Goal: Use online tool/utility: Use online tool/utility

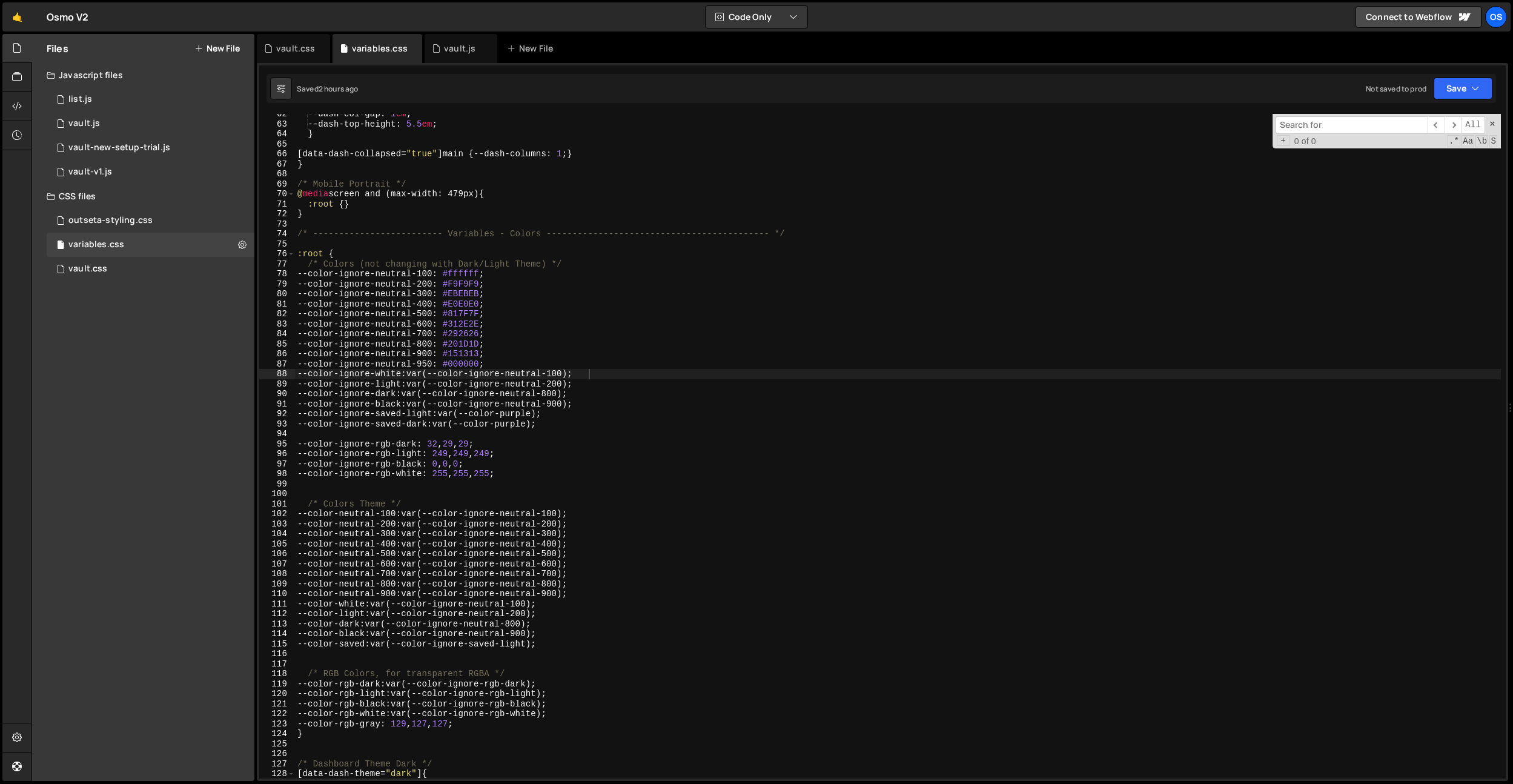
scroll to position [624, 0]
type input "dash-cat-btn__text"
drag, startPoint x: 272, startPoint y: 41, endPoint x: 455, endPoint y: 255, distance: 281.6
click at [273, 41] on div "vault.css" at bounding box center [293, 48] width 73 height 29
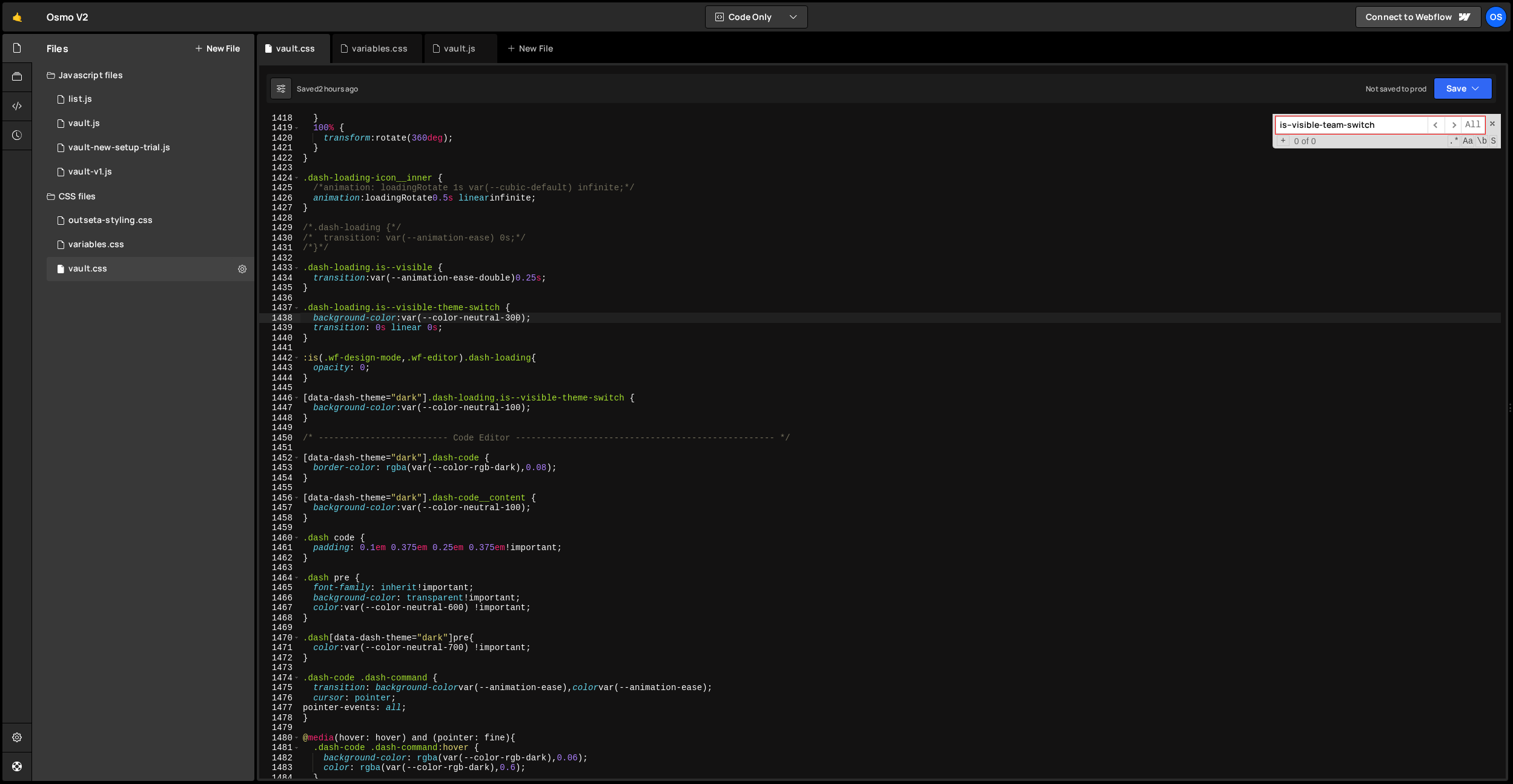
click at [457, 258] on div "} 100 % { transform : rotate( 360 deg ) ; } } .dash-loading-icon__inner { /*ani…" at bounding box center [900, 454] width 1201 height 684
paste input "dash-cat-btn__text"
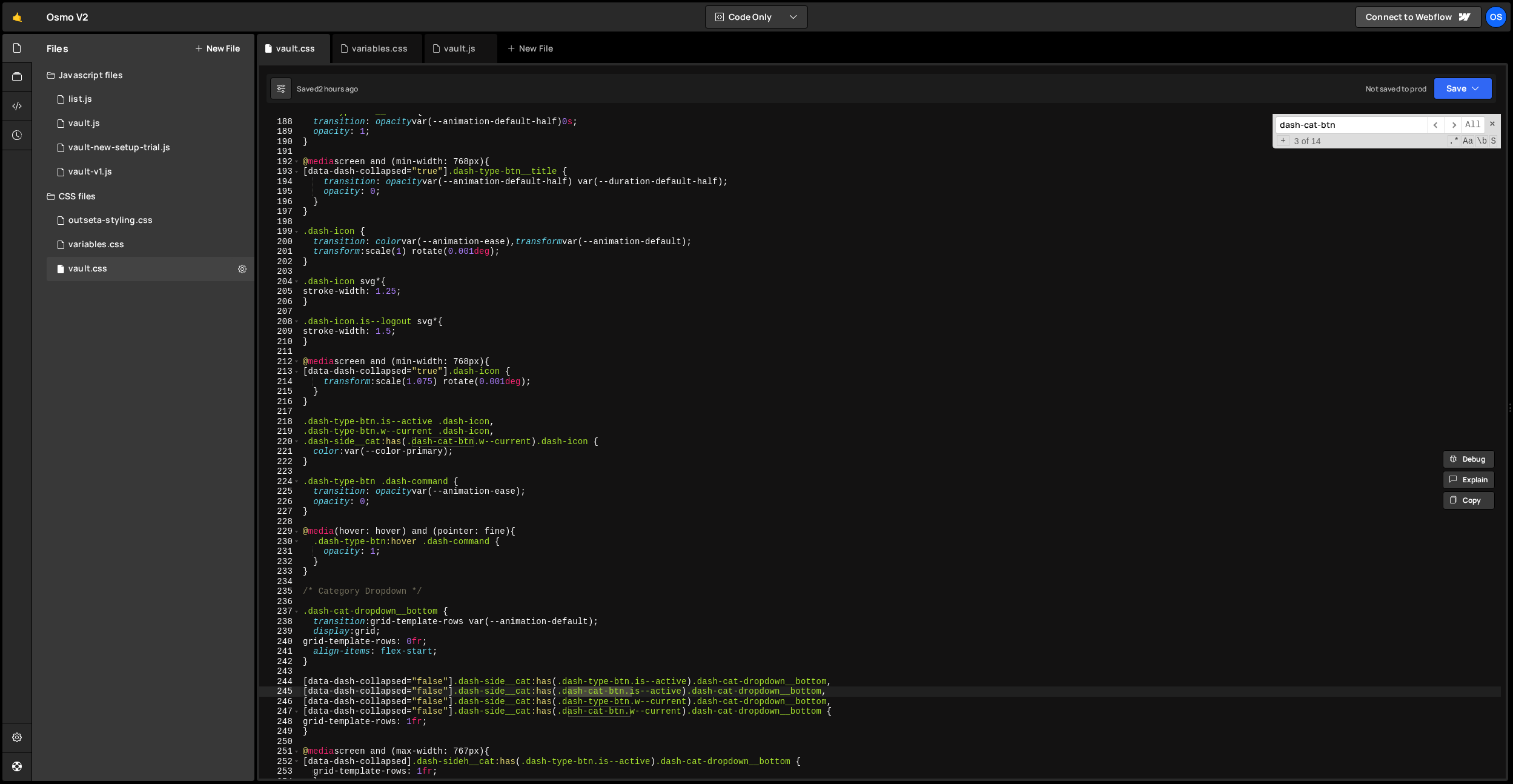
scroll to position [1552, 0]
type input "dash-cat-btn"
click at [1440, 123] on span "​" at bounding box center [1436, 125] width 17 height 18
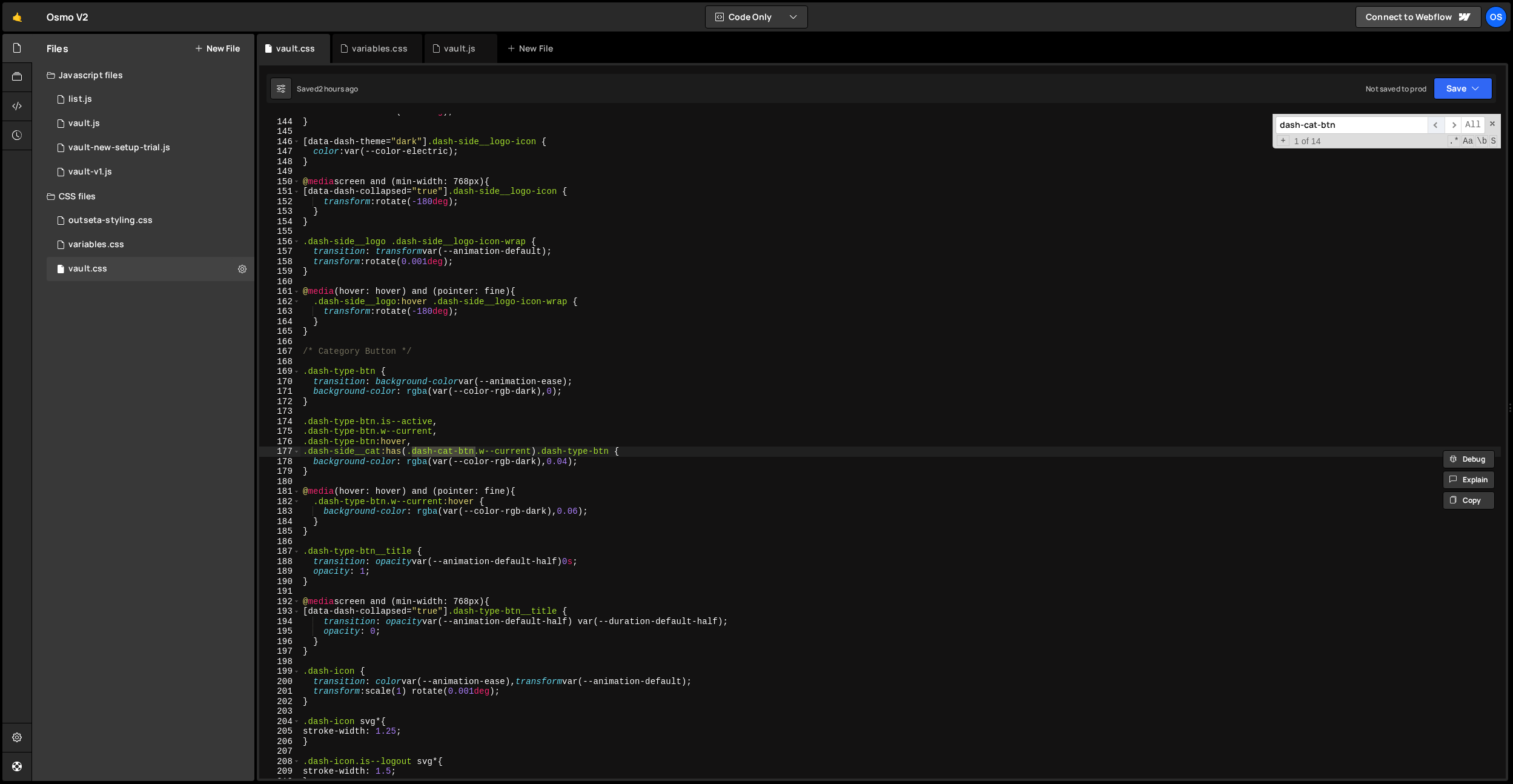
scroll to position [1186, 0]
click at [574, 463] on div "transform : rotate( 0.001 deg ) ; } [ data-dash-theme = " dark " ] .dash-side__…" at bounding box center [900, 448] width 1201 height 684
click at [491, 259] on div "transform : rotate( 0.001 deg ) ; } [ data-dash-theme = " dark " ] .dash-side__…" at bounding box center [900, 448] width 1201 height 684
type textarea "transform: rotate(0.001deg);"
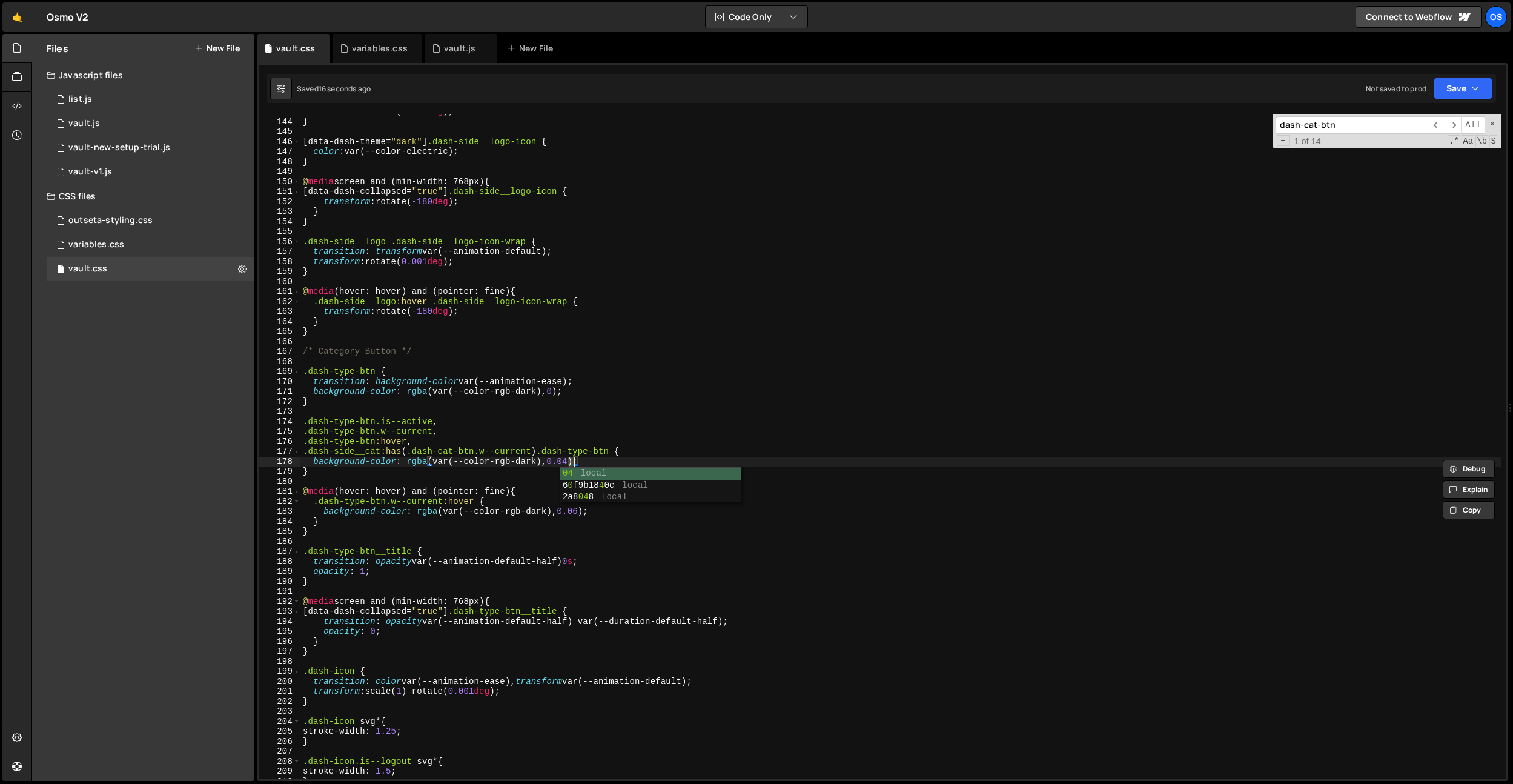
scroll to position [0, 11]
paste input ".dash-type-btn.is--active, .dash-type-btn.w--current, .dash-type-btn:hover, .da…"
type input ".dash-type-btn.is--active, .dash-type-btn.w--current, .dash-type-btn:hover, .da…"
click at [513, 433] on div "transform : rotate( 0.001 deg ) ; } [ data-dash-theme = " dark " ] .dash-side__…" at bounding box center [900, 448] width 1201 height 684
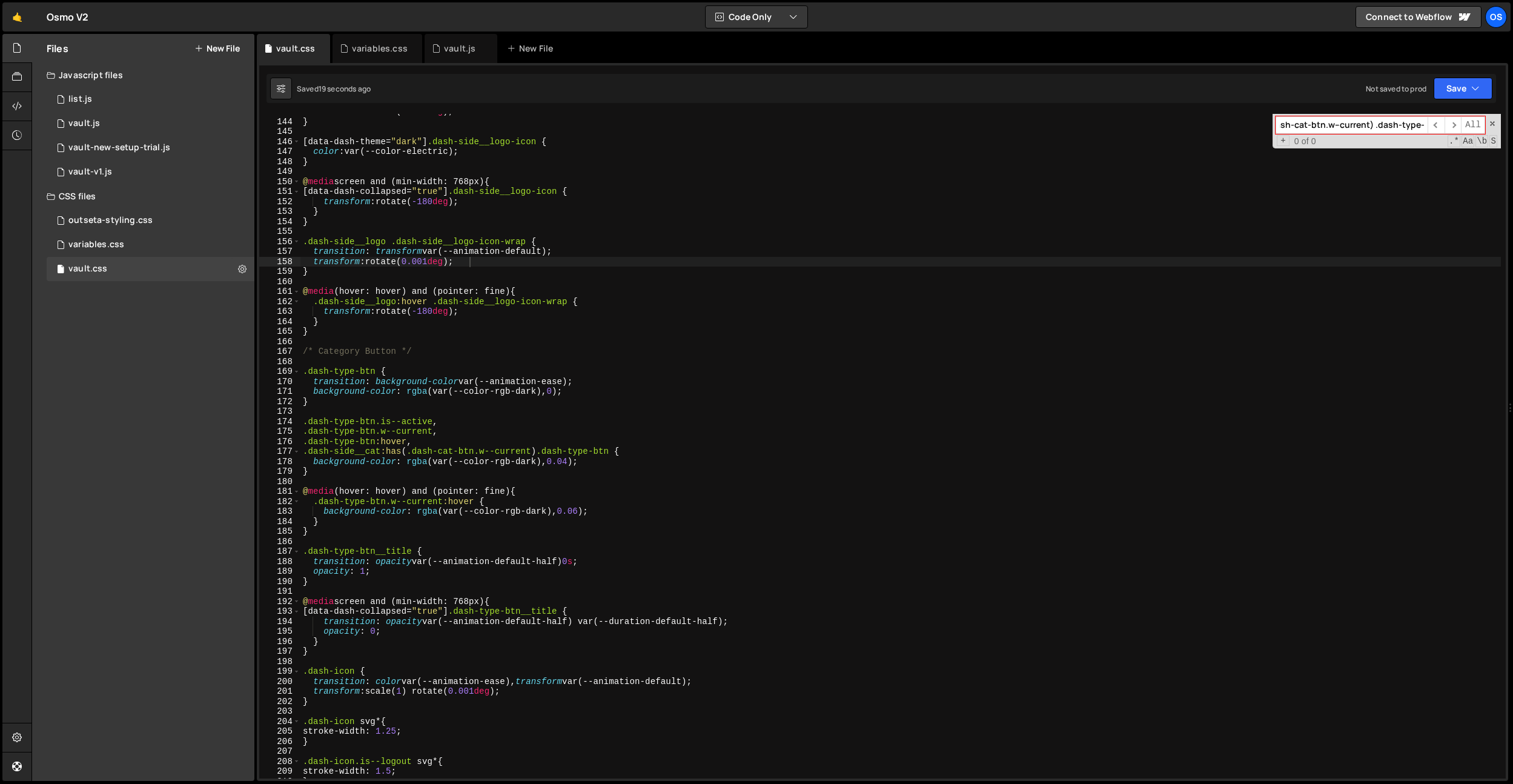
scroll to position [0, 8]
click at [577, 513] on div "transform : rotate( 0.001 deg ) ; } [ data-dash-theme = " dark " ] .dash-side__…" at bounding box center [900, 448] width 1201 height 684
drag, startPoint x: 474, startPoint y: 503, endPoint x: 316, endPoint y: 503, distance: 158.0
click at [316, 503] on div "transform : rotate( 0.001 deg ) ; } [ data-dash-theme = " dark " ] .dash-side__…" at bounding box center [900, 448] width 1201 height 684
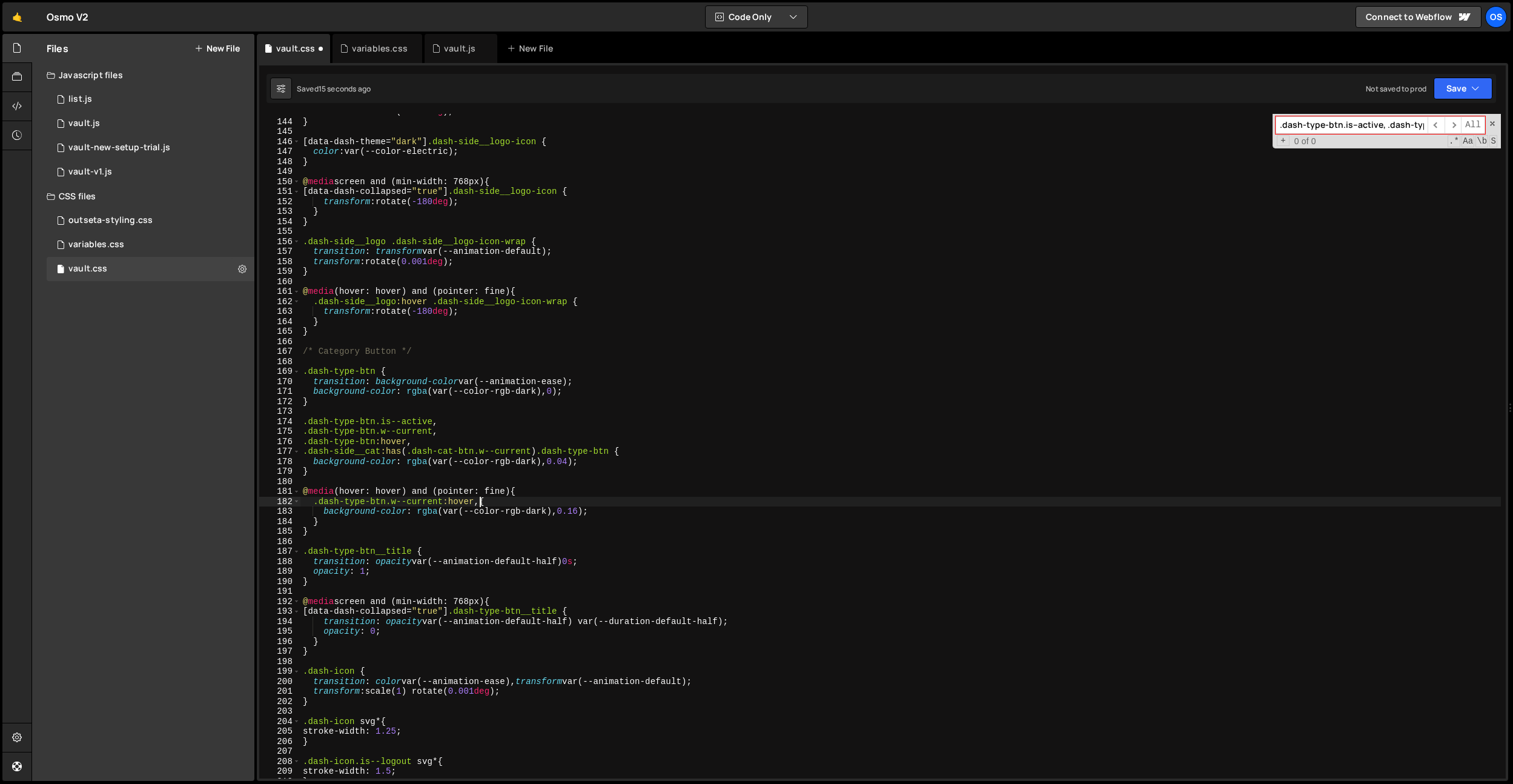
scroll to position [0, 1]
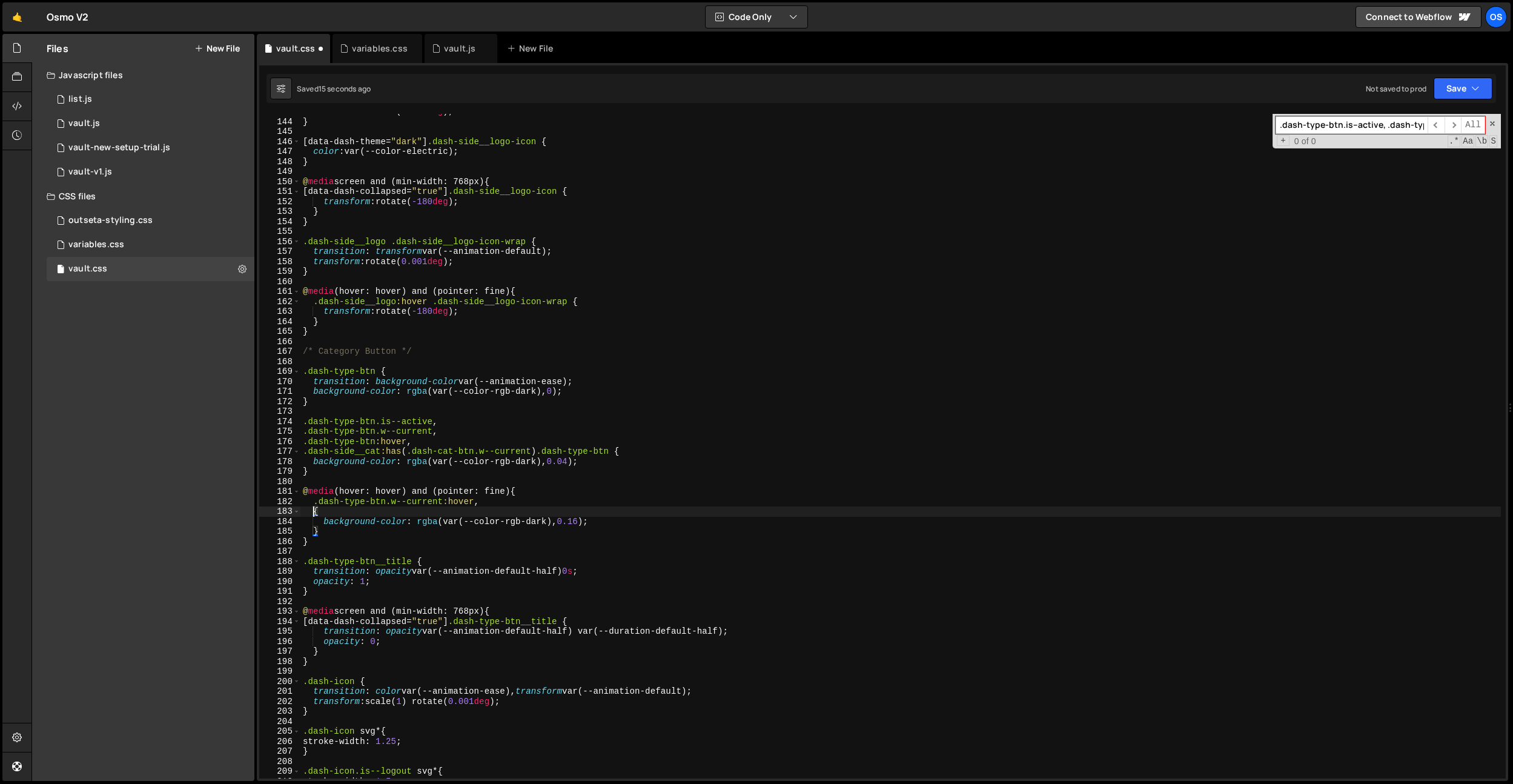
paste textarea ".dash-type-btn.w--current:hover"
click at [419, 510] on div "transform : rotate( 0.001 deg ) ; } [ data-dash-theme = " dark " ] .dash-side__…" at bounding box center [900, 448] width 1201 height 684
click at [524, 394] on div "transform : rotate( 0.001 deg ) ; } [ data-dash-theme = " dark " ] .dash-side__…" at bounding box center [900, 448] width 1201 height 684
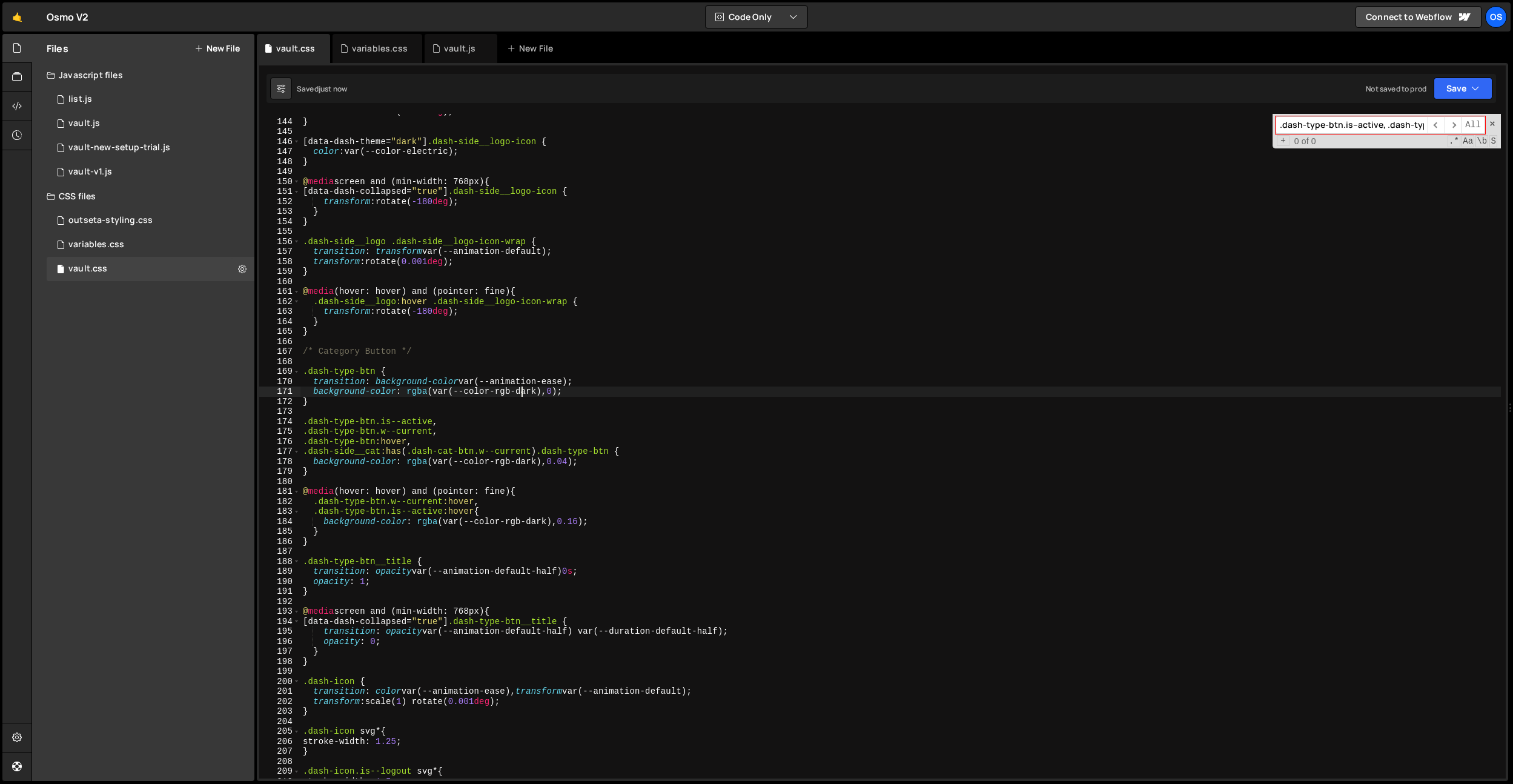
click at [582, 525] on div "transform : rotate( 0.001 deg ) ; } [ data-dash-theme = " dark " ] .dash-side__…" at bounding box center [900, 448] width 1201 height 684
click at [516, 316] on div "transform : rotate( 0.001 deg ) ; } [ data-dash-theme = " dark " ] .dash-side__…" at bounding box center [900, 448] width 1201 height 684
drag, startPoint x: 616, startPoint y: 450, endPoint x: 245, endPoint y: 451, distance: 371.0
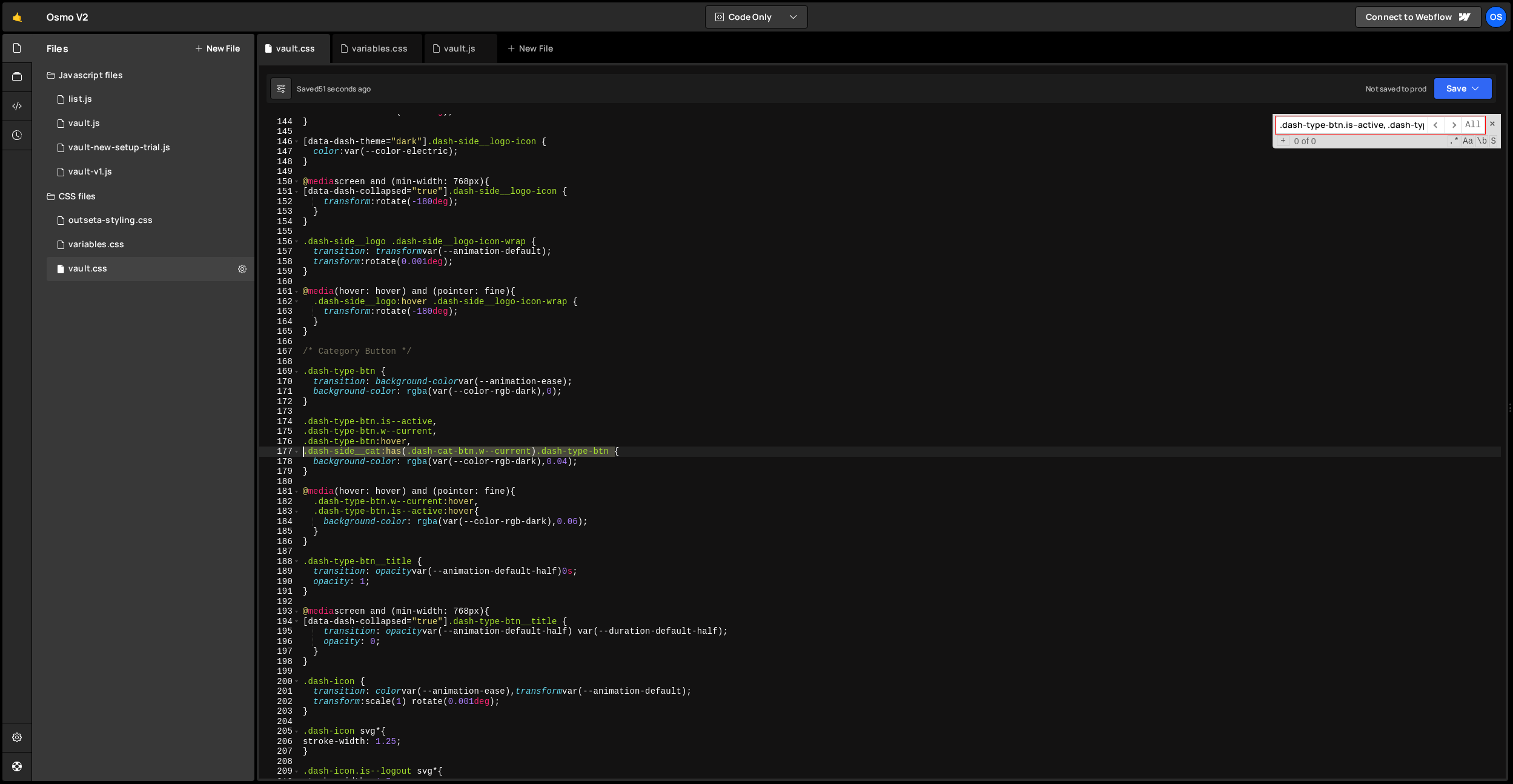
click at [245, 451] on div "Files New File Javascript files 0 list.js 0 0 vault.js 0 0 vault-new-setup-tria…" at bounding box center [772, 408] width 1482 height 747
click at [475, 513] on div "transform : rotate( 0.001 deg ) ; } [ data-dash-theme = " dark " ] .dash-side__…" at bounding box center [900, 448] width 1201 height 684
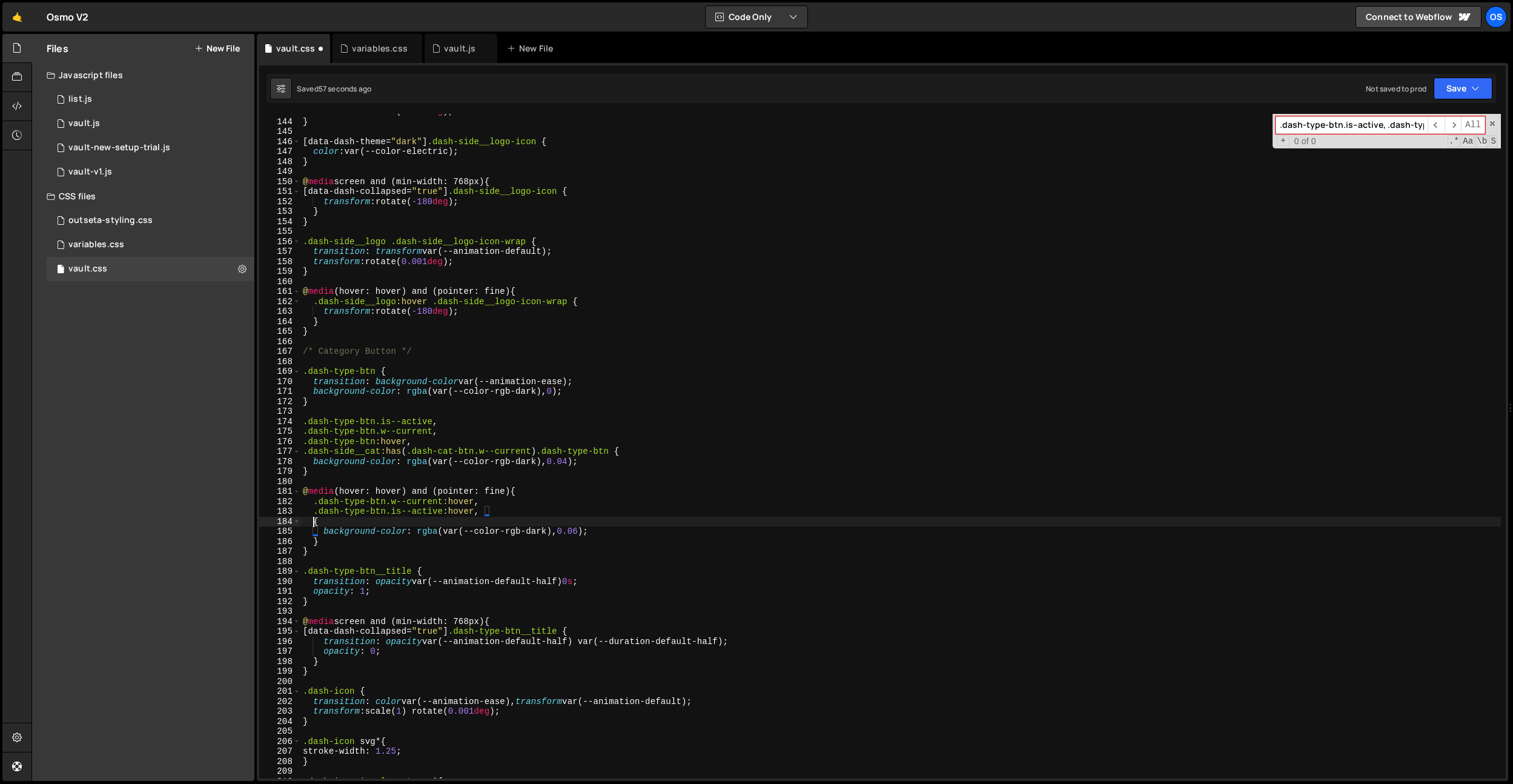
paste textarea ".dash-side__cat:has(.dash-cat-btn.w--current) .dash-type-btn"
drag, startPoint x: 474, startPoint y: 510, endPoint x: 311, endPoint y: 513, distance: 163.0
click at [311, 513] on div "transform : rotate( 0.001 deg ) ; } [ data-dash-theme = " dark " ] .dash-side__…" at bounding box center [900, 448] width 1201 height 684
drag, startPoint x: 624, startPoint y: 522, endPoint x: 553, endPoint y: 527, distance: 71.2
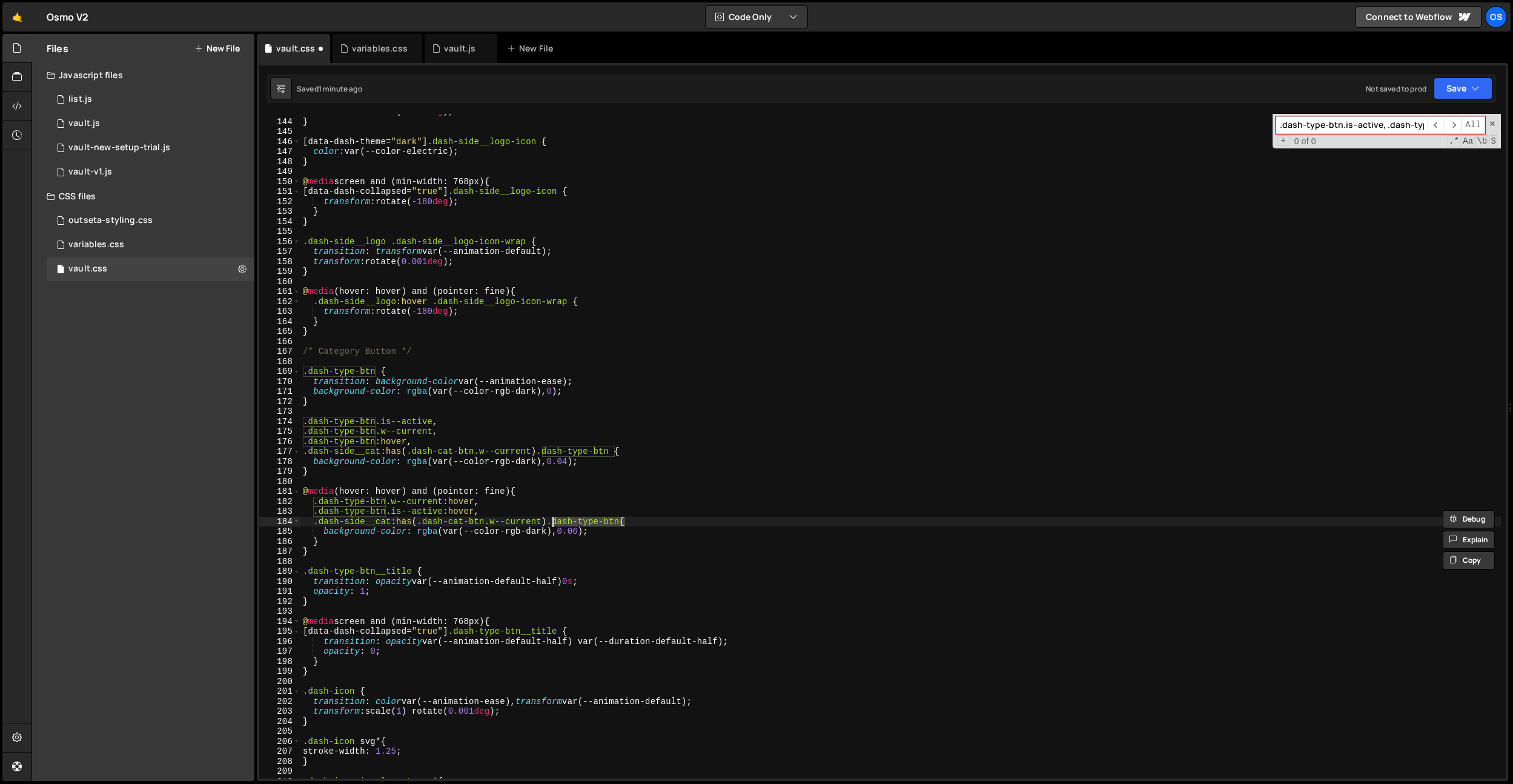
click at [550, 523] on div "transform : rotate( 0.001 deg ) ; } [ data-dash-theme = " dark " ] .dash-side__…" at bounding box center [900, 448] width 1201 height 684
paste textarea ".is--active:hover"
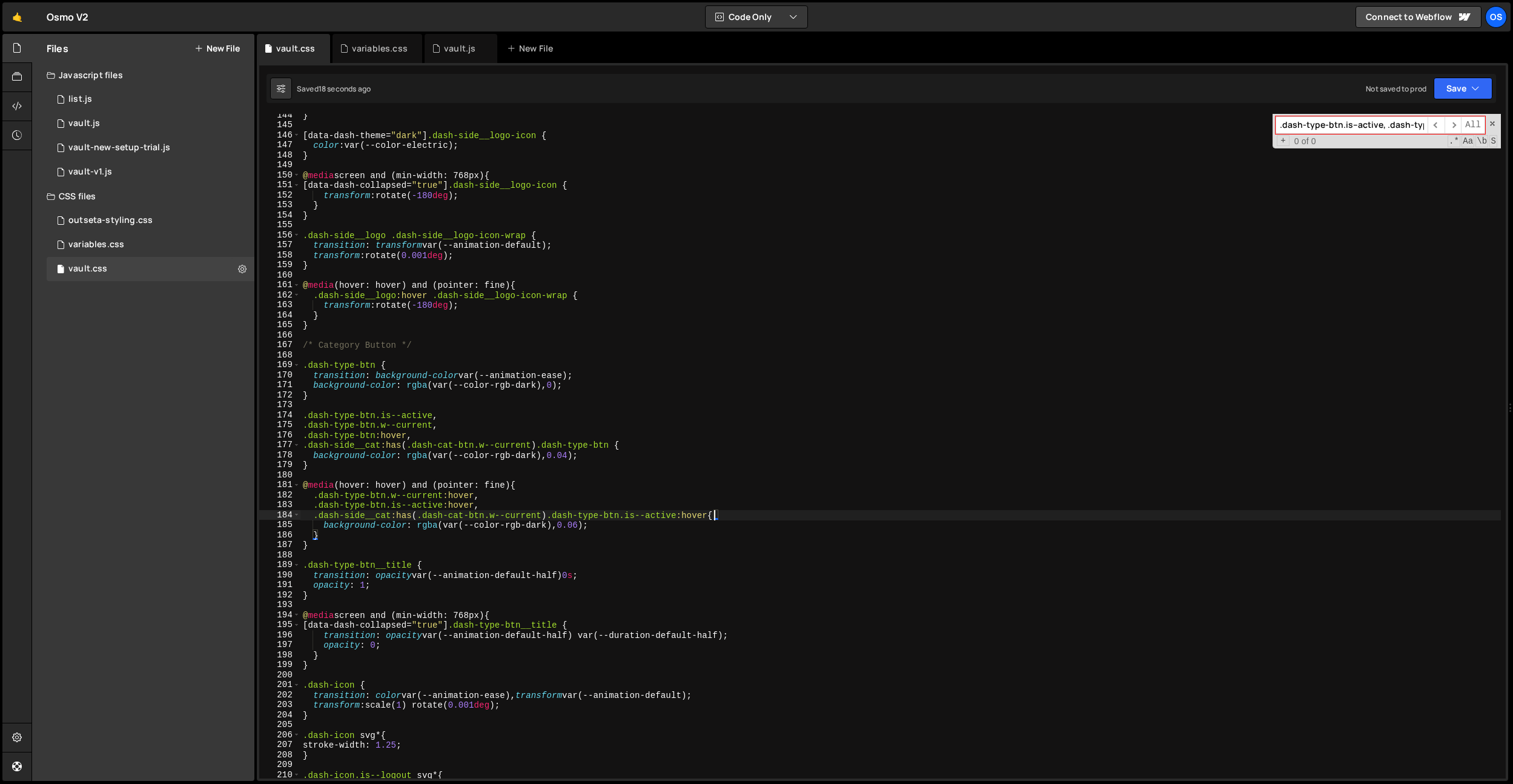
scroll to position [1190, 0]
click at [463, 246] on div "} [ data-dash-theme = " dark " ] .dash-side__logo-icon { color : var(--color-el…" at bounding box center [900, 452] width 1201 height 684
type textarea "transition: transform var(--animation-default);"
paste input "cat-btn.is--active, .dash-cat-btn.w--current, .dash-cat-btn:hover"
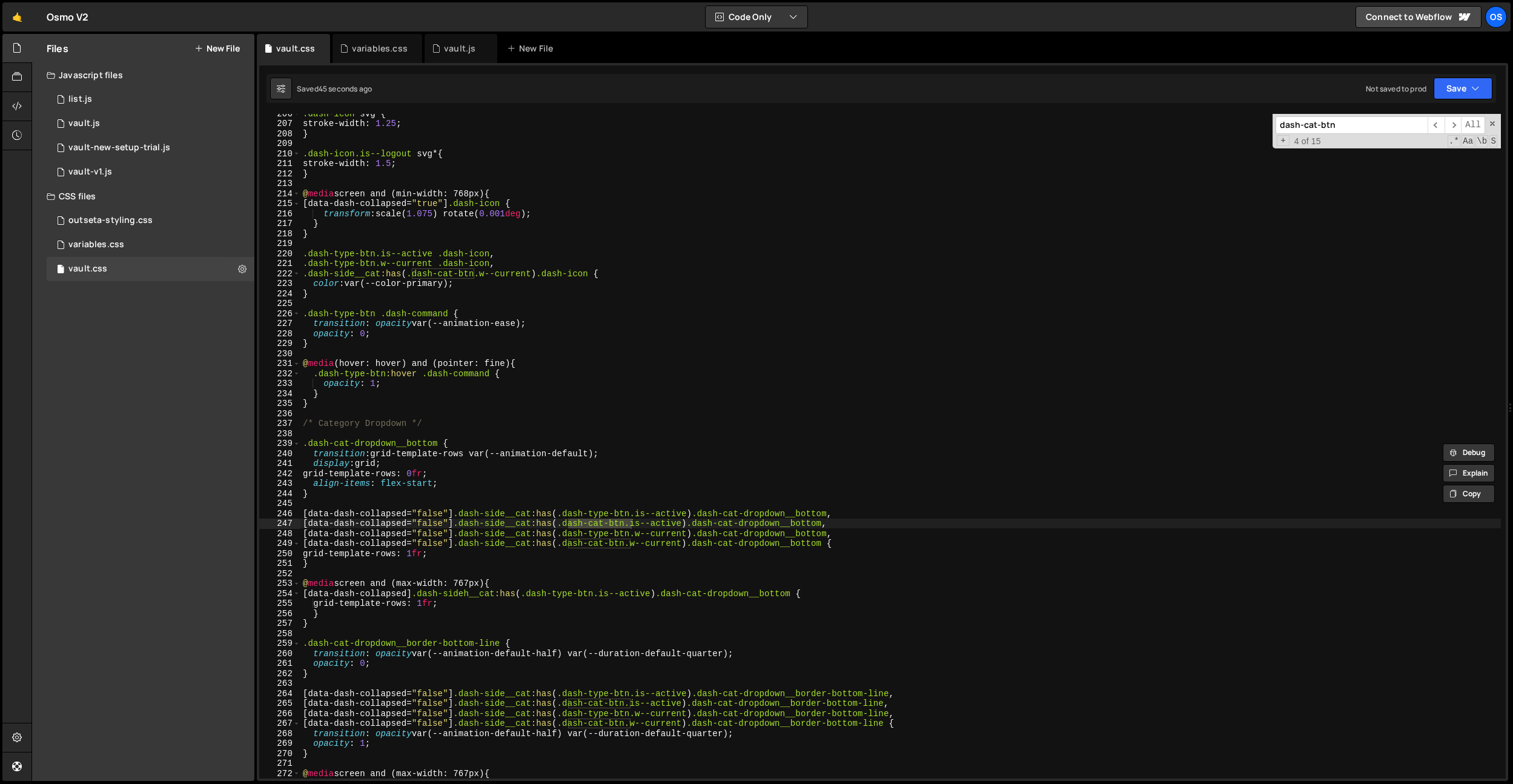
scroll to position [1769, 0]
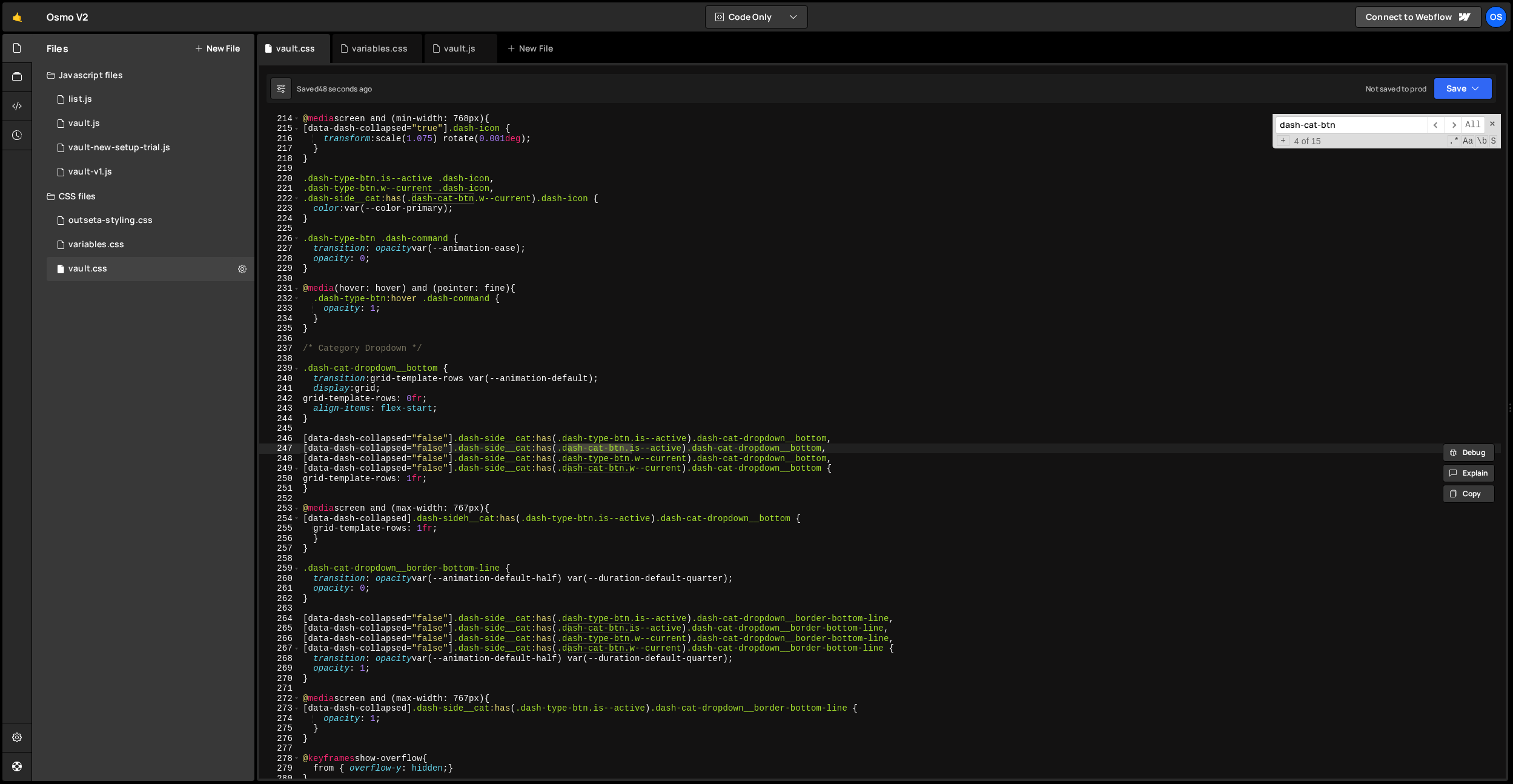
click at [1420, 126] on input "dash-cat-btn" at bounding box center [1352, 125] width 152 height 18
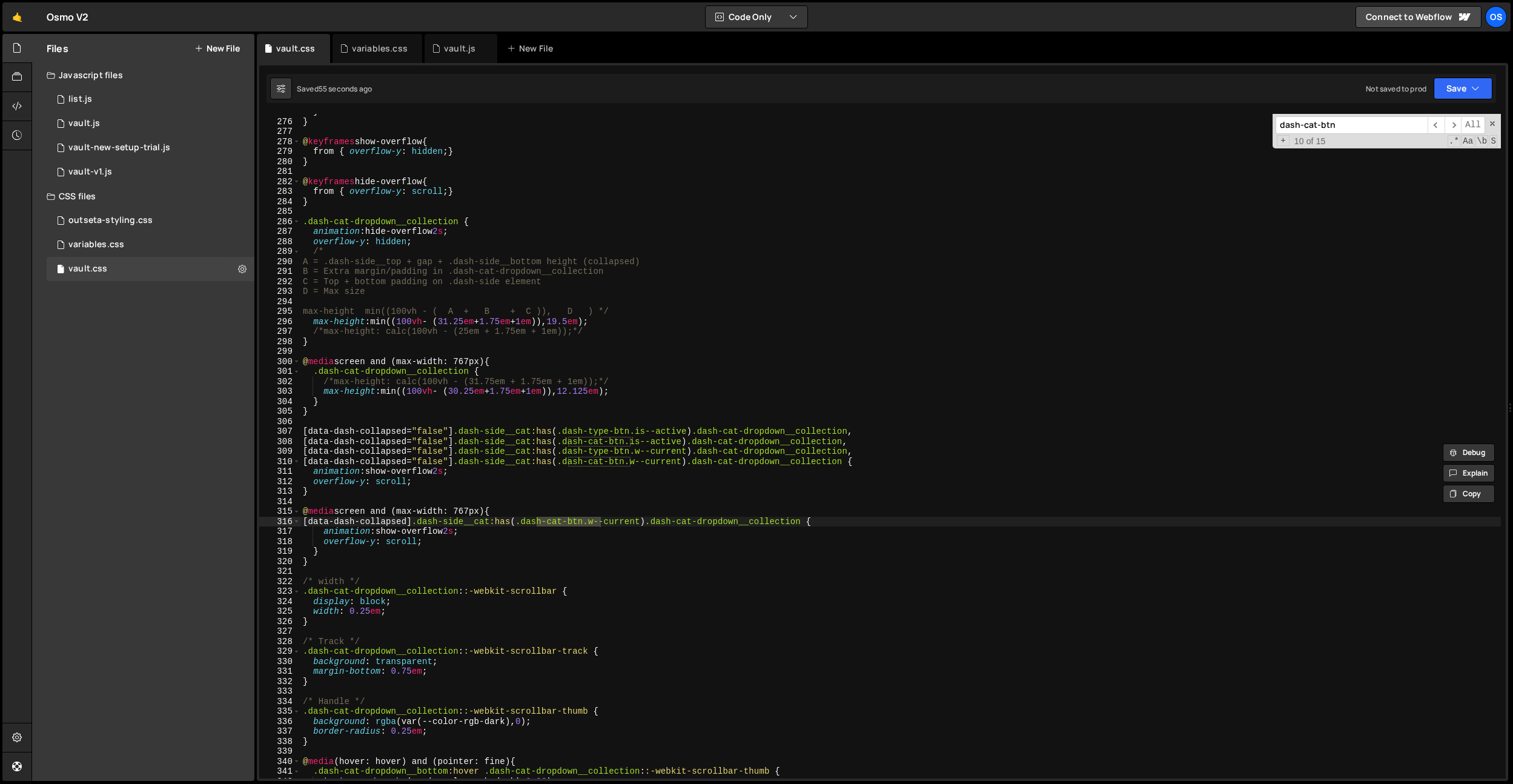
scroll to position [2672, 0]
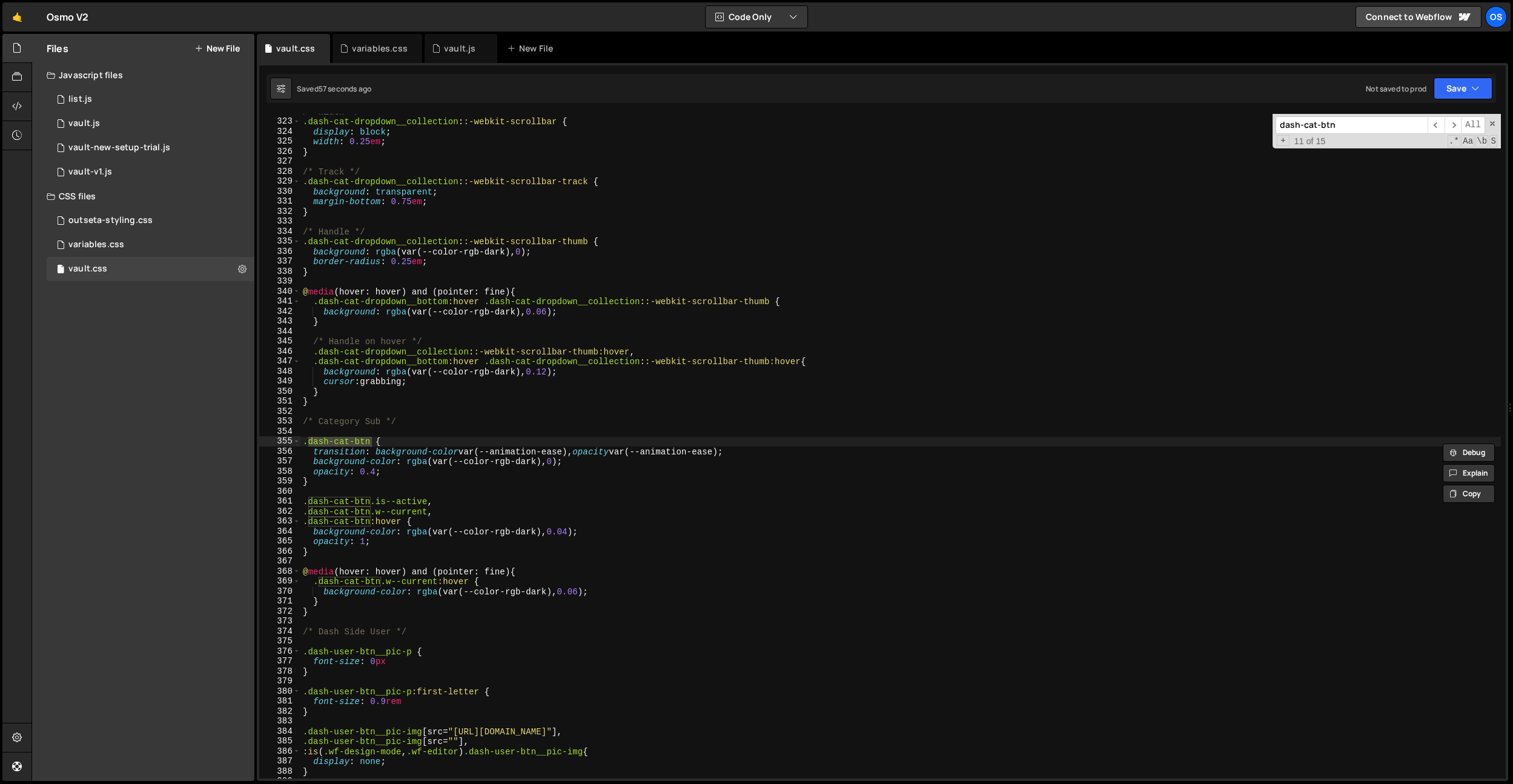
type input "dash-cat-btn"
click at [576, 422] on div "/* width */ .dash-cat-dropdown__collection : :-webkit-scrollbar { display : blo…" at bounding box center [900, 448] width 1201 height 684
drag, startPoint x: 394, startPoint y: 470, endPoint x: 279, endPoint y: 467, distance: 115.0
click at [279, 467] on div "/* Category Sub */ 322 323 324 325 326 327 328 329 330 331 332 333 334 335 336 …" at bounding box center [882, 446] width 1247 height 664
type textarea "opacity: 0.4;"
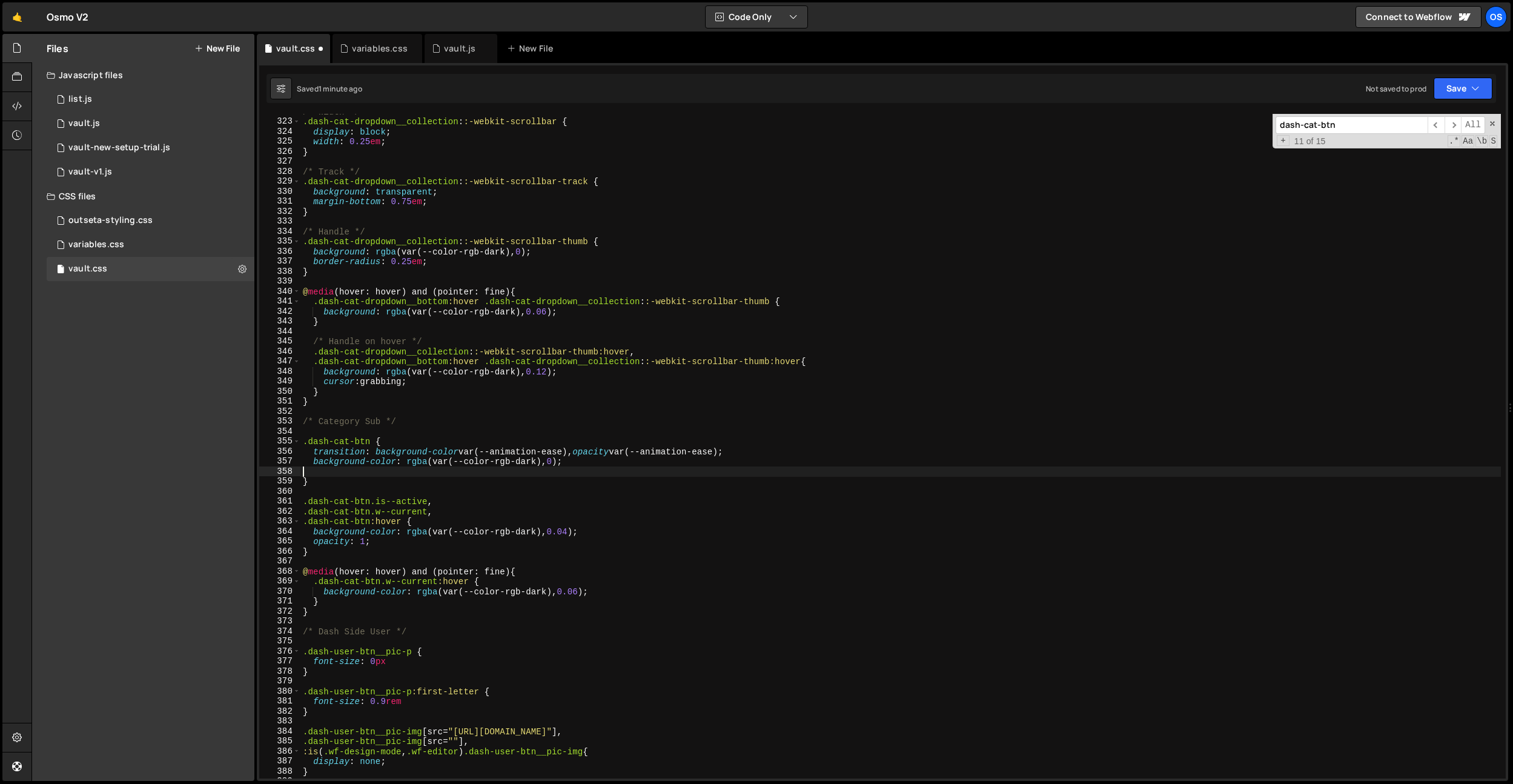
scroll to position [0, 0]
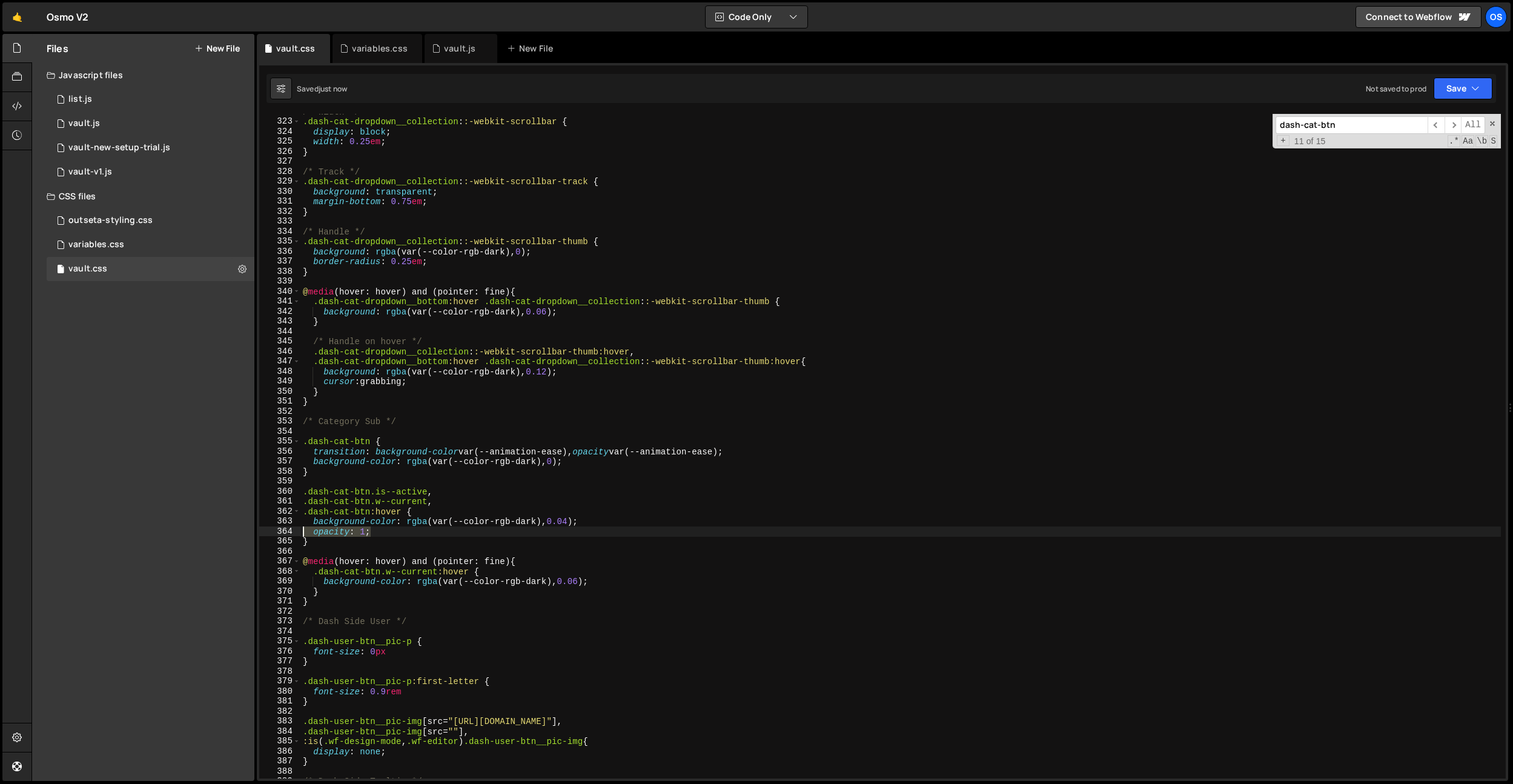
drag, startPoint x: 388, startPoint y: 530, endPoint x: 249, endPoint y: 530, distance: 139.0
click at [249, 530] on div "Files New File Javascript files 0 list.js 0 0 vault.js 0 0 vault-new-setup-tria…" at bounding box center [772, 408] width 1482 height 747
type textarea "opacity: 1;"
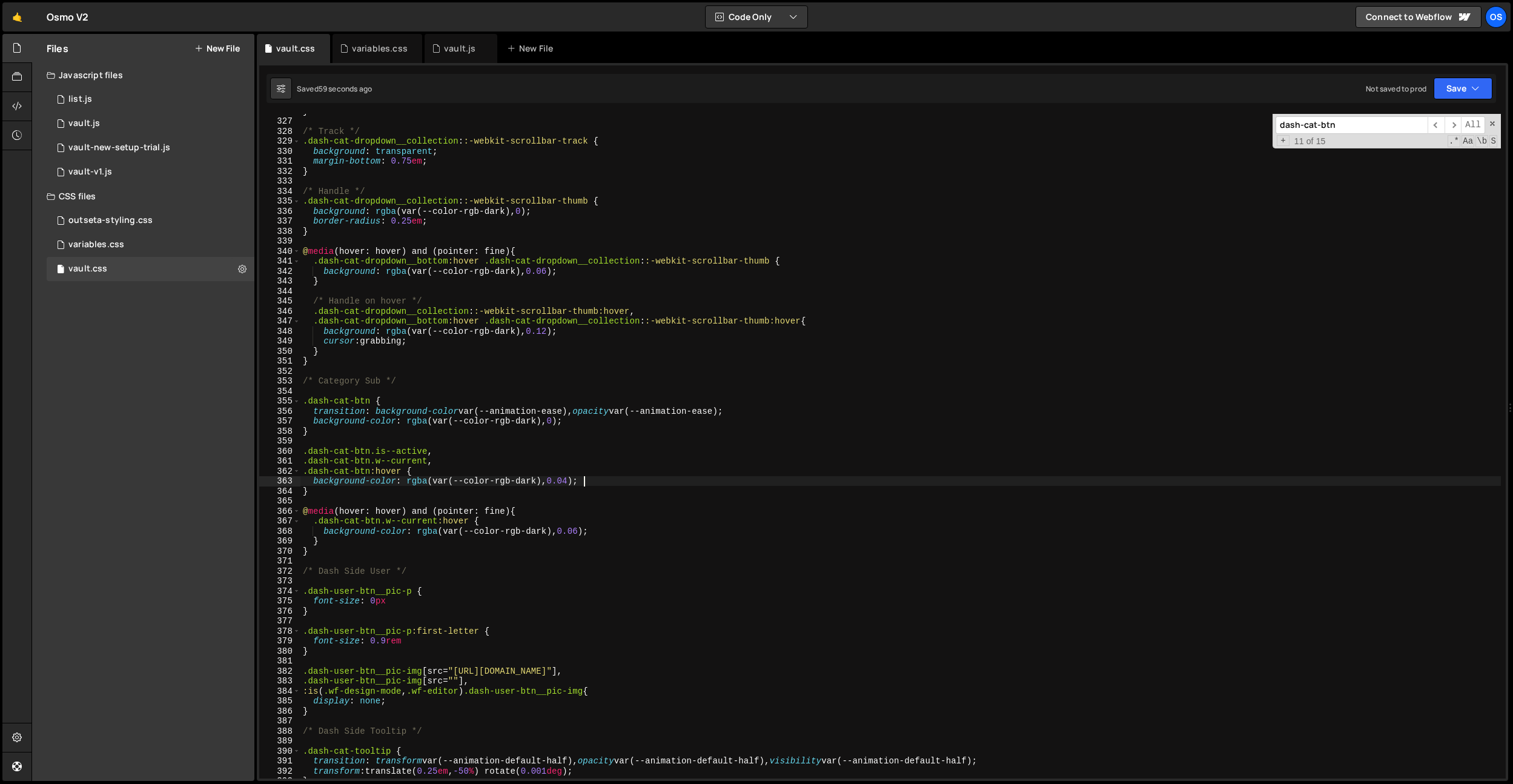
scroll to position [2707, 0]
click at [376, 479] on div "} /* Track */ .dash-cat-dropdown__collection : :-webkit-scrollbar-track { backg…" at bounding box center [900, 447] width 1201 height 684
click at [374, 479] on div "} /* Track */ .dash-cat-dropdown__collection : :-webkit-scrollbar-track { backg…" at bounding box center [900, 447] width 1201 height 684
click at [509, 450] on div "} /* Track */ .dash-cat-dropdown__collection : :-webkit-scrollbar-track { backg…" at bounding box center [900, 447] width 1201 height 684
click at [551, 483] on div "} /* Track */ .dash-cat-dropdown__collection : :-webkit-scrollbar-track { backg…" at bounding box center [900, 447] width 1201 height 684
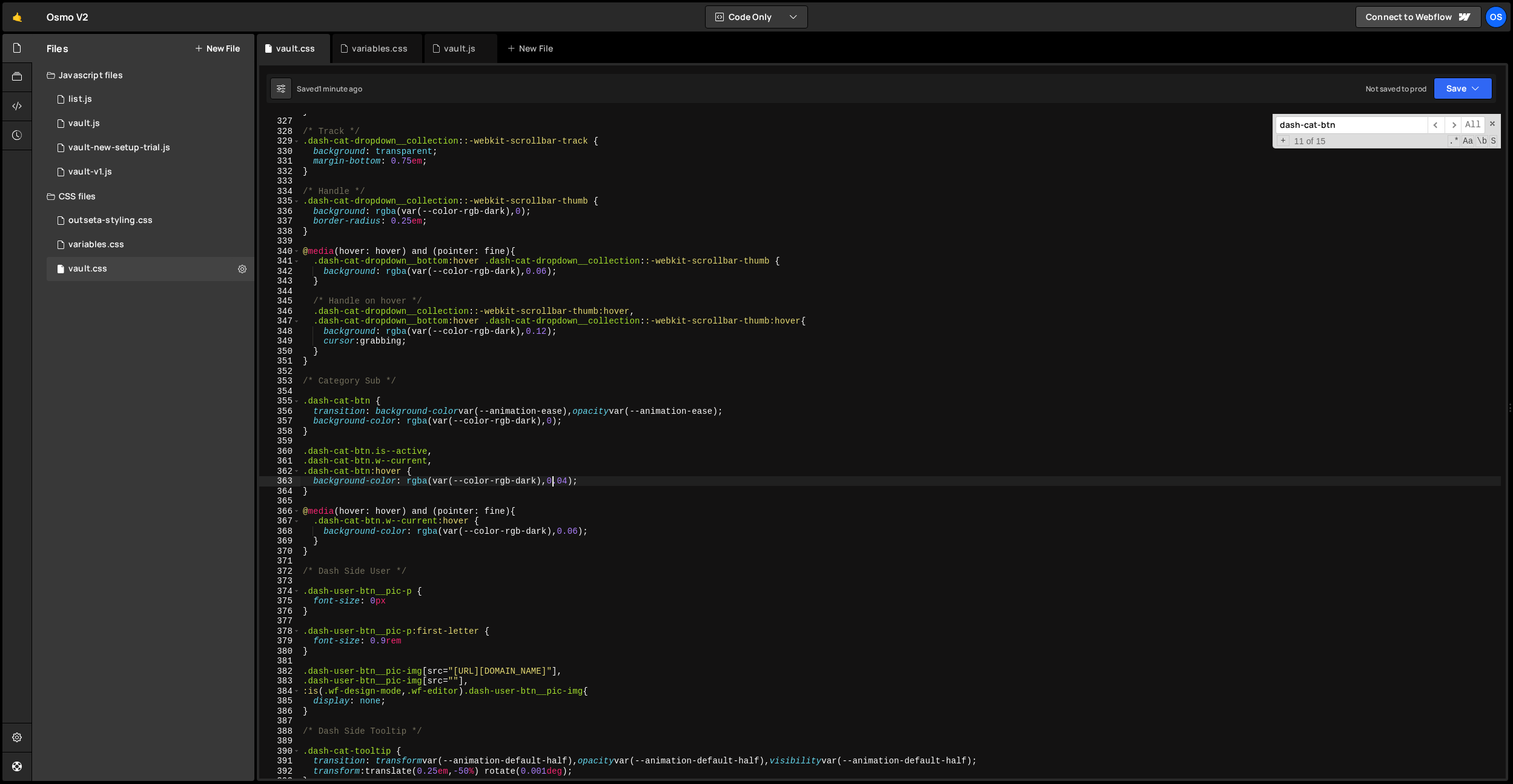
click at [570, 481] on div "} /* Track */ .dash-cat-dropdown__collection : :-webkit-scrollbar-track { backg…" at bounding box center [900, 447] width 1201 height 684
click at [706, 414] on div "} /* Track */ .dash-cat-dropdown__collection : :-webkit-scrollbar-track { backg…" at bounding box center [900, 447] width 1201 height 684
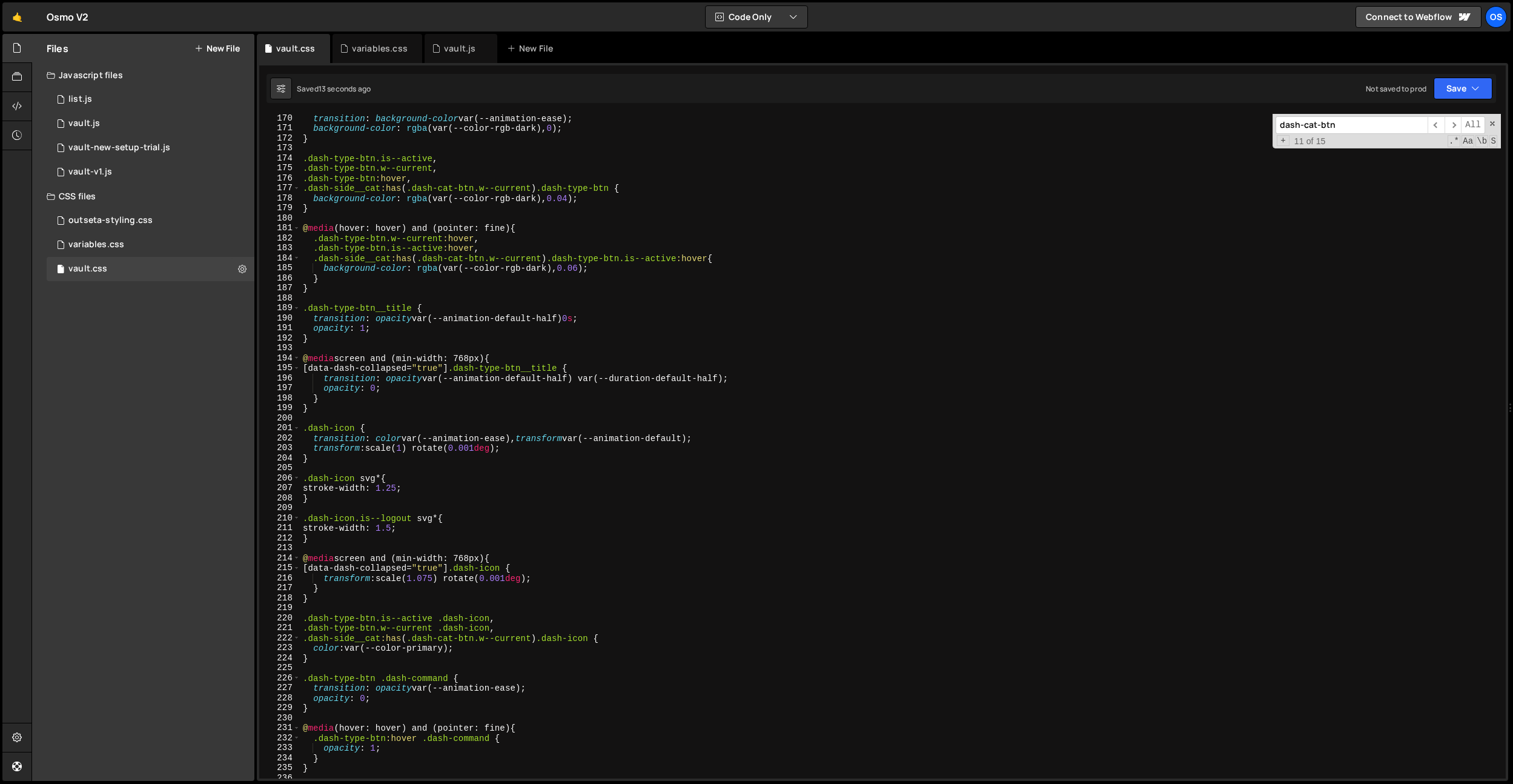
scroll to position [1405, 0]
drag, startPoint x: 573, startPoint y: 201, endPoint x: 556, endPoint y: 239, distance: 41.6
click at [573, 201] on div "transition : background-color var(--animation-ease) ; background-color : rgba (…" at bounding box center [900, 455] width 1201 height 684
click at [567, 164] on div "transition : background-color var(--animation-ease) ; background-color : rgba (…" at bounding box center [900, 455] width 1201 height 684
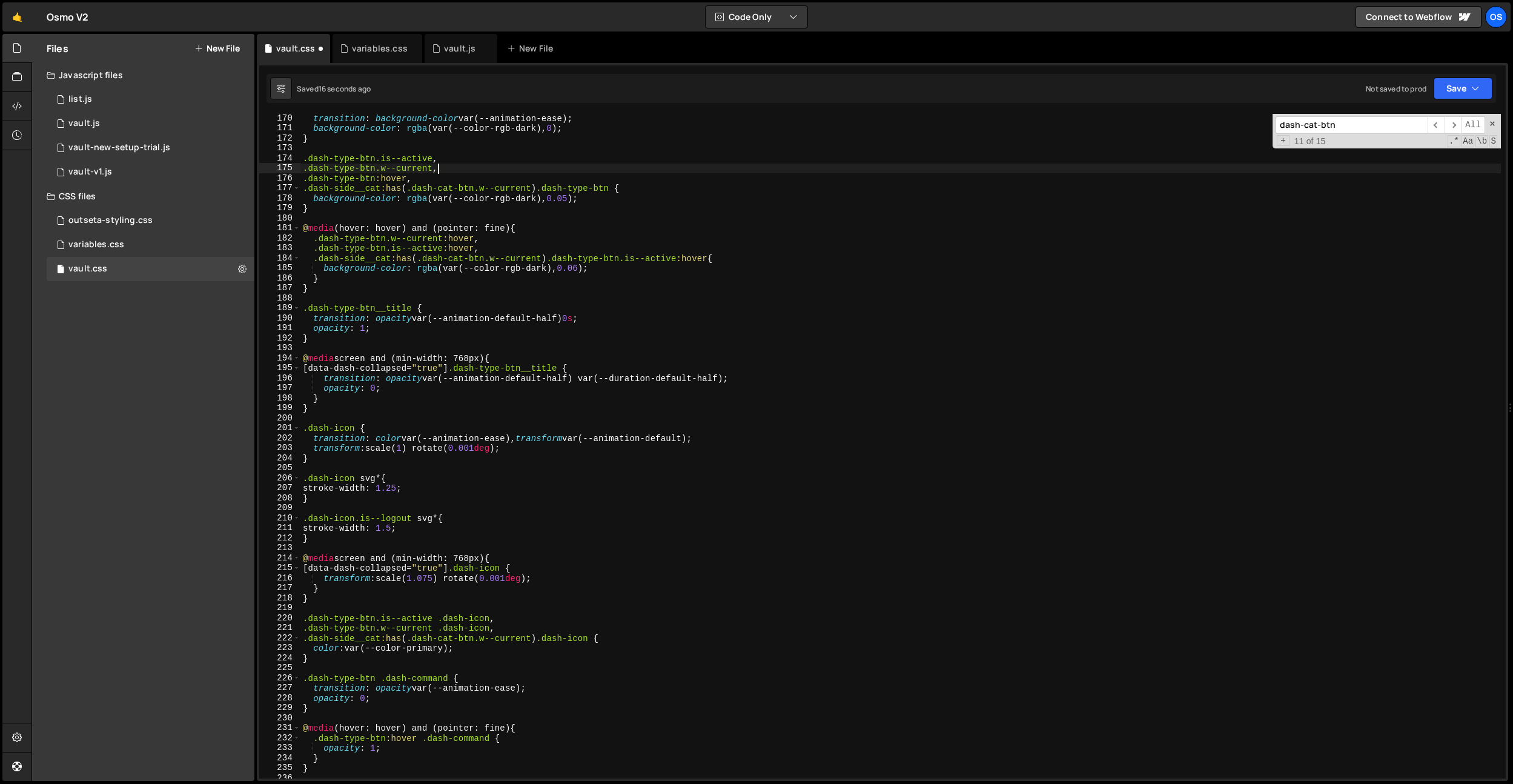
click at [579, 267] on div "transition : background-color var(--animation-ease) ; background-color : rgba (…" at bounding box center [900, 455] width 1201 height 684
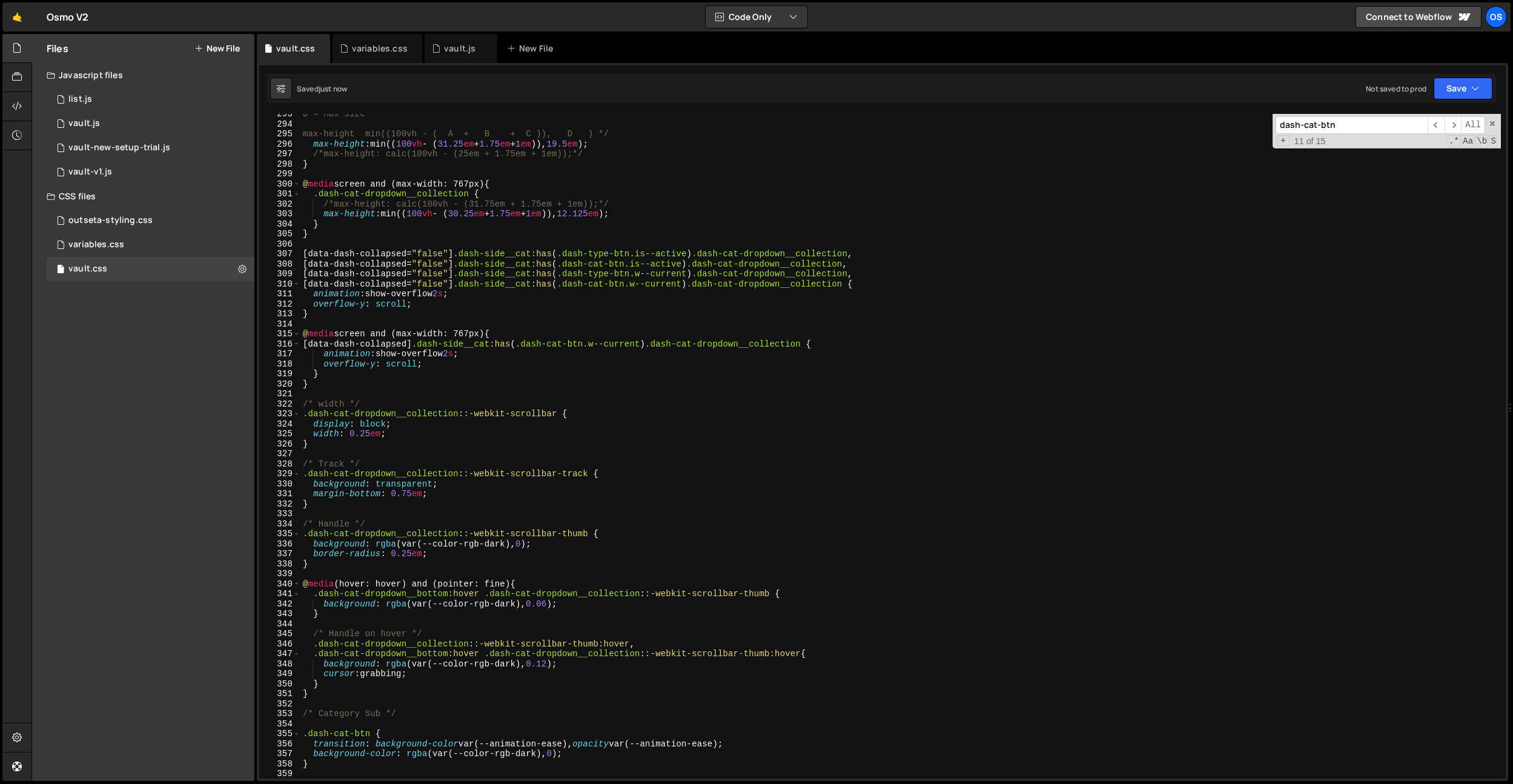
scroll to position [2430, 0]
click at [548, 604] on div "D = Max size max-height min((100vh - ( A + B + C )), D ) */ max-height : min(( …" at bounding box center [900, 450] width 1201 height 684
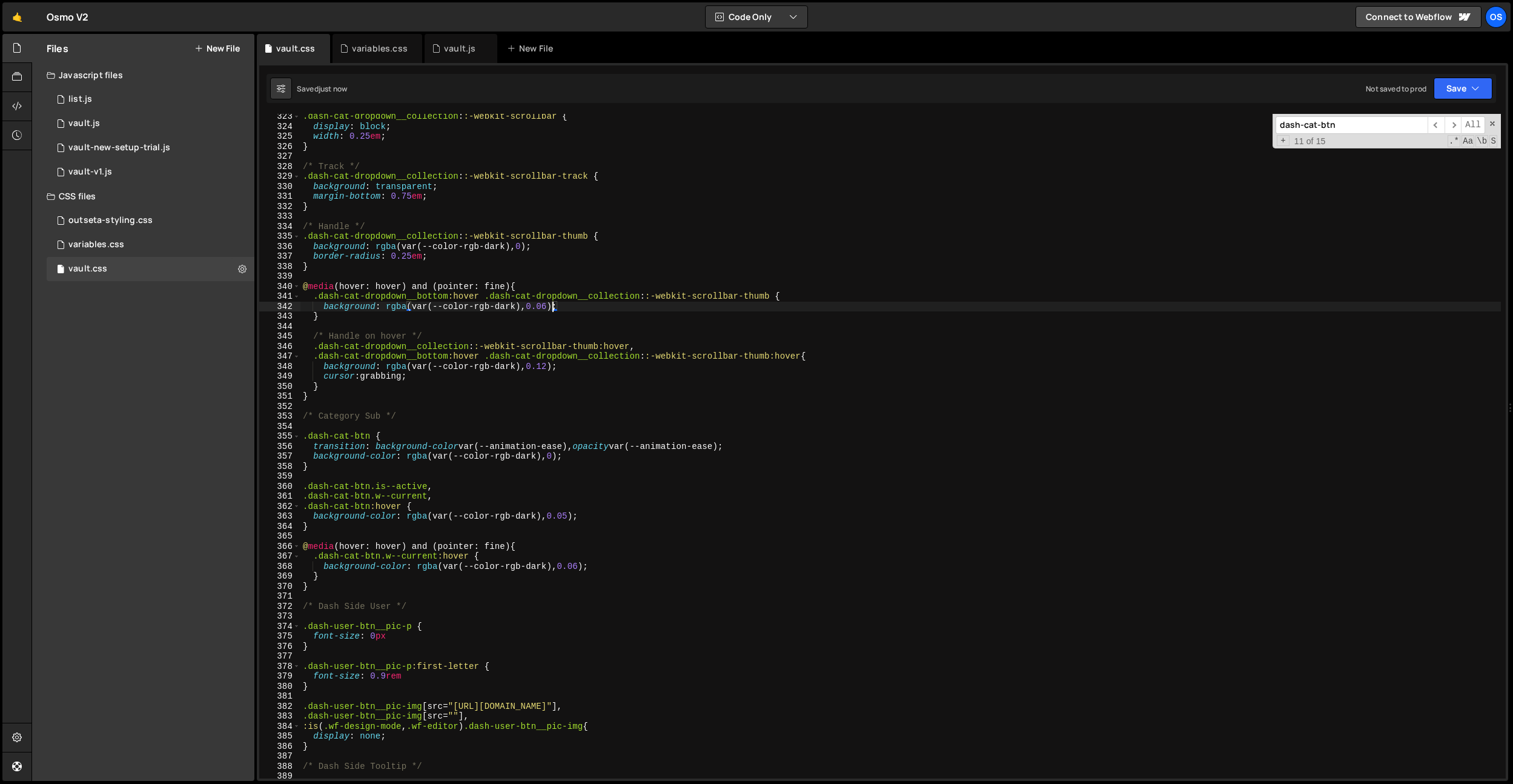
scroll to position [2678, 0]
click at [583, 561] on div ".dash-cat-dropdown__collection : :-webkit-scrollbar { display : block ; width :…" at bounding box center [900, 453] width 1201 height 684
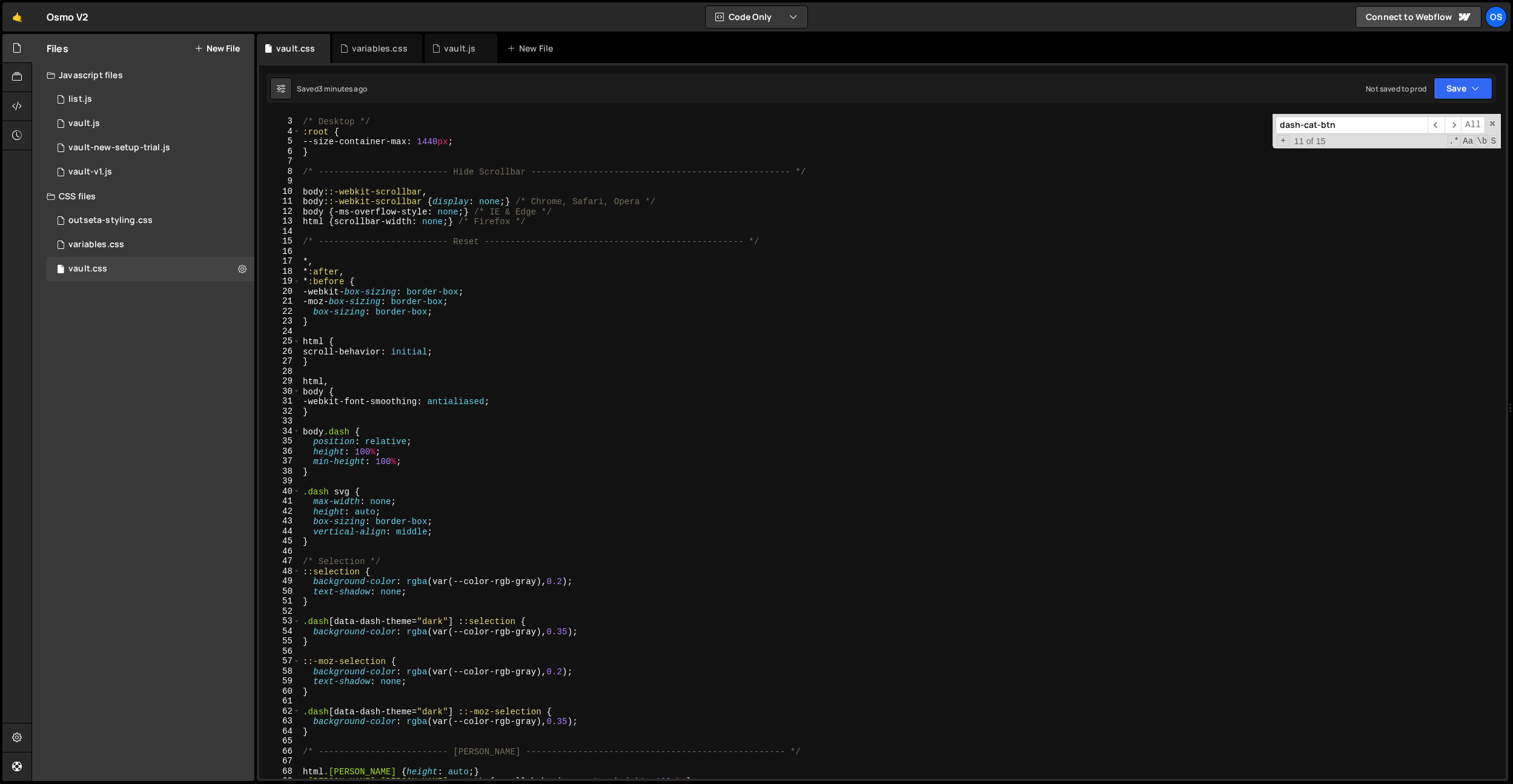
scroll to position [28, 0]
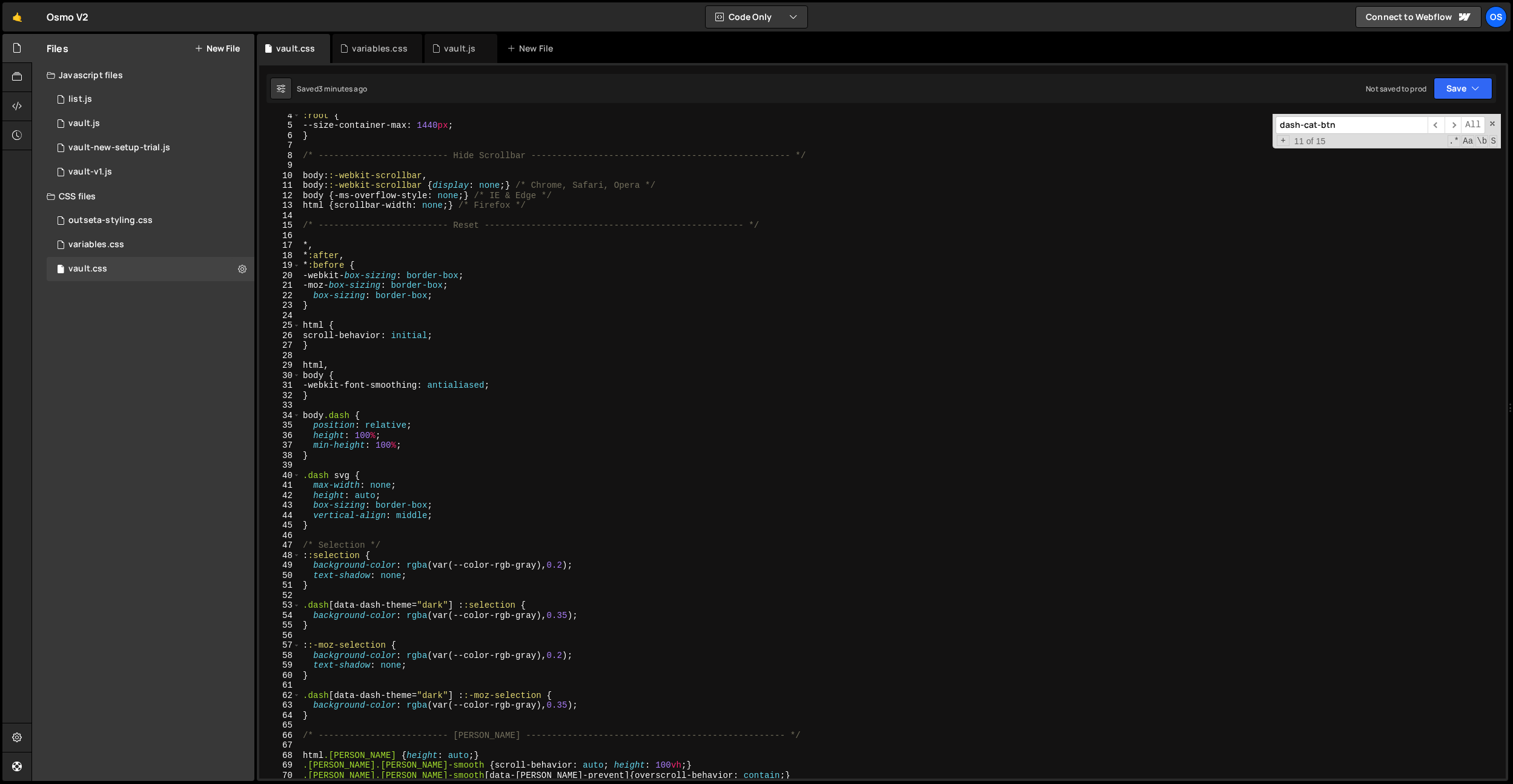
click at [536, 197] on div ":root { --size-container-max : 1440 px ; } /* ------------------------- Hide Sc…" at bounding box center [900, 452] width 1201 height 684
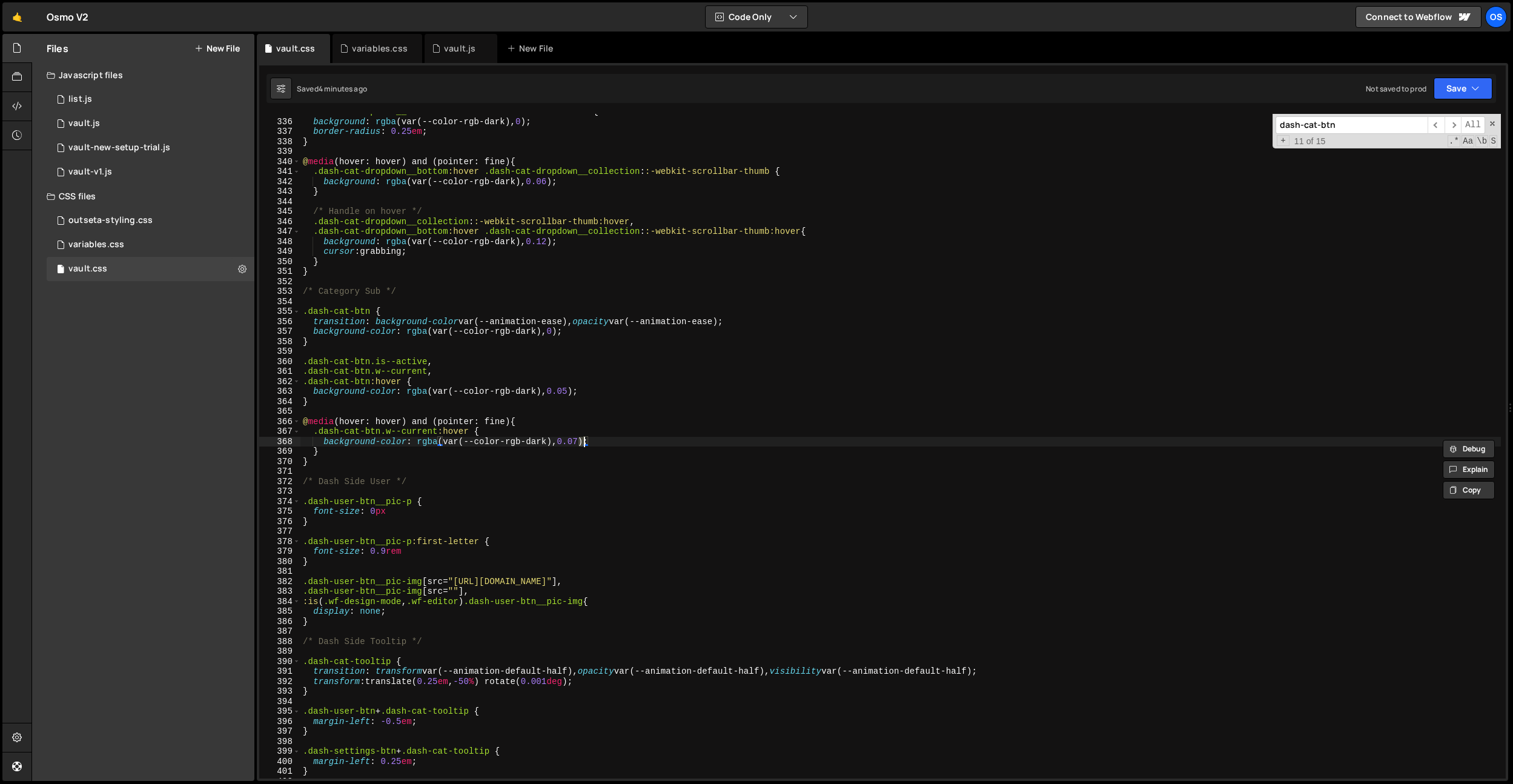
scroll to position [0, 19]
click at [573, 393] on div ".dash-cat-dropdown__collection : :-webkit-scrollbar-thumb { background : rgba (…" at bounding box center [900, 448] width 1201 height 684
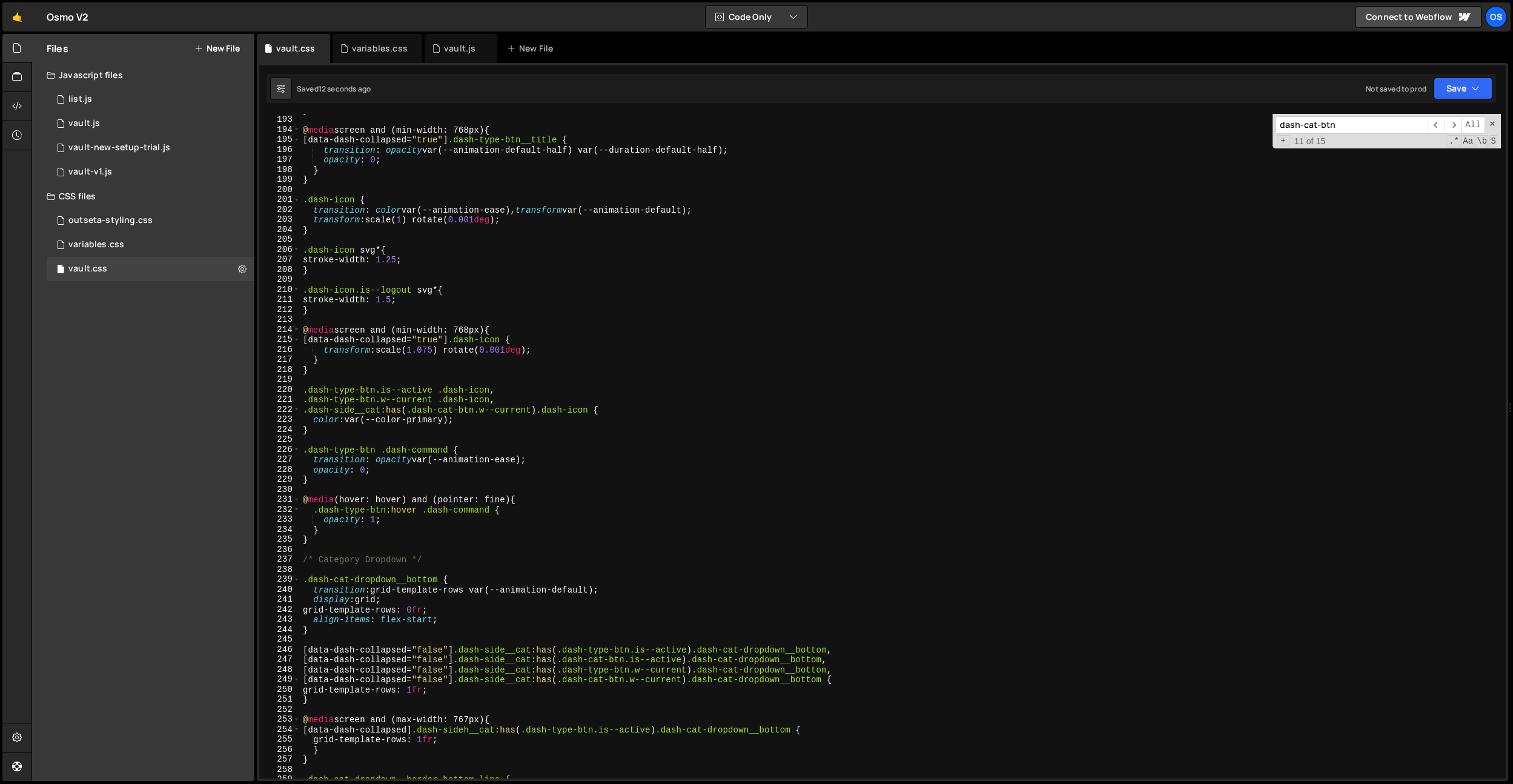
scroll to position [1446, 0]
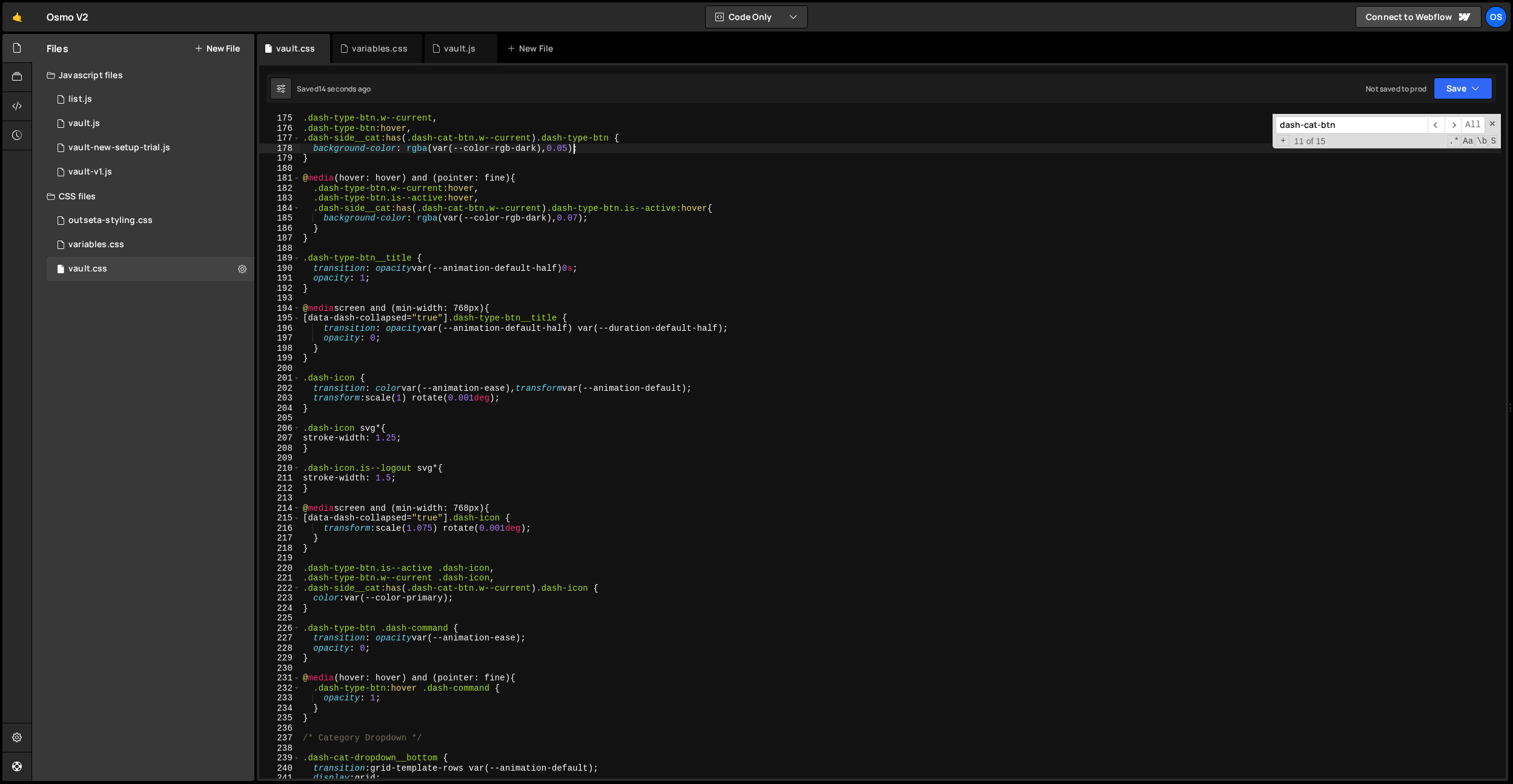
click at [575, 149] on div ".dash-type-btn.w--current , .dash-type-btn :hover , .dash-side__cat :has ( .das…" at bounding box center [900, 455] width 1201 height 684
click at [584, 218] on div ".dash-type-btn.w--current , .dash-type-btn :hover , .dash-side__cat :has ( .das…" at bounding box center [900, 455] width 1201 height 684
click at [602, 238] on div "06 local 06 25em local" at bounding box center [661, 248] width 181 height 47
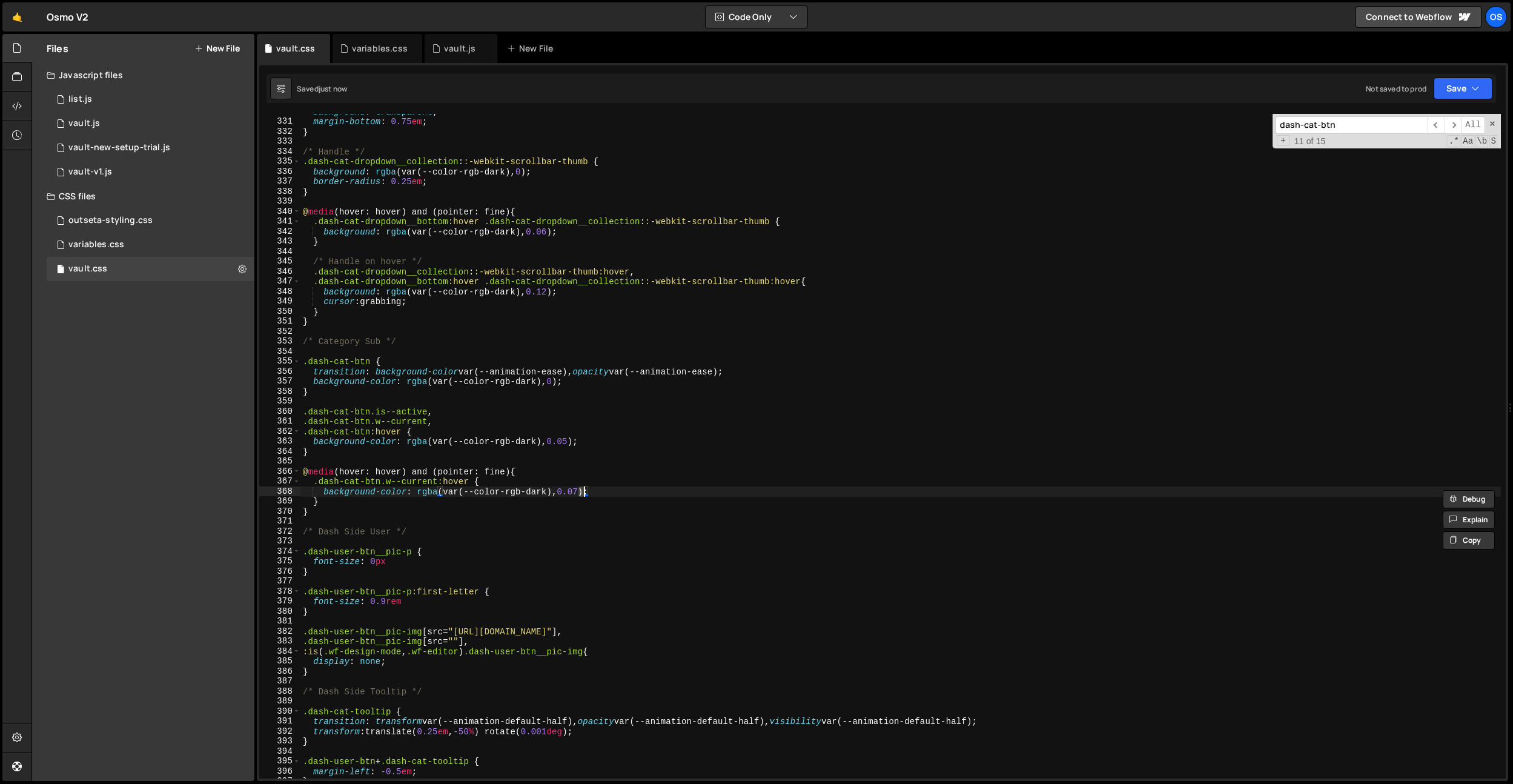
click at [480, 325] on div "background : transparent ; margin-bottom : 0.75 em ; } /* Handle */ .dash-cat-d…" at bounding box center [900, 448] width 1201 height 684
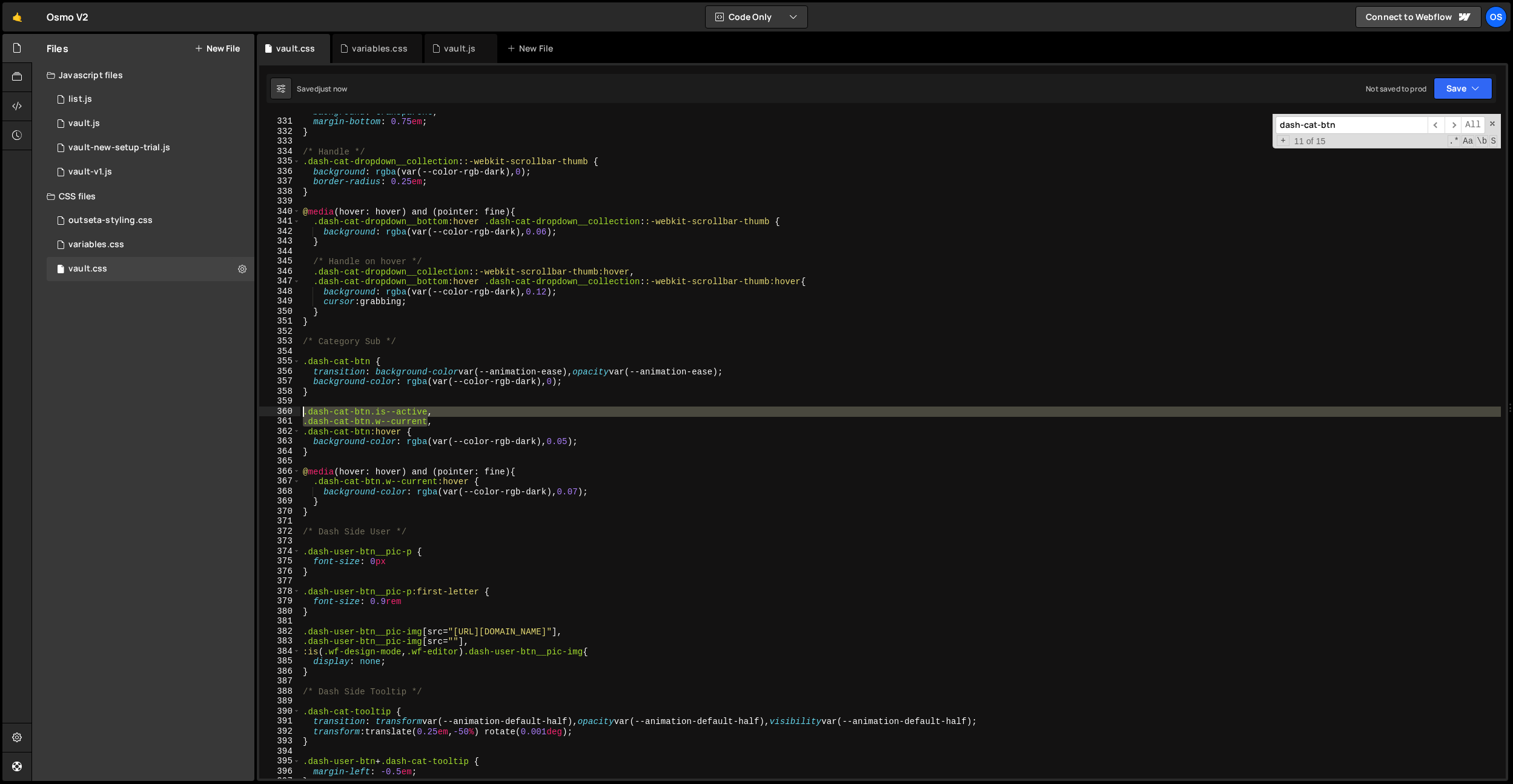
drag, startPoint x: 428, startPoint y: 422, endPoint x: 266, endPoint y: 410, distance: 162.4
click at [266, 410] on div "} 330 331 332 333 334 335 336 337 338 339 340 341 342 343 344 345 346 347 348 3…" at bounding box center [882, 446] width 1247 height 664
click at [371, 498] on div "background : transparent ; margin-bottom : 0.75 em ; } /* Handle */ .dash-cat-d…" at bounding box center [900, 448] width 1201 height 684
type textarea "}"
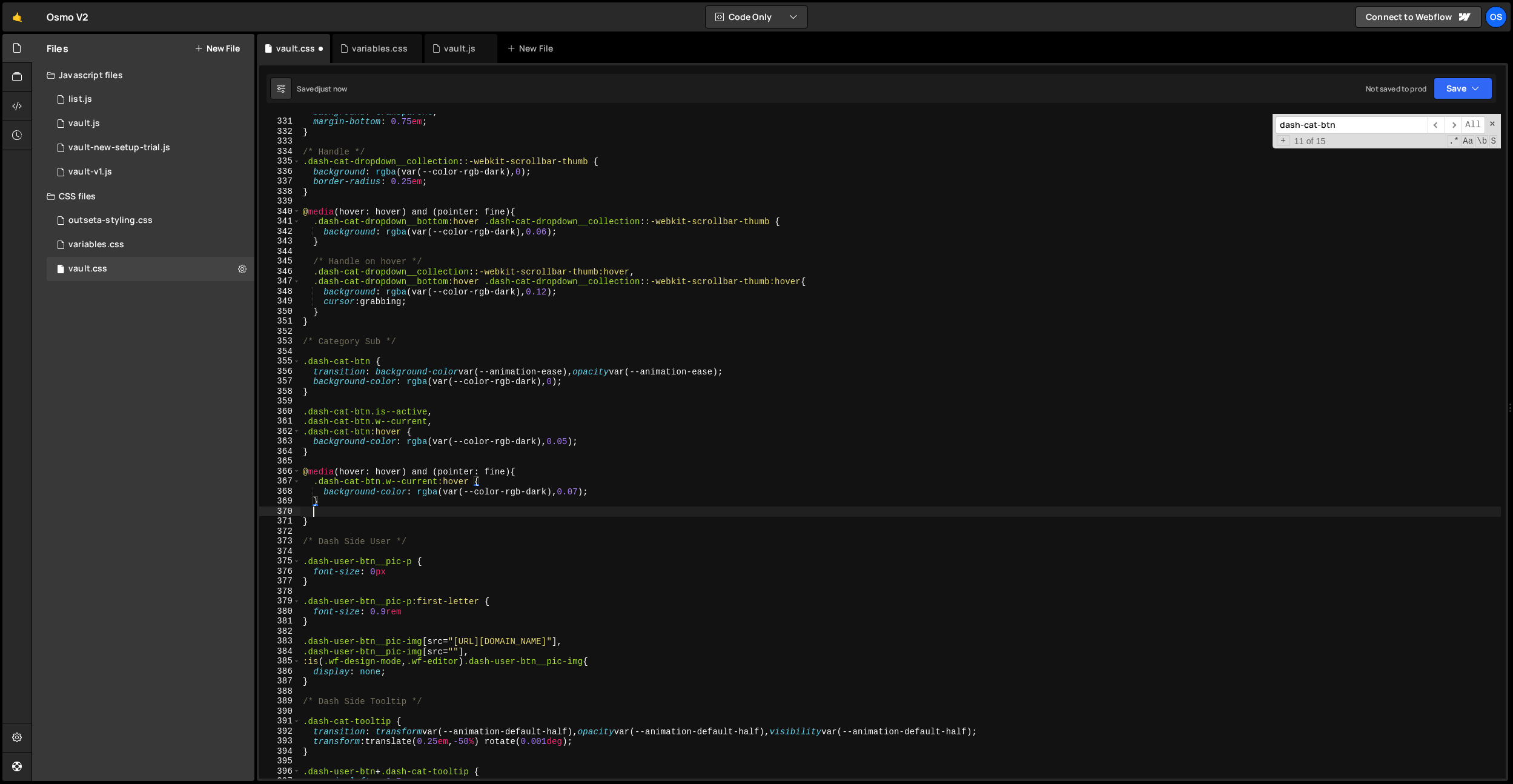
paste textarea ".dash-cat-btn.w--current"
type textarea ".dash-cat-btn.w--current"
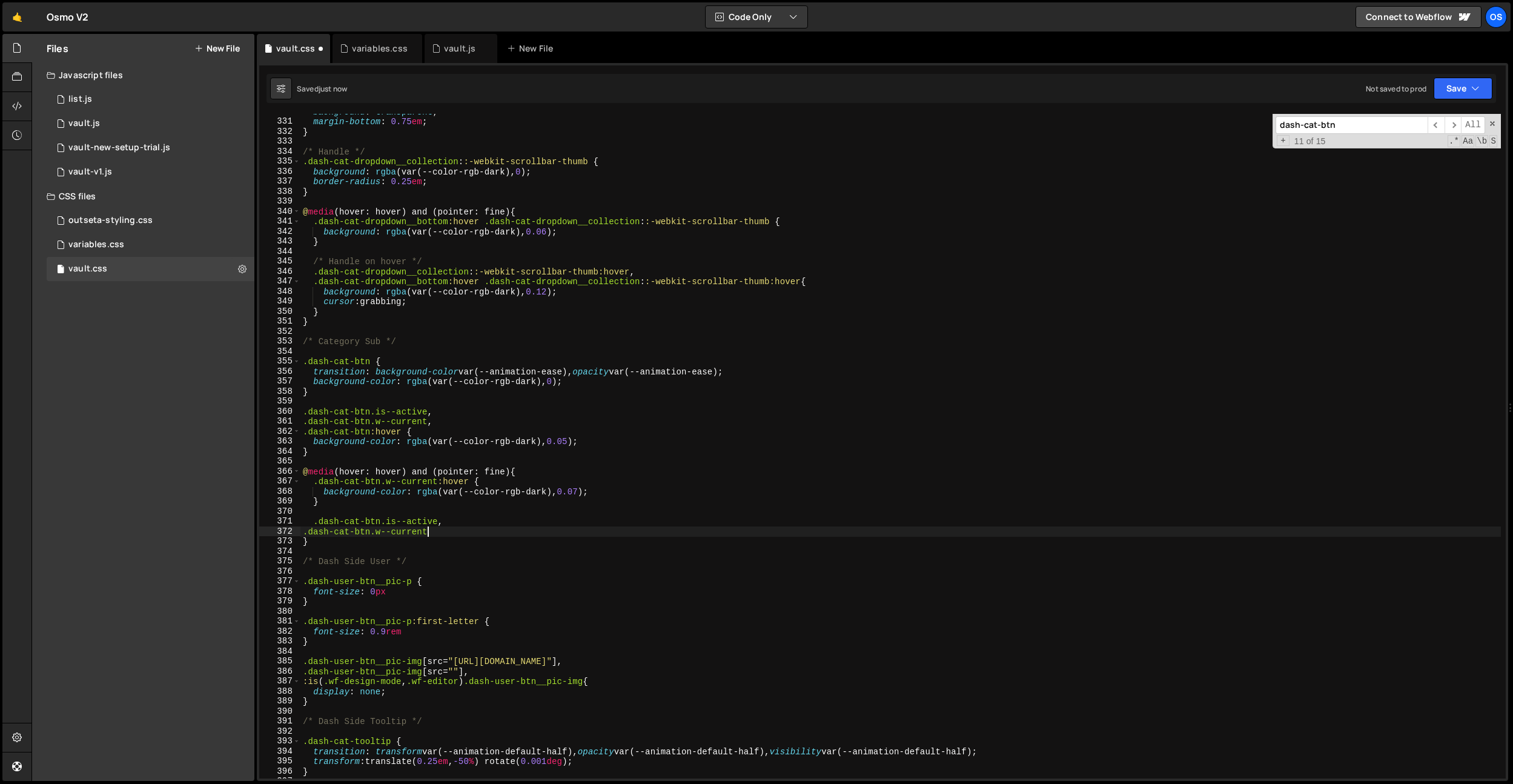
click at [304, 533] on div "background : transparent ; margin-bottom : 0.75 em ; } /* Handle */ .dash-cat-d…" at bounding box center [900, 448] width 1201 height 684
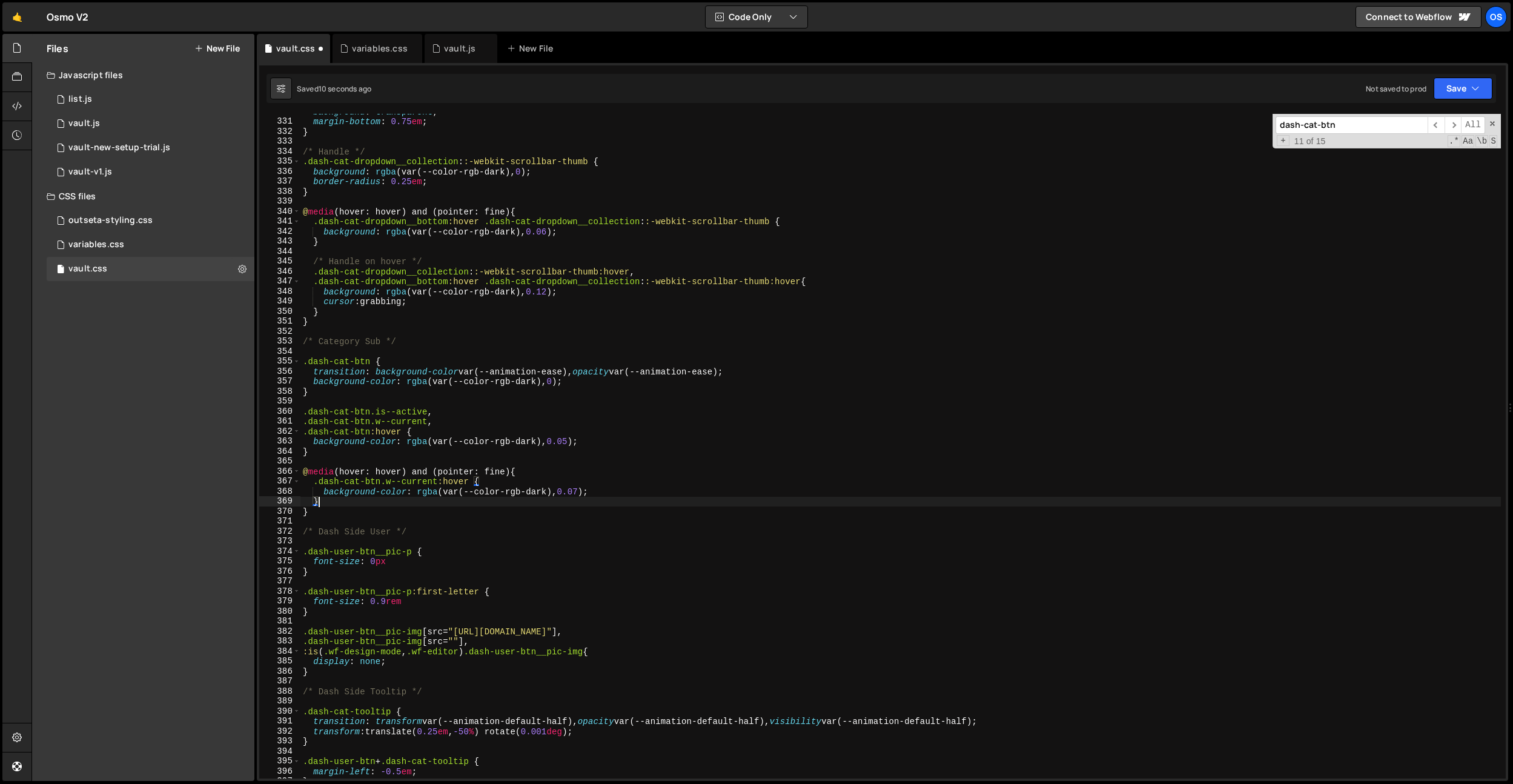
click at [353, 454] on div "background : transparent ; margin-bottom : 0.75 em ; } /* Handle */ .dash-cat-d…" at bounding box center [900, 448] width 1201 height 684
type textarea "}"
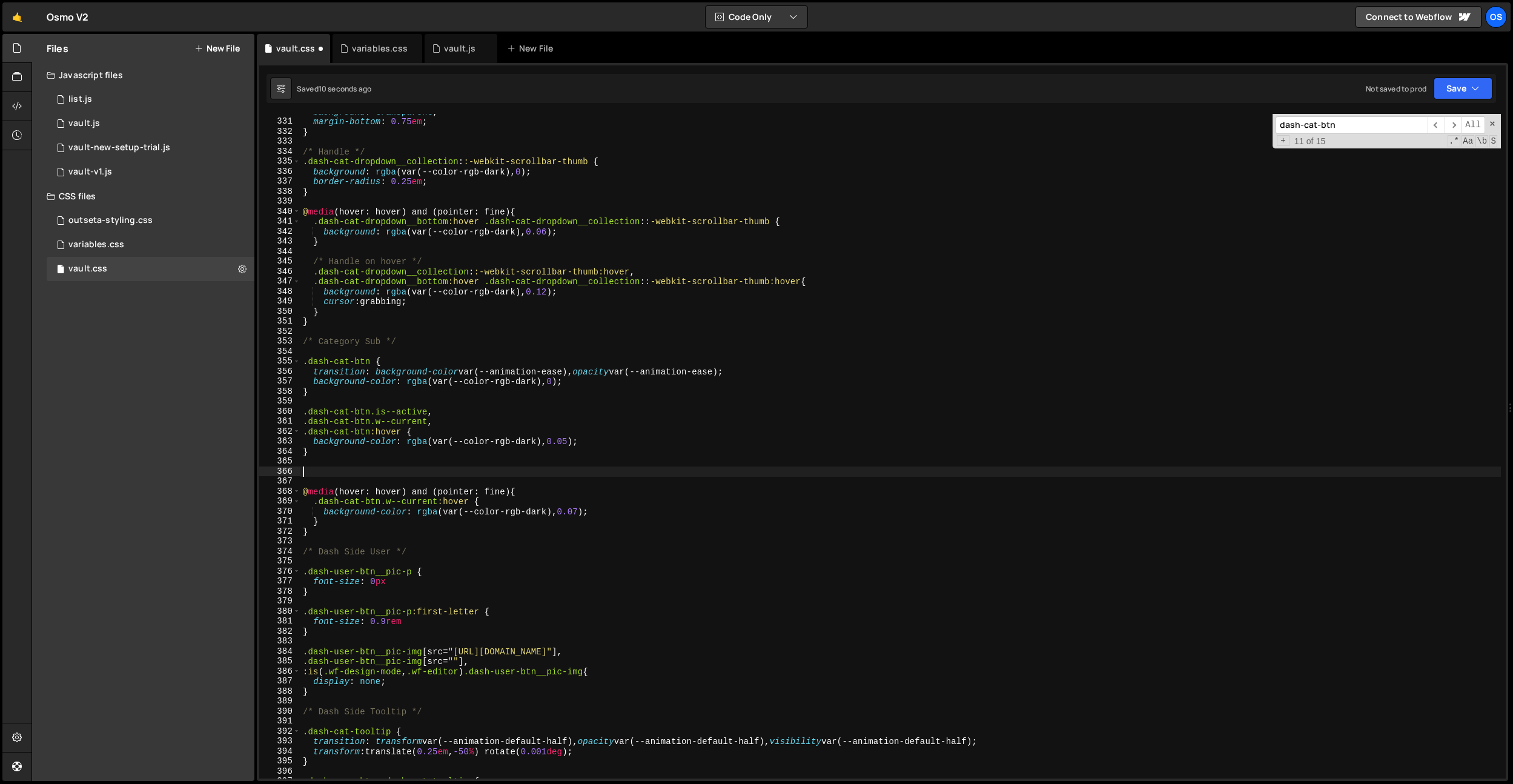
paste textarea ".dash-cat-btn.w--current"
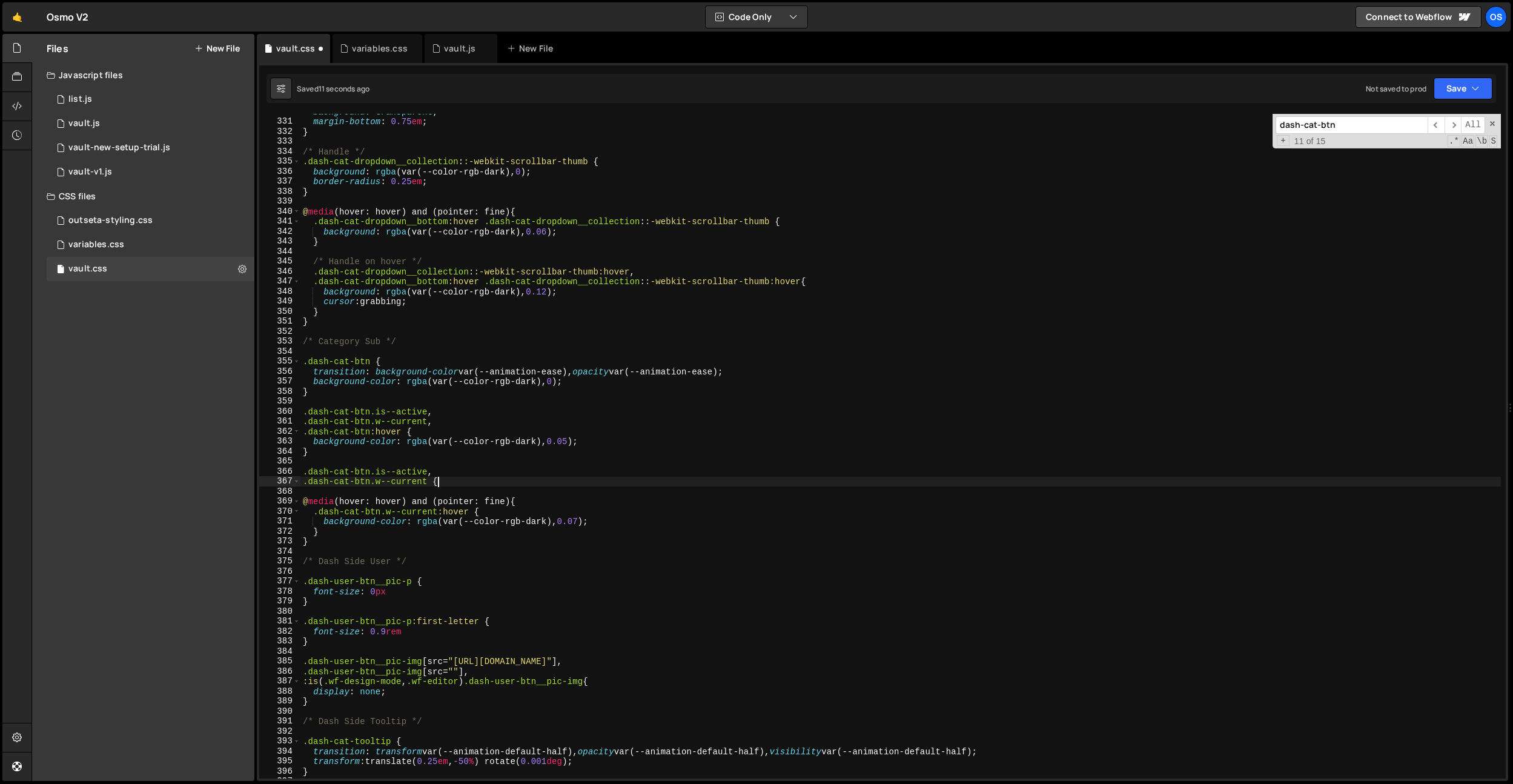
type textarea ".dash-cat-btn.w--current {}"
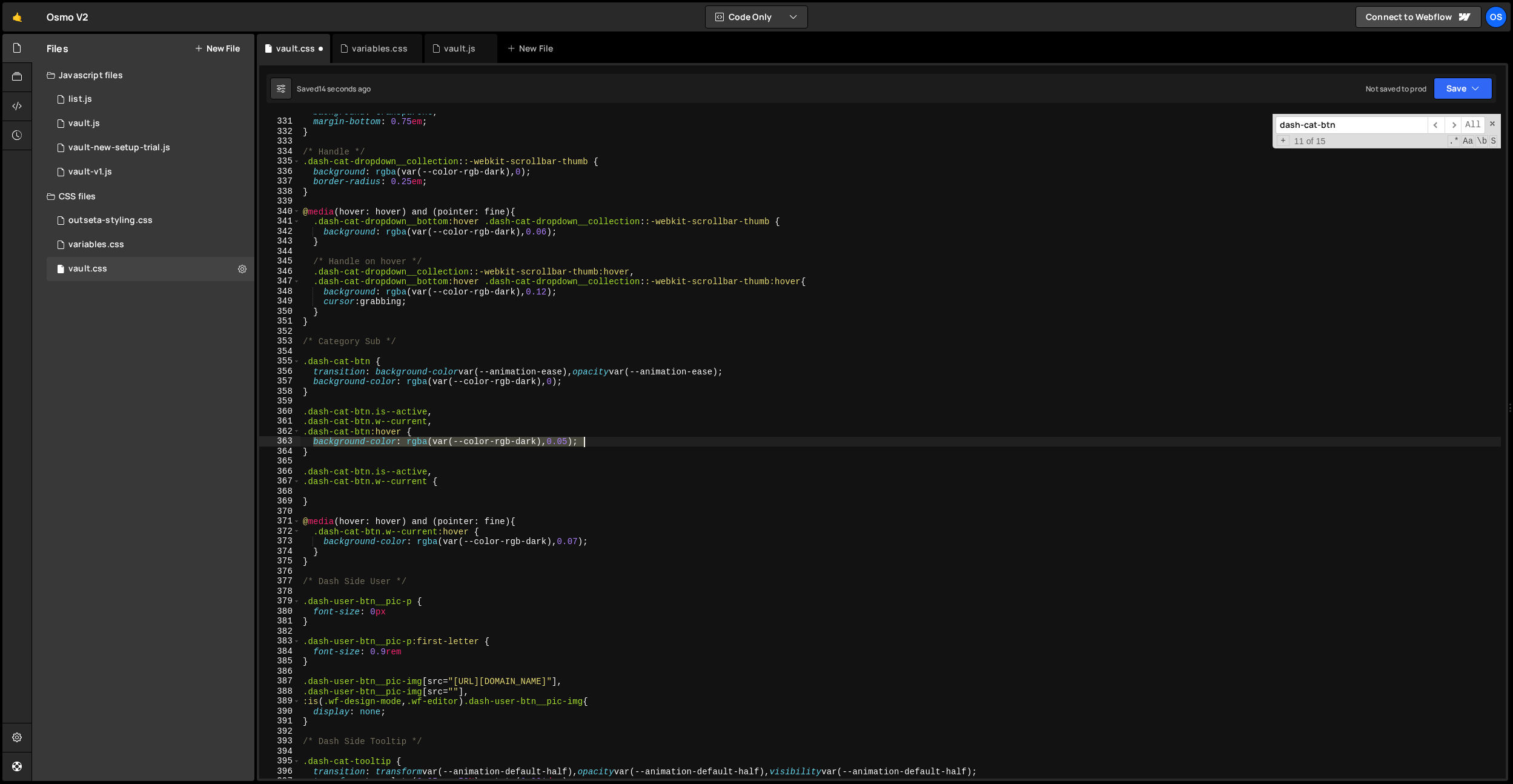
drag, startPoint x: 313, startPoint y: 443, endPoint x: 627, endPoint y: 445, distance: 314.0
click at [627, 445] on div "background : transparent ; margin-bottom : 0.75 em ; } /* Handle */ .dash-cat-d…" at bounding box center [900, 448] width 1201 height 684
type textarea "background-color: rgba(var(--color-rgb-dark), 0.05);"
click at [389, 493] on div "background : transparent ; margin-bottom : 0.75 em ; } /* Handle */ .dash-cat-d…" at bounding box center [900, 448] width 1201 height 684
paste textarea "background-color: rgba(var(--color-rgb-dark), 0.05);"
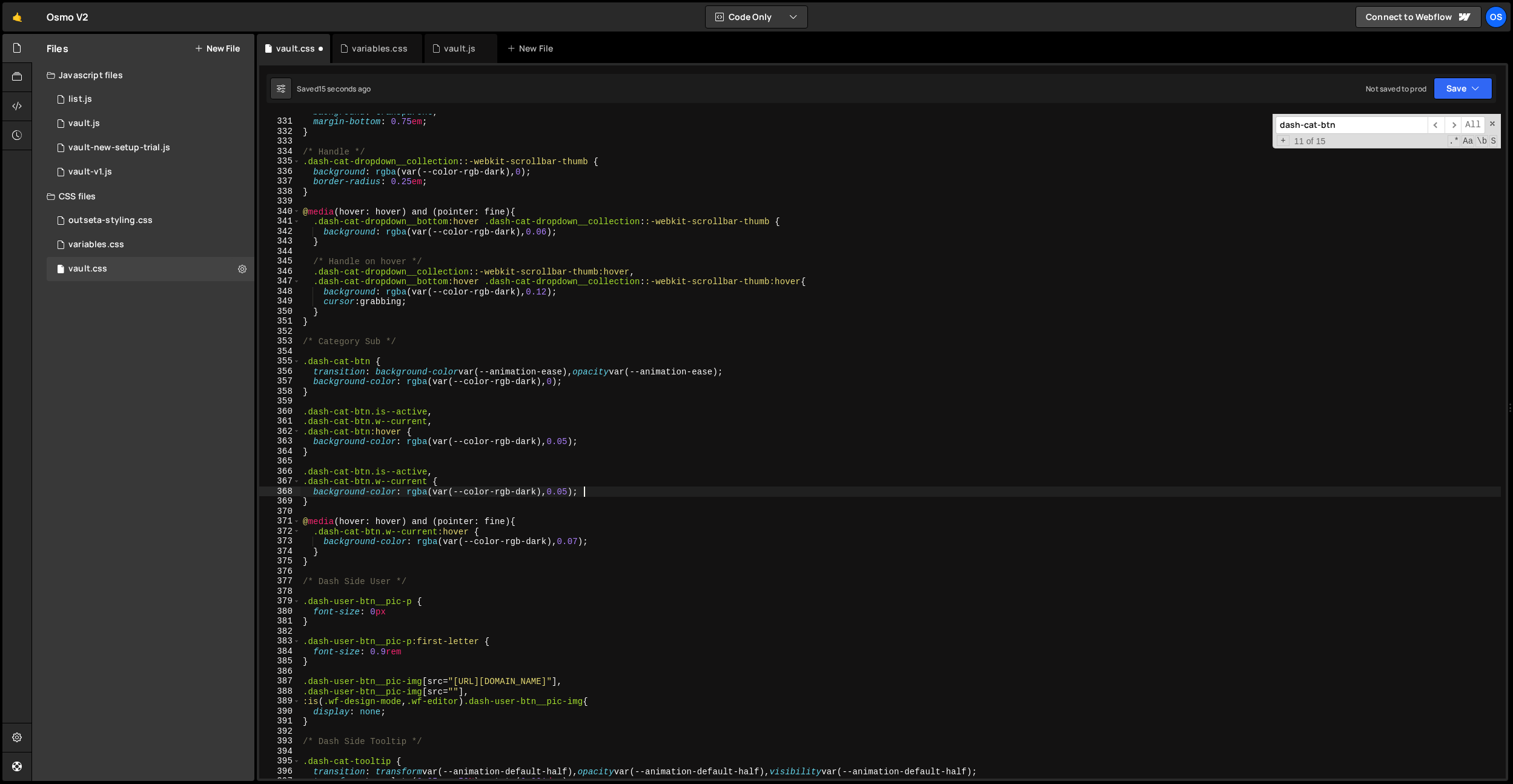
click at [366, 489] on div "background : transparent ; margin-bottom : 0.75 em ; } /* Handle */ .dash-cat-d…" at bounding box center [900, 448] width 1201 height 684
drag, startPoint x: 352, startPoint y: 493, endPoint x: 563, endPoint y: 490, distance: 211.0
click at [563, 490] on div "background : transparent ; margin-bottom : 0.75 em ; } /* Handle */ .dash-cat-d…" at bounding box center [900, 448] width 1201 height 684
click at [627, 467] on div "background : transparent ; margin-bottom : 0.75 em ; } /* Handle */ .dash-cat-d…" at bounding box center [900, 448] width 1201 height 684
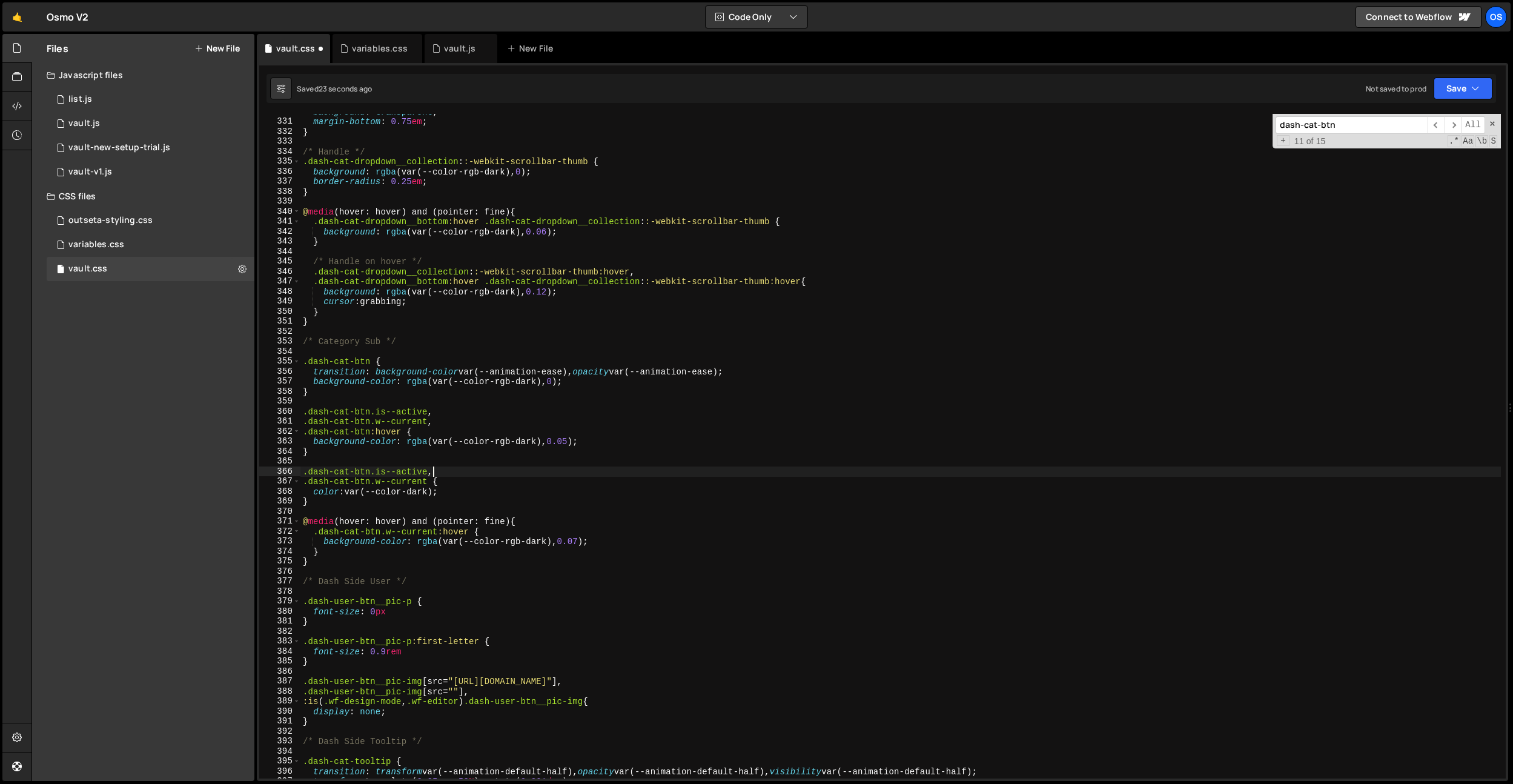
click at [593, 374] on div "background : transparent ; margin-bottom : 0.75 em ; } /* Handle */ .dash-cat-d…" at bounding box center [900, 448] width 1201 height 684
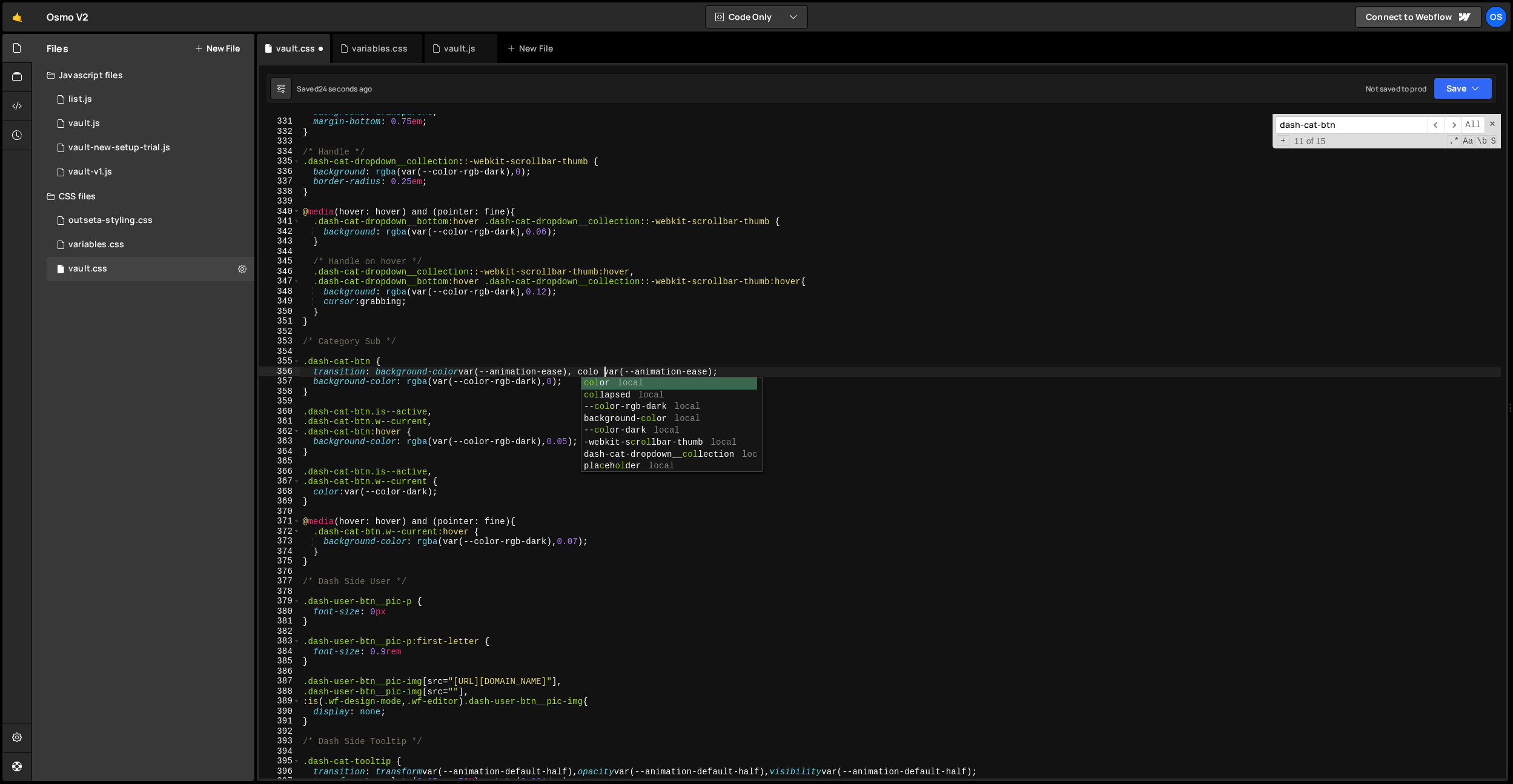
scroll to position [0, 21]
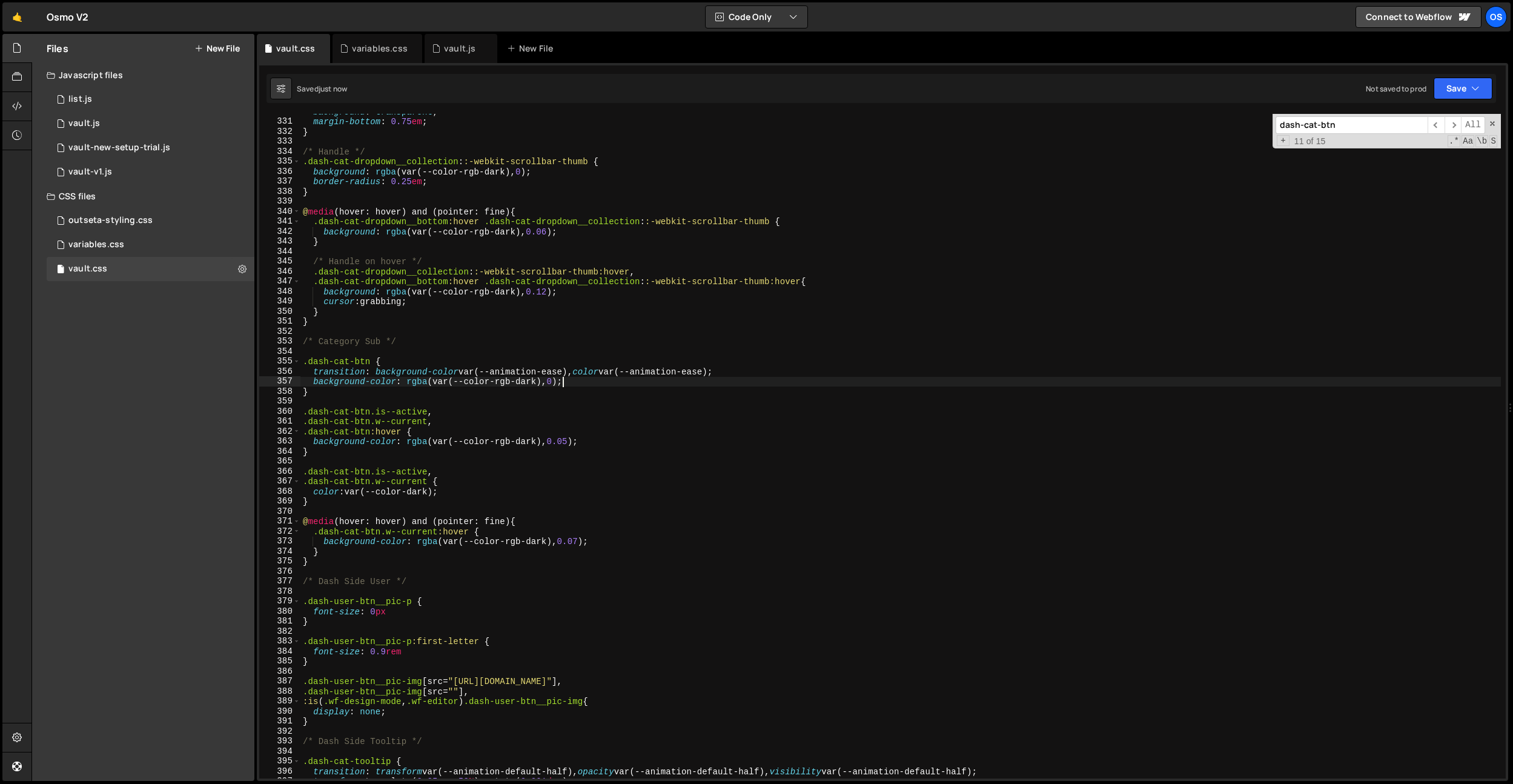
click at [565, 376] on div "background : transparent ; margin-bottom : 0.75 em ; } /* Handle */ .dash-cat-d…" at bounding box center [900, 448] width 1201 height 684
click at [532, 283] on div "background : transparent ; margin-bottom : 0.75 em ; } /* Handle */ .dash-cat-d…" at bounding box center [900, 448] width 1201 height 684
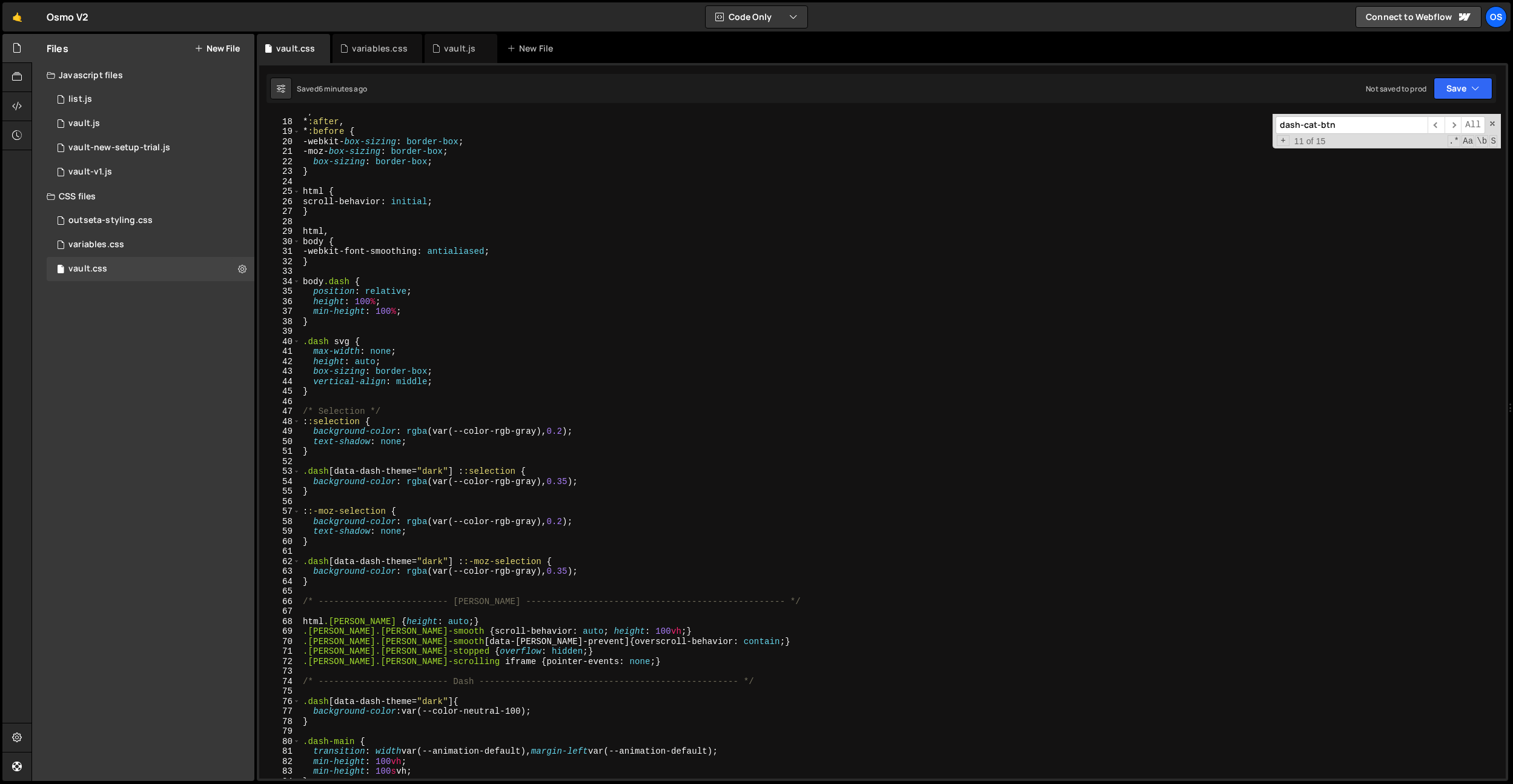
scroll to position [0, 0]
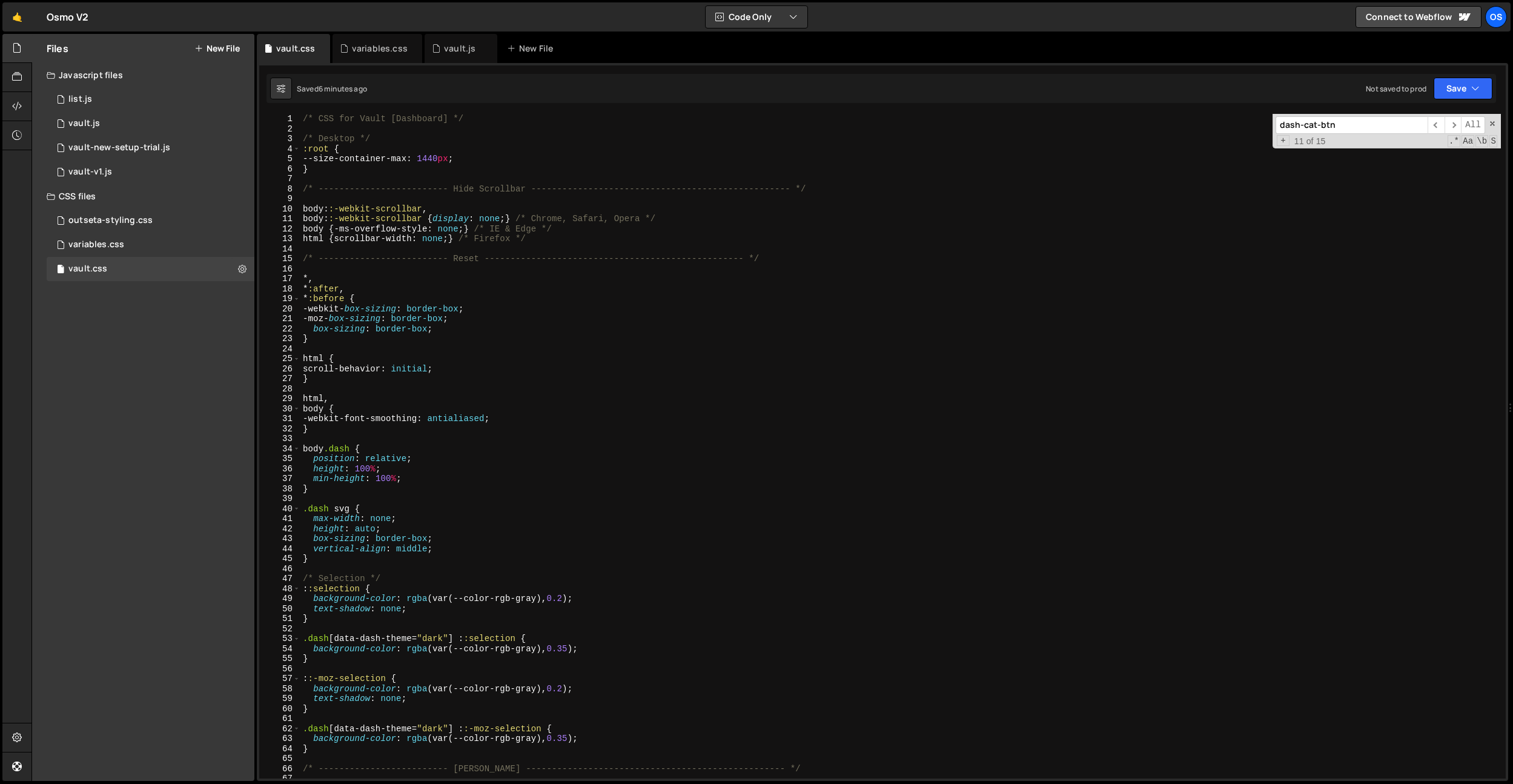
drag, startPoint x: 526, startPoint y: 286, endPoint x: 525, endPoint y: 280, distance: 6.1
click at [525, 280] on div "/* CSS for Vault [Dashboard] */ /* Desktop */ :root { --size-container-max : 14…" at bounding box center [900, 456] width 1201 height 684
type textarea "*, *:after,"
click at [510, 272] on div "/* CSS for Vault [Dashboard] */ /* Desktop */ :root { --size-container-max : 14…" at bounding box center [900, 456] width 1201 height 684
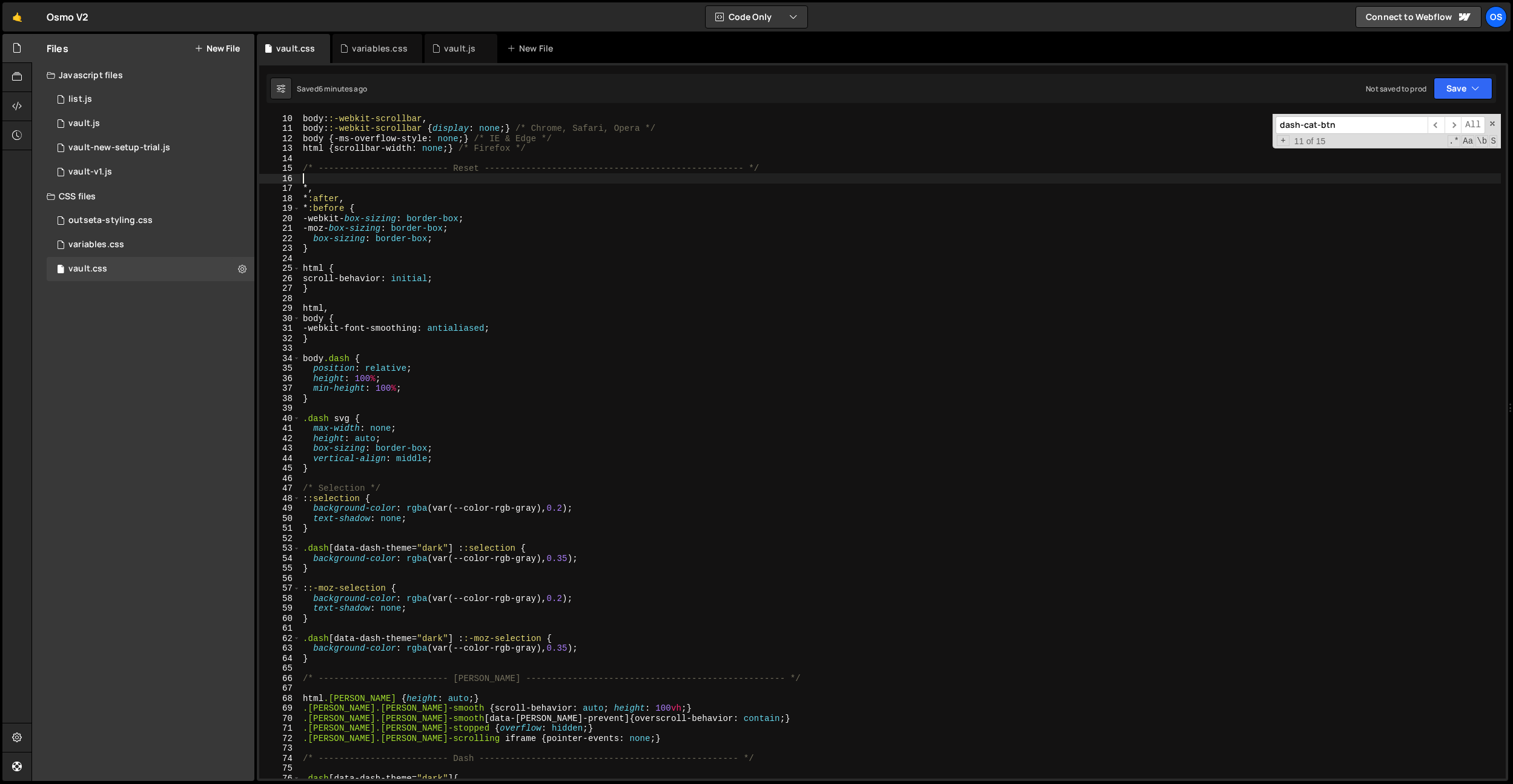
scroll to position [0, 0]
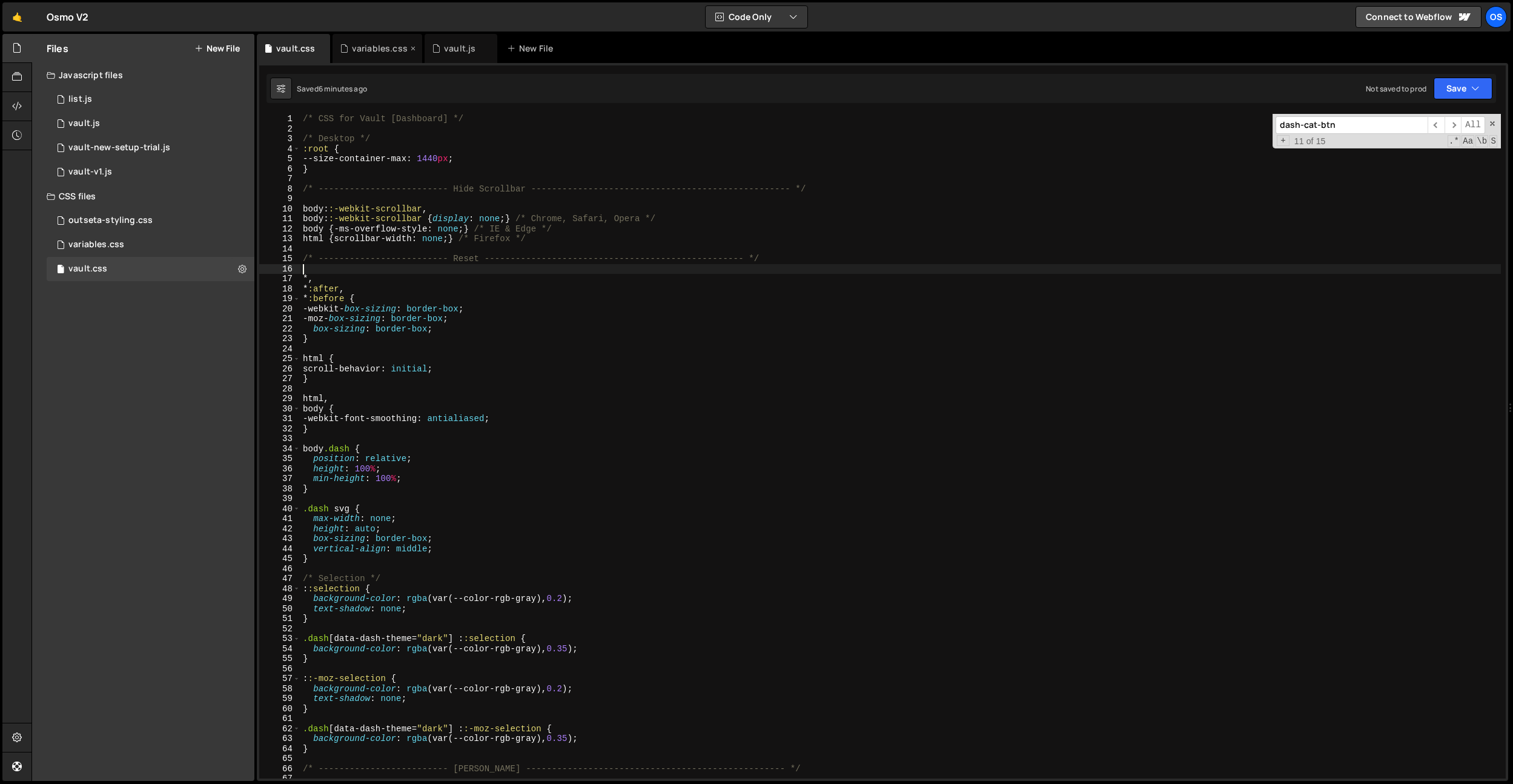
click at [371, 42] on div "variables.css" at bounding box center [380, 48] width 55 height 12
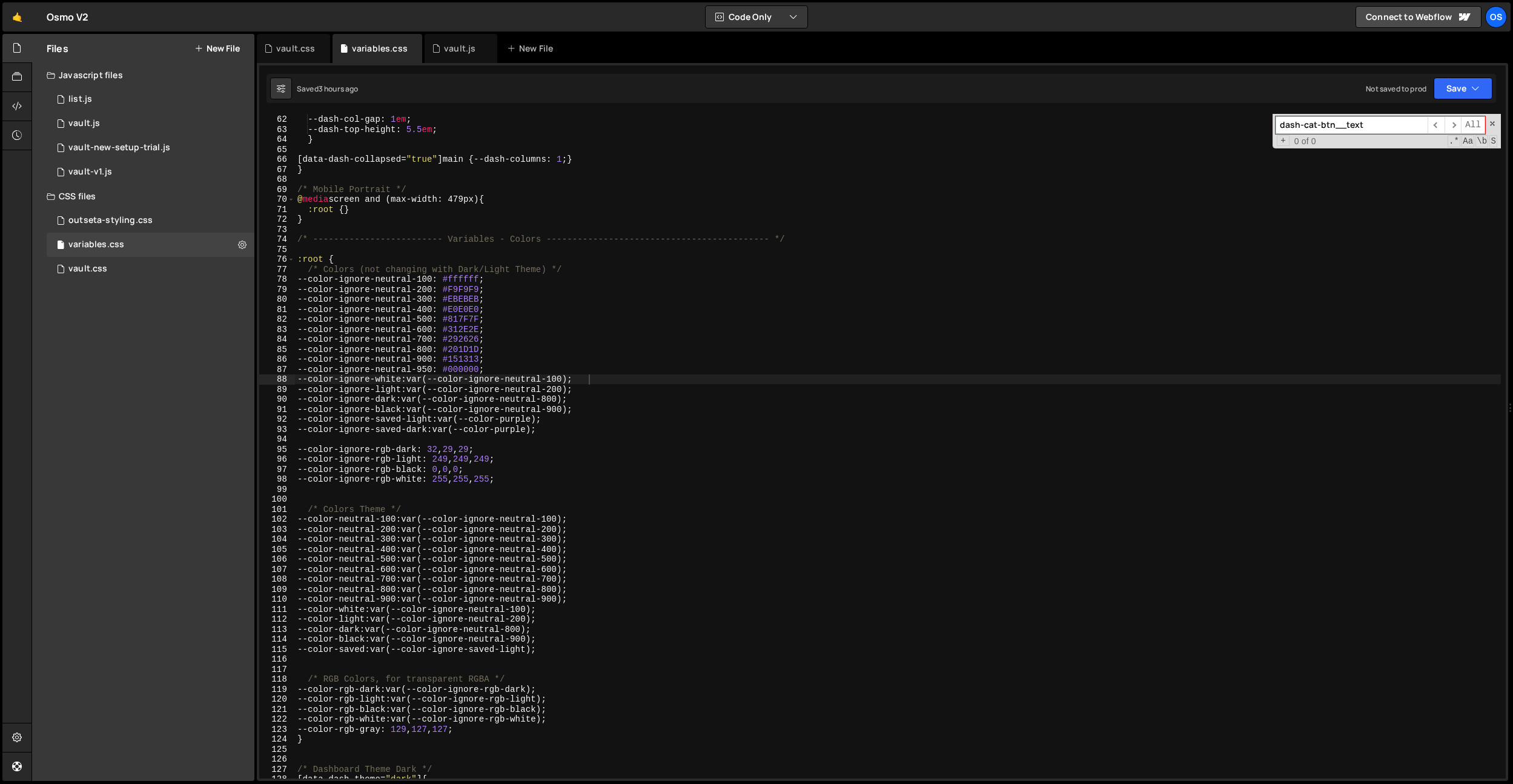
scroll to position [613, 0]
click at [553, 433] on div "--dash-columns : 1 ; --dash-col-gap : 1 em ; --dash-top-height : 5.5 em ; } [ d…" at bounding box center [898, 452] width 1206 height 684
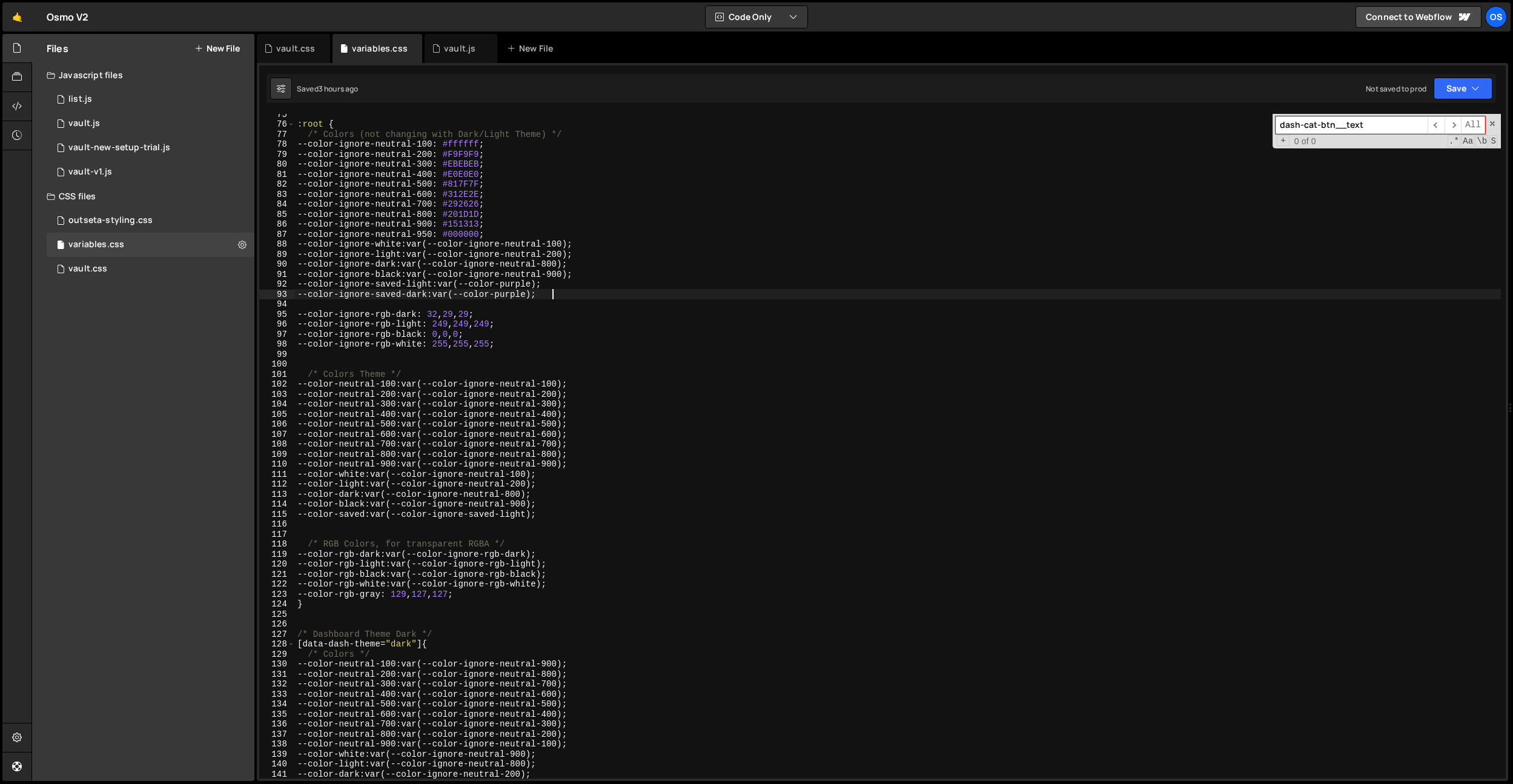
scroll to position [754, 0]
click at [560, 505] on div ":root { /* Colors (not changing with Dark/Light Theme) */ --color-ignore-neutra…" at bounding box center [898, 450] width 1206 height 684
click at [561, 510] on div ":root { /* Colors (not changing with Dark/Light Theme) */ --color-ignore-neutra…" at bounding box center [898, 450] width 1206 height 684
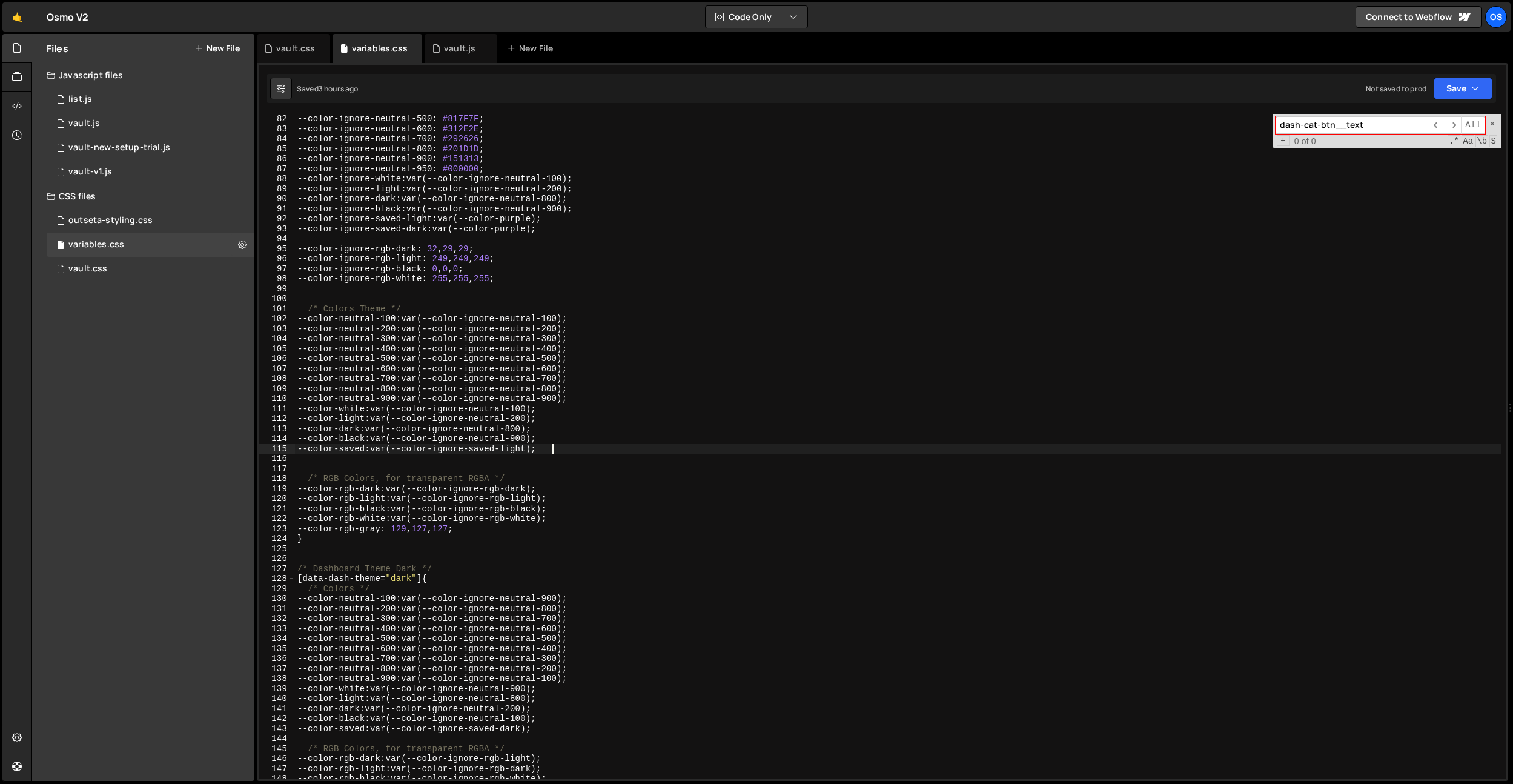
scroll to position [820, 0]
click at [503, 527] on div "--color-ignore-neutral-500 : #817F7F ; --color-ignore-neutral-600 : #312E2E ; -…" at bounding box center [898, 456] width 1206 height 684
type textarea "--color-rgb-gray: 129, 127, 127;"
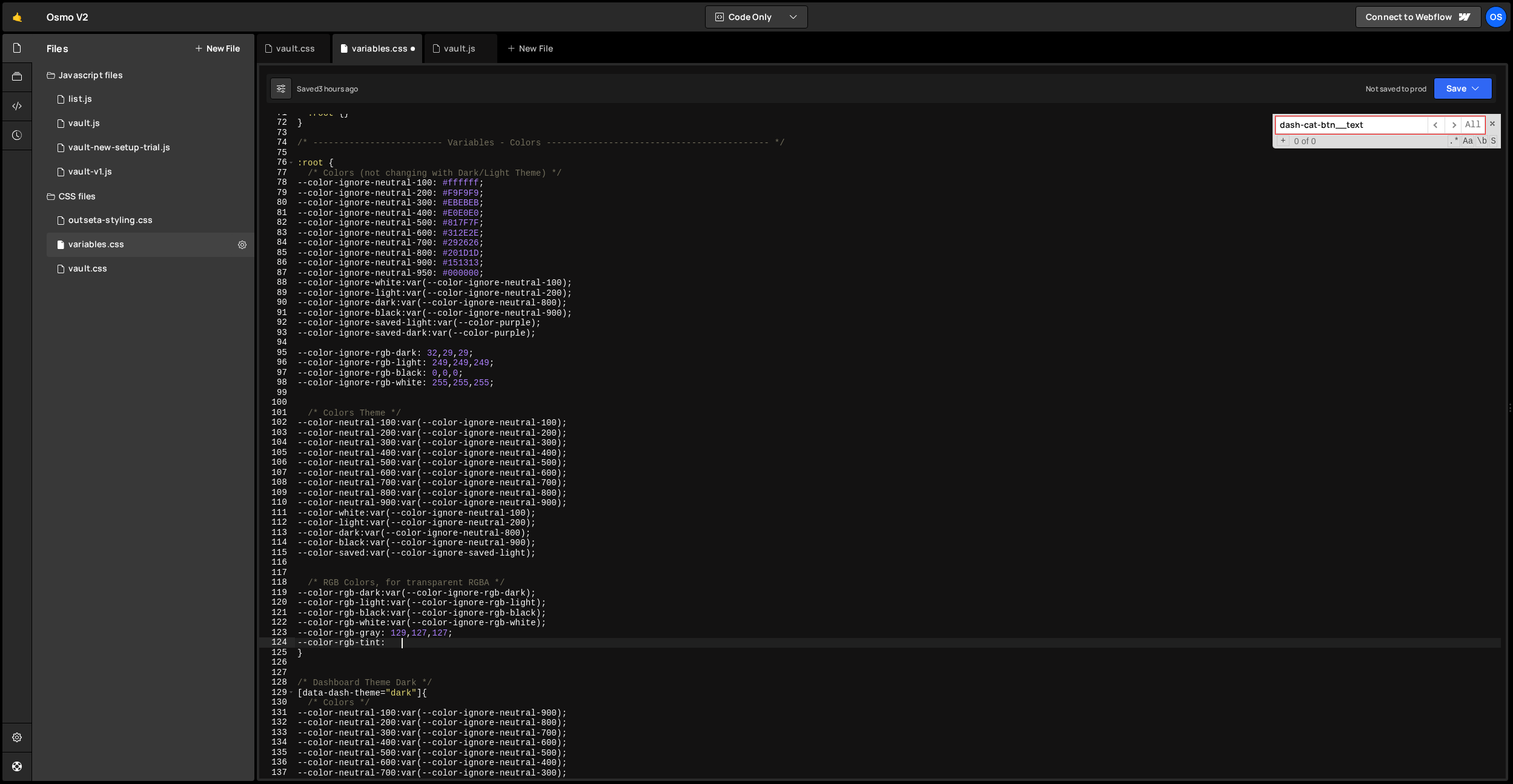
scroll to position [495, 0]
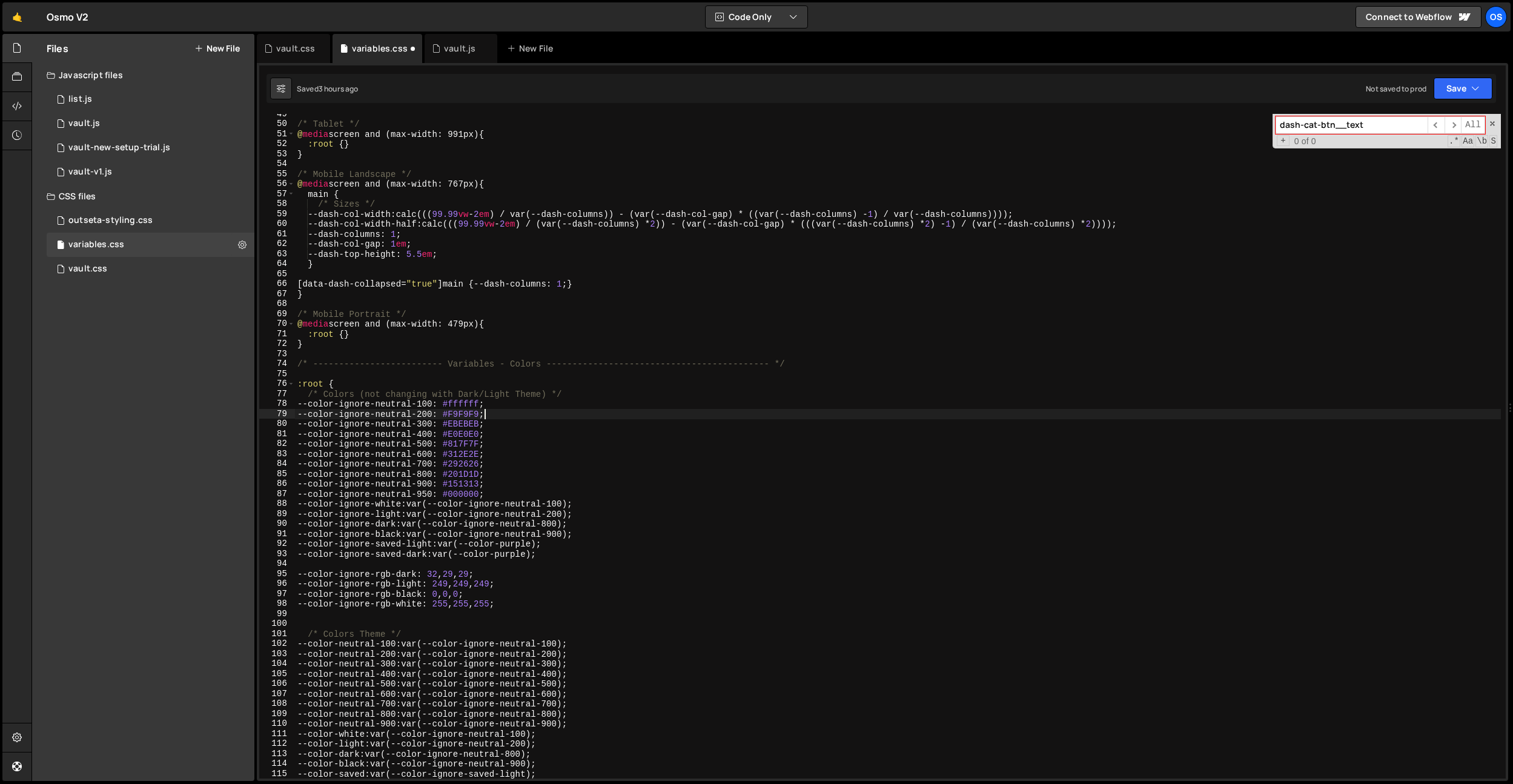
click at [487, 416] on div "/* Tablet */ @ media screen and (max-width: 991px) { :root { } } /* Mobile Land…" at bounding box center [898, 450] width 1206 height 684
paste textarea "A"
click at [544, 426] on div "/* Tablet */ @ media screen and (max-width: 991px) { :root { } } /* Mobile Land…" at bounding box center [898, 450] width 1206 height 684
click at [482, 441] on div "/* Tablet */ @ media screen and (max-width: 991px) { :root { } } /* Mobile Land…" at bounding box center [898, 450] width 1206 height 684
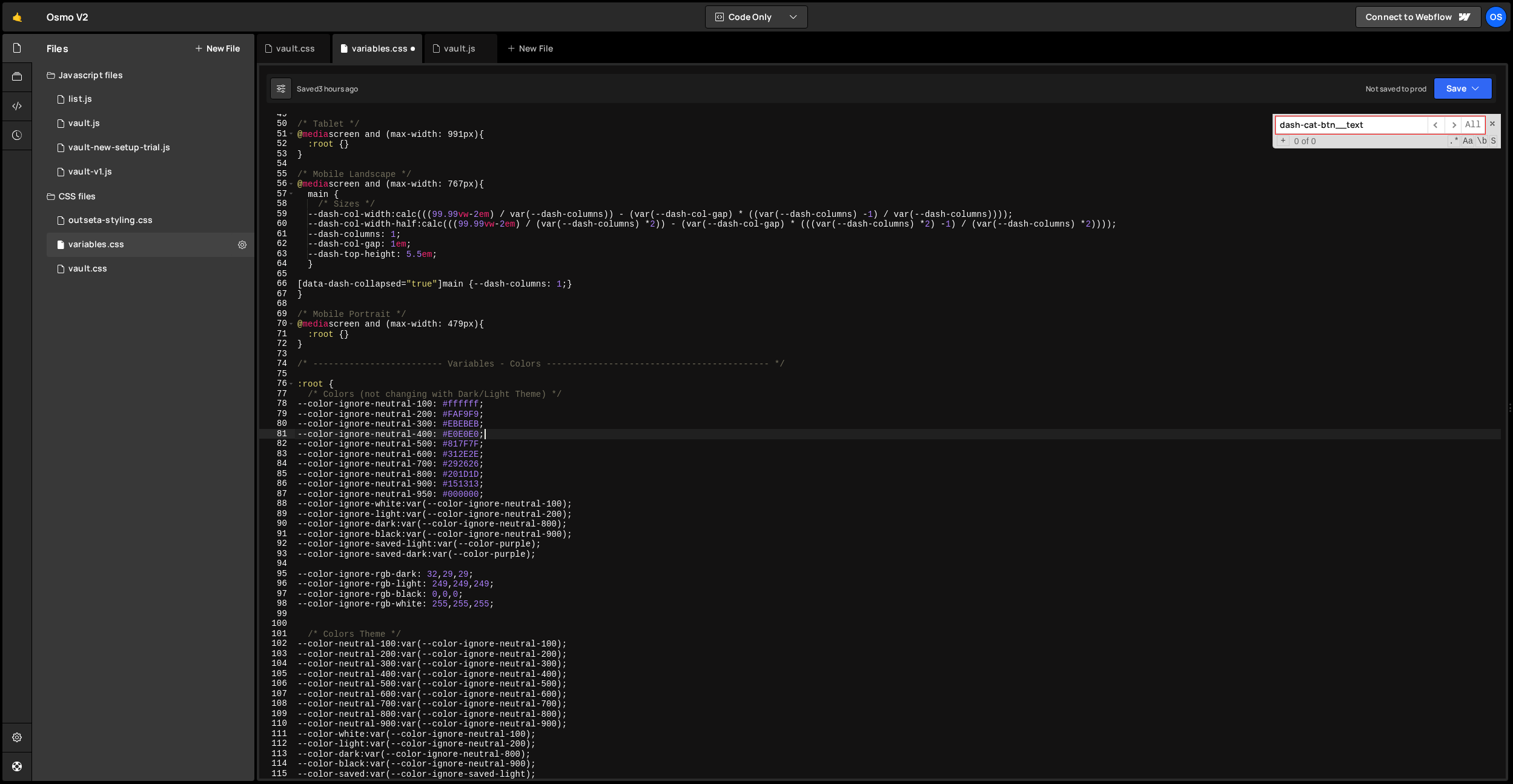
click at [483, 436] on div "/* Tablet */ @ media screen and (max-width: 991px) { :root { } } /* Mobile Land…" at bounding box center [898, 450] width 1206 height 684
paste textarea "EECEC"
click at [480, 447] on div "/* Tablet */ @ media screen and (max-width: 991px) { :root { } } /* Mobile Land…" at bounding box center [898, 450] width 1206 height 684
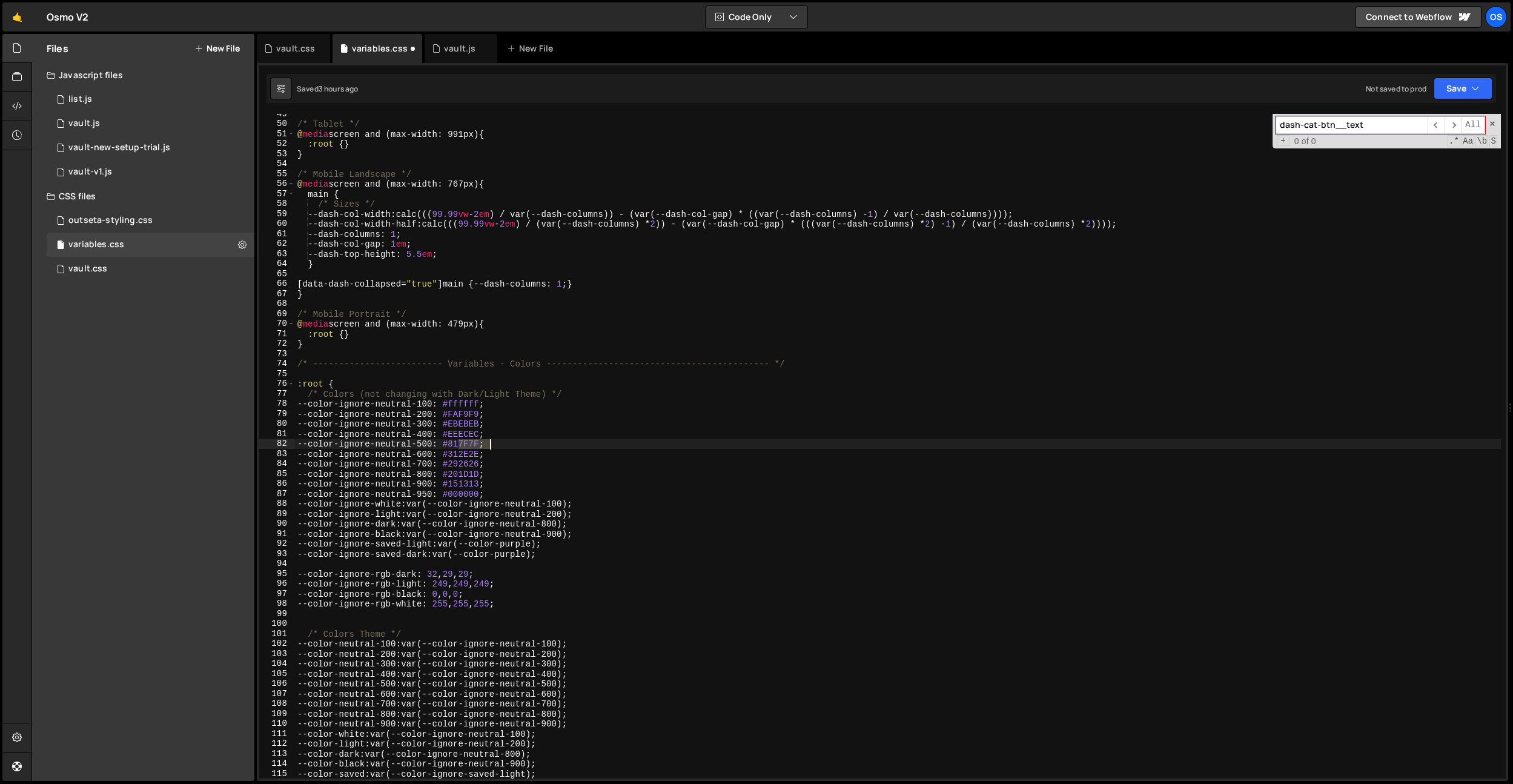
paste textarea "E2DFD"
click at [480, 457] on div "/* Tablet */ @ media screen and (max-width: 991px) { :root { } } /* Mobile Land…" at bounding box center [898, 450] width 1206 height 684
click at [470, 427] on div "/* Tablet */ @ media screen and (max-width: 991px) { :root { } } /* Mobile Land…" at bounding box center [898, 450] width 1206 height 684
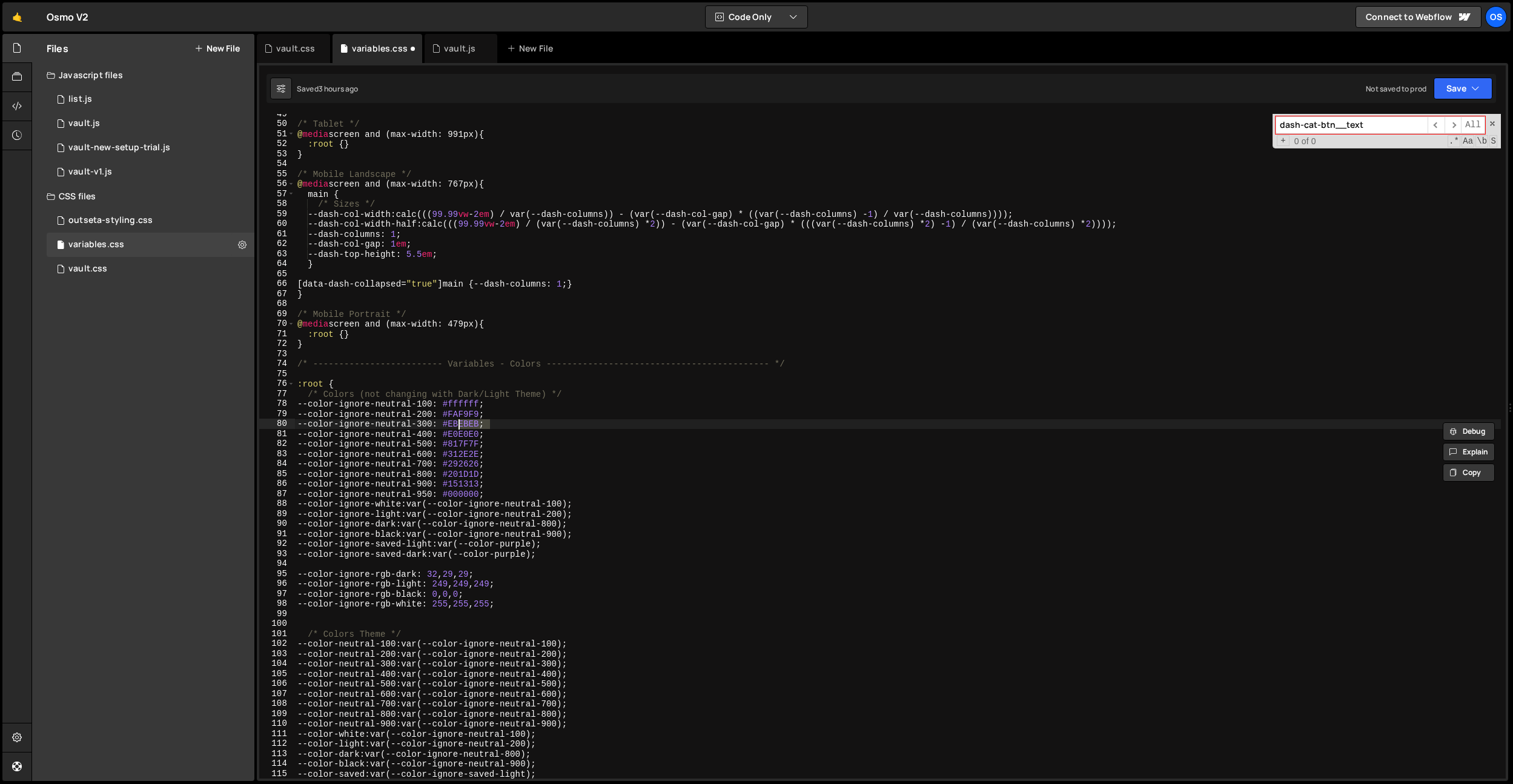
click at [468, 433] on div "/* Tablet */ @ media screen and (max-width: 991px) { :root { } } /* Mobile Land…" at bounding box center [898, 450] width 1206 height 684
paste textarea "2DFDF"
click at [481, 423] on div "/* Tablet */ @ media screen and (max-width: 991px) { :root { } } /* Mobile Land…" at bounding box center [898, 450] width 1206 height 684
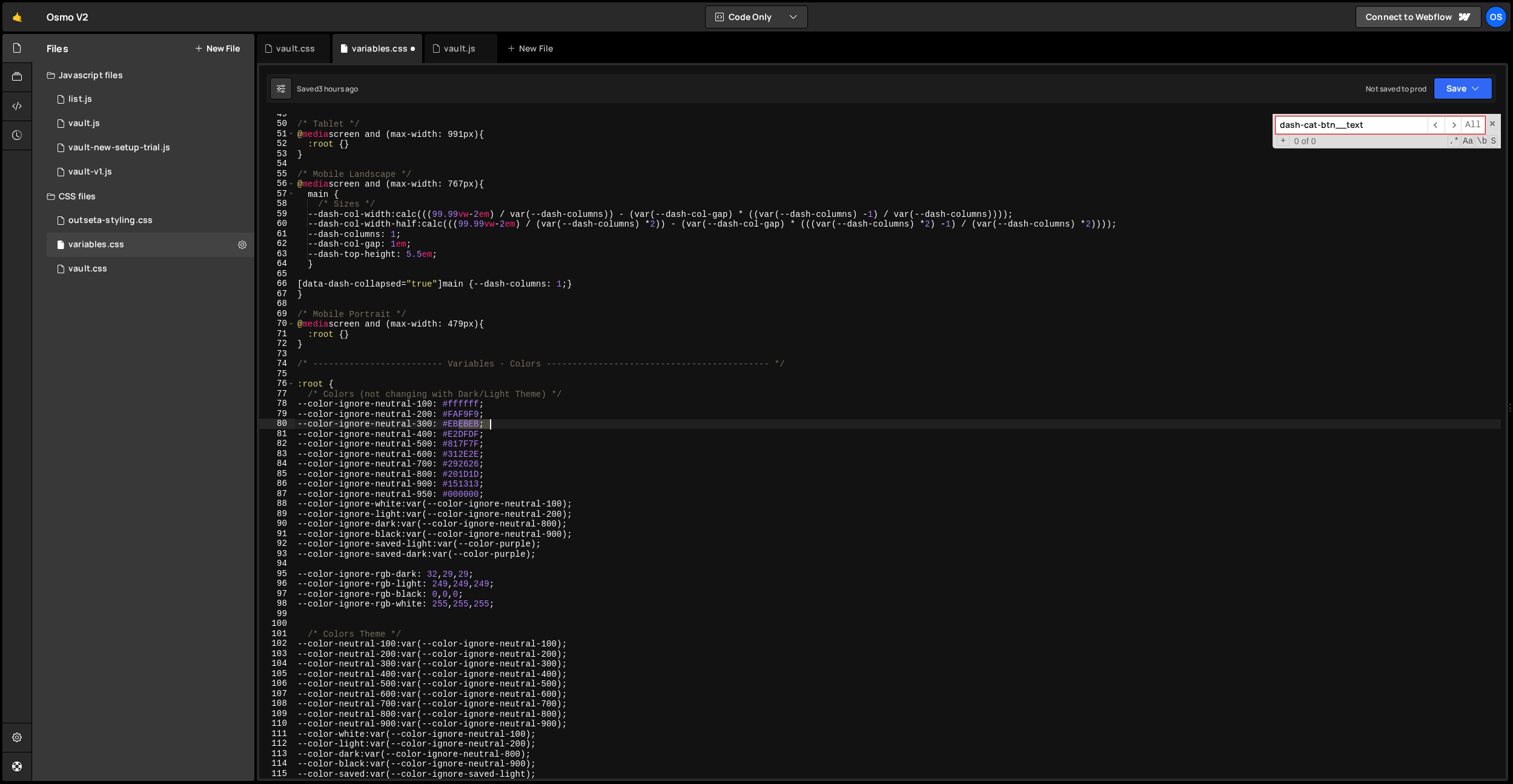
paste textarea "EECEC"
click at [1002, 442] on div "/* Tablet */ @ media screen and (max-width: 991px) { :root { } } /* Mobile Land…" at bounding box center [898, 450] width 1206 height 684
click at [474, 445] on div "/* Tablet */ @ media screen and (max-width: 991px) { :root { } } /* Mobile Land…" at bounding box center [898, 450] width 1206 height 684
paste textarea "37D7D"
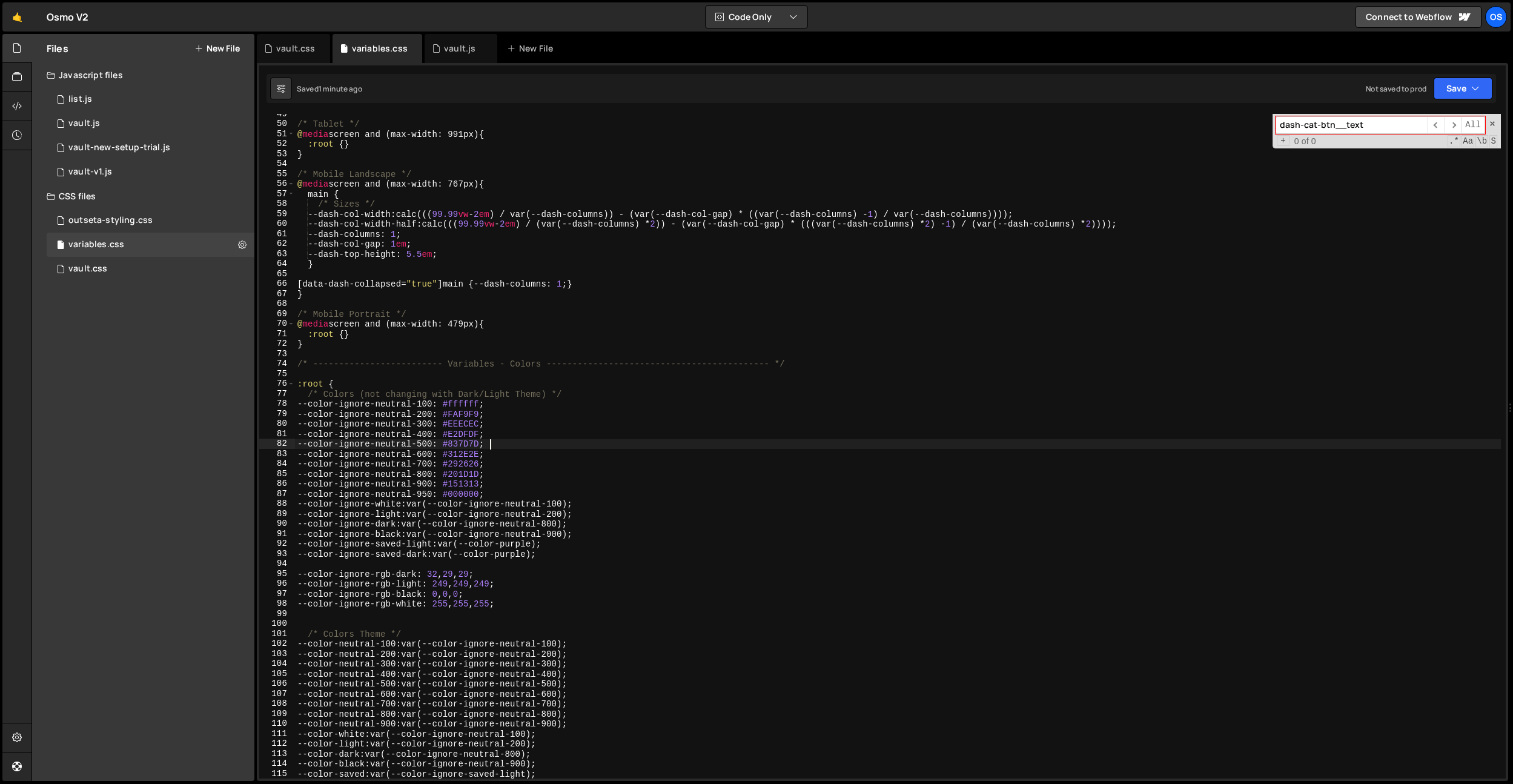
click at [685, 158] on div "/* Tablet */ @ media screen and (max-width: 991px) { :root { } } /* Mobile Land…" at bounding box center [898, 450] width 1206 height 684
click at [658, 342] on div "/* Tablet */ @ media screen and (max-width: 991px) { :root { } } /* Mobile Land…" at bounding box center [898, 450] width 1206 height 684
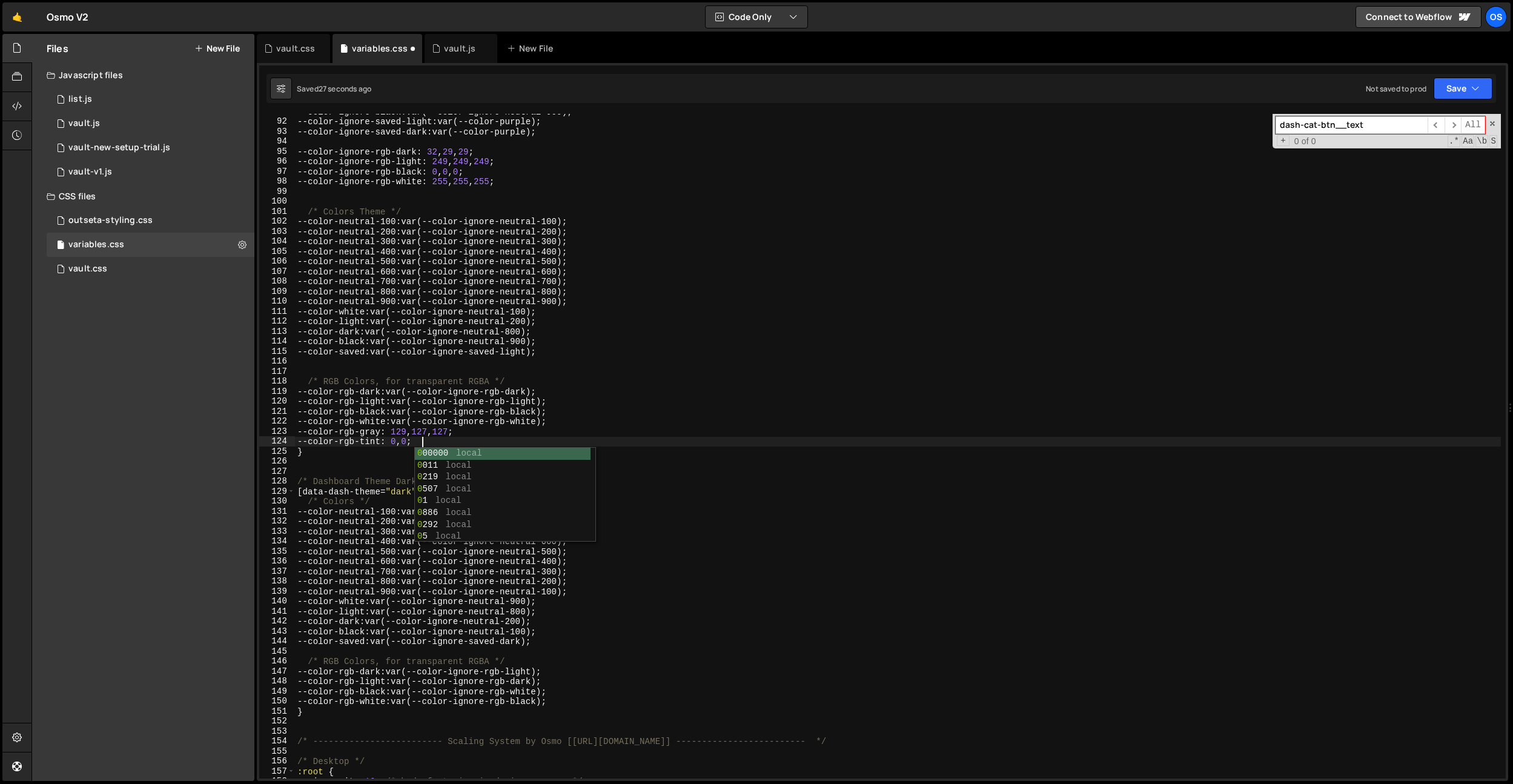
scroll to position [0, 8]
paste textarea "31"
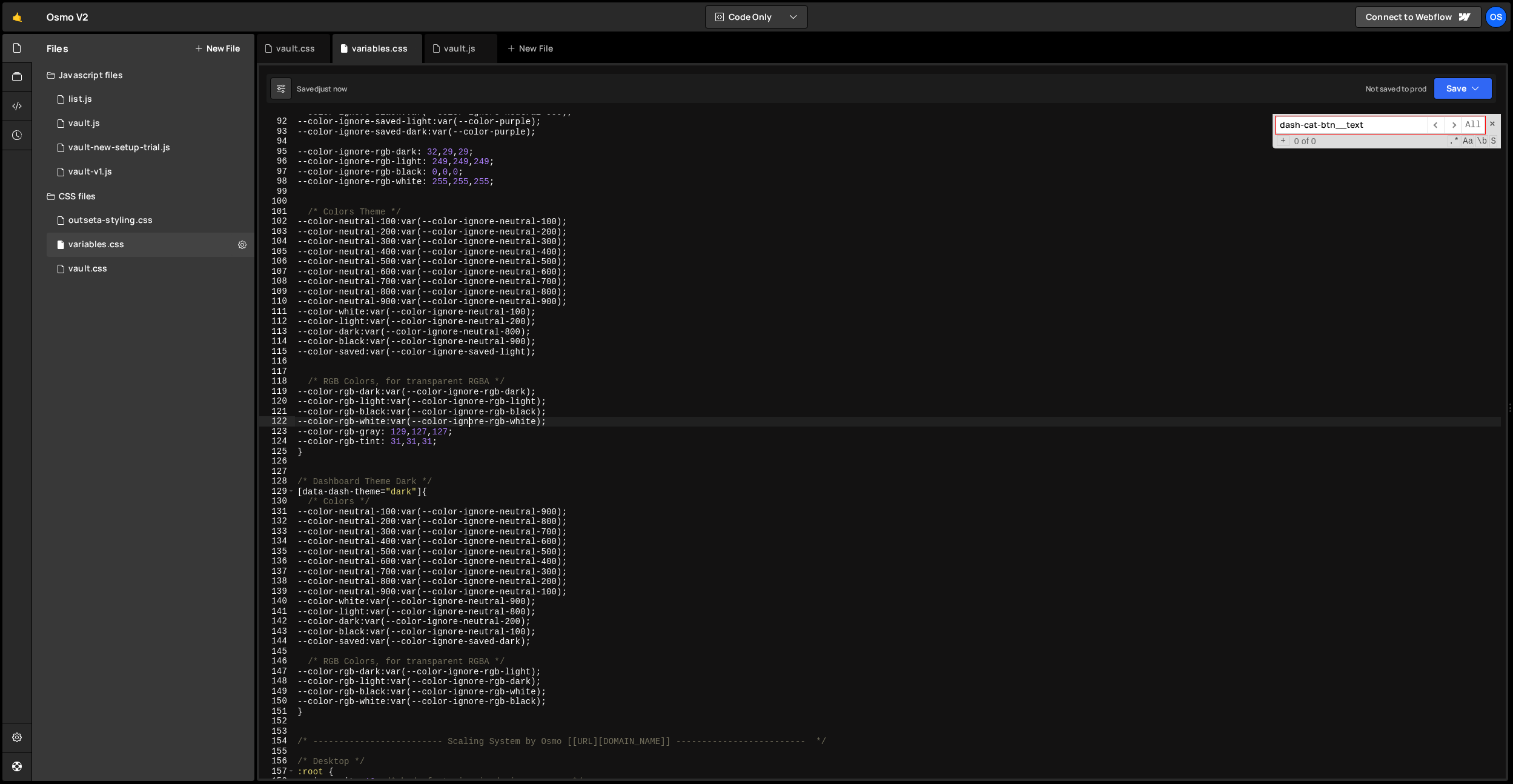
click at [468, 420] on div "--color-ignore-black : var(--color-ignore-neutral-900) ; --color-ignore-saved-l…" at bounding box center [898, 448] width 1206 height 684
click at [443, 454] on div "--color-ignore-black : var(--color-ignore-neutral-900) ; --color-ignore-saved-l…" at bounding box center [898, 448] width 1206 height 684
drag, startPoint x: 468, startPoint y: 440, endPoint x: 309, endPoint y: 442, distance: 159.0
click at [309, 442] on div "--color-ignore-black : var(--color-ignore-neutral-900) ; --color-ignore-saved-l…" at bounding box center [898, 448] width 1206 height 684
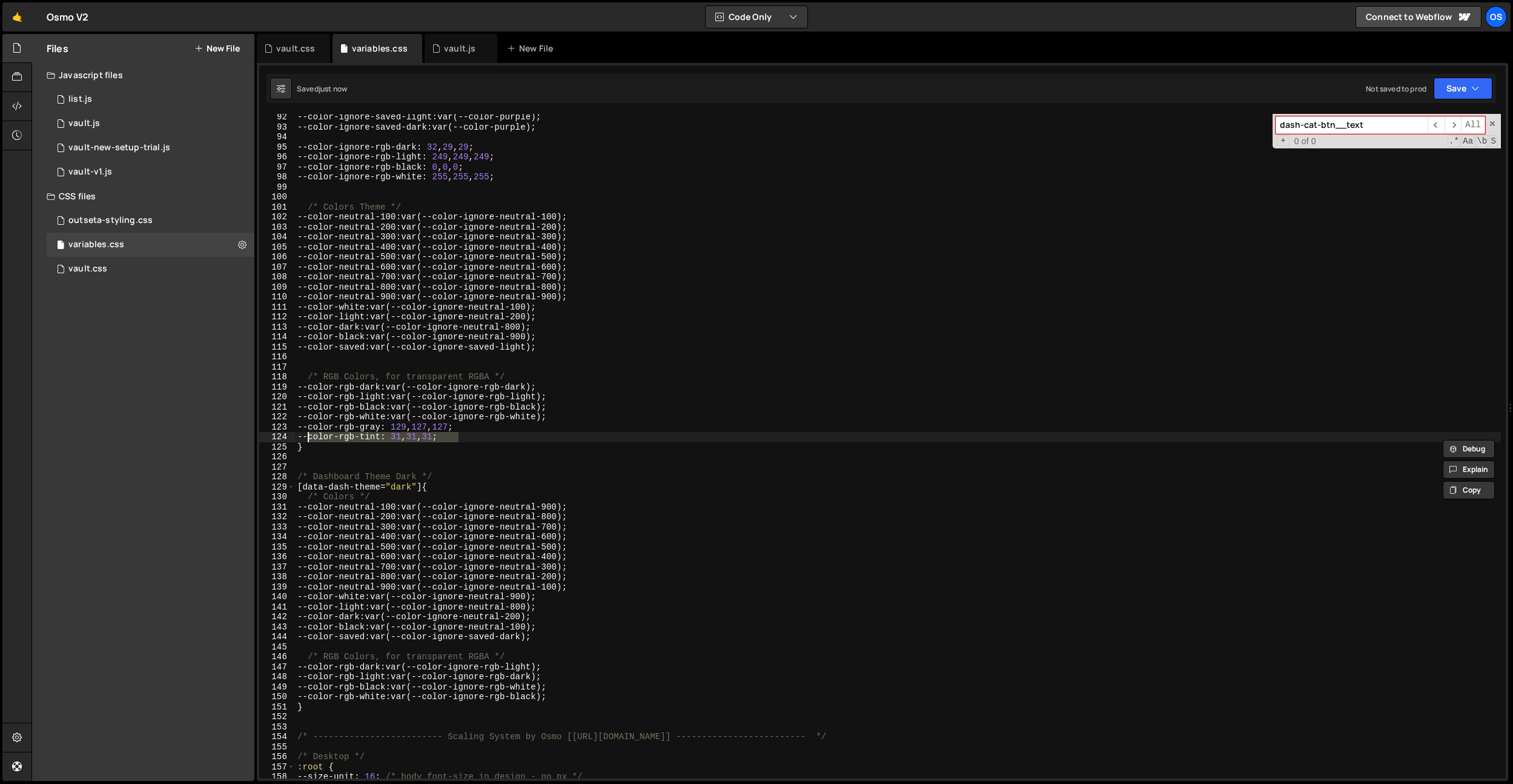
scroll to position [925, 0]
click at [586, 694] on div "--color-ignore-saved-light : var(--color-purple) ; --color-ignore-saved-dark : …" at bounding box center [898, 450] width 1206 height 684
type textarea "--color-rgb-white: var(--color-ignore-rgb-black);"
paste textarea "--color-rgb-tint: 31, 31, 31;"
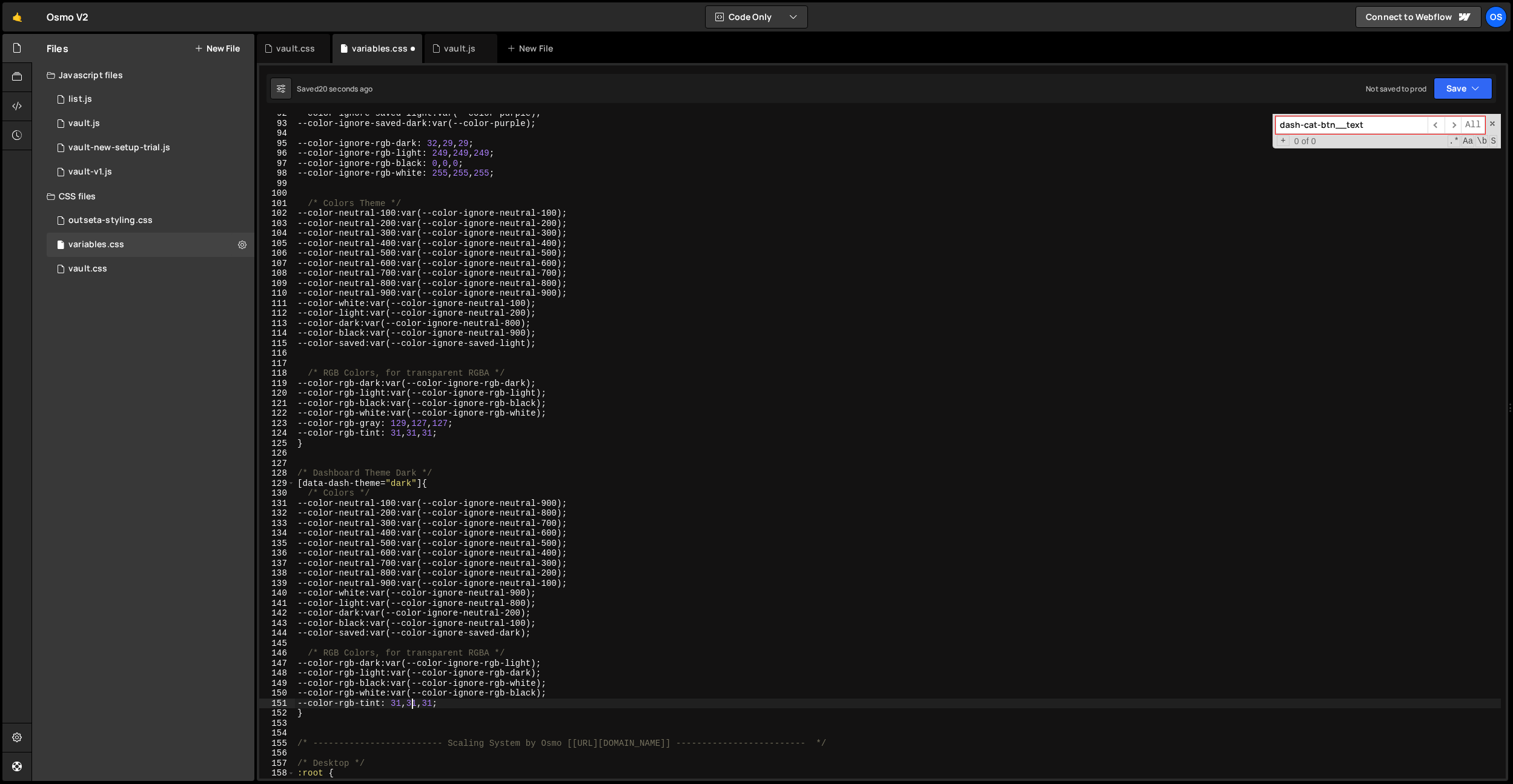
click at [412, 700] on div "--color-ignore-saved-light : var(--color-purple) ; --color-ignore-saved-dark : …" at bounding box center [898, 450] width 1206 height 684
click at [406, 703] on div "--color-ignore-saved-light : var(--color-purple) ; --color-ignore-saved-dark : …" at bounding box center [898, 450] width 1206 height 684
paste textarea "249"
click at [433, 703] on div "--color-ignore-saved-light : var(--color-purple) ; --color-ignore-saved-dark : …" at bounding box center [898, 450] width 1206 height 684
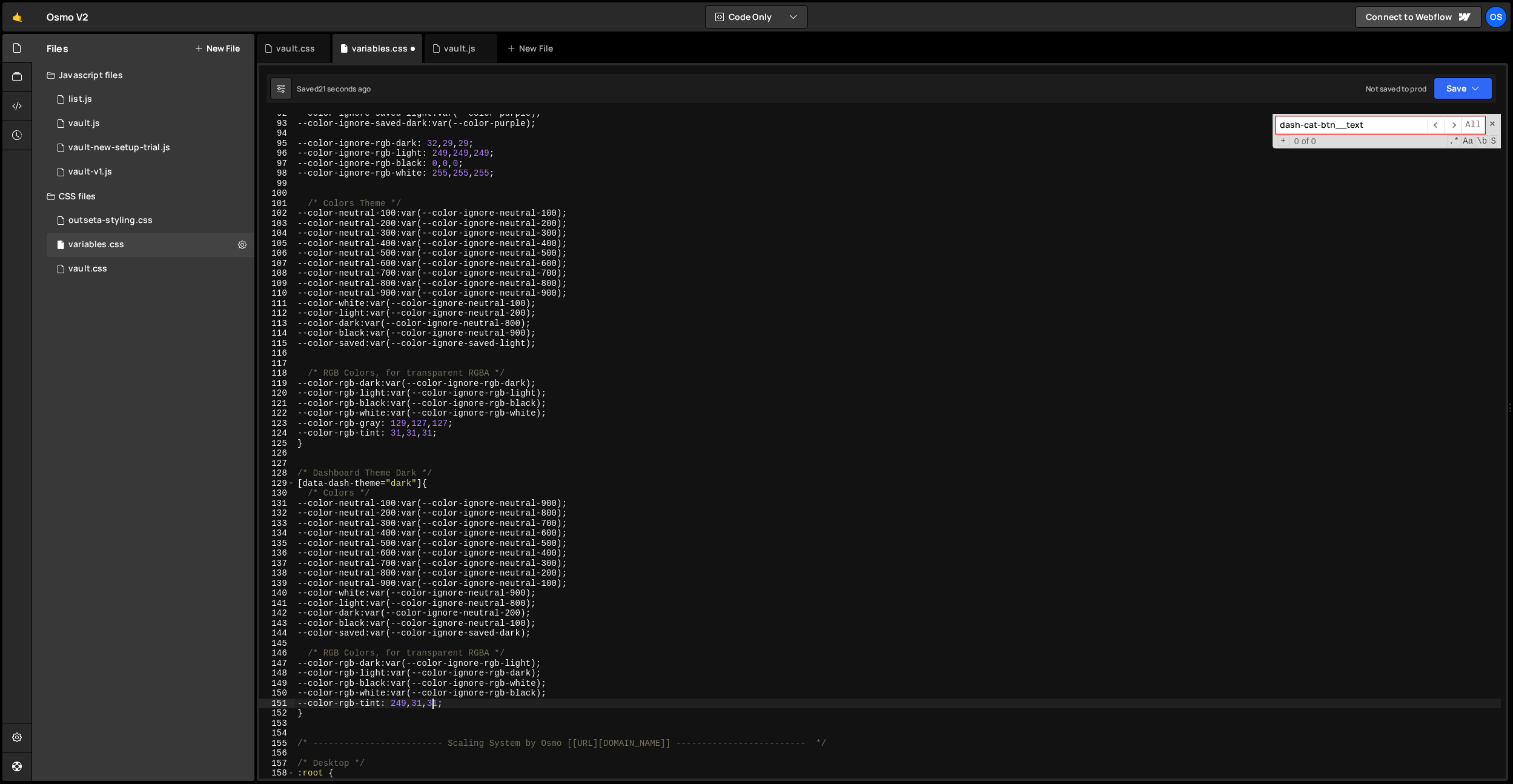
click at [433, 703] on div "--color-ignore-saved-light : var(--color-purple) ; --color-ignore-saved-dark : …" at bounding box center [898, 450] width 1206 height 684
paste textarea "249"
click at [459, 706] on div "--color-ignore-saved-light : var(--color-purple) ; --color-ignore-saved-dark : …" at bounding box center [898, 450] width 1206 height 684
paste textarea "249"
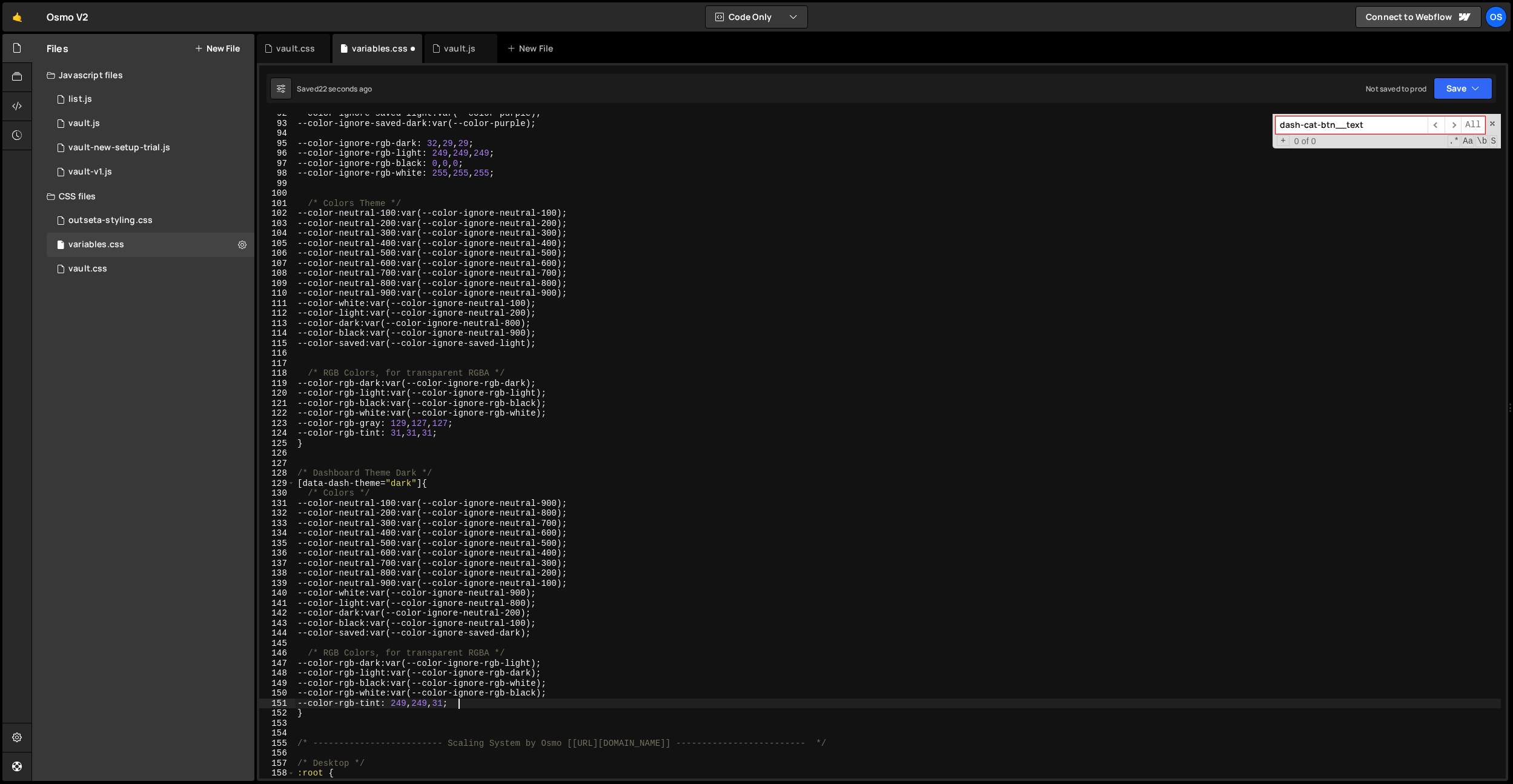
type textarea "--color-rgb-tint: 249, 249, 249;"
drag, startPoint x: 393, startPoint y: 705, endPoint x: 322, endPoint y: 700, distance: 71.2
click at [310, 704] on div "--color-ignore-saved-light : var(--color-purple) ; --color-ignore-saved-dark : …" at bounding box center [898, 450] width 1206 height 684
click at [289, 45] on div "vault.css" at bounding box center [295, 48] width 38 height 12
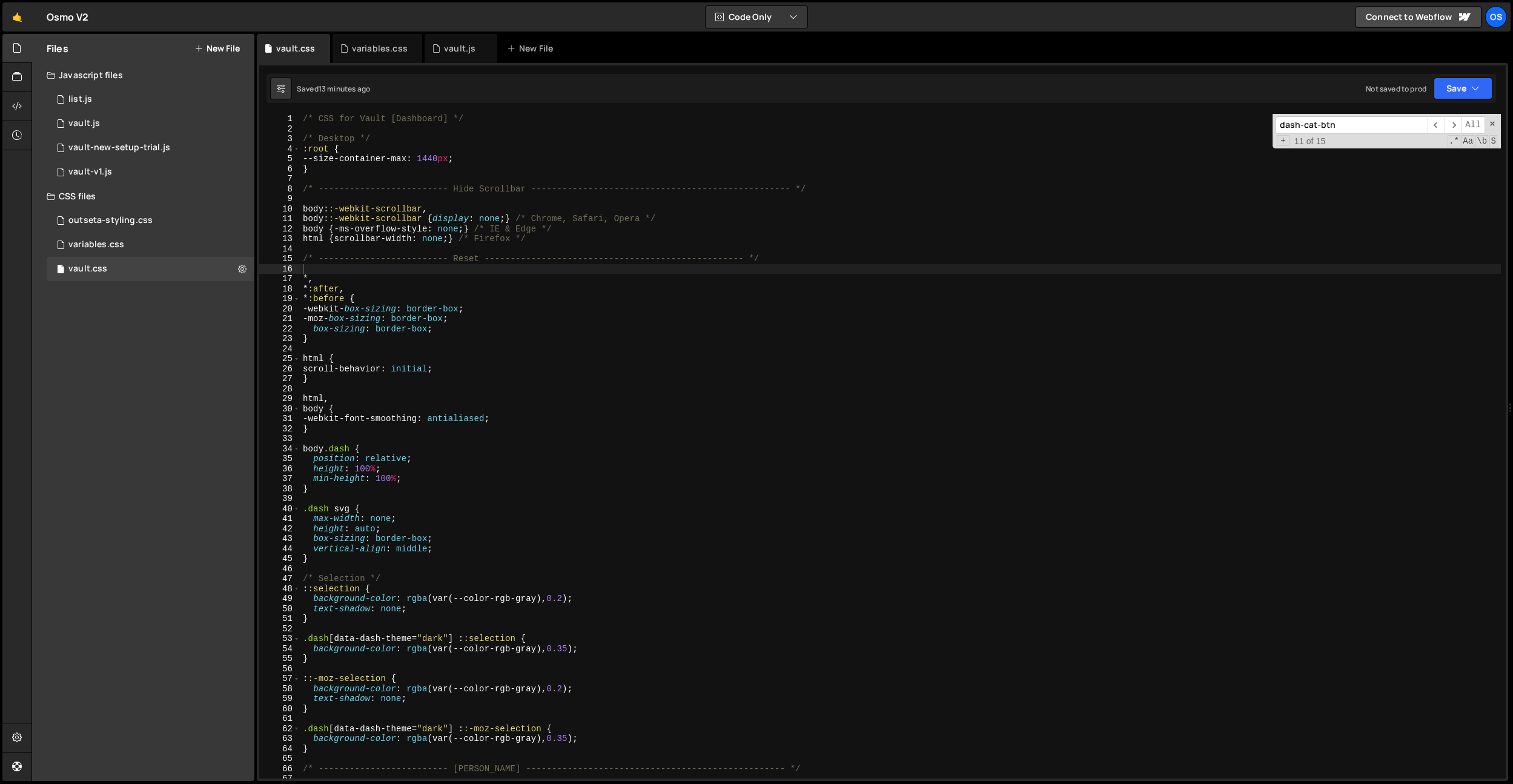
click at [1330, 121] on input "dash-cat-btn" at bounding box center [1352, 125] width 152 height 18
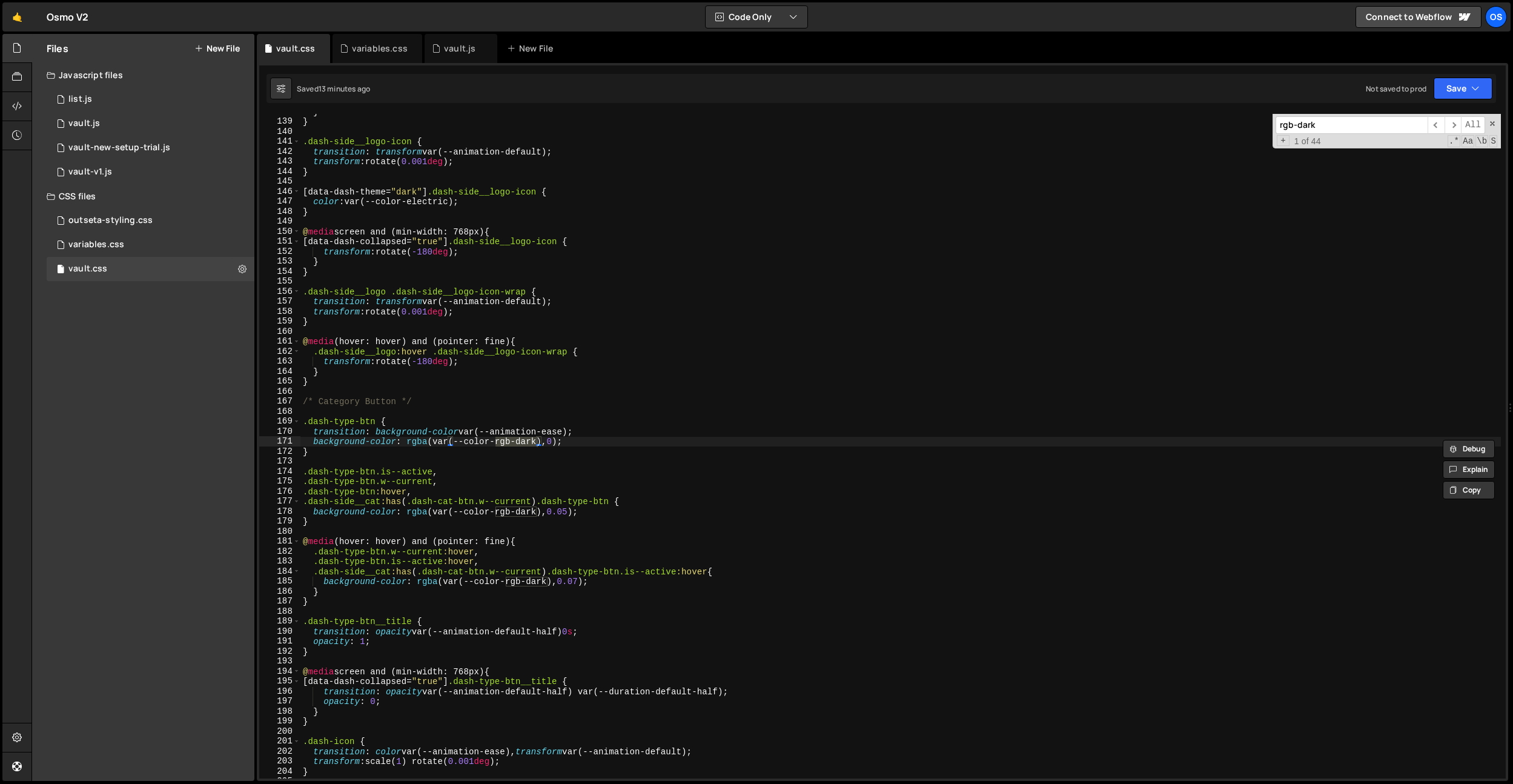
type input "rgb-dark"
click at [532, 444] on div "} } .dash-side__logo-icon { transition : transform var(--animation-default) ; t…" at bounding box center [900, 446] width 1201 height 664
click at [532, 444] on div "} } .dash-side__logo-icon { transition : transform var(--animation-default) ; t…" at bounding box center [900, 448] width 1201 height 684
click at [521, 438] on div "} } .dash-side__logo-icon { transition : transform var(--animation-default) ; t…" at bounding box center [900, 448] width 1201 height 684
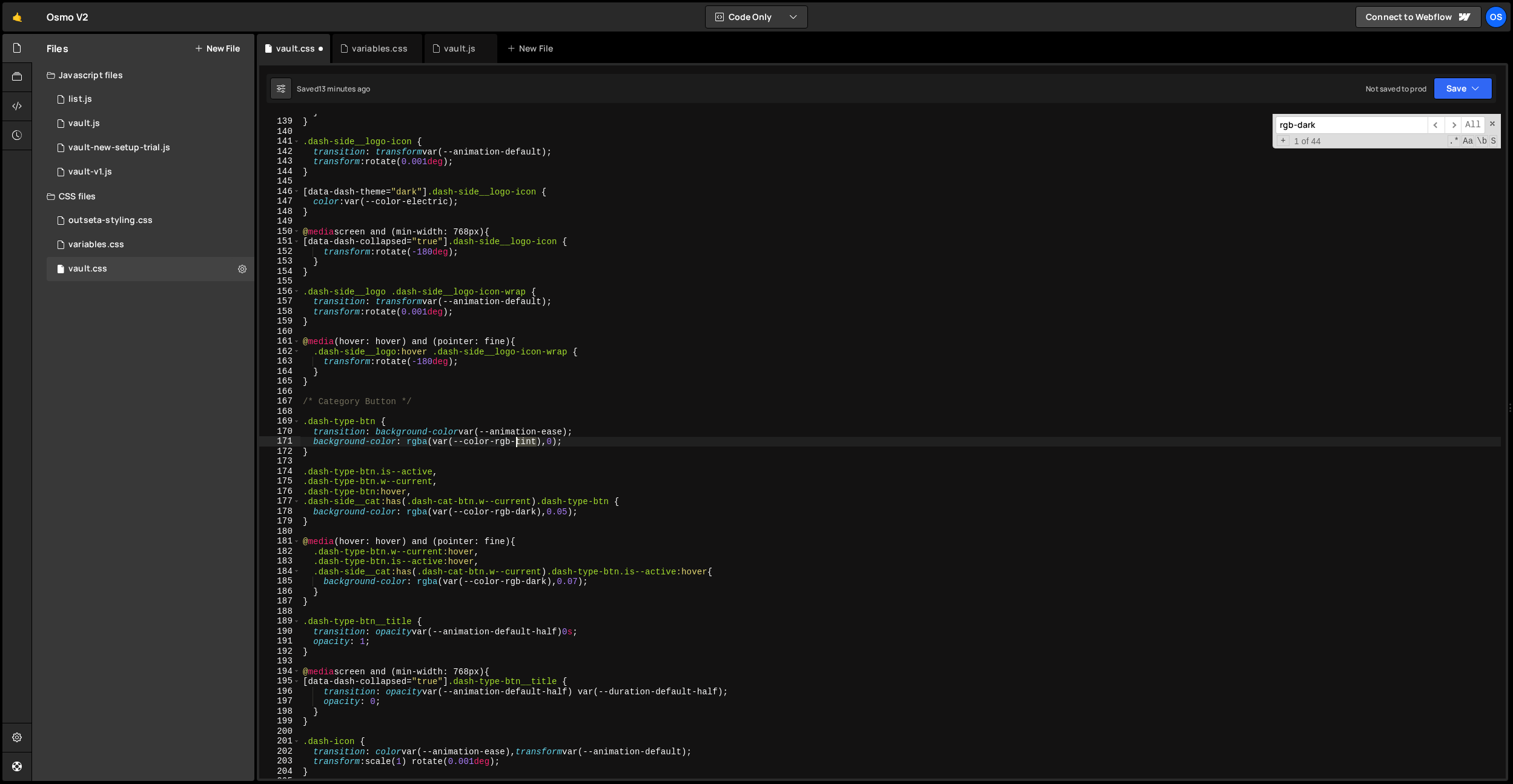
drag, startPoint x: 521, startPoint y: 438, endPoint x: 593, endPoint y: 414, distance: 75.9
click at [521, 438] on div "} } .dash-side__logo-icon { transition : transform var(--animation-default) ; t…" at bounding box center [900, 448] width 1201 height 684
click at [527, 510] on div "} } .dash-side__logo-icon { transition : transform var(--animation-default) ; t…" at bounding box center [900, 448] width 1201 height 684
paste textarea "tint"
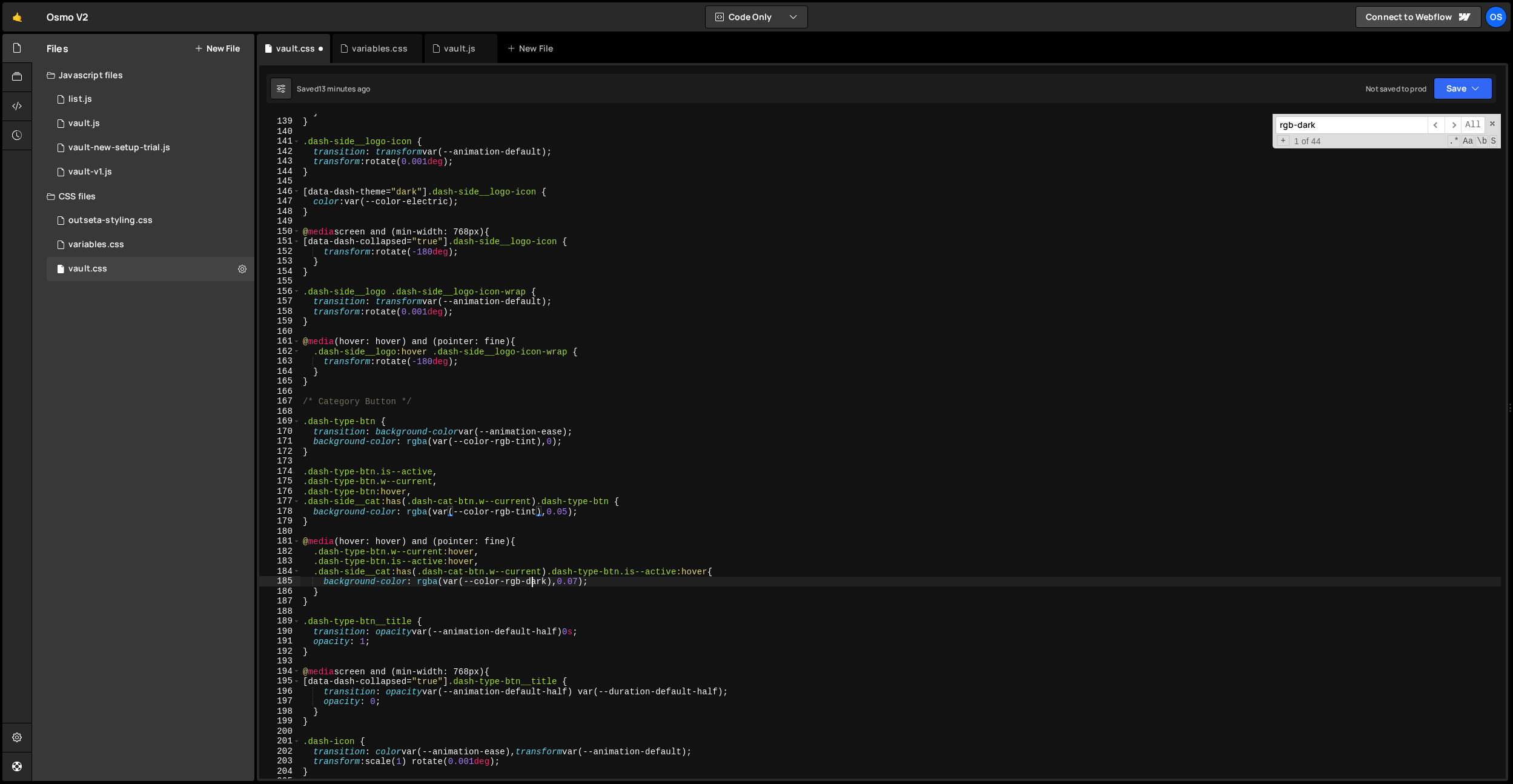
click at [532, 583] on div "} } .dash-side__logo-icon { transition : transform var(--animation-default) ; t…" at bounding box center [900, 448] width 1201 height 684
paste textarea "tint"
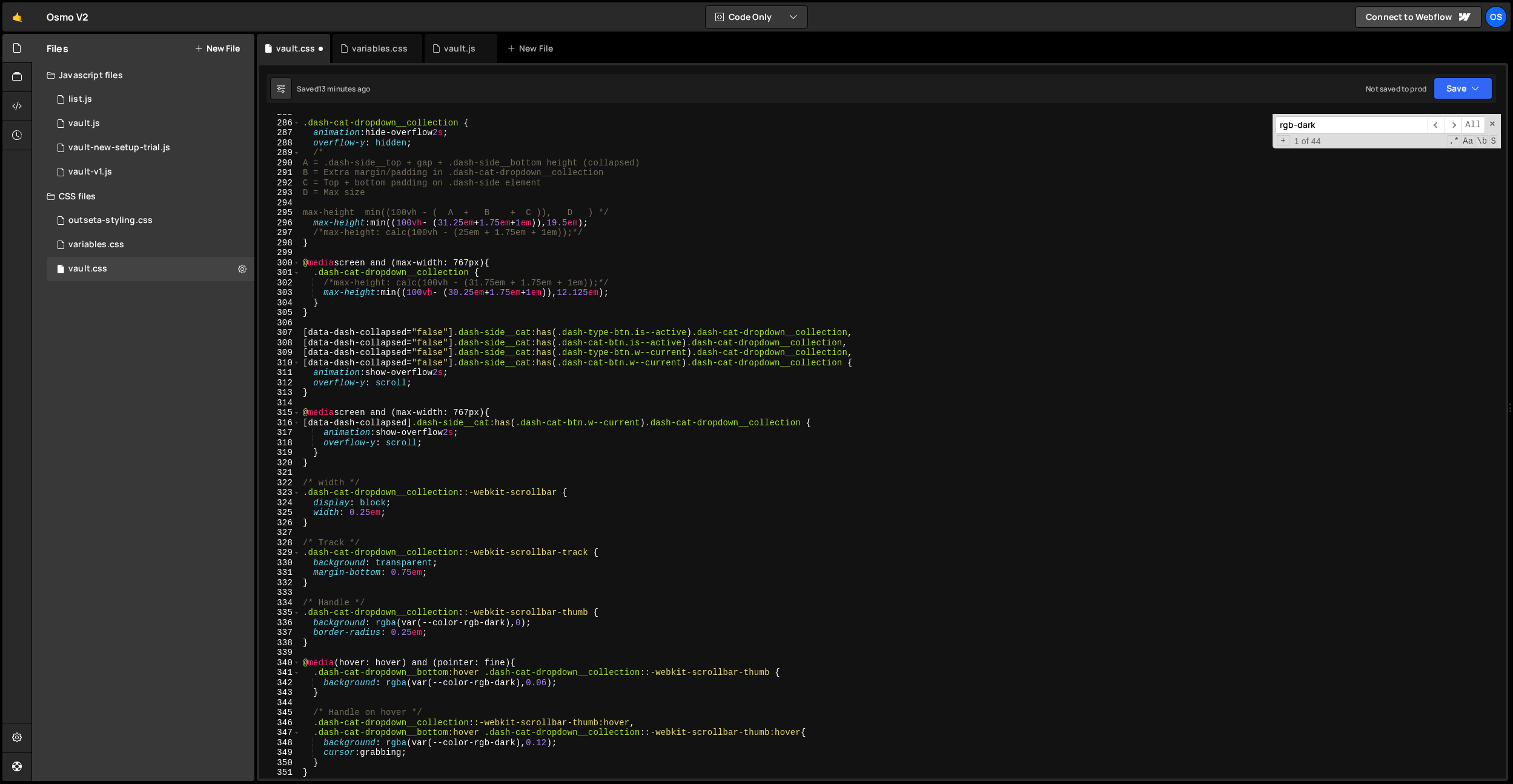
scroll to position [2361, 0]
click at [506, 677] on div ".dash-cat-dropdown__collection { animation : hide-overflow 2 s ; overflow-y : h…" at bounding box center [900, 448] width 1201 height 684
paste textarea "tint"
click at [503, 744] on div ".dash-cat-dropdown__collection { animation : hide-overflow 2 s ; overflow-y : h…" at bounding box center [900, 448] width 1201 height 684
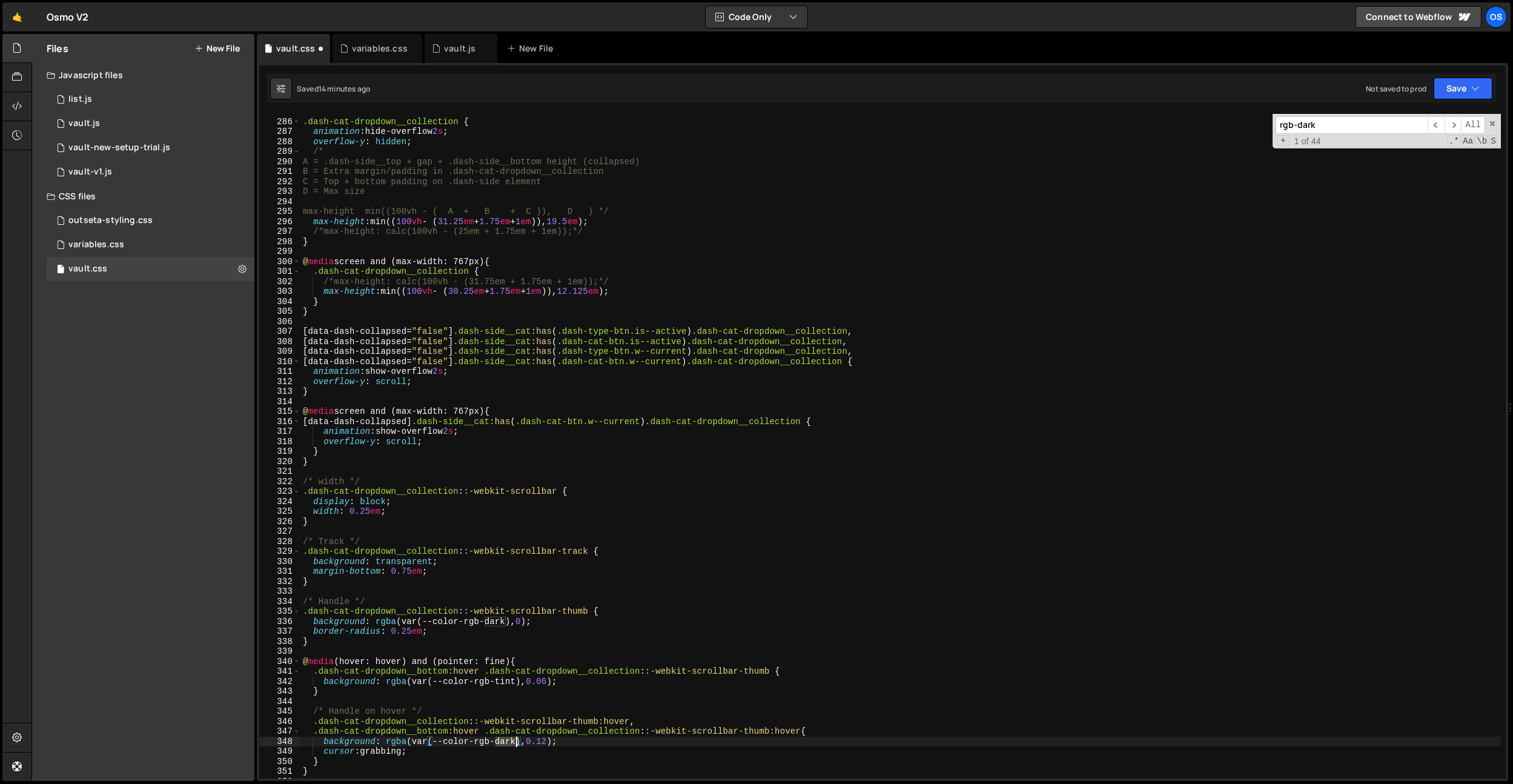
click at [503, 744] on div ".dash-cat-dropdown__collection { animation : hide-overflow 2 s ; overflow-y : h…" at bounding box center [900, 448] width 1201 height 684
paste textarea "tint"
click at [493, 619] on div ".dash-cat-dropdown__collection { animation : hide-overflow 2 s ; overflow-y : h…" at bounding box center [900, 448] width 1201 height 684
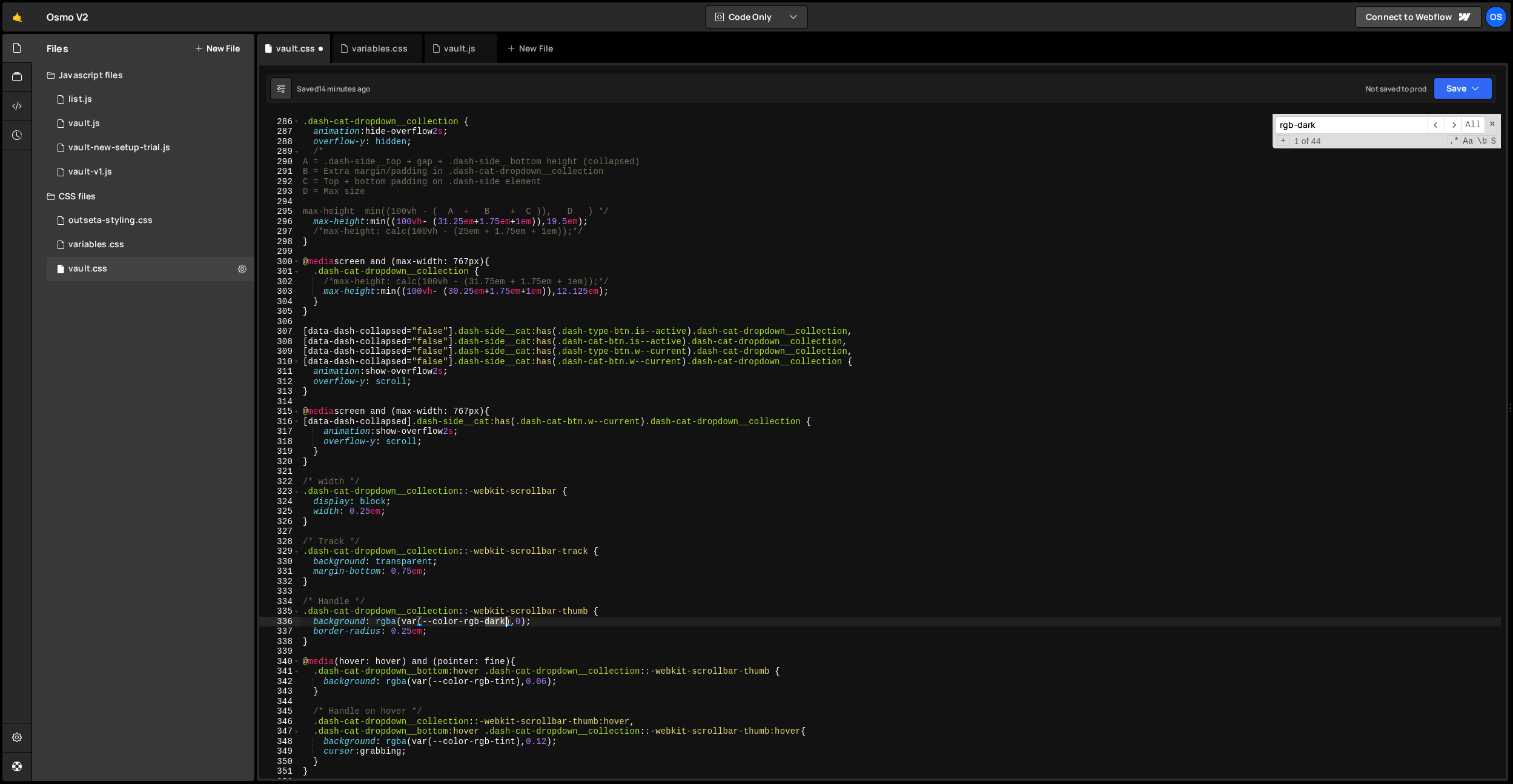
paste textarea "tint"
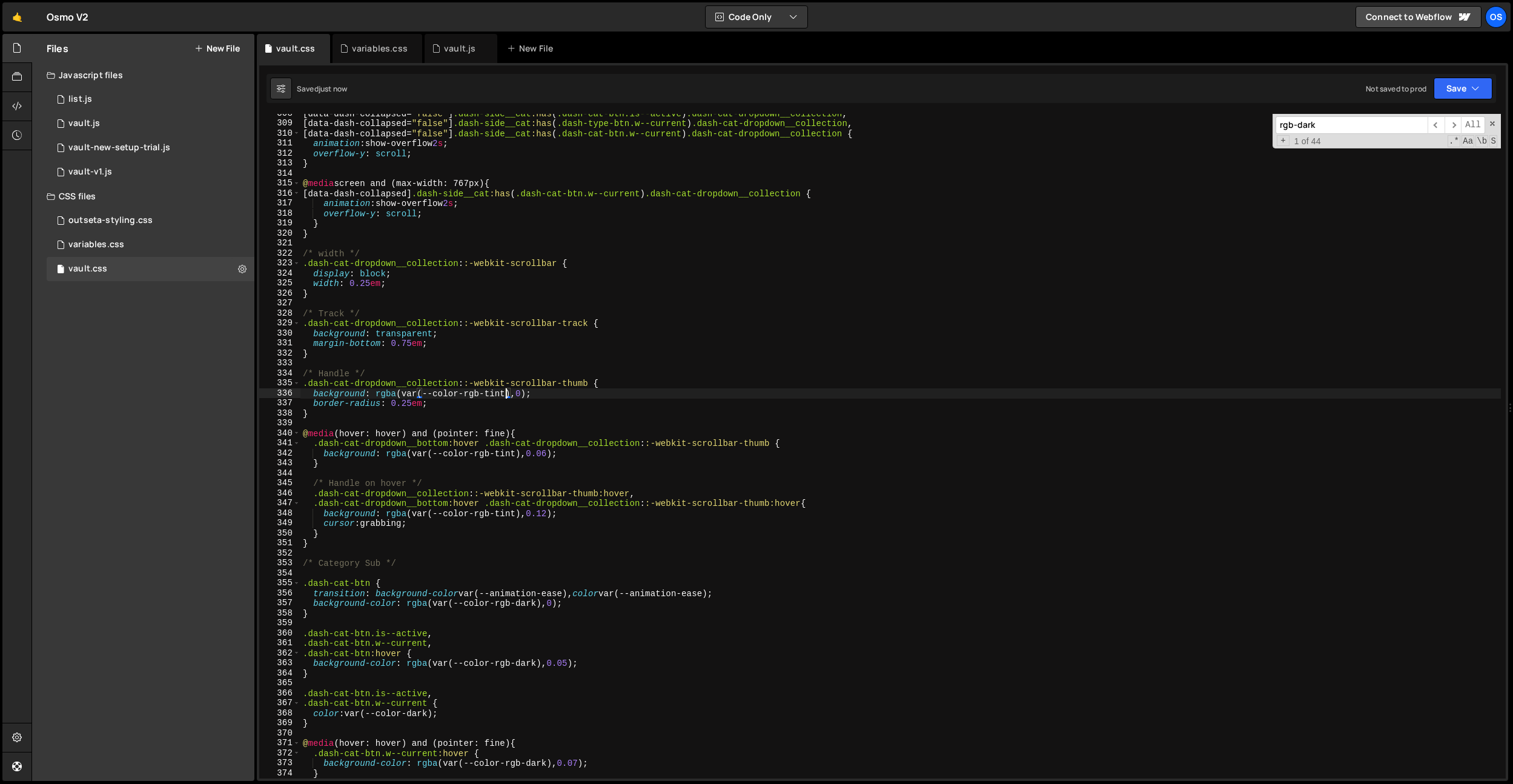
scroll to position [2561, 0]
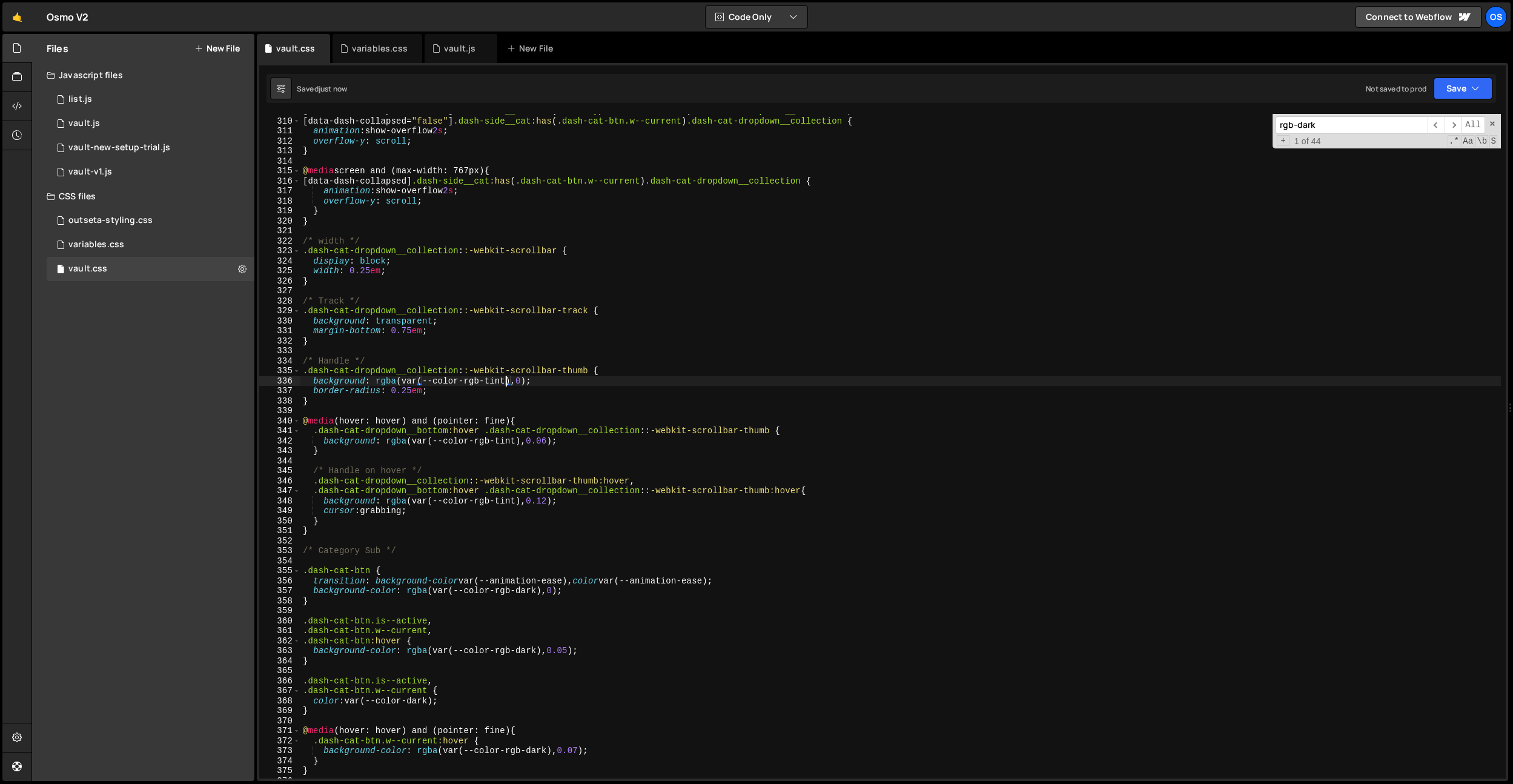
click at [520, 647] on div "[ data-dash-collapsed = " false " ] .dash-side__cat :has ( .dash-type-btn.w--cu…" at bounding box center [900, 447] width 1201 height 684
click at [518, 648] on div "[ data-dash-collapsed = " false " ] .dash-side__cat :has ( .dash-type-btn.w--cu…" at bounding box center [900, 446] width 1201 height 664
click at [527, 649] on div "[ data-dash-collapsed = " false " ] .dash-side__cat :has ( .dash-type-btn.w--cu…" at bounding box center [900, 447] width 1201 height 684
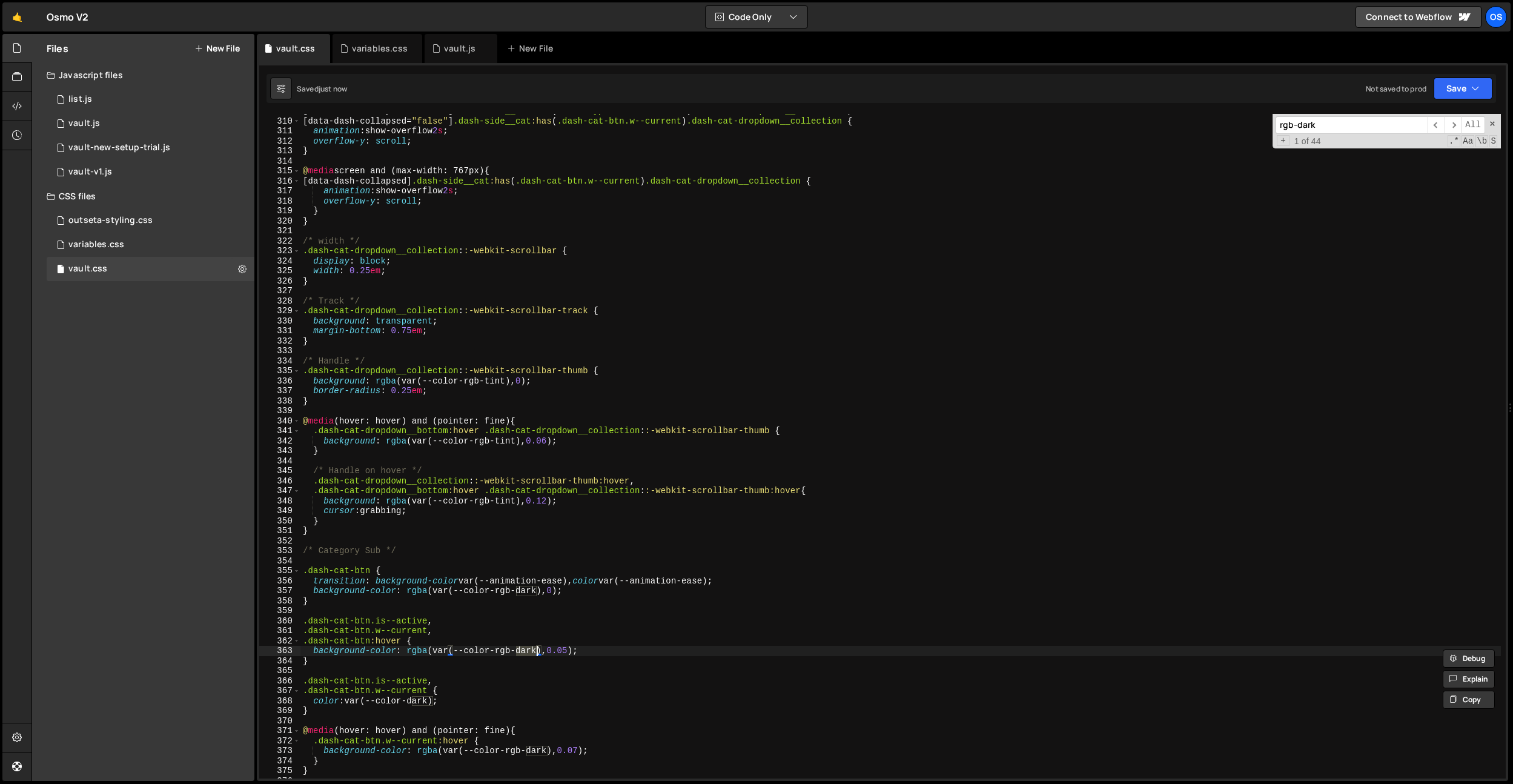
paste textarea "tint"
click at [537, 754] on div "[ data-dash-collapsed = " false " ] .dash-side__cat :has ( .dash-type-btn.w--cu…" at bounding box center [900, 447] width 1201 height 684
paste textarea "tint"
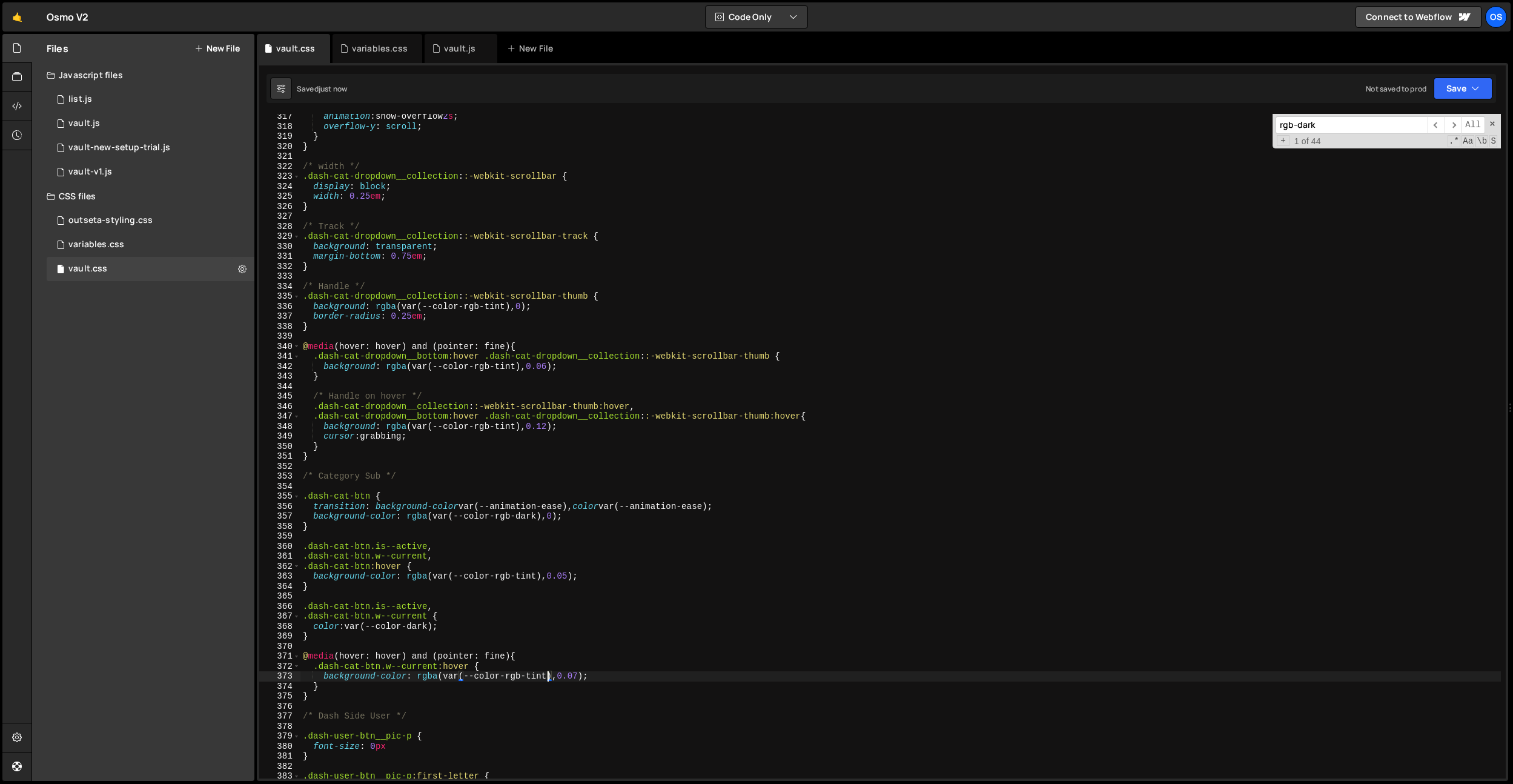
scroll to position [2648, 0]
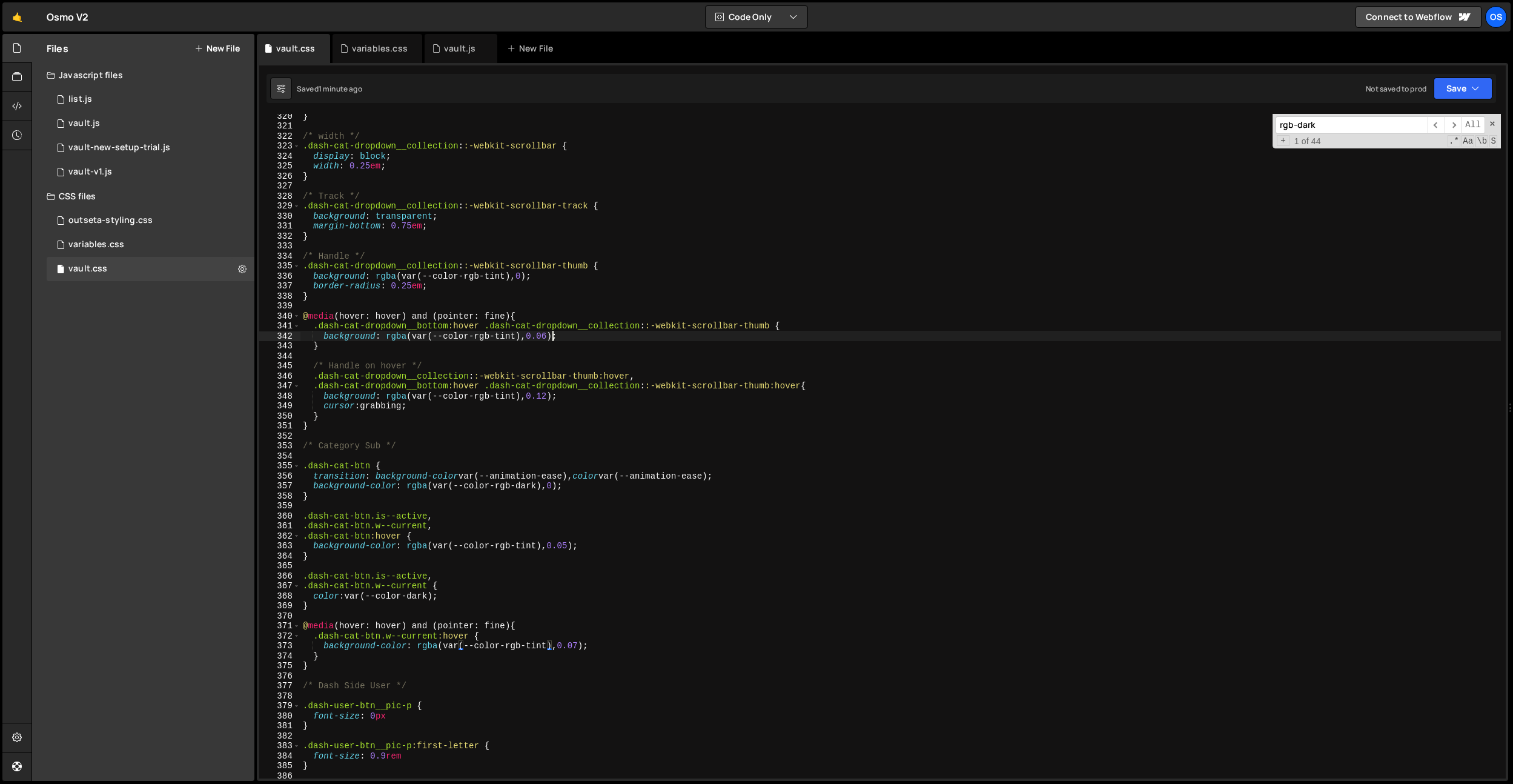
click at [550, 339] on div "} /* width */ .dash-cat-dropdown__collection : :-webkit-scrollbar { display : b…" at bounding box center [900, 453] width 1201 height 684
click at [567, 543] on div "} /* width */ .dash-cat-dropdown__collection : :-webkit-scrollbar { display : b…" at bounding box center [900, 453] width 1201 height 684
click at [582, 647] on div "} /* width */ .dash-cat-dropdown__collection : :-webkit-scrollbar { display : b…" at bounding box center [900, 453] width 1201 height 684
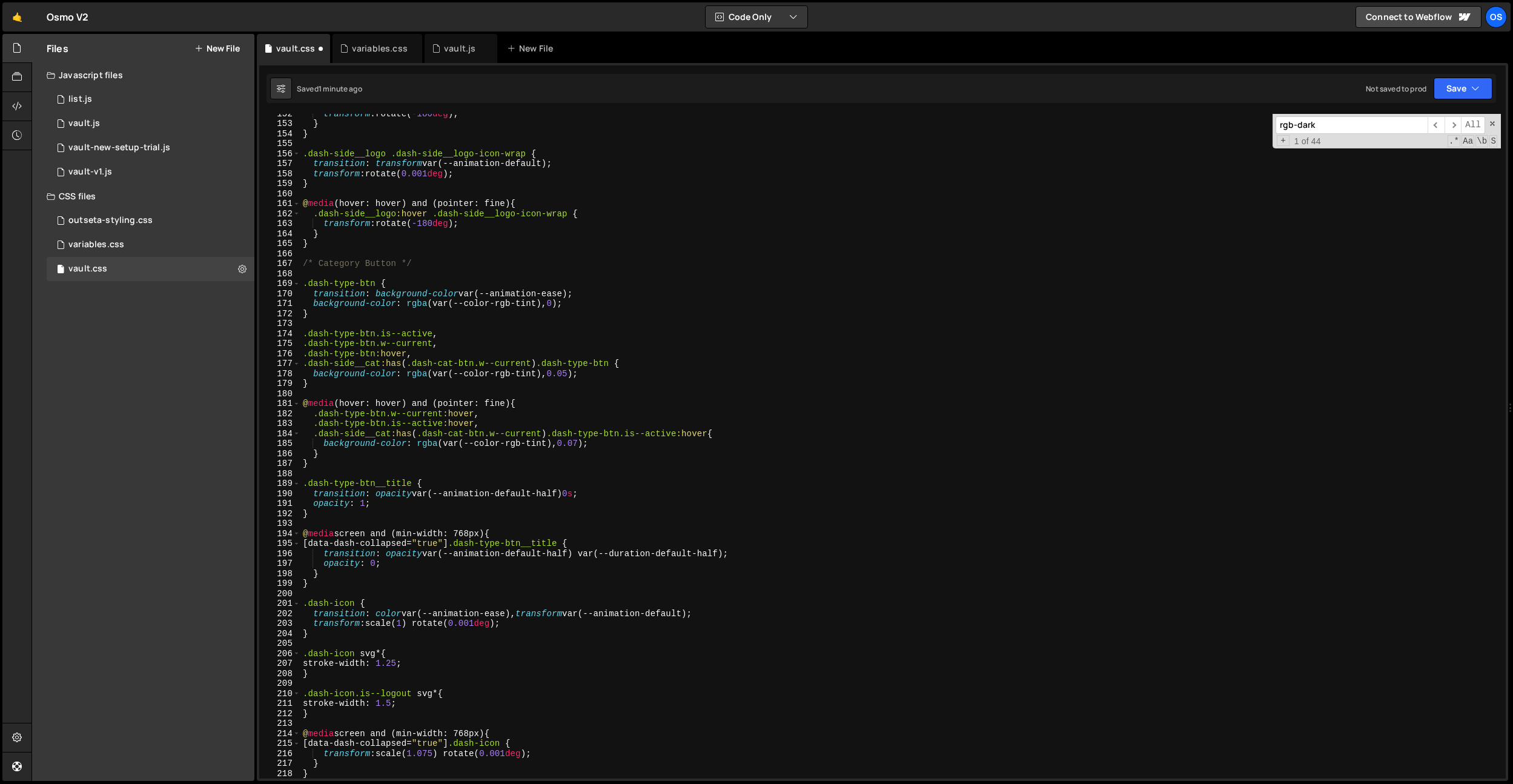
scroll to position [1257, 0]
click at [585, 445] on div "transform : rotate( -180 deg ) ; } } .dash-side__logo .dash-side__logo-icon-wra…" at bounding box center [900, 450] width 1201 height 684
click at [573, 374] on div "transform : rotate( -180 deg ) ; } } .dash-side__logo .dash-side__logo-icon-wra…" at bounding box center [900, 450] width 1201 height 684
click at [582, 445] on div "transform : rotate( -180 deg ) ; } } .dash-side__logo .dash-side__logo-icon-wra…" at bounding box center [900, 450] width 1201 height 684
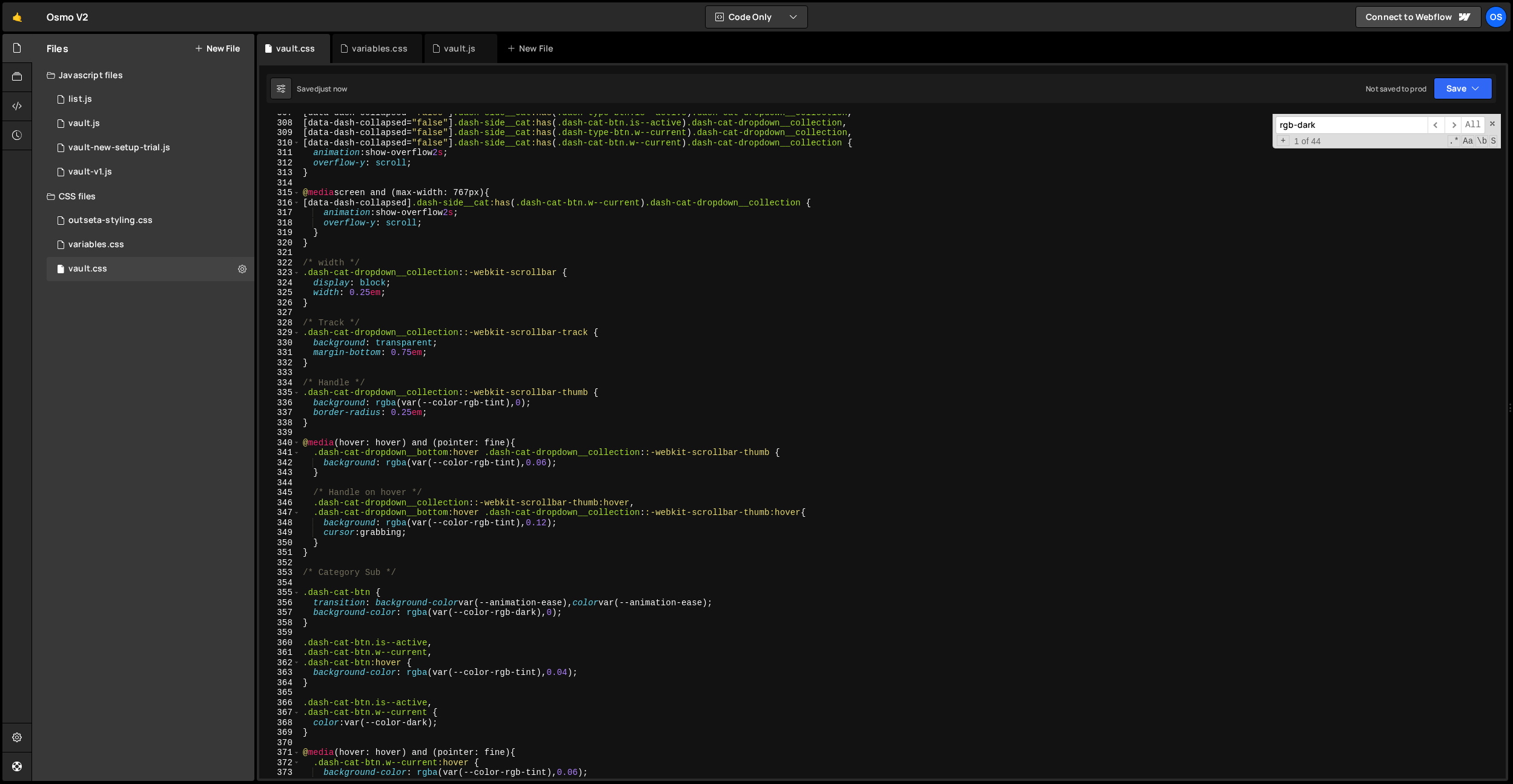
scroll to position [2593, 0]
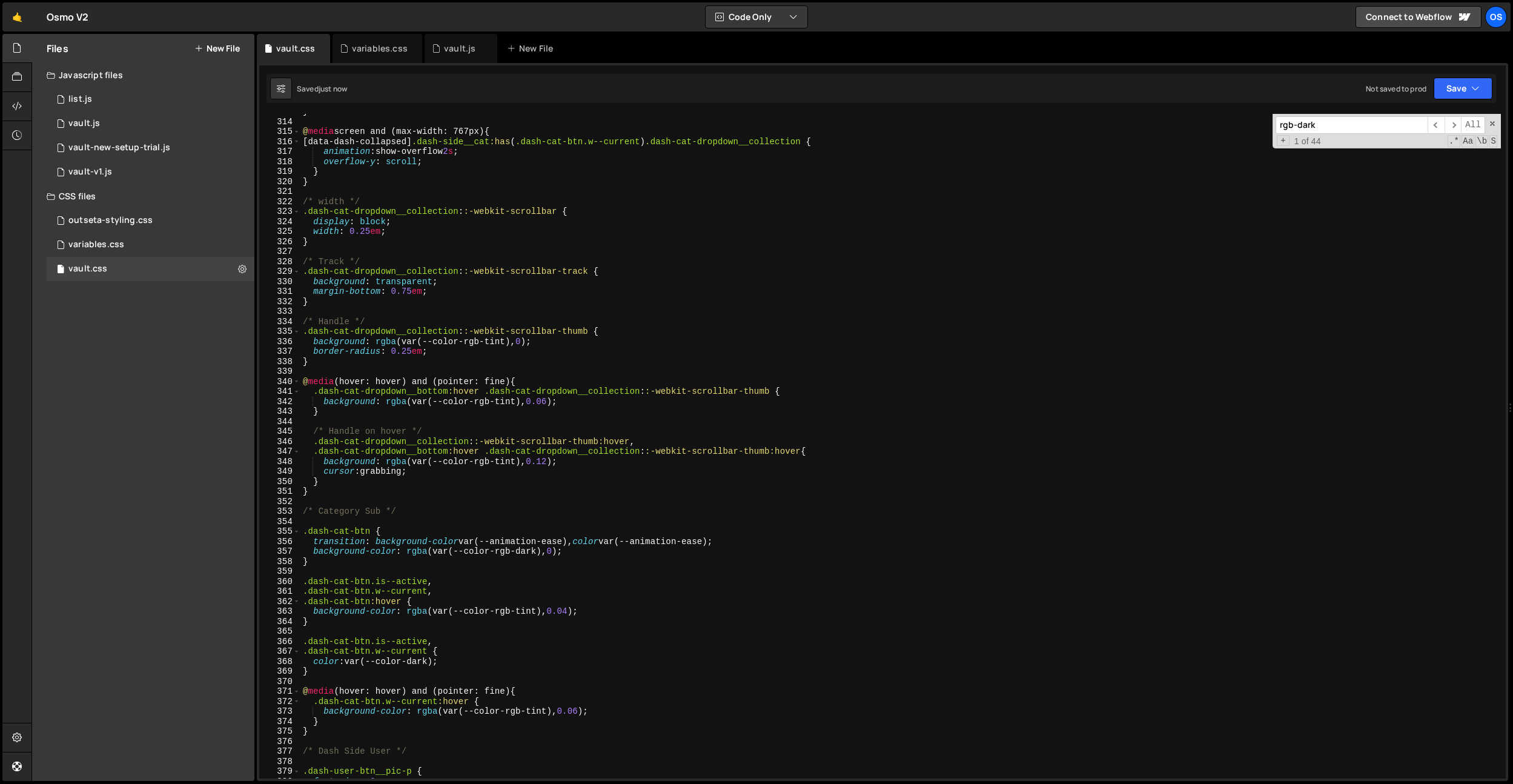
click at [570, 610] on div "} @ media screen and (max-width: 767px) { [ data-dash-collapsed ] .dash-side__c…" at bounding box center [900, 448] width 1201 height 684
click at [583, 707] on div "} @ media screen and (max-width: 767px) { [ data-dash-collapsed ] .dash-side__c…" at bounding box center [900, 448] width 1201 height 684
click at [487, 235] on div "} @ media screen and (max-width: 767px) { [ data-dash-collapsed ] .dash-side__c…" at bounding box center [900, 448] width 1201 height 684
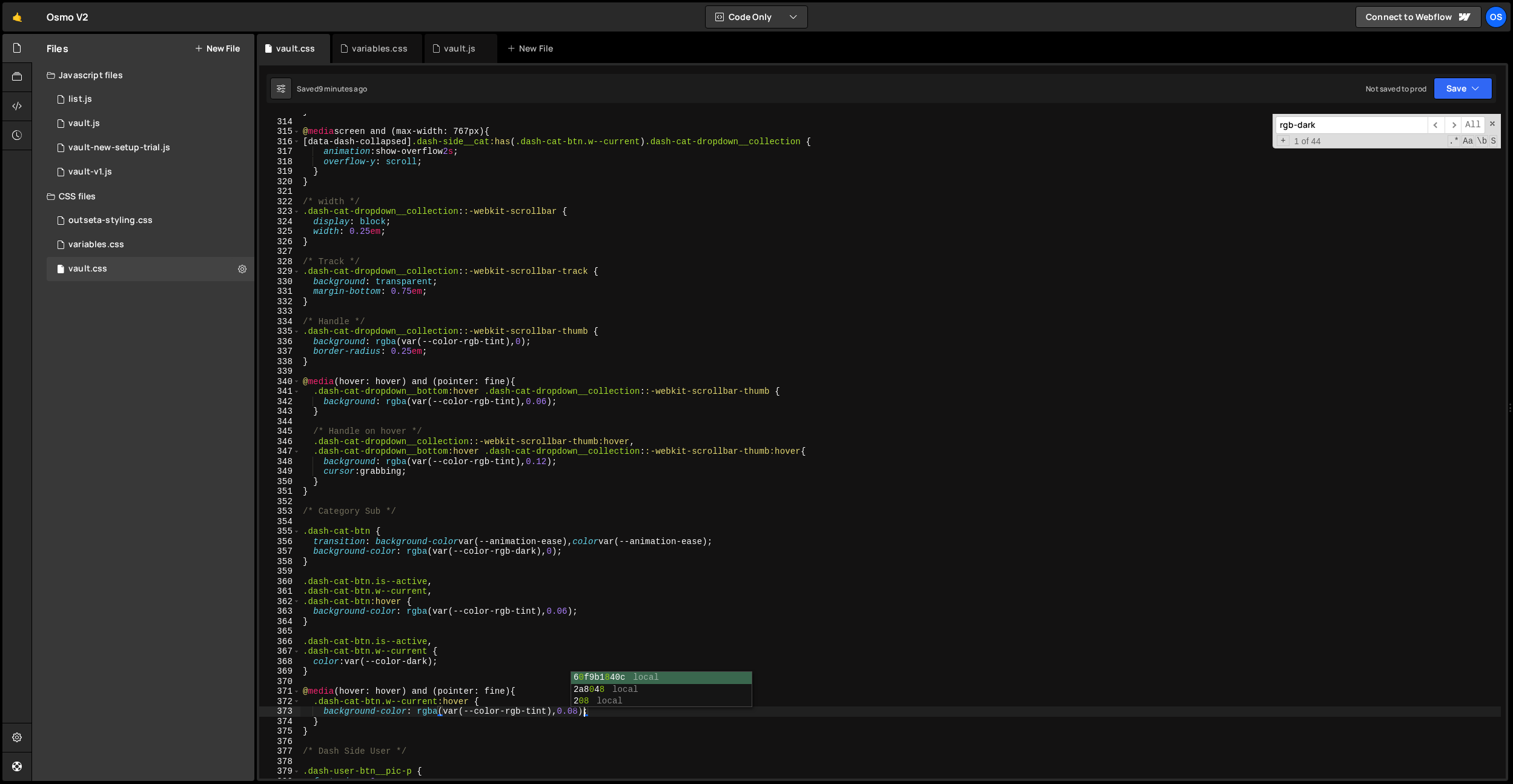
type textarea "width: 0.25em;"
click at [381, 51] on div "variables.css" at bounding box center [380, 48] width 55 height 12
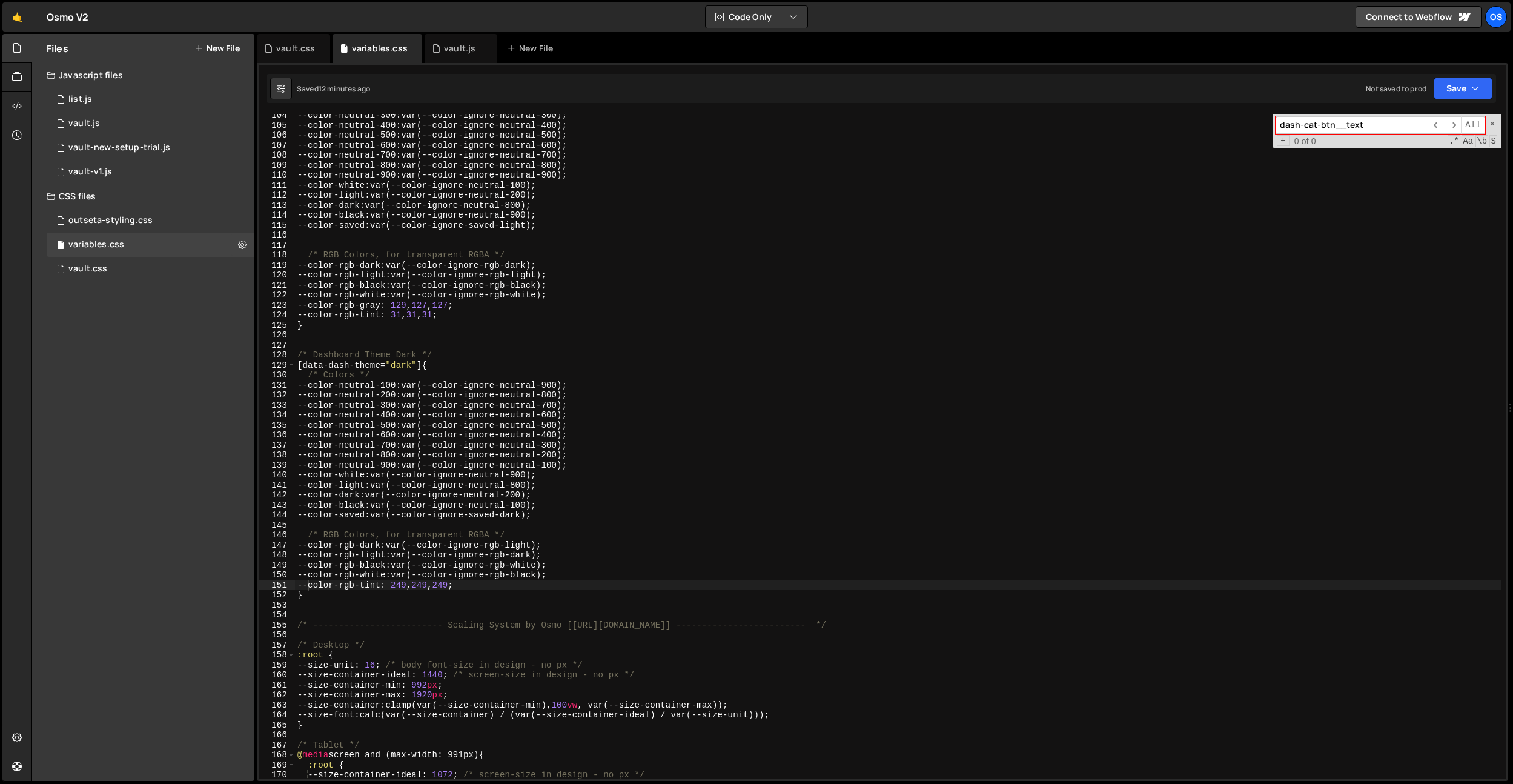
scroll to position [1160, 0]
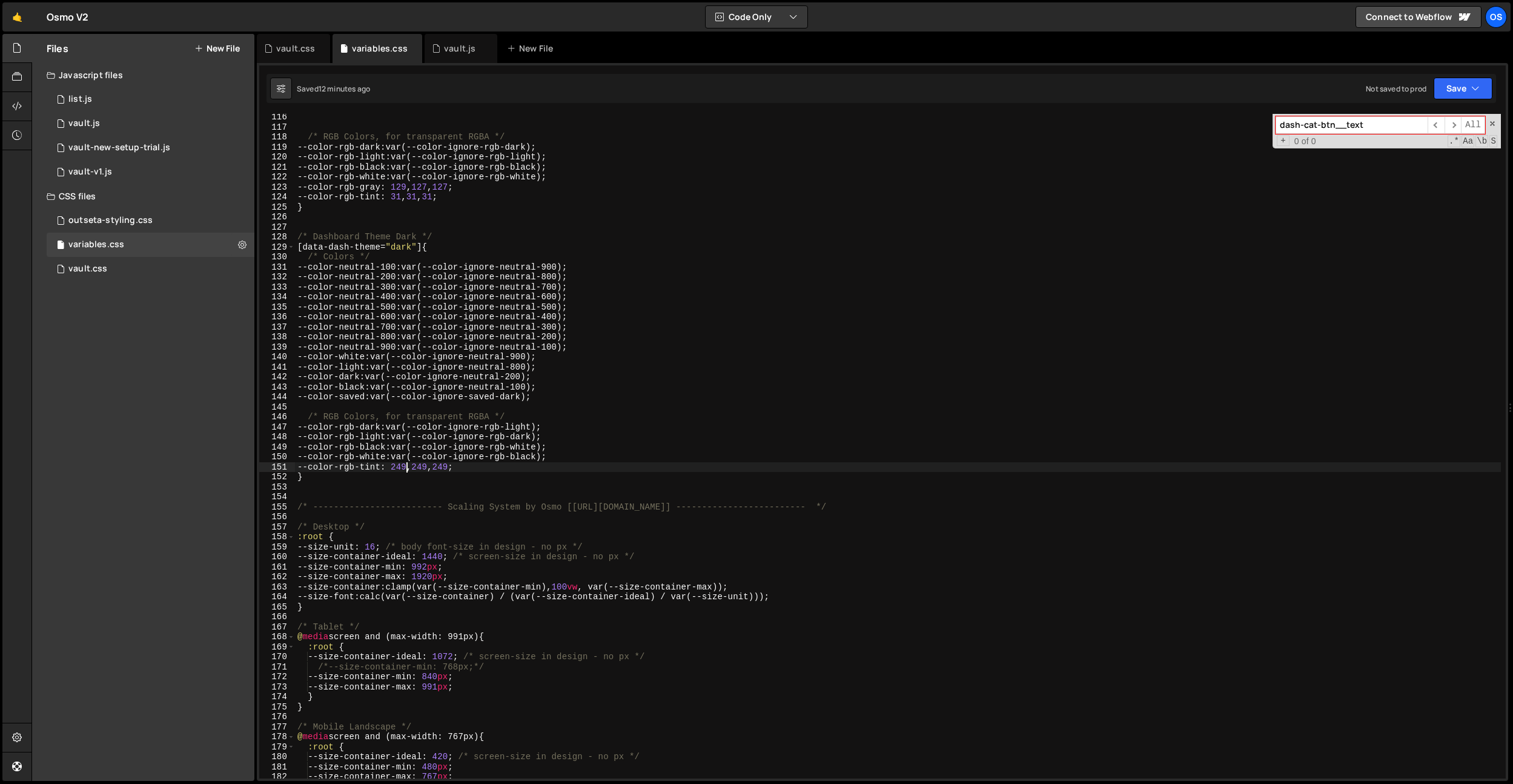
click at [409, 464] on div "/* RGB Colors, for transparent RGBA */ --color-rgb-dark : var(--color-ignore-rg…" at bounding box center [898, 453] width 1206 height 684
paste textarea "51"
click at [437, 468] on div "/* RGB Colors, for transparent RGBA */ --color-rgb-dark : var(--color-ignore-rg…" at bounding box center [898, 453] width 1206 height 684
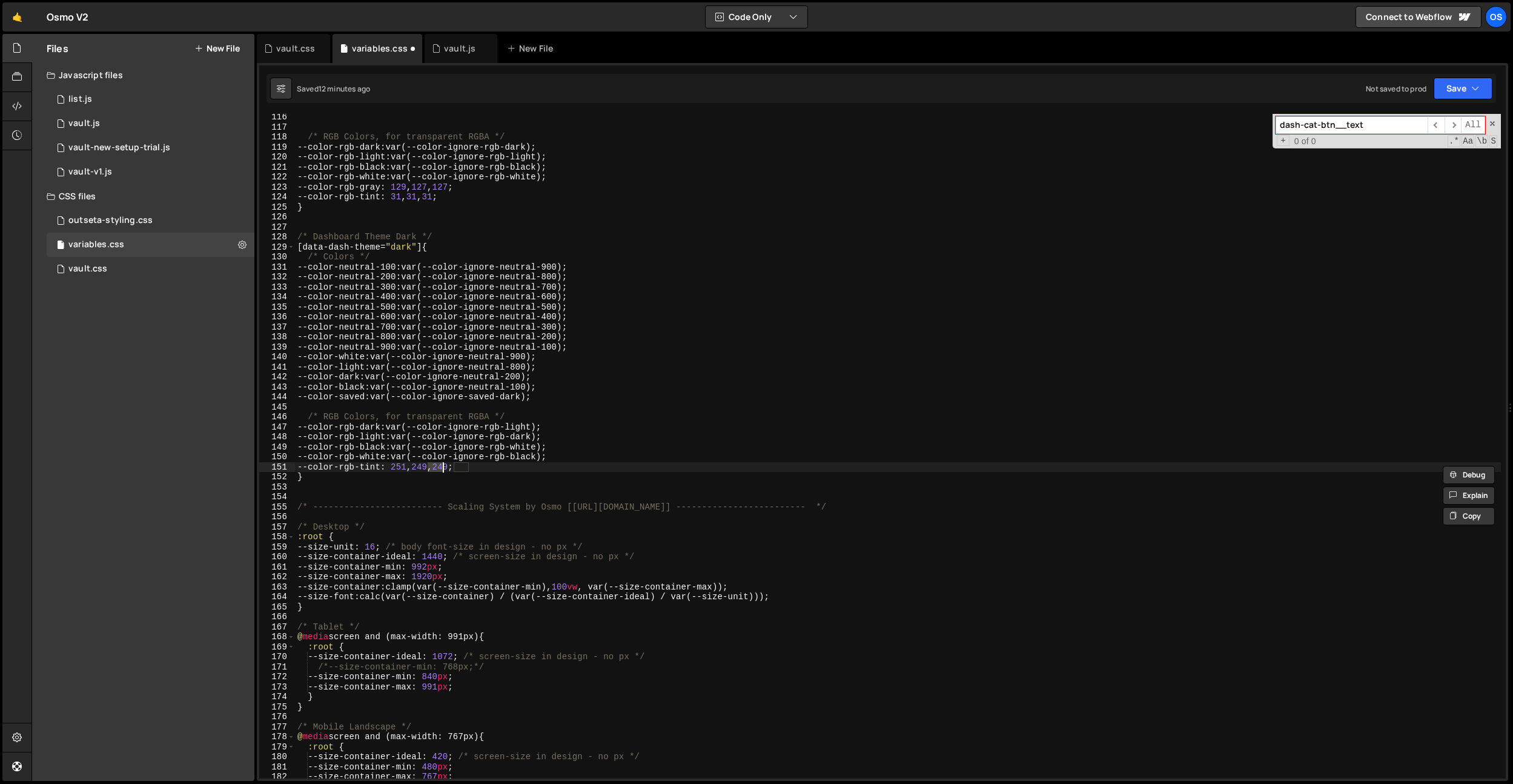
paste textarea "8"
click at [468, 468] on div "/* RGB Colors, for transparent RGBA */ --color-rgb-dark : var(--color-ignore-rg…" at bounding box center [898, 453] width 1206 height 684
paste textarea "8"
click at [408, 471] on div "/* RGB Colors, for transparent RGBA */ --color-rgb-dark : var(--color-ignore-rg…" at bounding box center [898, 453] width 1206 height 684
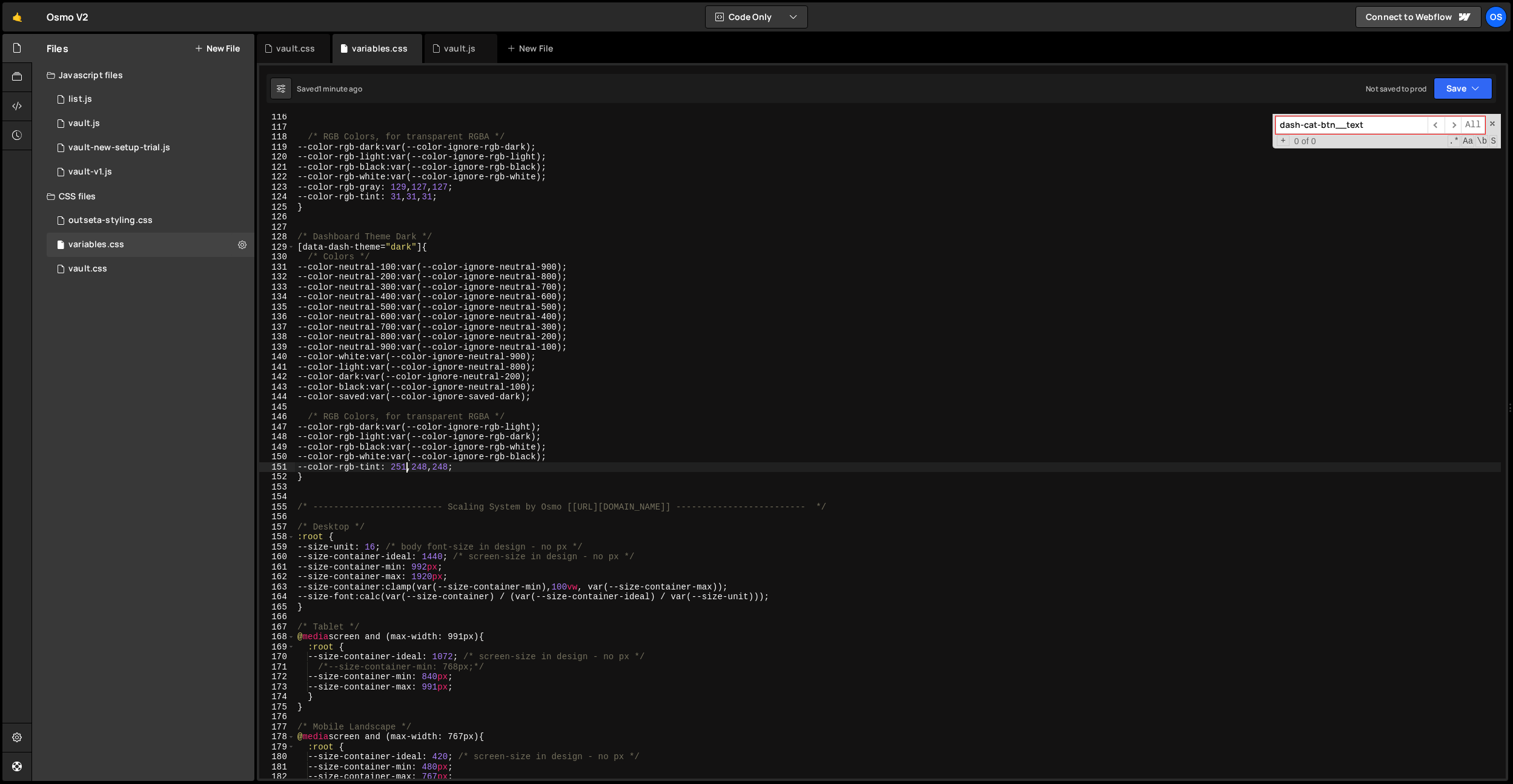
click at [408, 471] on div "/* RGB Colors, for transparent RGBA */ --color-rgb-dark : var(--color-ignore-rg…" at bounding box center [898, 453] width 1206 height 684
paste textarea "5"
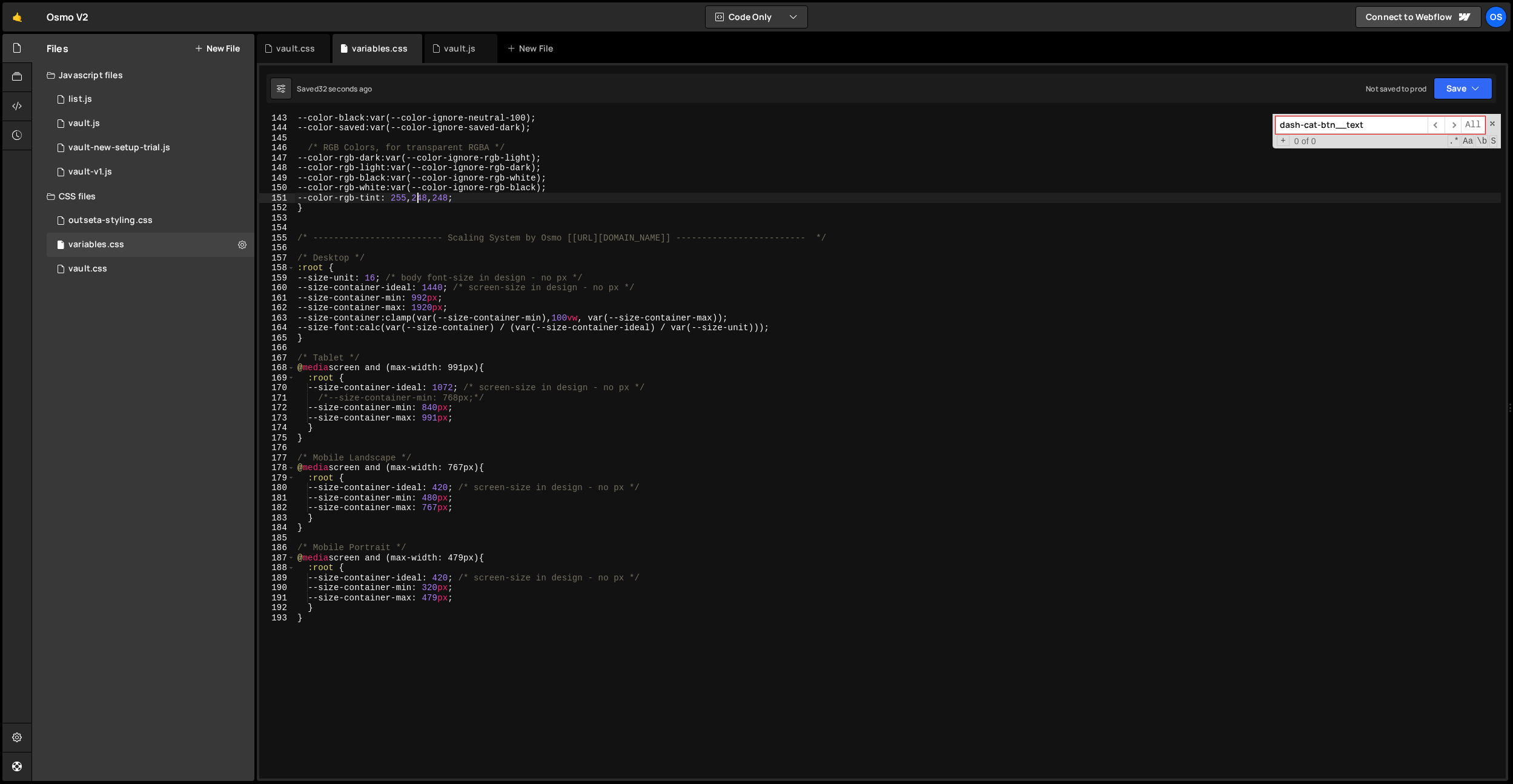
scroll to position [1428, 0]
click at [285, 49] on div "vault.css" at bounding box center [295, 48] width 38 height 12
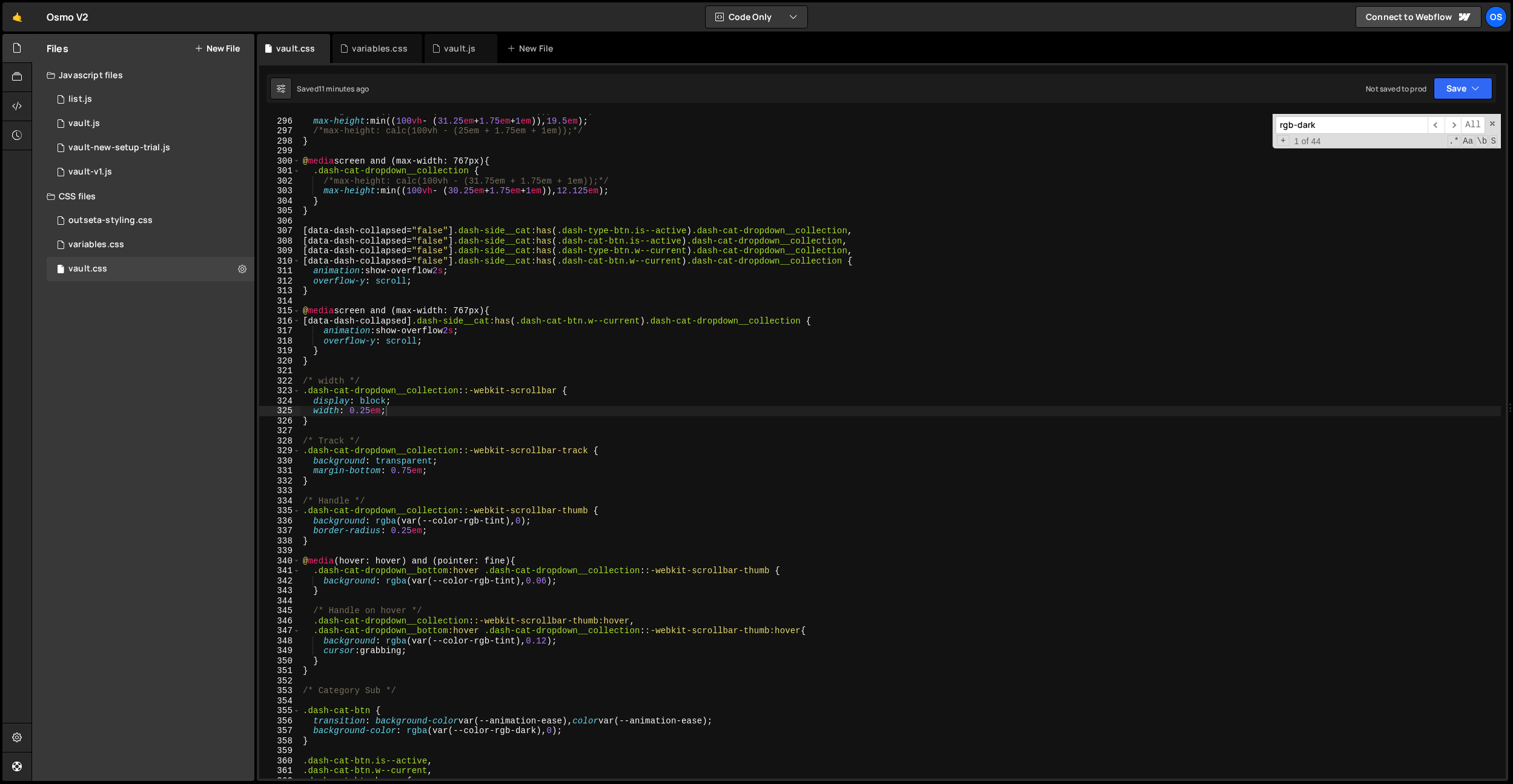
scroll to position [2583, 0]
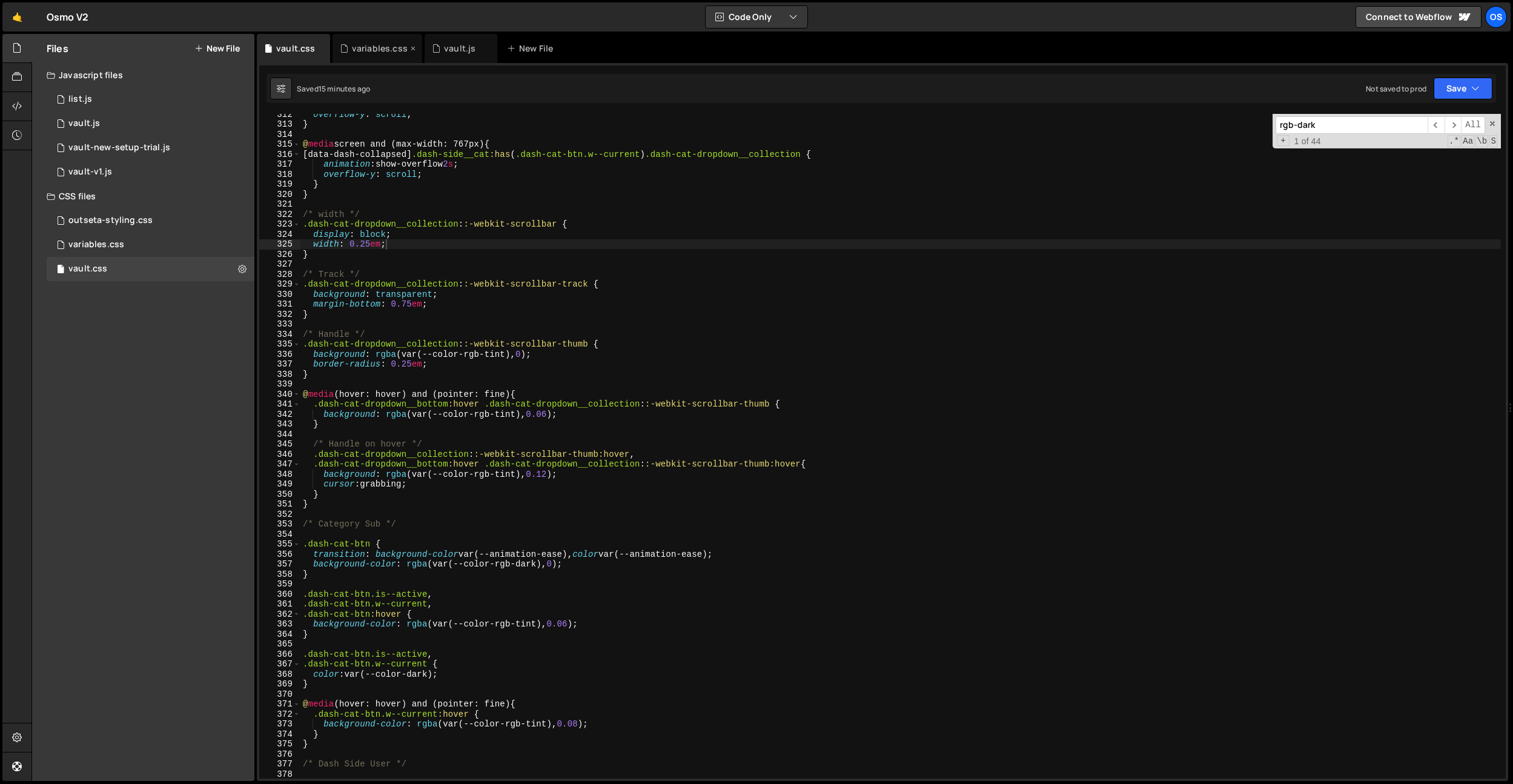
click at [370, 47] on div "variables.css" at bounding box center [380, 48] width 55 height 12
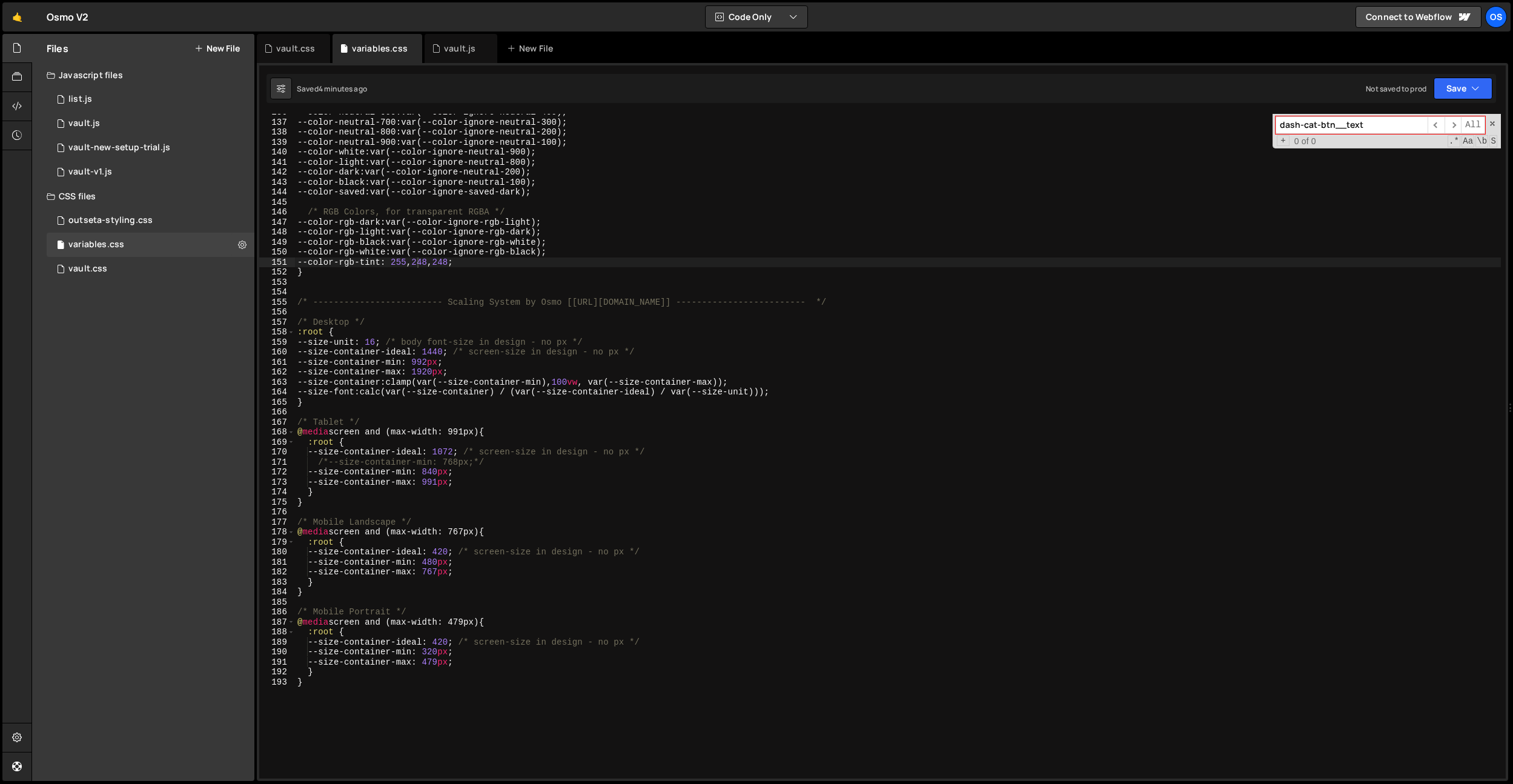
scroll to position [1339, 0]
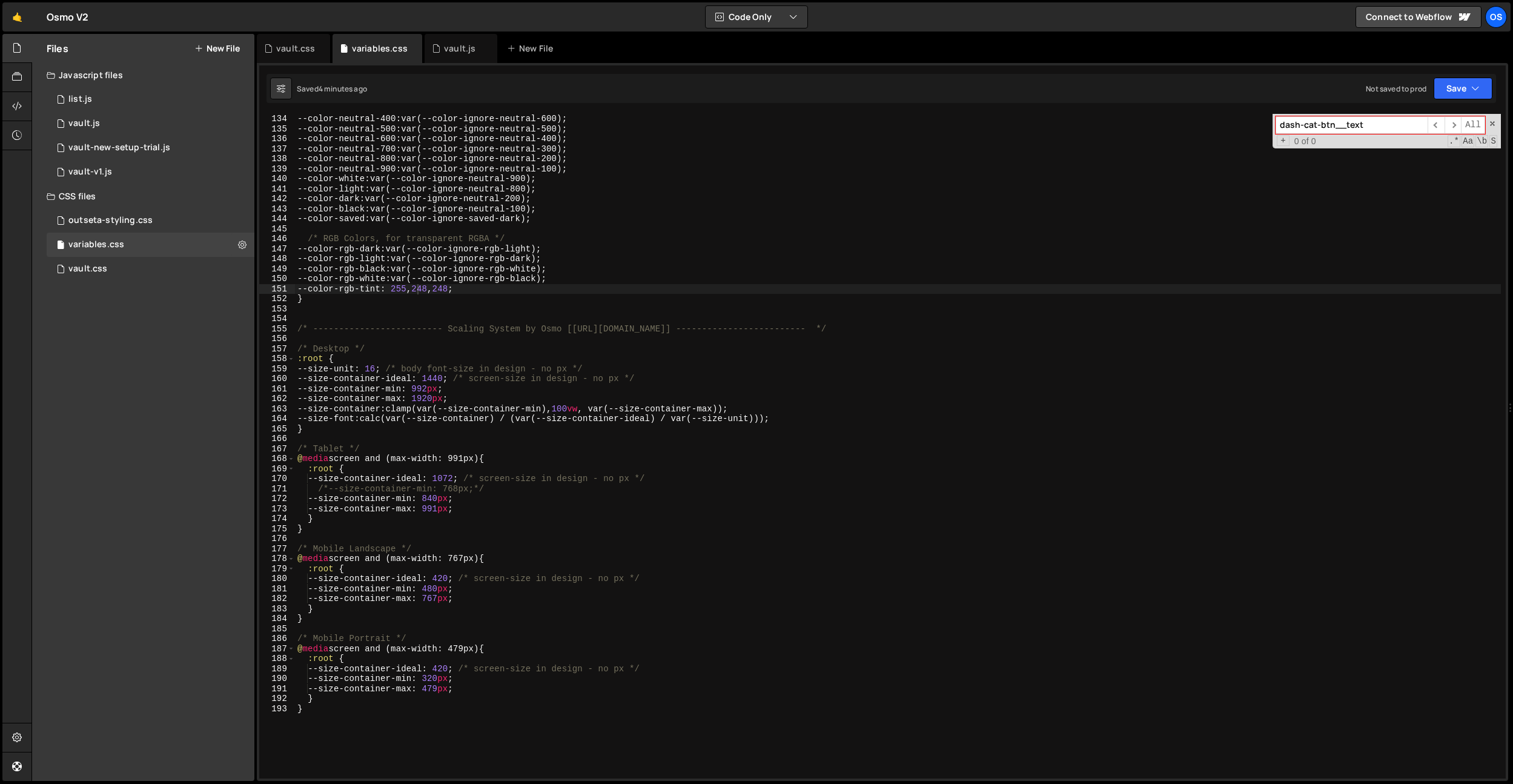
click at [443, 291] on div "--color-neutral-400 : var(--color-ignore-neutral-600) ; --color-neutral-500 : v…" at bounding box center [898, 456] width 1206 height 684
type textarea "--color-rgb-tint: 255, 240, 240;"
click at [292, 50] on div "vault.css" at bounding box center [295, 48] width 38 height 12
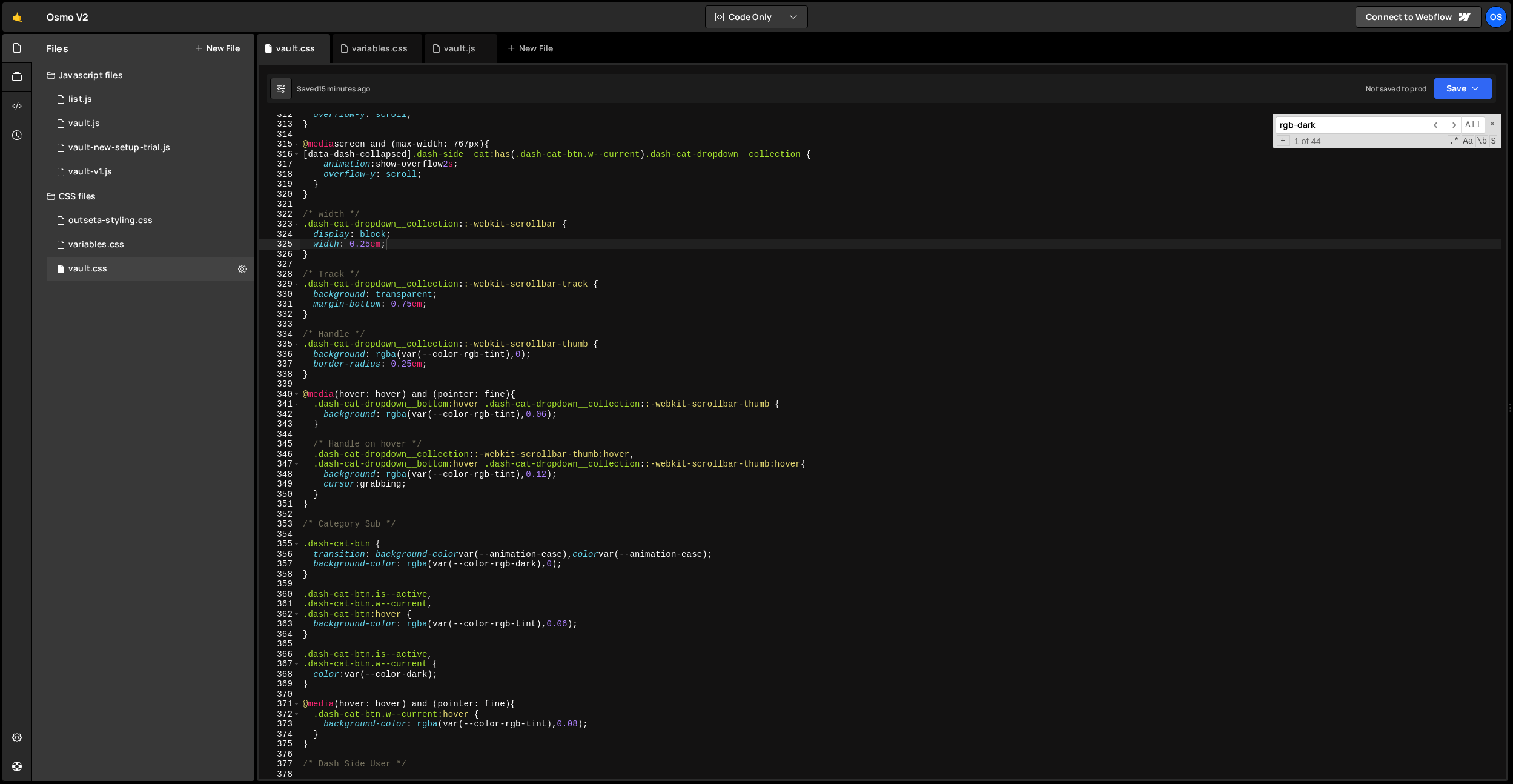
type textarea "/* Track */"
click at [550, 279] on div "overflow-y : scroll ; } @ media screen and (max-width: 767px) { [ data-dash-col…" at bounding box center [900, 450] width 1201 height 684
click at [530, 274] on div "overflow-y : scroll ; } @ media screen and (max-width: 767px) { [ data-dash-col…" at bounding box center [900, 450] width 1201 height 684
paste input "dash-res-card"
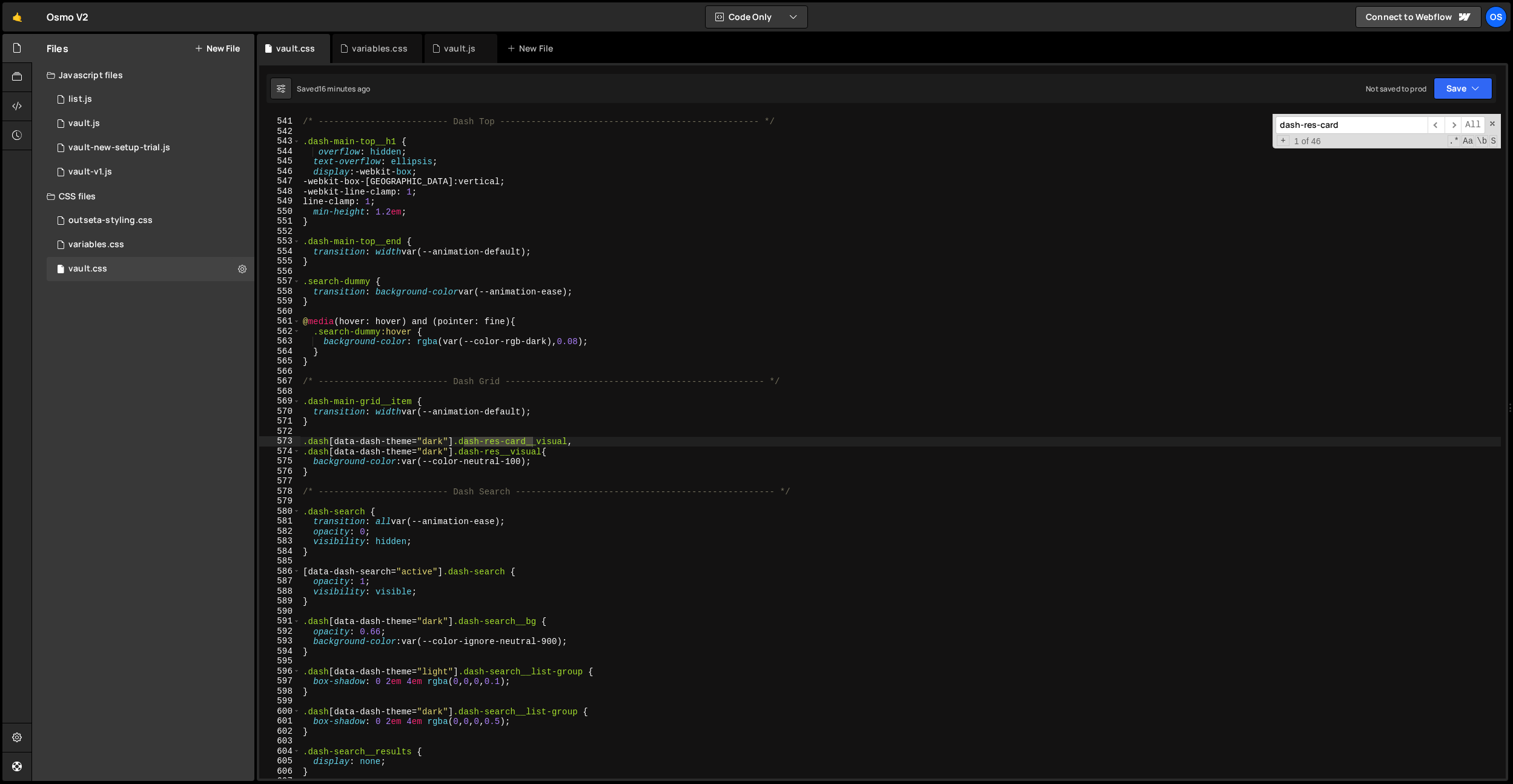
scroll to position [8482, 0]
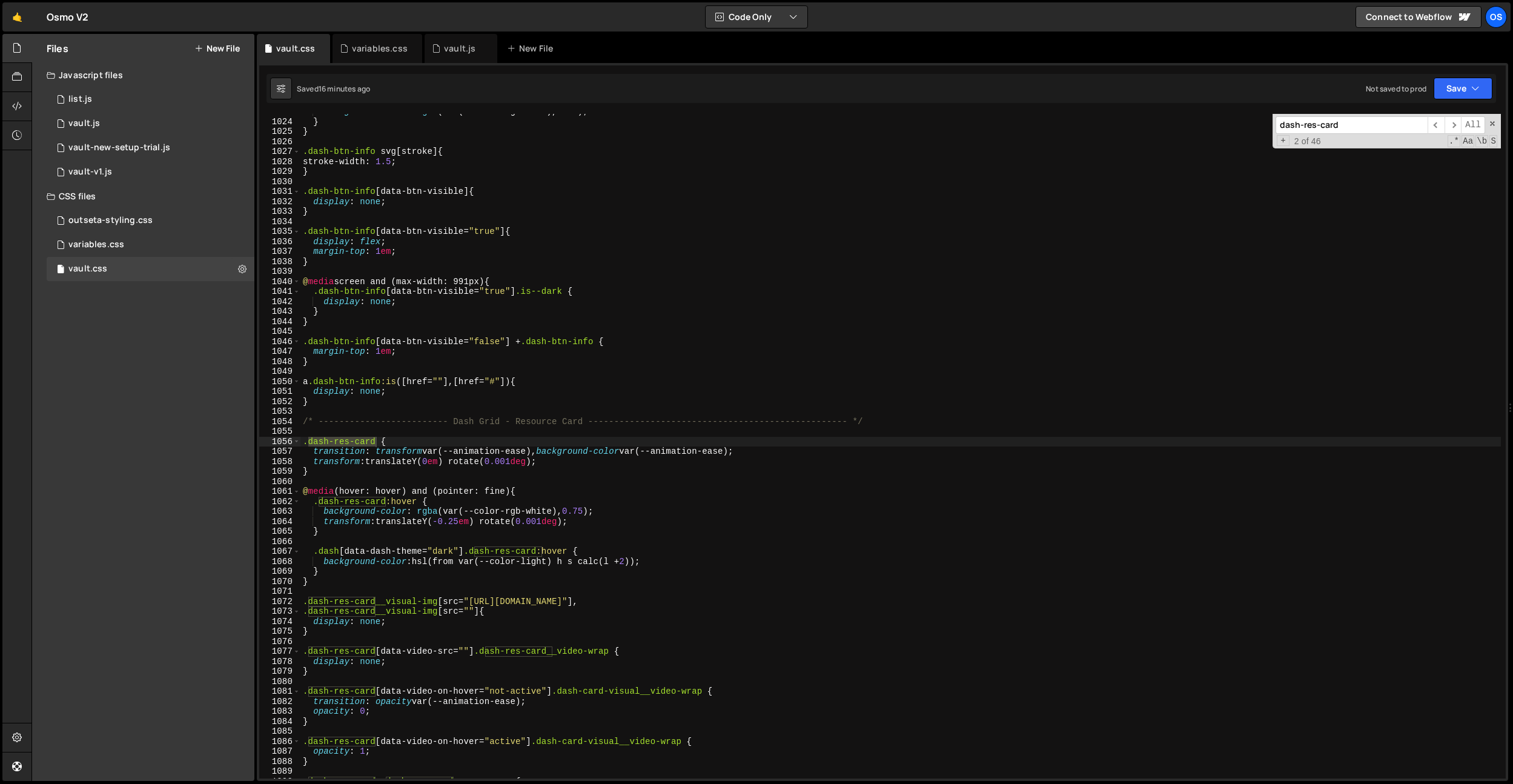
type input "dash-res-card"
type textarea "background-color: hsl(from var(--color-light) h s calc(l + 2));"
drag, startPoint x: 681, startPoint y: 563, endPoint x: 323, endPoint y: 556, distance: 358.1
click at [323, 556] on div "background-color : rgba (var(--color-rgb-dark), 0.04 ) ; } } .dash-btn-info svg…" at bounding box center [900, 448] width 1201 height 684
drag, startPoint x: 1070, startPoint y: 222, endPoint x: 988, endPoint y: 268, distance: 94.0
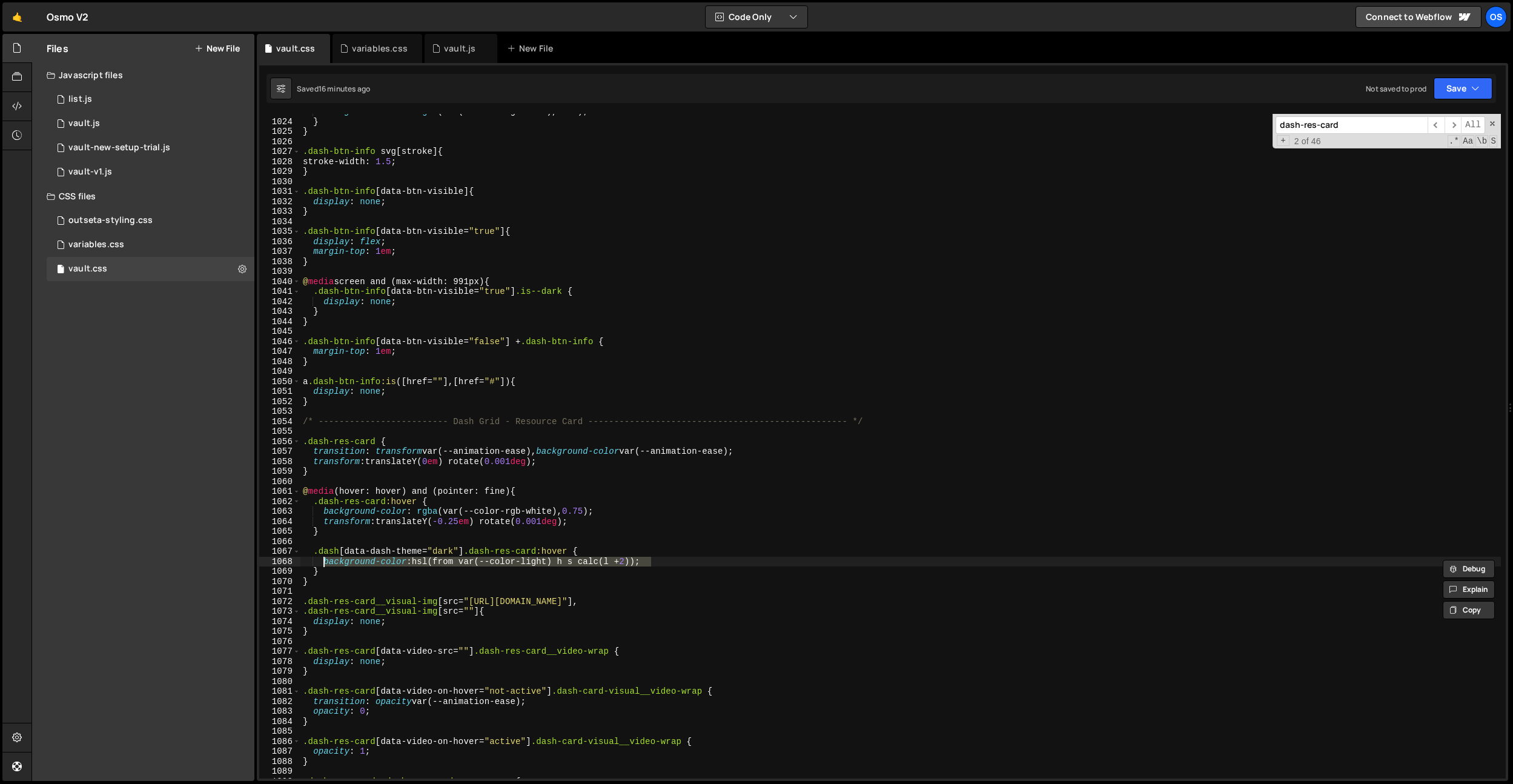
click at [1069, 222] on div "background-color : rgba (var(--color-rgb-dark), 0.04 ) ; } } .dash-btn-info svg…" at bounding box center [900, 448] width 1201 height 684
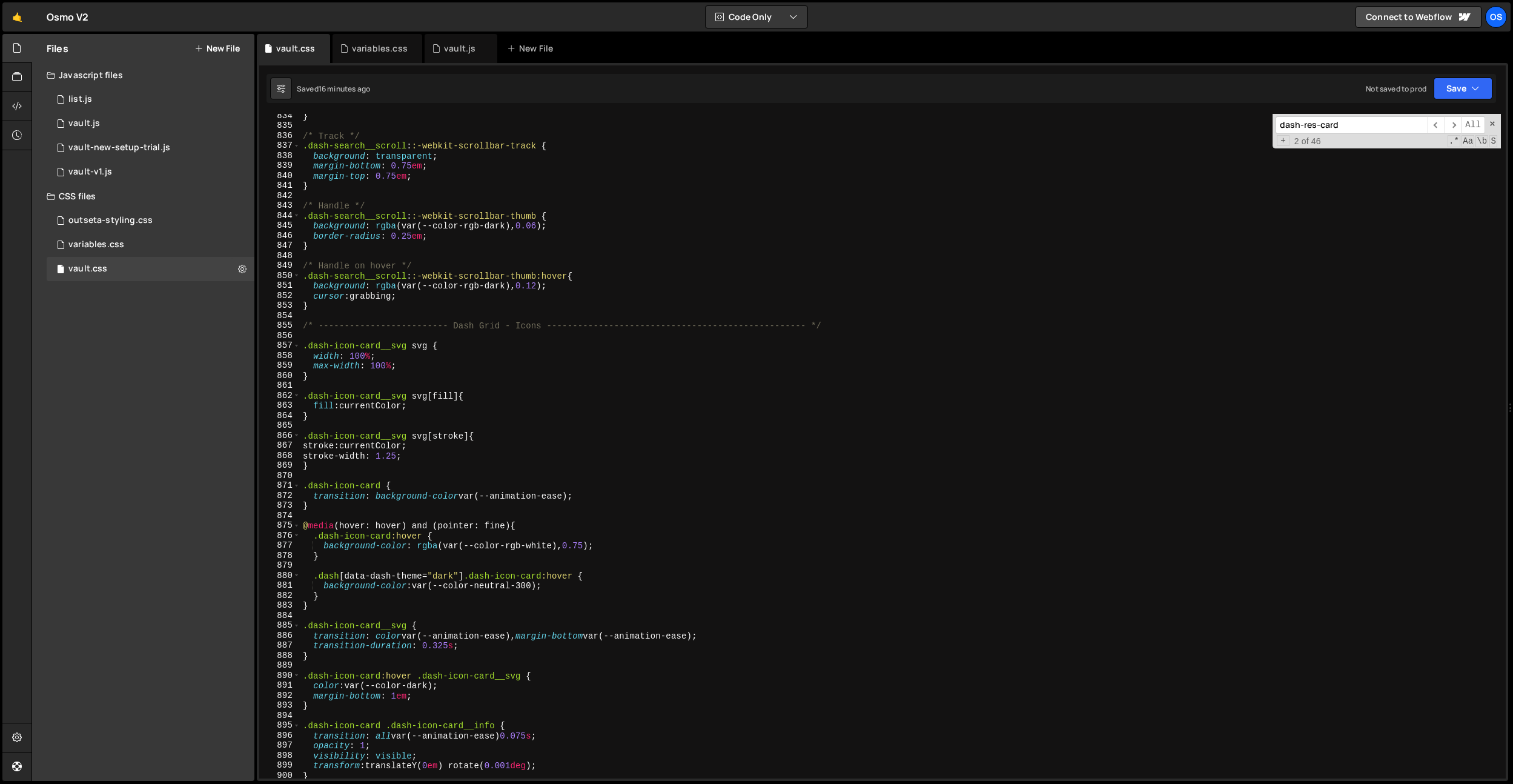
click at [811, 353] on div "} /* Track */ .dash-search__scroll : :-webkit-scrollbar-track { background : tr…" at bounding box center [900, 453] width 1201 height 684
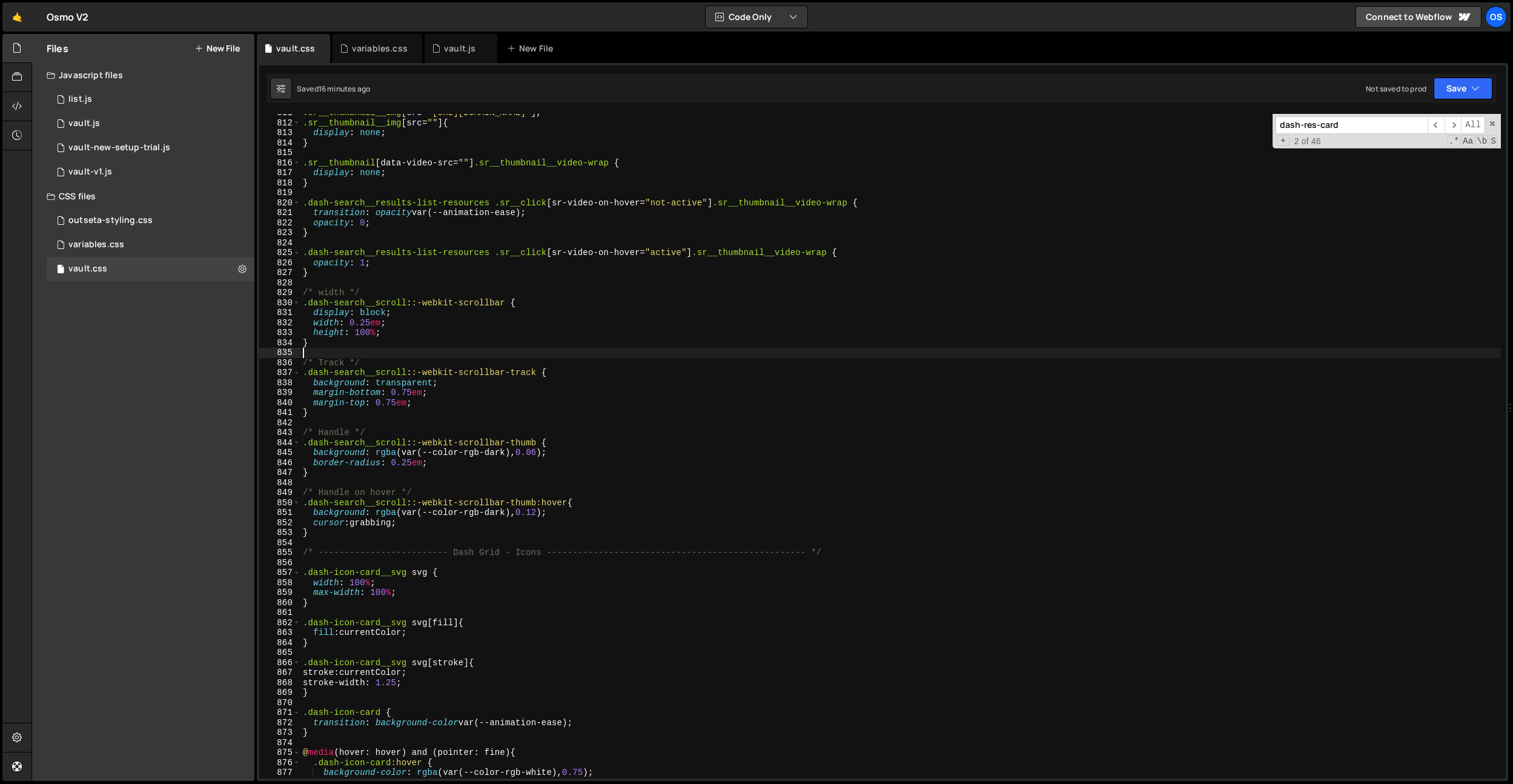
click at [812, 350] on div ".sr__thumbnail__img [ src = " https://cdn.prod.website-files.com/plugins/Basic/…" at bounding box center [900, 450] width 1201 height 684
click at [1330, 129] on input "dash-res-card" at bounding box center [1352, 125] width 152 height 18
click at [732, 301] on div ".sr__thumbnail__img [ src = " https://cdn.prod.website-files.com/plugins/Basic/…" at bounding box center [900, 450] width 1201 height 684
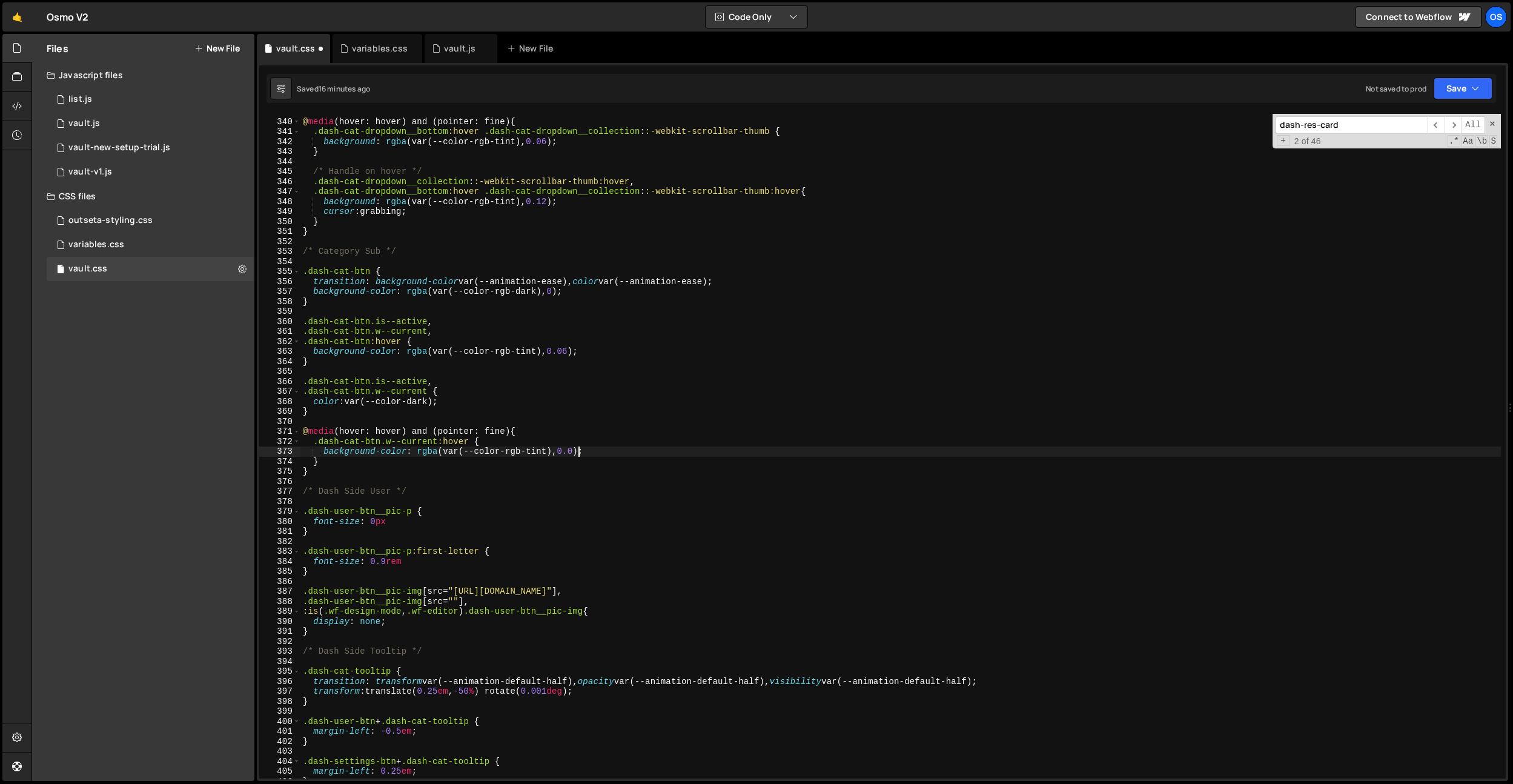
scroll to position [2809, 0]
type textarea "background-color: rgba(var(--color-rgb-tint), 0.06);"
click at [605, 453] on div "@ media (hover: hover) and (pointer: fine) { .dash-cat-dropdown__bottom :hover …" at bounding box center [900, 448] width 1201 height 684
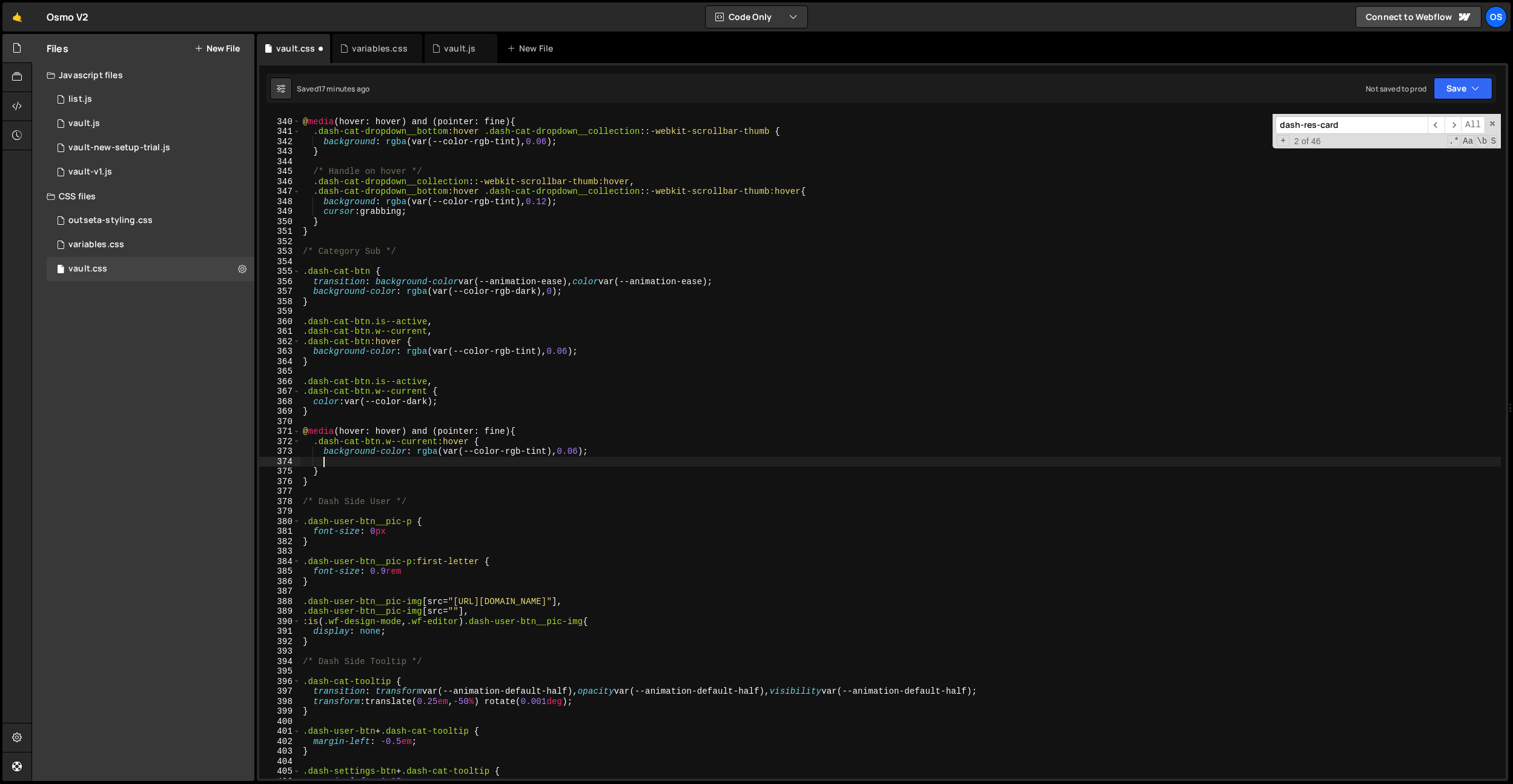
paste textarea "background-color: hsl(from var(--color-light) h s calc(l + 2));"
type textarea "background-color: hsl(from var(--color-light) h s calc(l + 2));"
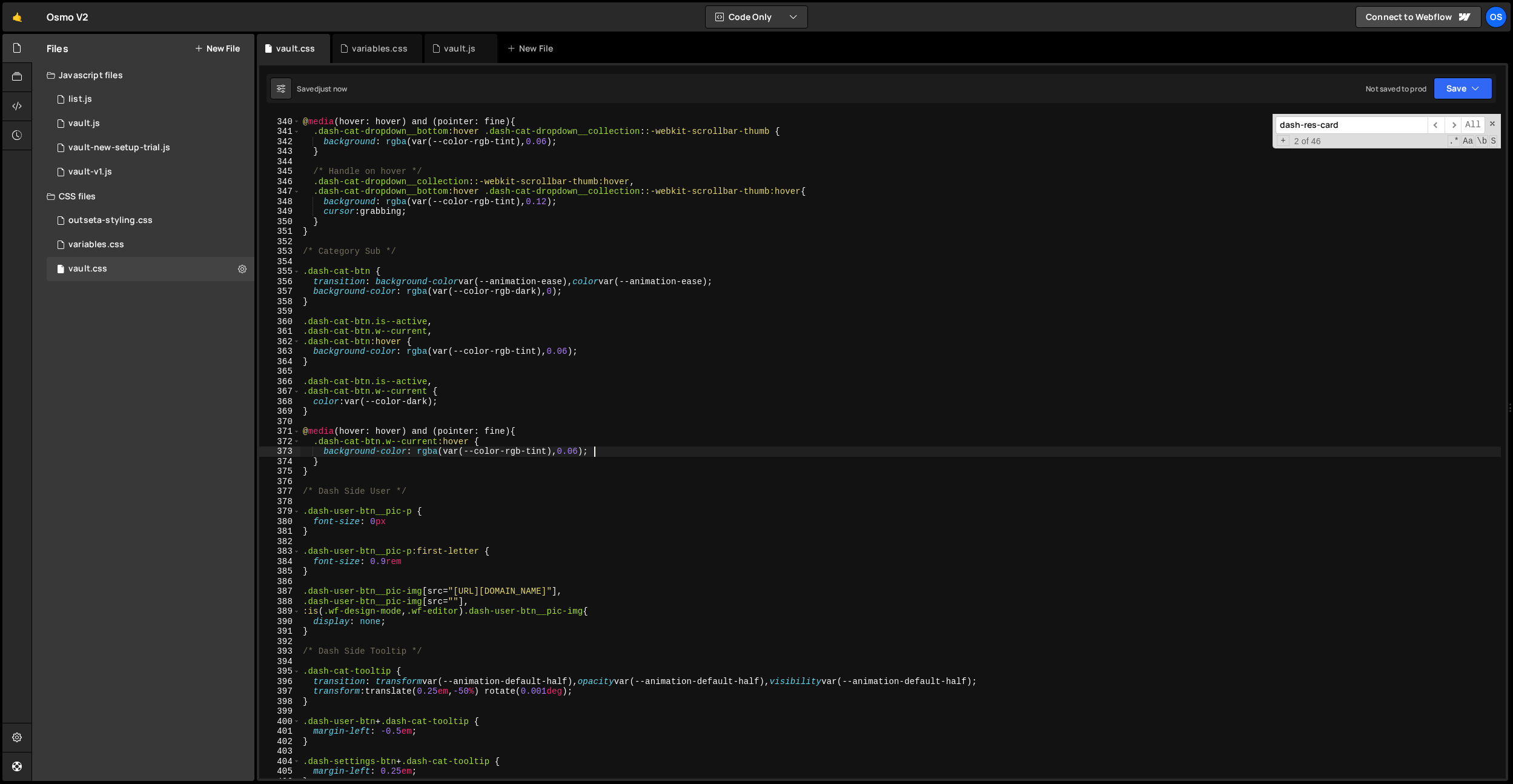
click at [500, 351] on div "@ media (hover: hover) and (pointer: fine) { .dash-cat-dropdown__bottom :hover …" at bounding box center [900, 448] width 1201 height 684
click at [530, 350] on div "@ media (hover: hover) and (pointer: fine) { .dash-cat-dropdown__bottom :hover …" at bounding box center [900, 448] width 1201 height 684
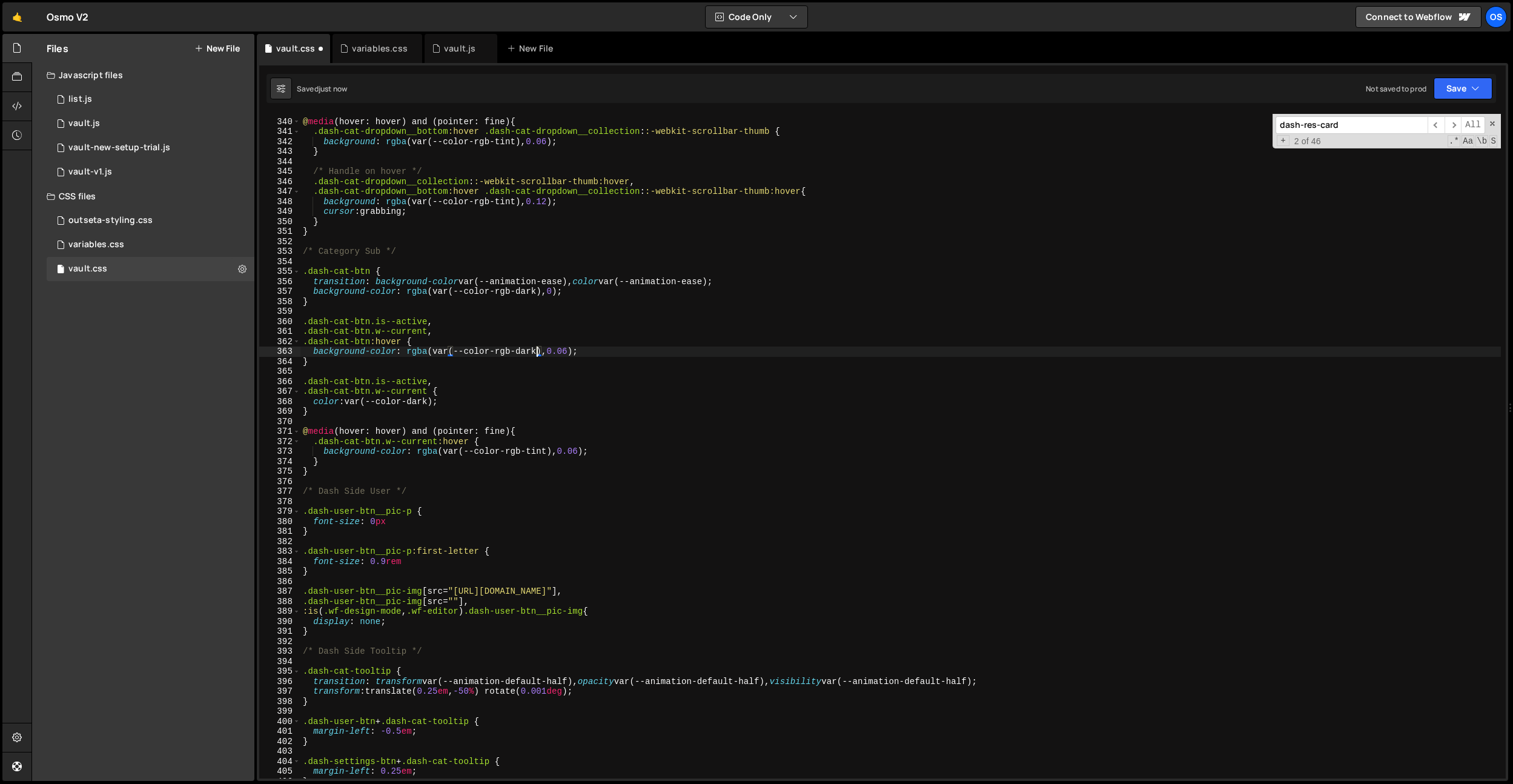
click at [540, 454] on div "@ media (hover: hover) and (pointer: fine) { .dash-cat-dropdown__bottom :hover …" at bounding box center [900, 448] width 1201 height 684
type textarea "background-color: rgba(var(--color-rgb-dark), 0.06);"
click at [576, 422] on div "@ media (hover: hover) and (pointer: fine) { .dash-cat-dropdown__bottom :hover …" at bounding box center [900, 448] width 1201 height 684
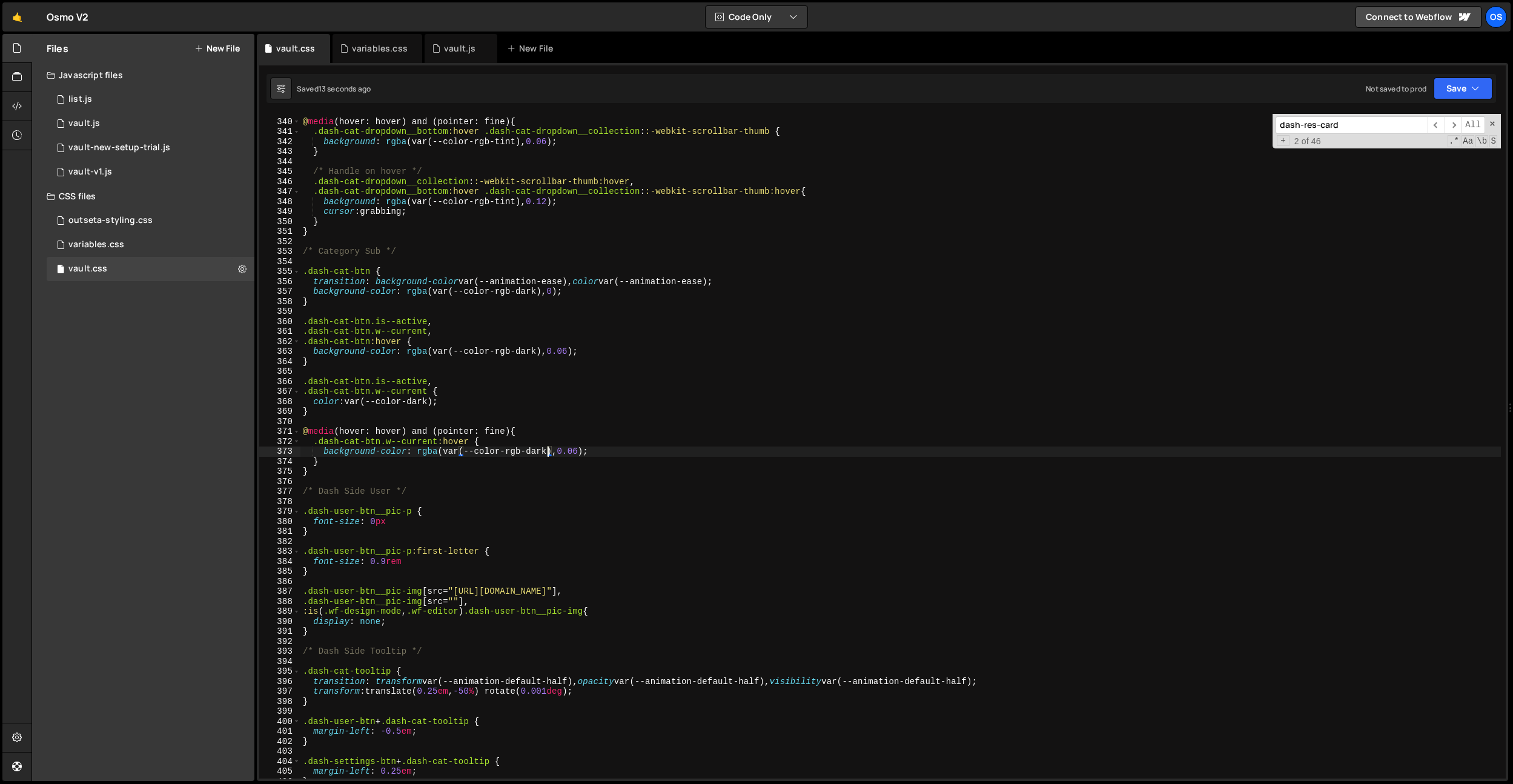
scroll to position [0, 0]
click at [607, 446] on div "@ media (hover: hover) and (pointer: fine) { .dash-cat-dropdown__bottom :hover …" at bounding box center [900, 448] width 1201 height 684
type textarea "background-color: rgba(var(--color-rgb-dark), 0.06);"
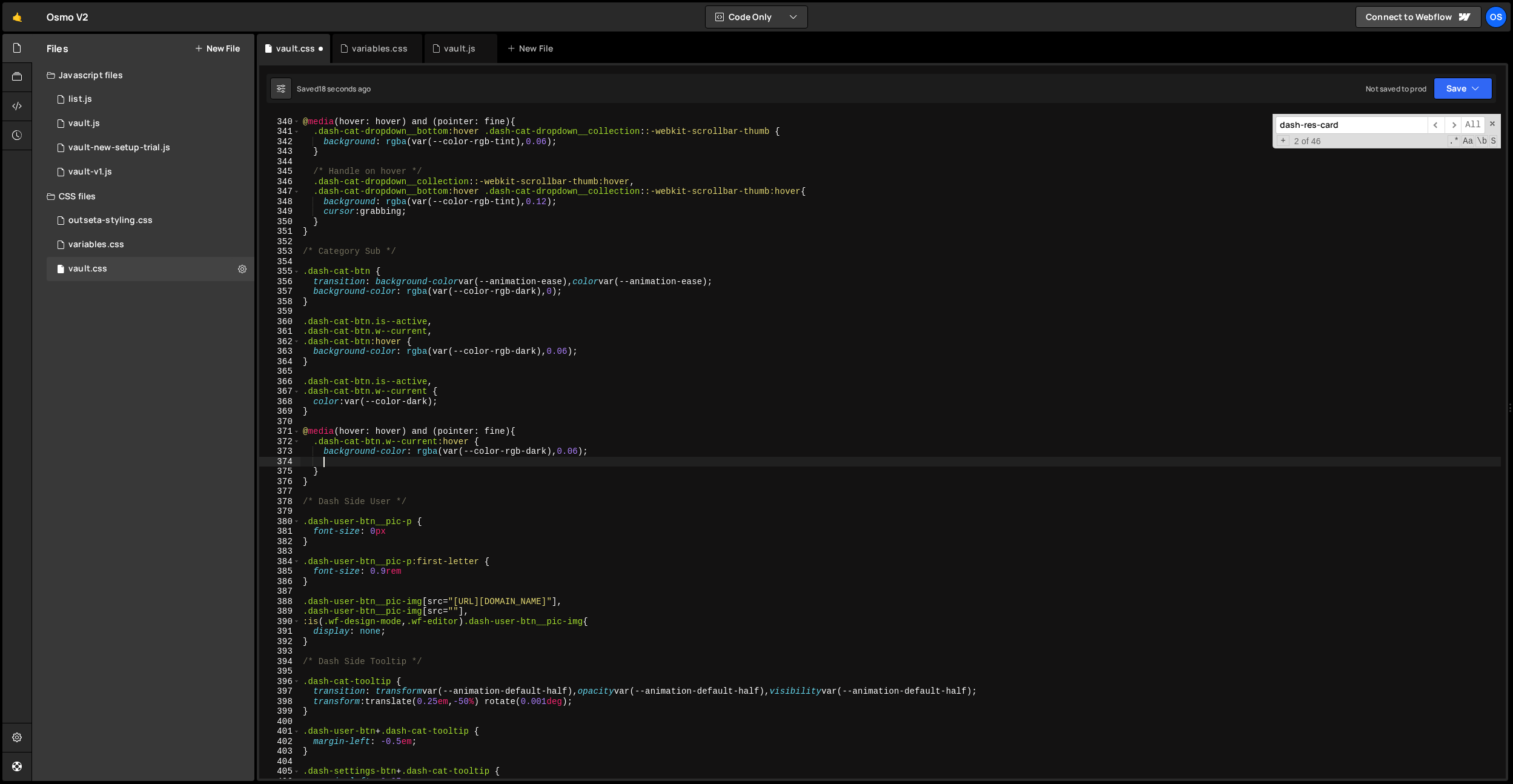
scroll to position [0, 1]
paste textarea "background-color: hsl(from var(--color-light) h s calc(l + 2));"
click at [533, 459] on div "@ media (hover: hover) and (pointer: fine) { .dash-cat-dropdown__bottom :hover …" at bounding box center [900, 448] width 1201 height 684
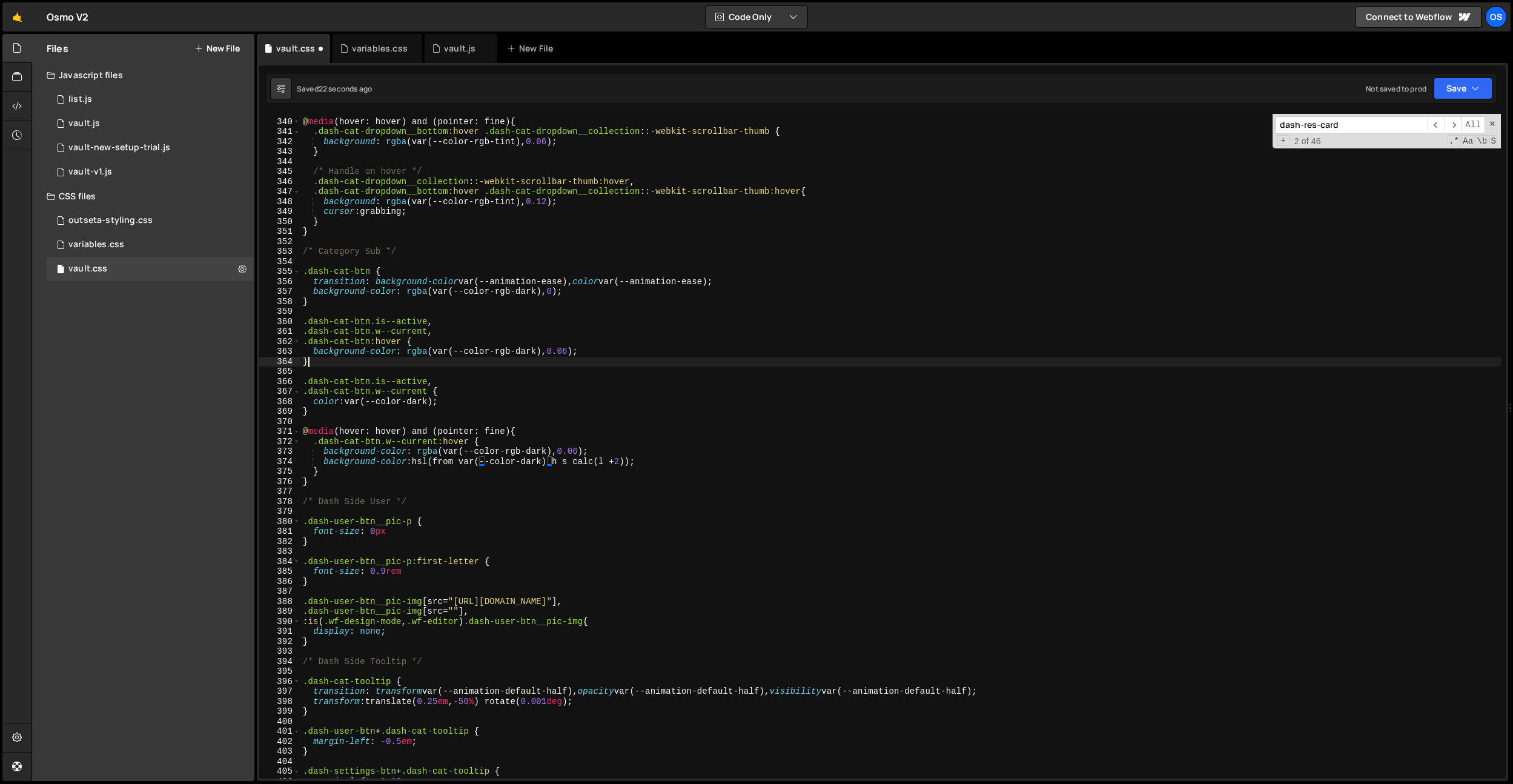
click at [556, 366] on div "@ media (hover: hover) and (pointer: fine) { .dash-cat-dropdown__bottom :hover …" at bounding box center [900, 448] width 1201 height 684
drag, startPoint x: 600, startPoint y: 349, endPoint x: 408, endPoint y: 352, distance: 192.0
click at [408, 352] on div "@ media (hover: hover) and (pointer: fine) { .dash-cat-dropdown__bottom :hover …" at bounding box center [900, 448] width 1201 height 684
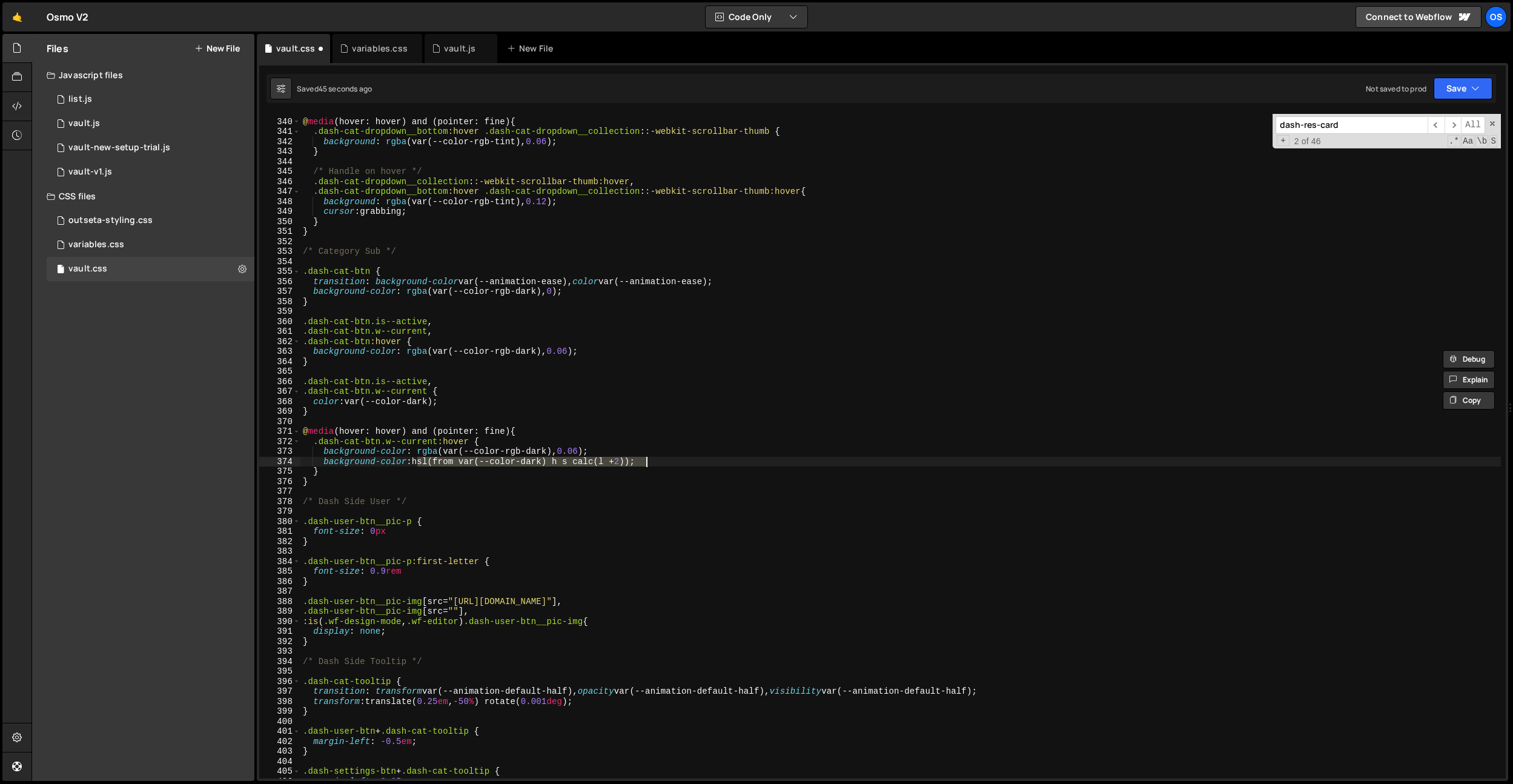
drag, startPoint x: 417, startPoint y: 462, endPoint x: 675, endPoint y: 456, distance: 258.1
click at [675, 456] on div "@ media (hover: hover) and (pointer: fine) { .dash-cat-dropdown__bottom :hover …" at bounding box center [900, 448] width 1201 height 684
drag, startPoint x: 667, startPoint y: 455, endPoint x: 650, endPoint y: 459, distance: 17.5
click at [667, 455] on div "@ media (hover: hover) and (pointer: fine) { .dash-cat-dropdown__bottom :hover …" at bounding box center [900, 448] width 1201 height 684
click at [635, 462] on div "@ media (hover: hover) and (pointer: fine) { .dash-cat-dropdown__bottom :hover …" at bounding box center [900, 448] width 1201 height 684
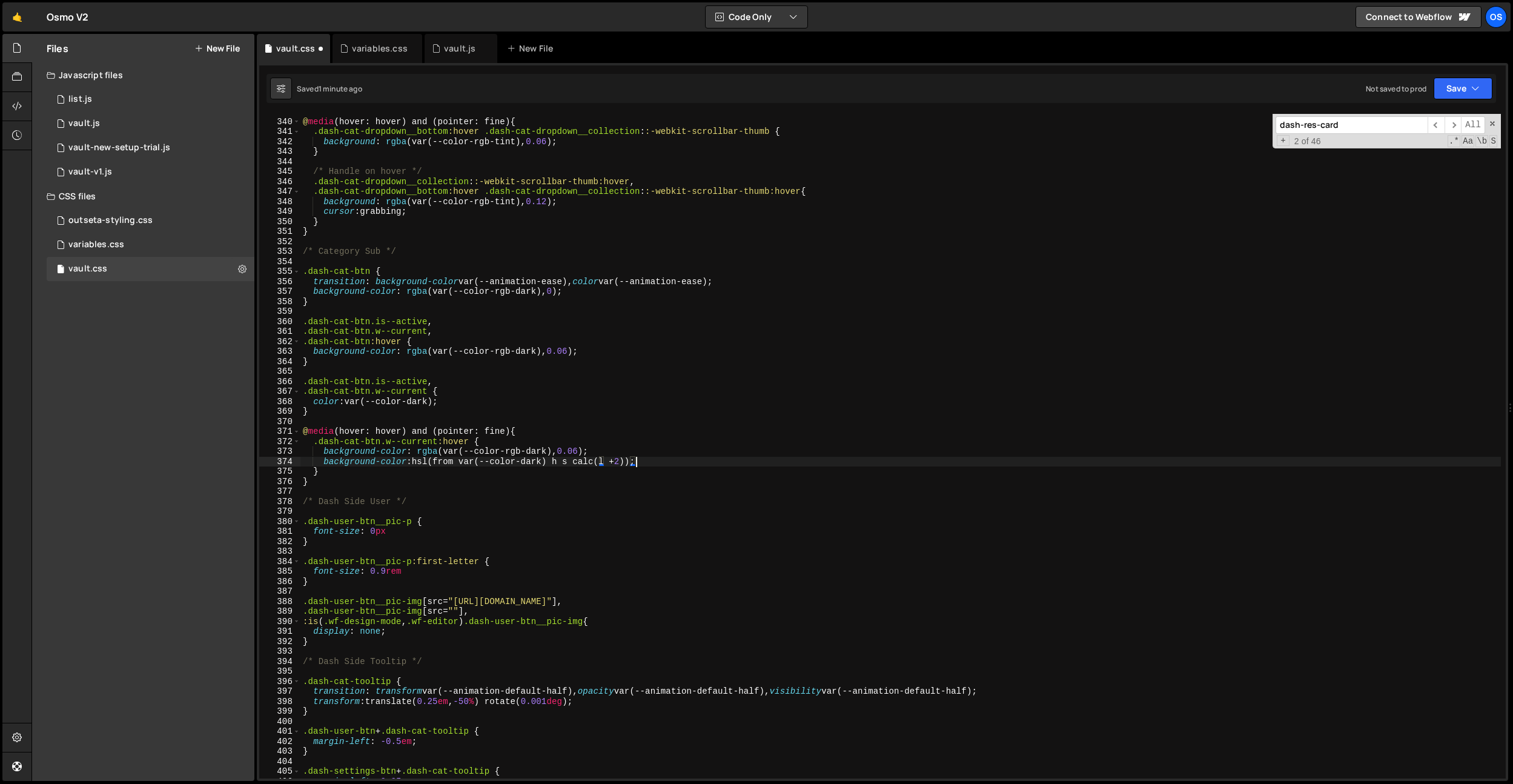
scroll to position [0, 23]
paste textarea "/ 0.5"
click at [730, 408] on div "@ media (hover: hover) and (pointer: fine) { .dash-cat-dropdown__bottom :hover …" at bounding box center [900, 448] width 1201 height 684
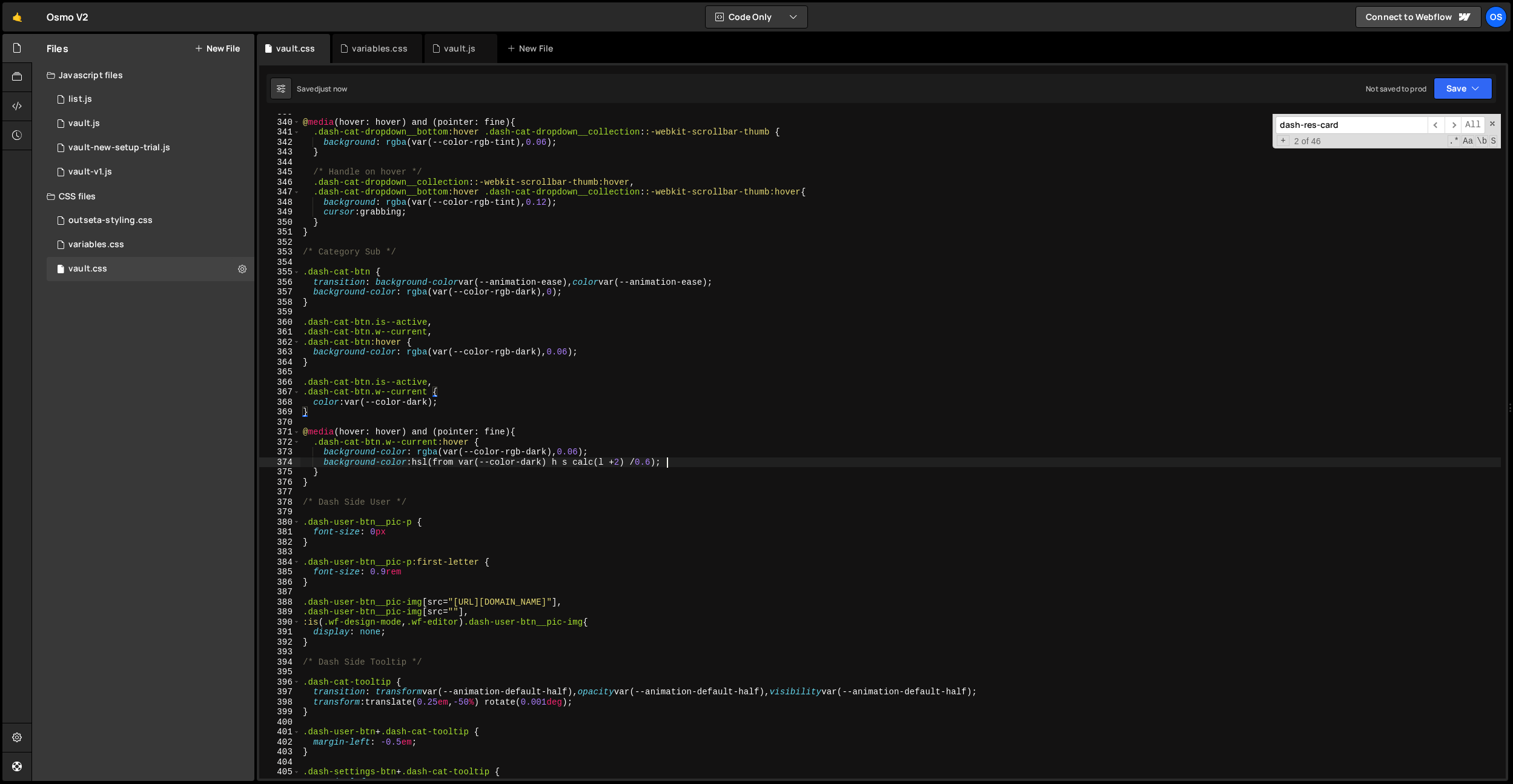
click at [665, 459] on div "@ media (hover: hover) and (pointer: fine) { .dash-cat-dropdown__bottom :hover …" at bounding box center [900, 449] width 1201 height 684
click at [685, 378] on div "@ media (hover: hover) and (pointer: fine) { .dash-cat-dropdown__bottom :hover …" at bounding box center [900, 449] width 1201 height 684
drag, startPoint x: 697, startPoint y: 463, endPoint x: 326, endPoint y: 462, distance: 371.0
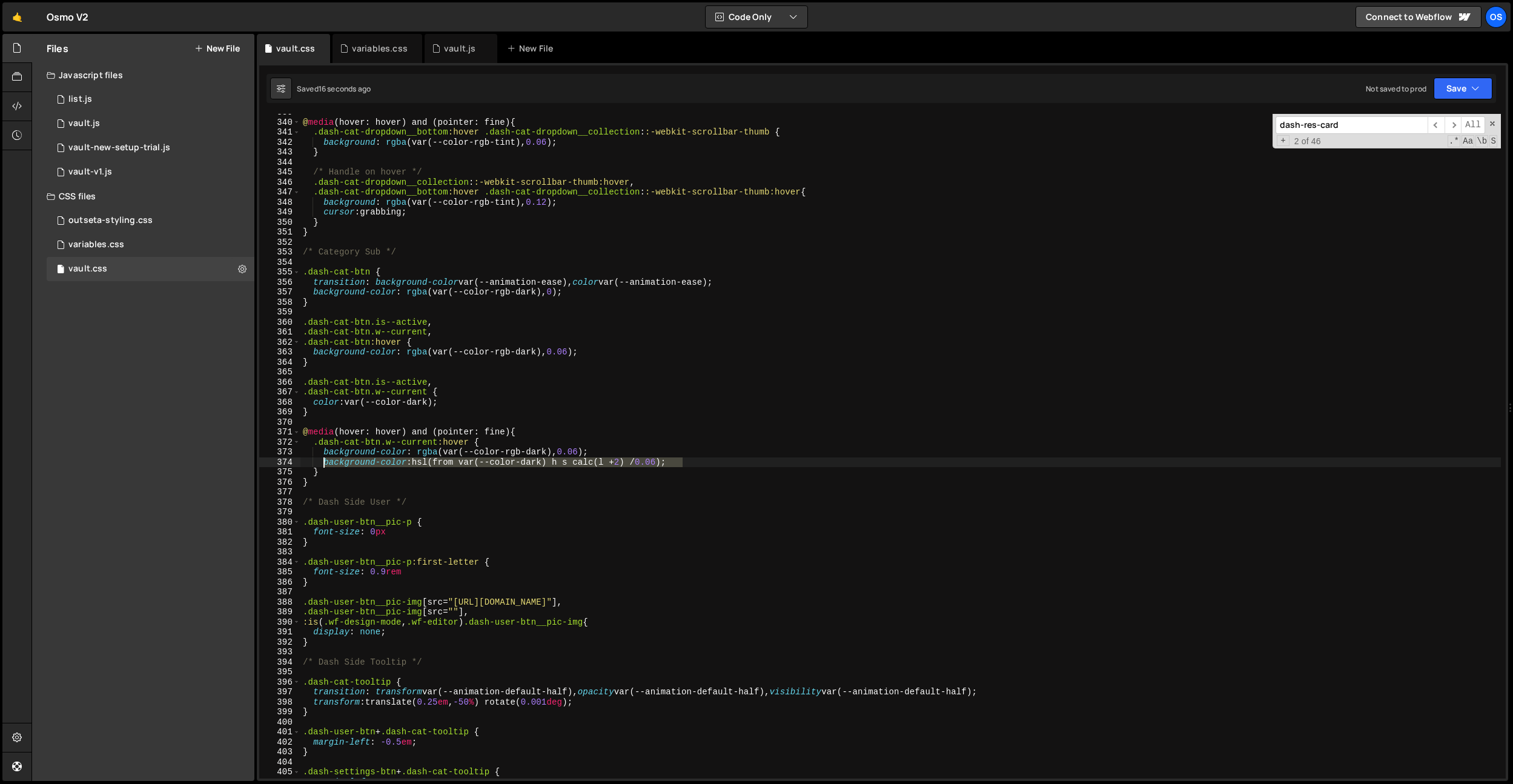
click at [326, 463] on div "@ media (hover: hover) and (pointer: fine) { .dash-cat-dropdown__bottom :hover …" at bounding box center [900, 449] width 1201 height 684
click at [593, 355] on div "@ media (hover: hover) and (pointer: fine) { .dash-cat-dropdown__bottom :hover …" at bounding box center [900, 449] width 1201 height 684
type textarea "background-color: rgba(var(--color-rgb-dark), 0.06);"
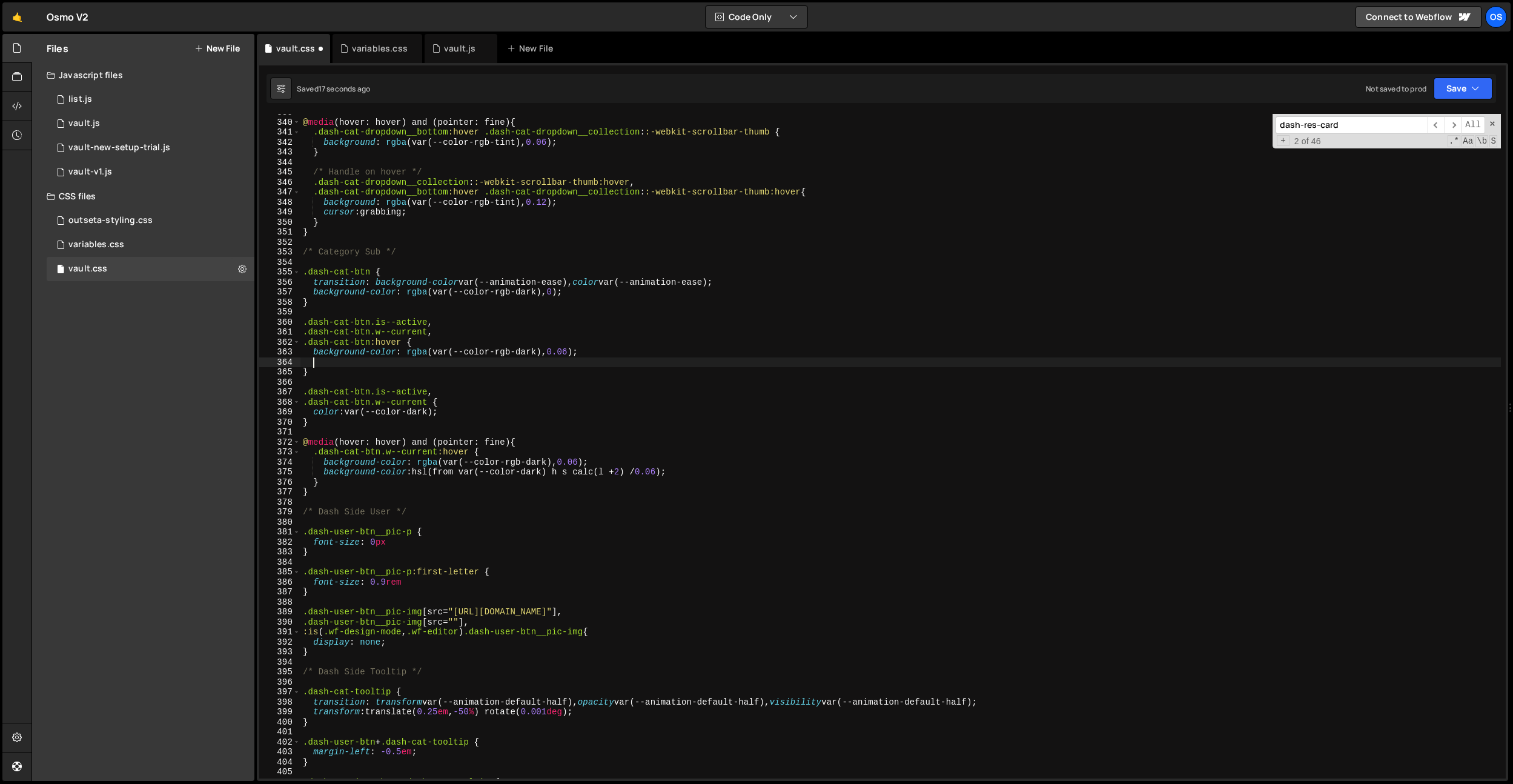
scroll to position [0, 0]
paste textarea "background-color: hsl(from var(--color-dark) h s calc(l + 2) / 0.06);"
click at [597, 351] on div "@ media (hover: hover) and (pointer: fine) { .dash-cat-dropdown__bottom :hover …" at bounding box center [900, 449] width 1201 height 684
click at [670, 472] on div "@ media (hover: hover) and (pointer: fine) { .dash-cat-dropdown__bottom :hover …" at bounding box center [900, 449] width 1201 height 684
click at [650, 352] on div "@ media (hover: hover) and (pointer: fine) { .dash-cat-dropdown__bottom :hover …" at bounding box center [900, 449] width 1201 height 684
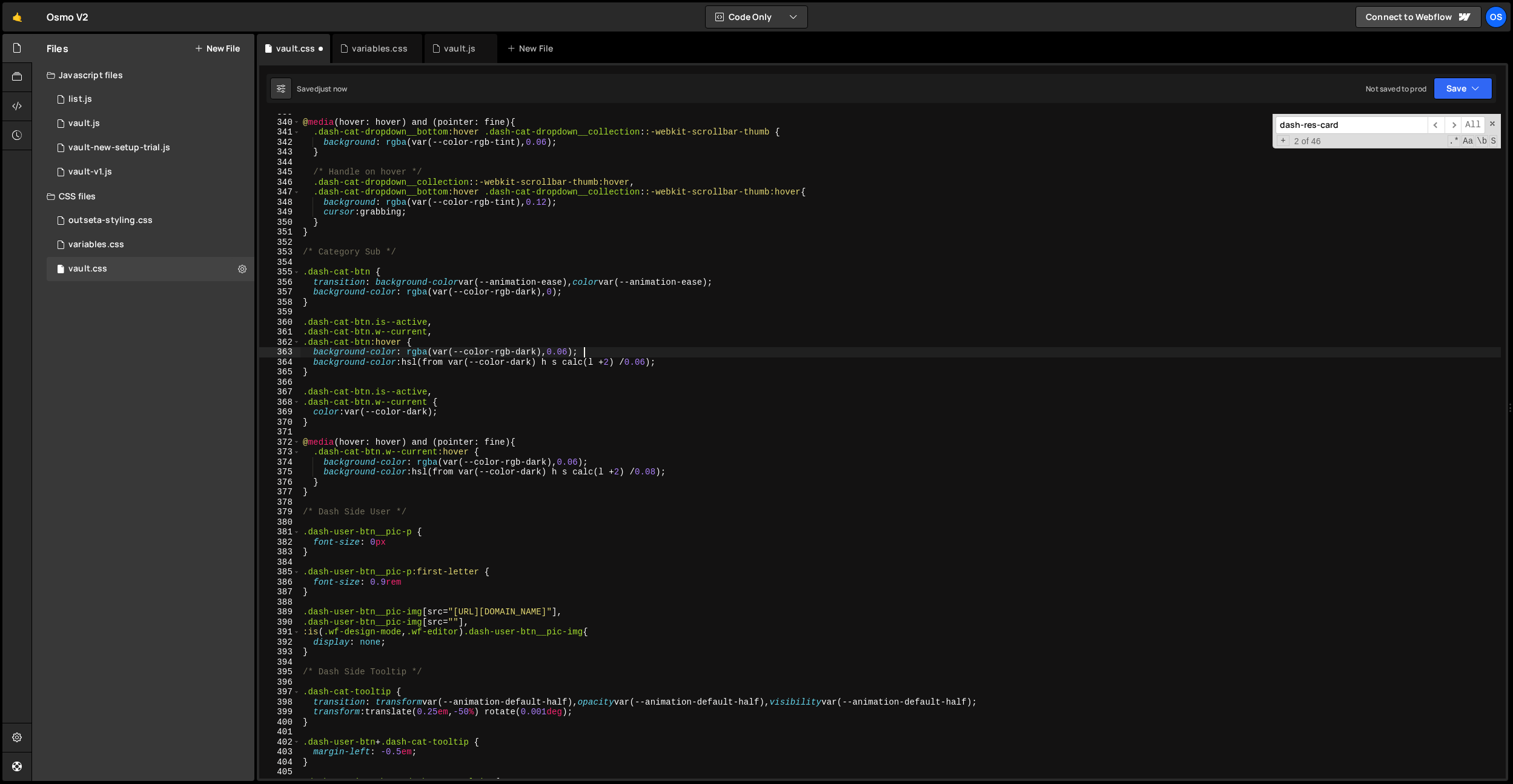
scroll to position [0, 18]
click at [580, 460] on div "@ media (hover: hover) and (pointer: fine) { .dash-cat-dropdown__bottom :hover …" at bounding box center [900, 449] width 1201 height 684
type textarea "background-color: rgba(var(--color-rgb-dark), 0.08);"
drag, startPoint x: 610, startPoint y: 433, endPoint x: 614, endPoint y: 466, distance: 33.2
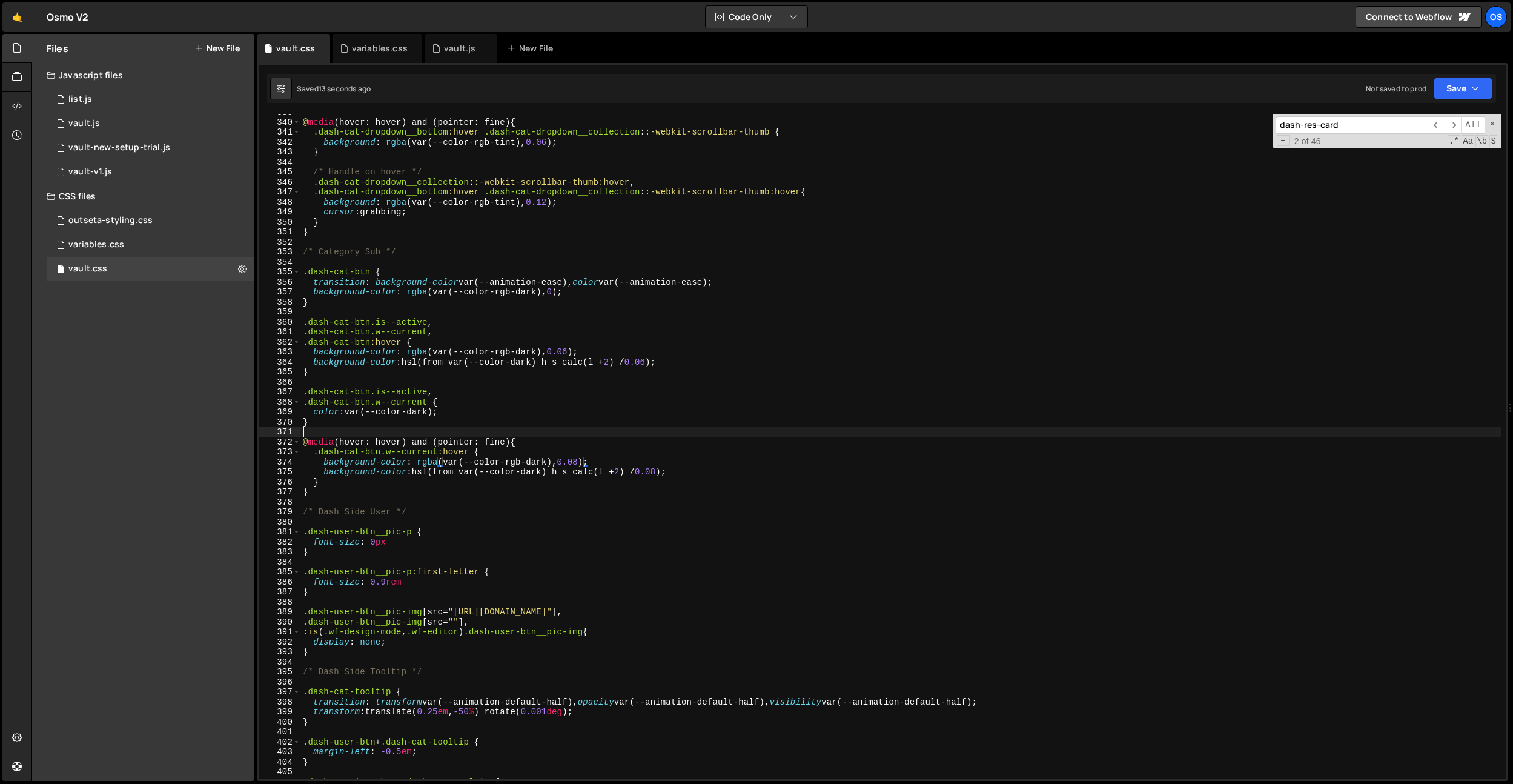
click at [610, 435] on div "@ media (hover: hover) and (pointer: fine) { .dash-cat-dropdown__bottom :hover …" at bounding box center [900, 449] width 1201 height 684
drag, startPoint x: 704, startPoint y: 470, endPoint x: 323, endPoint y: 468, distance: 381.0
click at [323, 468] on div "@ media (hover: hover) and (pointer: fine) { .dash-cat-dropdown__bottom :hover …" at bounding box center [900, 449] width 1201 height 684
type textarea "background-color: hsl(from var(--color-dark) h s calc(l + 2) / 0.06);"
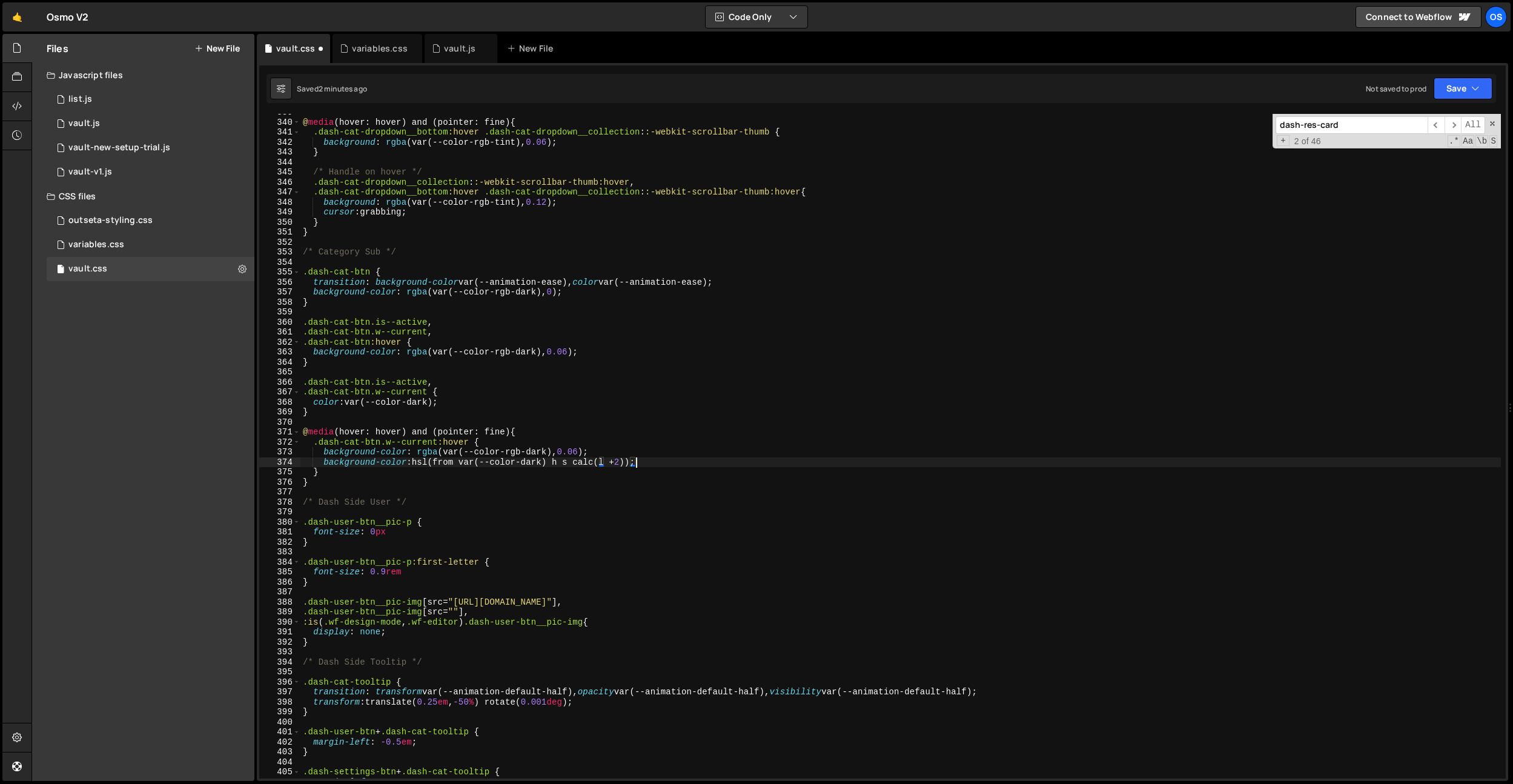
type textarea "background-color: hsl(from var(--color-light) h s calc(l + 2));"
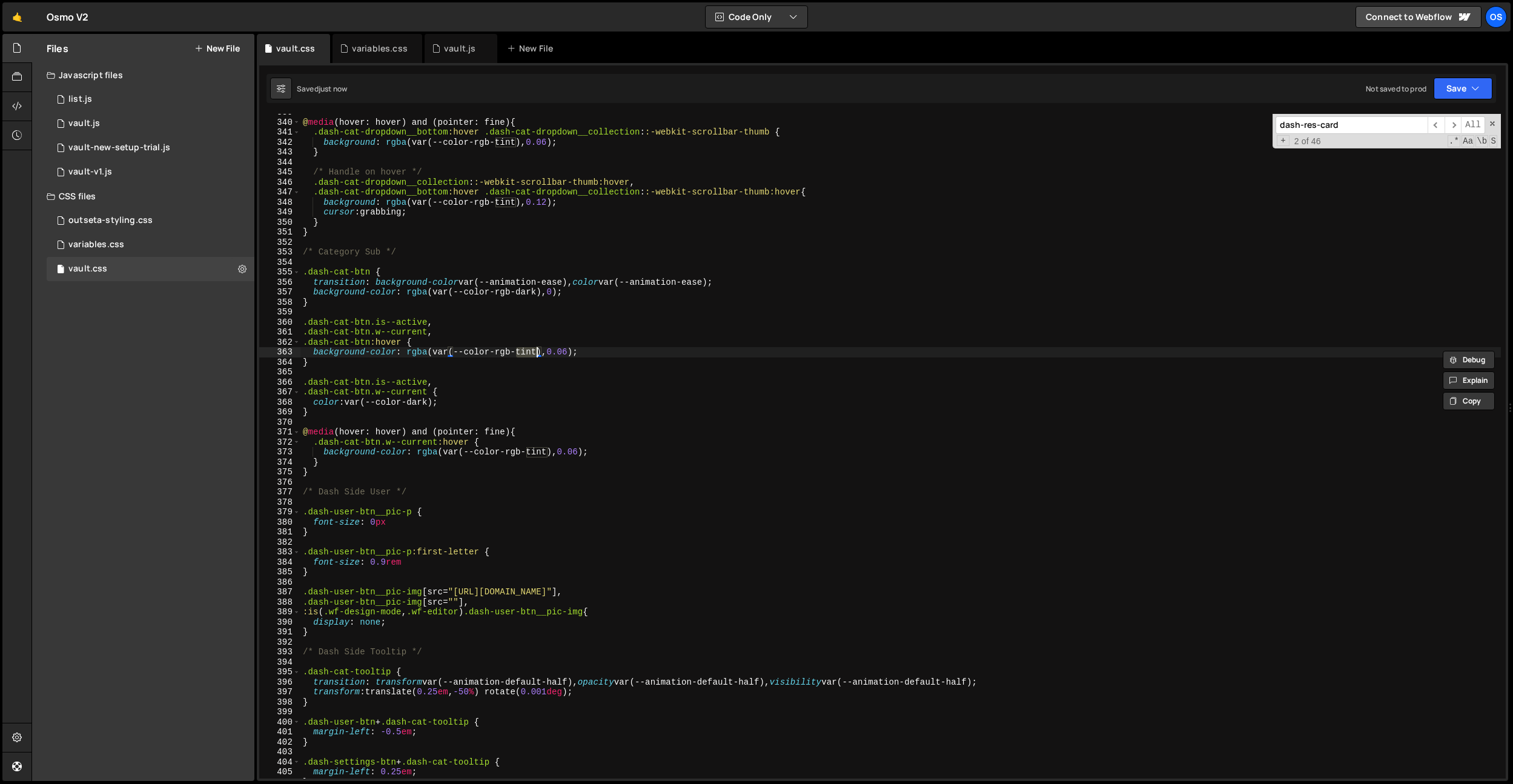
click at [567, 349] on div "@ media (hover: hover) and (pointer: fine) { .dash-cat-dropdown__bottom :hover …" at bounding box center [900, 449] width 1201 height 684
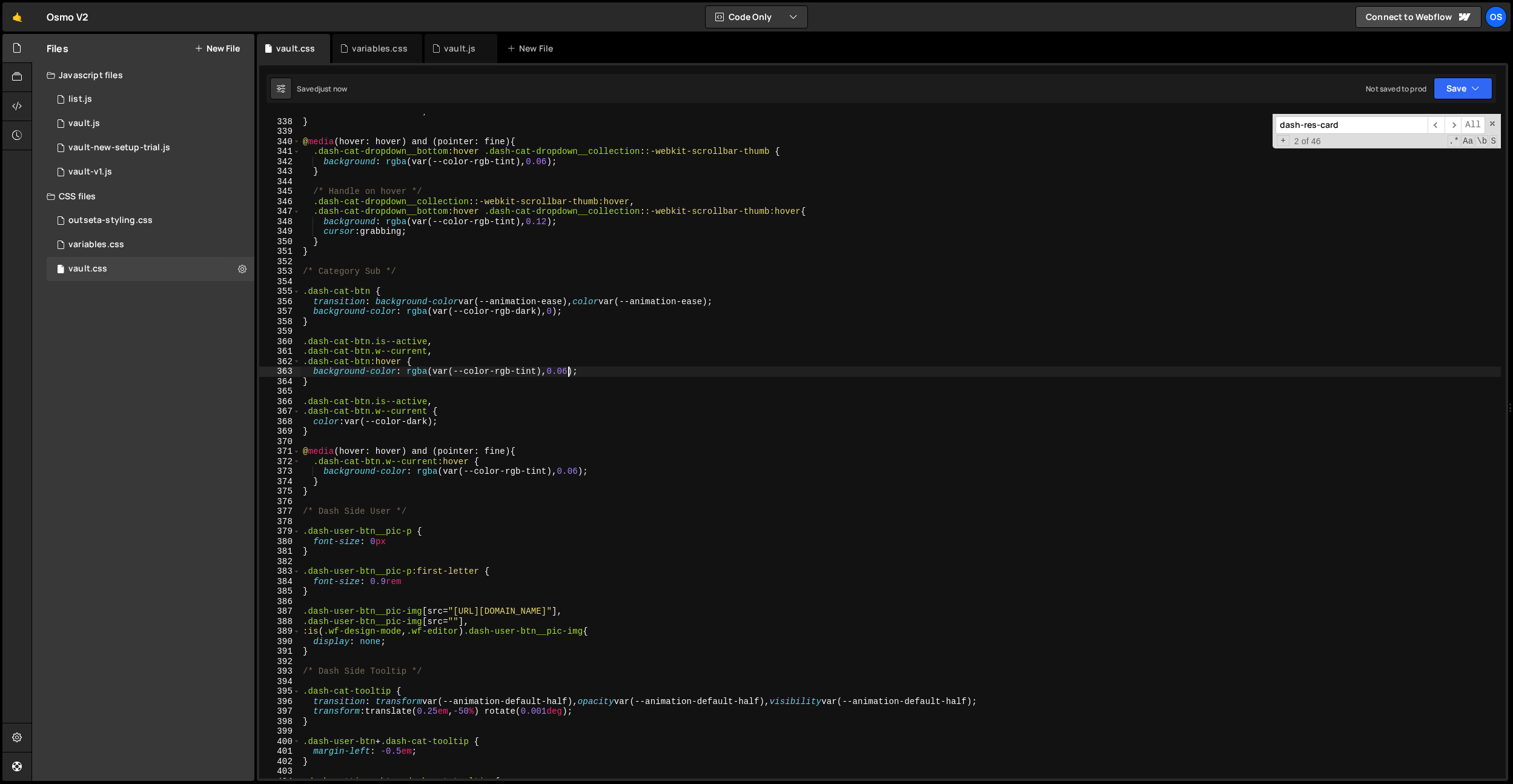
scroll to position [2777, 0]
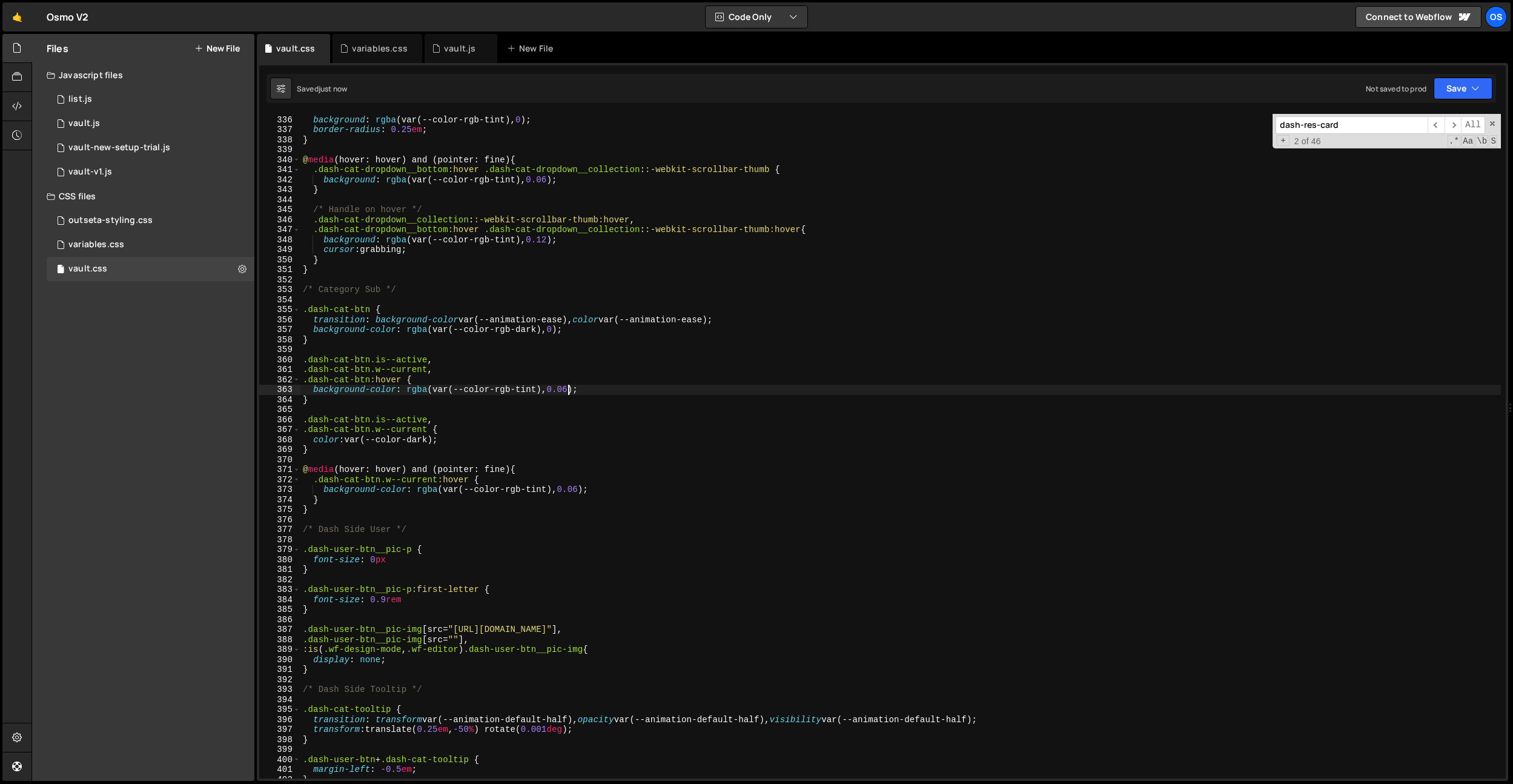
drag, startPoint x: 584, startPoint y: 487, endPoint x: 600, endPoint y: 490, distance: 16.3
click at [584, 487] on div ".dash-cat-dropdown__collection : :-webkit-scrollbar-thumb { background : rgba (…" at bounding box center [900, 447] width 1201 height 684
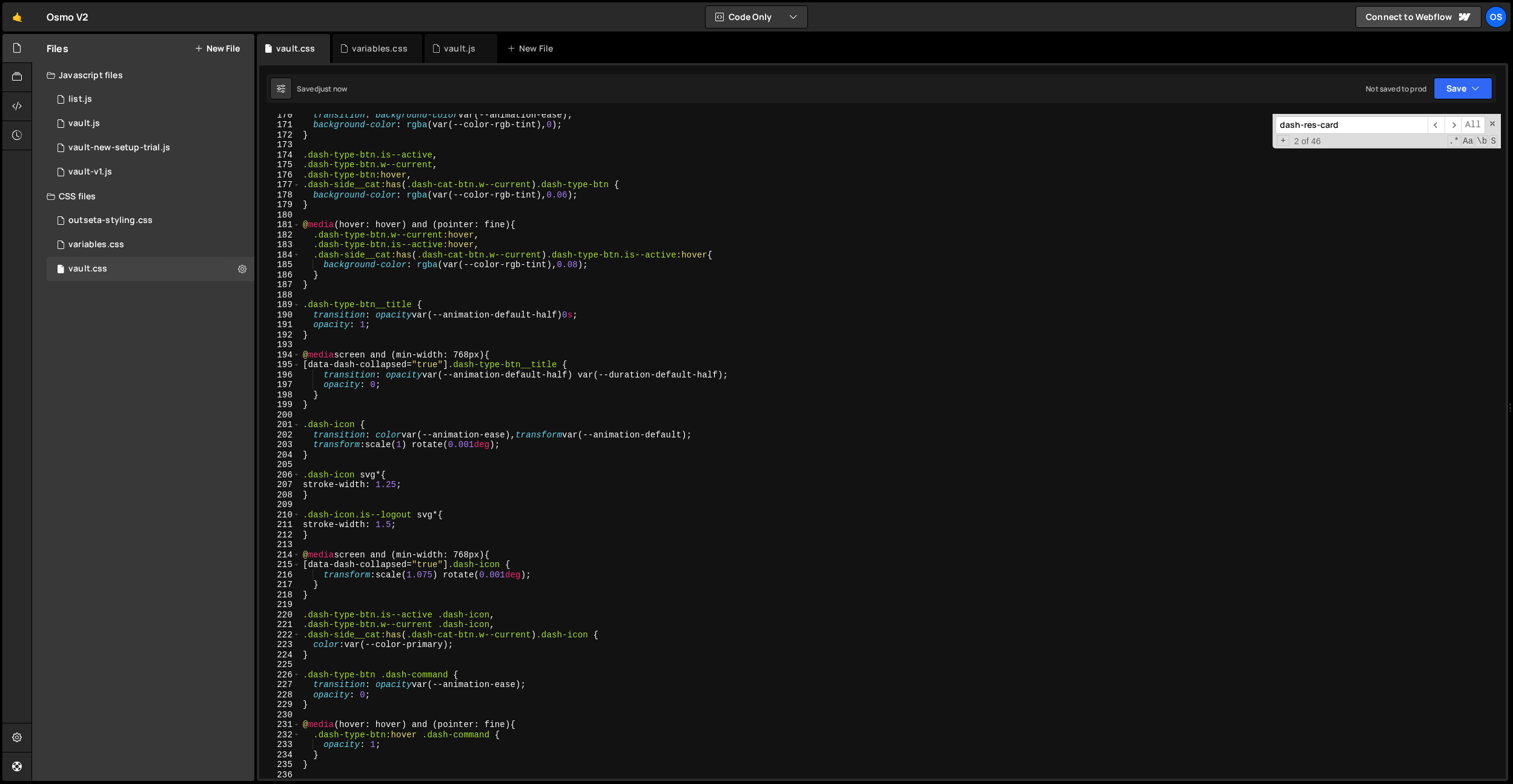
scroll to position [1320, 0]
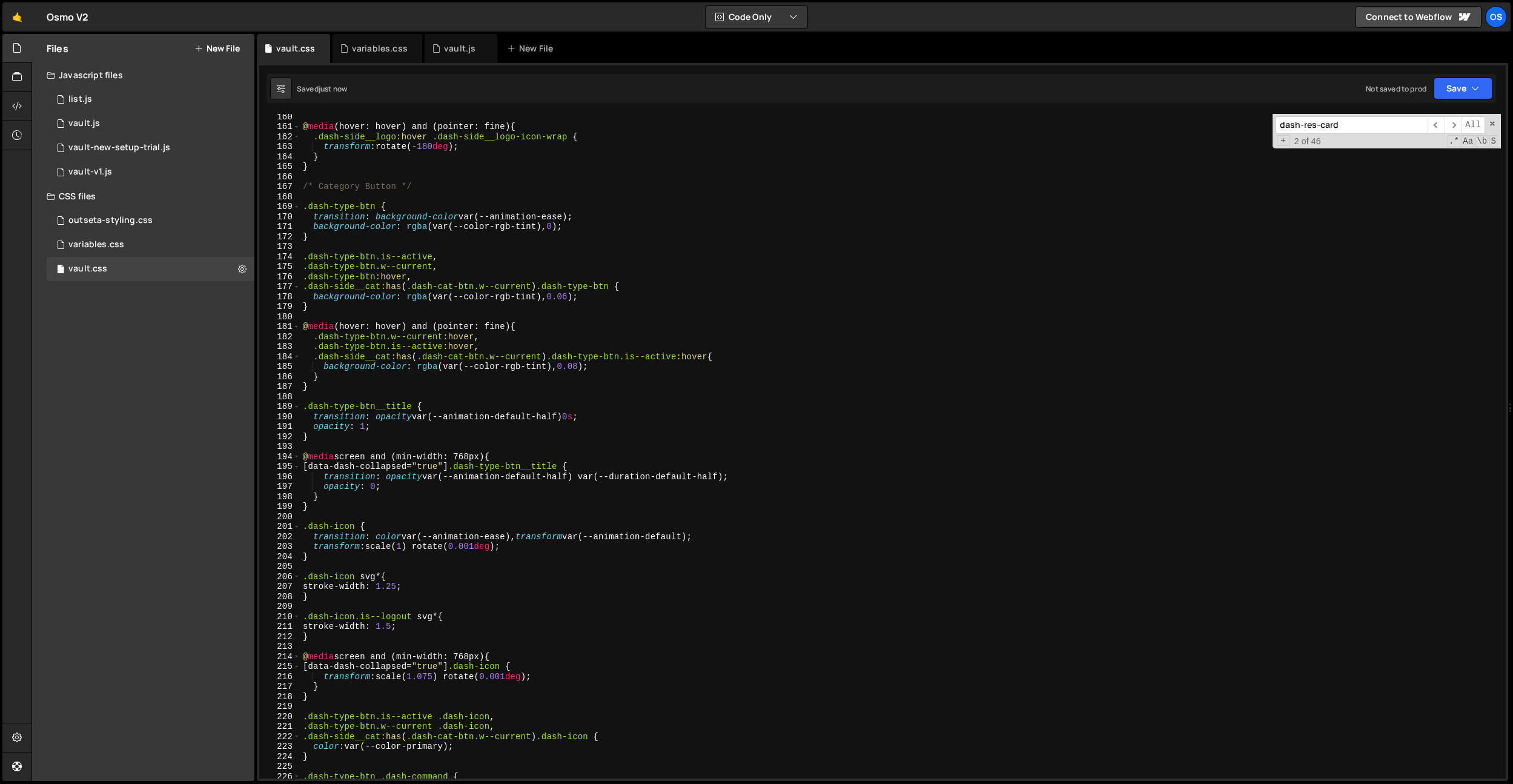
type textarea "background-color: rgba(var(--color-rgb-tint), 0.08);"
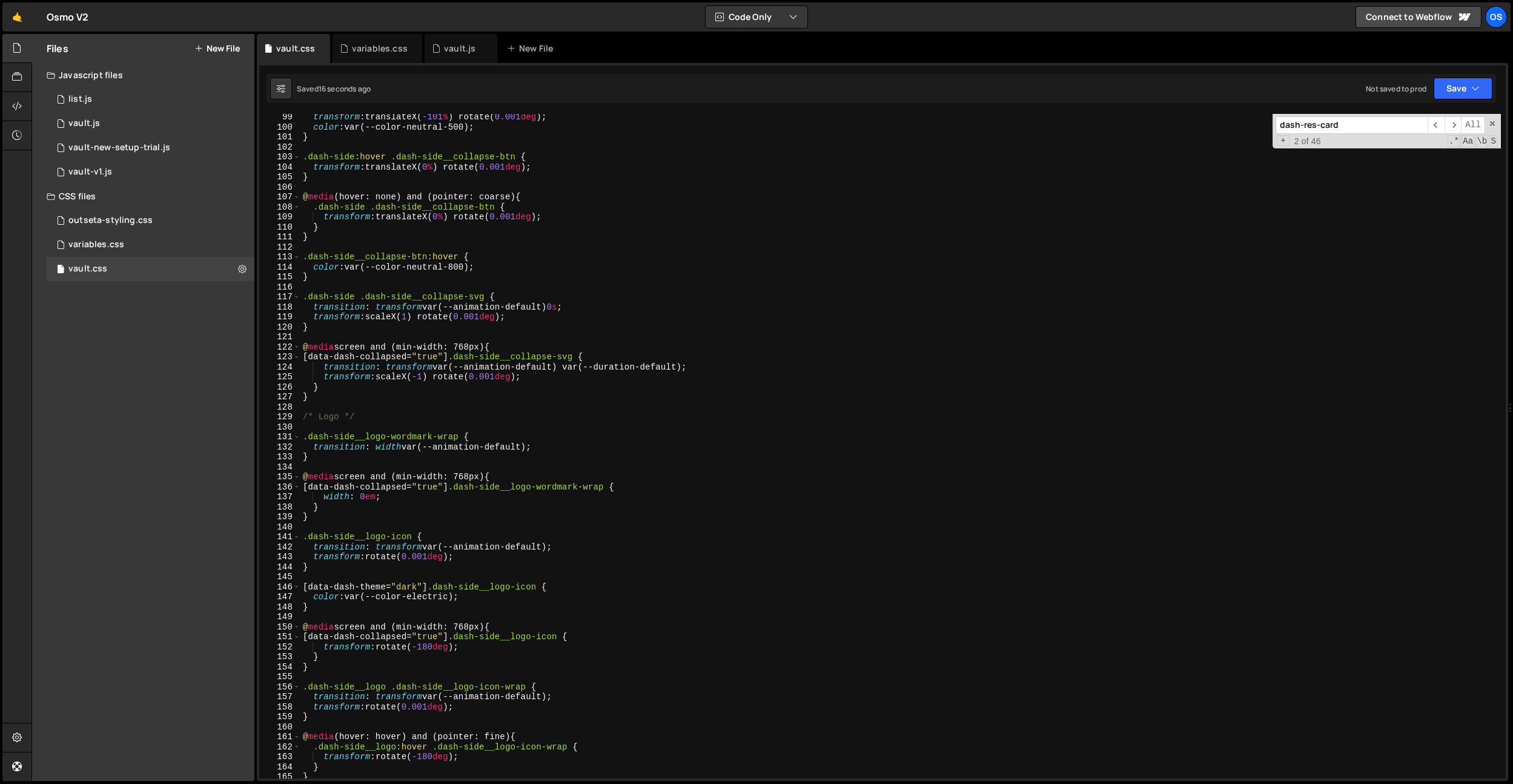
scroll to position [1205, 0]
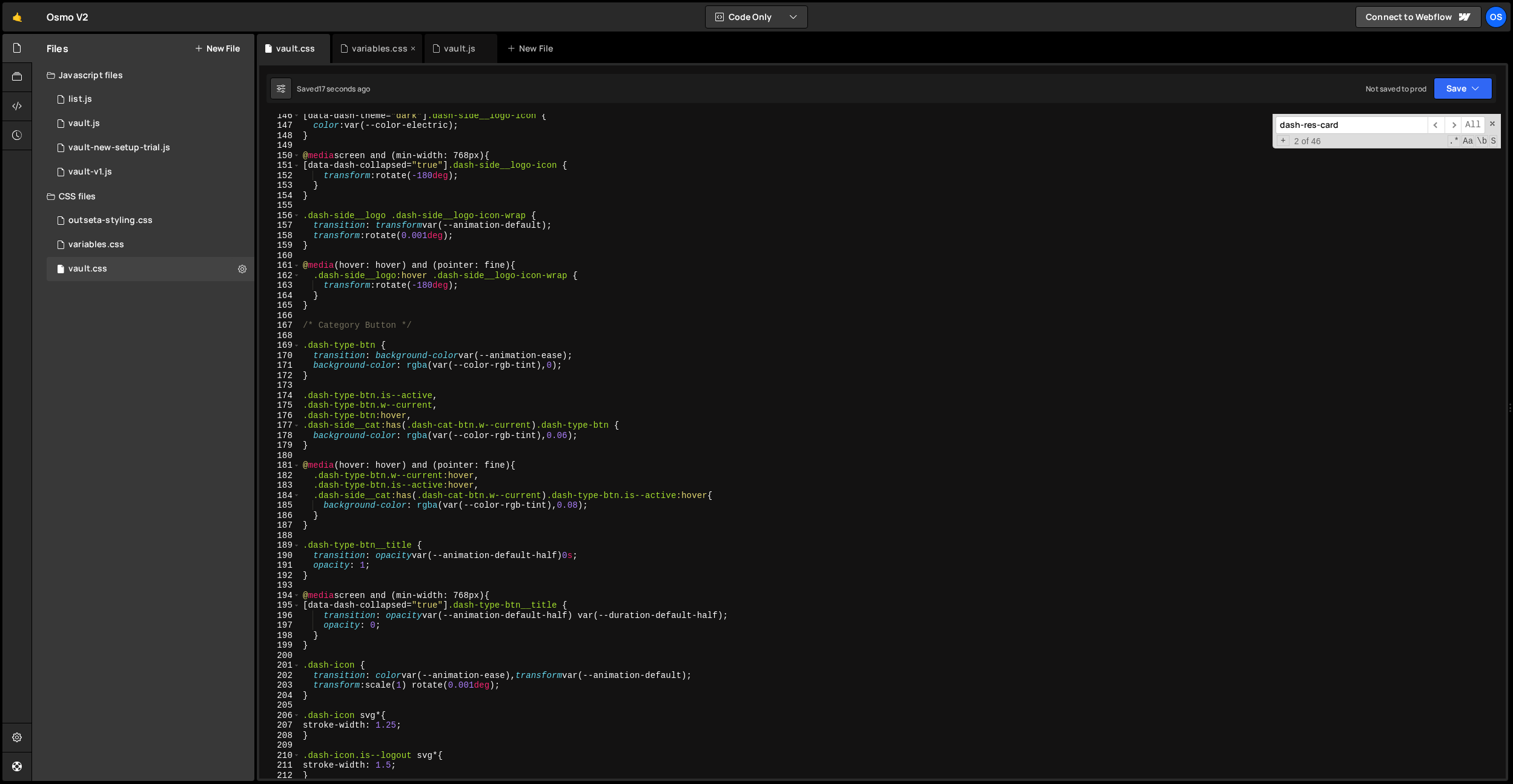
click at [365, 49] on div "variables.css" at bounding box center [380, 48] width 55 height 12
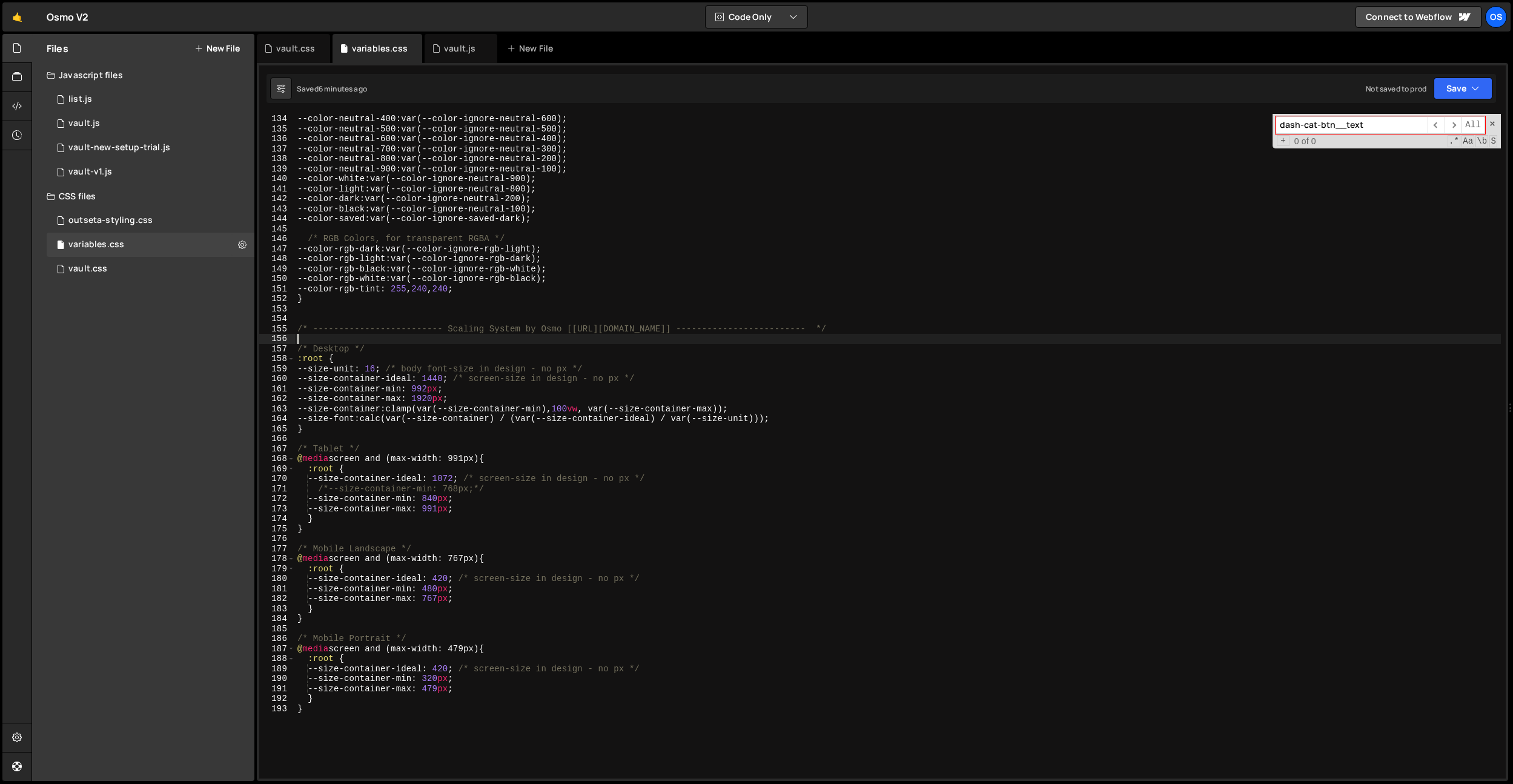
click at [488, 339] on div "--color-neutral-400 : var(--color-ignore-neutral-600) ; --color-neutral-500 : v…" at bounding box center [898, 456] width 1206 height 684
click at [439, 288] on div "--color-neutral-400 : var(--color-ignore-neutral-600) ; --color-neutral-500 : v…" at bounding box center [898, 456] width 1206 height 684
type textarea "--color-rgb-tint: 255, 230, 230;"
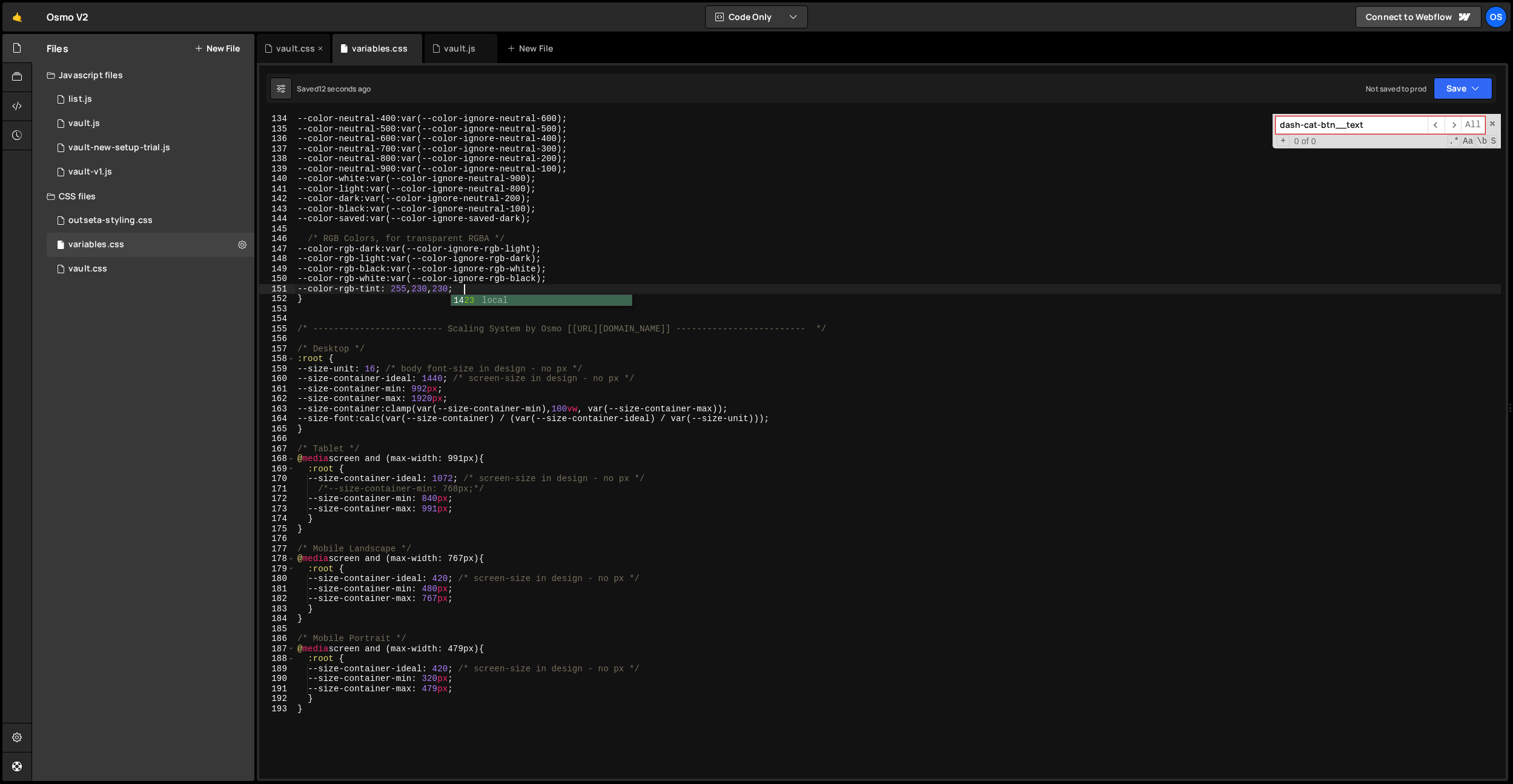
click at [291, 51] on div "vault.css" at bounding box center [295, 48] width 38 height 12
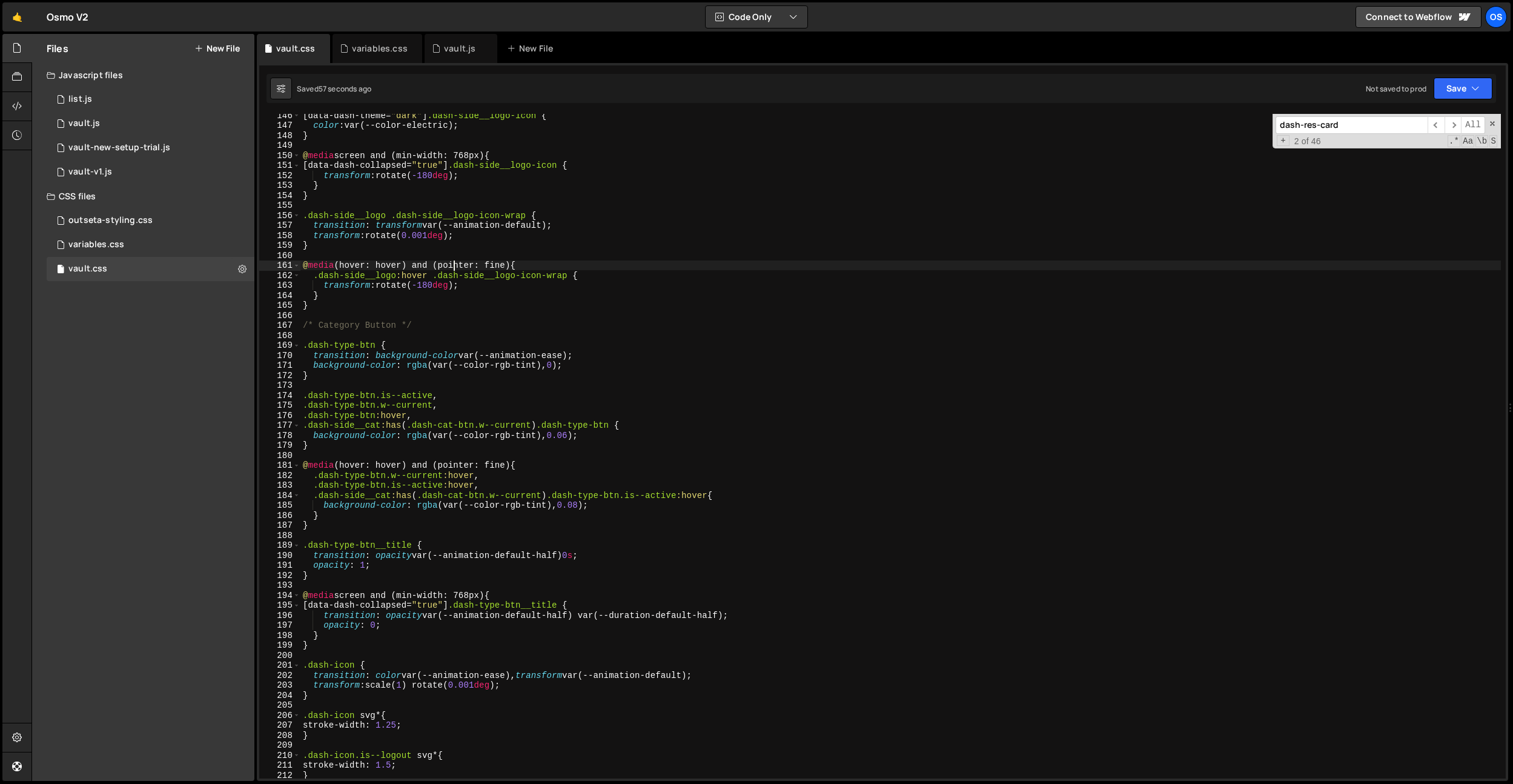
scroll to position [0, 15]
click at [453, 261] on div "[ data-dash-theme = " dark " ] .dash-side__logo-icon { color : var(--color-elec…" at bounding box center [900, 452] width 1201 height 684
click at [1376, 122] on input "dash-res-card" at bounding box center [1352, 125] width 152 height 18
drag, startPoint x: 574, startPoint y: 361, endPoint x: 899, endPoint y: 271, distance: 337.2
click at [409, 365] on div "[ data-dash-theme = " dark " ] .dash-side__logo-icon { color : var(--color-elec…" at bounding box center [900, 452] width 1201 height 684
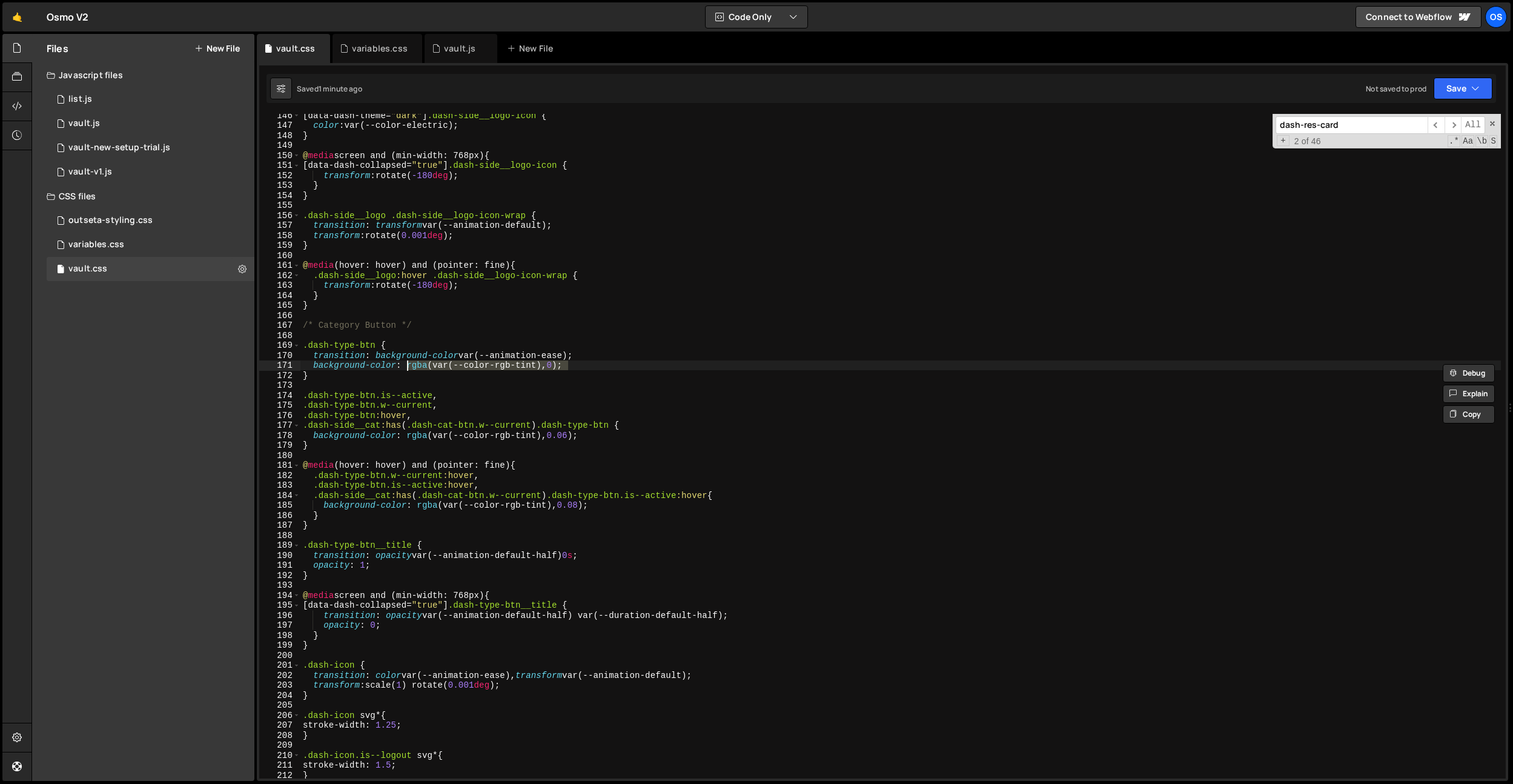
click at [1352, 135] on div "dash-res-card ​ ​ All Replace All + 2 of 46 .* Aa \b S" at bounding box center [1386, 131] width 229 height 35
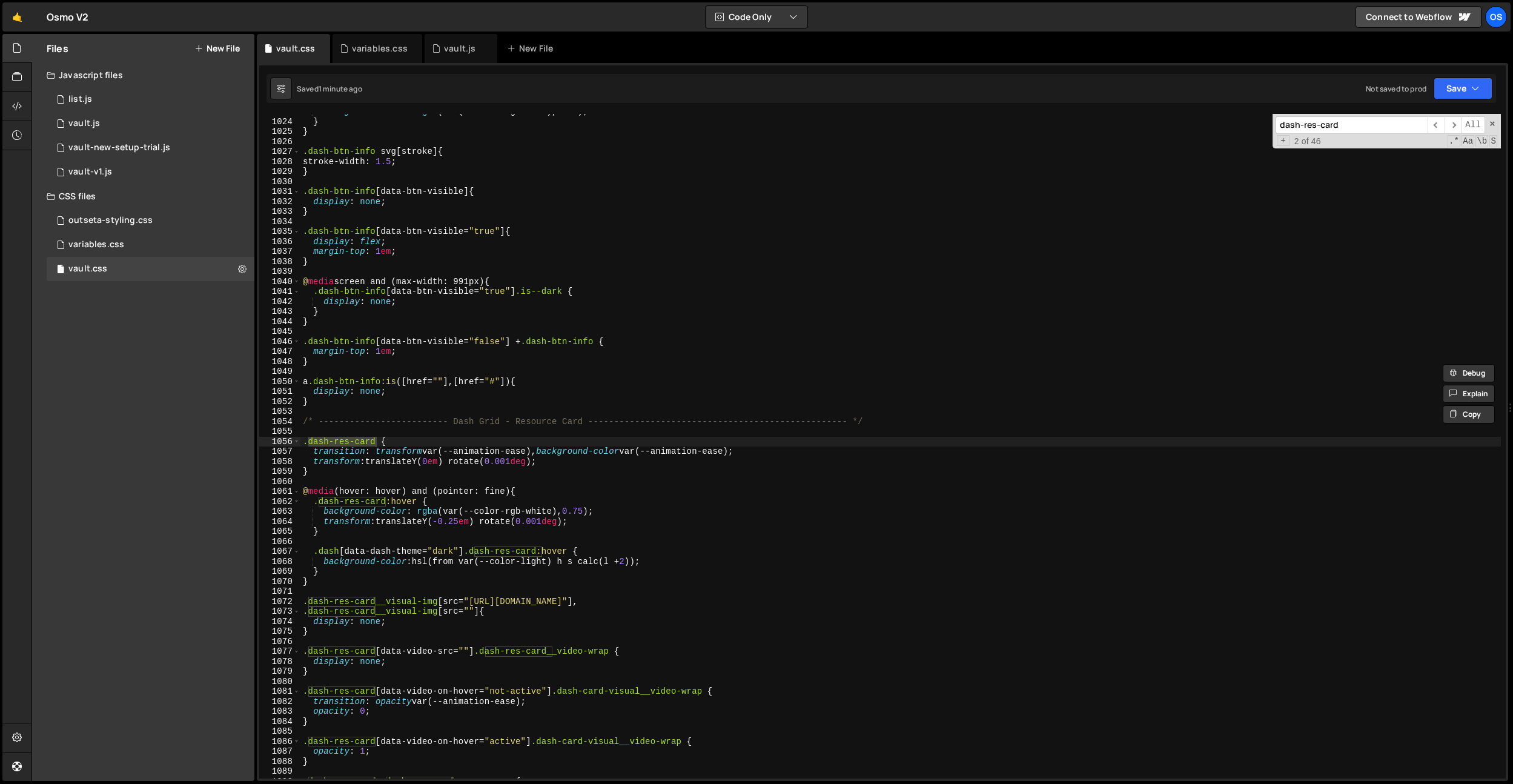
scroll to position [8482, 0]
type textarea ".dash[data-dash-theme="dark"] .dash-res-card:hover {"
click at [604, 548] on div "background-color : rgba (var(--color-rgb-dark), 0.04 ) ; } } .dash-btn-info svg…" at bounding box center [900, 448] width 1201 height 684
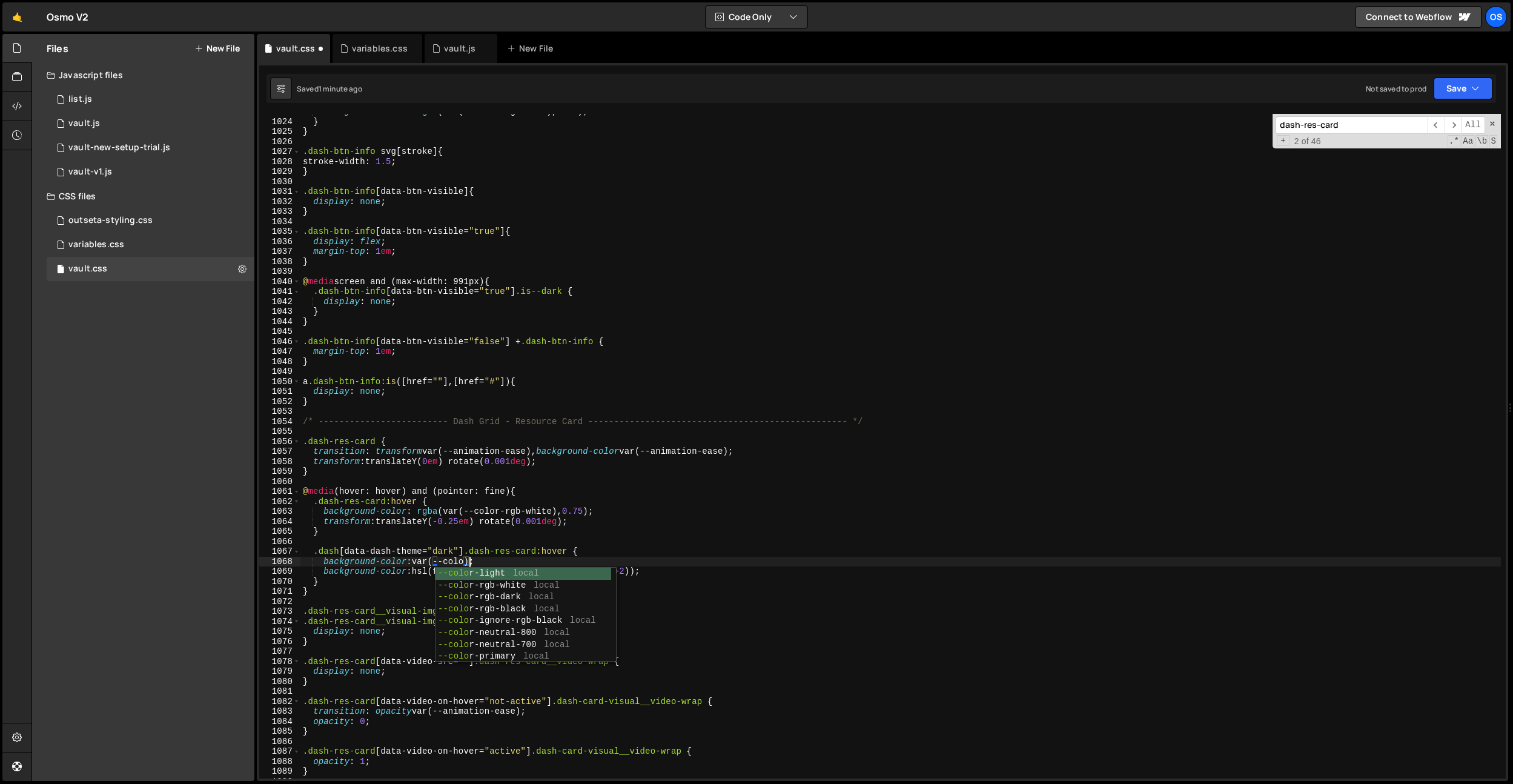
scroll to position [0, 12]
drag, startPoint x: 675, startPoint y: 570, endPoint x: 243, endPoint y: 570, distance: 432.0
click at [243, 570] on div "Files New File Javascript files 0 list.js 0 0 vault.js 0 0 vault-new-setup-tria…" at bounding box center [772, 408] width 1482 height 747
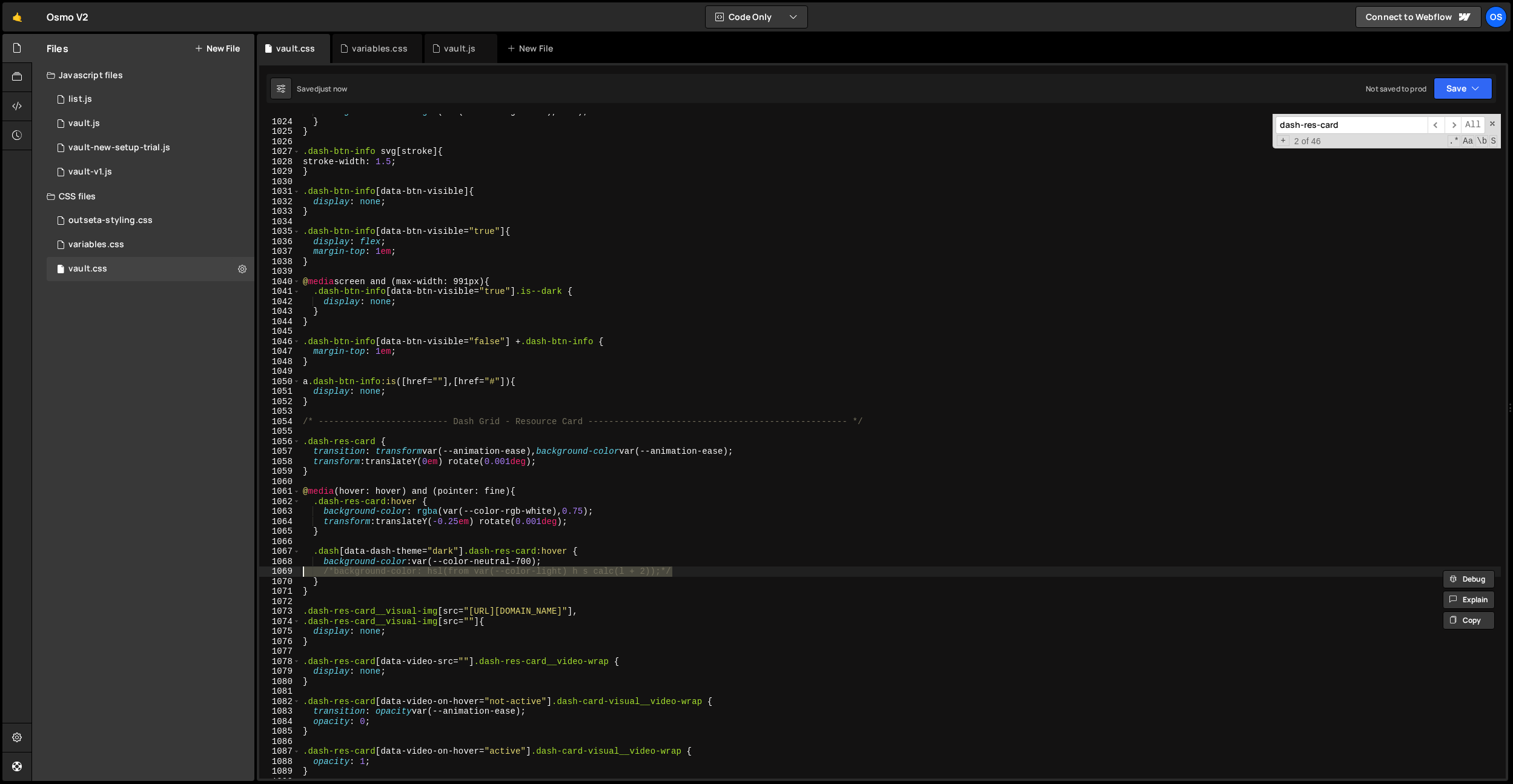
click at [523, 564] on div "background-color : rgba (var(--color-rgb-dark), 0.04 ) ; } } .dash-btn-info svg…" at bounding box center [900, 448] width 1201 height 684
type textarea "background-color: var(--color-neutral-300);"
click at [369, 49] on div "variables.css" at bounding box center [380, 48] width 55 height 12
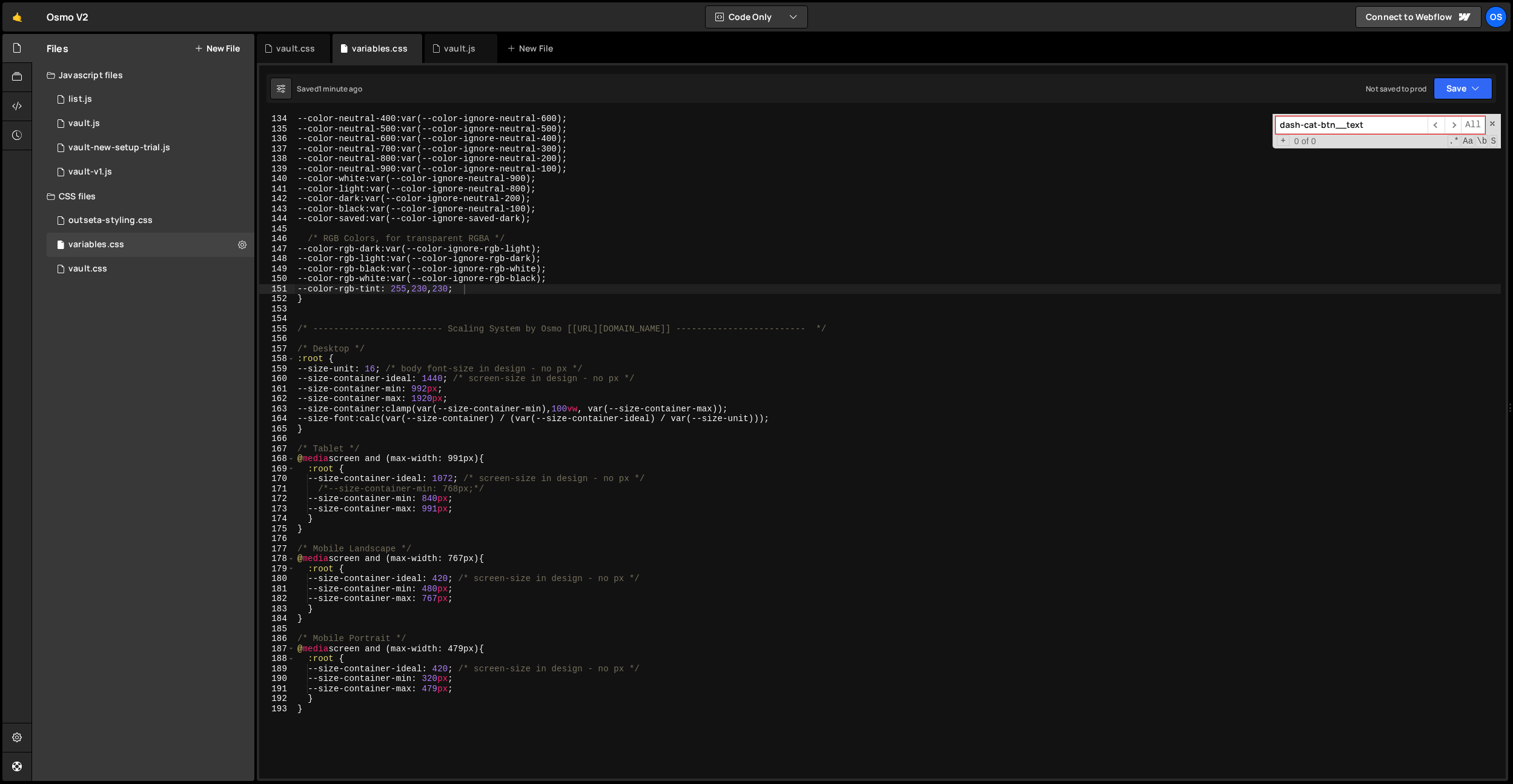
click at [434, 294] on div "--color-neutral-400 : var(--color-ignore-neutral-600) ; --color-neutral-500 : v…" at bounding box center [898, 456] width 1206 height 684
click at [437, 289] on div "--color-neutral-400 : var(--color-ignore-neutral-600) ; --color-neutral-500 : v…" at bounding box center [898, 456] width 1206 height 684
click at [463, 285] on div "--color-neutral-400 : var(--color-ignore-neutral-600) ; --color-neutral-500 : v…" at bounding box center [898, 456] width 1206 height 684
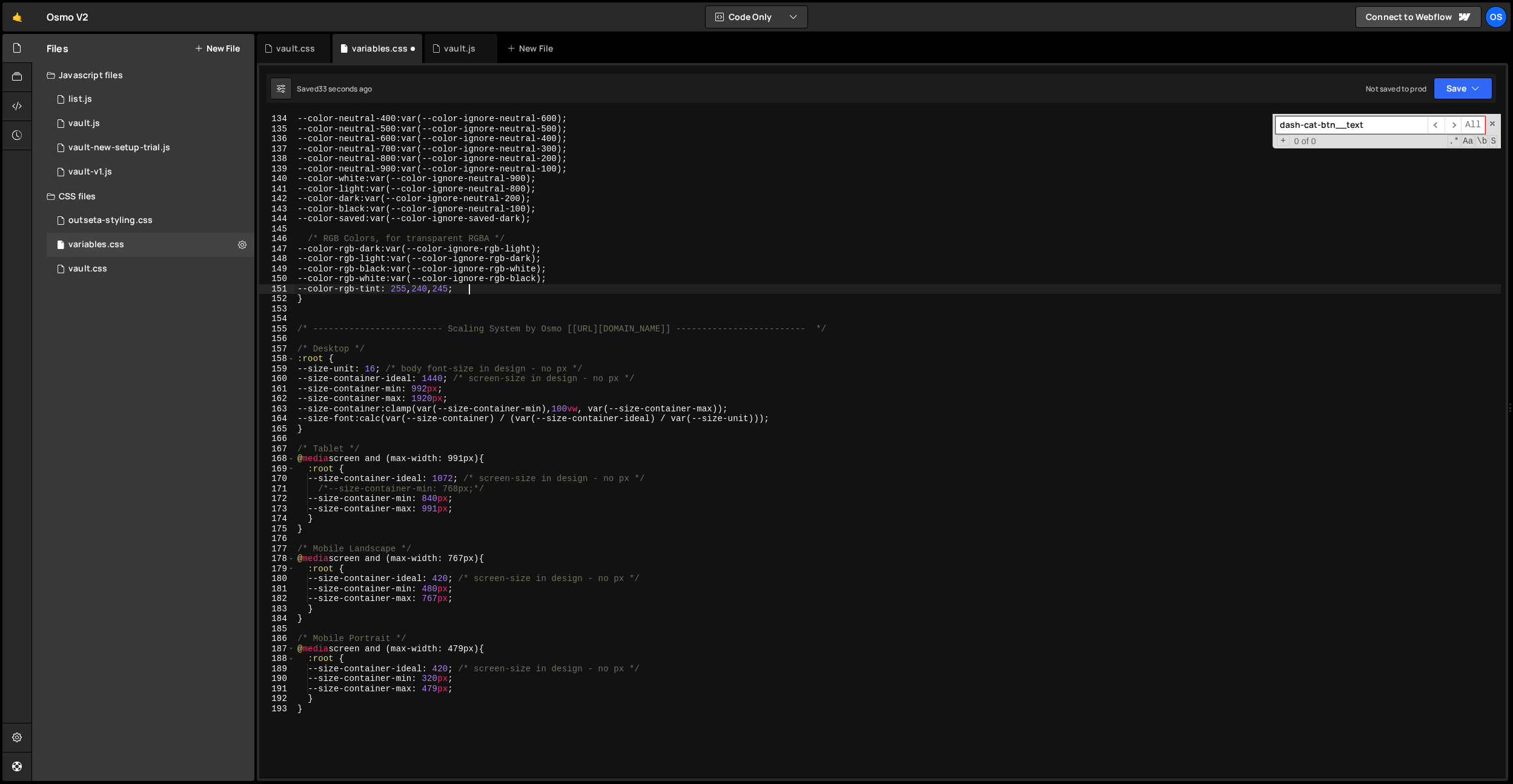
click at [439, 287] on div "--color-neutral-400 : var(--color-ignore-neutral-600) ; --color-neutral-500 : v…" at bounding box center [898, 456] width 1206 height 684
click at [442, 289] on div "--color-neutral-400 : var(--color-ignore-neutral-600) ; --color-neutral-500 : v…" at bounding box center [898, 456] width 1206 height 684
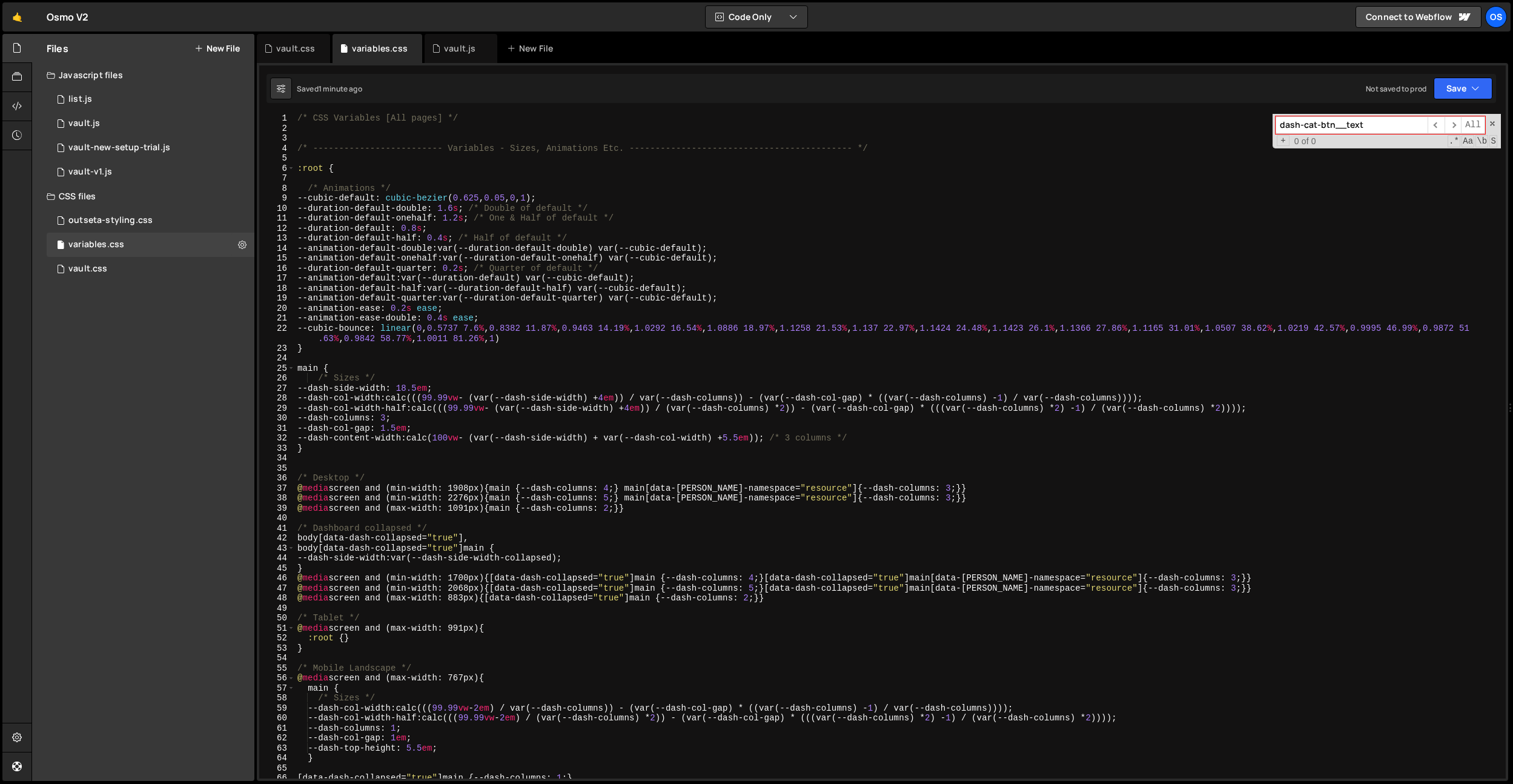
scroll to position [346, 0]
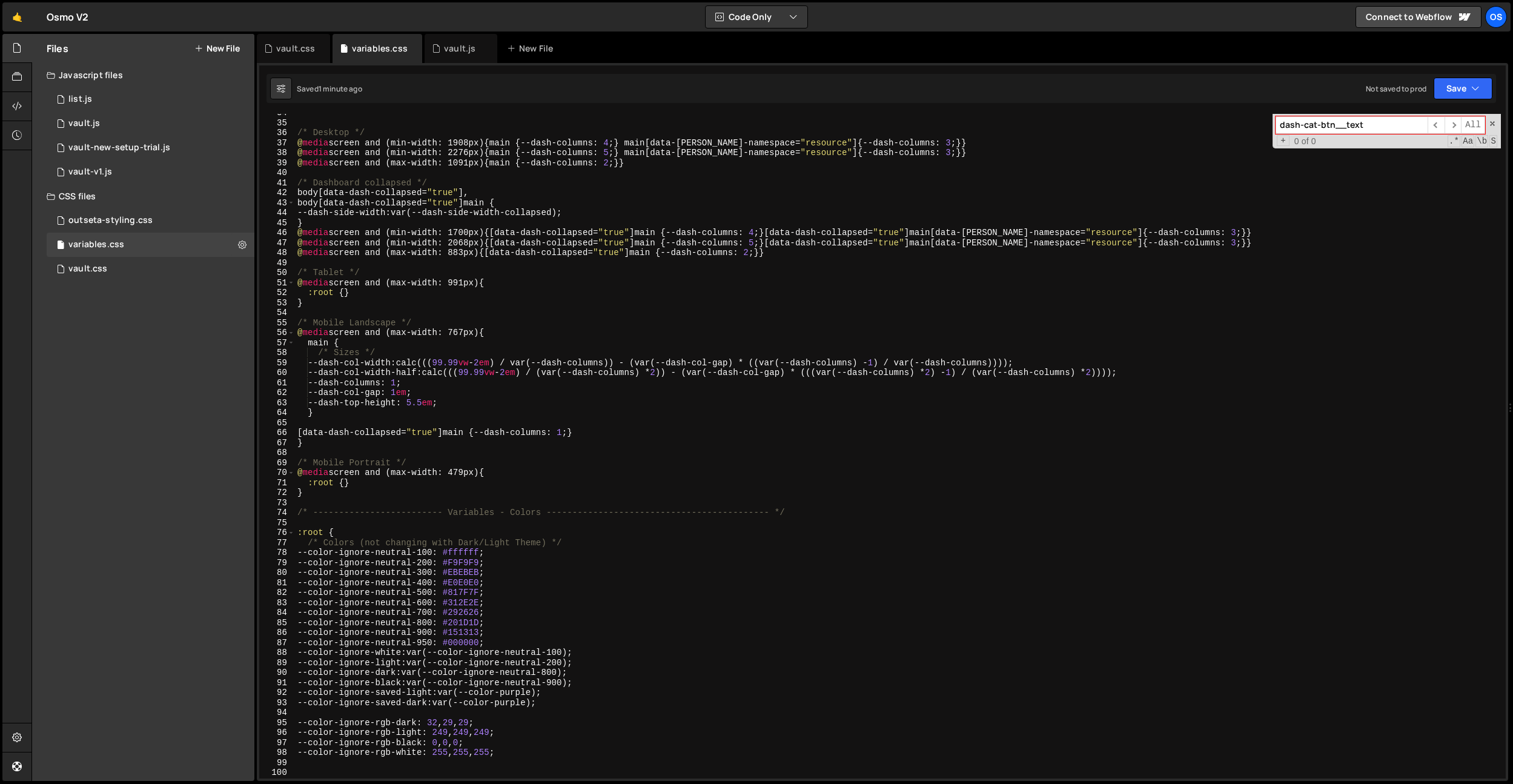
click at [475, 560] on div "/* Desktop */ @ media screen and (min-width: 1908px) { main { --dash-columns : …" at bounding box center [898, 450] width 1206 height 684
click at [479, 630] on div "/* Desktop */ @ media screen and (min-width: 1908px) { main { --dash-columns : …" at bounding box center [898, 450] width 1206 height 684
click at [476, 621] on div "/* Desktop */ @ media screen and (min-width: 1908px) { main { --dash-columns : …" at bounding box center [898, 450] width 1206 height 684
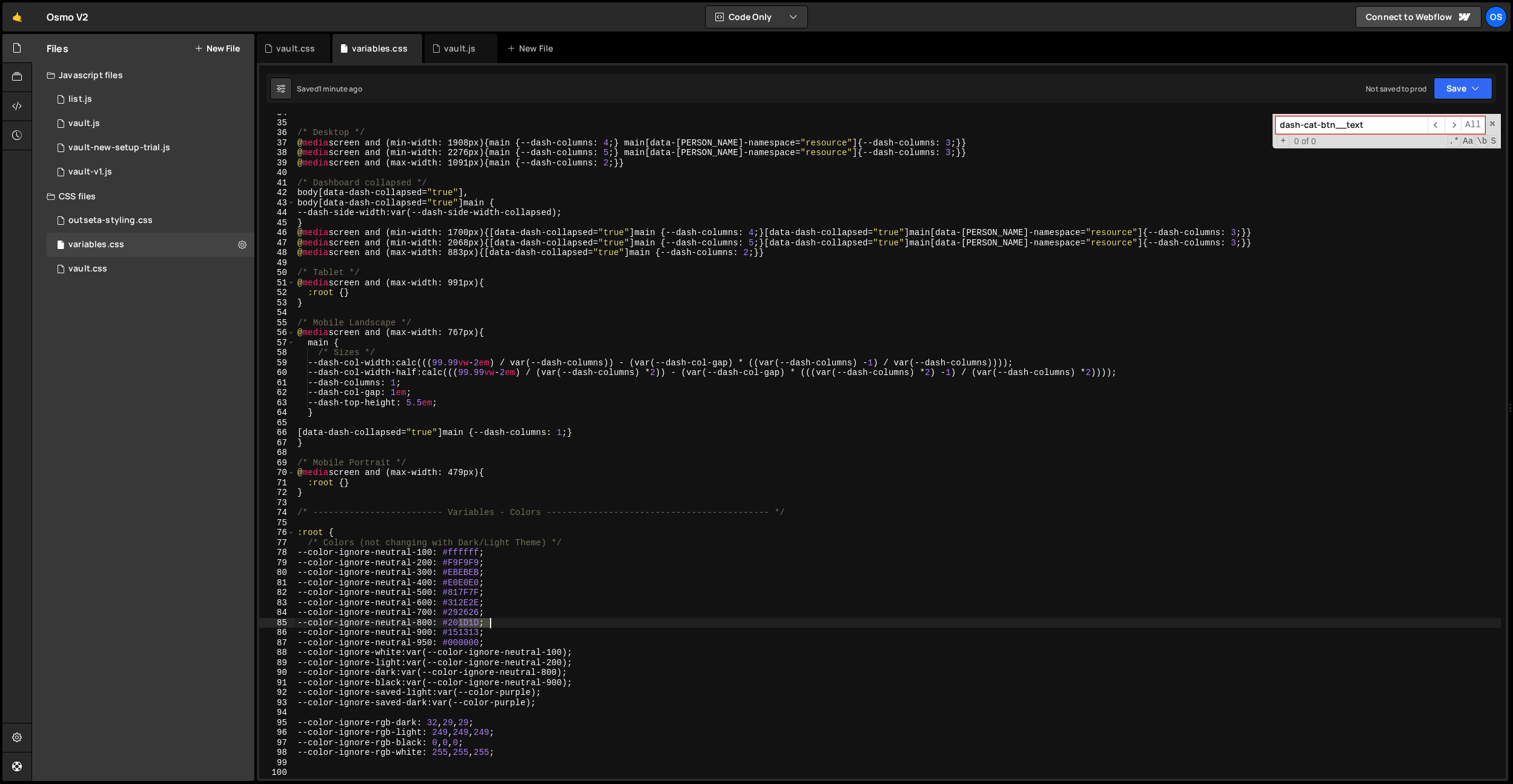
click at [476, 621] on div "/* Desktop */ @ media screen and (min-width: 1908px) { main { --dash-columns : …" at bounding box center [898, 450] width 1206 height 684
click at [471, 632] on div "/* Desktop */ @ media screen and (min-width: 1908px) { main { --dash-columns : …" at bounding box center [898, 450] width 1206 height 684
drag, startPoint x: 471, startPoint y: 632, endPoint x: 516, endPoint y: 644, distance: 46.6
click at [471, 632] on div "/* Desktop */ @ media screen and (min-width: 1908px) { main { --dash-columns : …" at bounding box center [898, 450] width 1206 height 684
paste textarea "7"
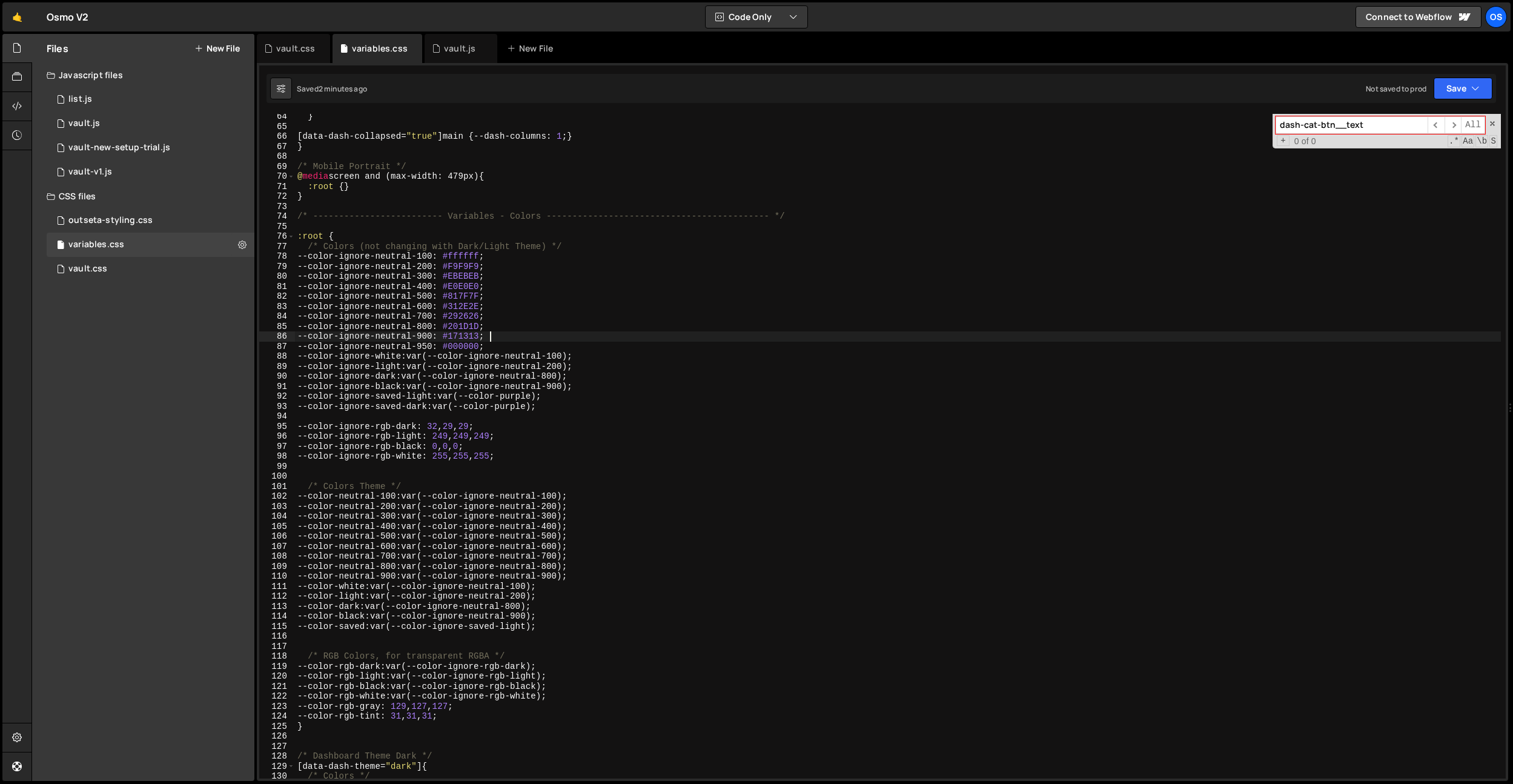
scroll to position [640, 0]
click at [468, 268] on div "} [ data-dash-collapsed = " true " ] main { --dash-columns : 1 ; } } /* Mobile …" at bounding box center [898, 455] width 1206 height 684
paste textarea "4F4F4"
click at [480, 279] on div "} [ data-dash-collapsed = " true " ] main { --dash-columns : 1 ; } } /* Mobile …" at bounding box center [898, 455] width 1206 height 684
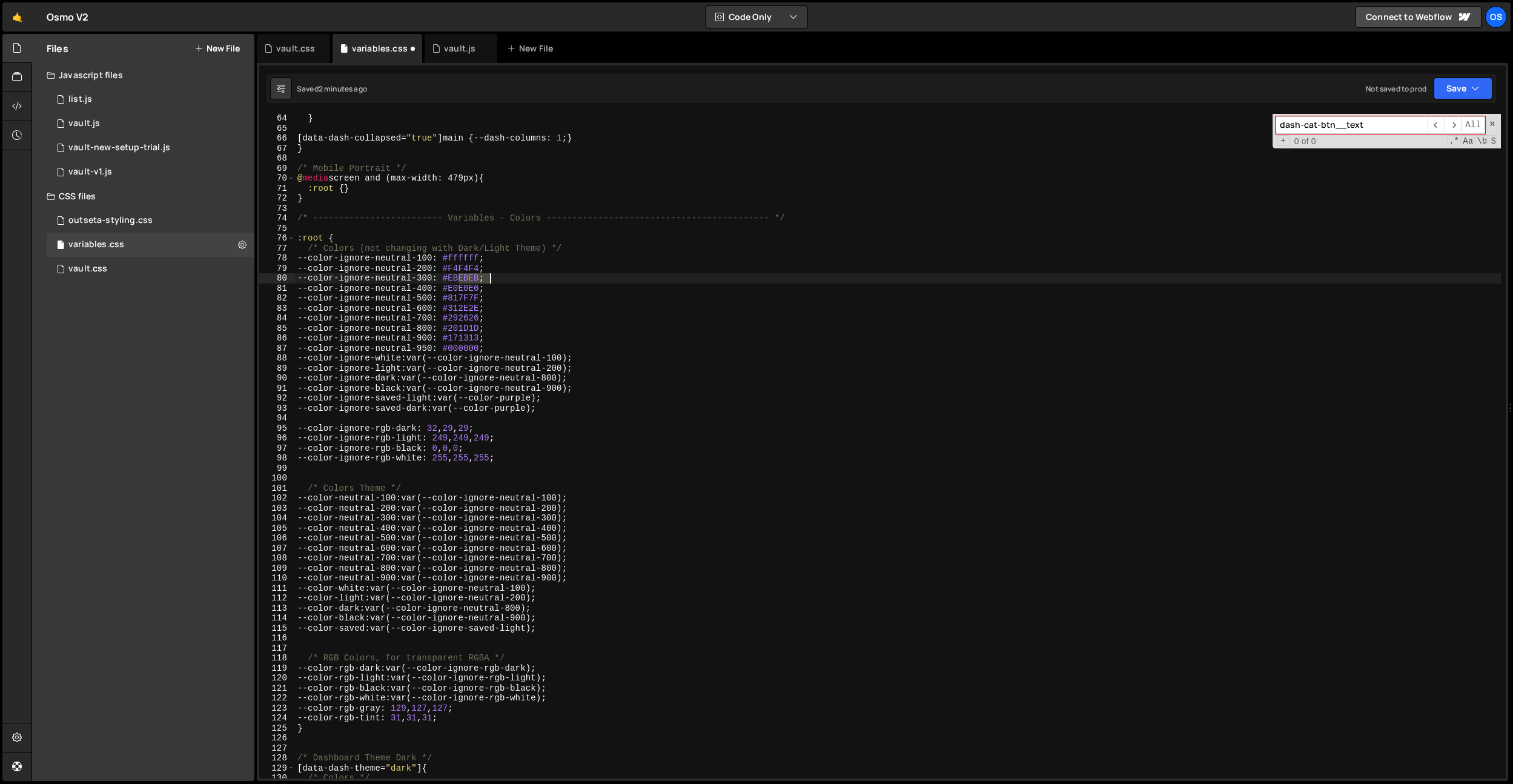
click at [480, 279] on div "} [ data-dash-collapsed = " true " ] main { --dash-columns : 1 ; } } /* Mobile …" at bounding box center [898, 455] width 1206 height 684
paste textarea "5E5E5"
click at [482, 288] on div "} [ data-dash-collapsed = " true " ] main { --dash-columns : 1 ; } } /* Mobile …" at bounding box center [898, 455] width 1206 height 684
paste textarea "D7D7D7"
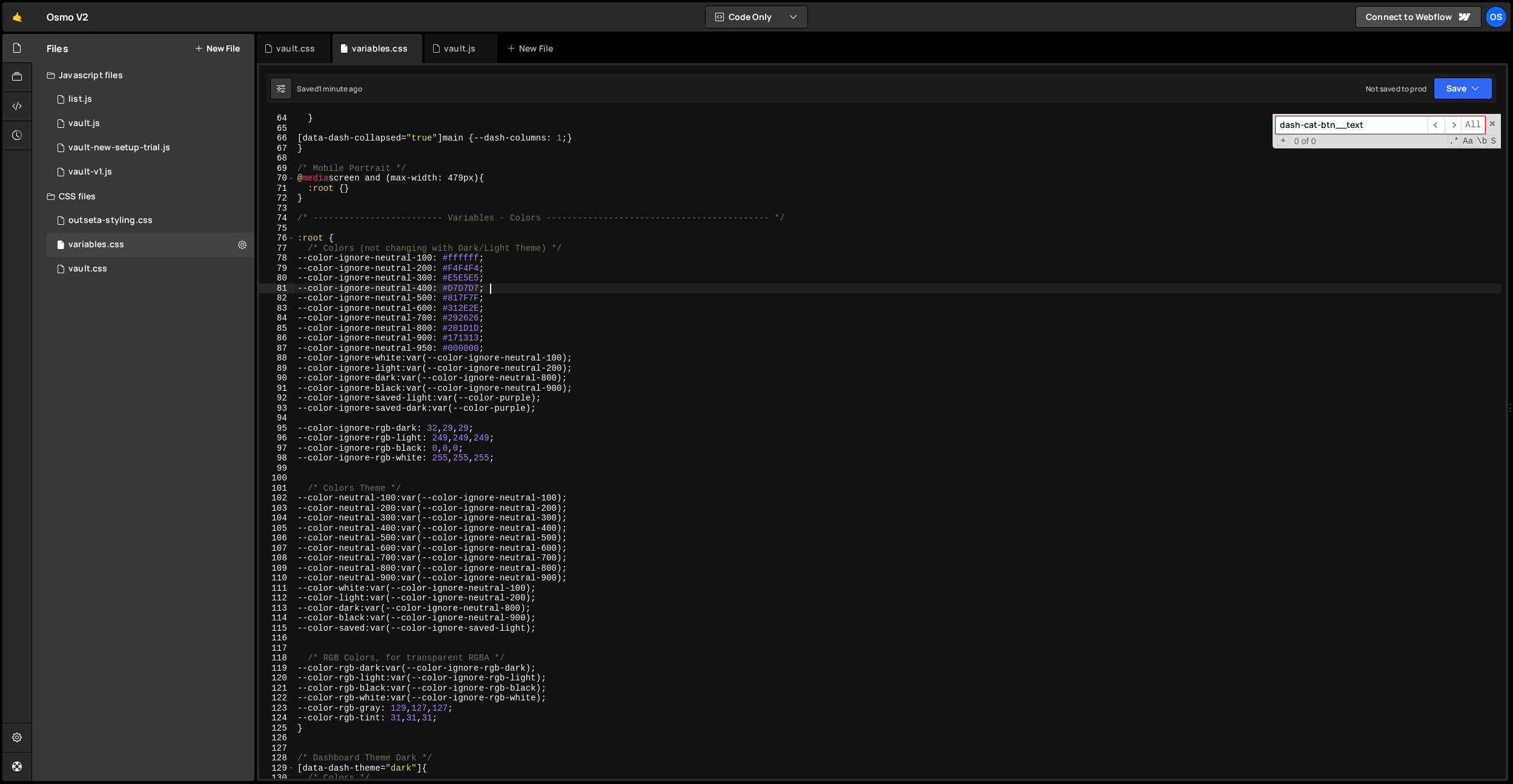
click at [482, 267] on div "} [ data-dash-collapsed = " true " ] main { --dash-columns : 1 ; } } /* Mobile …" at bounding box center [898, 455] width 1206 height 684
click at [479, 276] on div "} [ data-dash-collapsed = " true " ] main { --dash-columns : 1 ; } } /* Mobile …" at bounding box center [898, 455] width 1206 height 684
paste textarea "AEAEA"
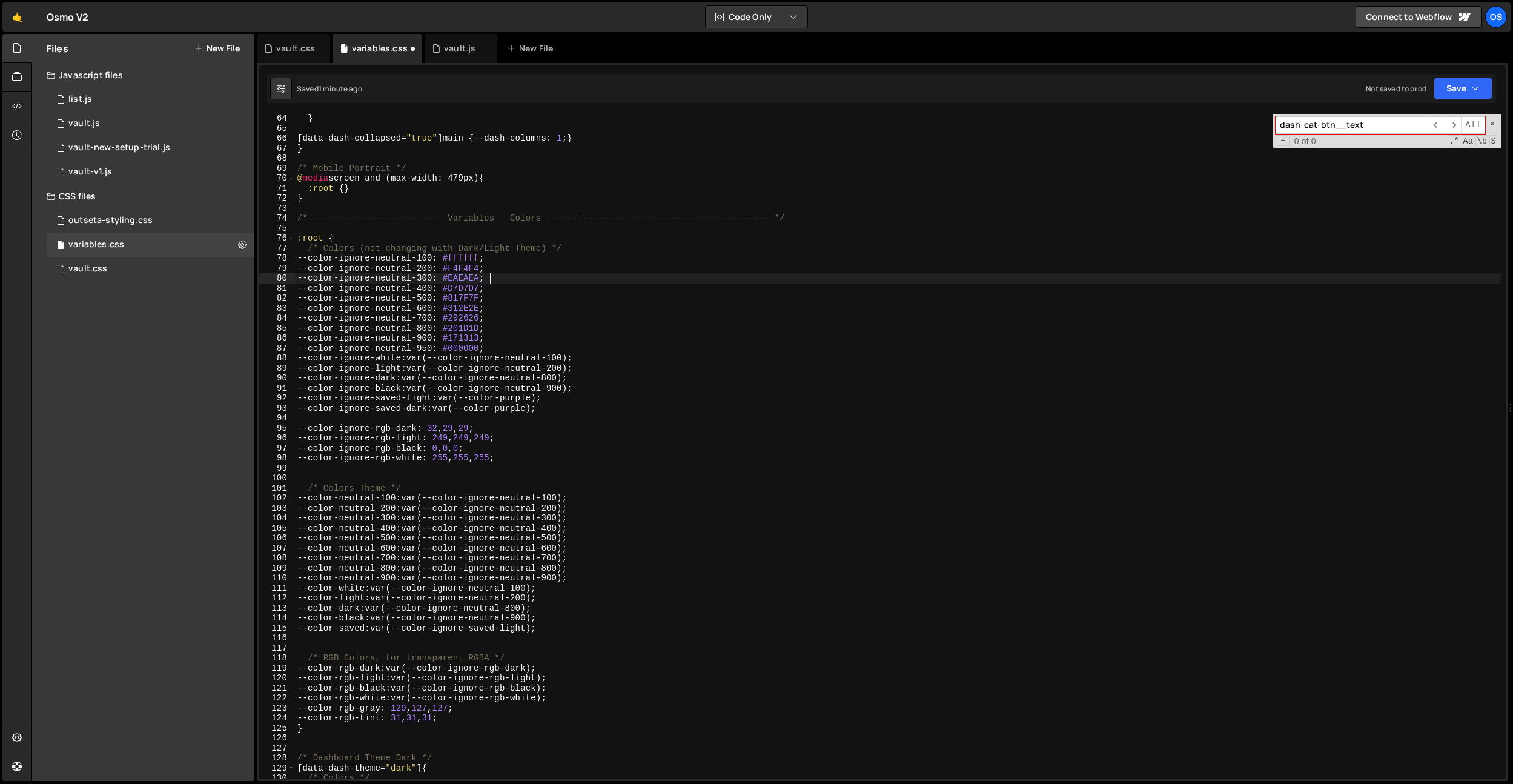
click at [484, 288] on div "} [ data-dash-collapsed = " true " ] main { --dash-columns : 1 ; } } /* Mobile …" at bounding box center [898, 455] width 1206 height 684
paste textarea "CDCDC"
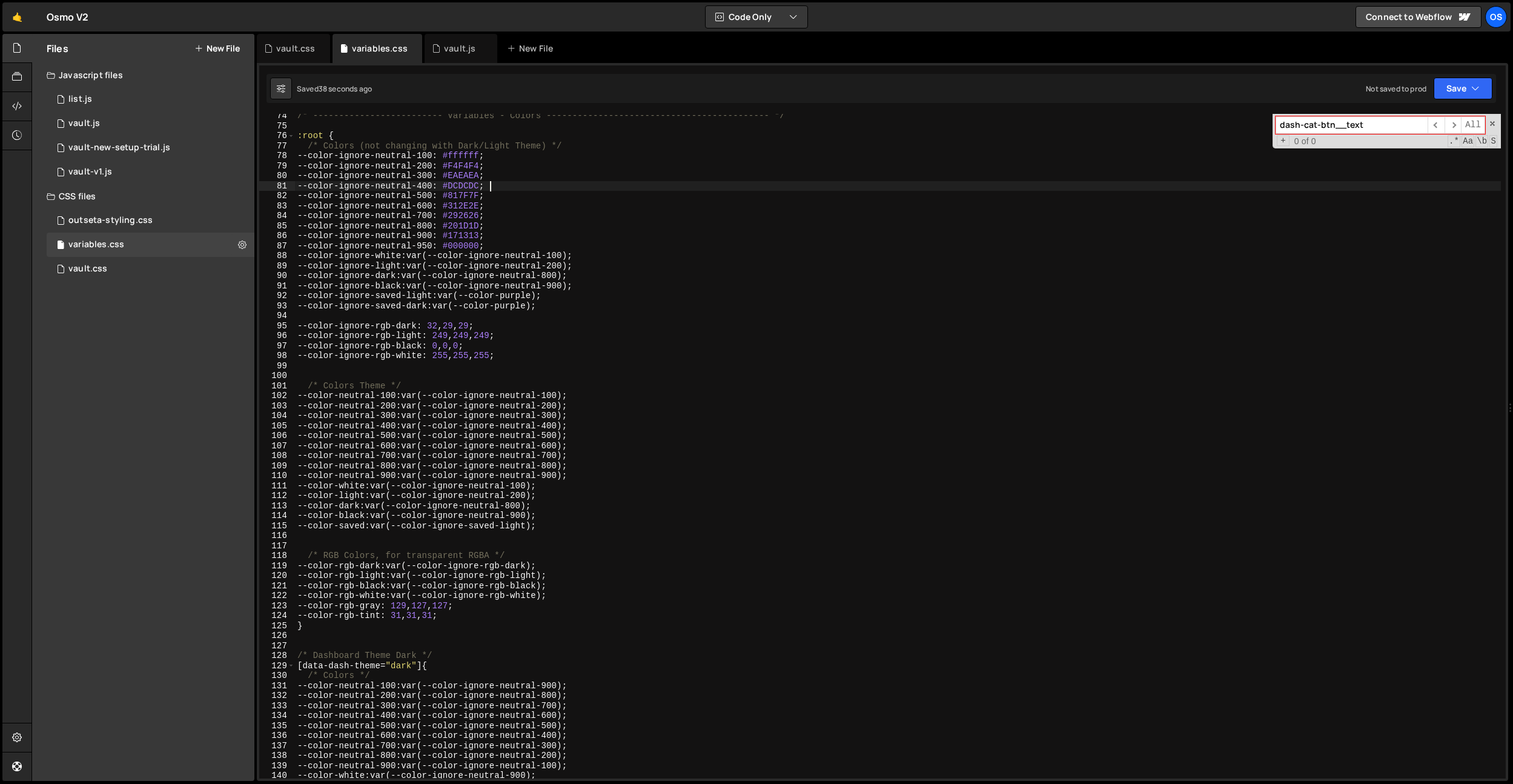
click at [403, 614] on div "/* ------------------------- Variables - Colors -------------------------------…" at bounding box center [898, 453] width 1206 height 684
click at [411, 617] on div "/* ------------------------- Variables - Colors -------------------------------…" at bounding box center [898, 453] width 1206 height 684
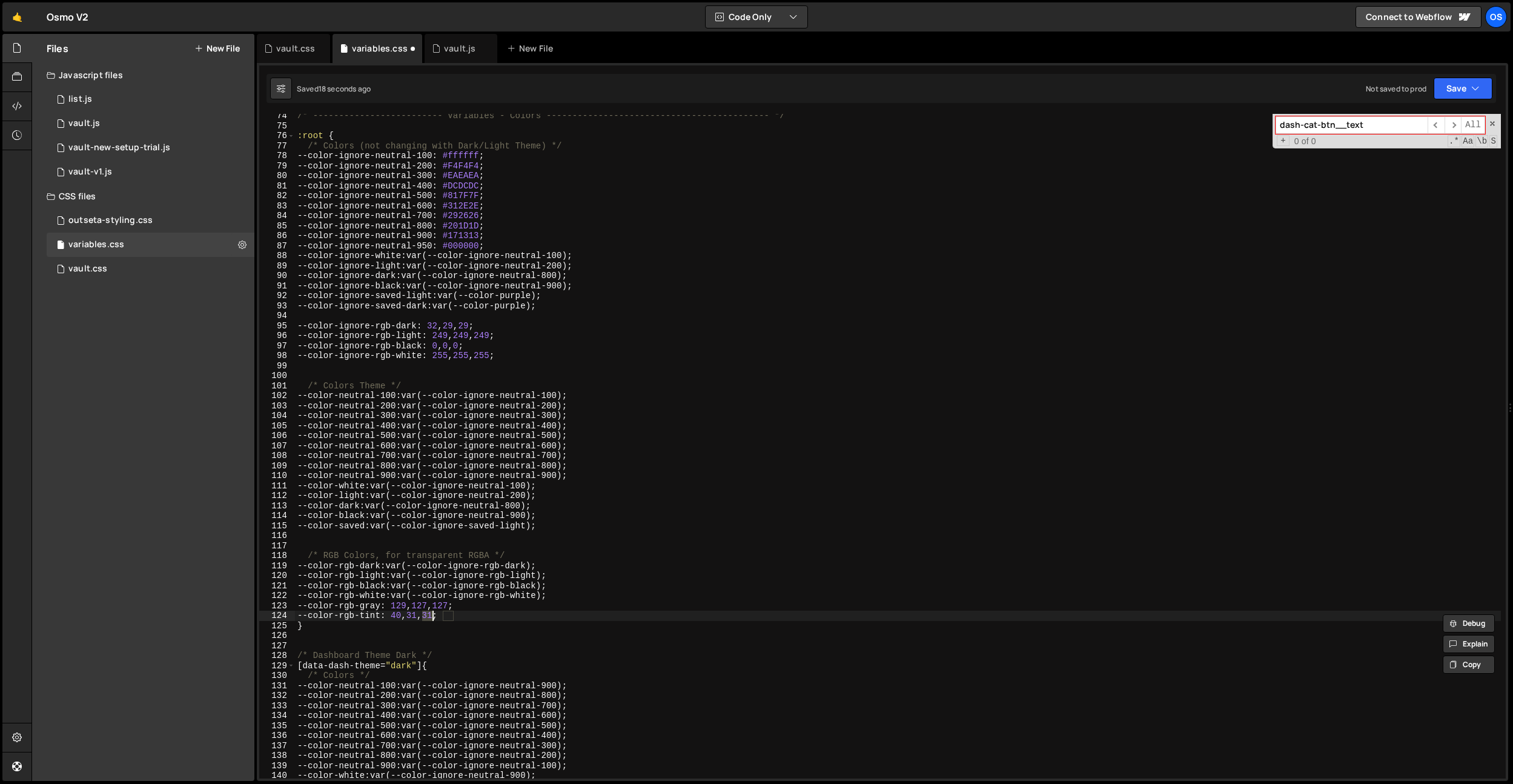
type textarea "--color-rgb-tint: 31, 31, 31;"
click at [306, 57] on div "vault.css" at bounding box center [293, 48] width 73 height 29
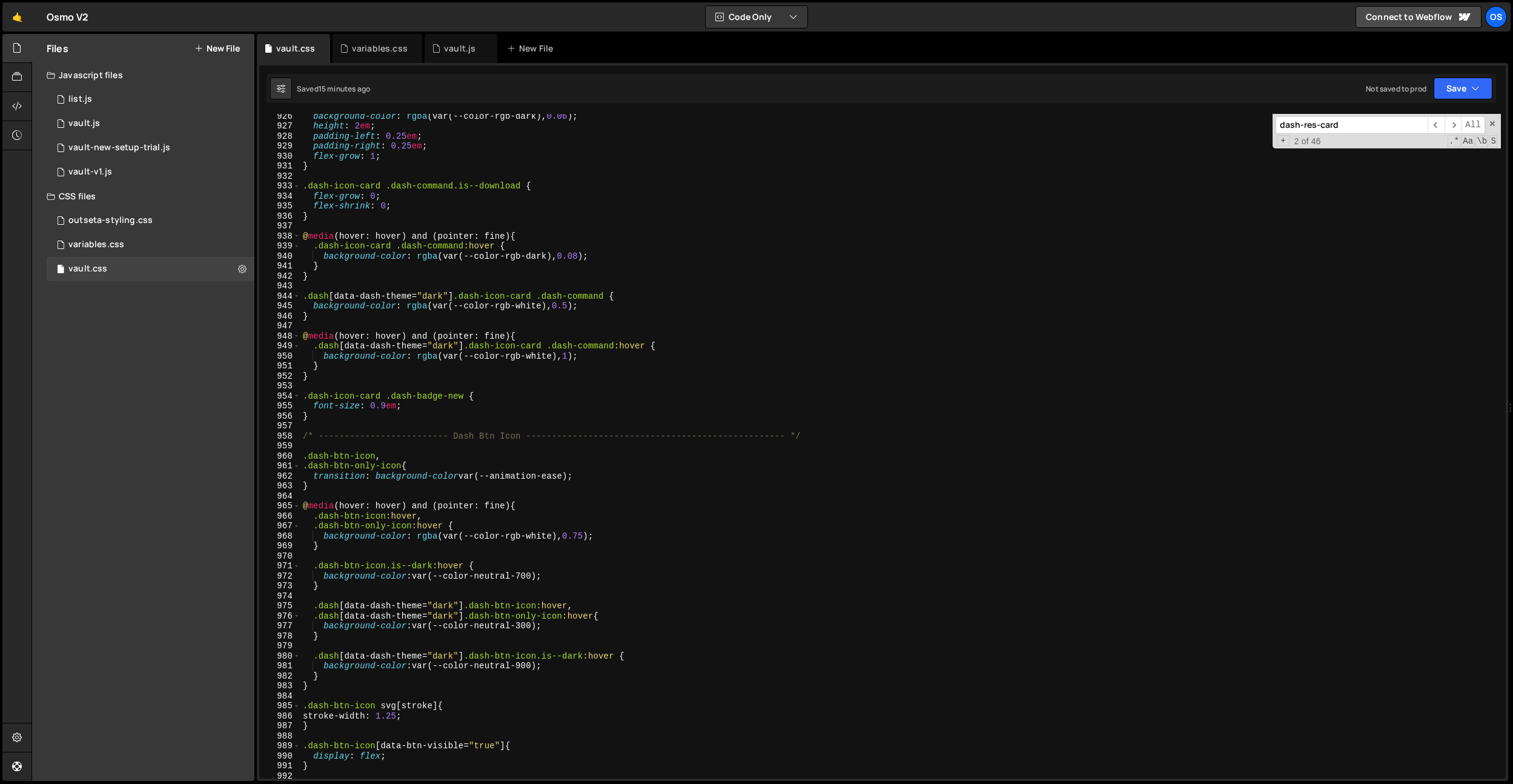
scroll to position [7447, 0]
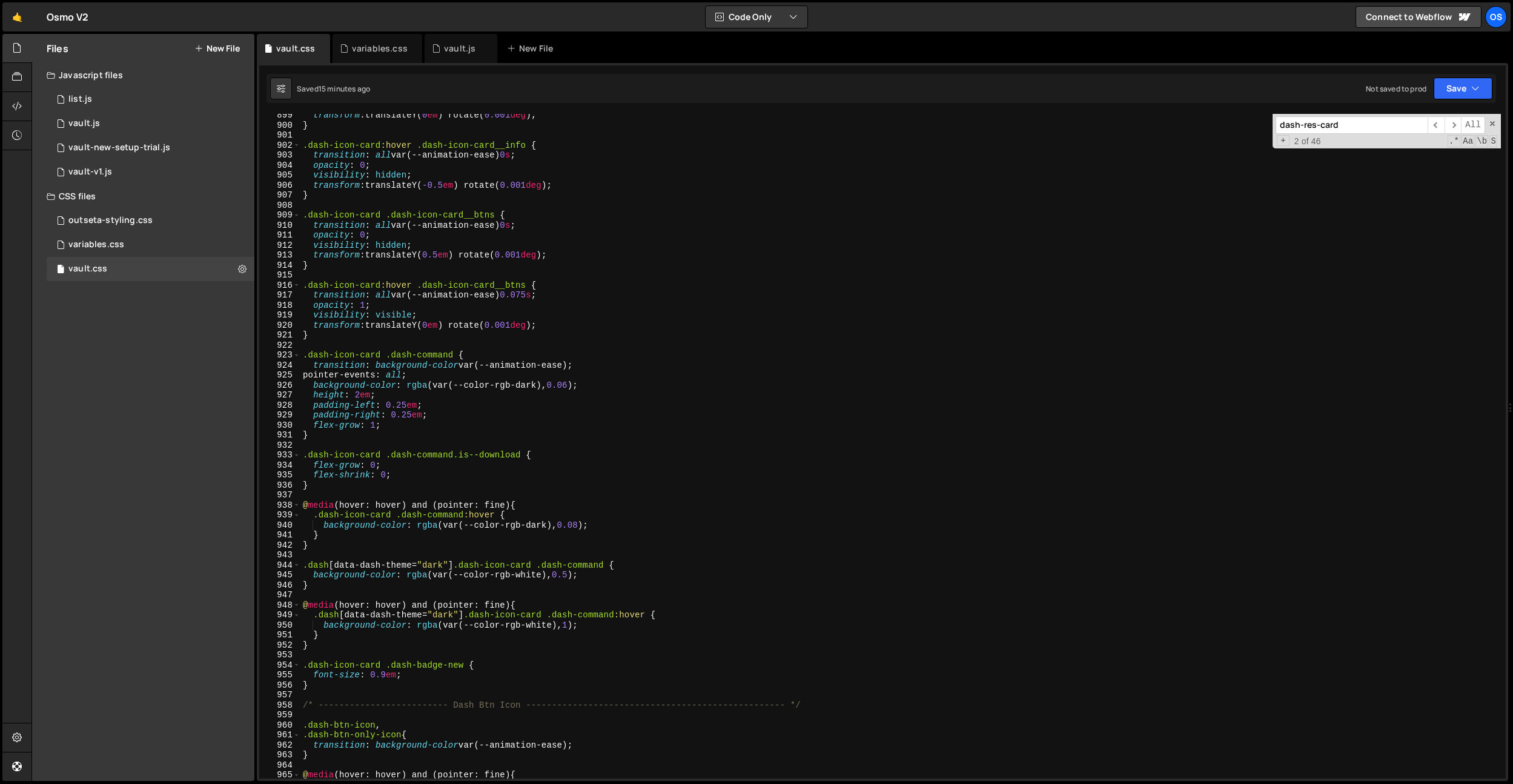
click at [587, 524] on div "transform : translateY( 0 em ) rotate( 0.001 deg ) ; } .dash-icon-card :hover .…" at bounding box center [900, 452] width 1201 height 684
click at [572, 386] on div "transform : translateY( 0 em ) rotate( 0.001 deg ) ; } .dash-icon-card :hover .…" at bounding box center [900, 452] width 1201 height 684
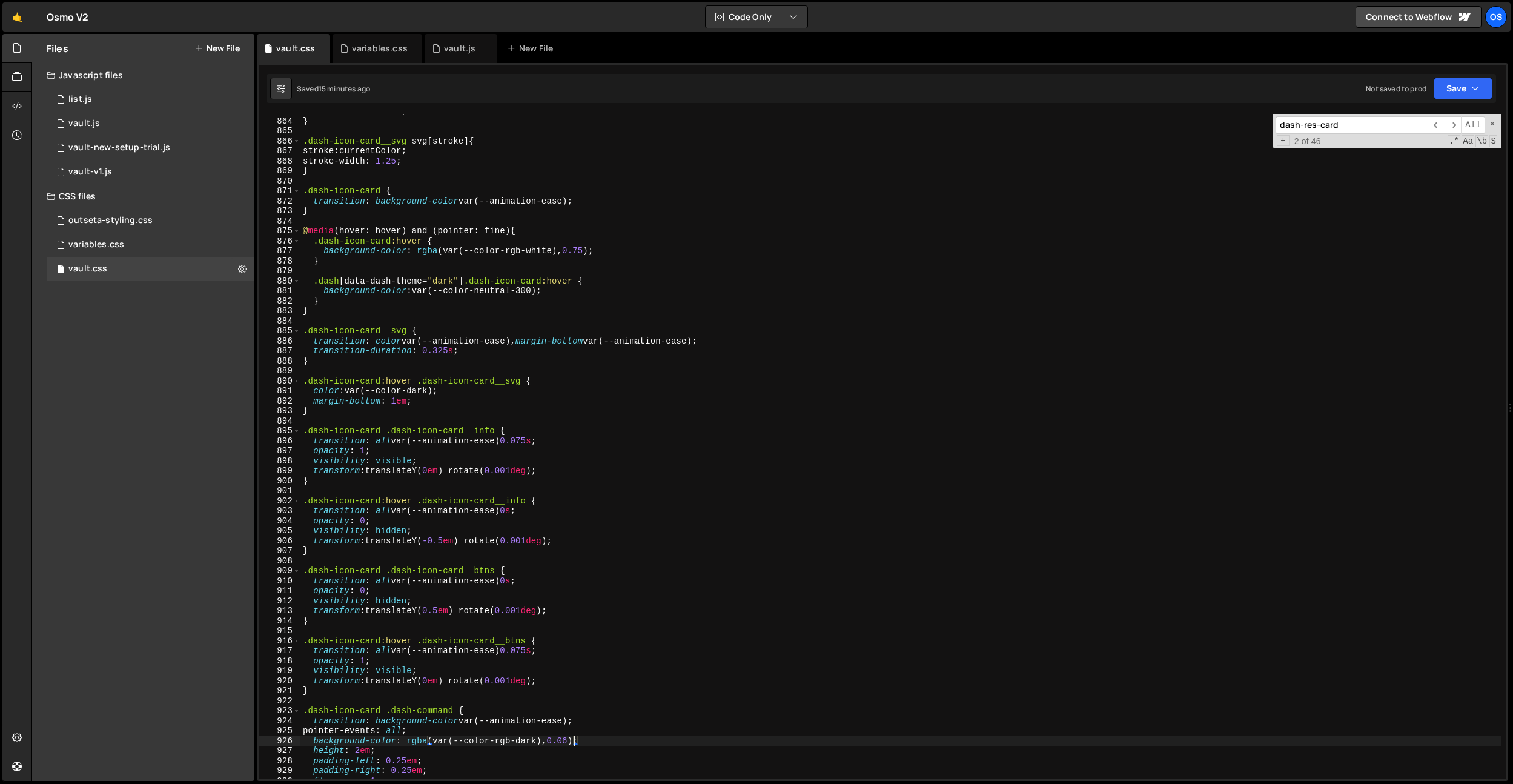
scroll to position [7038, 0]
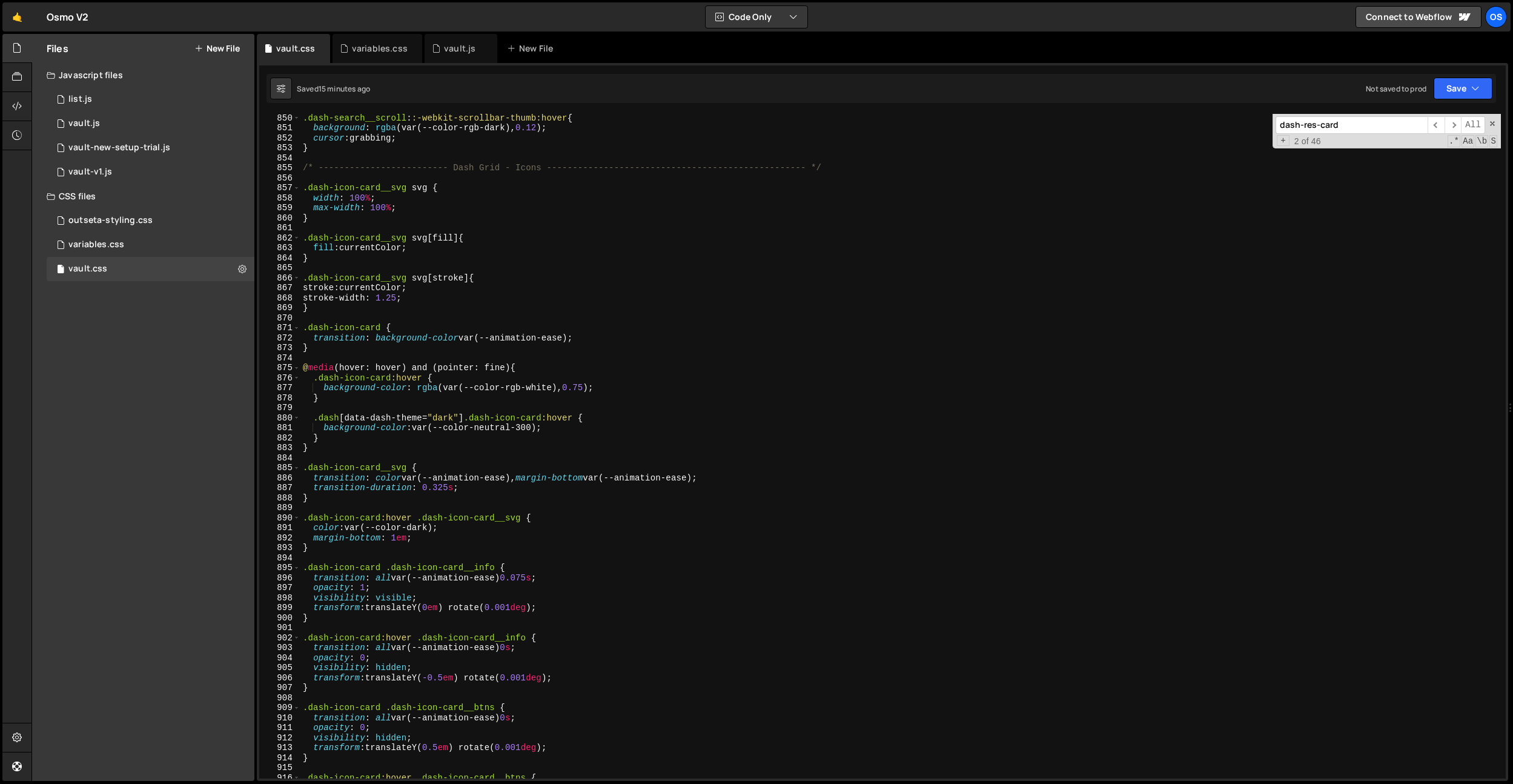
click at [1004, 339] on div ".dash-search__scroll : :-webkit-scrollbar-thumb:hover { background : rgba (var(…" at bounding box center [900, 454] width 1201 height 684
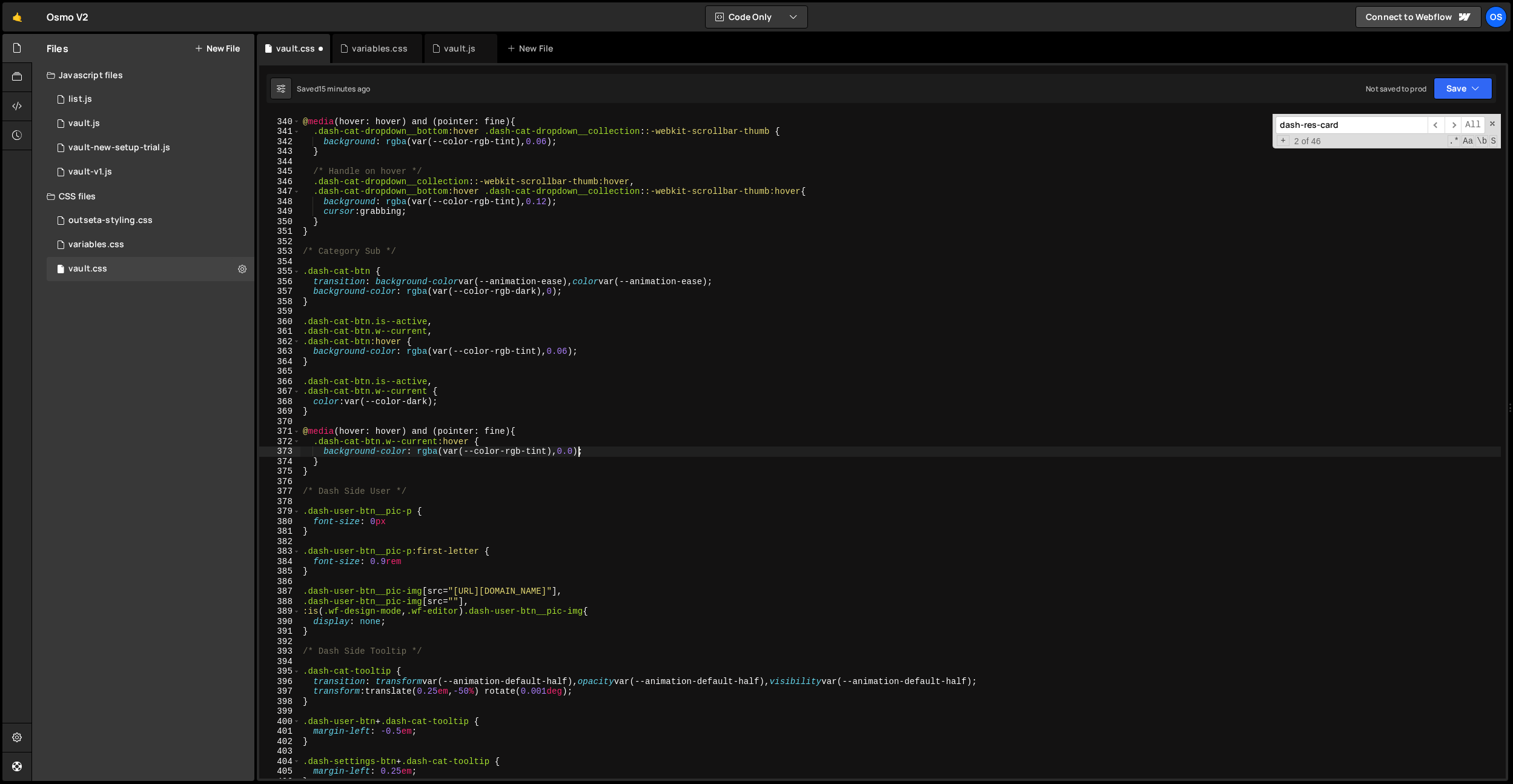
scroll to position [2809, 0]
click at [602, 442] on div "@ media (hover: hover) and (pointer: fine) { .dash-cat-dropdown__bottom :hover …" at bounding box center [900, 448] width 1201 height 684
click at [576, 454] on div "@ media (hover: hover) and (pointer: fine) { .dash-cat-dropdown__bottom :hover …" at bounding box center [900, 448] width 1201 height 684
click at [573, 354] on div "@ media (hover: hover) and (pointer: fine) { .dash-cat-dropdown__bottom :hover …" at bounding box center [900, 448] width 1201 height 684
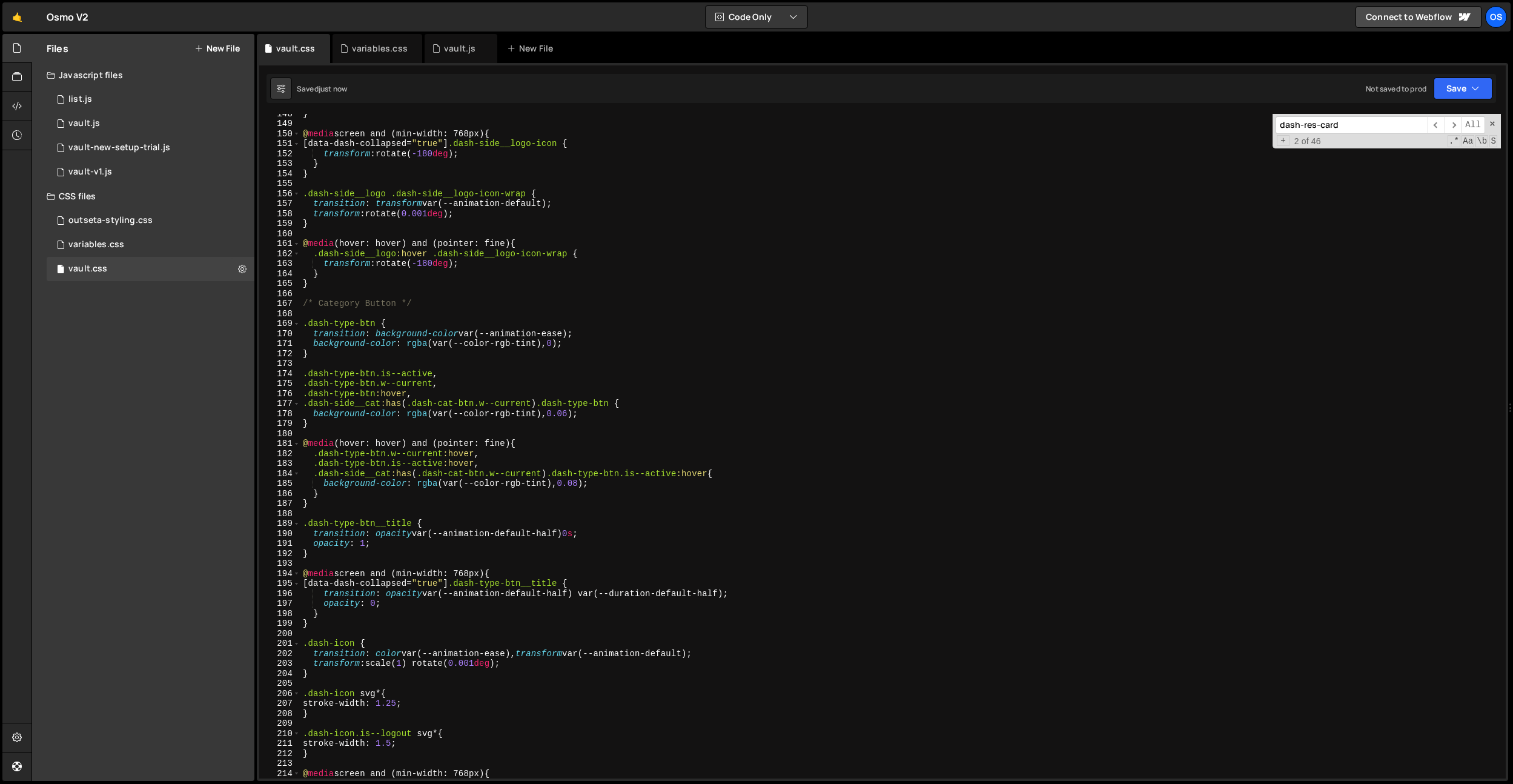
scroll to position [1336, 0]
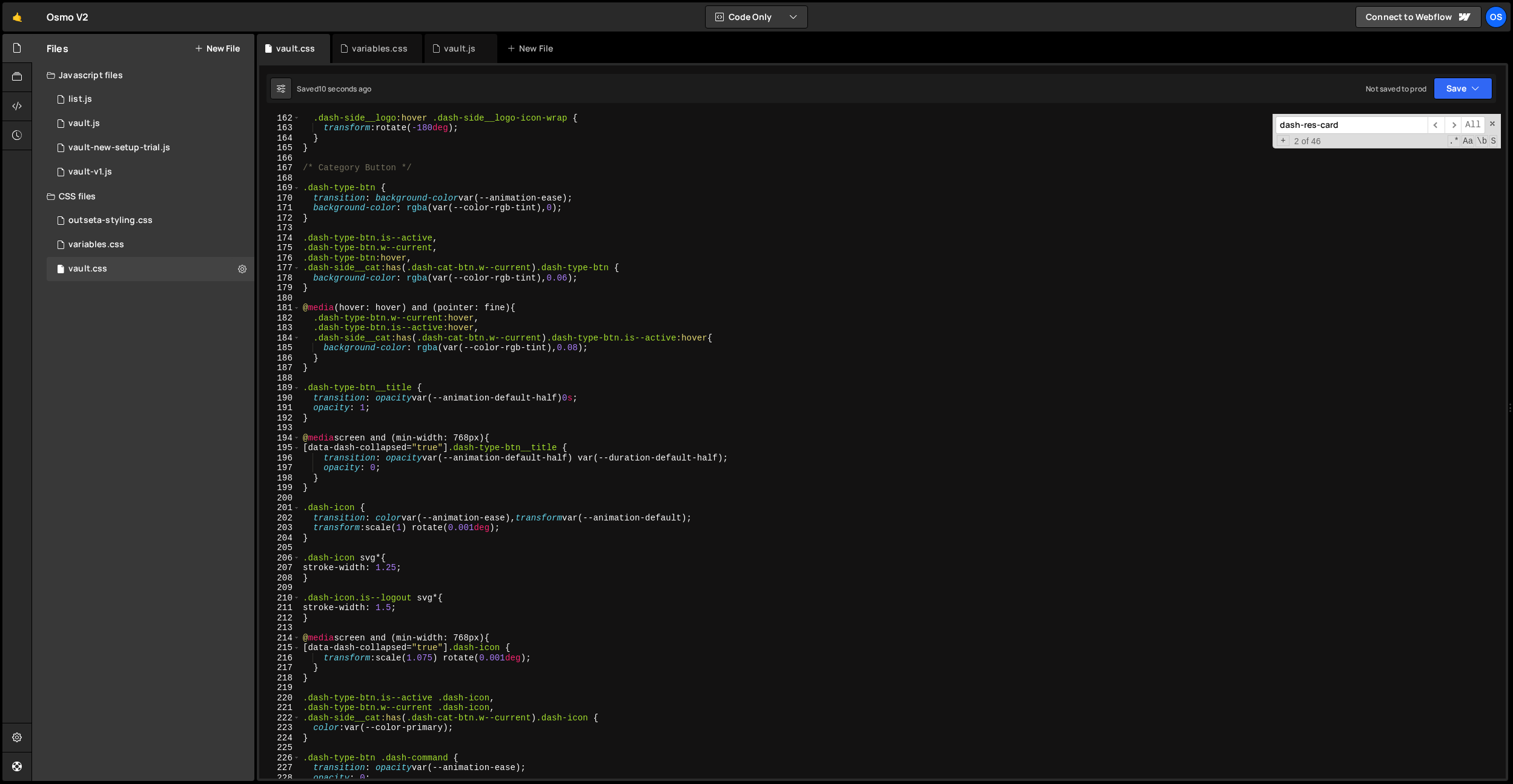
click at [573, 278] on div ".dash-side__logo :hover .dash-side__logo-icon-wrap { transform : rotate( -180 d…" at bounding box center [900, 454] width 1201 height 684
drag, startPoint x: 608, startPoint y: 204, endPoint x: 593, endPoint y: 368, distance: 164.7
click at [608, 204] on div ".dash-side__logo :hover .dash-side__logo-icon-wrap { transform : rotate( -180 d…" at bounding box center [900, 454] width 1201 height 684
click at [582, 349] on div ".dash-side__logo :hover .dash-side__logo-icon-wrap { transform : rotate( -180 d…" at bounding box center [900, 454] width 1201 height 684
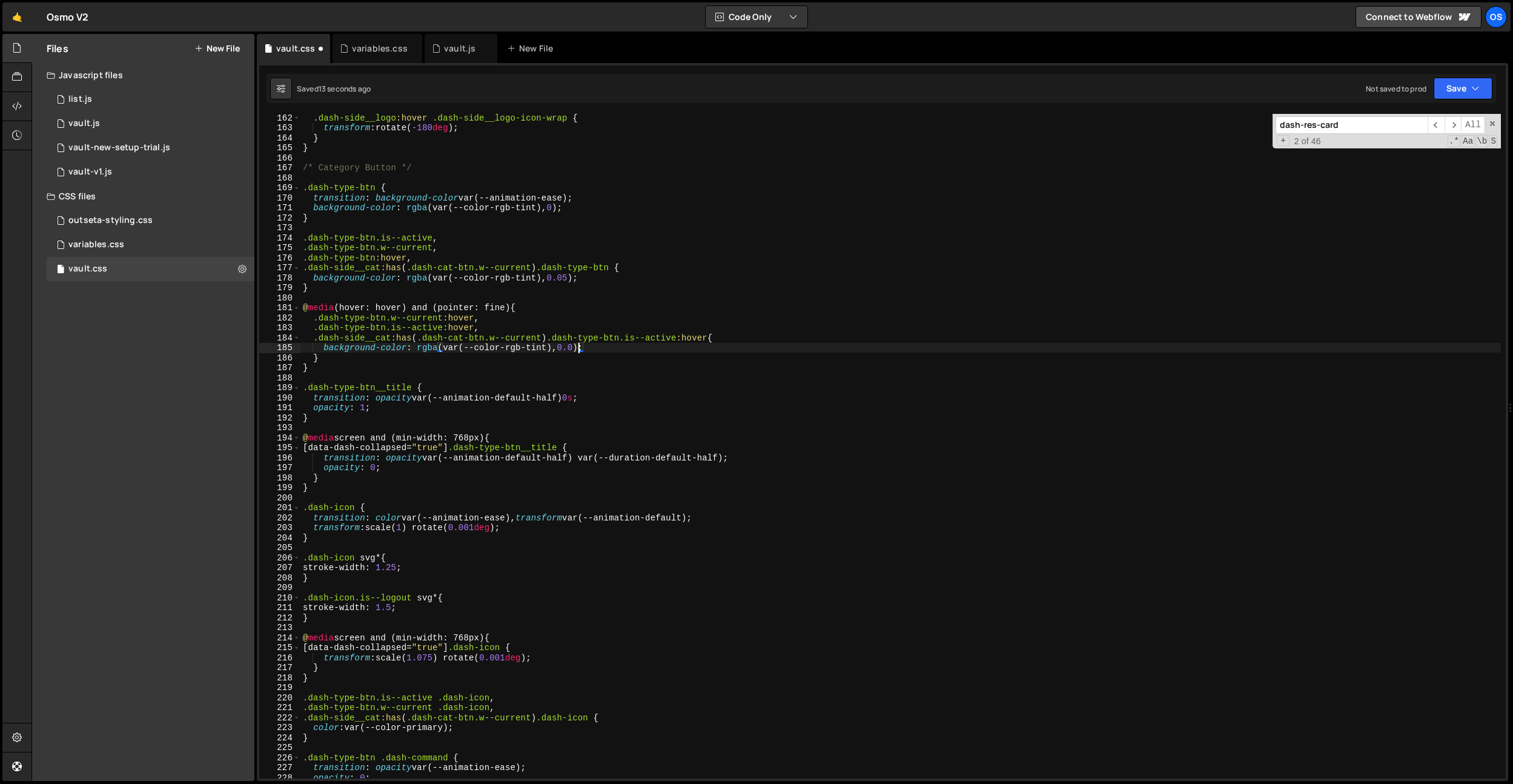
scroll to position [0, 19]
type textarea "background-color: rgba(var(--color-rgb-tint), 0.07);"
click at [381, 50] on div "variables.css" at bounding box center [380, 48] width 55 height 12
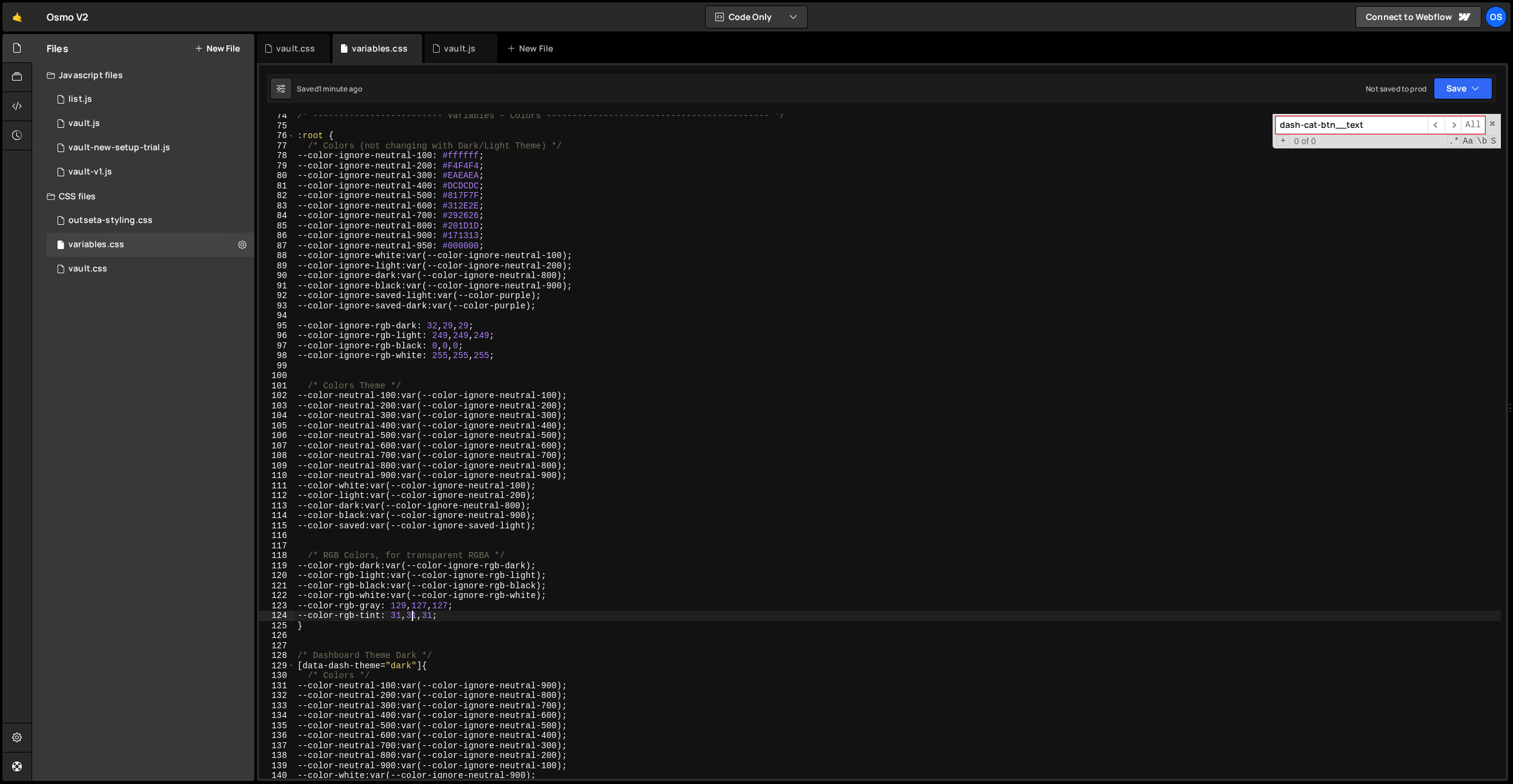
click at [413, 616] on div "/* ------------------------- Variables - Colors -------------------------------…" at bounding box center [898, 453] width 1206 height 684
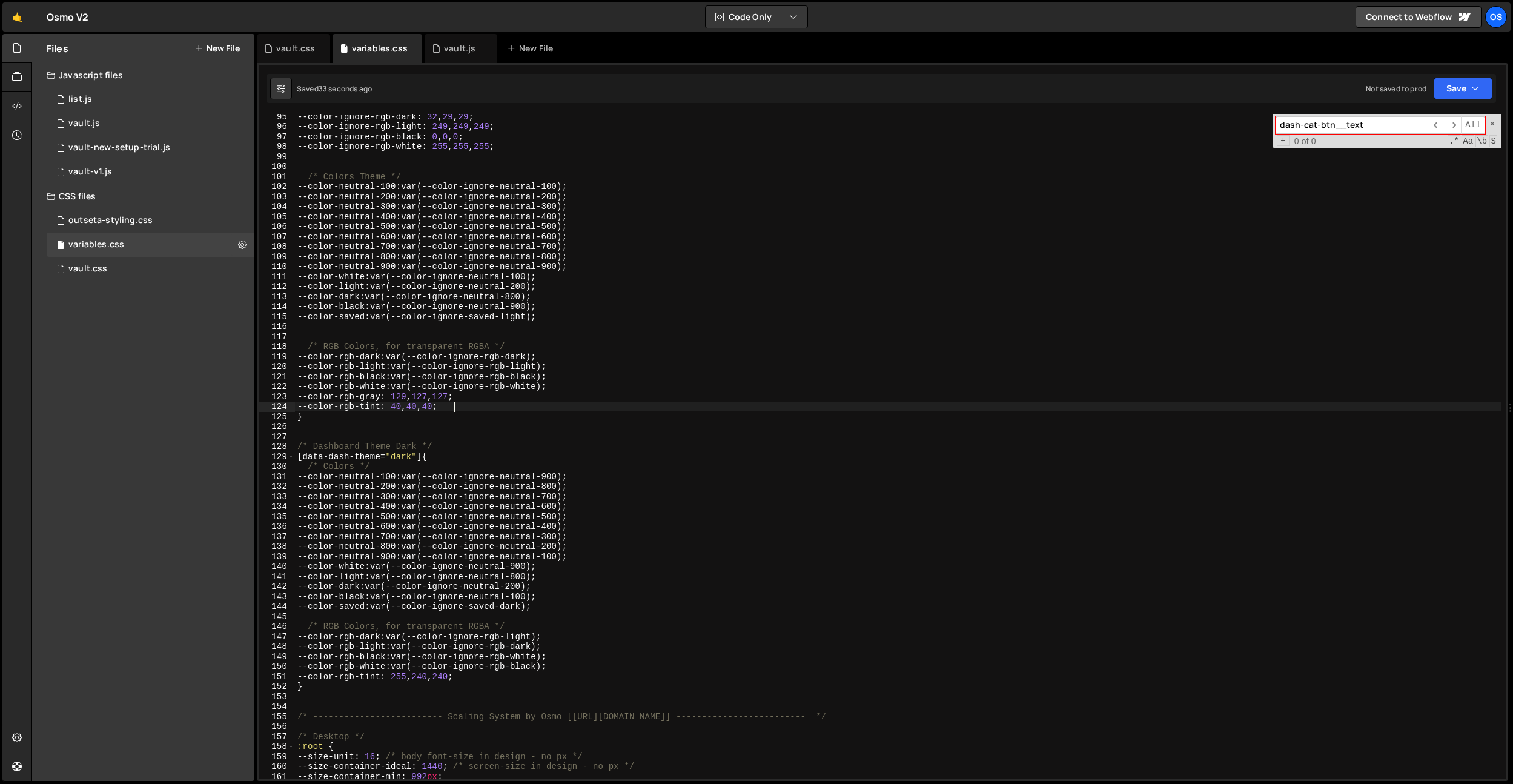
scroll to position [954, 0]
click at [440, 673] on div "--color-ignore-rgb-dark : 32 , 29 , 29 ; --color-ignore-rgb-light : 249 , 249 ,…" at bounding box center [898, 450] width 1206 height 684
click at [560, 292] on div "--color-ignore-rgb-dark : 32 , 29 , 29 ; --color-ignore-rgb-light : 249 , 249 ,…" at bounding box center [898, 450] width 1206 height 684
type textarea "--color-dark: var(--color-ignore-neutral-800);"
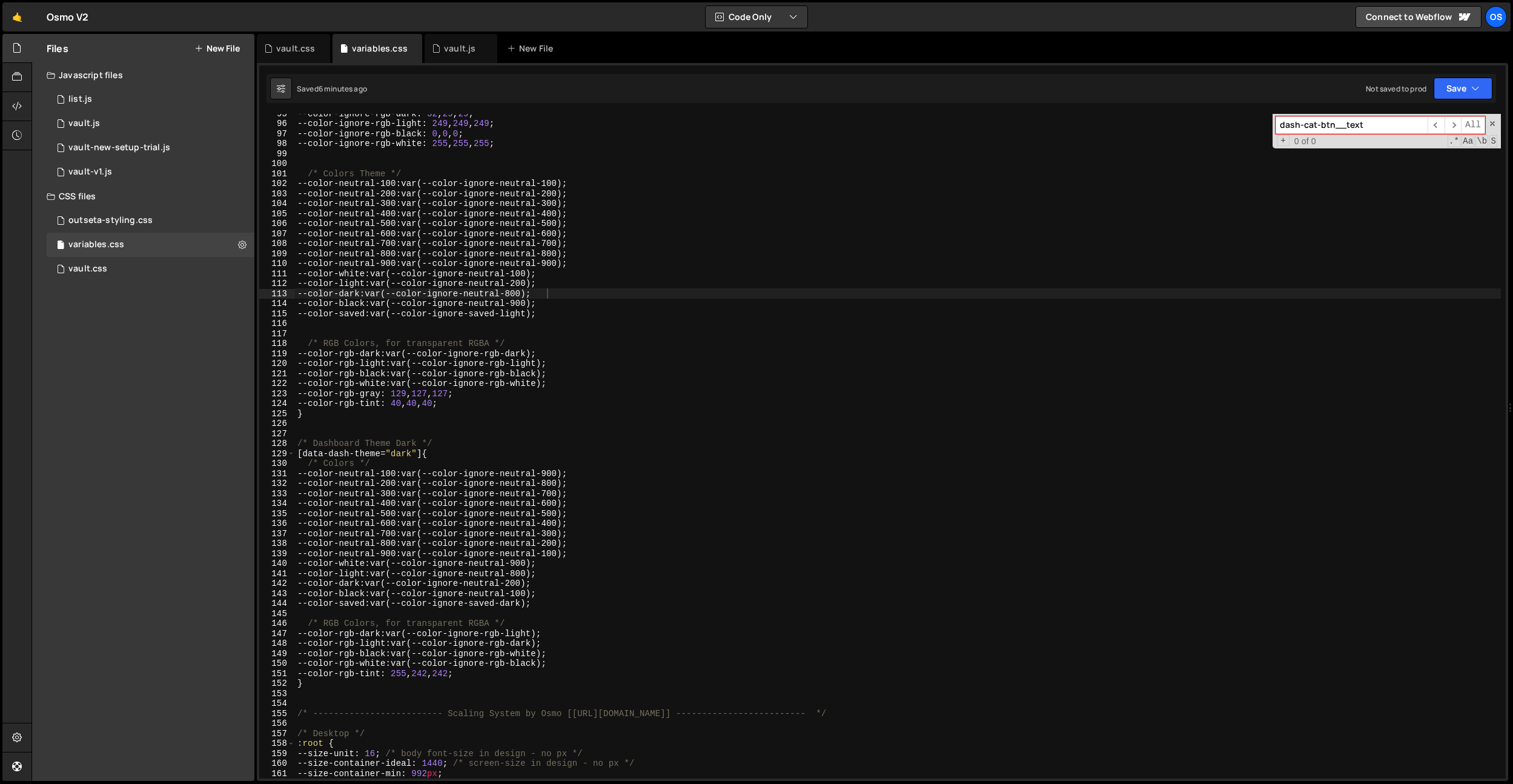
paste input ".dash-res-card"
type input ".dash-res-card"
click at [285, 40] on div "vault.css" at bounding box center [293, 48] width 73 height 29
type textarea "}"
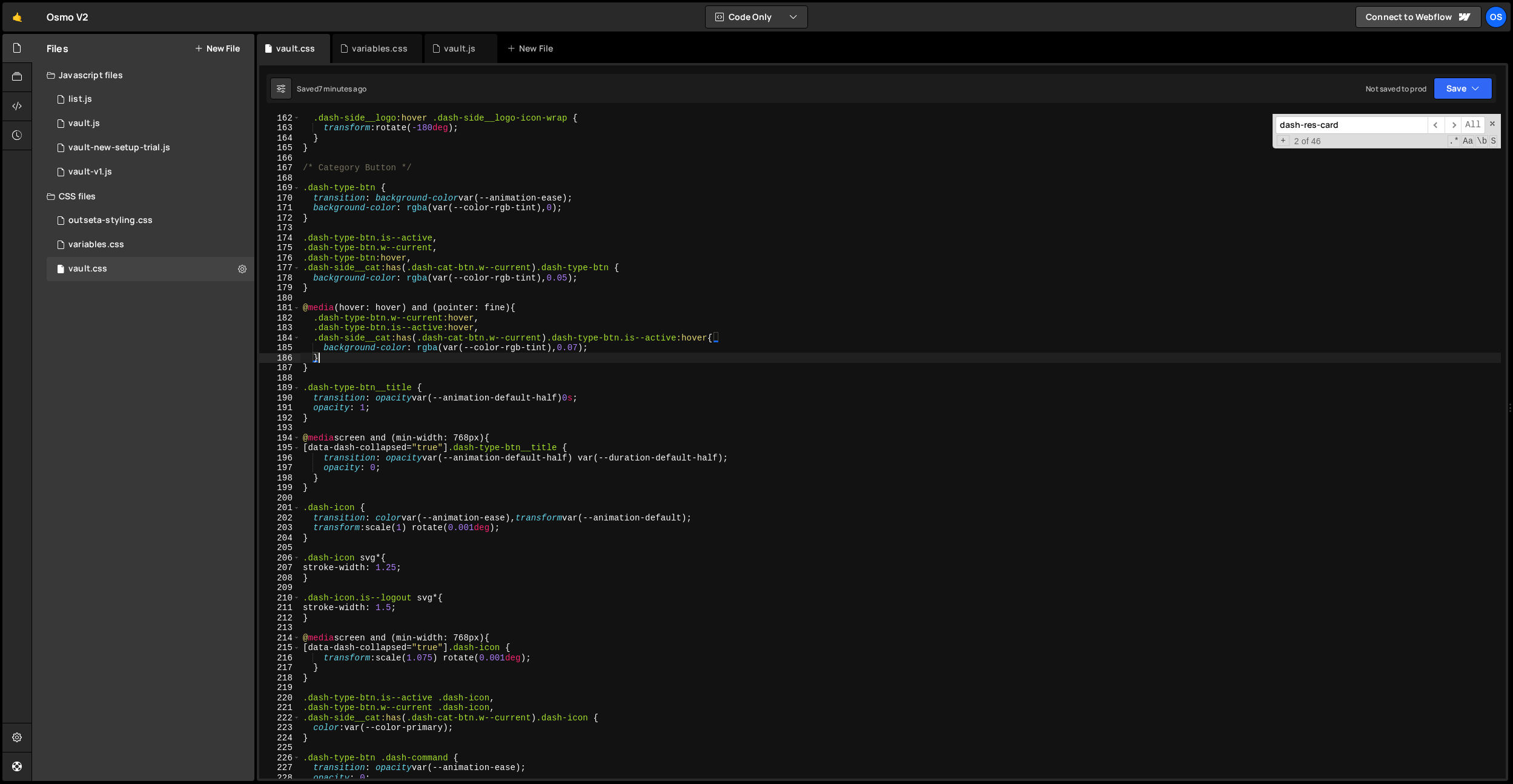
click at [500, 356] on div ".dash-side__logo :hover .dash-side__logo-icon-wrap { transform : rotate( -180 d…" at bounding box center [900, 454] width 1201 height 684
paste input "."
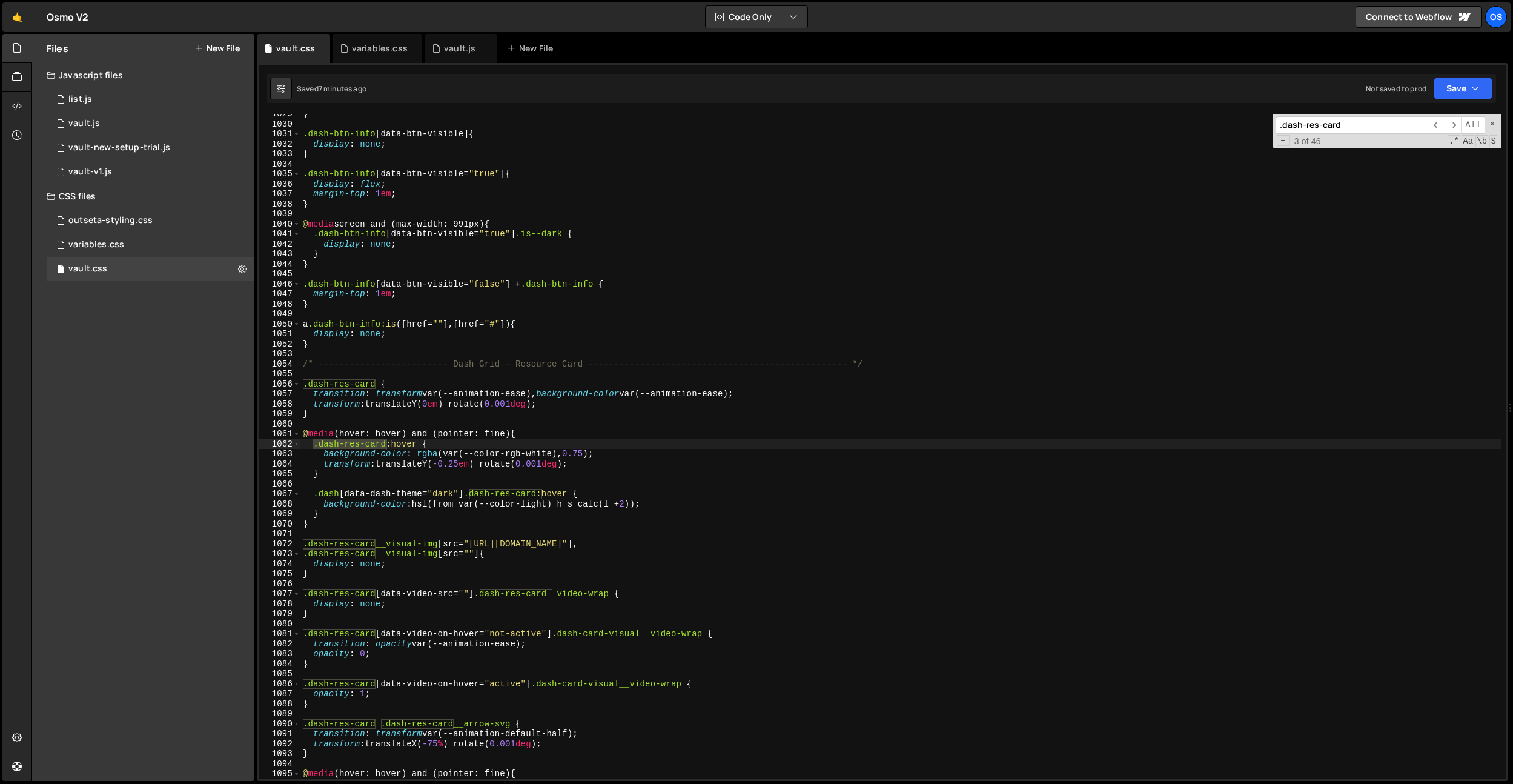
scroll to position [8529, 0]
type input ".dash-res-card"
type textarea "background-color: hsl(from var(--color-light) h s calc(l + 2));"
click at [695, 501] on div "} .dash-btn-info [ data-btn-visible ] { display : none ; } .dash-btn-info [ dat…" at bounding box center [900, 450] width 1201 height 684
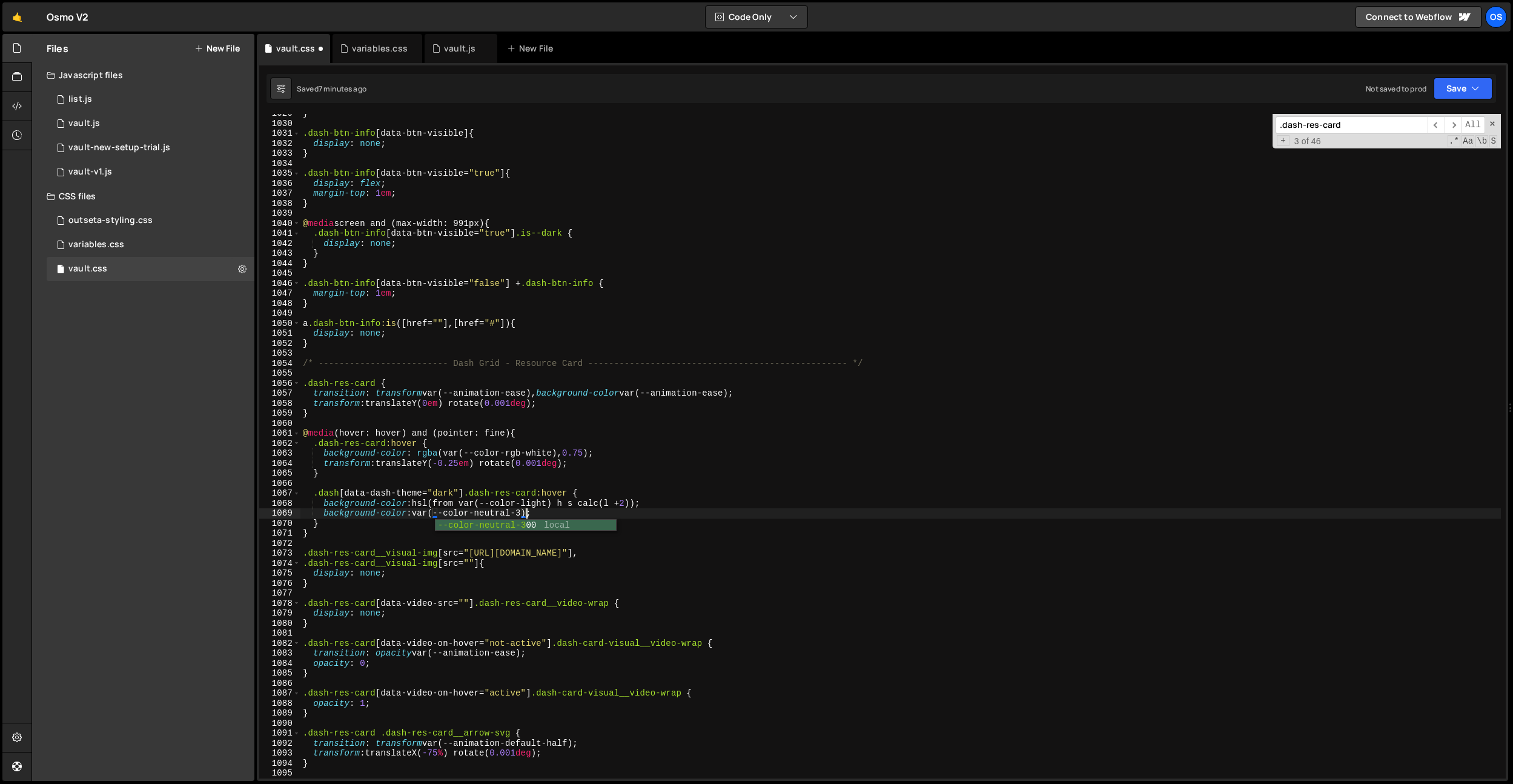
scroll to position [0, 16]
drag, startPoint x: 674, startPoint y: 504, endPoint x: 255, endPoint y: 499, distance: 419.0
click at [255, 499] on div "Files New File Javascript files 0 list.js 0 0 vault.js 0 0 vault-new-setup-tria…" at bounding box center [772, 408] width 1482 height 747
type textarea "background-color: hsl(from var(--color-light) h s calc(l + 2));"
click at [374, 45] on div "variables.css" at bounding box center [380, 48] width 55 height 12
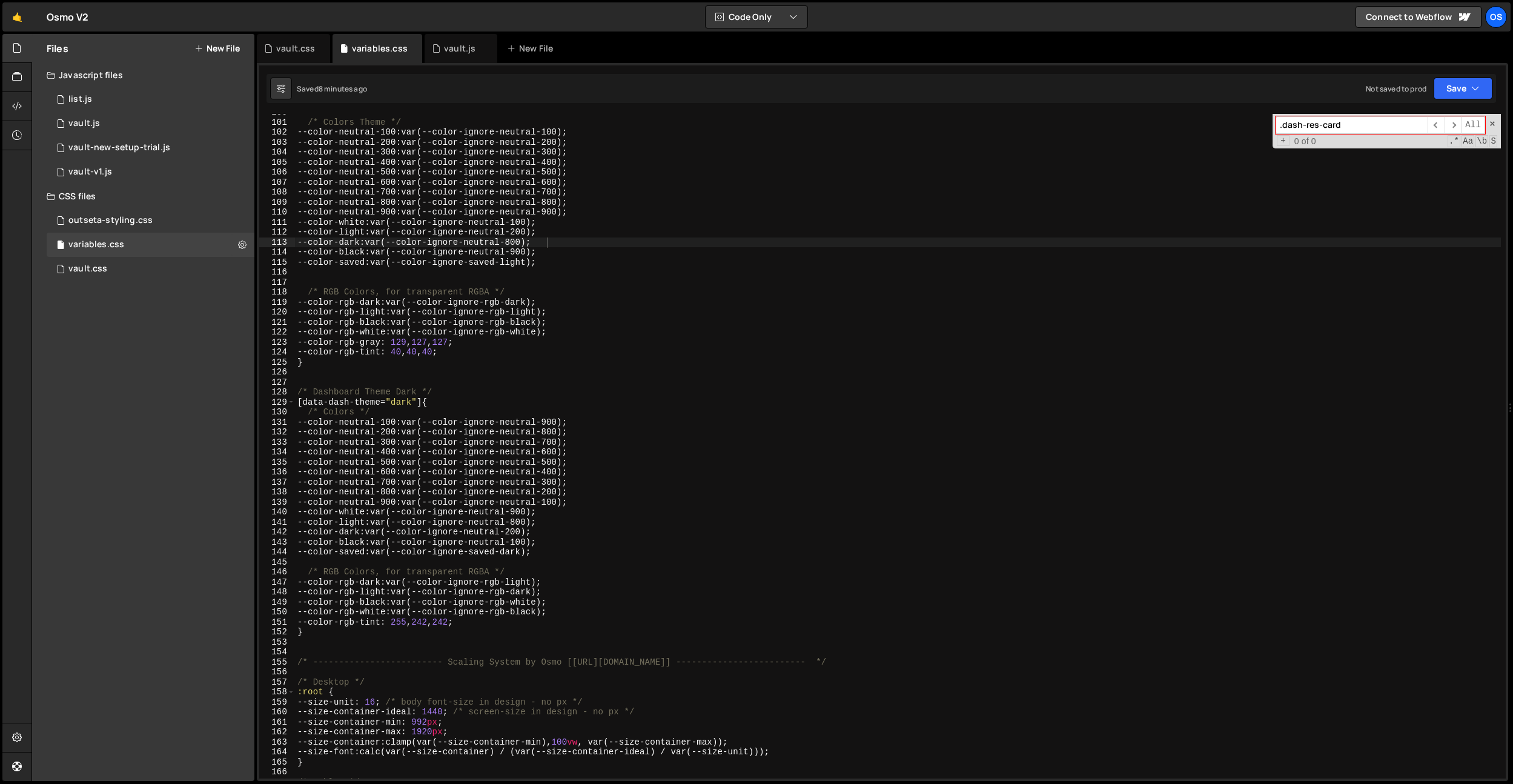
scroll to position [1022, 0]
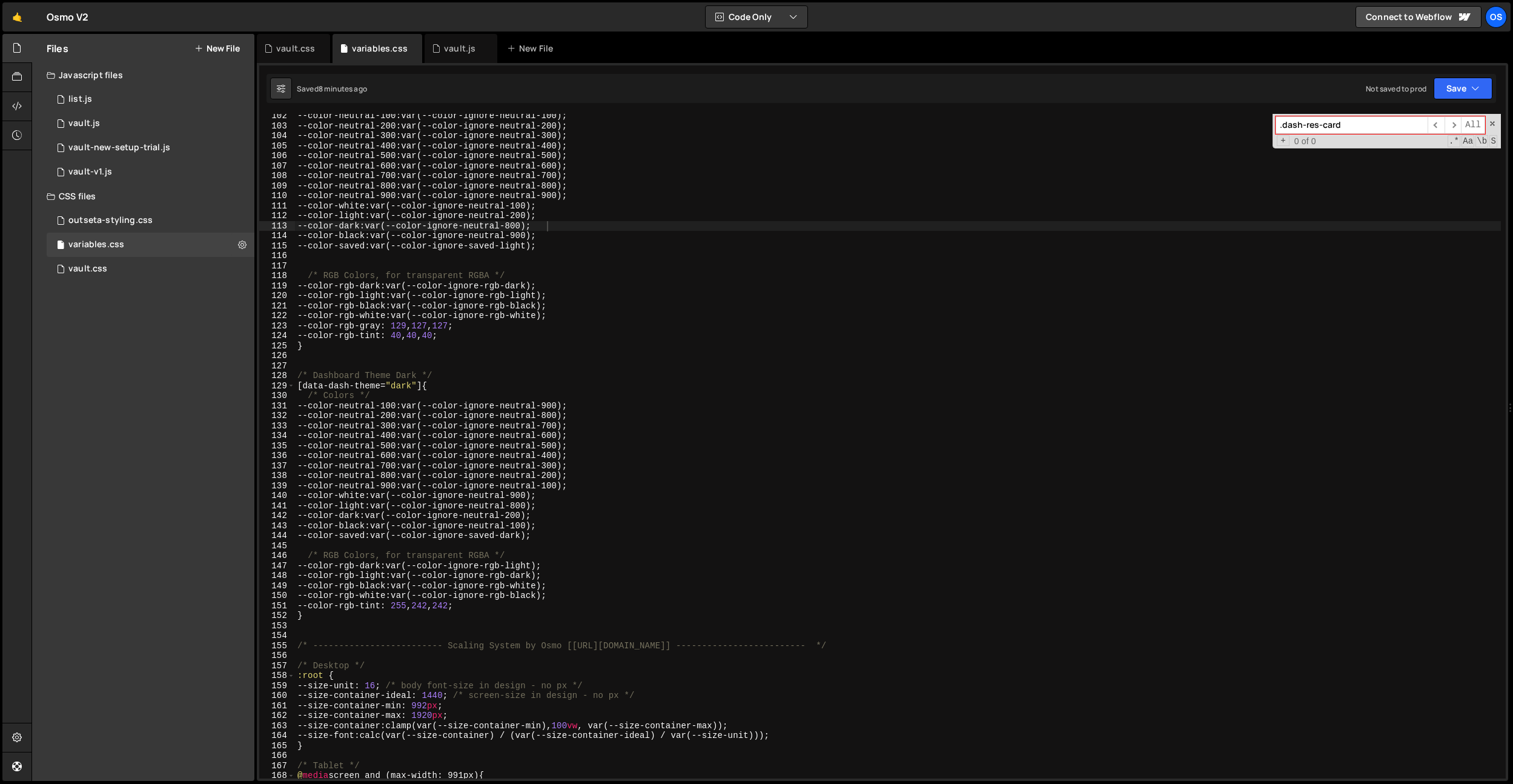
click at [410, 606] on div "--color-neutral-100 : var(--color-ignore-neutral-100) ; --color-neutral-200 : v…" at bounding box center [898, 453] width 1206 height 684
paste textarea "20"
click at [437, 606] on div "--color-neutral-100 : var(--color-ignore-neutral-100) ; --color-neutral-200 : v…" at bounding box center [898, 453] width 1206 height 684
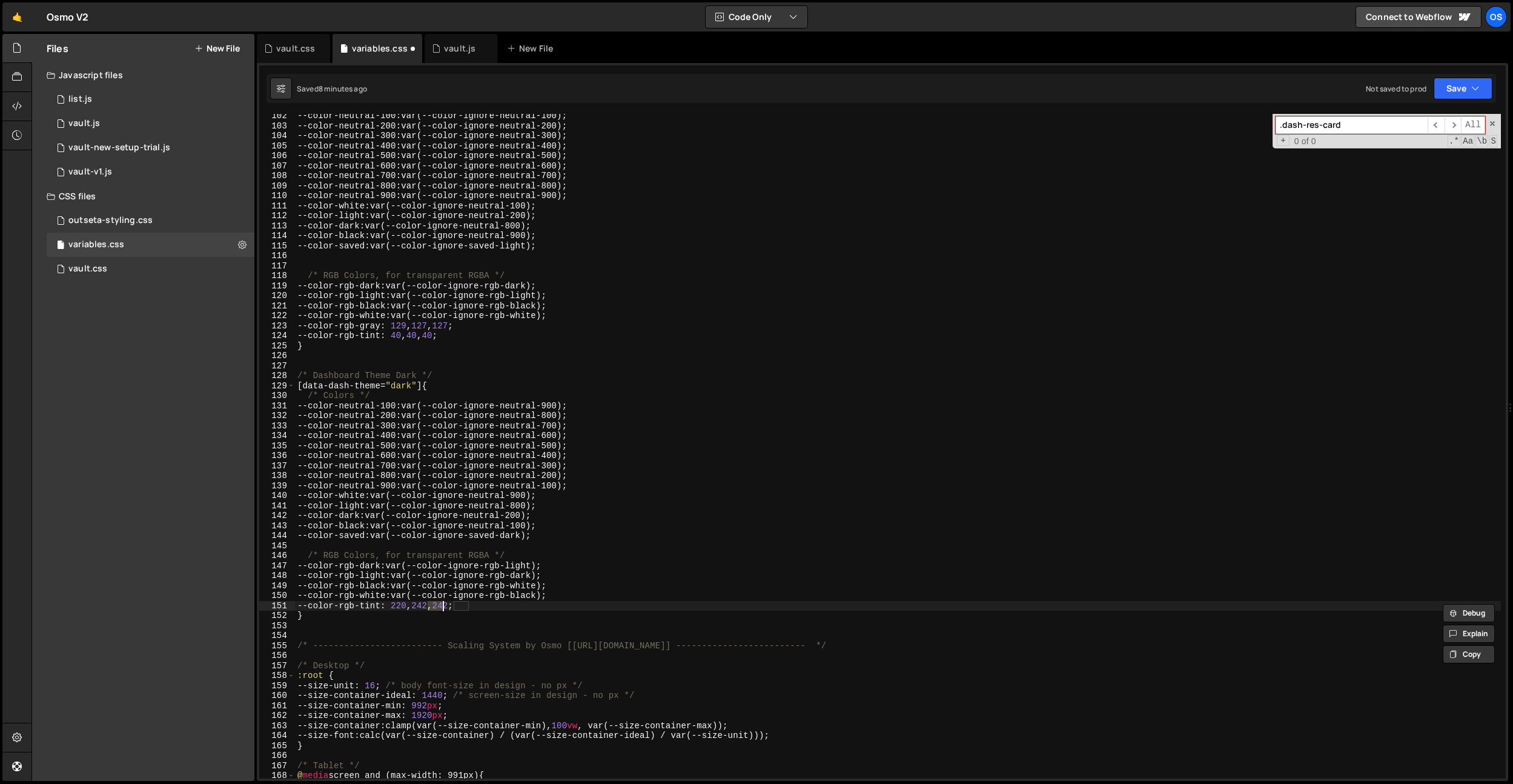
paste textarea "10"
click at [472, 605] on div "--color-neutral-100 : var(--color-ignore-neutral-100) ; --color-neutral-200 : v…" at bounding box center [898, 453] width 1206 height 684
click at [465, 606] on div "--color-neutral-100 : var(--color-ignore-neutral-100) ; --color-neutral-200 : v…" at bounding box center [898, 453] width 1206 height 684
paste textarea "10"
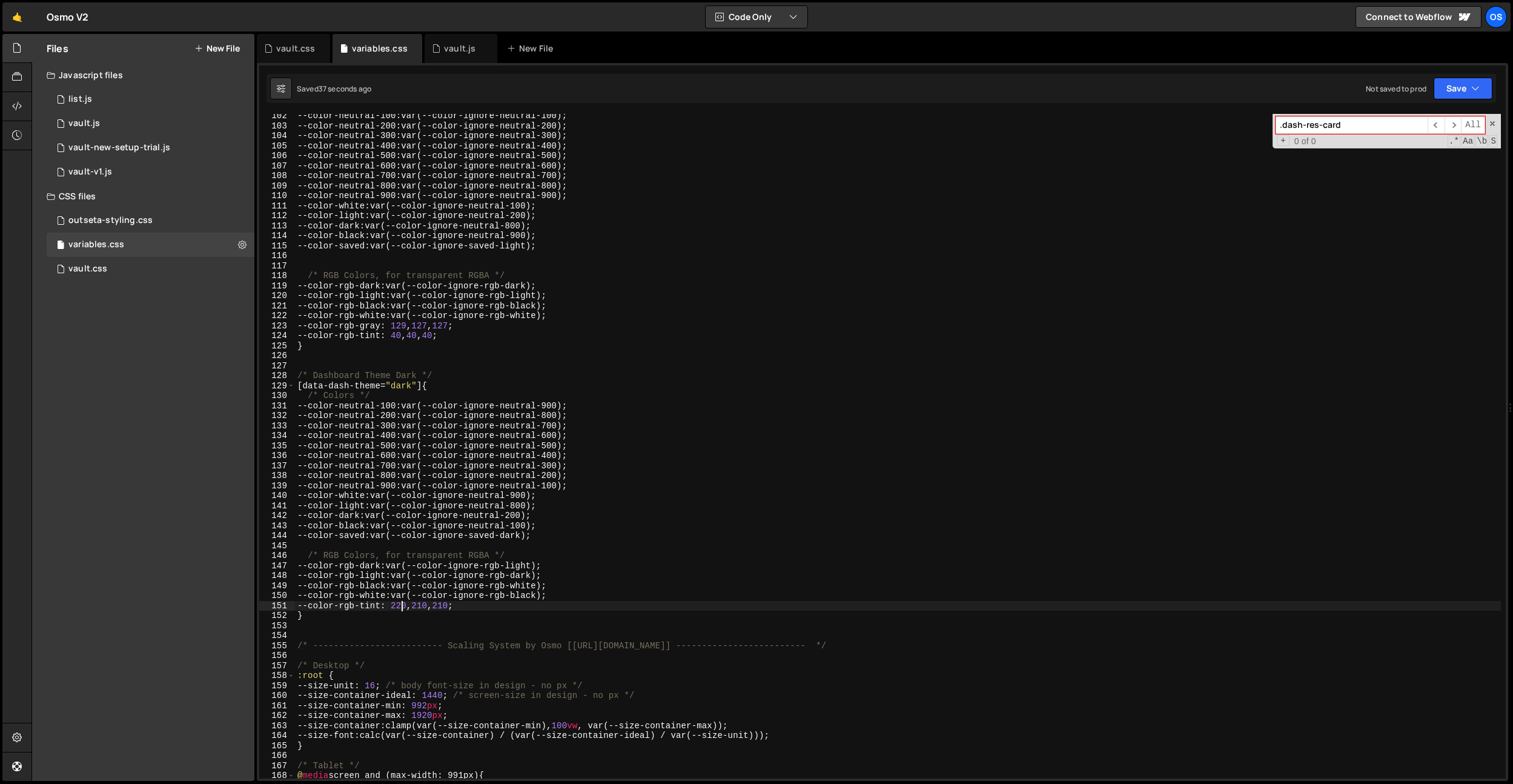
click at [401, 606] on div "--color-neutral-100 : var(--color-ignore-neutral-100) ; --color-neutral-200 : v…" at bounding box center [898, 453] width 1206 height 684
click at [416, 603] on div "--color-neutral-100 : var(--color-ignore-neutral-100) ; --color-neutral-200 : v…" at bounding box center [898, 453] width 1206 height 684
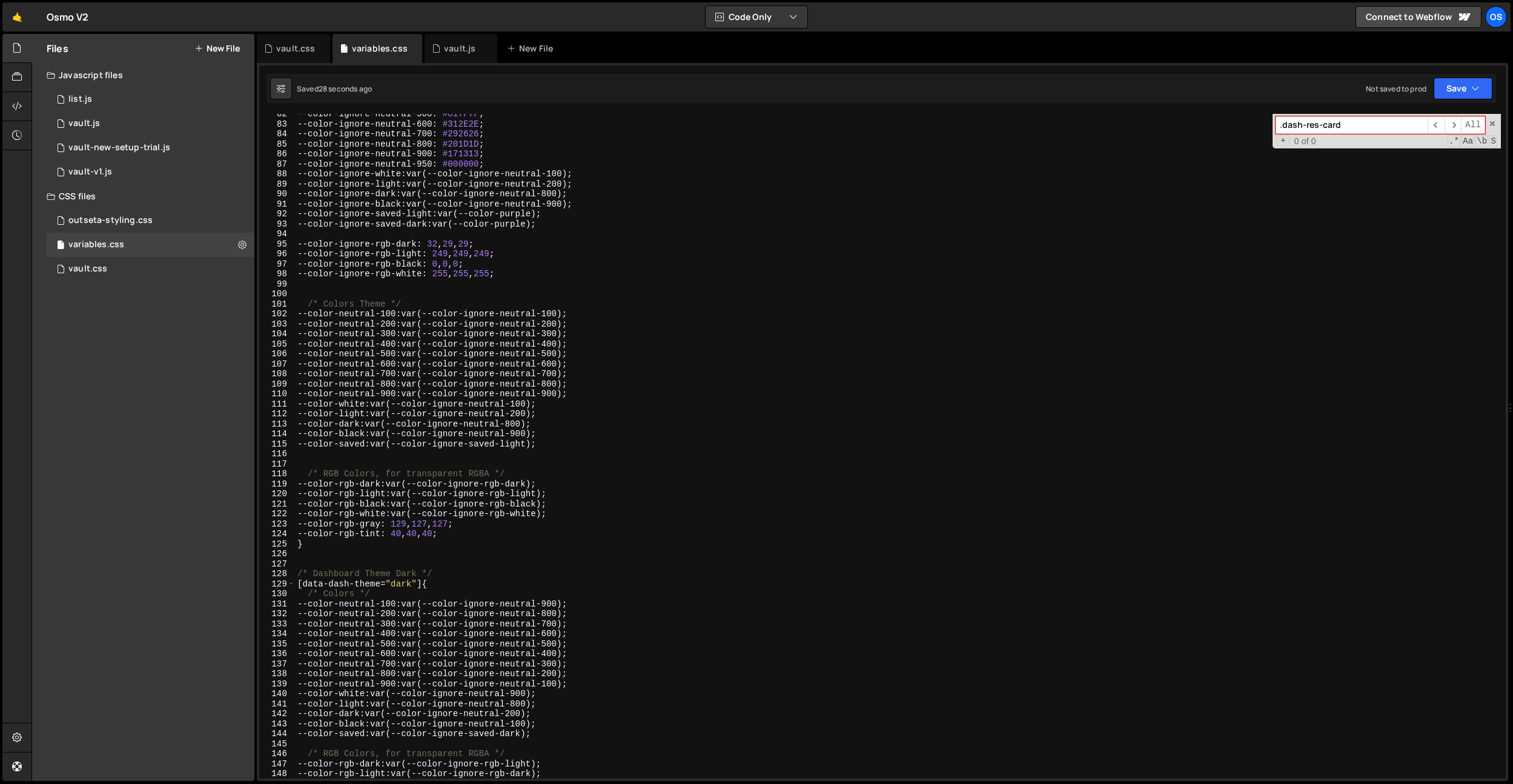
scroll to position [685, 0]
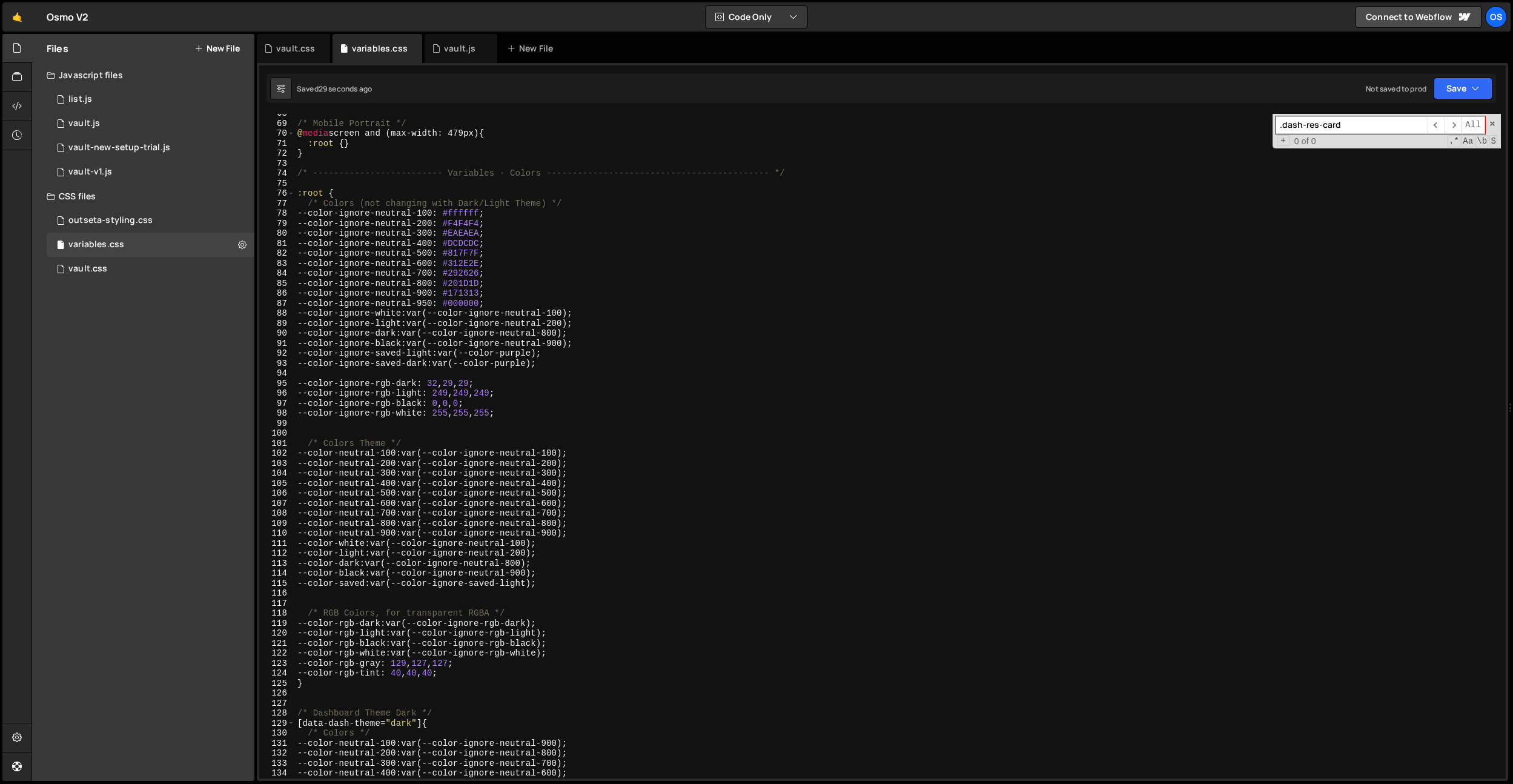
click at [459, 285] on div "/* Mobile Portrait */ @ media screen and (max-width: 479px) { :root { } } /* --…" at bounding box center [898, 450] width 1206 height 684
click at [471, 283] on div "/* Mobile Portrait */ @ media screen and (max-width: 479px) { :root { } } /* --…" at bounding box center [898, 450] width 1206 height 684
paste textarea "A2626"
click at [485, 274] on div "/* Mobile Portrait */ @ media screen and (max-width: 479px) { :root { } } /* --…" at bounding box center [898, 450] width 1206 height 684
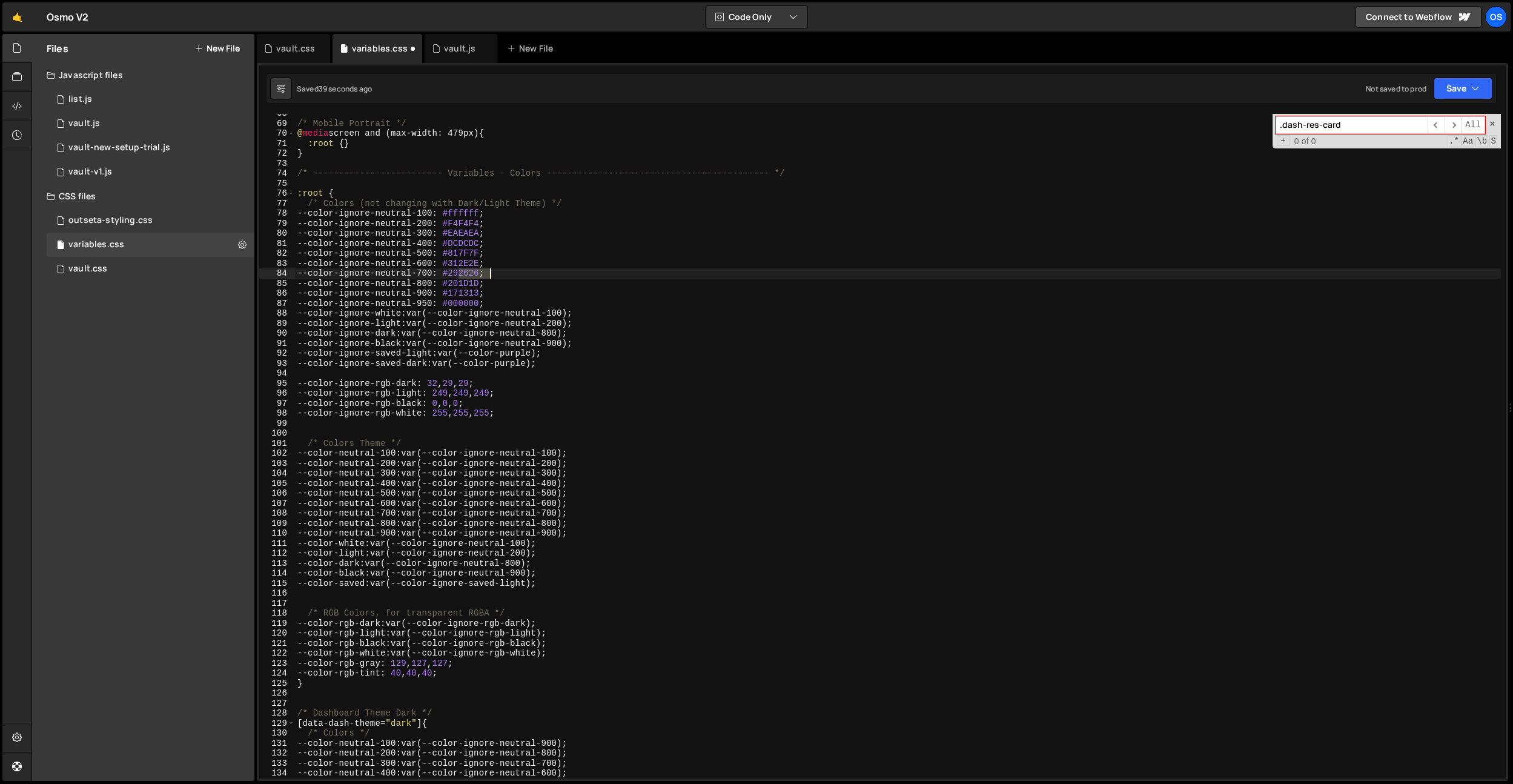
click at [485, 274] on div "/* Mobile Portrait */ @ media screen and (max-width: 479px) { :root { } } /* --…" at bounding box center [898, 450] width 1206 height 684
paste textarea "A"
click at [447, 146] on div "/* Mobile Portrait */ @ media screen and (max-width: 479px) { :root { } } /* --…" at bounding box center [898, 450] width 1206 height 684
click at [456, 202] on div "/* Mobile Portrait */ @ media screen and (max-width: 479px) { :root { } } /* --…" at bounding box center [898, 450] width 1206 height 684
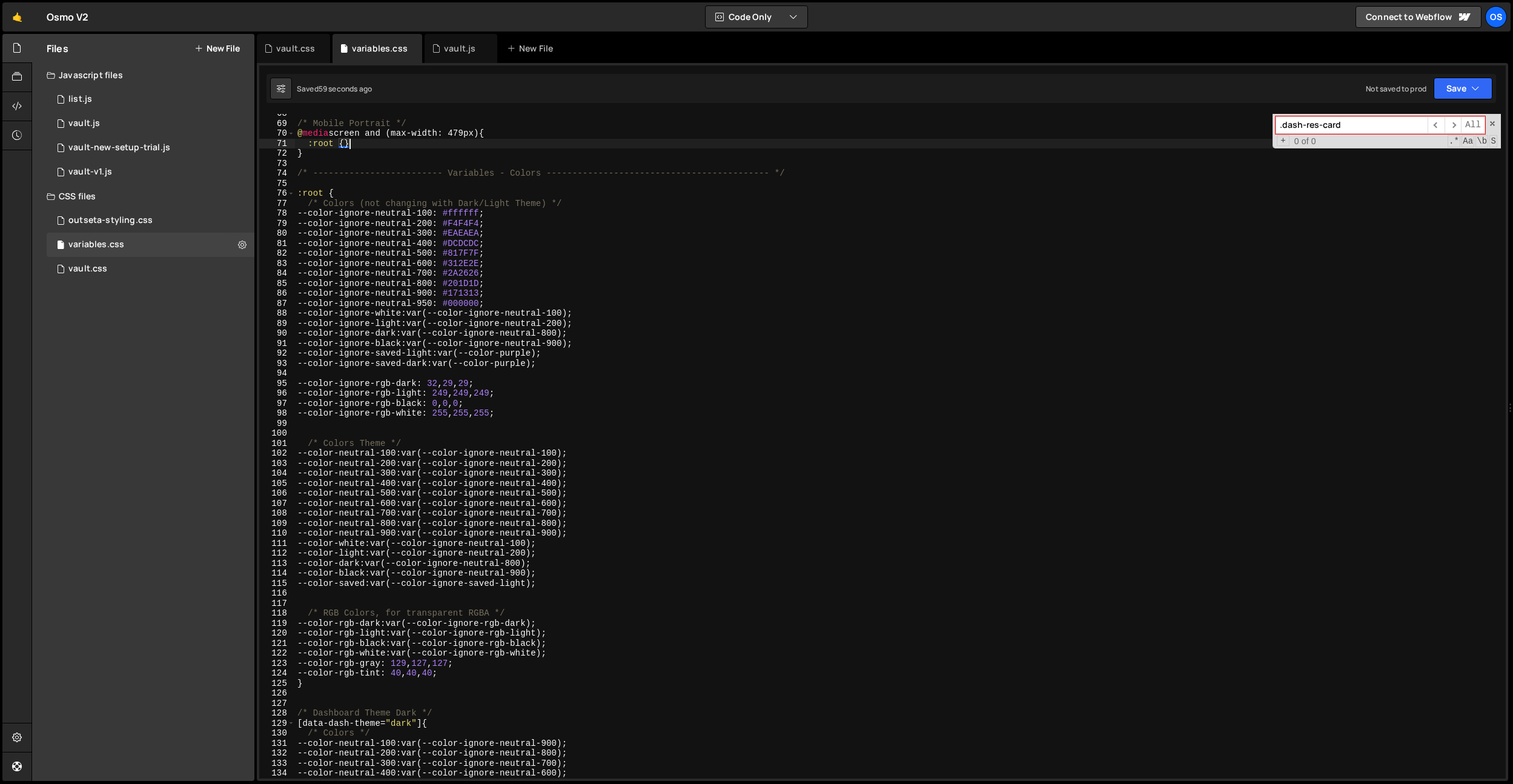
type textarea "/* Colors (not changing with Dark/Light Theme) */"
paste input "grow-arrow__back"
type input ".grow-arrow__back"
click at [288, 50] on div "vault.css" at bounding box center [295, 48] width 38 height 12
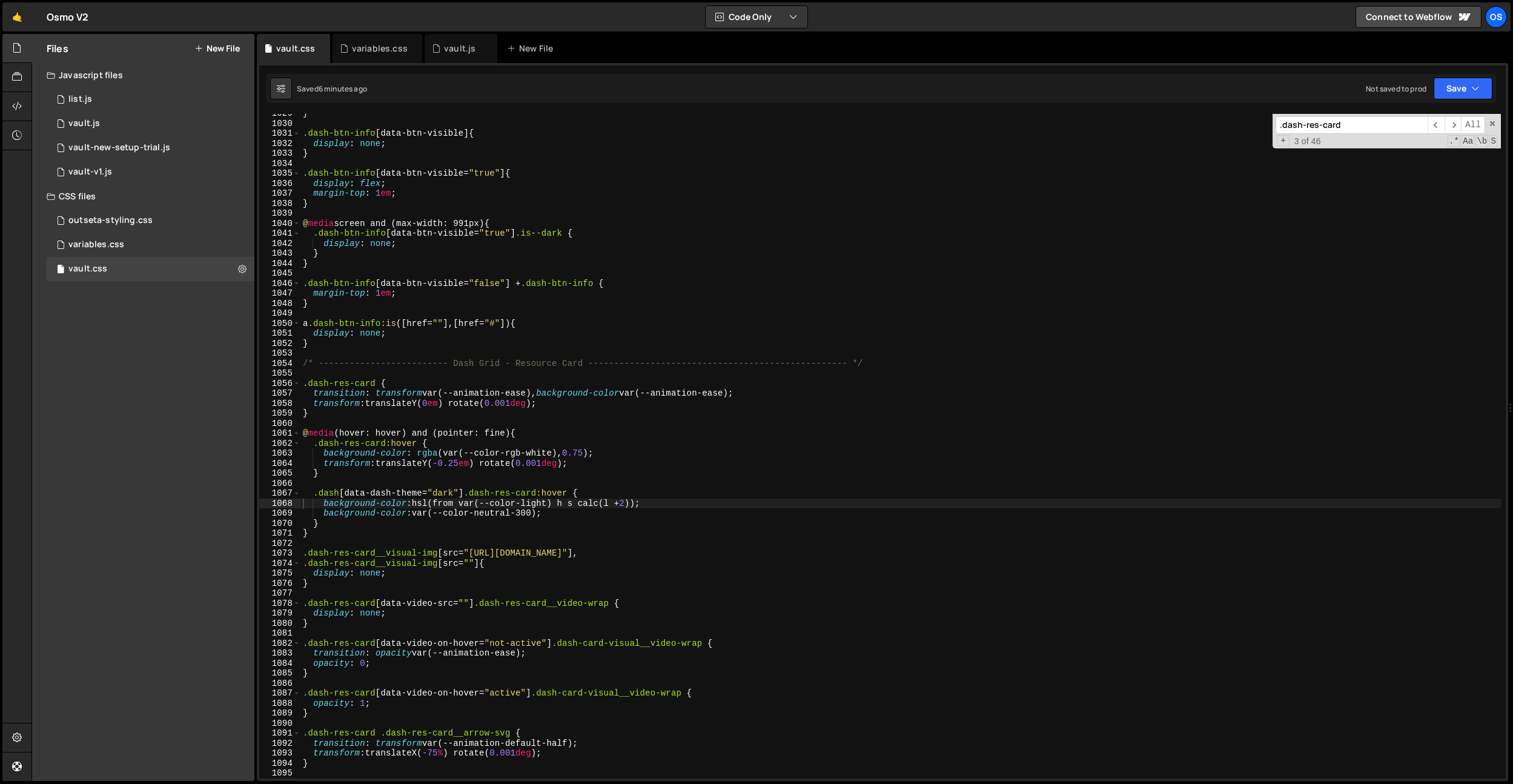
type textarea "}"
click at [417, 202] on div "} .dash-btn-info [ data-btn-visible ] { display : none ; } .dash-btn-info [ dat…" at bounding box center [900, 450] width 1201 height 684
paste input "grow-arrow__back"
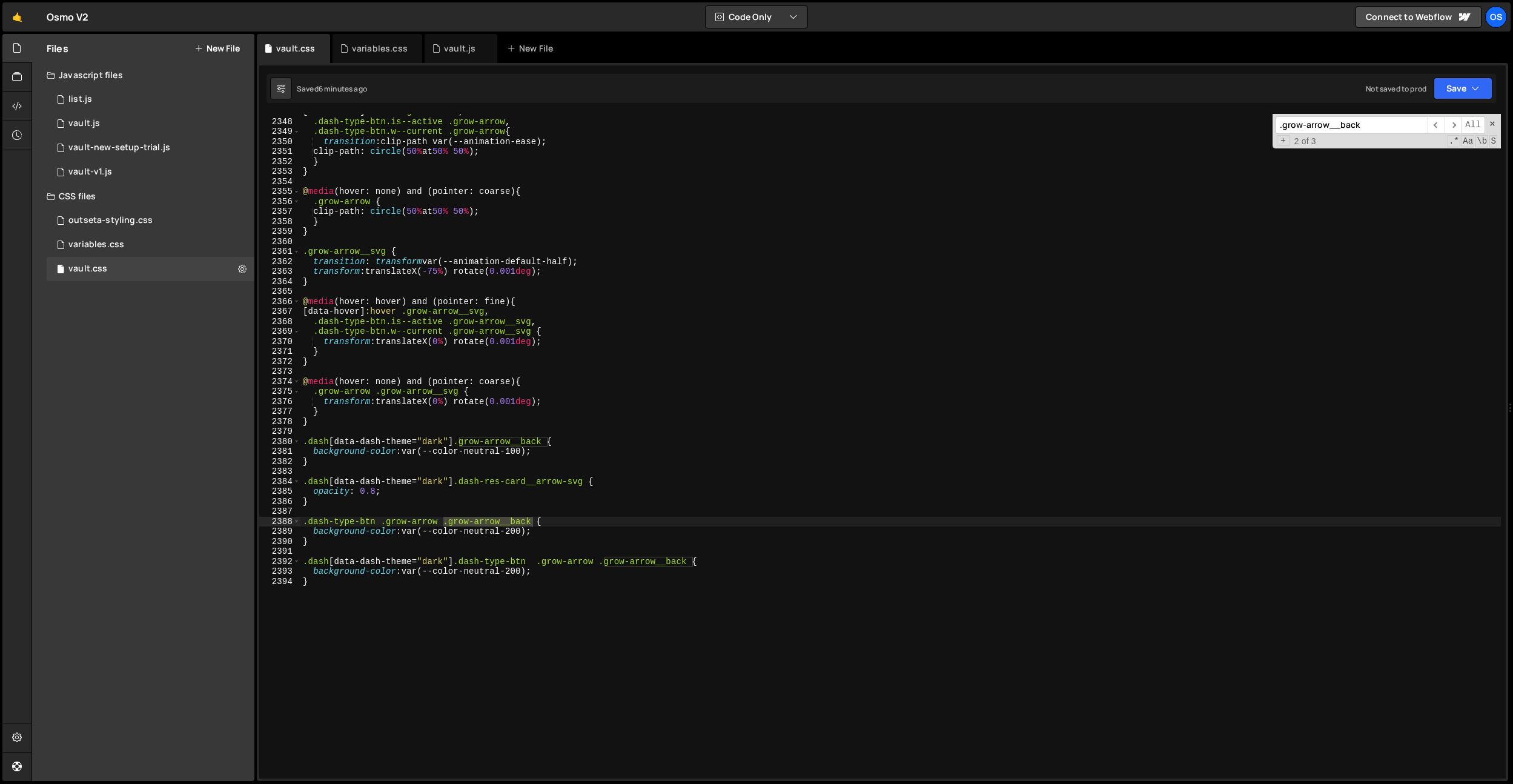
type input ".grow-arrow__back"
click at [586, 516] on div "[ data-hover ] :hover .grow-arrow , .dash-type-btn.is--active .grow-arrow , .da…" at bounding box center [900, 448] width 1201 height 684
click at [565, 493] on div "[ data-hover ] :hover .grow-arrow , .dash-type-btn.is--active .grow-arrow , .da…" at bounding box center [900, 448] width 1201 height 684
drag, startPoint x: 533, startPoint y: 521, endPoint x: 260, endPoint y: 522, distance: 273.0
click at [257, 524] on div "1120 1121 1122 1123 1124 1125 1126 1127 1128 1129 1130 1131 1132 1133 1134 1135…" at bounding box center [883, 422] width 1252 height 717
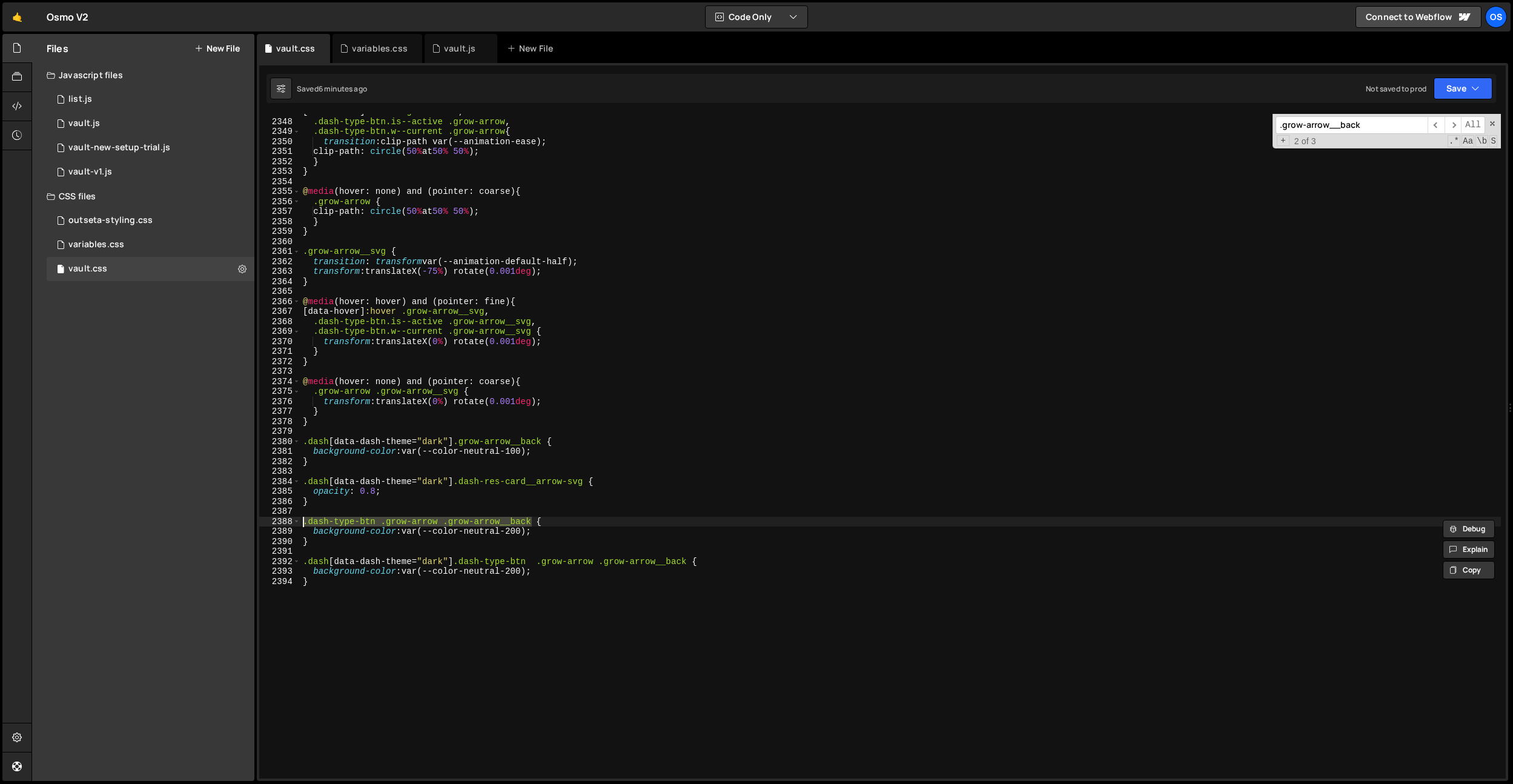
click at [342, 620] on div "[ data-hover ] :hover .grow-arrow , .dash-type-btn.is--active .grow-arrow , .da…" at bounding box center [900, 448] width 1201 height 684
type textarea "}"
paste textarea ".dash-type-btn .grow-arrow .grow-arrow__back"
type textarea ".dash-type-btn .grow-arrow .grow-arrow__back"
drag, startPoint x: 575, startPoint y: 598, endPoint x: 265, endPoint y: 597, distance: 310.0
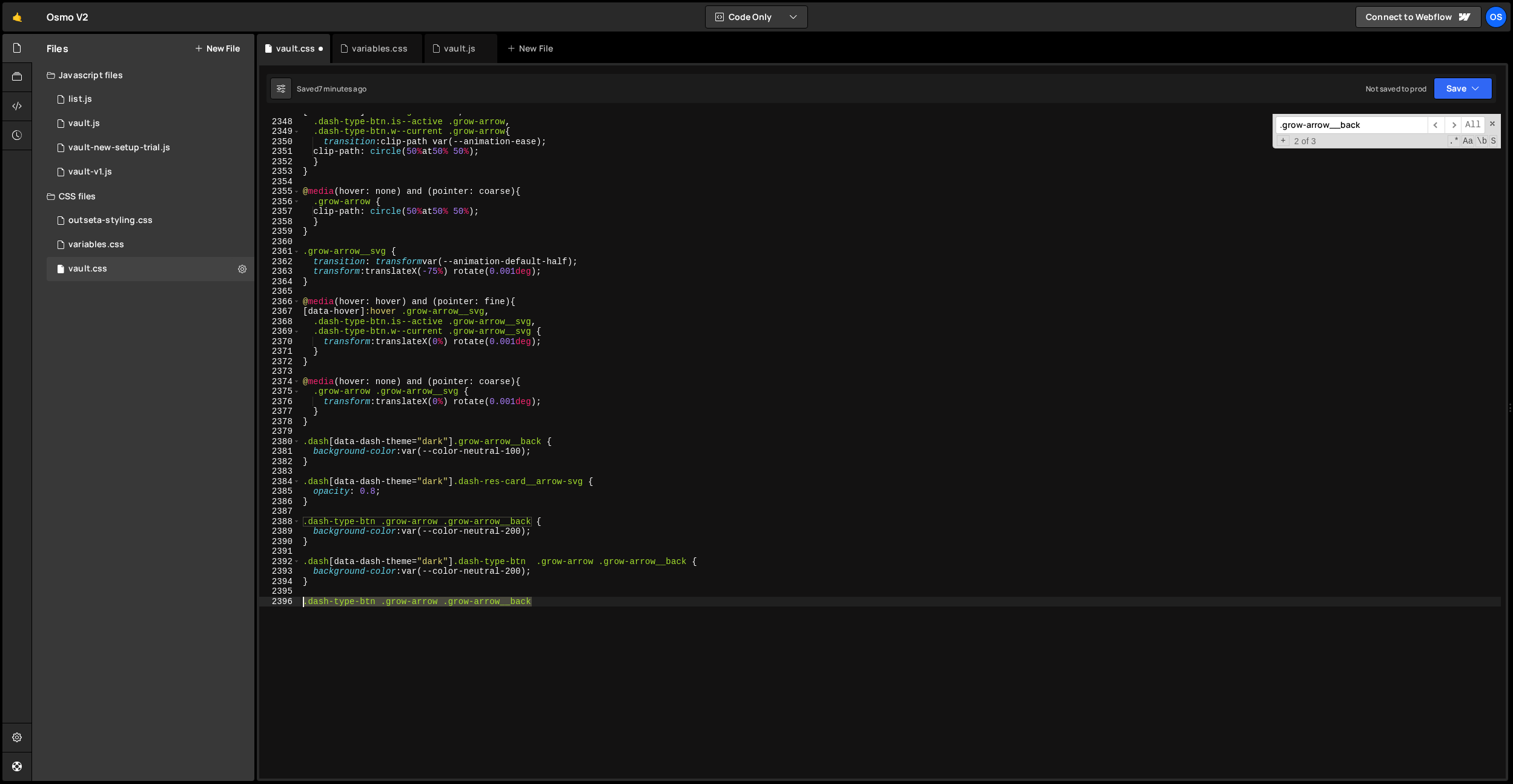
click at [264, 597] on div ".dash-type-btn .grow-arrow .grow-arrow__back 2347 2348 2349 2350 2351 2352 2353…" at bounding box center [882, 446] width 1247 height 664
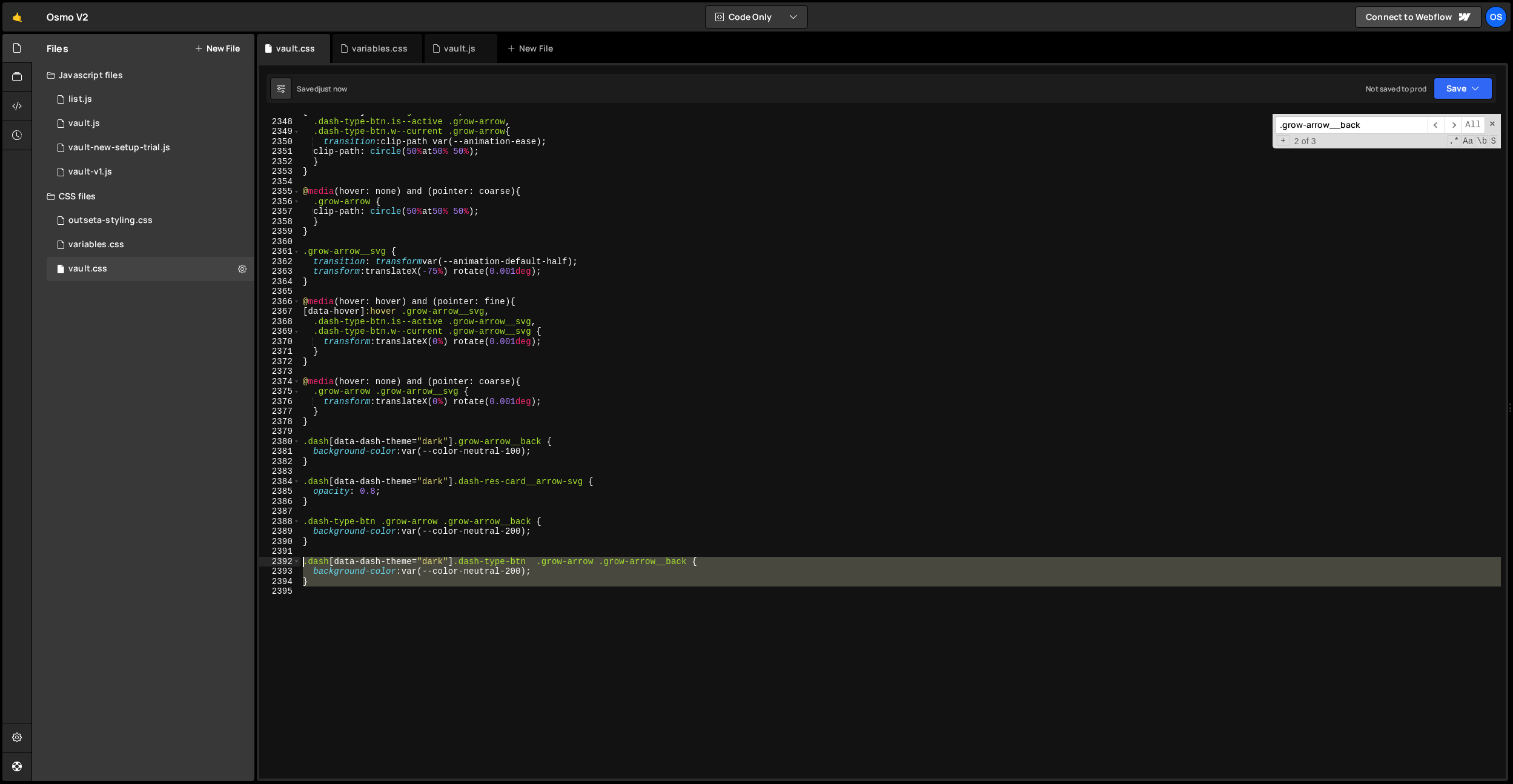
drag, startPoint x: 332, startPoint y: 599, endPoint x: 280, endPoint y: 558, distance: 66.2
click at [279, 558] on div "2347 2348 2349 2350 2351 2352 2353 2354 2355 2356 2357 2358 2359 2360 2361 2362…" at bounding box center [882, 446] width 1247 height 664
click at [550, 249] on div "[ data-hover ] :hover .grow-arrow , .dash-type-btn.is--active .grow-arrow , .da…" at bounding box center [900, 448] width 1201 height 684
type textarea ".grow-arrow__svg {"
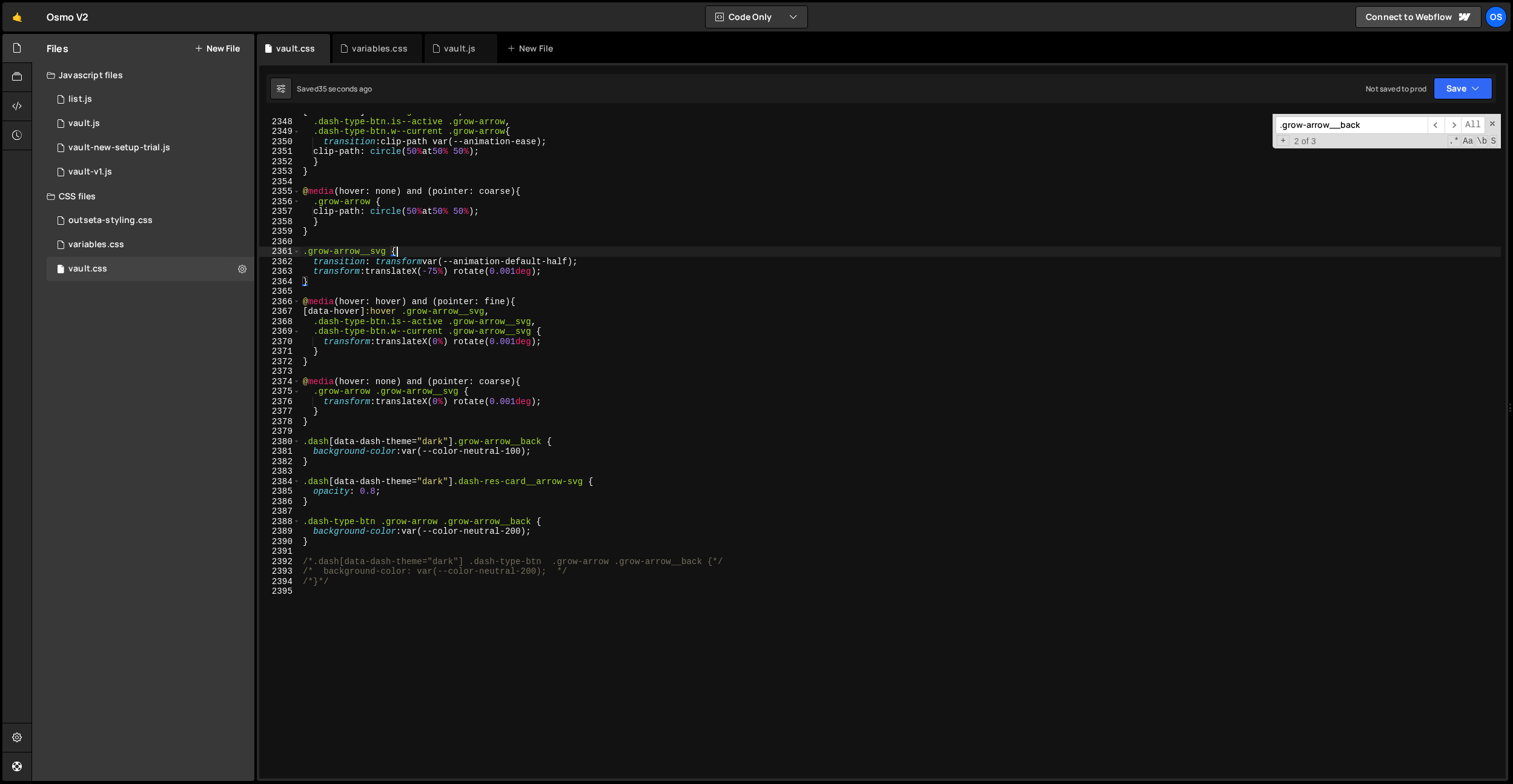
paste input ".dash[data-dash-theme="dark"]"
type input ".dash[data-dash-theme="dark"] .grow-arrow__back"
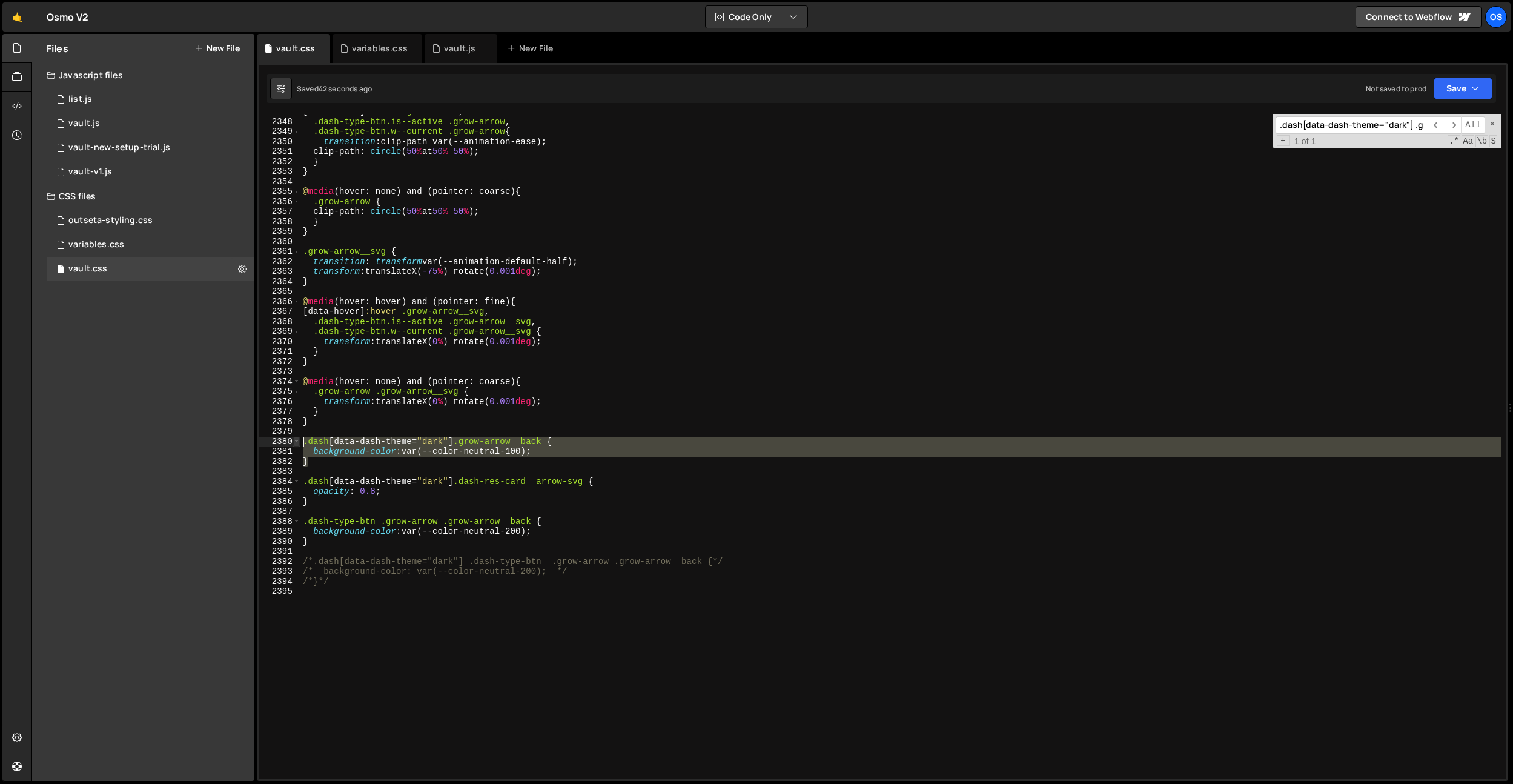
drag, startPoint x: 326, startPoint y: 459, endPoint x: 293, endPoint y: 444, distance: 36.2
click at [293, 444] on div "} 2347 2348 2349 2350 2351 2352 2353 2354 2355 2356 2357 2358 2359 2360 2361 23…" at bounding box center [882, 446] width 1247 height 664
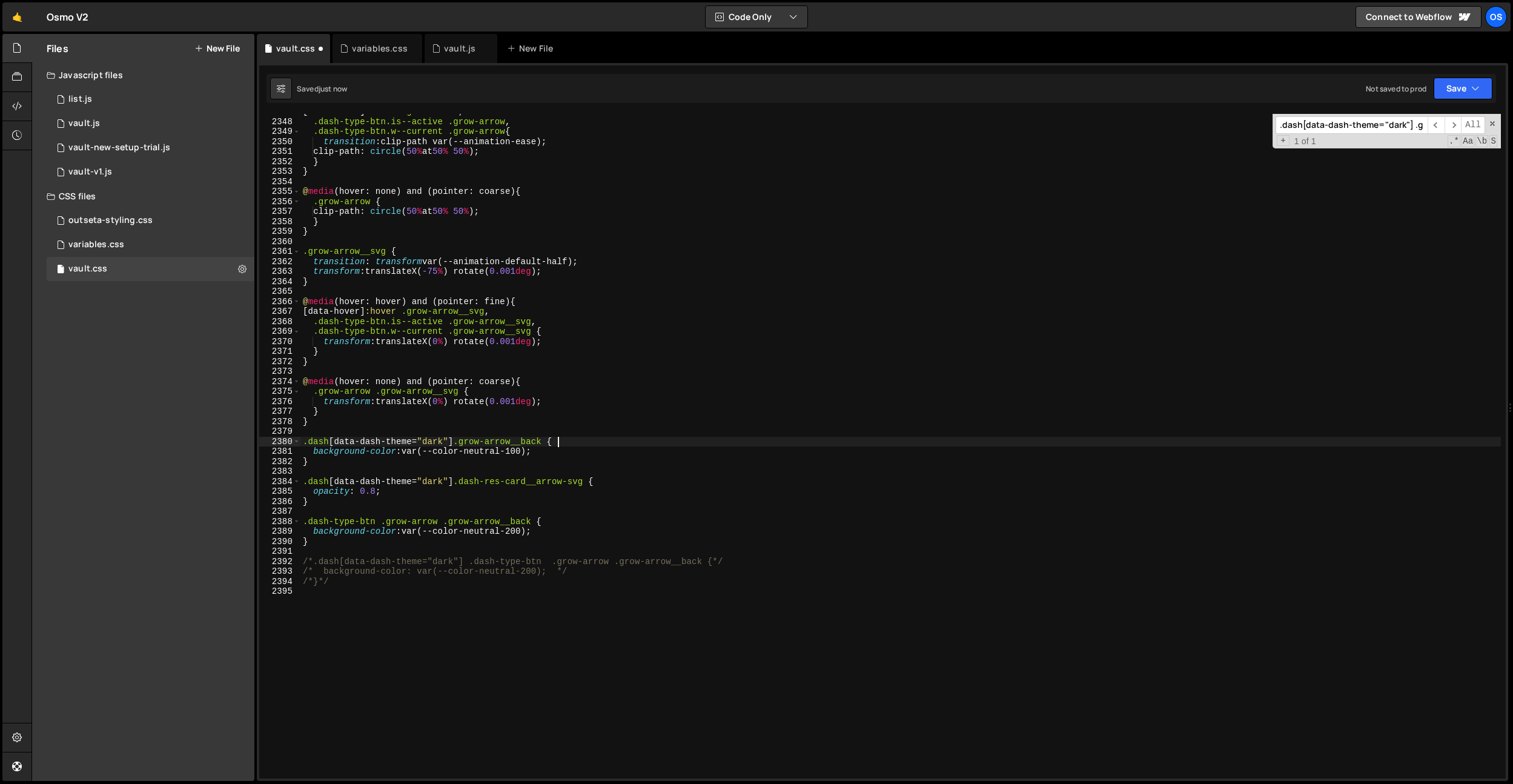
click at [567, 438] on div "[ data-hover ] :hover .grow-arrow , .dash-type-btn.is--active .grow-arrow , .da…" at bounding box center [900, 448] width 1201 height 684
drag, startPoint x: 557, startPoint y: 447, endPoint x: 406, endPoint y: 447, distance: 151.0
click at [406, 447] on div "[ data-hover ] :hover .grow-arrow , .dash-type-btn.is--active .grow-arrow , .da…" at bounding box center [900, 448] width 1201 height 684
type textarea "background-color: var(--color-neutral-100);"
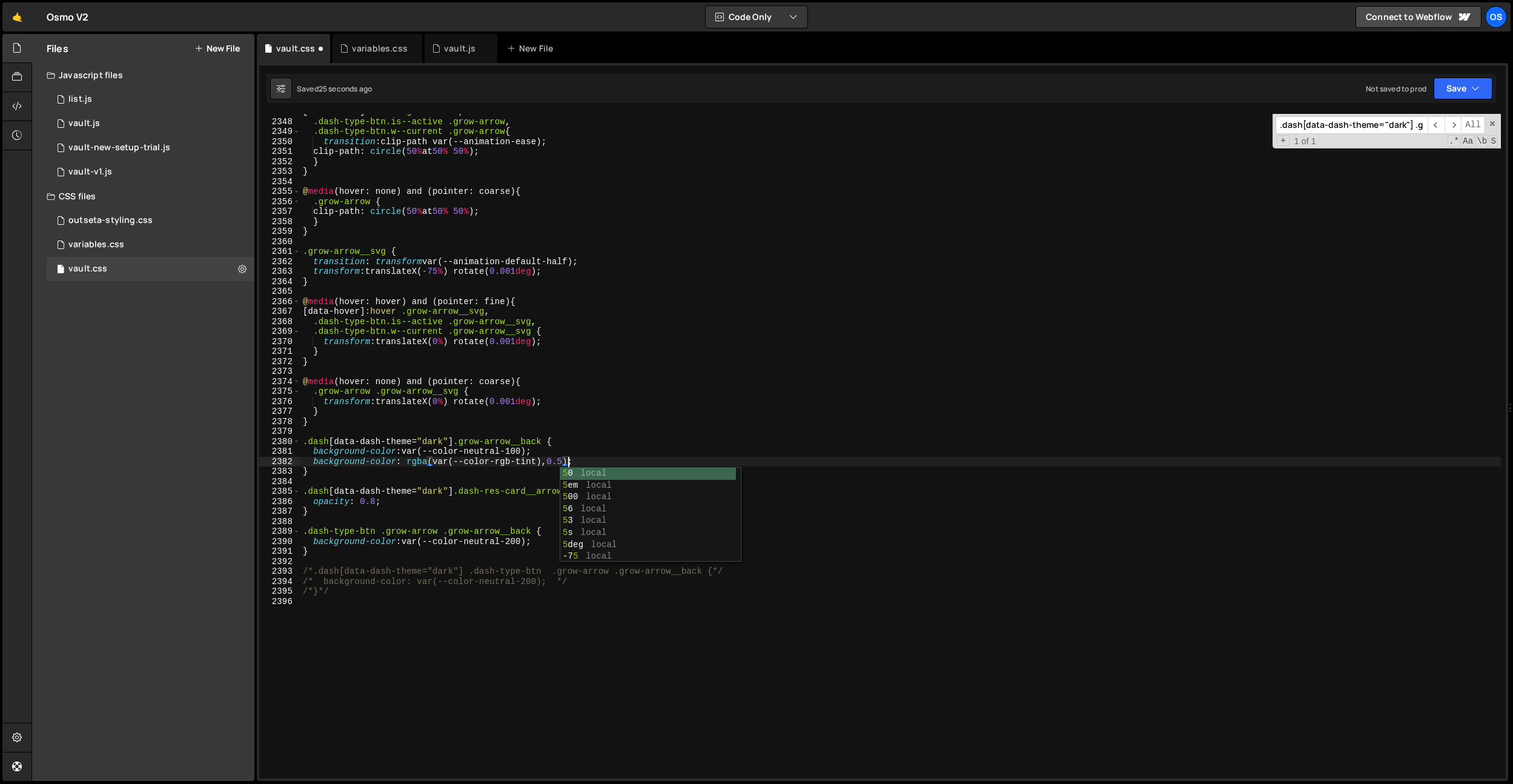
scroll to position [0, 18]
type textarea "background-color: rgba(var(--color-rgb-tint), 0.5);"
click at [568, 465] on div "[ data-hover ] :hover .grow-arrow , .dash-type-btn.is--active .grow-arrow , .da…" at bounding box center [900, 448] width 1201 height 684
click at [604, 433] on div "[ data-hover ] :hover .grow-arrow , .dash-type-btn.is--active .grow-arrow , .da…" at bounding box center [900, 448] width 1201 height 684
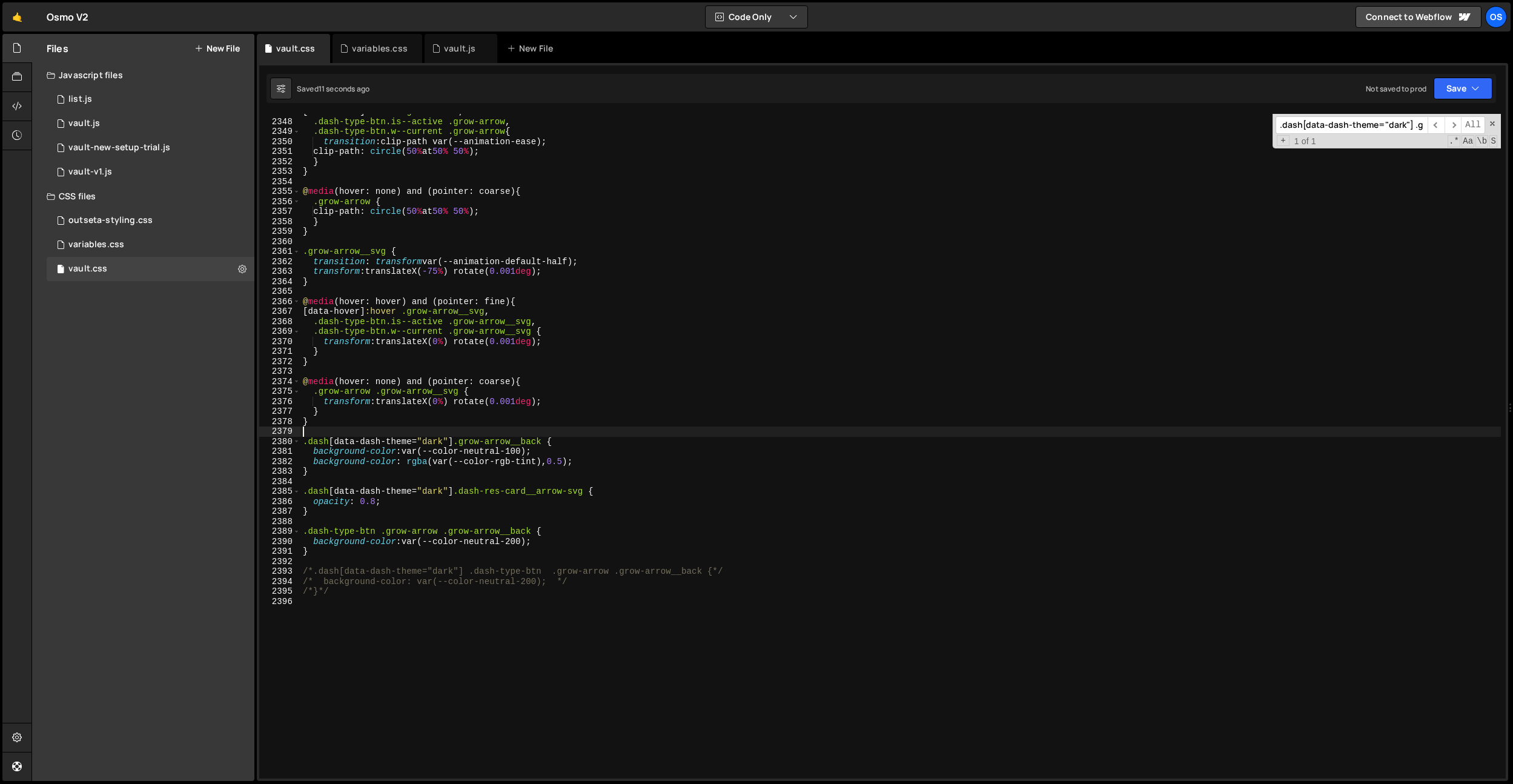
click at [527, 459] on div "[ data-hover ] :hover .grow-arrow , .dash-type-btn.is--active .grow-arrow , .da…" at bounding box center [900, 448] width 1201 height 684
click at [606, 424] on div "[ data-hover ] :hover .grow-arrow , .dash-type-btn.is--active .grow-arrow , .da…" at bounding box center [900, 448] width 1201 height 684
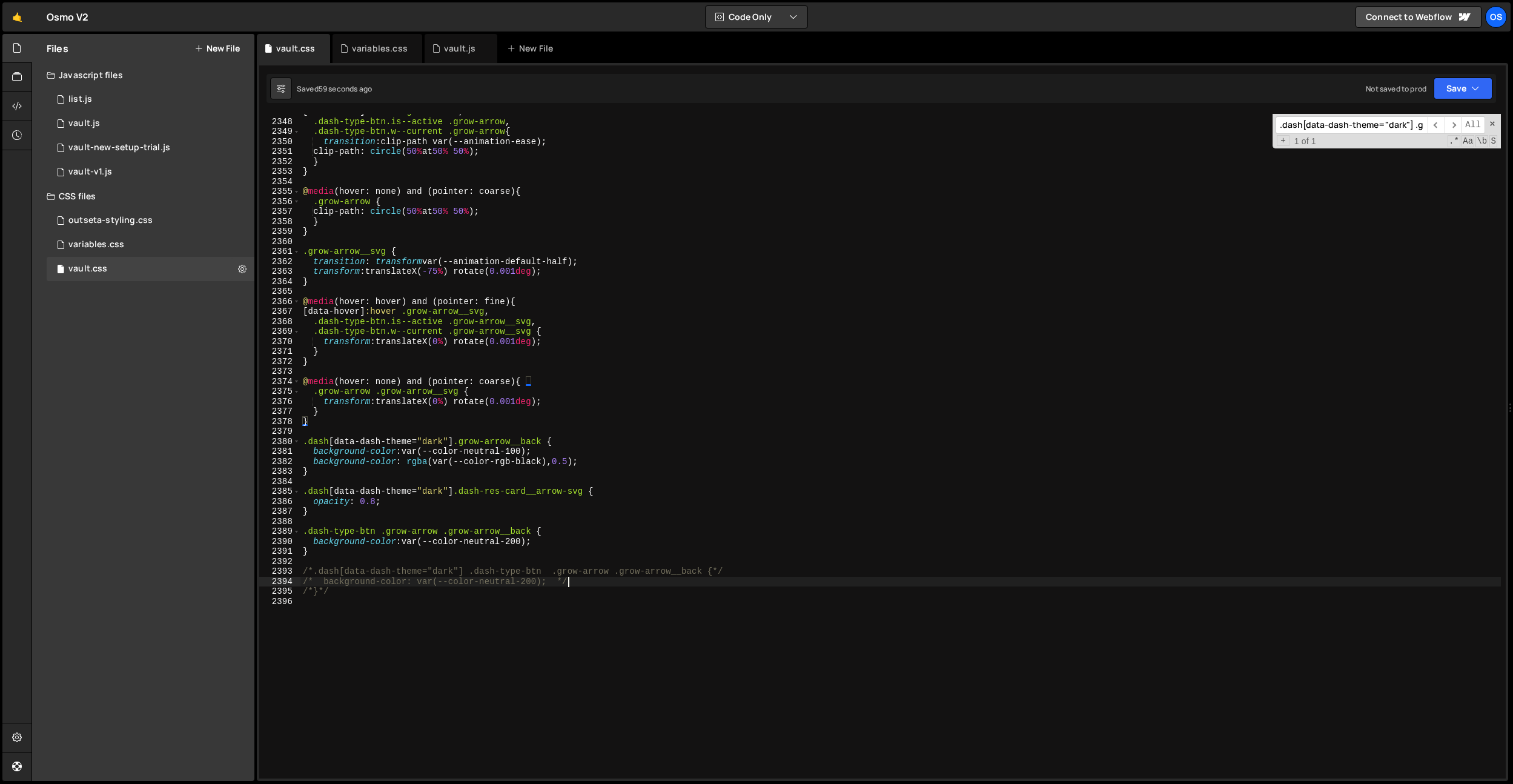
drag, startPoint x: 607, startPoint y: 581, endPoint x: 604, endPoint y: 572, distance: 9.5
click at [607, 581] on div "[ data-hover ] :hover .grow-arrow , .dash-type-btn.is--active .grow-arrow , .da…" at bounding box center [900, 448] width 1201 height 684
click at [573, 475] on div "[ data-hover ] :hover .grow-arrow , .dash-type-btn.is--active .grow-arrow , .da…" at bounding box center [900, 448] width 1201 height 684
drag, startPoint x: 560, startPoint y: 461, endPoint x: 407, endPoint y: 464, distance: 153.0
click at [407, 464] on div "[ data-hover ] :hover .grow-arrow , .dash-type-btn.is--active .grow-arrow , .da…" at bounding box center [900, 448] width 1201 height 684
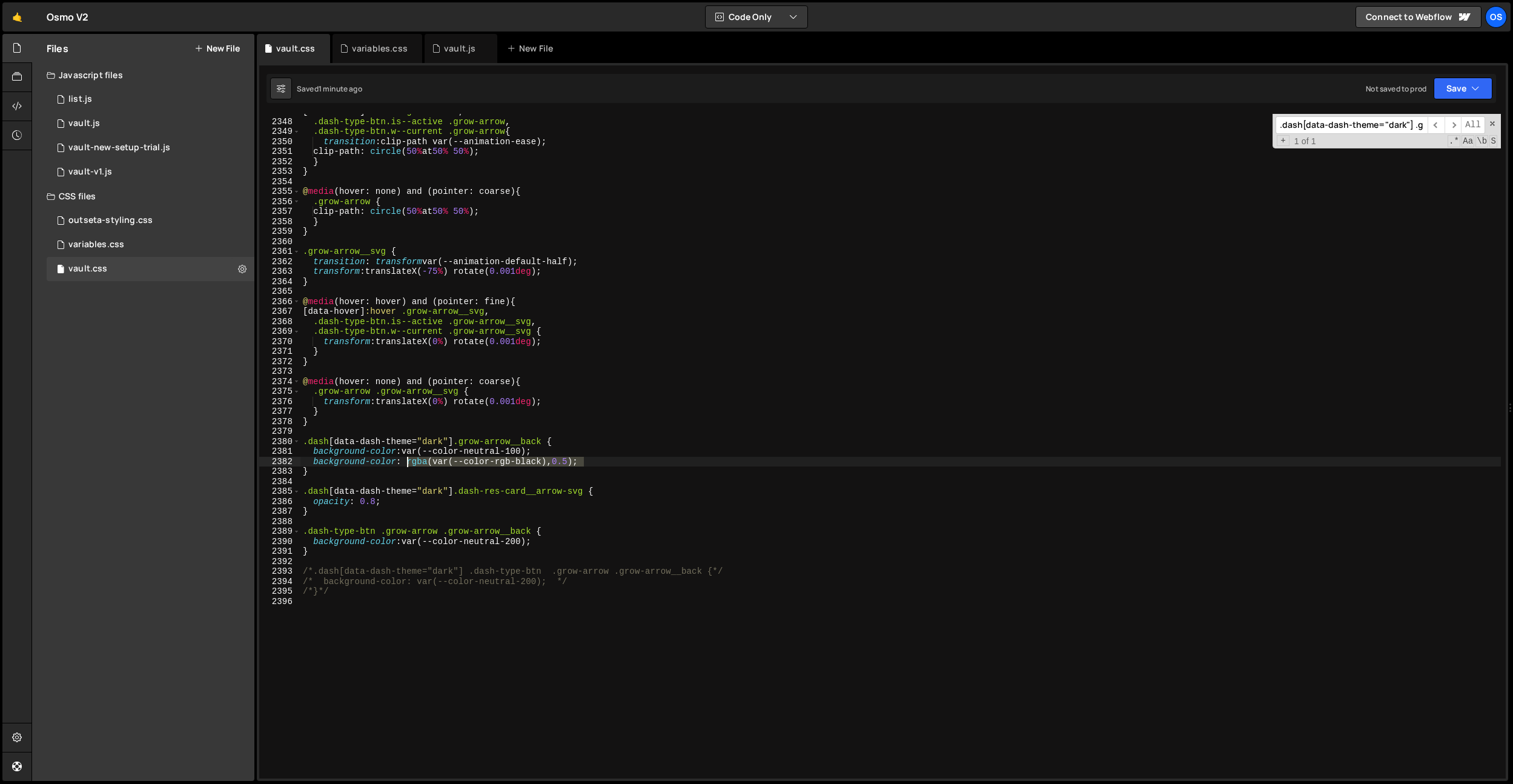
paste textarea "white), 0.4)"
drag, startPoint x: 584, startPoint y: 453, endPoint x: 593, endPoint y: 445, distance: 12.0
click at [593, 445] on div "[ data-hover ] :hover .grow-arrow , .dash-type-btn.is--active .grow-arrow , .da…" at bounding box center [900, 448] width 1201 height 684
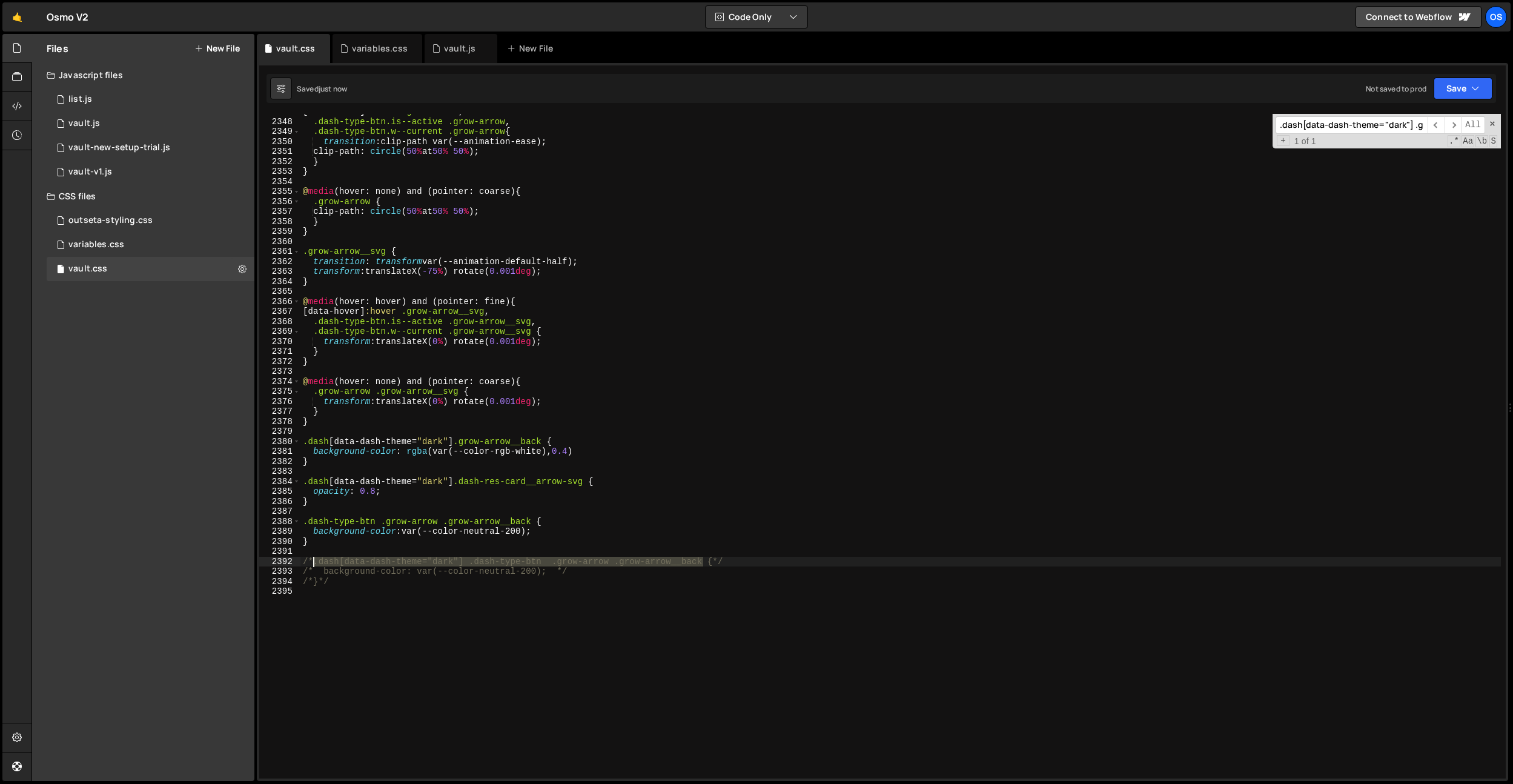
drag, startPoint x: 704, startPoint y: 561, endPoint x: 312, endPoint y: 557, distance: 392.0
click at [312, 557] on div "[ data-hover ] :hover .grow-arrow , .dash-type-btn.is--active .grow-arrow , .da…" at bounding box center [900, 448] width 1201 height 684
click at [528, 527] on div "[ data-hover ] :hover .grow-arrow , .dash-type-btn.is--active .grow-arrow , .da…" at bounding box center [900, 448] width 1201 height 684
paste textarea ".dash[data-dash-theme="dark"] .dash-type-btn .grow-arrow .grow-arrow__back"
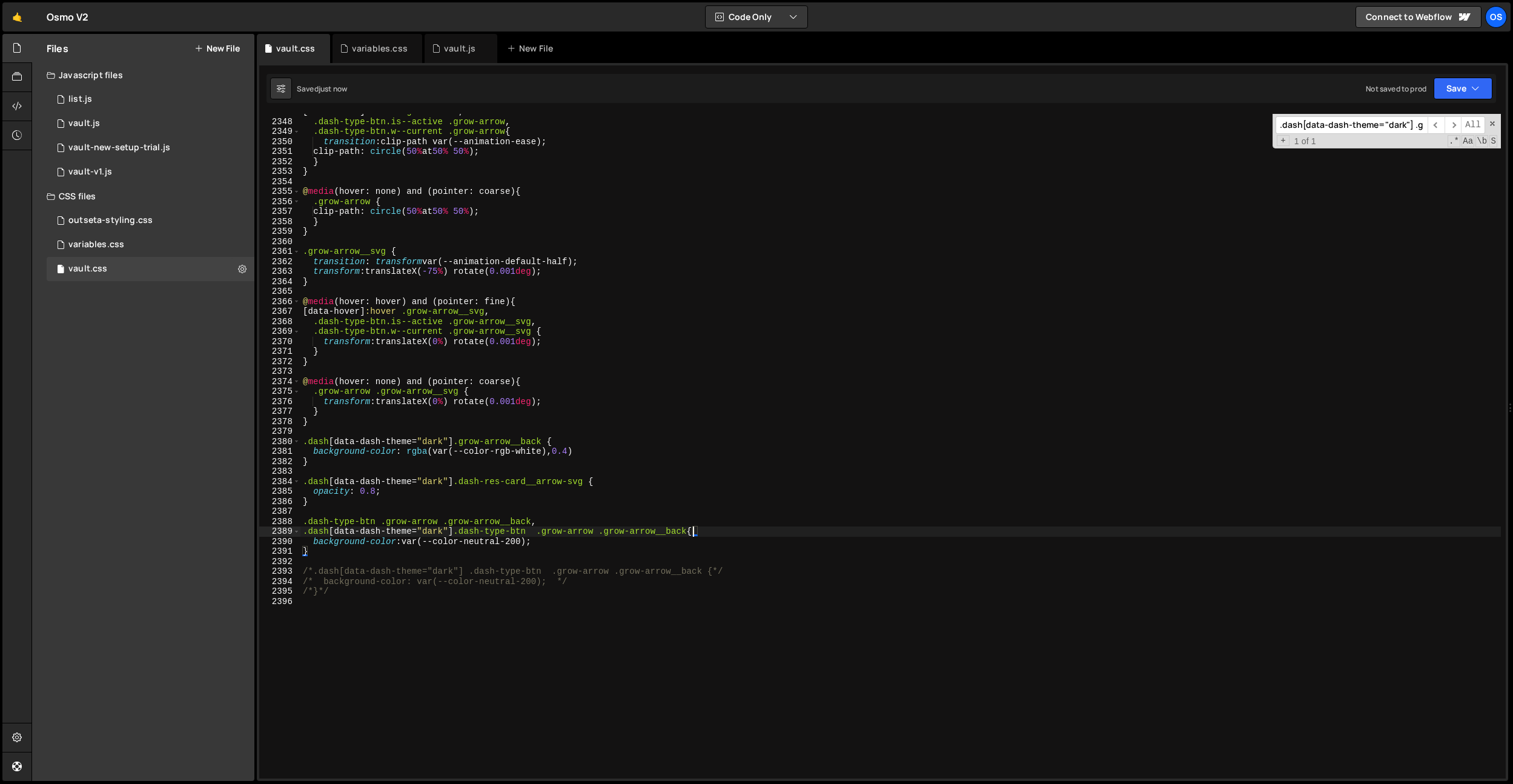
scroll to position [0, 27]
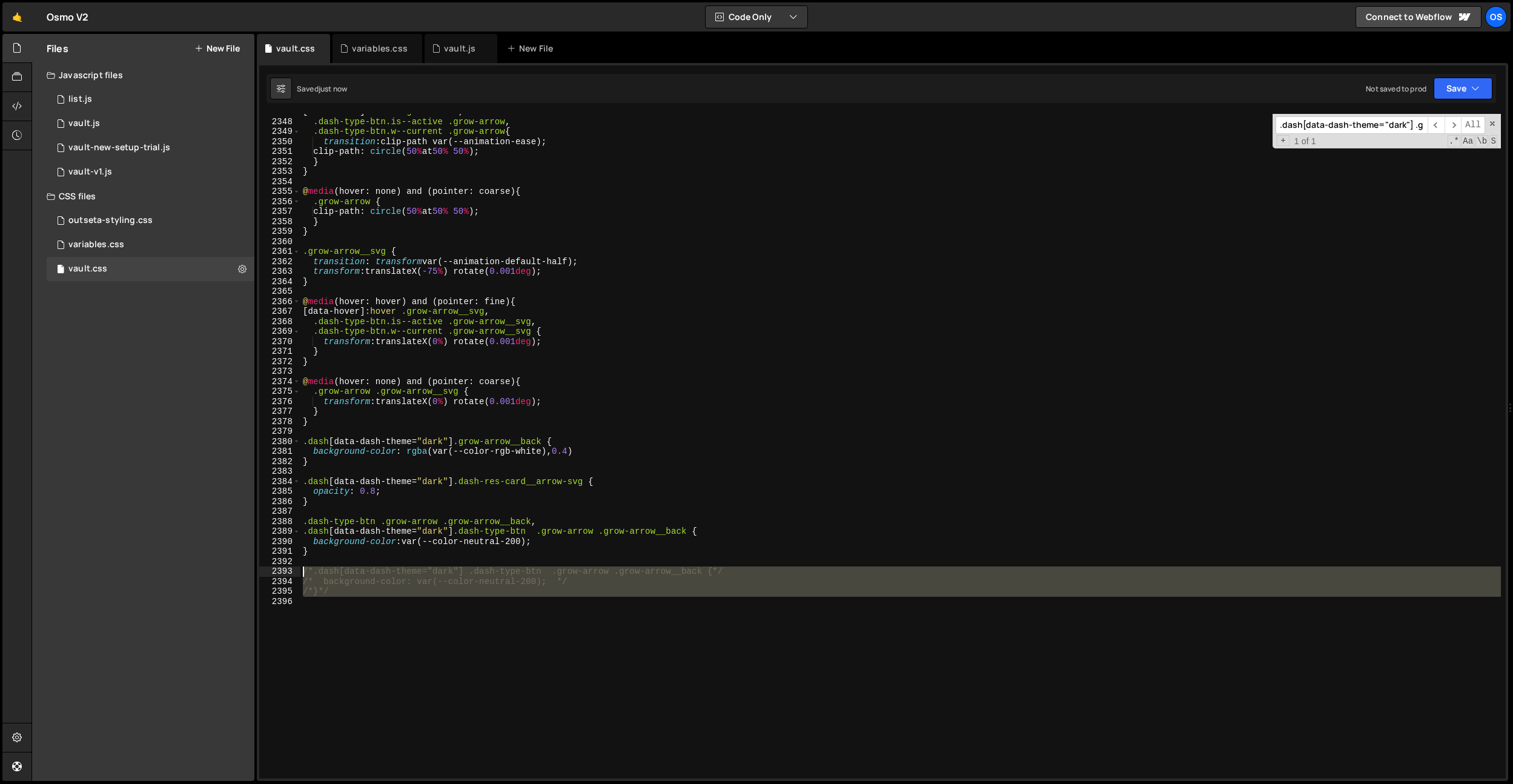
drag, startPoint x: 453, startPoint y: 600, endPoint x: 293, endPoint y: 564, distance: 164.0
click at [293, 566] on div ".dash[data-dash-theme="dark"] .dash-type-btn .grow-arrow .grow-arrow__back { 23…" at bounding box center [882, 446] width 1247 height 664
type textarea "/*.dash[data-dash-theme="dark"] .dash-type-btn .grow-arrow .grow-arrow__back {*/"
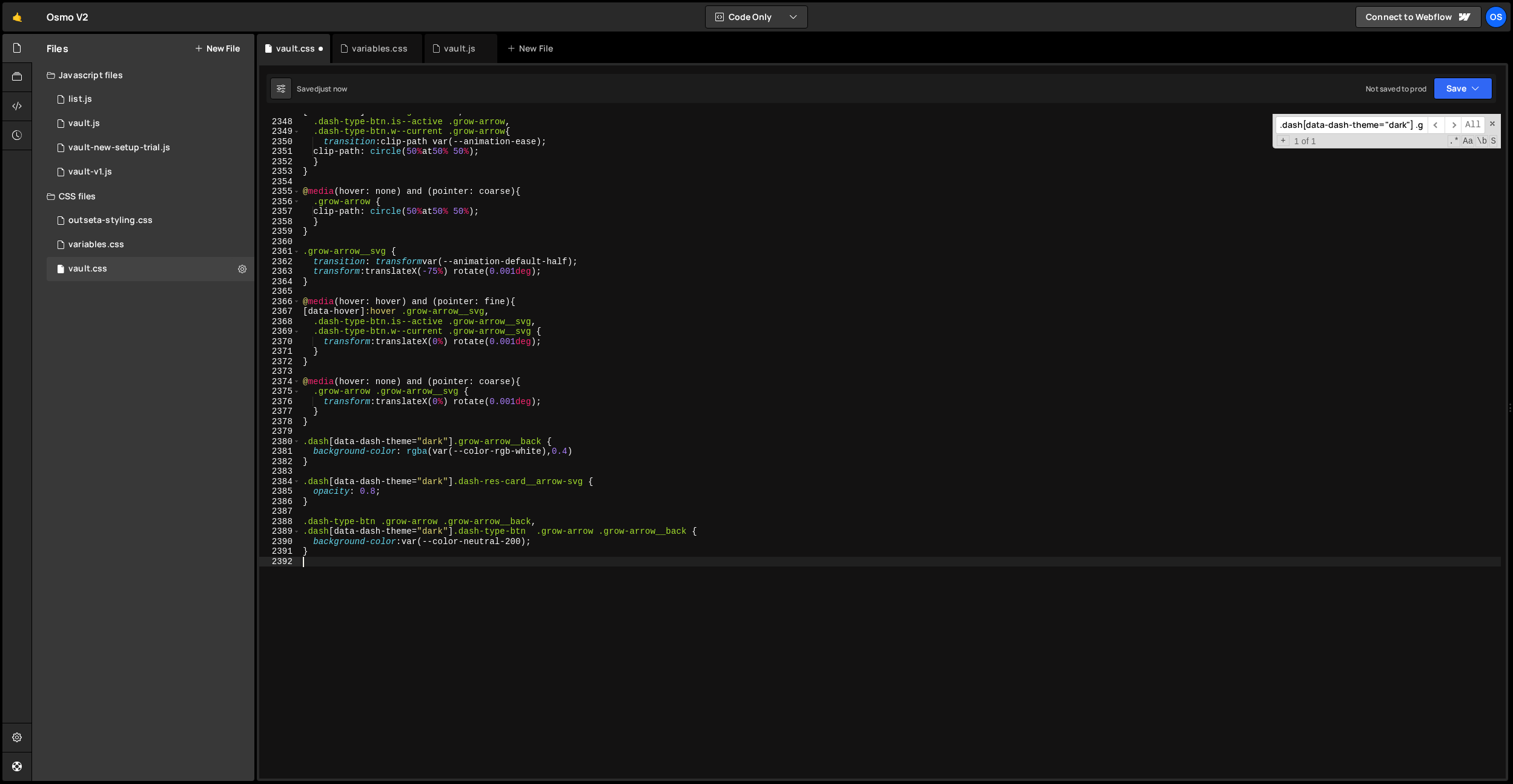
scroll to position [0, 0]
click at [574, 452] on div "[ data-hover ] :hover .grow-arrow , .dash-type-btn.is--active .grow-arrow , .da…" at bounding box center [900, 448] width 1201 height 684
click at [529, 333] on div "[ data-hover ] :hover .grow-arrow , .dash-type-btn.is--active .grow-arrow , .da…" at bounding box center [900, 448] width 1201 height 684
type textarea ".dash-type-btn.w--current .grow-arrow__svg {"
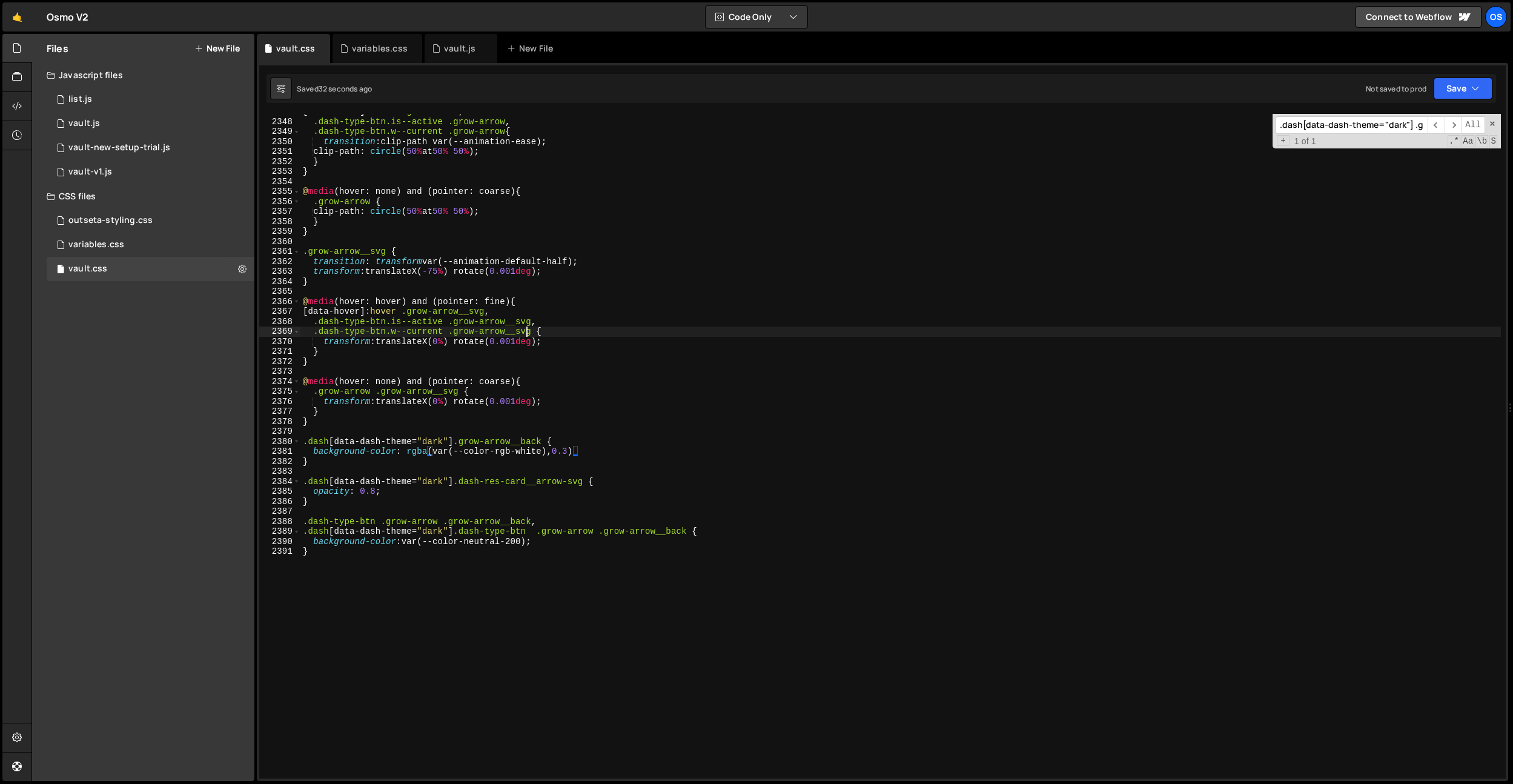
scroll to position [0, 16]
click at [534, 333] on div "[ data-hover ] :hover .grow-arrow , .dash-type-btn.is--active .grow-arrow , .da…" at bounding box center [900, 448] width 1201 height 684
click at [1346, 129] on input ".dash[data-dash-theme="dark"] .grow-arrow__back" at bounding box center [1352, 125] width 152 height 18
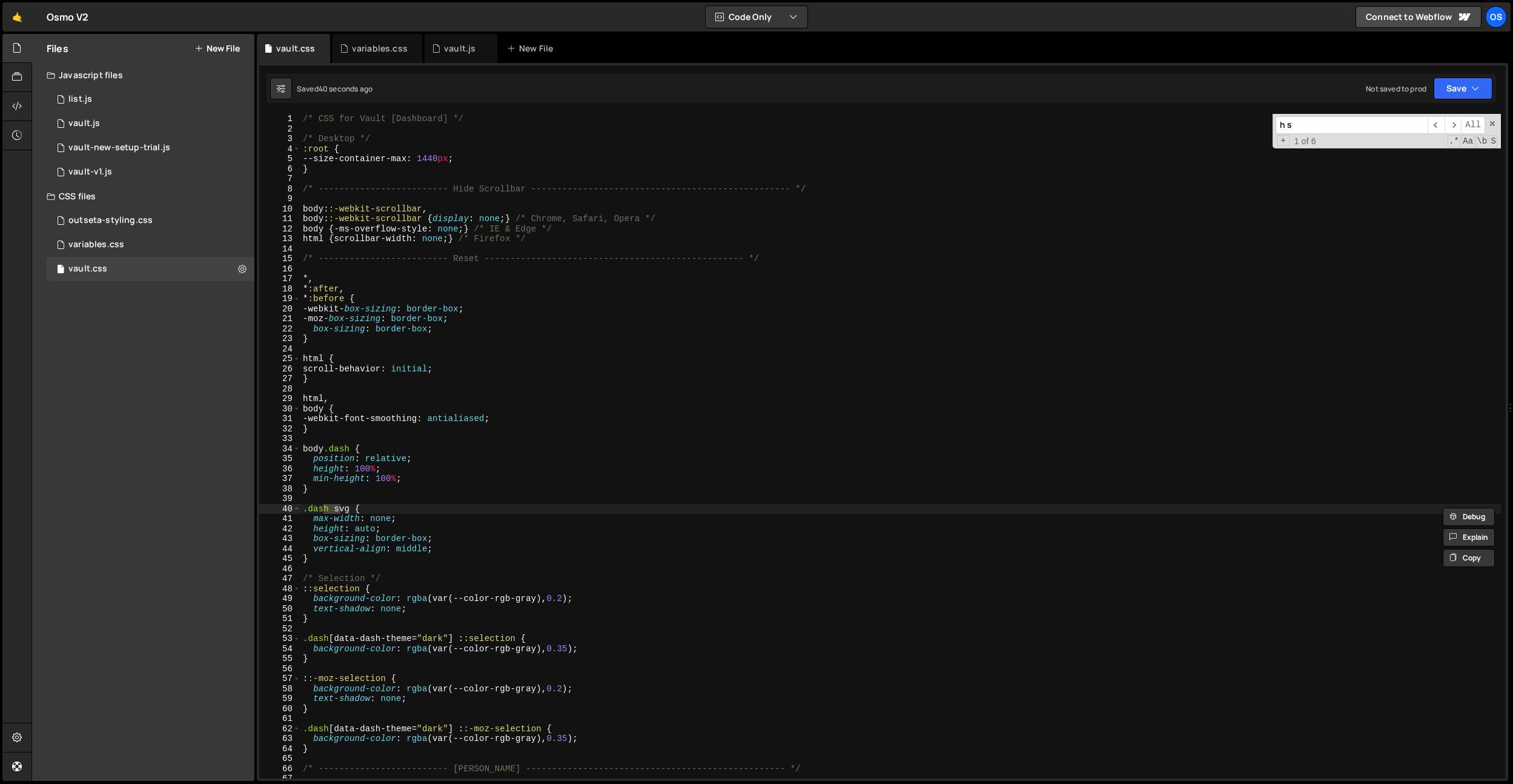
scroll to position [8588, 0]
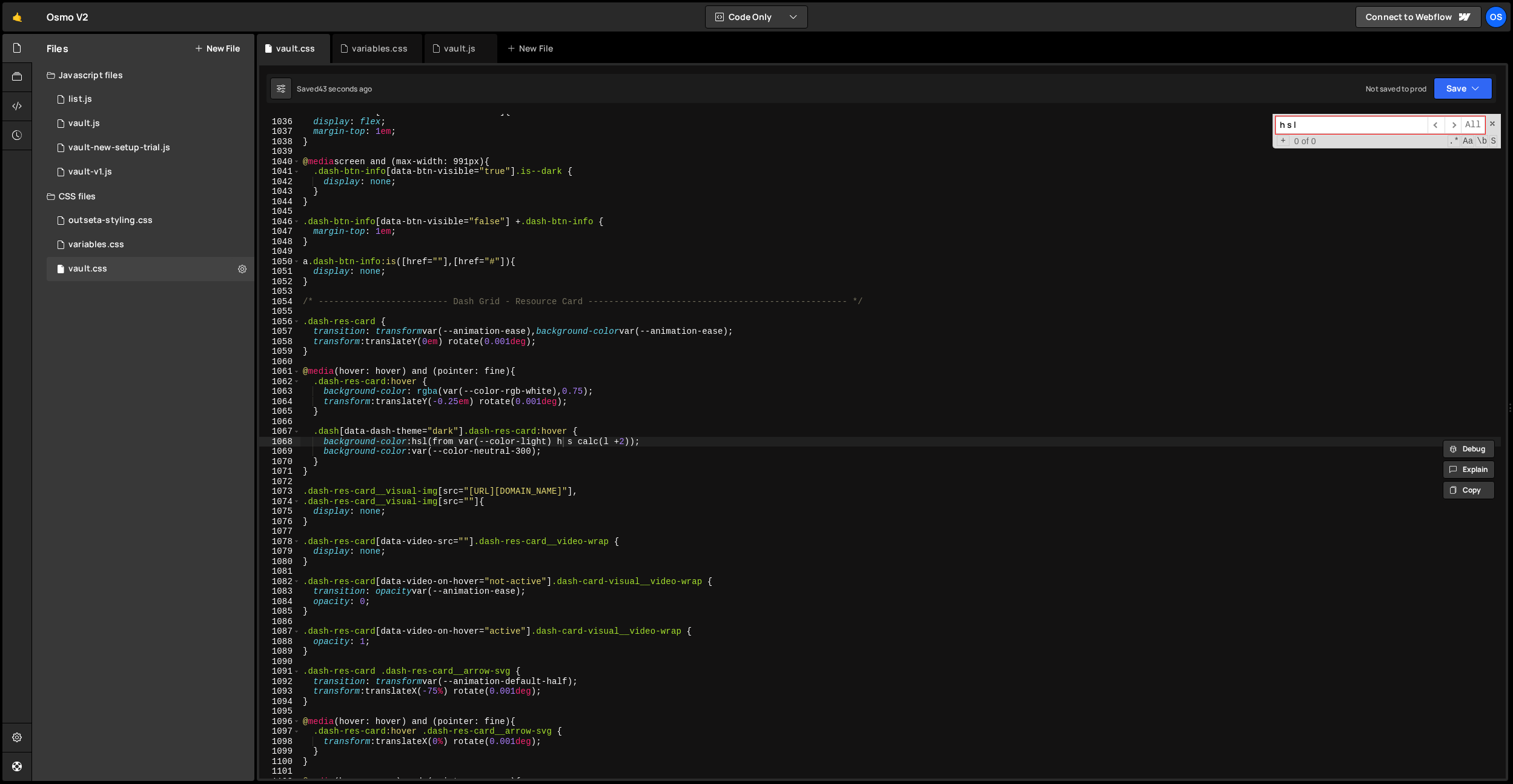
type input "h s l"
drag, startPoint x: 667, startPoint y: 433, endPoint x: 664, endPoint y: 442, distance: 9.5
click at [667, 433] on div ".dash-btn-info [ data-btn-visible = " true " ] { display : flex ; margin-top : …" at bounding box center [900, 448] width 1201 height 684
drag, startPoint x: 664, startPoint y: 442, endPoint x: 247, endPoint y: 443, distance: 417.0
click at [247, 443] on div "Files New File Javascript files 0 list.js 0 0 vault.js 0 0 vault-new-setup-tria…" at bounding box center [772, 408] width 1482 height 747
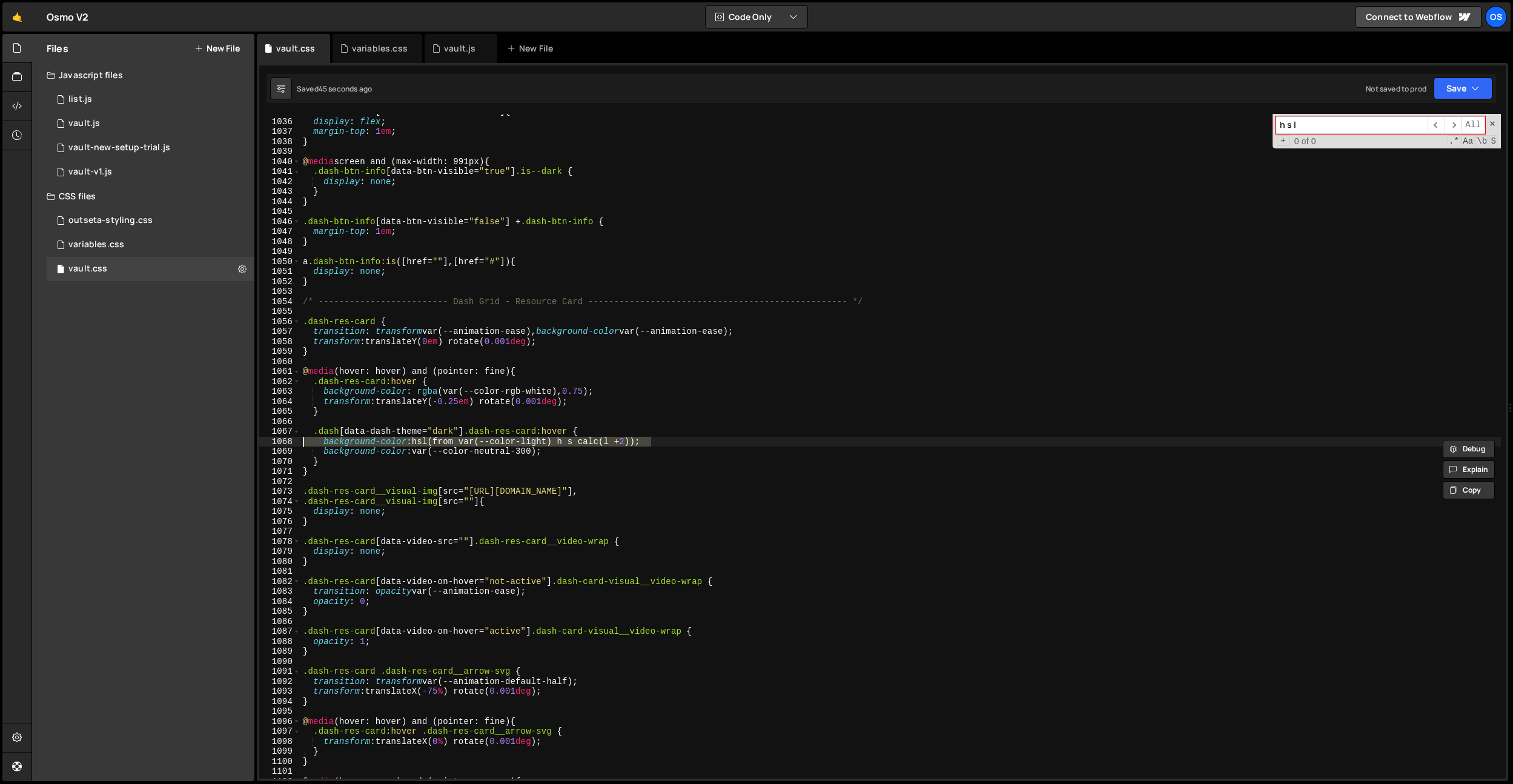
type textarea "/*background-color: hsl(from var(--color-light) h s calc(l + 2));*/"
click at [570, 252] on div ".dash-btn-info [ data-btn-visible = " true " ] { display : flex ; margin-top : …" at bounding box center [900, 448] width 1201 height 684
paste input "search-dummy"
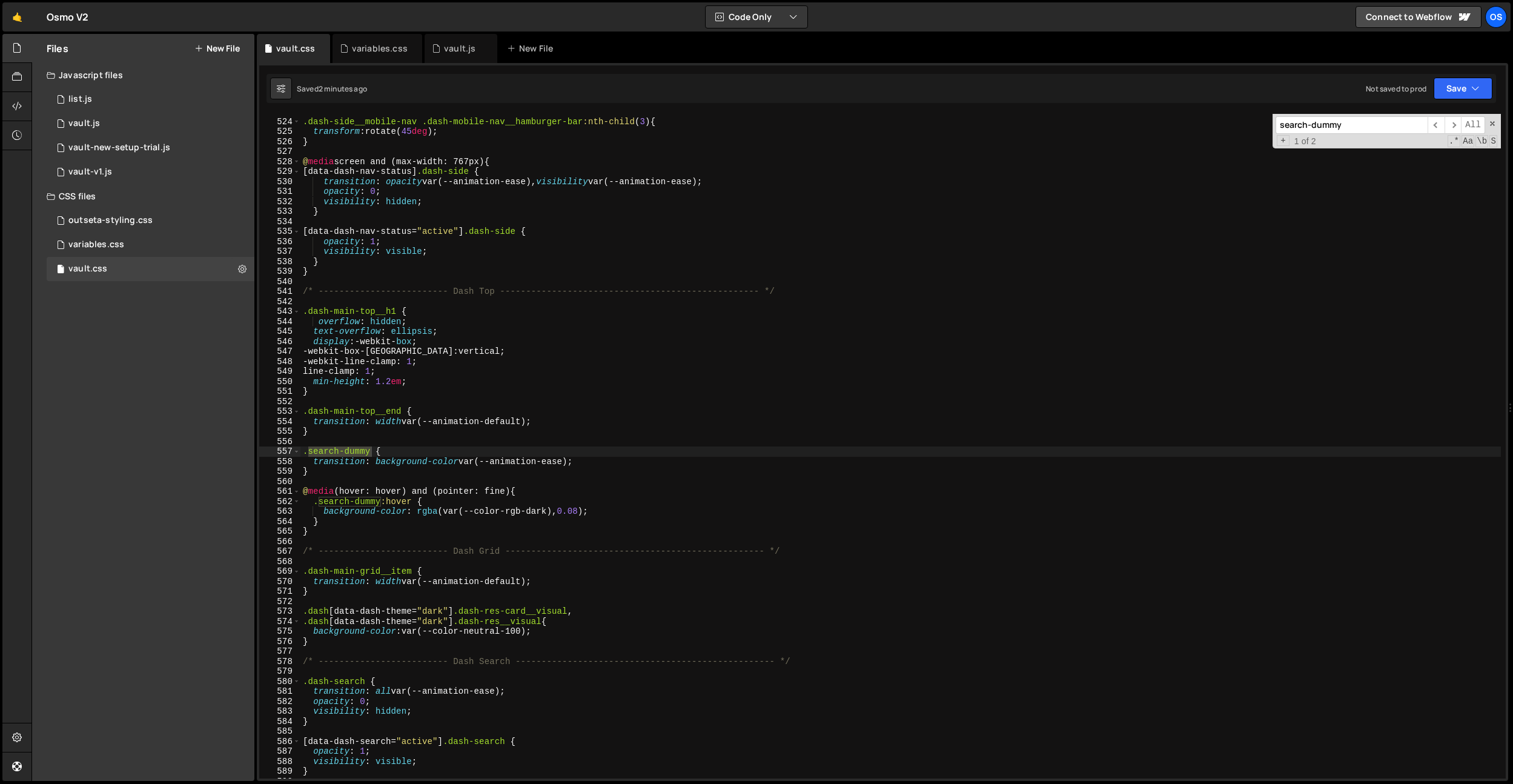
scroll to position [4339, 0]
type input "search-dummy"
click at [382, 511] on div ".dash-side__mobile-nav .dash-mobile-nav__hamburger-bar :nth-child ( 3 ) { trans…" at bounding box center [900, 448] width 1201 height 684
drag, startPoint x: 614, startPoint y: 510, endPoint x: 416, endPoint y: 515, distance: 198.1
click at [416, 515] on div ".dash-side__mobile-nav .dash-mobile-nav__hamburger-bar :nth-child ( 3 ) { trans…" at bounding box center [900, 448] width 1201 height 684
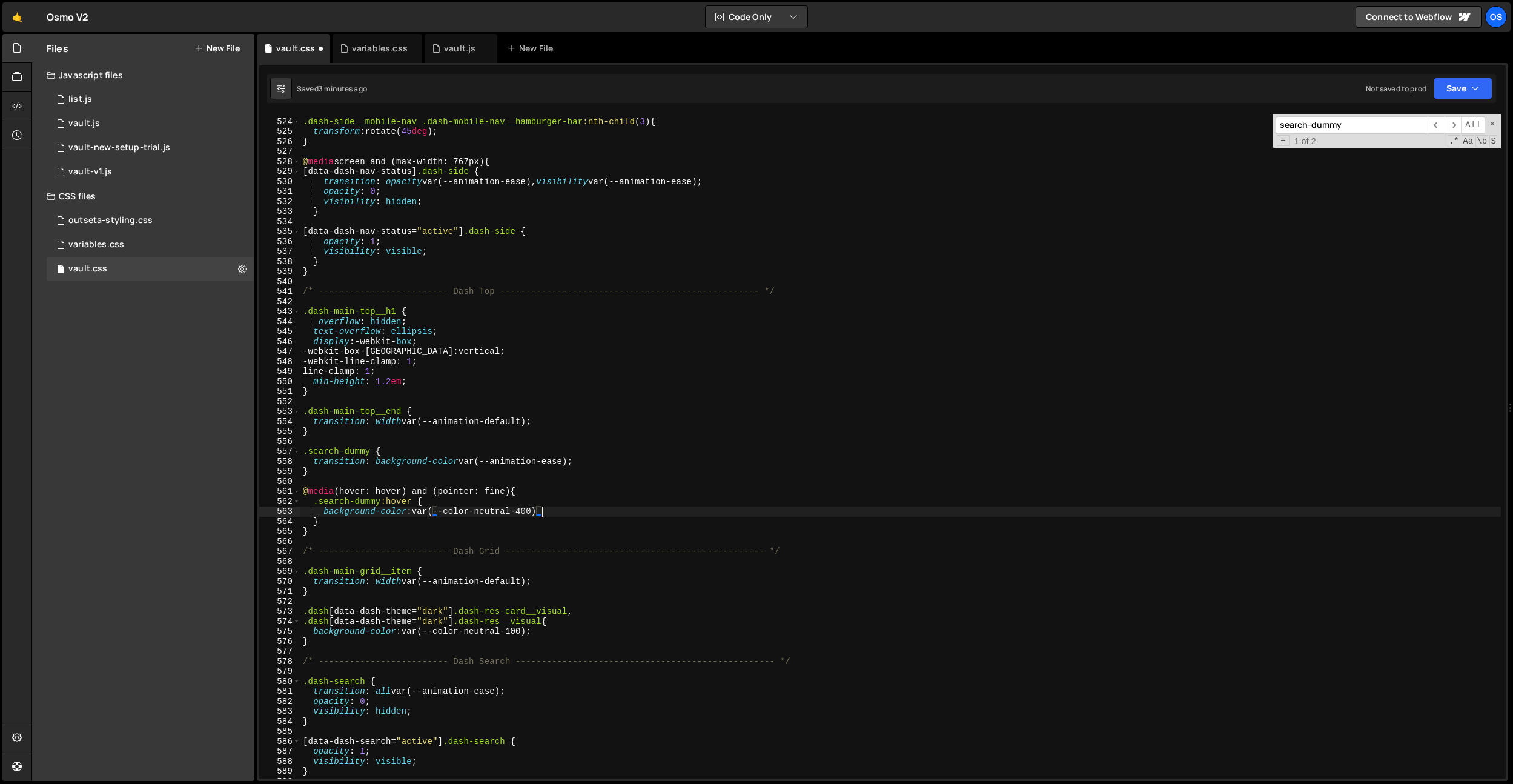
scroll to position [0, 16]
type textarea "background-color: var(--color-neutral-400);"
click at [362, 35] on div "variables.css" at bounding box center [377, 48] width 90 height 29
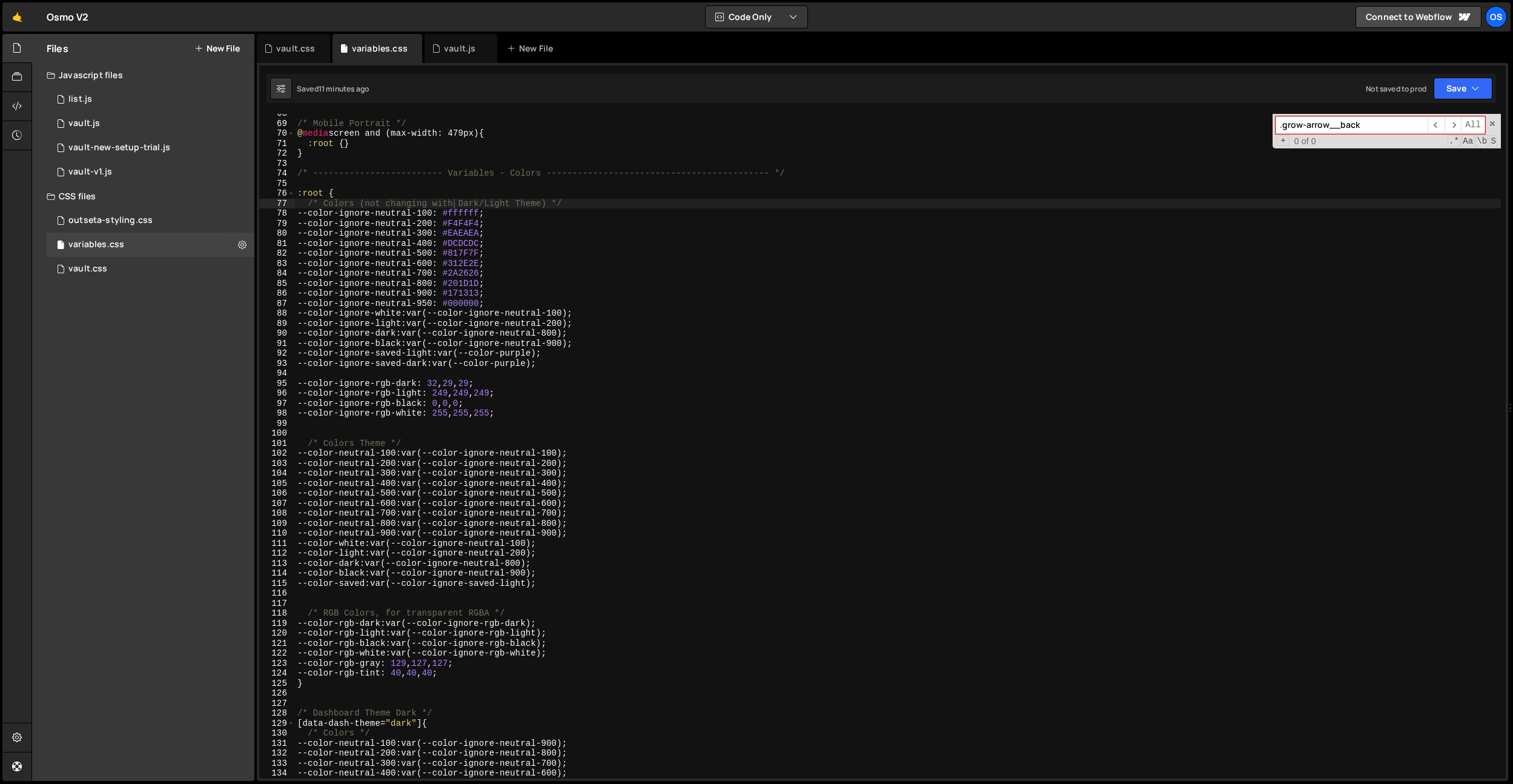
click at [527, 268] on div "/* Mobile Portrait */ @ media screen and (max-width: 479px) { :root { } } /* --…" at bounding box center [898, 450] width 1206 height 684
drag, startPoint x: 525, startPoint y: 246, endPoint x: 308, endPoint y: 246, distance: 217.0
click at [308, 246] on div "/* Mobile Portrait */ @ media screen and (max-width: 479px) { :root { } } /* --…" at bounding box center [898, 450] width 1206 height 684
type textarea "--color-ignore-neutral-400: #DCDCDC;"
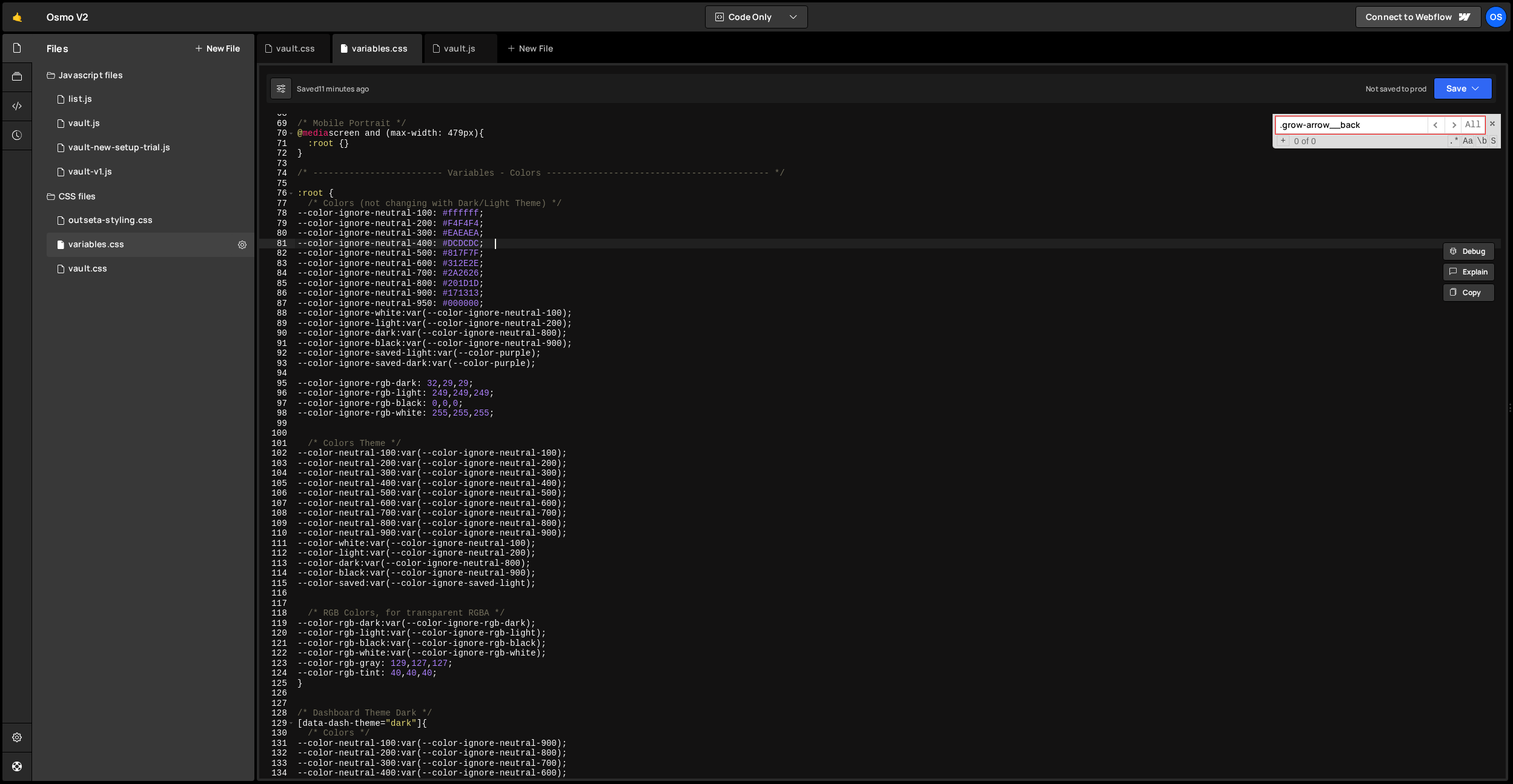
paste textarea "--color-ignore-neutral-400: #DCDCDC;"
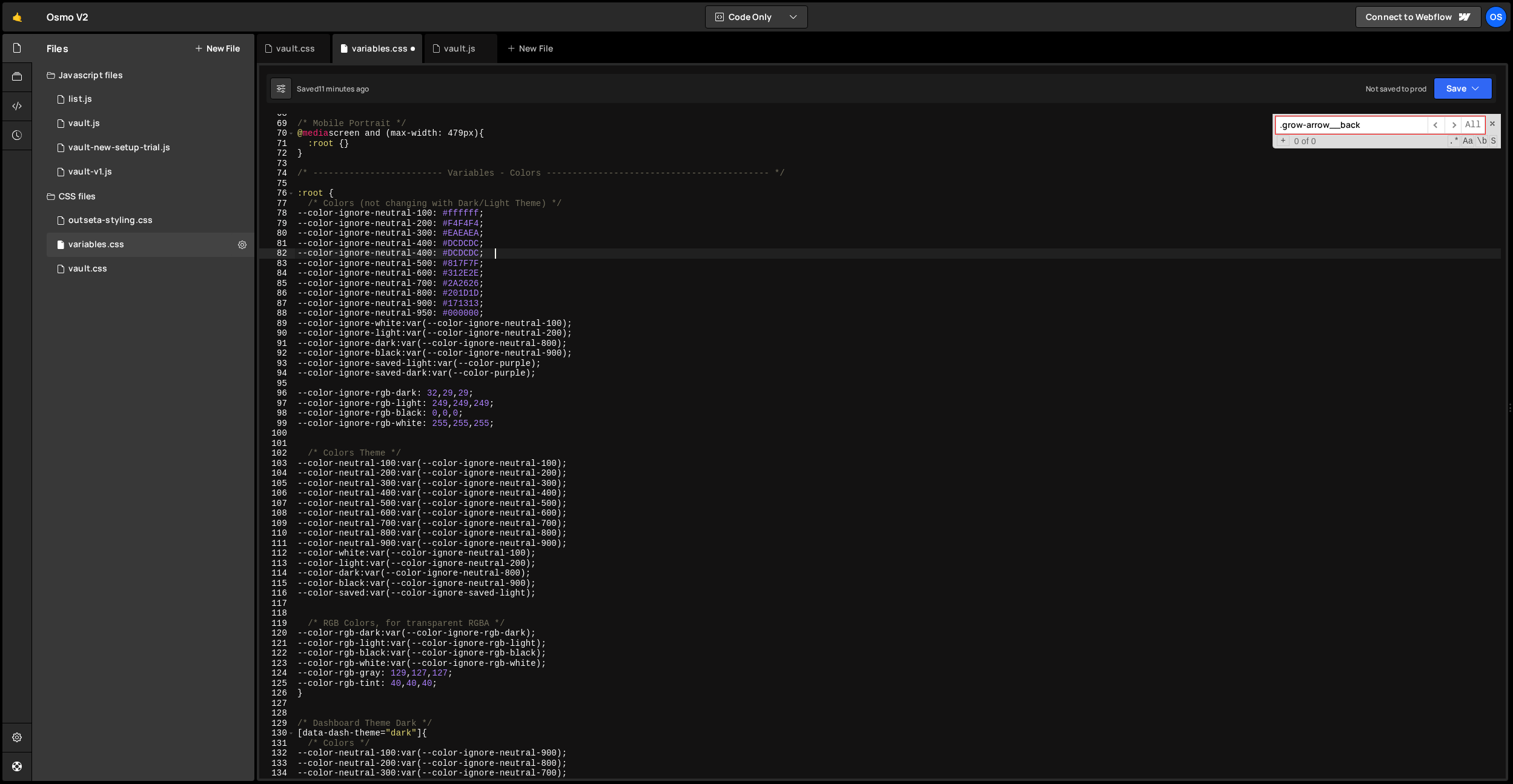
click at [437, 254] on div "/* Mobile Portrait */ @ media screen and (max-width: 479px) { :root { } } /* --…" at bounding box center [898, 450] width 1206 height 684
click at [473, 246] on div "/* Mobile Portrait */ @ media screen and (max-width: 479px) { :root { } } /* --…" at bounding box center [898, 450] width 1206 height 684
click at [474, 252] on div "/* Mobile Portrait */ @ media screen and (max-width: 479px) { :root { } } /* --…" at bounding box center [898, 450] width 1206 height 684
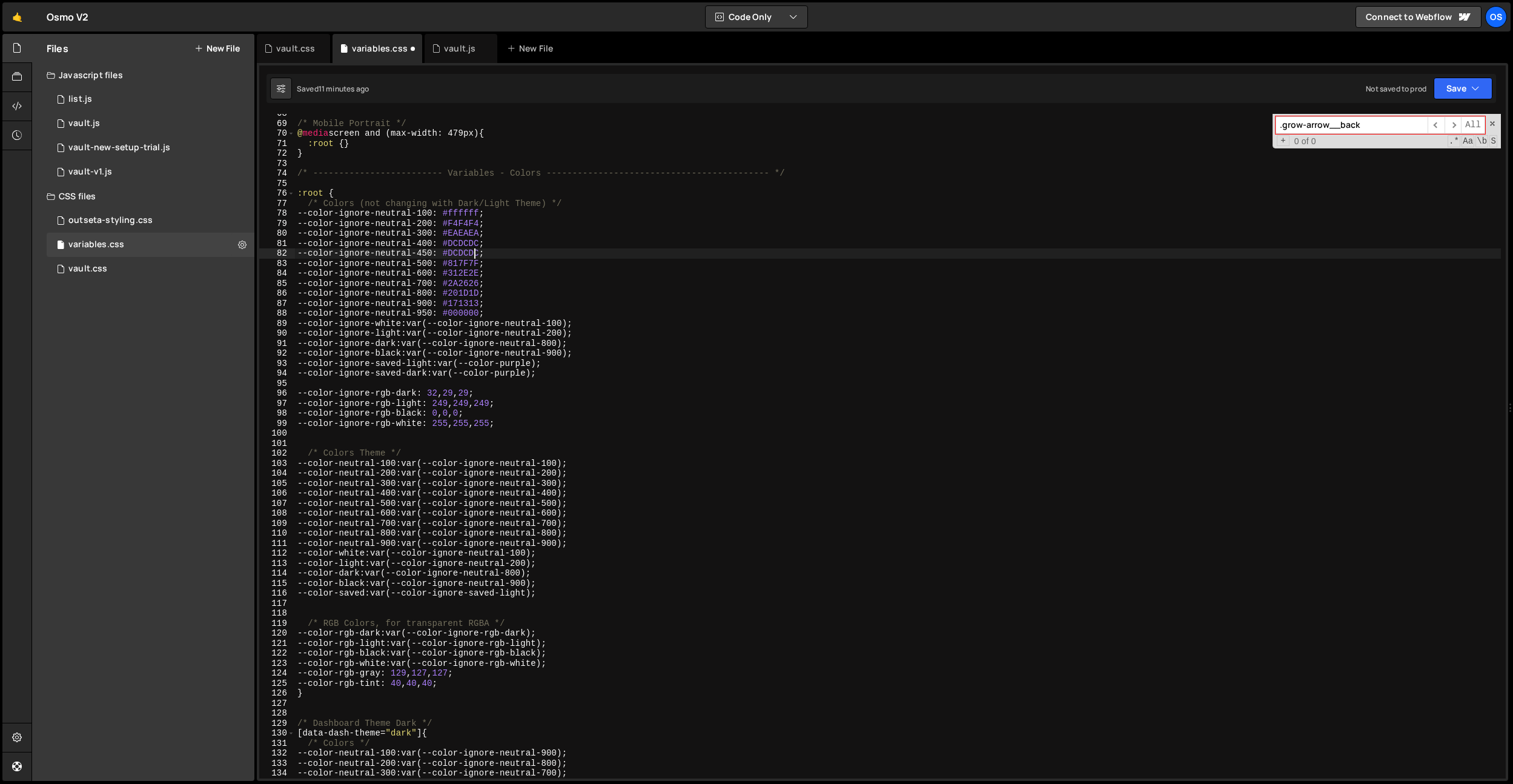
paste textarea "8D8D8"
drag, startPoint x: 477, startPoint y: 251, endPoint x: 307, endPoint y: 254, distance: 170.0
click at [307, 254] on div "/* Mobile Portrait */ @ media screen and (max-width: 479px) { :root { } } /* --…" at bounding box center [898, 450] width 1206 height 684
click at [596, 493] on div "/* Mobile Portrait */ @ media screen and (max-width: 479px) { :root { } } /* --…" at bounding box center [898, 450] width 1206 height 684
type textarea "--color-neutral-400: var(--color-ignore-neutral-400);"
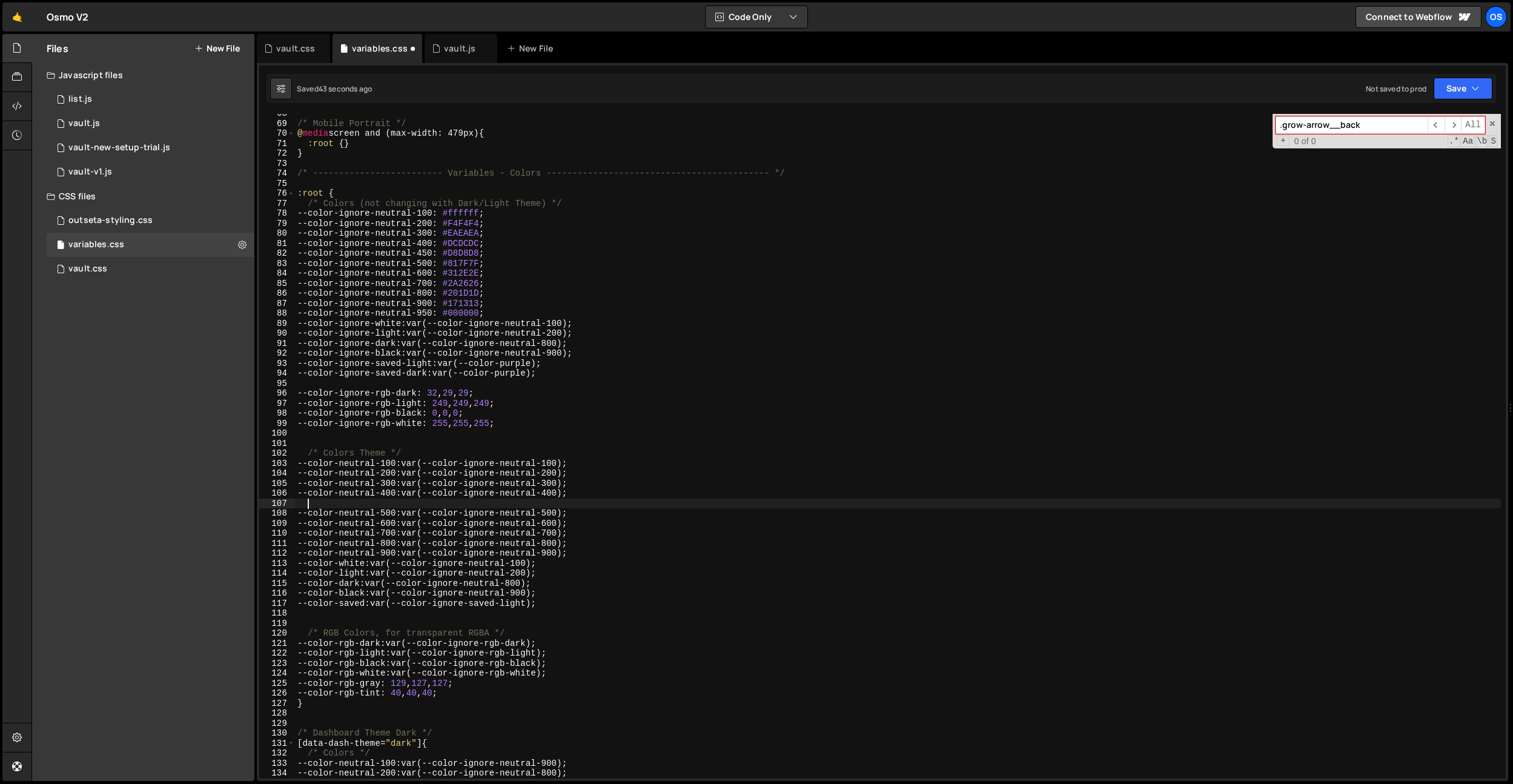
scroll to position [0, 0]
paste textarea "--color-ignore-neutral-450: #D8D8D8;"
click at [383, 502] on div "/* Mobile Portrait */ @ media screen and (max-width: 479px) { :root { } } /* --…" at bounding box center [898, 450] width 1206 height 684
drag, startPoint x: 419, startPoint y: 496, endPoint x: 579, endPoint y: 495, distance: 160.0
click at [579, 495] on div "/* Mobile Portrait */ @ media screen and (max-width: 479px) { :root { } } /* --…" at bounding box center [898, 450] width 1206 height 684
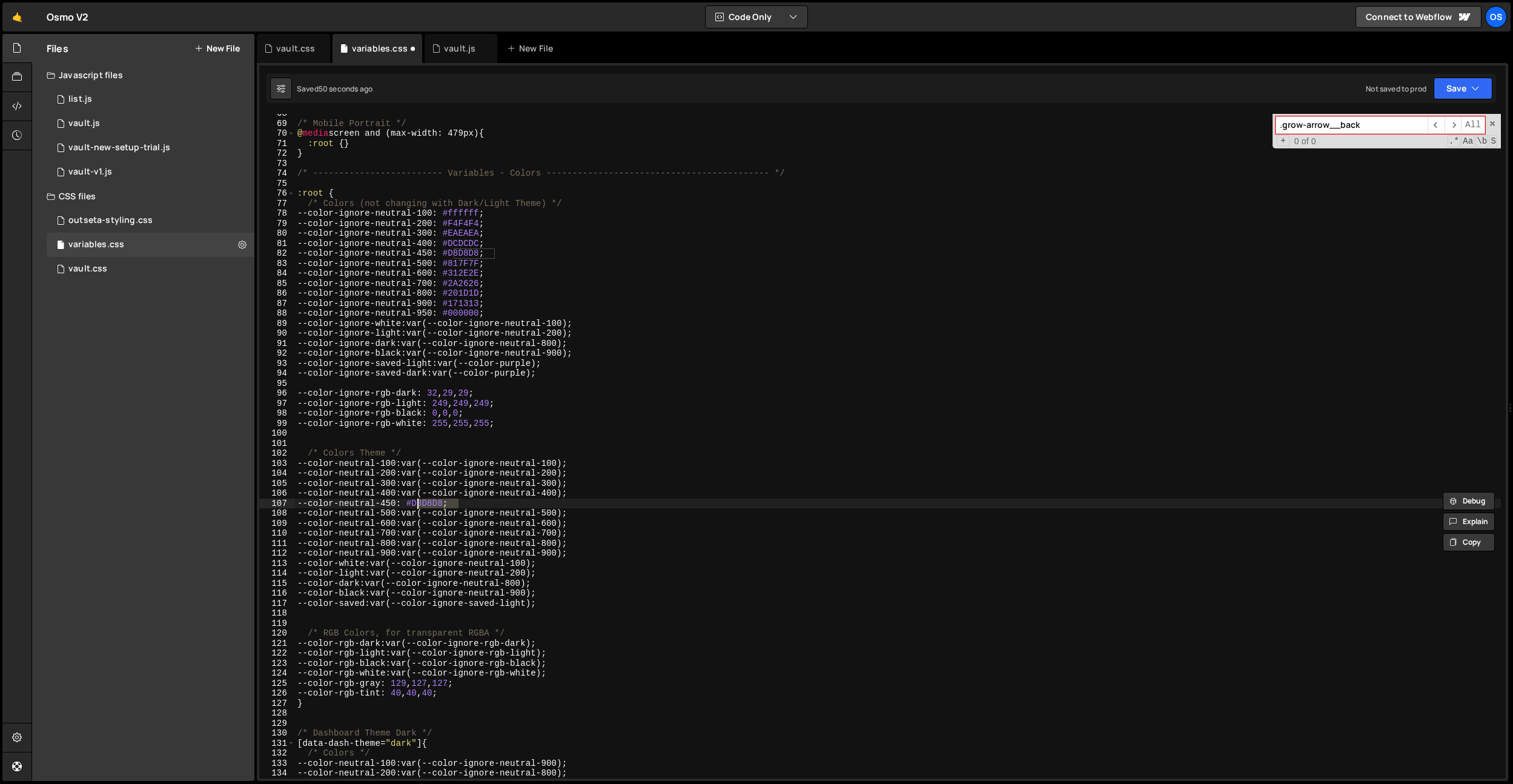
drag, startPoint x: 542, startPoint y: 503, endPoint x: 417, endPoint y: 504, distance: 125.0
click at [417, 504] on div "/* Mobile Portrait */ @ media screen and (max-width: 479px) { :root { } } /* --…" at bounding box center [898, 450] width 1206 height 684
paste textarea "--color-ignore-neutral-450:"
paste textarea "--color-ignore-neutral-450: #D8D8D8;)"
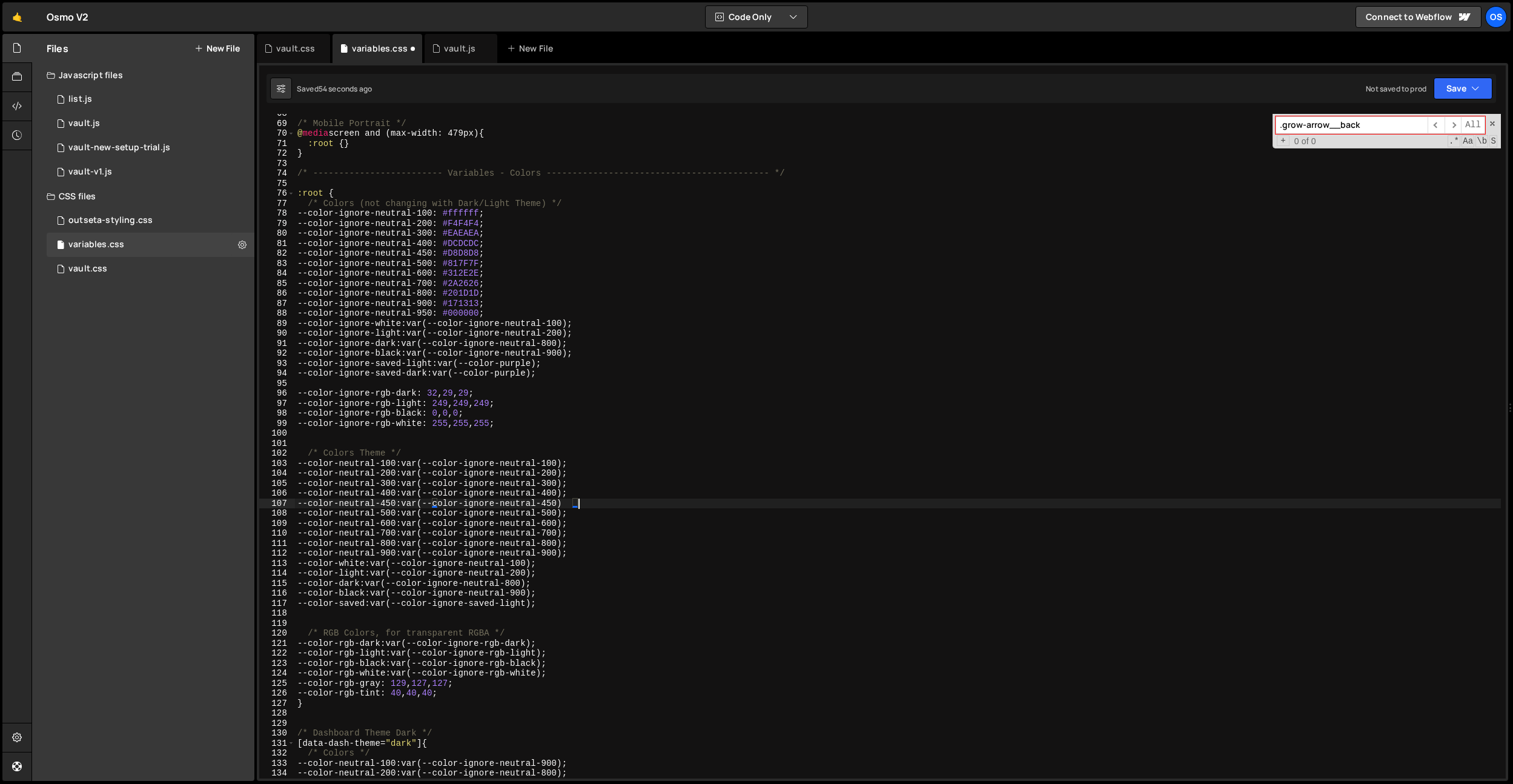
scroll to position [0, 19]
drag, startPoint x: 602, startPoint y: 502, endPoint x: 305, endPoint y: 504, distance: 297.0
click at [305, 504] on div "/* Mobile Portrait */ @ media screen and (max-width: 479px) { :root { } } /* --…" at bounding box center [898, 450] width 1206 height 684
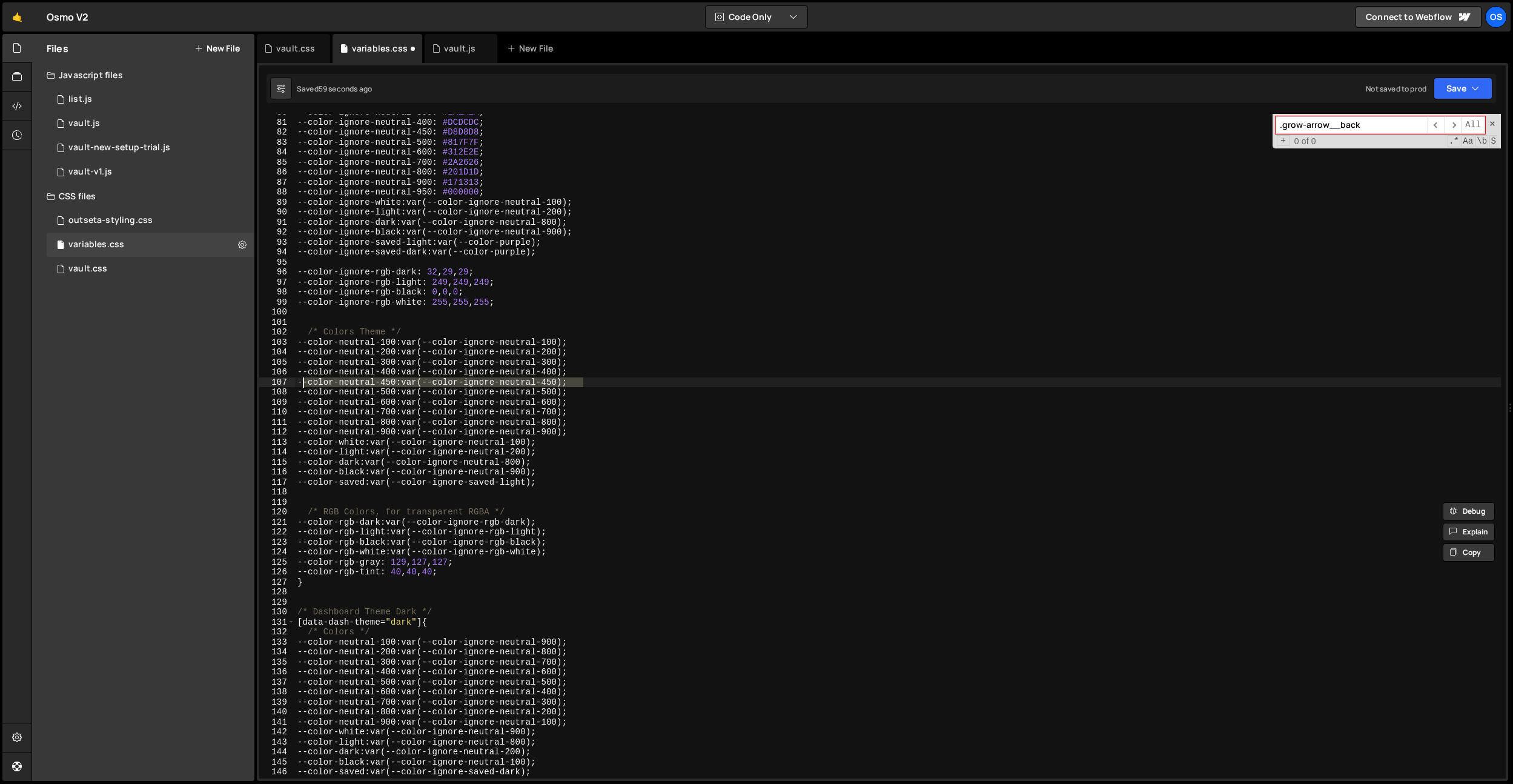
scroll to position [811, 0]
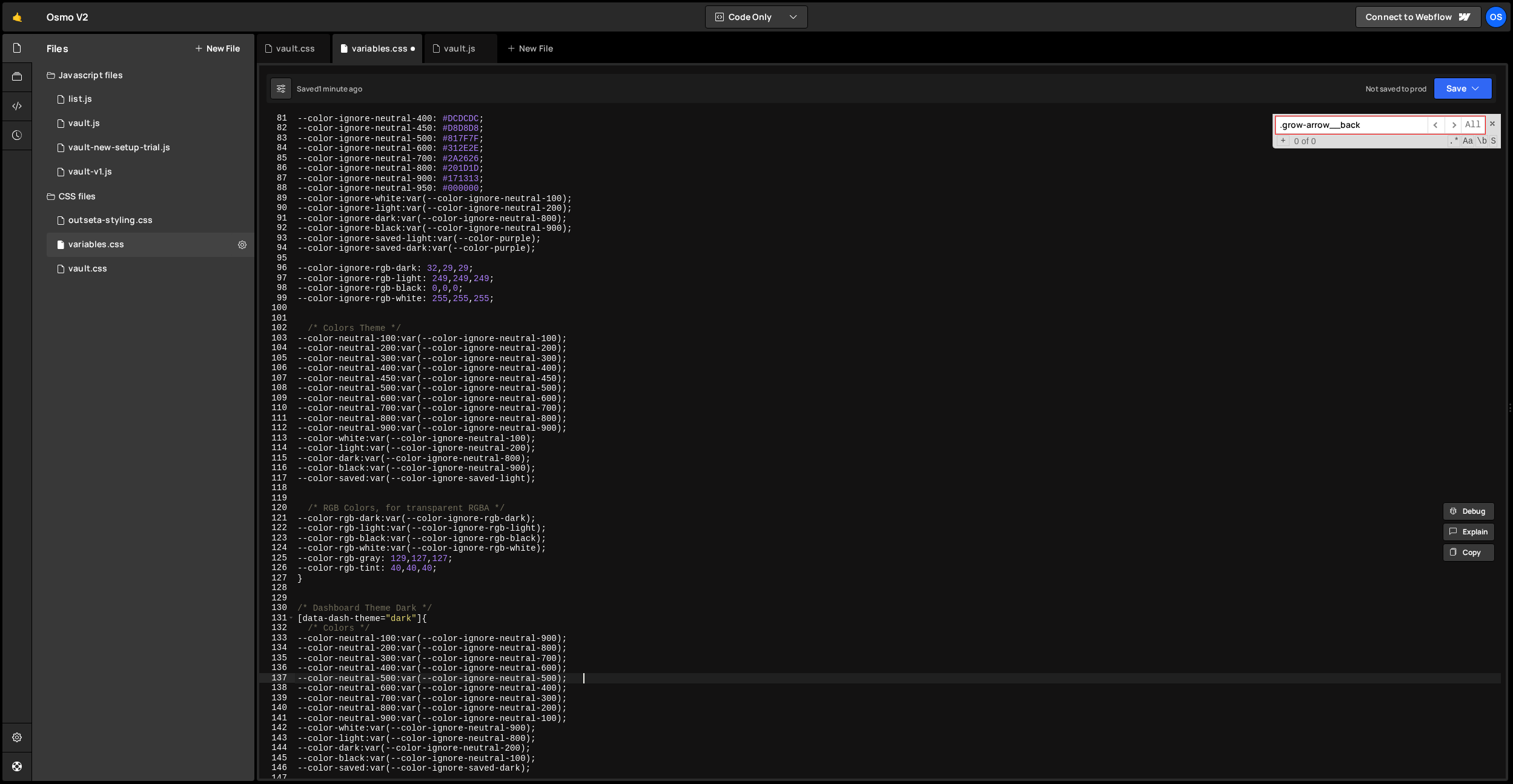
click at [595, 674] on div "--color-ignore-neutral-400 : #DCDCDC ; --color-ignore-neutral-450 : #D8D8D8 ; -…" at bounding box center [898, 455] width 1206 height 684
drag, startPoint x: 599, startPoint y: 669, endPoint x: 308, endPoint y: 669, distance: 291.0
click at [308, 669] on div "--color-ignore-neutral-400 : #DCDCDC ; --color-ignore-neutral-450 : #D8D8D8 ; -…" at bounding box center [898, 455] width 1206 height 684
type textarea "--color-neutral-400: var(--color-ignore-neutral-600);"
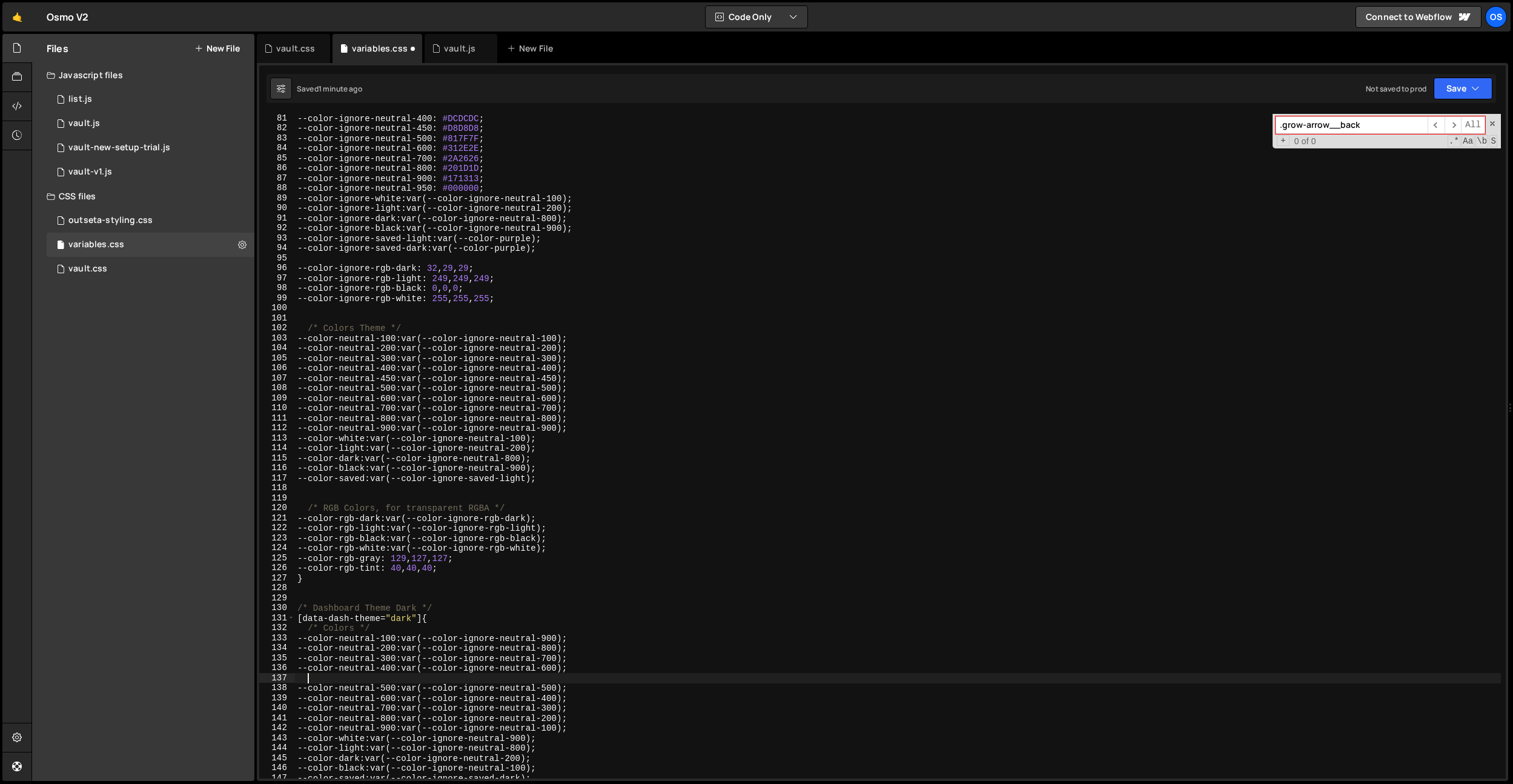
paste textarea "--color-neutral-400: var(--color-ignore-neutral-600);"
click at [400, 680] on div "--color-ignore-neutral-400 : #DCDCDC ; --color-ignore-neutral-450 : #D8D8D8 ; -…" at bounding box center [898, 455] width 1206 height 684
click at [541, 611] on div "--color-ignore-neutral-400 : #DCDCDC ; --color-ignore-neutral-450 : #D8D8D8 ; -…" at bounding box center [898, 455] width 1206 height 684
click at [562, 680] on div "--color-ignore-neutral-400 : #DCDCDC ; --color-ignore-neutral-450 : #D8D8D8 ; -…" at bounding box center [898, 455] width 1206 height 684
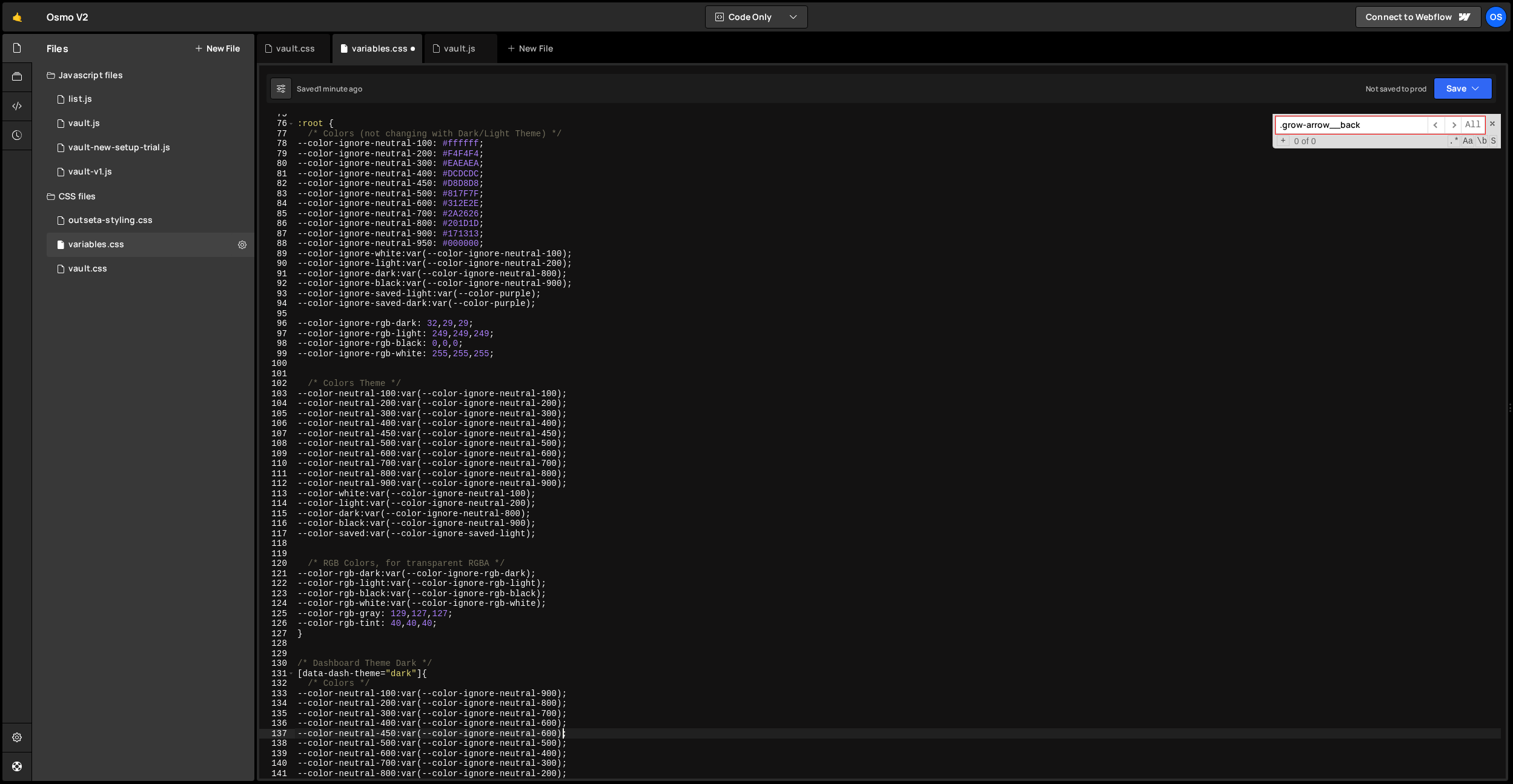
scroll to position [754, 0]
click at [507, 202] on div ":root { /* Colors (not changing with Dark/Light Theme) */ --color-ignore-neutra…" at bounding box center [898, 450] width 1206 height 684
click at [503, 192] on div ":root { /* Colors (not changing with Dark/Light Theme) */ --color-ignore-neutra…" at bounding box center [898, 450] width 1206 height 684
drag, startPoint x: 512, startPoint y: 182, endPoint x: 308, endPoint y: 186, distance: 204.0
click at [308, 186] on div ":root { /* Colors (not changing with Dark/Light Theme) */ --color-ignore-neutra…" at bounding box center [898, 450] width 1206 height 684
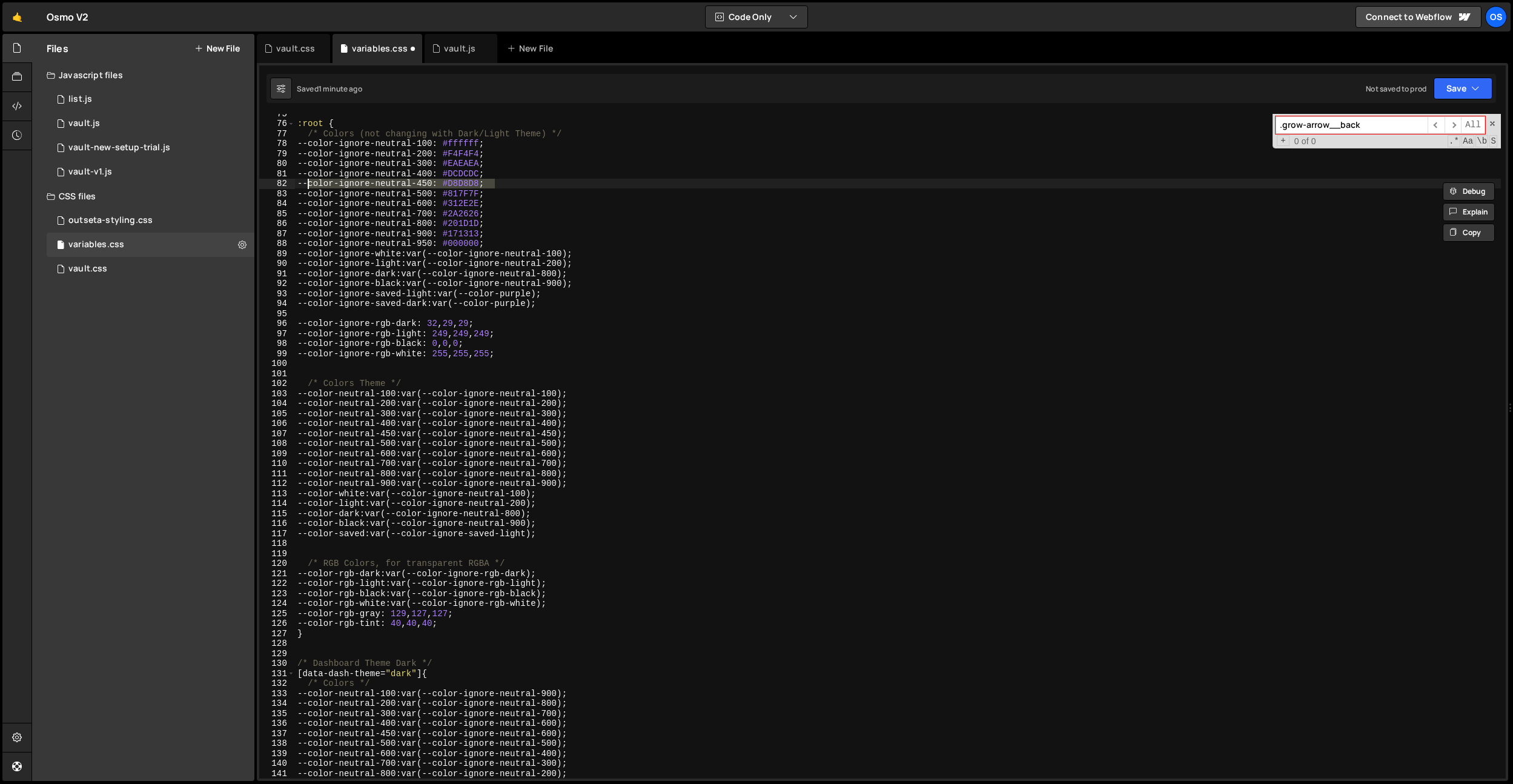
click at [501, 189] on div ":root { /* Colors (not changing with Dark/Light Theme) */ --color-ignore-neutra…" at bounding box center [898, 450] width 1206 height 684
type textarea "--color-ignore-neutral-500: #817F7F;"
paste textarea "--color-ignore-neutral-450: #D8D8D8;"
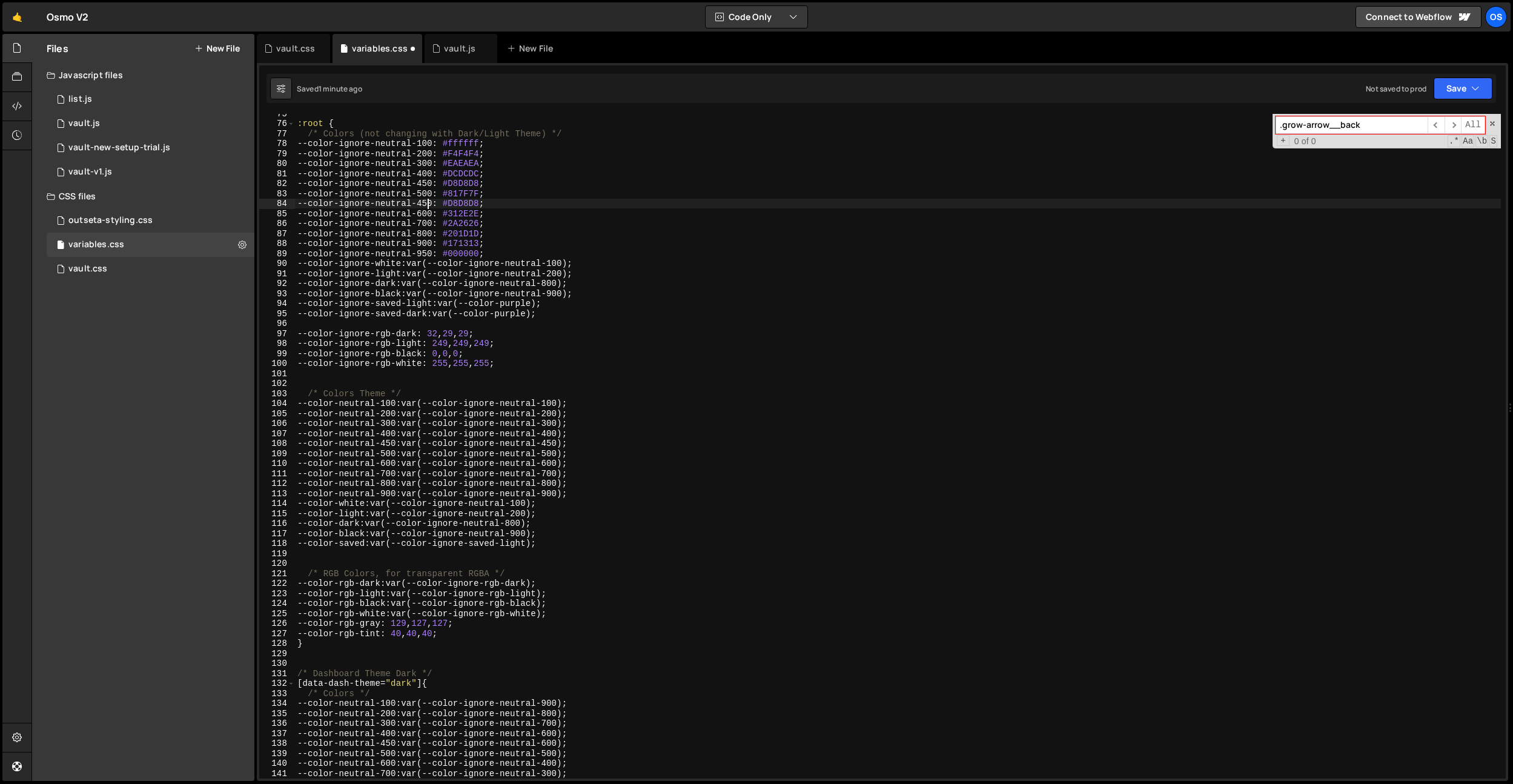
click at [428, 200] on div ":root { /* Colors (not changing with Dark/Light Theme) */ --color-ignore-neutra…" at bounding box center [898, 450] width 1206 height 684
click at [536, 217] on div ":root { /* Colors (not changing with Dark/Light Theme) */ --color-ignore-neutra…" at bounding box center [898, 450] width 1206 height 684
type textarea "--color-ignore-neutral-600: #312E2E;"
paste input "292626"
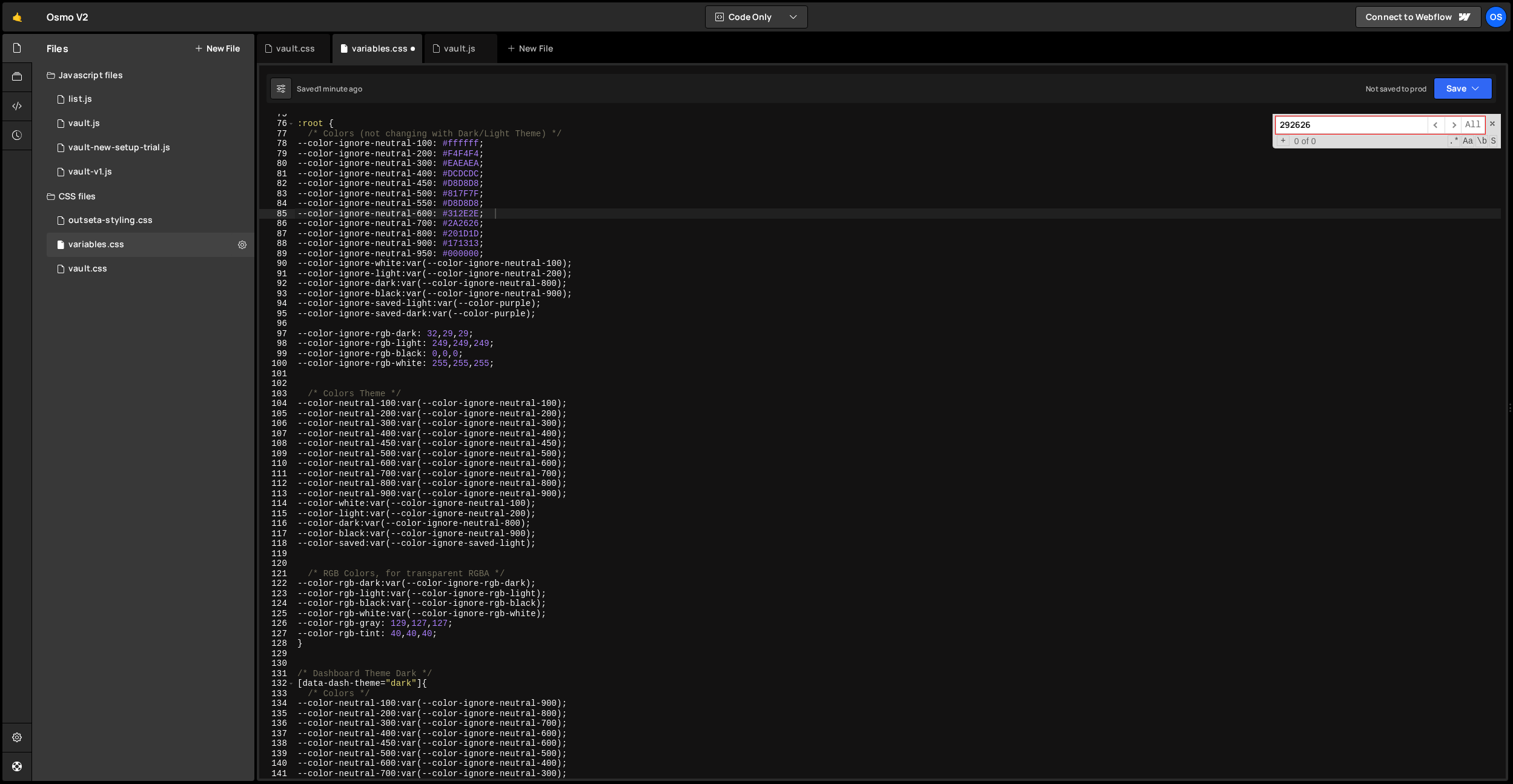
type input "292626"
click at [474, 234] on div ":root { /* Colors (not changing with Dark/Light Theme) */ --color-ignore-neutra…" at bounding box center [898, 450] width 1206 height 684
click at [470, 227] on div ":root { /* Colors (not changing with Dark/Light Theme) */ --color-ignore-neutra…" at bounding box center [898, 450] width 1206 height 684
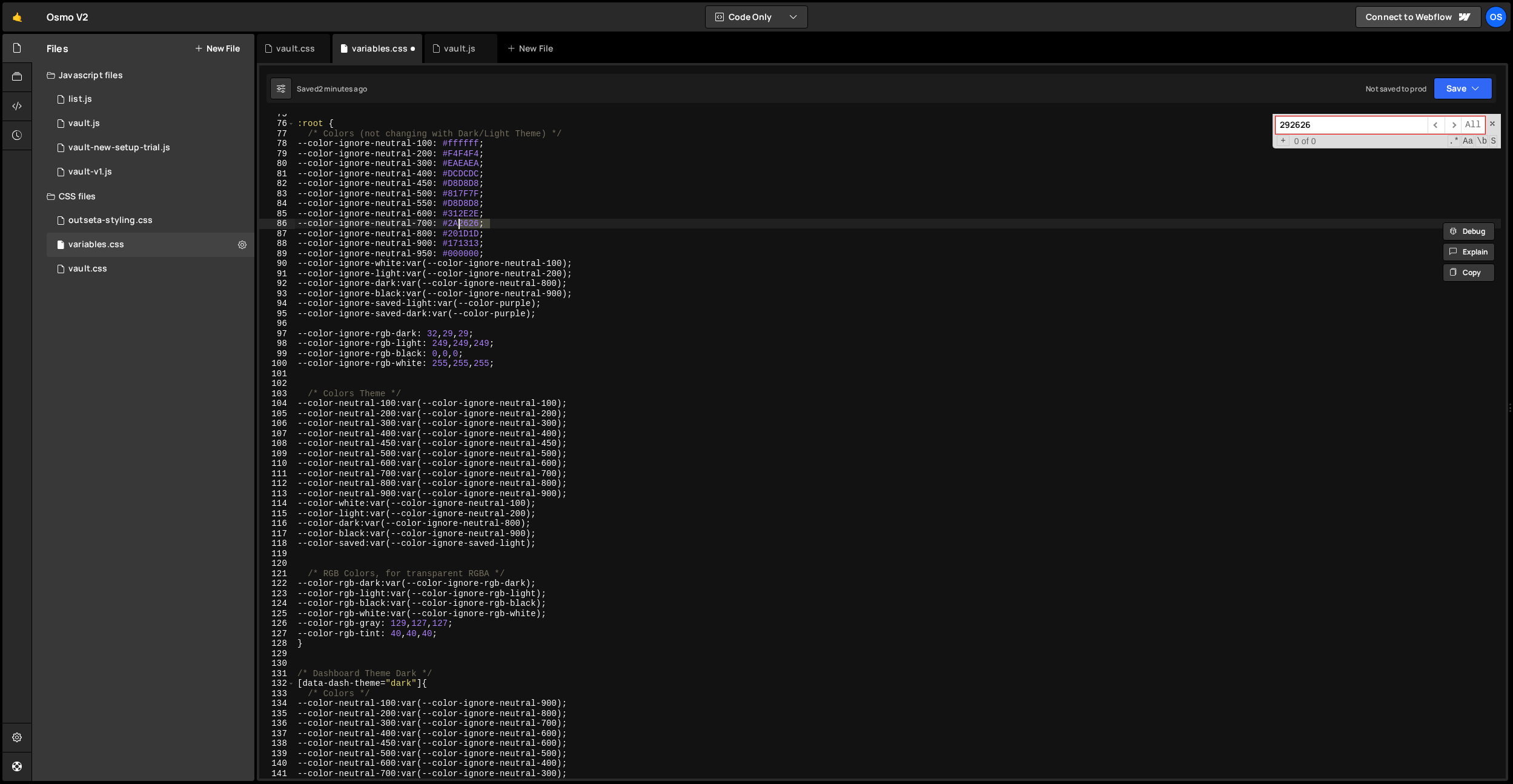
click at [477, 214] on div ":root { /* Colors (not changing with Dark/Light Theme) */ --color-ignore-neutra…" at bounding box center [898, 450] width 1206 height 684
click at [466, 220] on div ":root { /* Colors (not changing with Dark/Light Theme) */ --color-ignore-neutra…" at bounding box center [898, 450] width 1206 height 684
click at [471, 216] on div ":root { /* Colors (not changing with Dark/Light Theme) */ --color-ignore-neutra…" at bounding box center [898, 450] width 1206 height 684
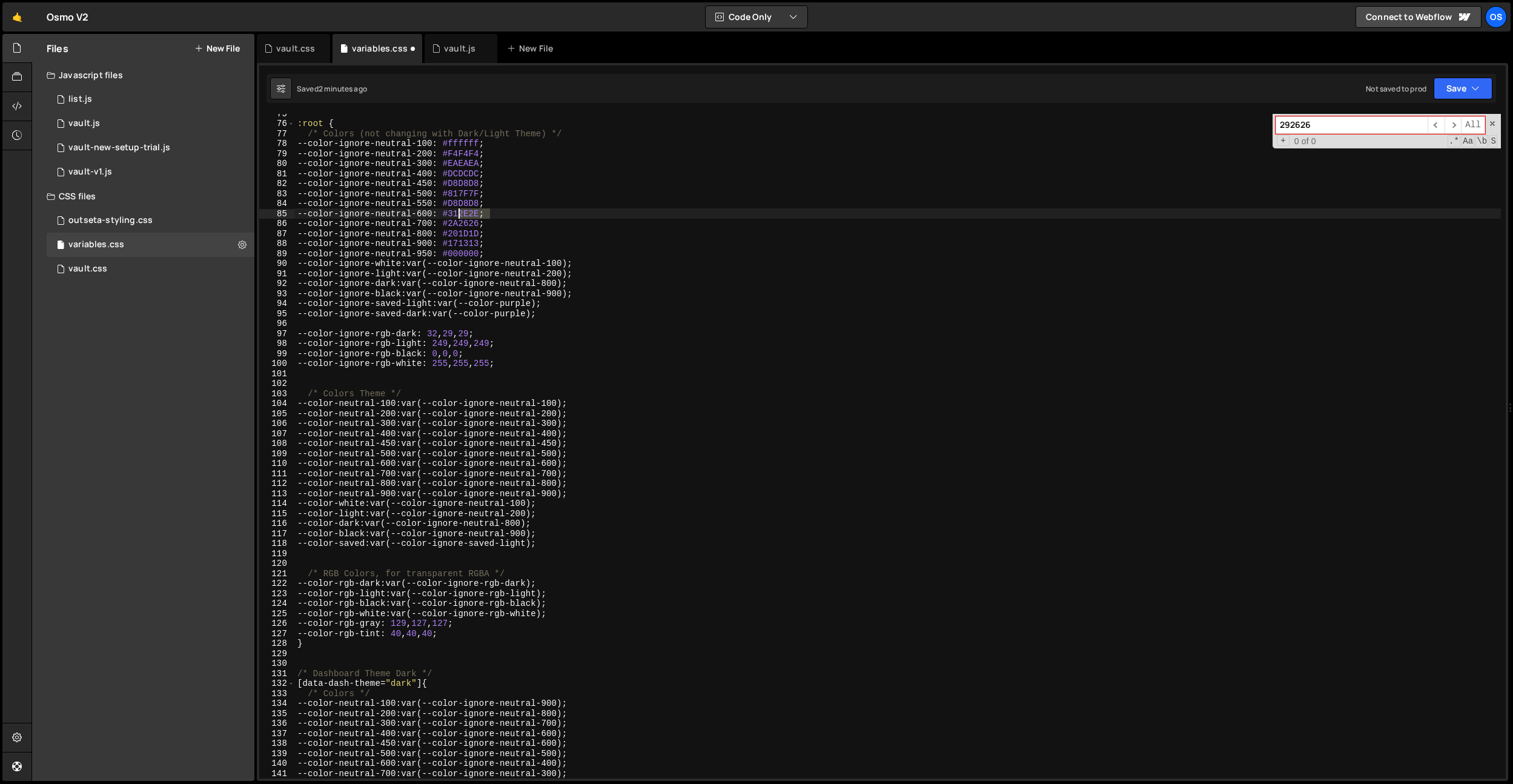
click at [471, 216] on div ":root { /* Colors (not changing with Dark/Light Theme) */ --color-ignore-neutra…" at bounding box center [898, 450] width 1206 height 684
click at [468, 205] on div ":root { /* Colors (not changing with Dark/Light Theme) */ --color-ignore-neutra…" at bounding box center [898, 450] width 1206 height 684
paste textarea "393636"
click at [554, 473] on div ":root { /* Colors (not changing with Dark/Light Theme) */ --color-ignore-neutra…" at bounding box center [898, 450] width 1206 height 684
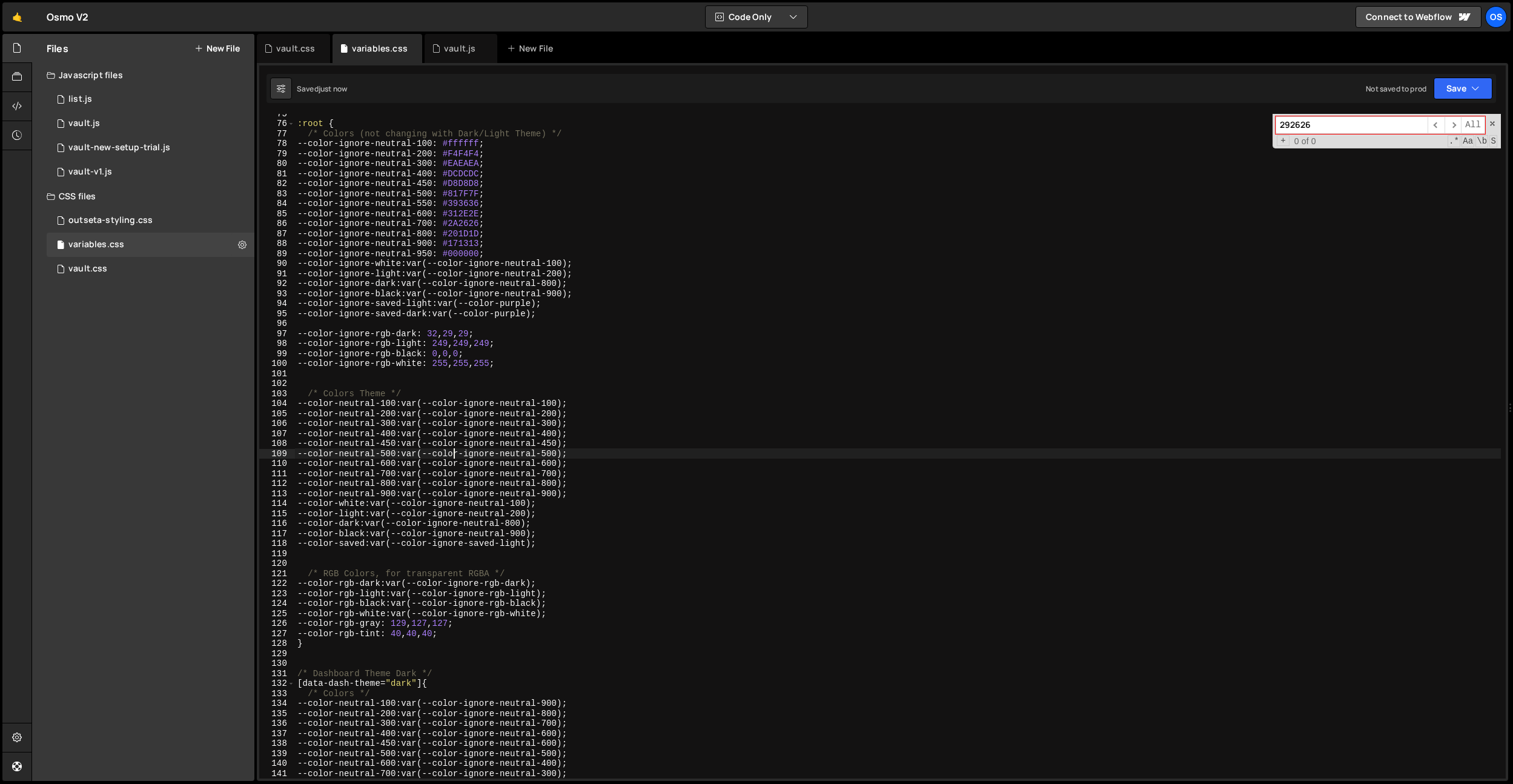
drag, startPoint x: 452, startPoint y: 454, endPoint x: 408, endPoint y: 442, distance: 45.6
click at [452, 454] on div ":root { /* Colors (not changing with Dark/Light Theme) */ --color-ignore-neutra…" at bounding box center [898, 450] width 1206 height 684
click at [398, 439] on div ":root { /* Colors (not changing with Dark/Light Theme) */ --color-ignore-neutra…" at bounding box center [898, 450] width 1206 height 684
drag, startPoint x: 392, startPoint y: 446, endPoint x: 452, endPoint y: 446, distance: 60.0
click at [452, 446] on div ":root { /* Colors (not changing with Dark/Light Theme) */ --color-ignore-neutra…" at bounding box center [898, 450] width 1206 height 684
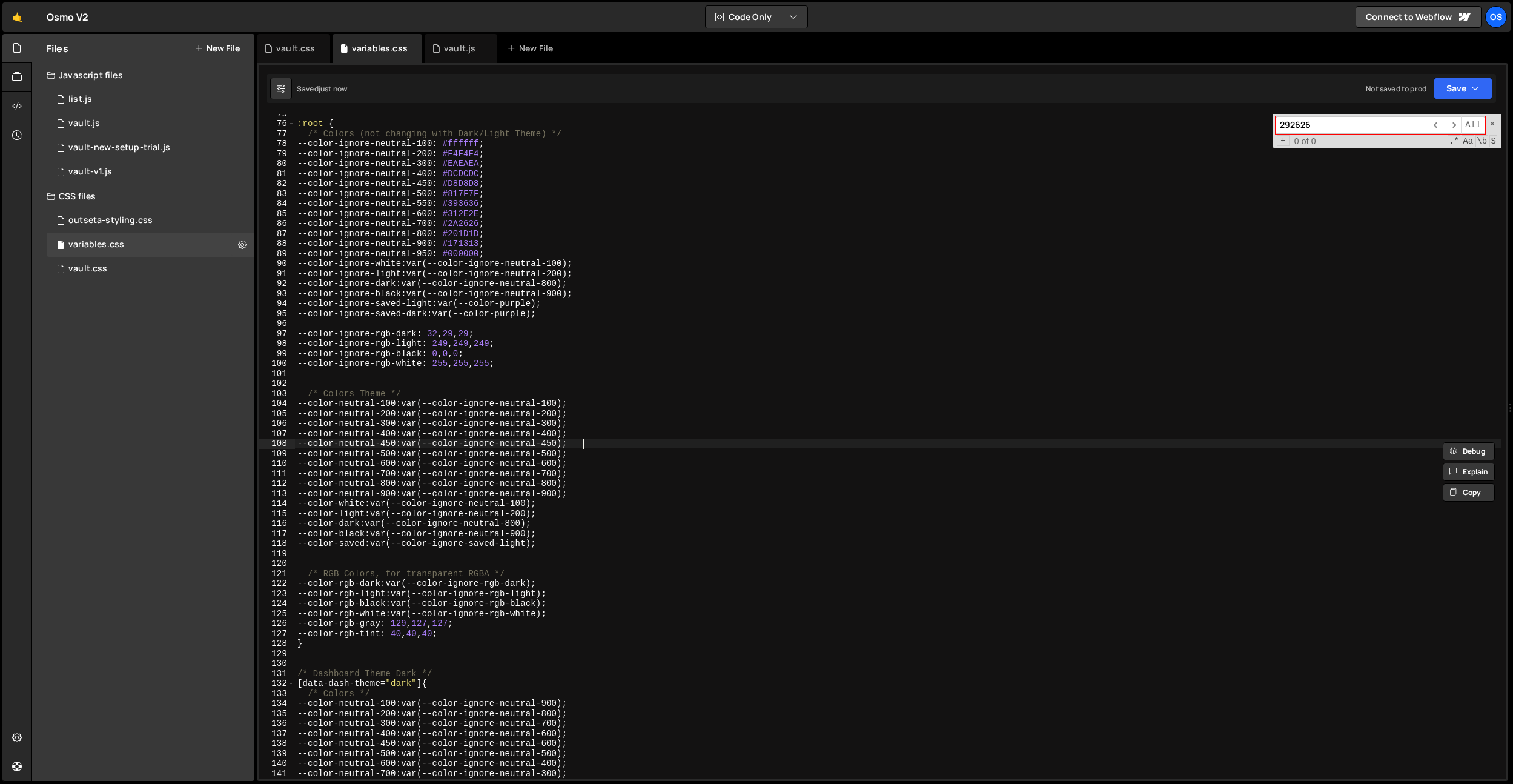
click at [605, 448] on div ":root { /* Colors (not changing with Dark/Light Theme) */ --color-ignore-neutra…" at bounding box center [898, 450] width 1206 height 684
drag, startPoint x: 604, startPoint y: 443, endPoint x: 317, endPoint y: 441, distance: 287.0
click at [309, 442] on div ":root { /* Colors (not changing with Dark/Light Theme) */ --color-ignore-neutra…" at bounding box center [898, 450] width 1206 height 684
click at [596, 450] on div ":root { /* Colors (not changing with Dark/Light Theme) */ --color-ignore-neutra…" at bounding box center [898, 450] width 1206 height 684
type textarea "--color-neutral-500: var(--color-ignore-neutral-500);"
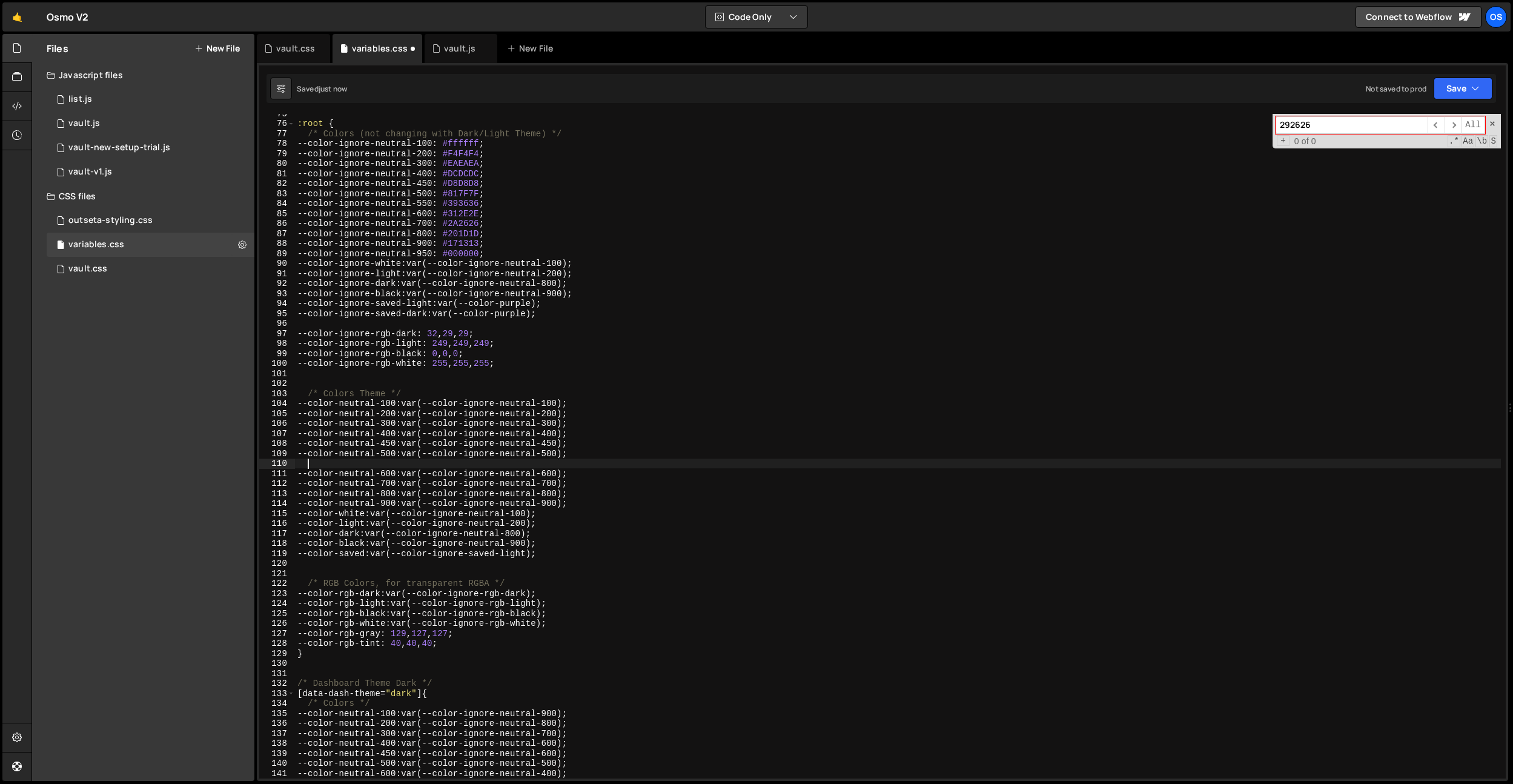
scroll to position [0, 0]
paste textarea "--color-neutral-450: var(--color-ignore-neutral-450);"
click at [413, 456] on div ":root { /* Colors (not changing with Dark/Light Theme) */ --color-ignore-neutra…" at bounding box center [898, 450] width 1206 height 684
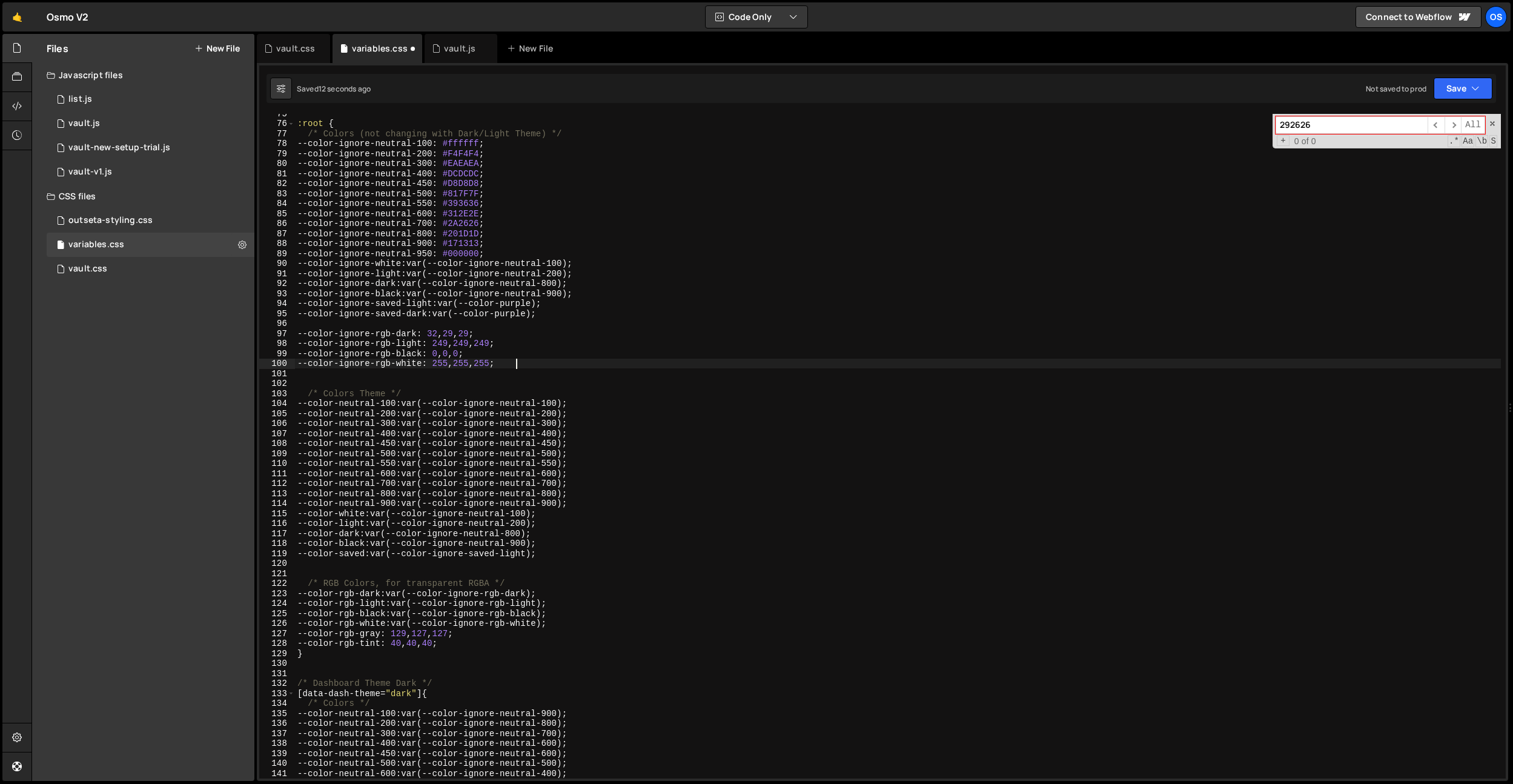
click at [742, 363] on div ":root { /* Colors (not changing with Dark/Light Theme) */ --color-ignore-neutra…" at bounding box center [898, 450] width 1206 height 684
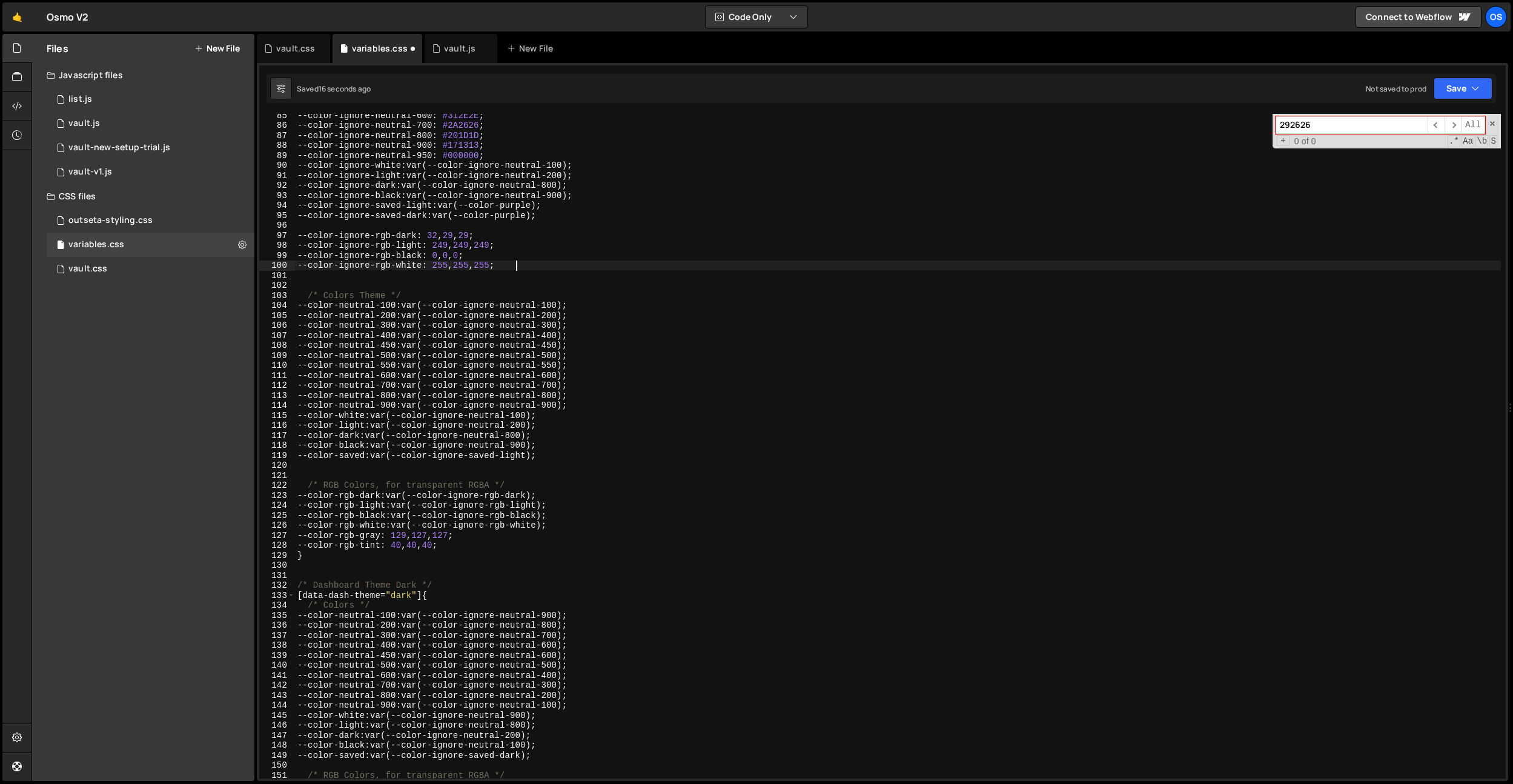
scroll to position [978, 0]
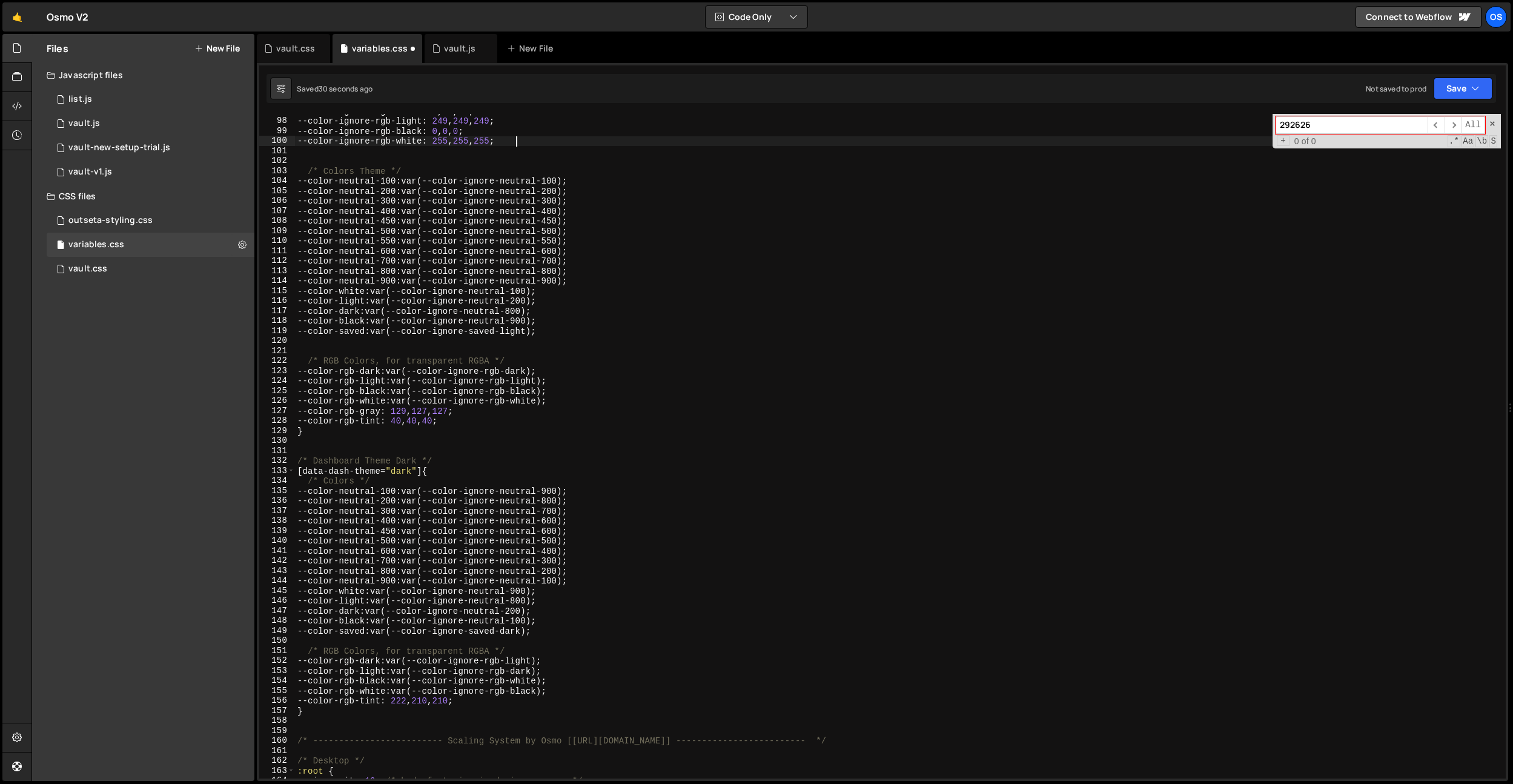
click at [393, 533] on div "--color-ignore-rgb-dark : 32 , 29 , 29 ; --color-ignore-rgb-light : 249 , 249 ,…" at bounding box center [898, 447] width 1206 height 684
click at [397, 540] on div "--color-ignore-rgb-dark : 32 , 29 , 29 ; --color-ignore-rgb-light : 249 , 249 ,…" at bounding box center [898, 447] width 1206 height 684
drag, startPoint x: 602, startPoint y: 527, endPoint x: 308, endPoint y: 533, distance: 294.1
click at [308, 533] on div "--color-ignore-rgb-dark : 32 , 29 , 29 ; --color-ignore-rgb-light : 249 , 249 ,…" at bounding box center [898, 447] width 1206 height 684
click at [614, 532] on div "--color-ignore-rgb-dark : 32 , 29 , 29 ; --color-ignore-rgb-light : 249 , 249 ,…" at bounding box center [898, 446] width 1206 height 664
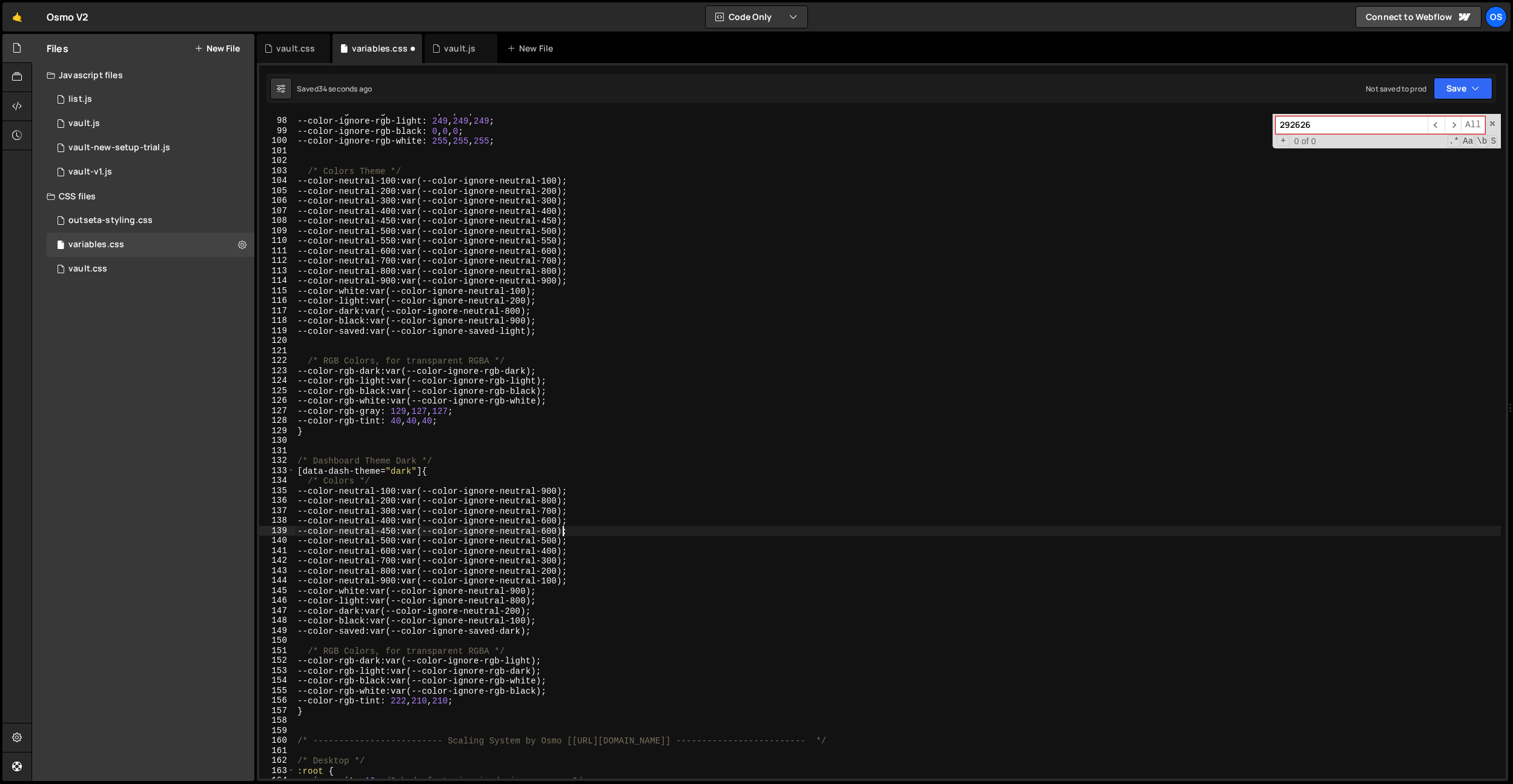
click at [563, 531] on div "--color-ignore-rgb-dark : 32 , 29 , 29 ; --color-ignore-rgb-light : 249 , 249 ,…" at bounding box center [898, 447] width 1206 height 684
click at [600, 528] on div "--color-ignore-rgb-dark : 32 , 29 , 29 ; --color-ignore-rgb-light : 249 , 249 ,…" at bounding box center [898, 447] width 1206 height 684
click at [593, 538] on div "--color-ignore-rgb-dark : 32 , 29 , 29 ; --color-ignore-rgb-light : 249 , 249 ,…" at bounding box center [898, 447] width 1206 height 684
type textarea "--color-neutral-500: var(--color-ignore-neutral-500);"
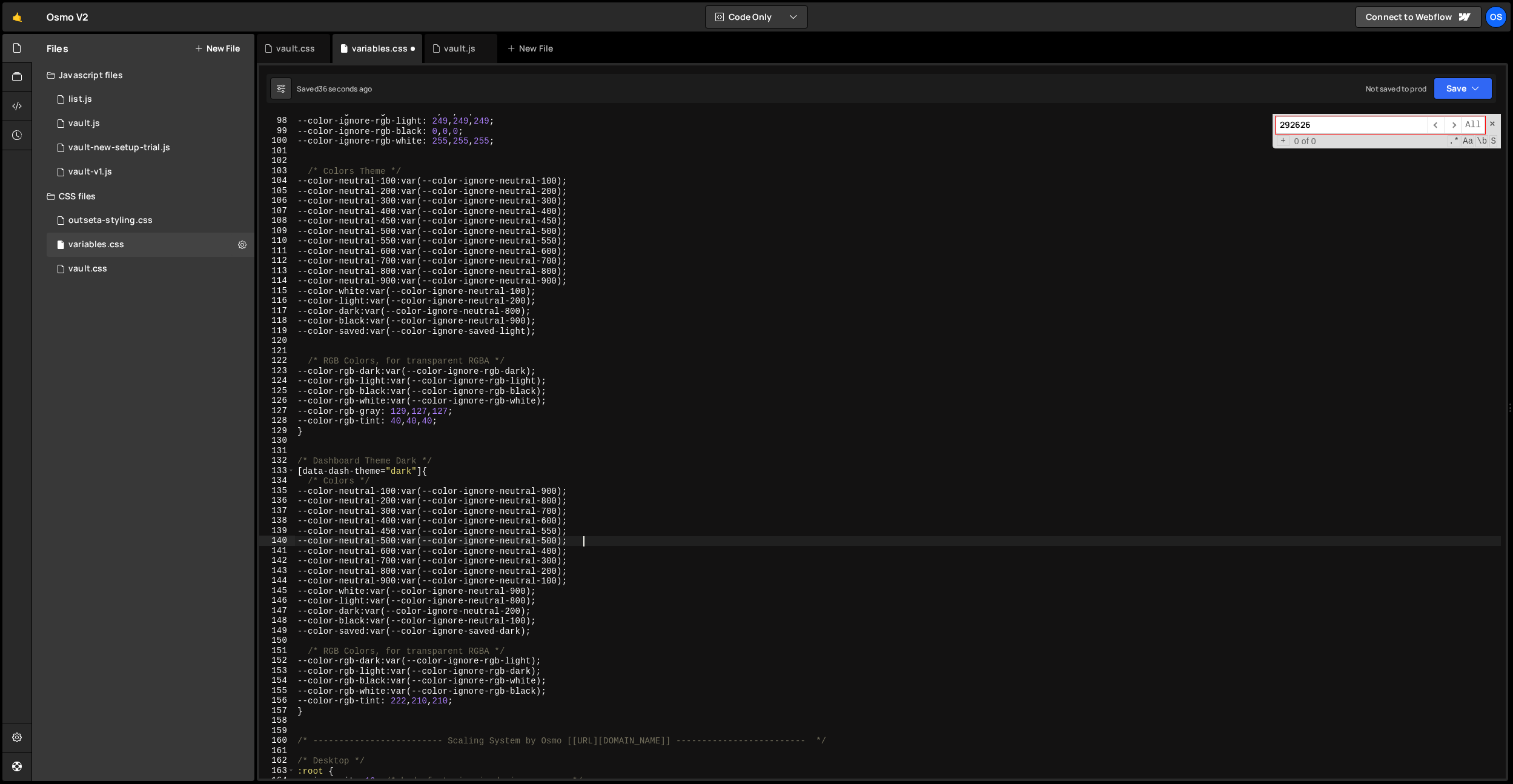
scroll to position [0, 0]
paste textarea "--color-neutral-450: var(--color-ignore-neutral-600);"
click at [570, 550] on div "--color-ignore-rgb-dark : 32 , 29 , 29 ; --color-ignore-rgb-light : 249 , 249 ,…" at bounding box center [898, 447] width 1206 height 684
click at [401, 553] on div "--color-ignore-rgb-dark : 32 , 29 , 29 ; --color-ignore-rgb-light : 249 , 249 ,…" at bounding box center [898, 447] width 1206 height 684
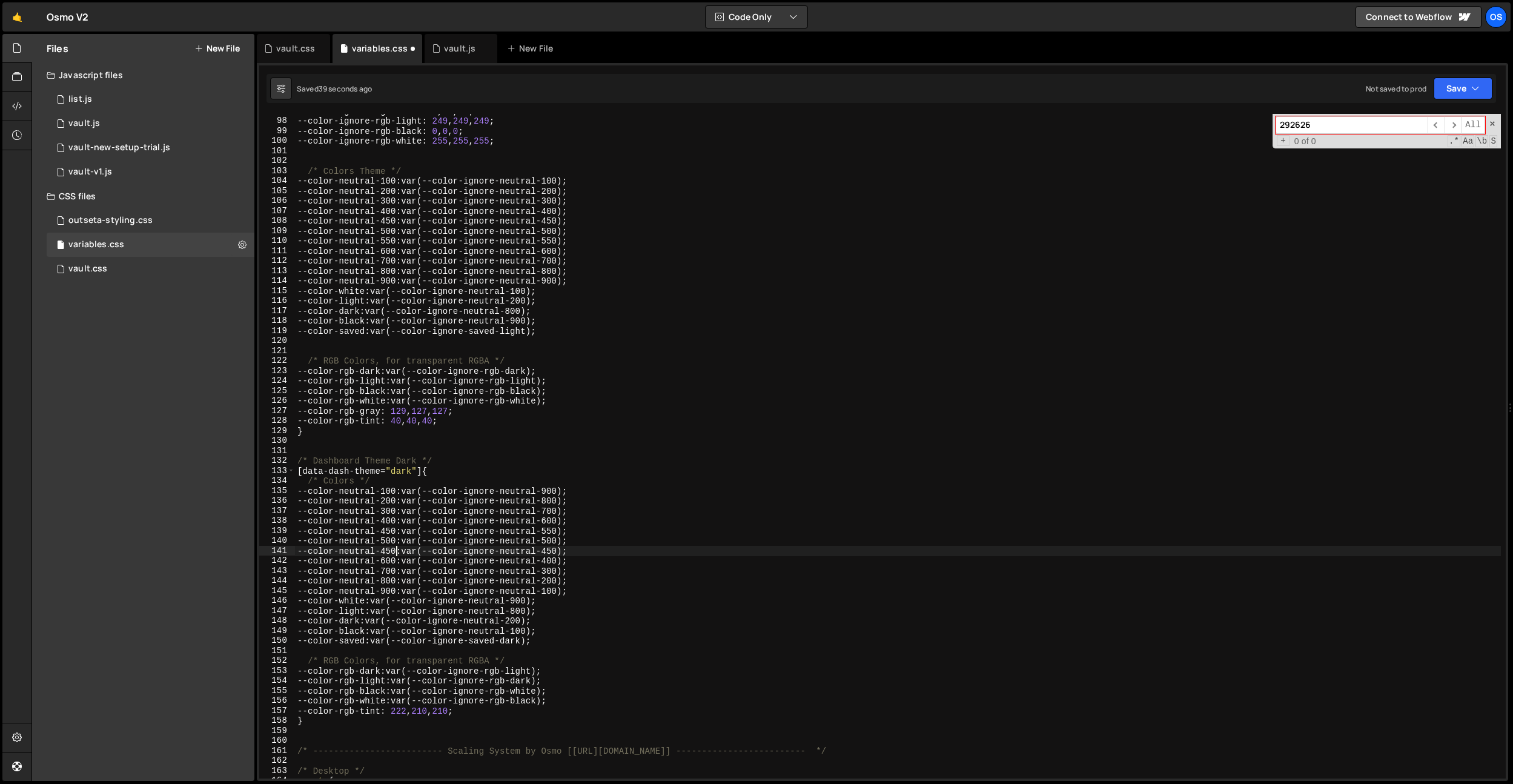
scroll to position [0, 7]
click at [571, 486] on div "--color-ignore-rgb-dark : 32 , 29 , 29 ; --color-ignore-rgb-light : 249 , 249 ,…" at bounding box center [898, 447] width 1206 height 684
click at [610, 527] on div "--color-ignore-rgb-dark : 32 , 29 , 29 ; --color-ignore-rgb-light : 249 , 249 ,…" at bounding box center [898, 447] width 1206 height 684
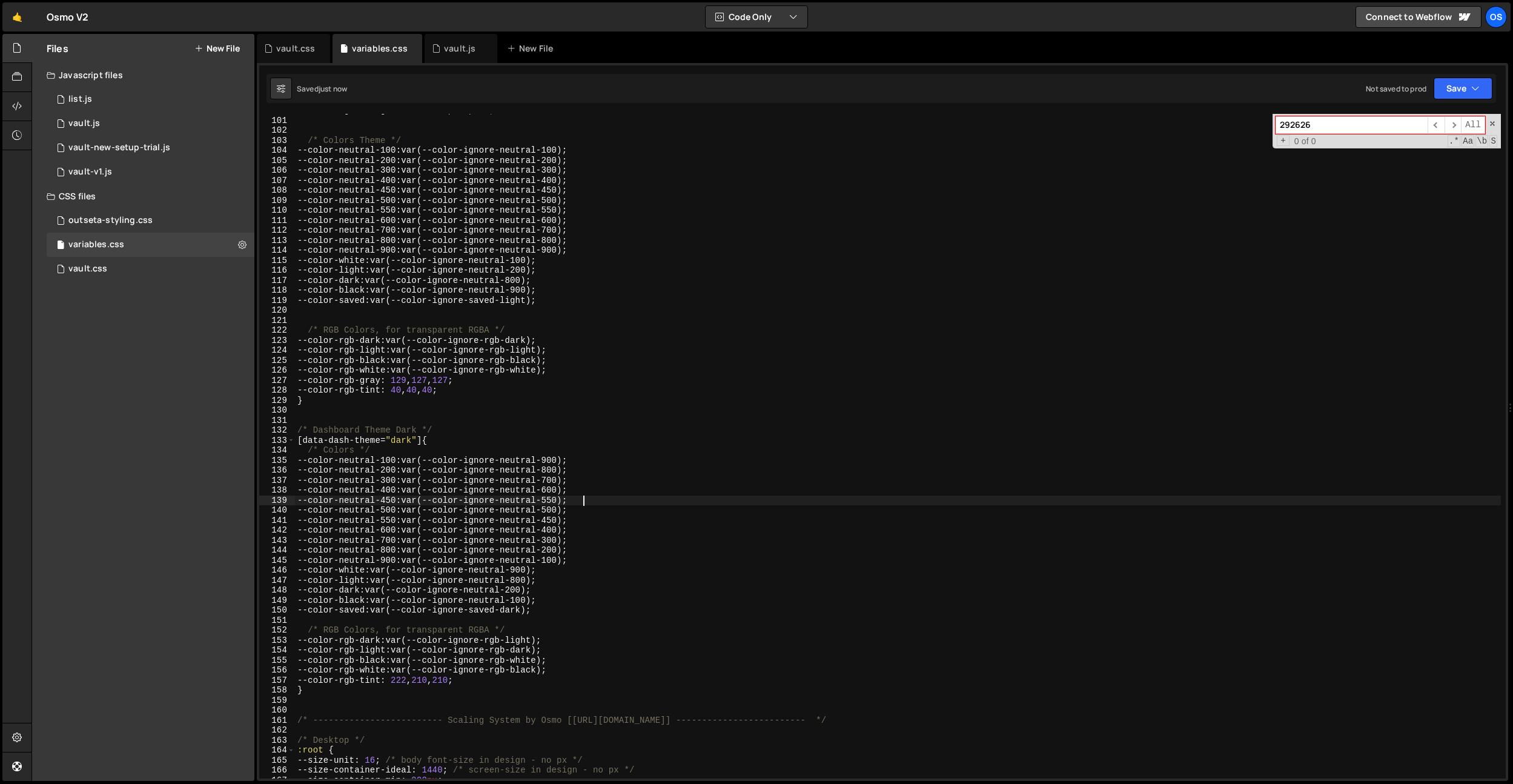
scroll to position [1163, 0]
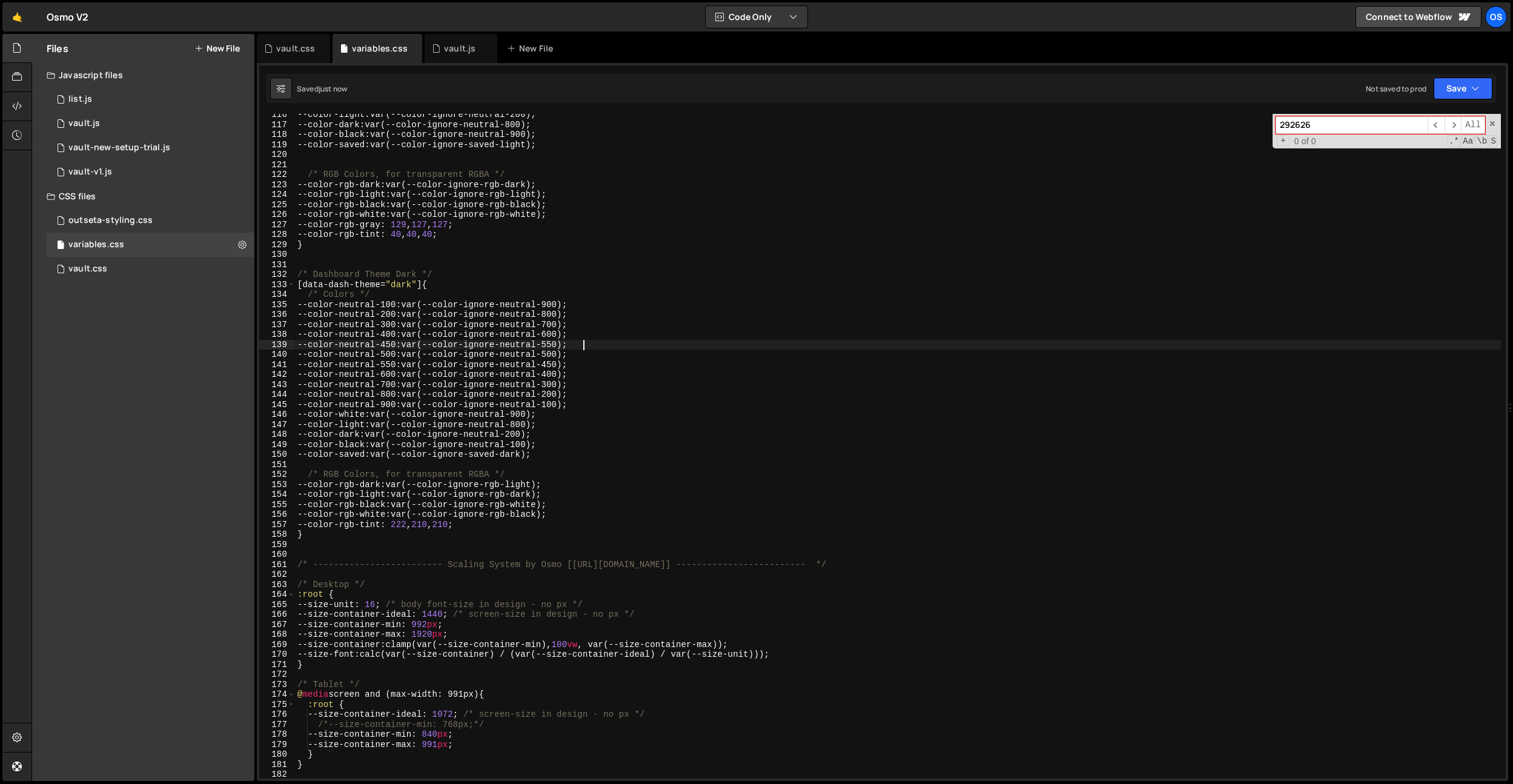
type textarea "--color-neutral-450: var(--color-ignore-neutral-550);"
click at [298, 46] on div "vault.css" at bounding box center [295, 48] width 38 height 12
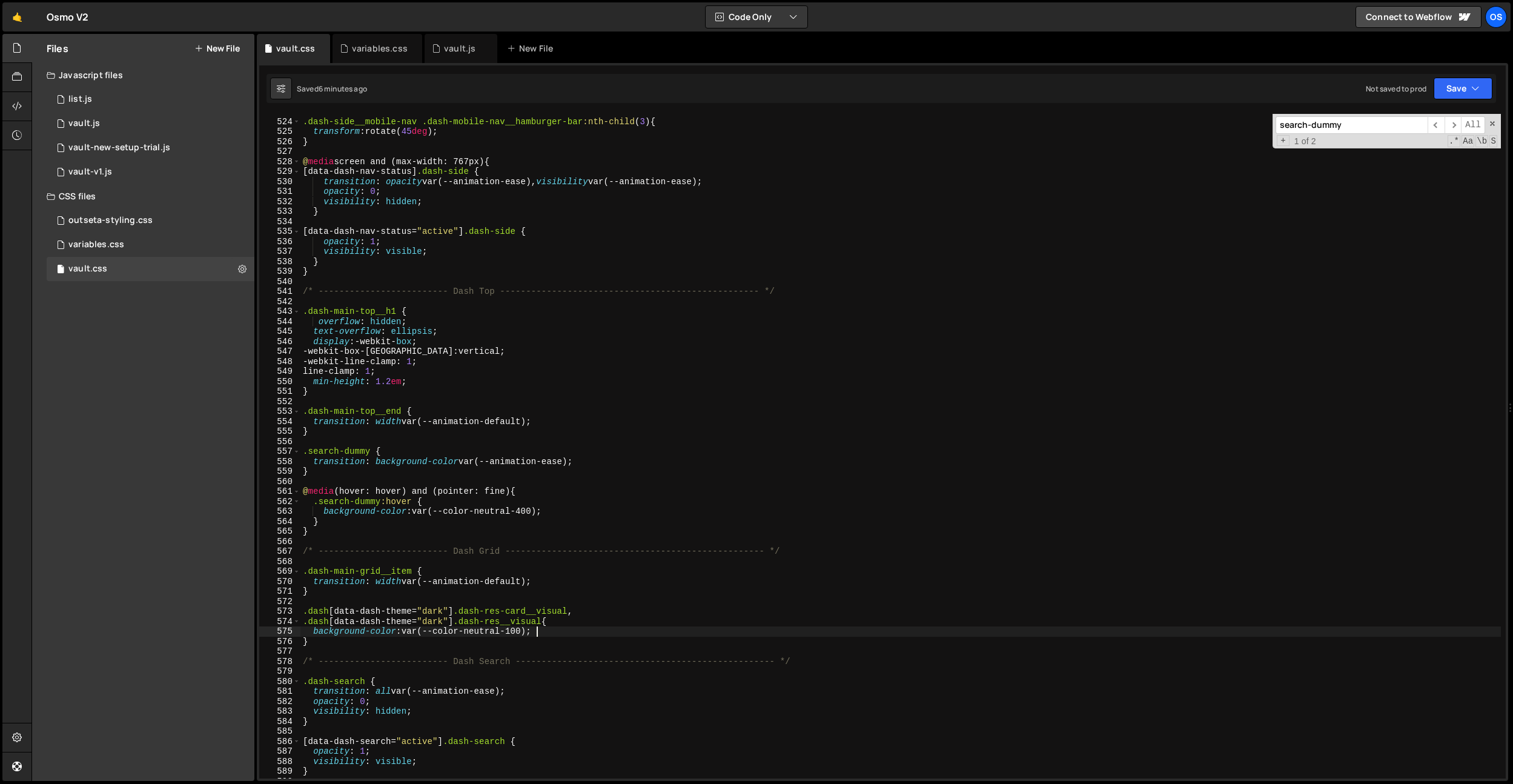
click at [720, 632] on div ".dash-side__mobile-nav .dash-mobile-nav__hamburger-bar :nth-child ( 3 ) { trans…" at bounding box center [900, 448] width 1201 height 684
click at [529, 513] on div ".dash-side__mobile-nav .dash-mobile-nav__hamburger-bar :nth-child ( 3 ) { trans…" at bounding box center [900, 448] width 1201 height 684
drag, startPoint x: 380, startPoint y: 501, endPoint x: 314, endPoint y: 501, distance: 66.0
click at [314, 501] on div ".dash-side__mobile-nav .dash-mobile-nav__hamburger-bar :nth-child ( 3 ) { trans…" at bounding box center [900, 448] width 1201 height 684
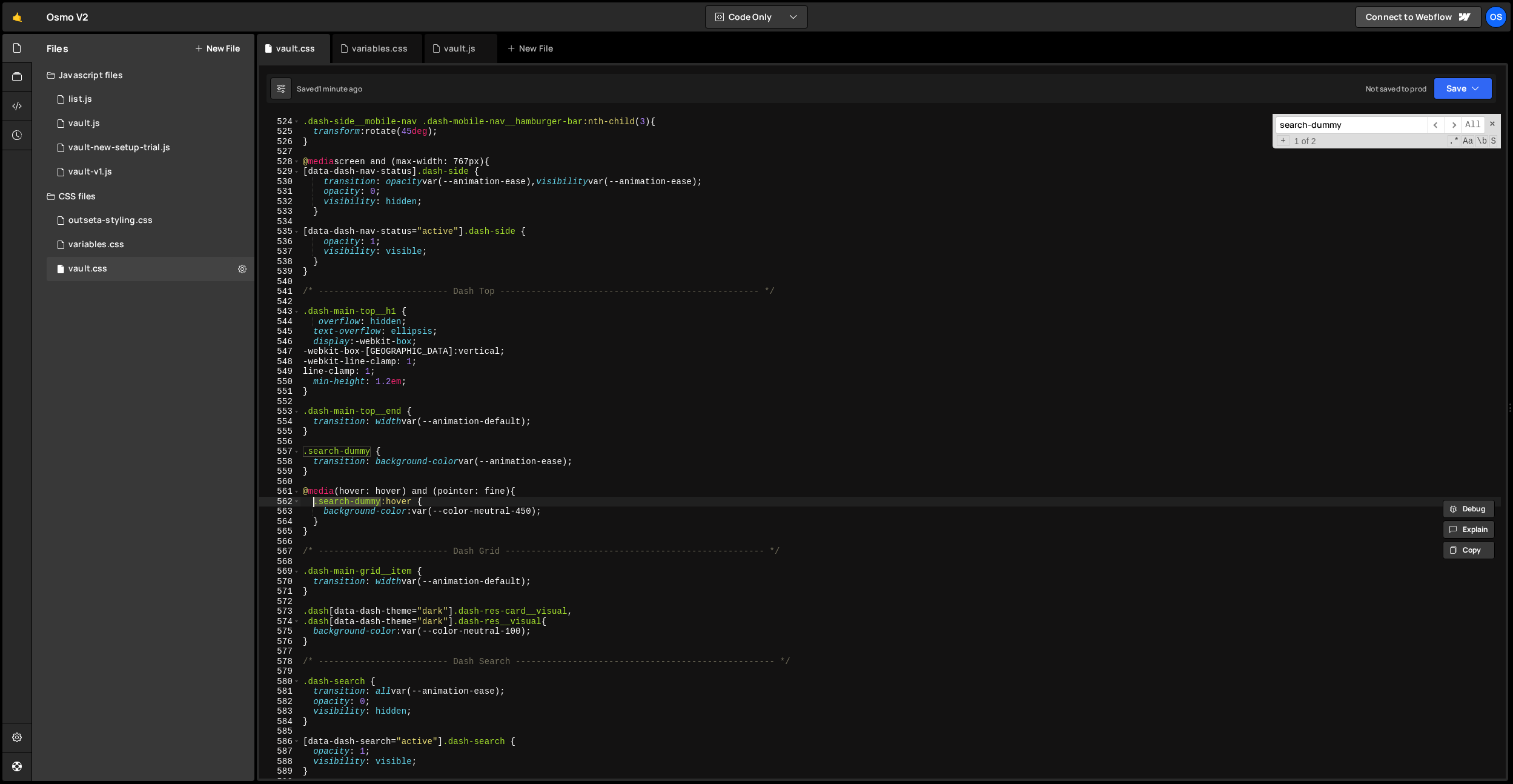
scroll to position [0, 8]
click at [323, 475] on div ".dash-side__mobile-nav .dash-mobile-nav__hamburger-bar :nth-child ( 3 ) { trans…" at bounding box center [900, 448] width 1201 height 684
type textarea "}"
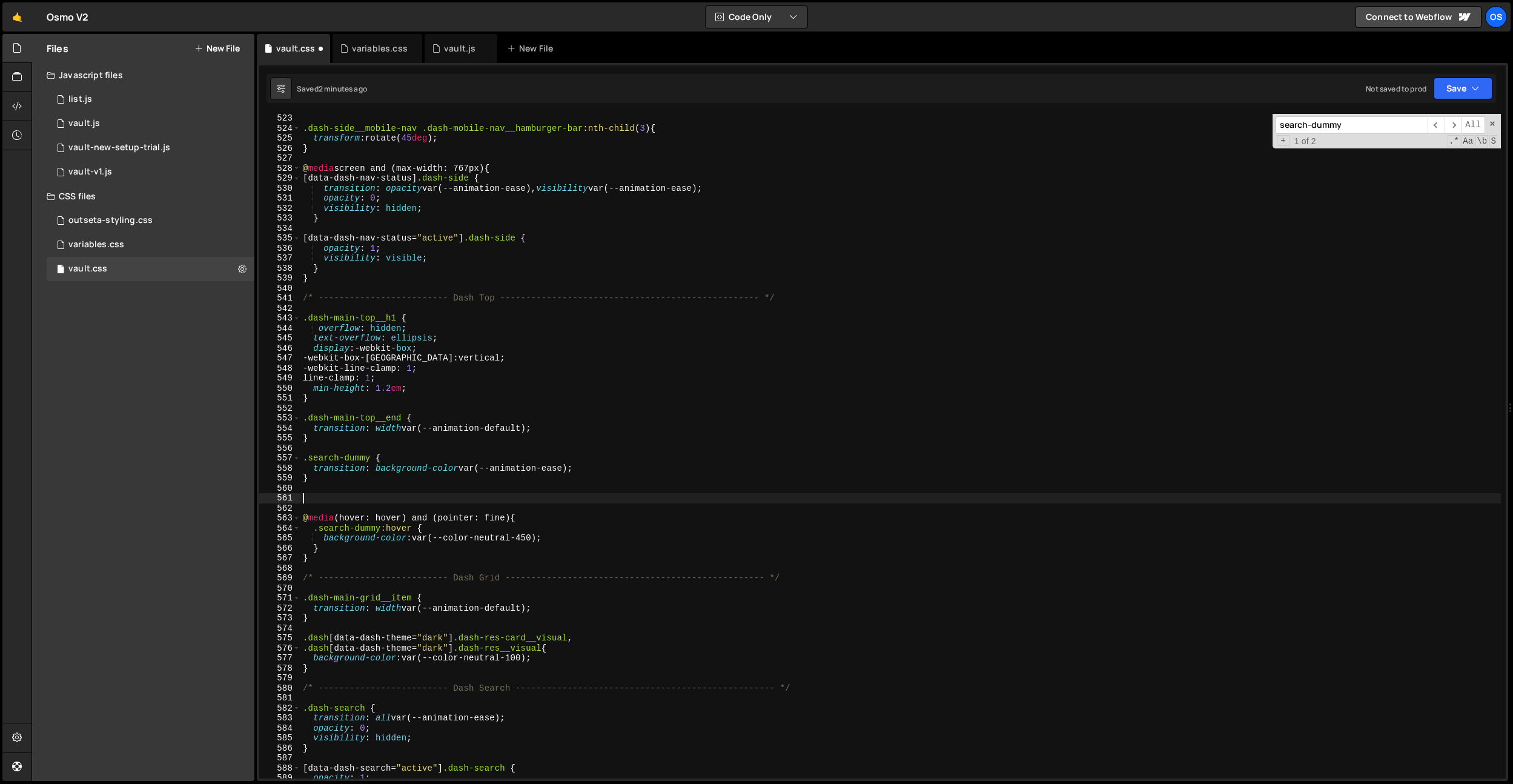
scroll to position [4325, 0]
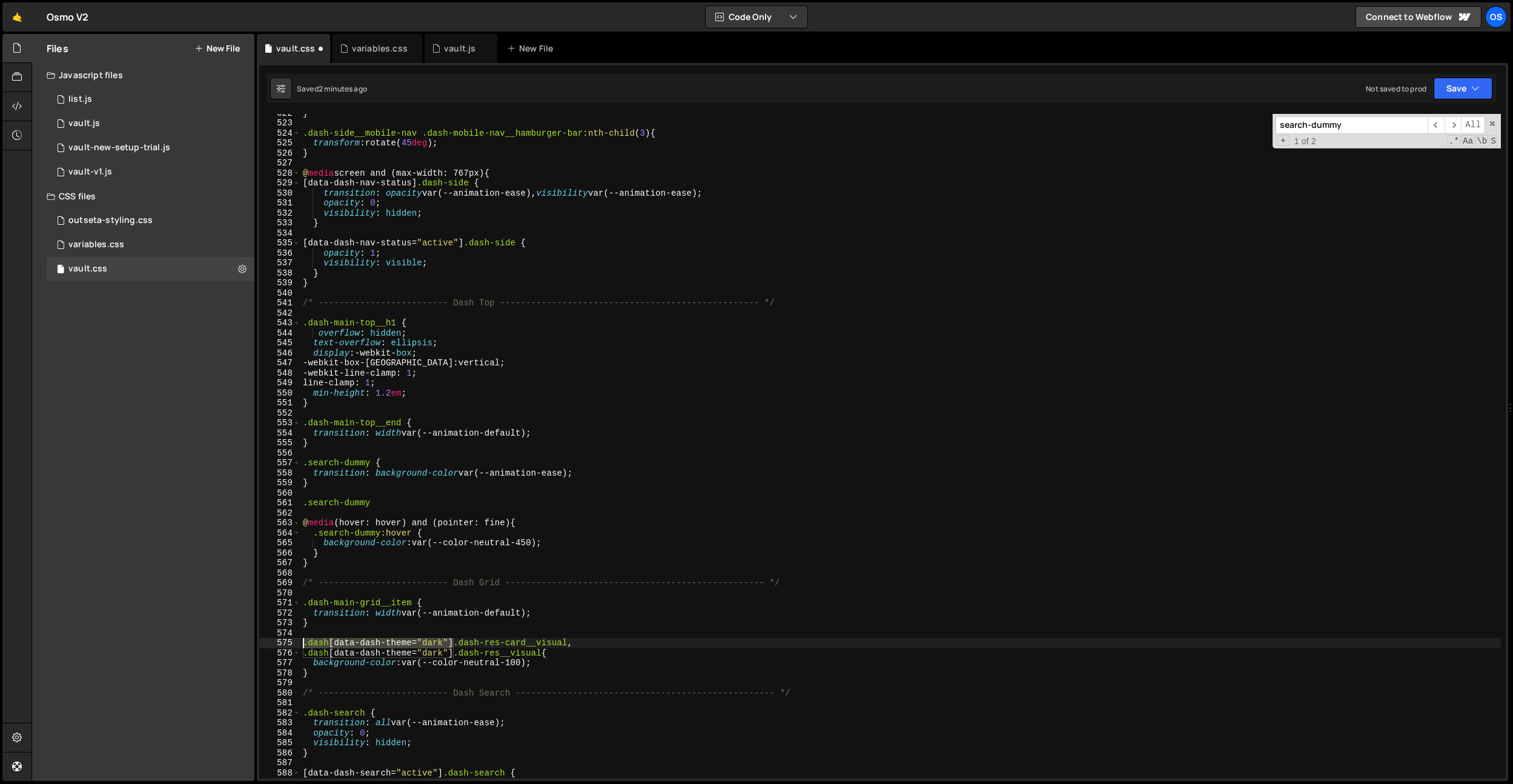
drag, startPoint x: 452, startPoint y: 641, endPoint x: 282, endPoint y: 643, distance: 170.0
click at [282, 643] on div ".search-dummy 522 523 524 525 526 527 528 529 530 531 532 533 534 535 536 537 5…" at bounding box center [882, 446] width 1247 height 664
click at [302, 504] on div "} .dash-side__mobile-nav .dash-mobile-nav__hamburger-bar :nth-child ( 3 ) { tra…" at bounding box center [900, 450] width 1201 height 684
click at [535, 501] on div "} .dash-side__mobile-nav .dash-mobile-nav__hamburger-bar :nth-child ( 3 ) { tra…" at bounding box center [900, 450] width 1201 height 684
type textarea ".dash[data-dash-theme="dark"] .search-dummy {}"
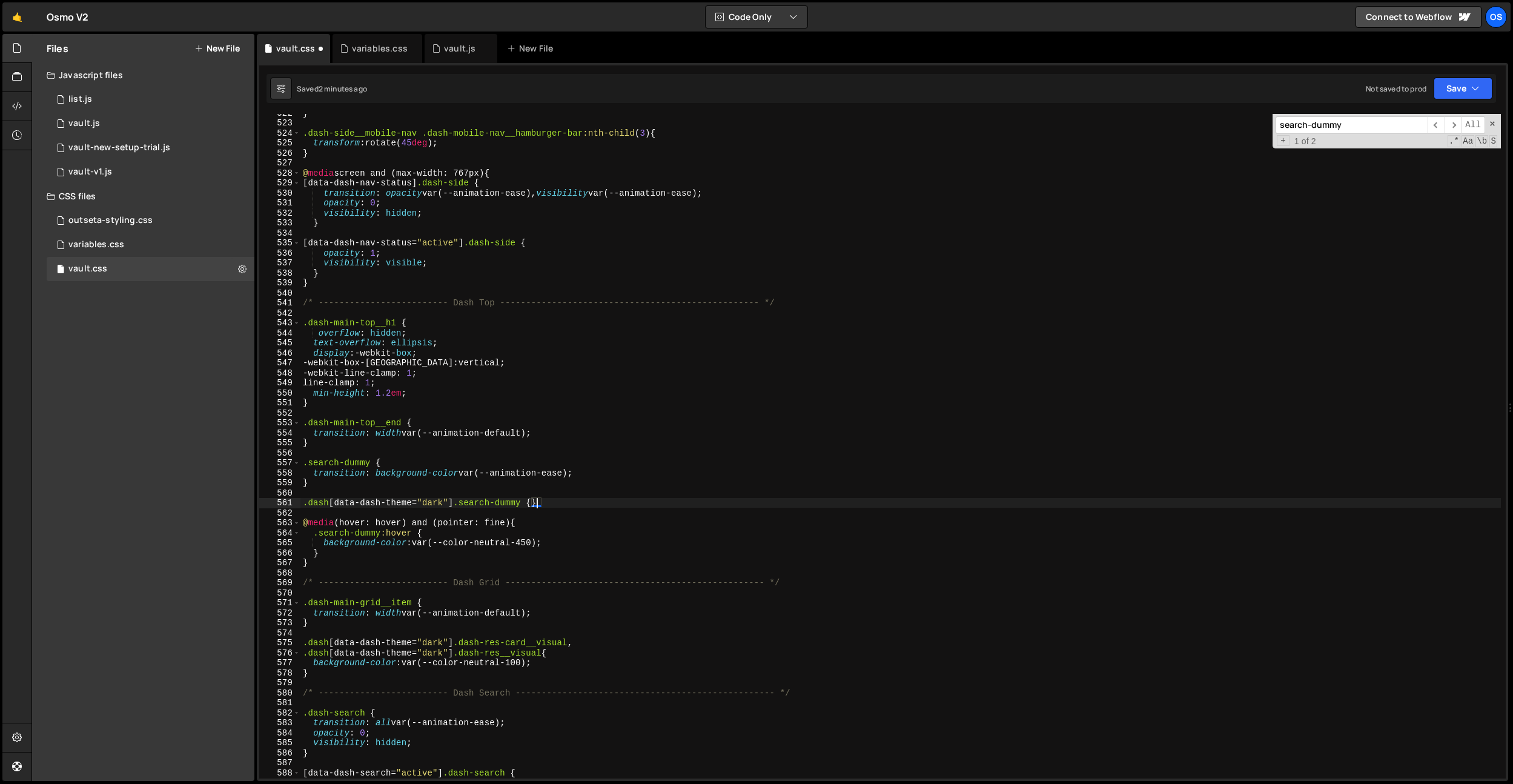
scroll to position [0, 0]
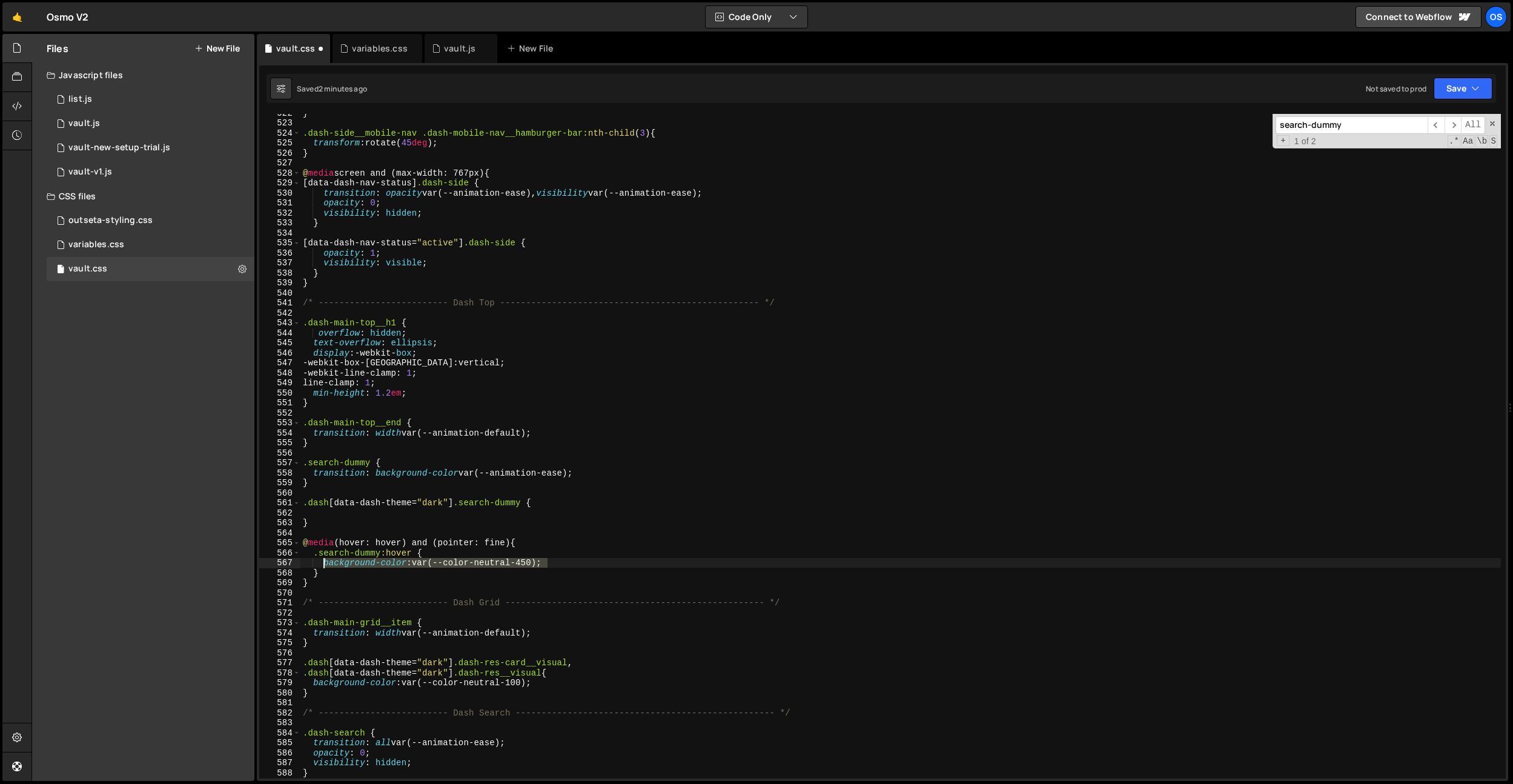
drag, startPoint x: 554, startPoint y: 562, endPoint x: 326, endPoint y: 560, distance: 228.0
click at [324, 563] on div "} .dash-side__mobile-nav .dash-mobile-nav__hamburger-bar :nth-child ( 3 ) { tra…" at bounding box center [900, 450] width 1201 height 684
type textarea "background-color: var(--color-neutral-450);"
click at [337, 513] on div "} .dash-side__mobile-nav .dash-mobile-nav__hamburger-bar :nth-child ( 3 ) { tra…" at bounding box center [900, 450] width 1201 height 684
click at [511, 510] on div "} .dash-side__mobile-nav .dash-mobile-nav__hamburger-bar :nth-child ( 3 ) { tra…" at bounding box center [900, 450] width 1201 height 684
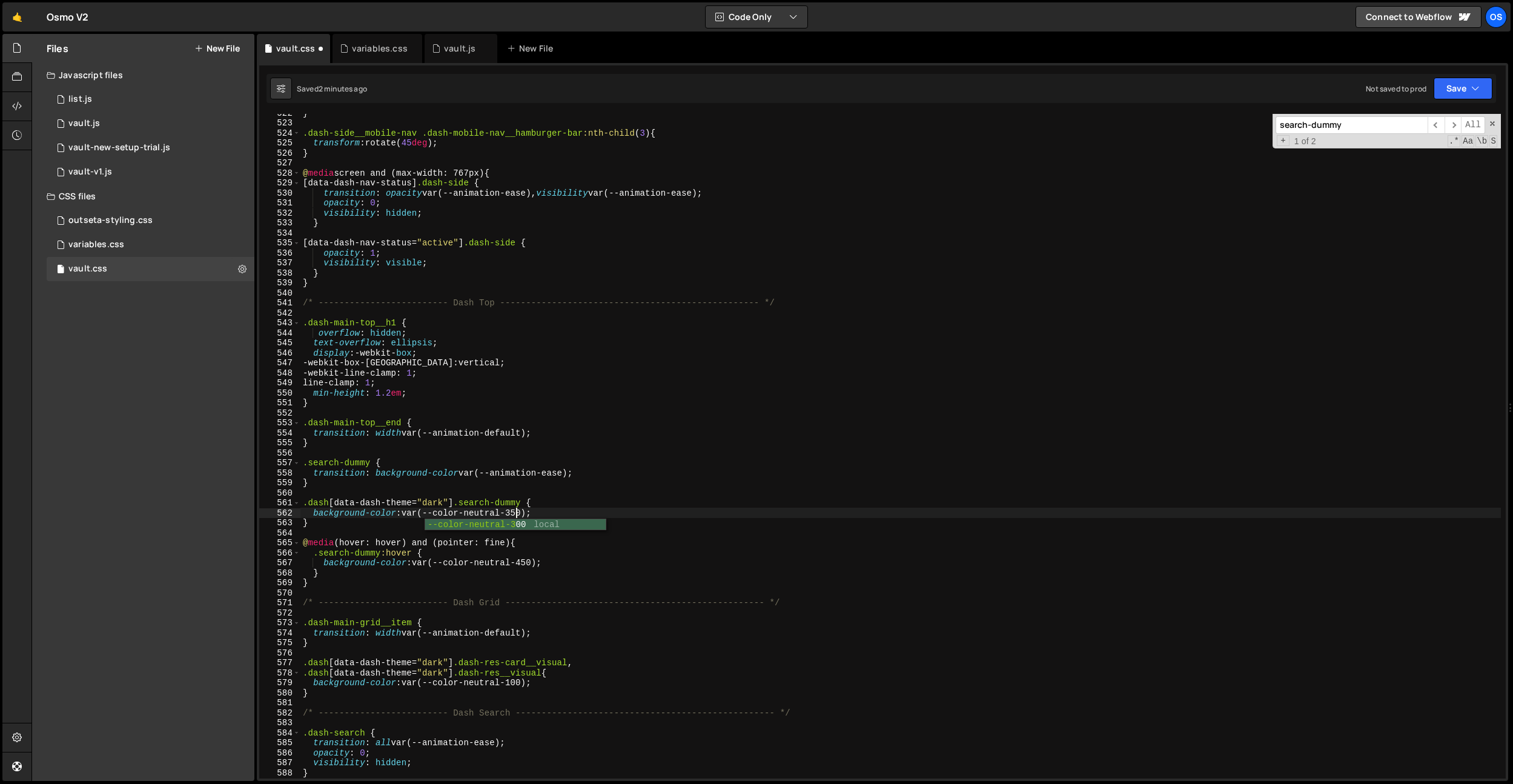
scroll to position [0, 15]
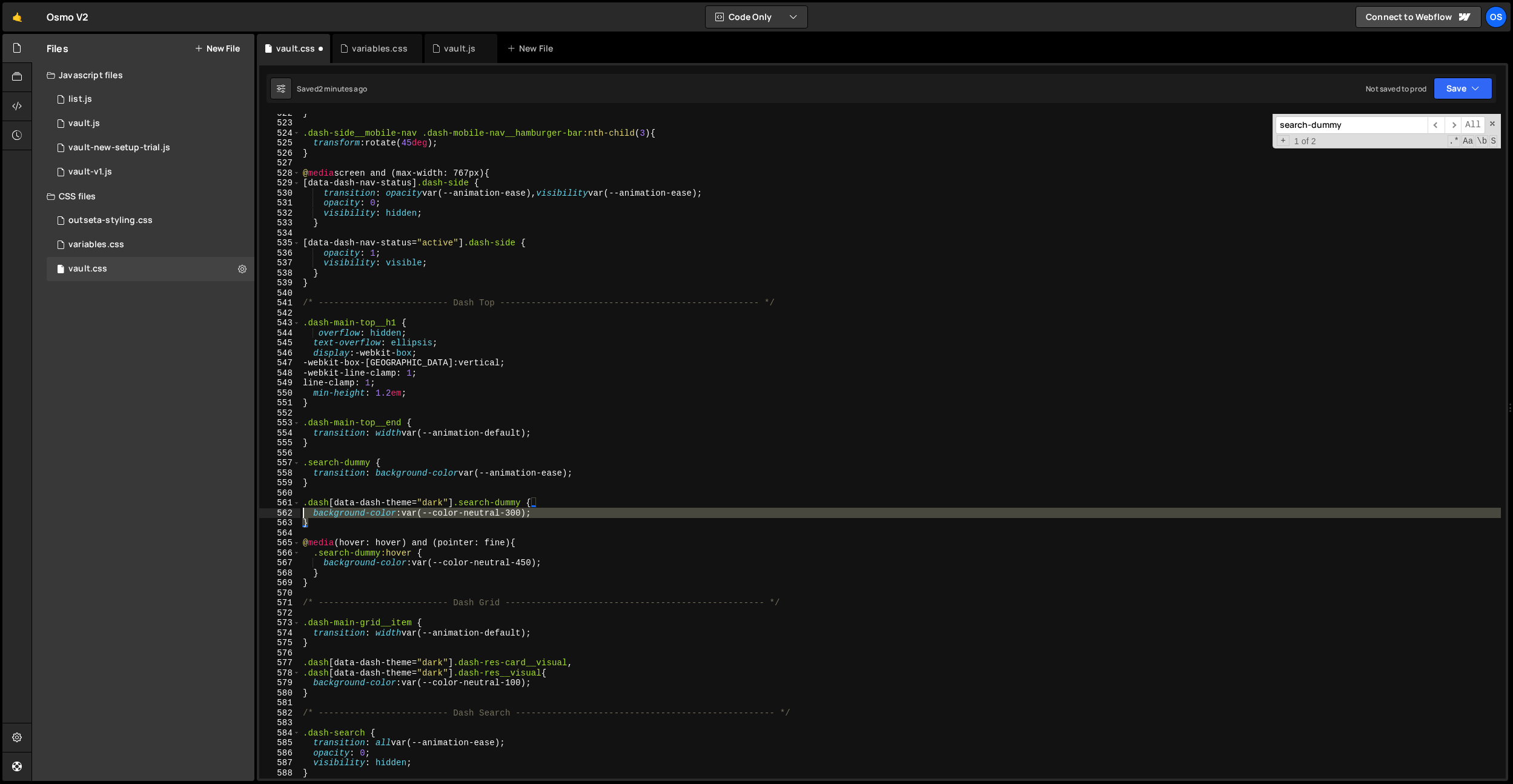
drag, startPoint x: 296, startPoint y: 518, endPoint x: 283, endPoint y: 506, distance: 17.7
click at [280, 503] on div "background-color: var(--color-neutral-300); 522 523 524 525 526 527 528 529 530…" at bounding box center [882, 446] width 1247 height 664
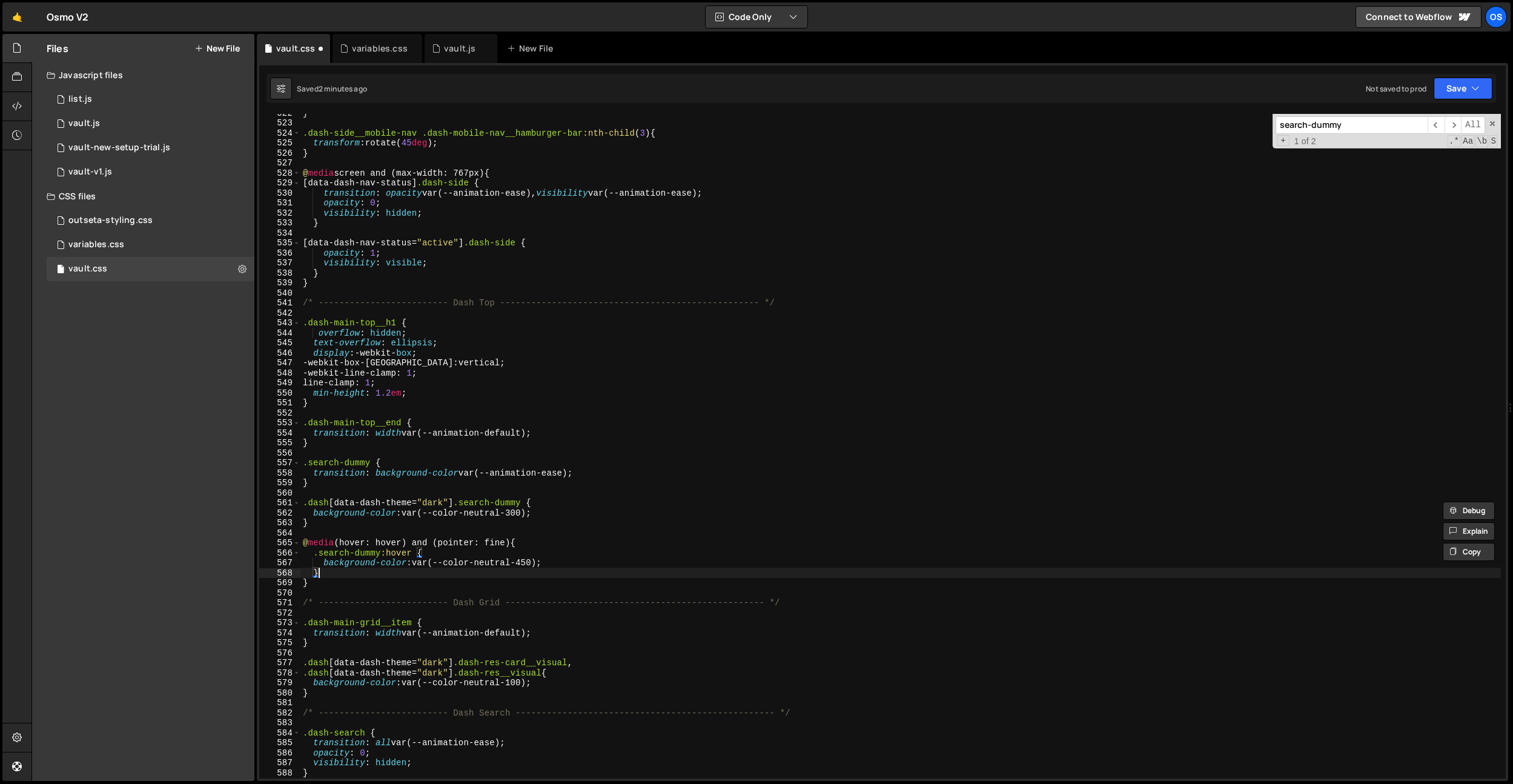
click at [321, 570] on div "} .dash-side__mobile-nav .dash-mobile-nav__hamburger-bar :nth-child ( 3 ) { tra…" at bounding box center [900, 450] width 1201 height 684
type textarea "}"
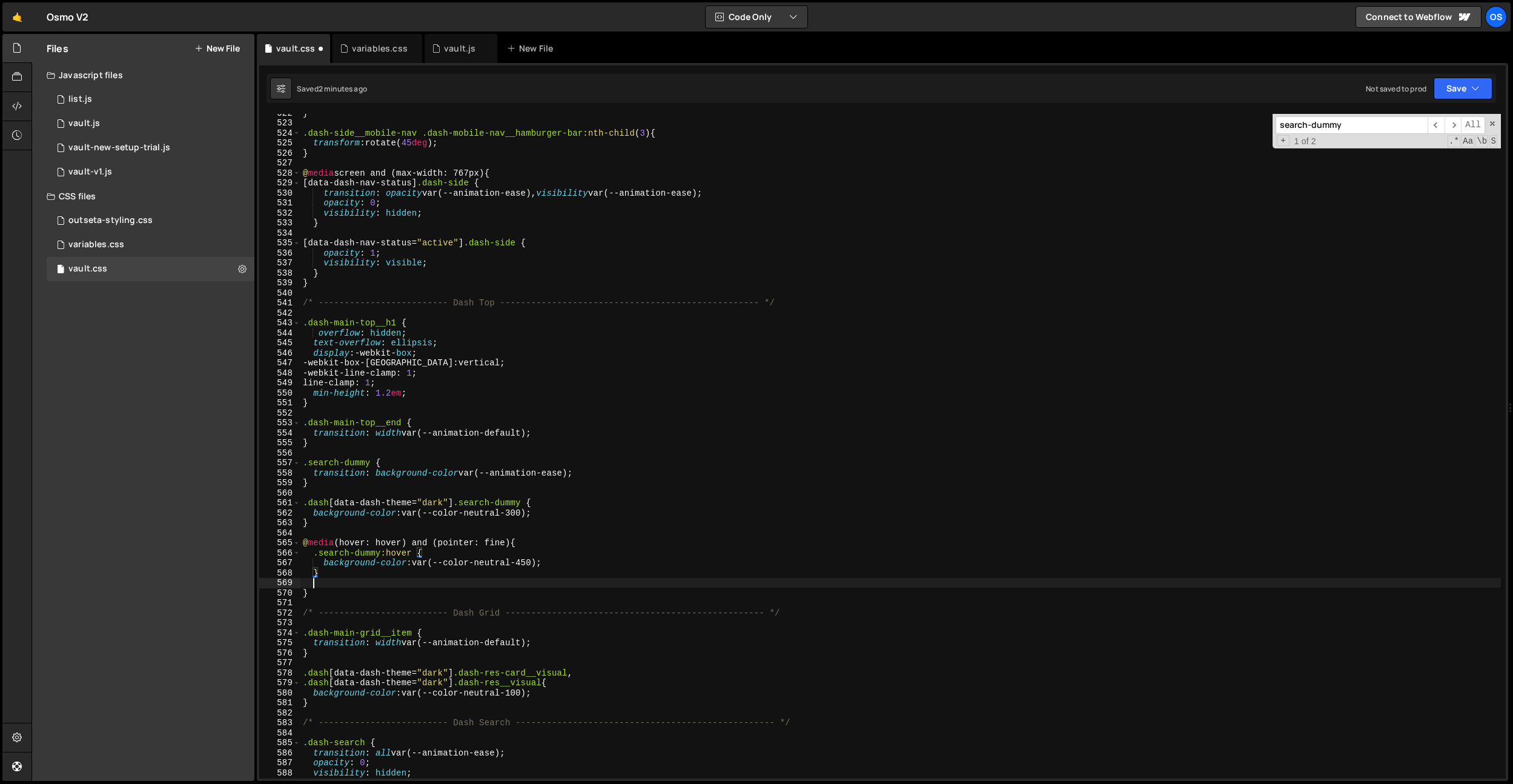
scroll to position [0, 0]
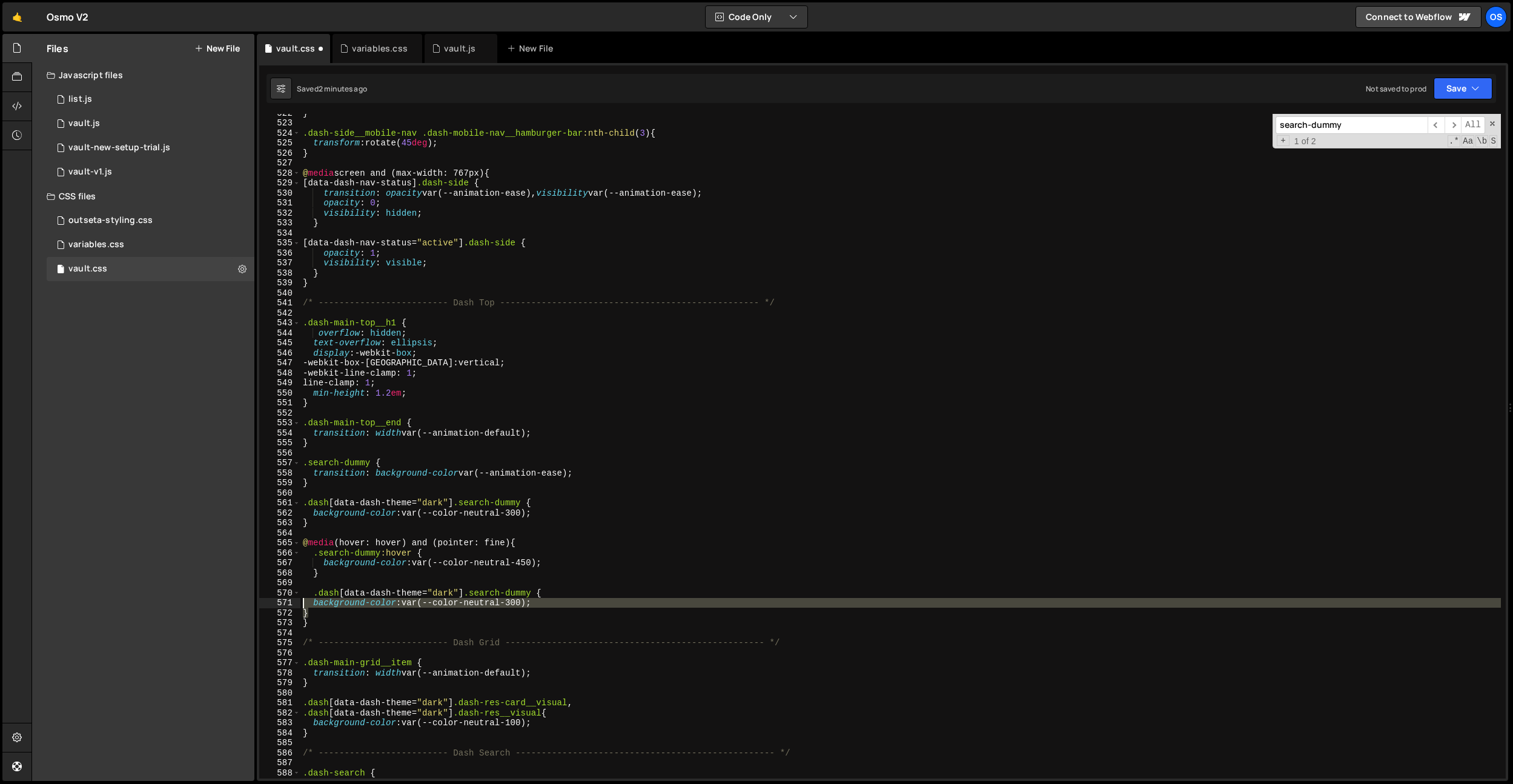
drag, startPoint x: 316, startPoint y: 613, endPoint x: 299, endPoint y: 606, distance: 18.4
click at [297, 606] on div "} 522 523 524 525 526 527 528 529 530 531 532 533 534 535 536 537 538 539 540 5…" at bounding box center [882, 446] width 1247 height 664
click at [495, 604] on div "} .dash-side__mobile-nav .dash-mobile-nav__hamburger-bar :nth-child ( 3 ) { tra…" at bounding box center [900, 446] width 1201 height 664
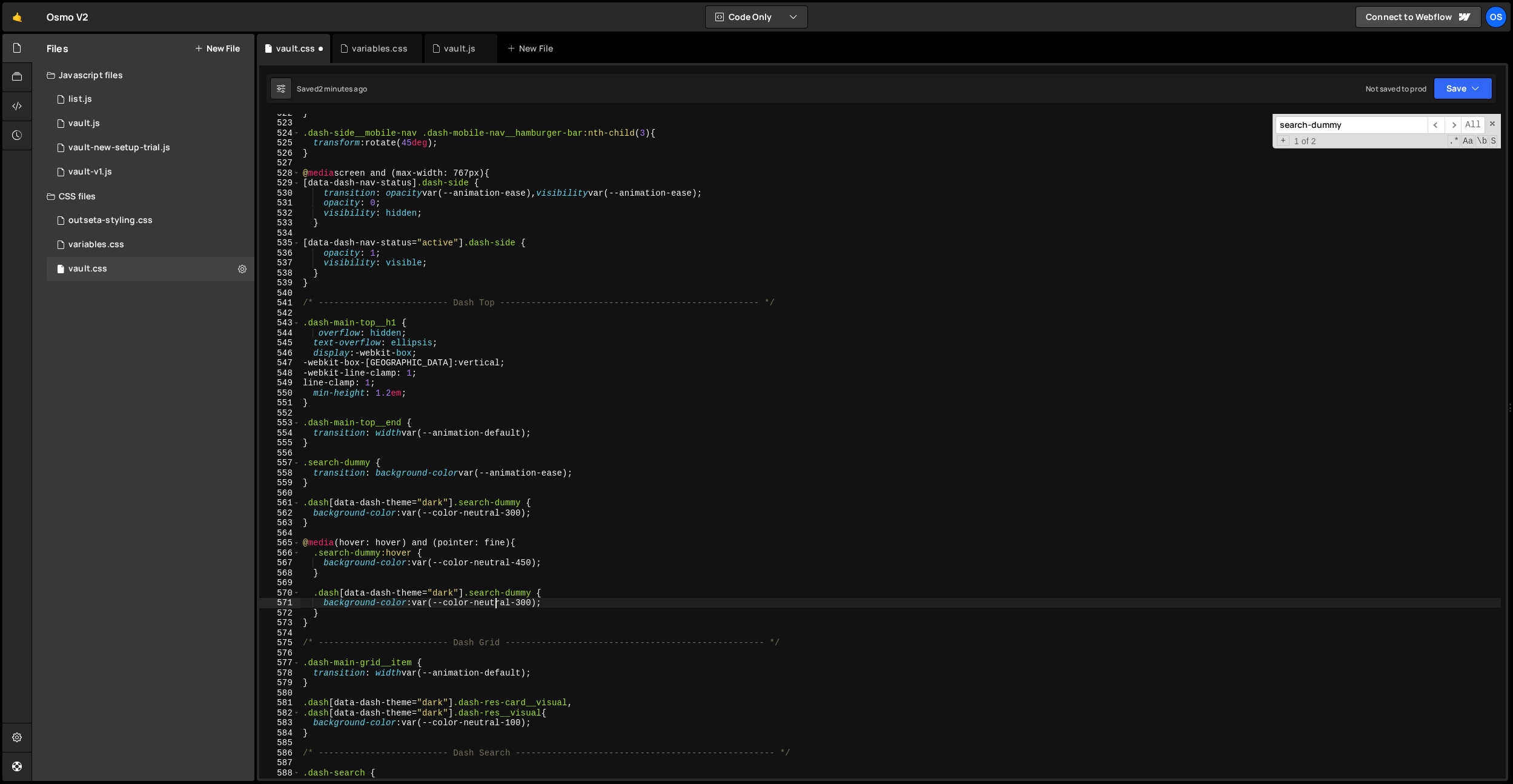
click at [529, 604] on div "} .dash-side__mobile-nav .dash-mobile-nav__hamburger-bar :nth-child ( 3 ) { tra…" at bounding box center [900, 450] width 1201 height 684
click at [589, 482] on div "} .dash-side__mobile-nav .dash-mobile-nav__hamburger-bar :nth-child ( 3 ) { tra…" at bounding box center [900, 450] width 1201 height 684
click at [455, 504] on div "} .dash-side__mobile-nav .dash-mobile-nav__hamburger-bar :nth-child ( 3 ) { tra…" at bounding box center [900, 450] width 1201 height 684
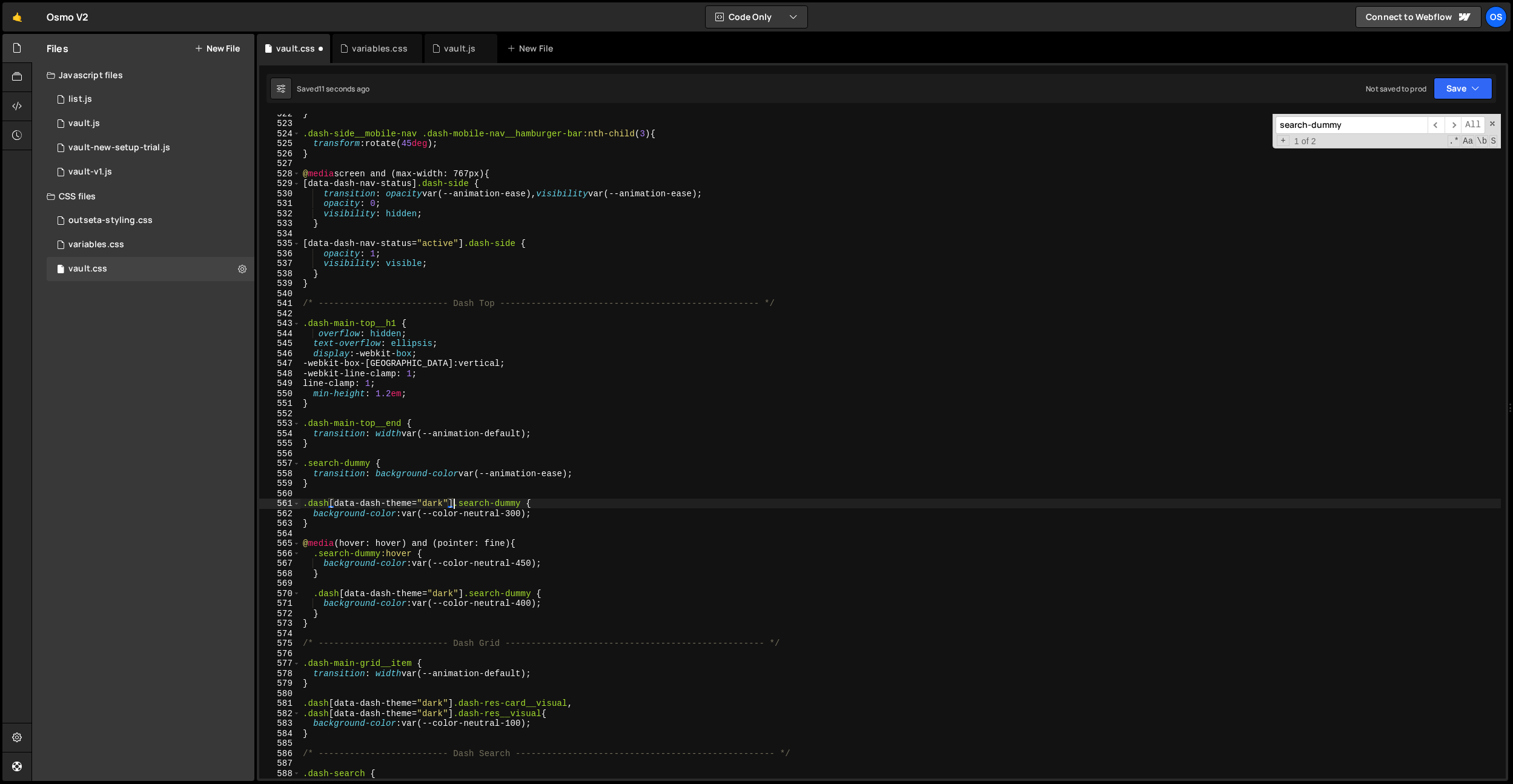
scroll to position [4314, 0]
click at [526, 505] on div "} .dash-side__mobile-nav .dash-mobile-nav__hamburger-bar :nth-child ( 3 ) { tra…" at bounding box center [900, 450] width 1201 height 684
click at [538, 598] on div "} .dash-side__mobile-nav .dash-mobile-nav__hamburger-bar :nth-child ( 3 ) { tra…" at bounding box center [900, 450] width 1201 height 684
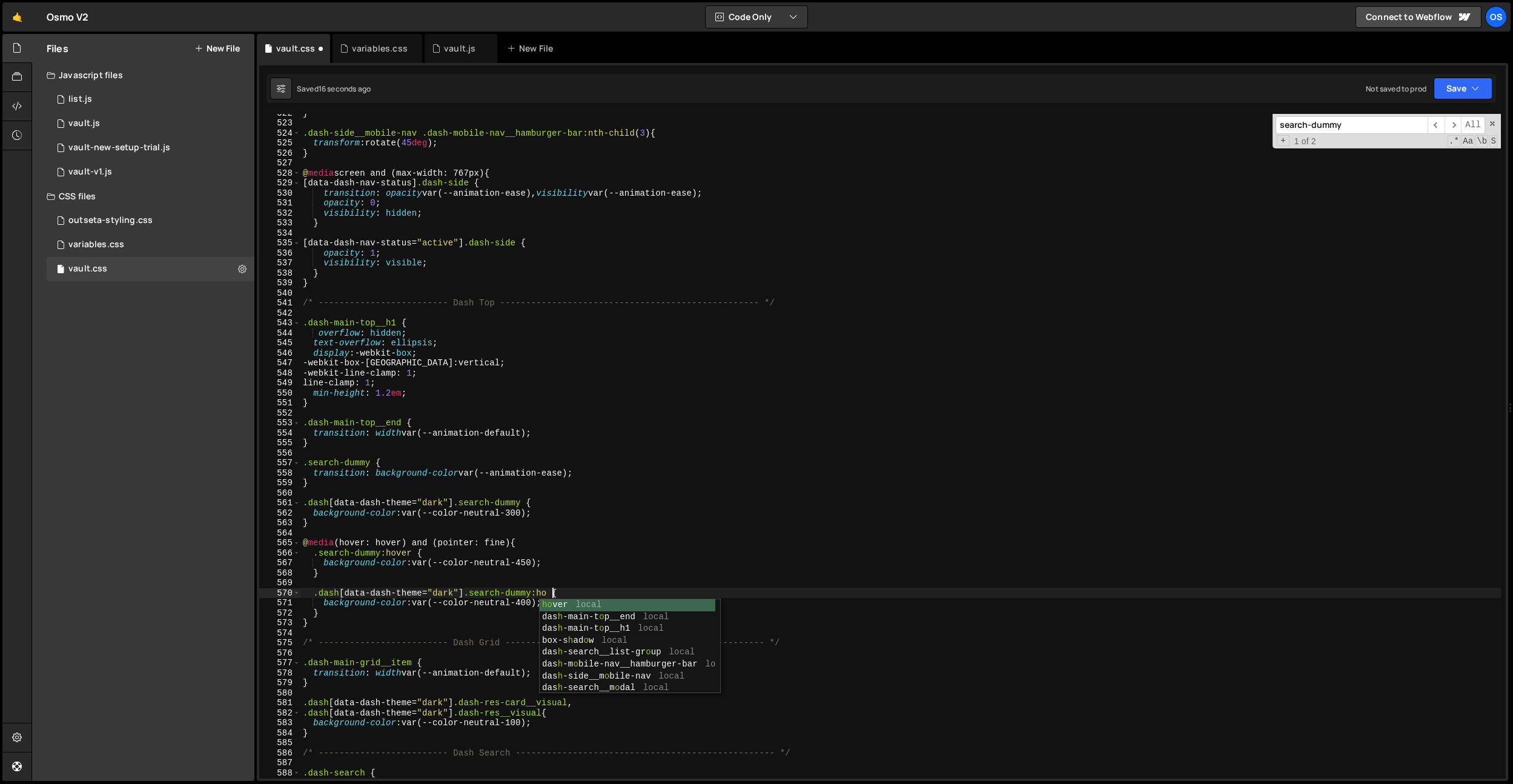
scroll to position [0, 18]
type textarea ".dash[data-dash-theme="dark"] .search-dummy:hover {"
click at [557, 578] on div "} .dash-side__mobile-nav .dash-mobile-nav__hamburger-bar :nth-child ( 3 ) { tra…" at bounding box center [900, 450] width 1201 height 684
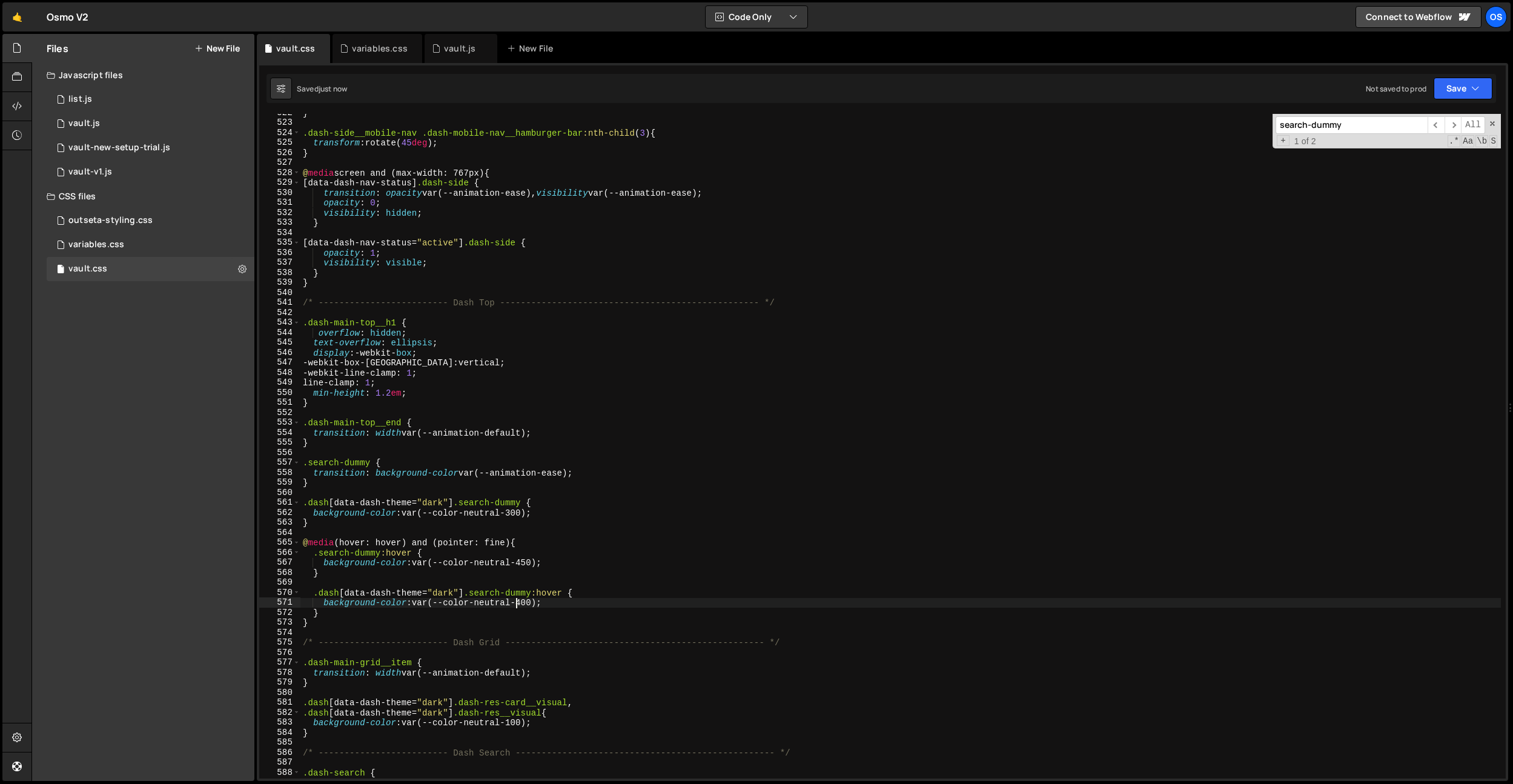
click at [518, 604] on div "} .dash-side__mobile-nav .dash-mobile-nav__hamburger-bar :nth-child ( 3 ) { tra…" at bounding box center [900, 450] width 1201 height 684
click at [516, 516] on div "} .dash-side__mobile-nav .dash-mobile-nav__hamburger-bar :nth-child ( 3 ) { tra…" at bounding box center [900, 450] width 1201 height 684
click at [590, 476] on div "} .dash-side__mobile-nav .dash-mobile-nav__hamburger-bar :nth-child ( 3 ) { tra…" at bounding box center [900, 450] width 1201 height 684
type textarea "transition: background-color var(--animation-ease);"
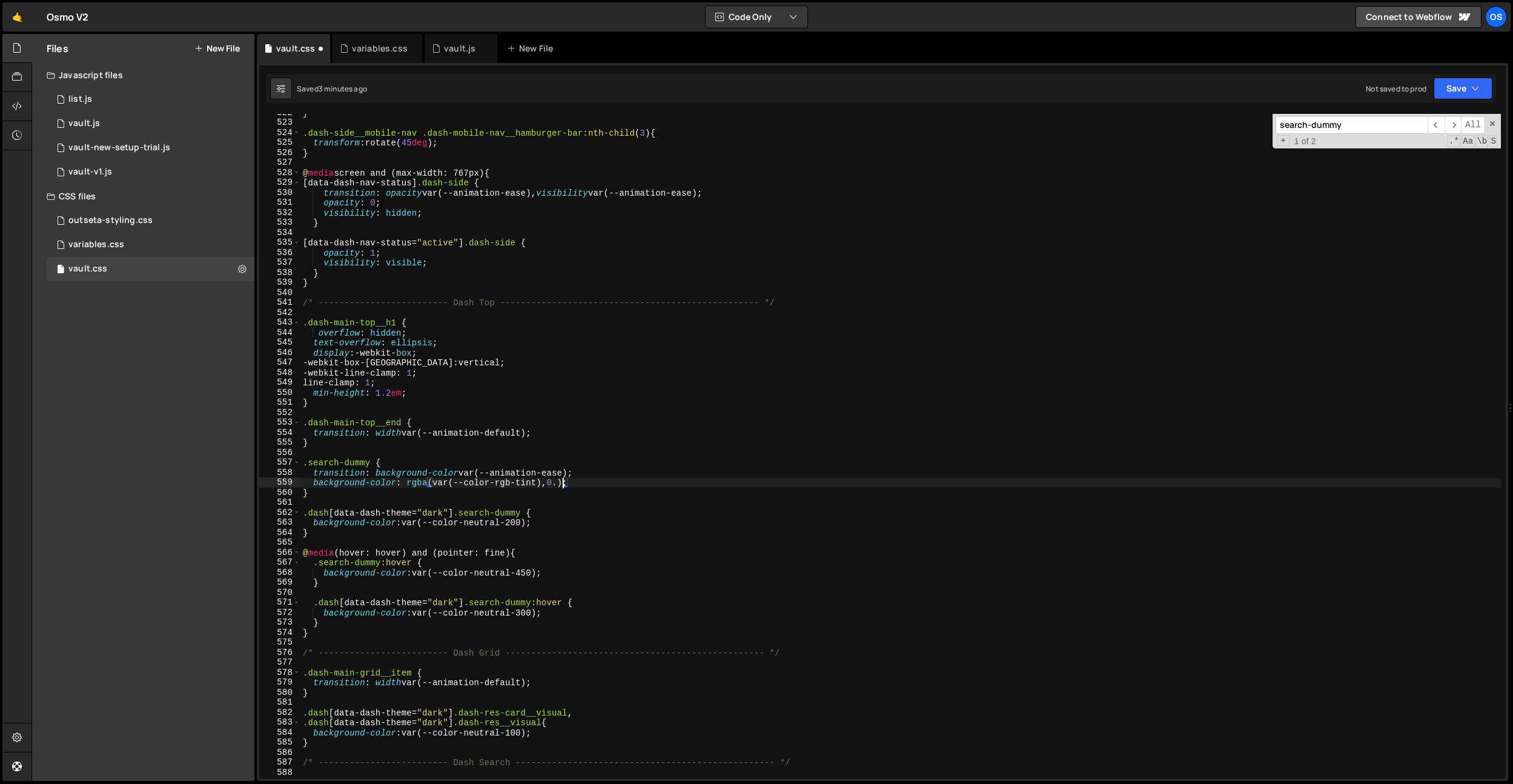
scroll to position [0, 18]
click at [633, 477] on div "} .dash-side__mobile-nav .dash-mobile-nav__hamburger-bar :nth-child ( 3 ) { tra…" at bounding box center [900, 450] width 1201 height 684
drag, startPoint x: 626, startPoint y: 485, endPoint x: 313, endPoint y: 481, distance: 313.0
click at [310, 482] on div "} .dash-side__mobile-nav .dash-mobile-nav__hamburger-bar :nth-child ( 3 ) { tra…" at bounding box center [900, 450] width 1201 height 684
click at [557, 576] on div "} .dash-side__mobile-nav .dash-mobile-nav__hamburger-bar :nth-child ( 3 ) { tra…" at bounding box center [900, 450] width 1201 height 684
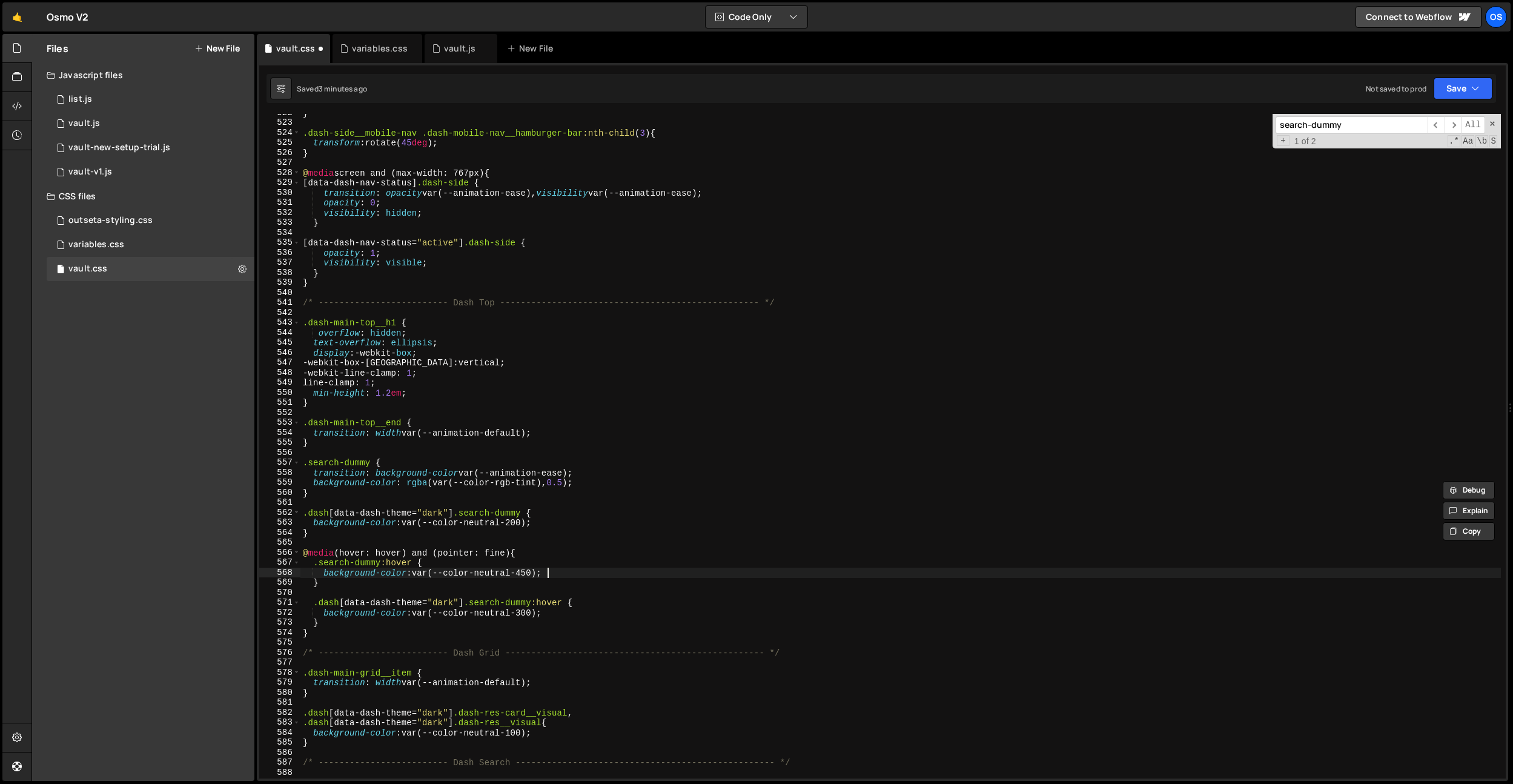
type textarea "background-color: var(--color-neutral-450);"
paste textarea "background-color: rgba(var(--color-rgb-tint), 0.5);"
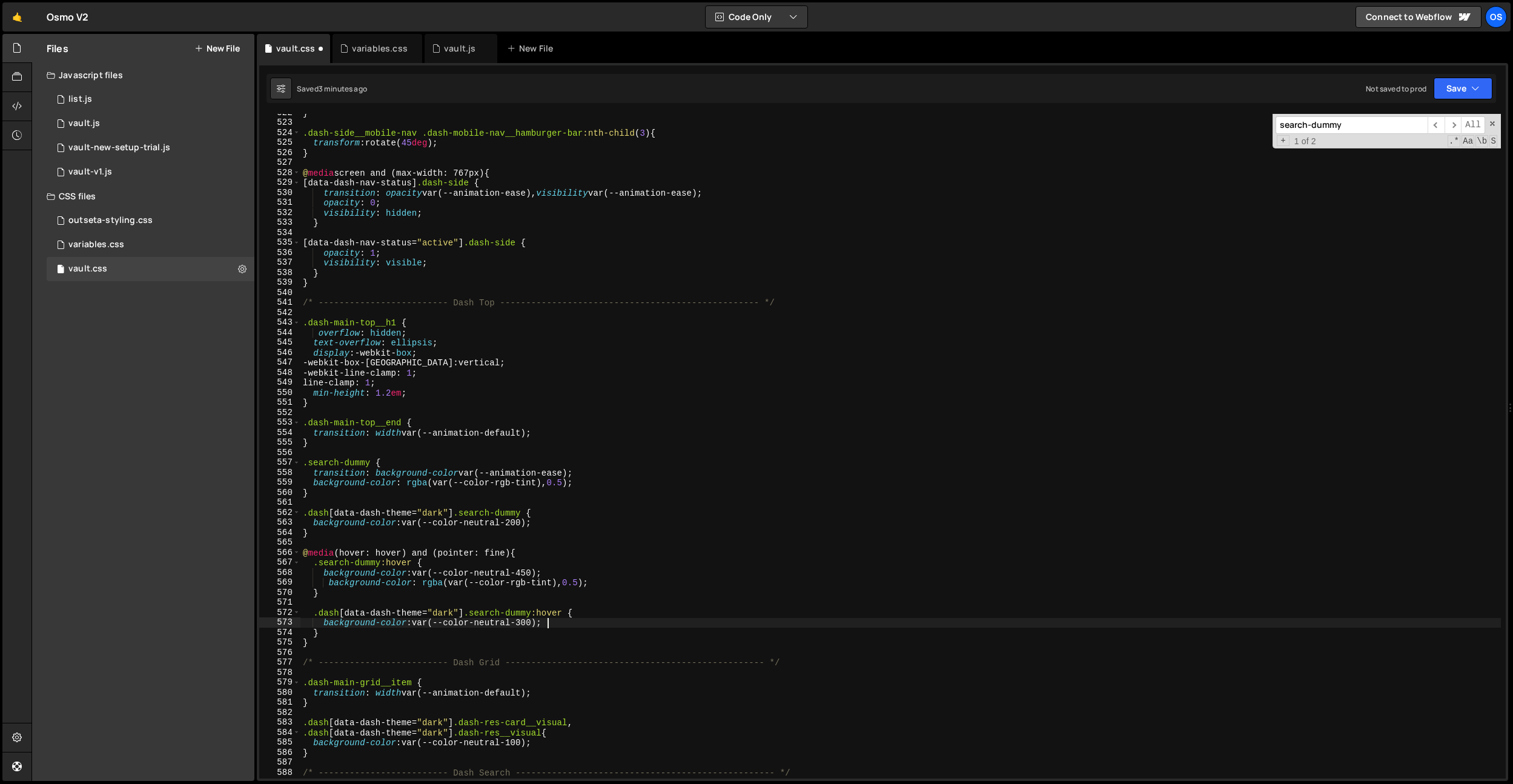
drag, startPoint x: 593, startPoint y: 618, endPoint x: 373, endPoint y: 632, distance: 220.4
click at [593, 618] on div "} .dash-side__mobile-nav .dash-mobile-nav__hamburger-bar :nth-child ( 3 ) { tra…" at bounding box center [900, 450] width 1201 height 684
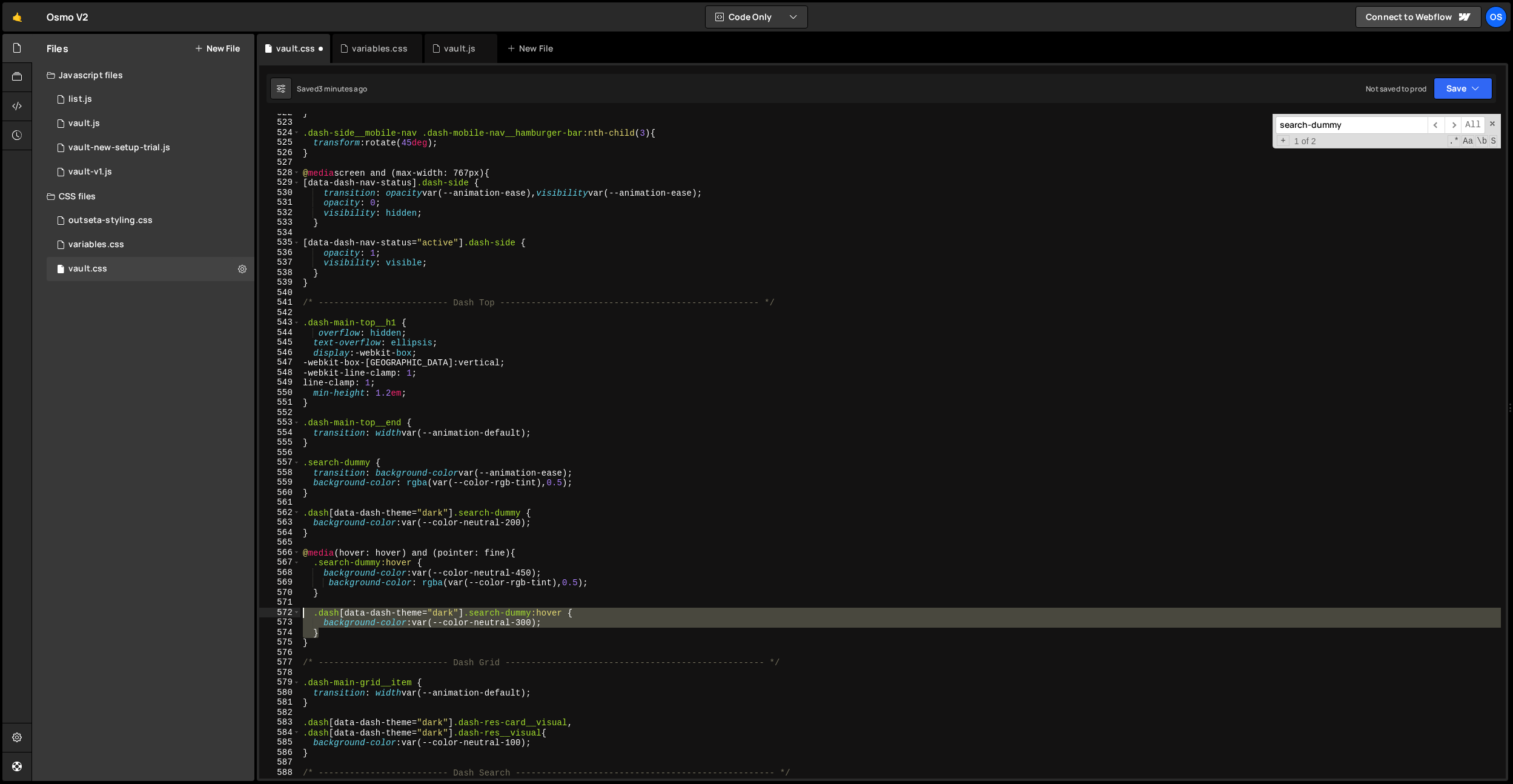
drag, startPoint x: 340, startPoint y: 630, endPoint x: 295, endPoint y: 617, distance: 46.8
click at [295, 617] on div "background-color: var(--color-neutral-300); 522 523 524 525 526 527 528 529 530…" at bounding box center [882, 446] width 1247 height 664
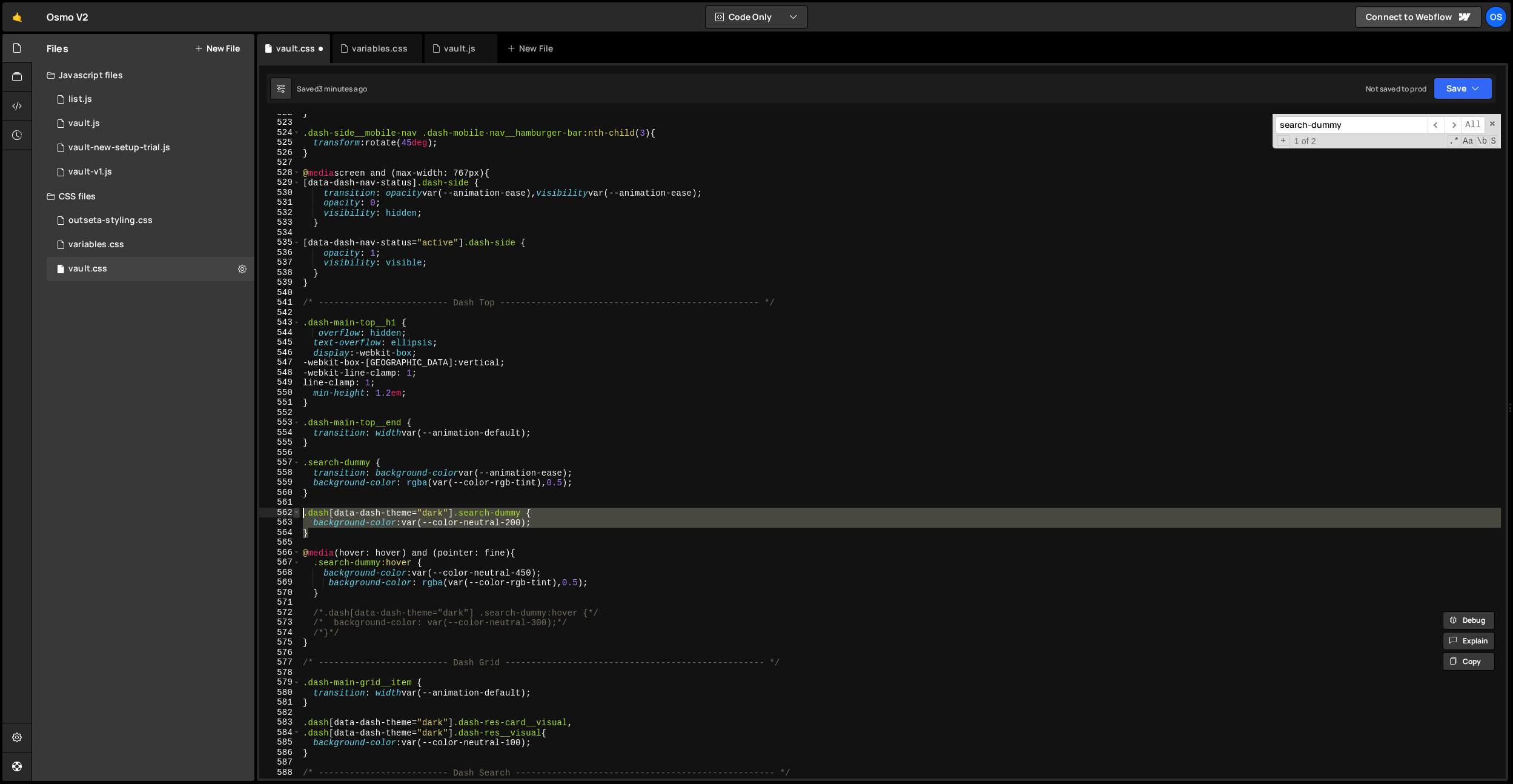
drag, startPoint x: 334, startPoint y: 531, endPoint x: 295, endPoint y: 515, distance: 42.2
click at [295, 515] on div "/*.dash[data-dash-theme="dark"] .search-dummy:hover {*/ /* background-color: va…" at bounding box center [882, 446] width 1247 height 664
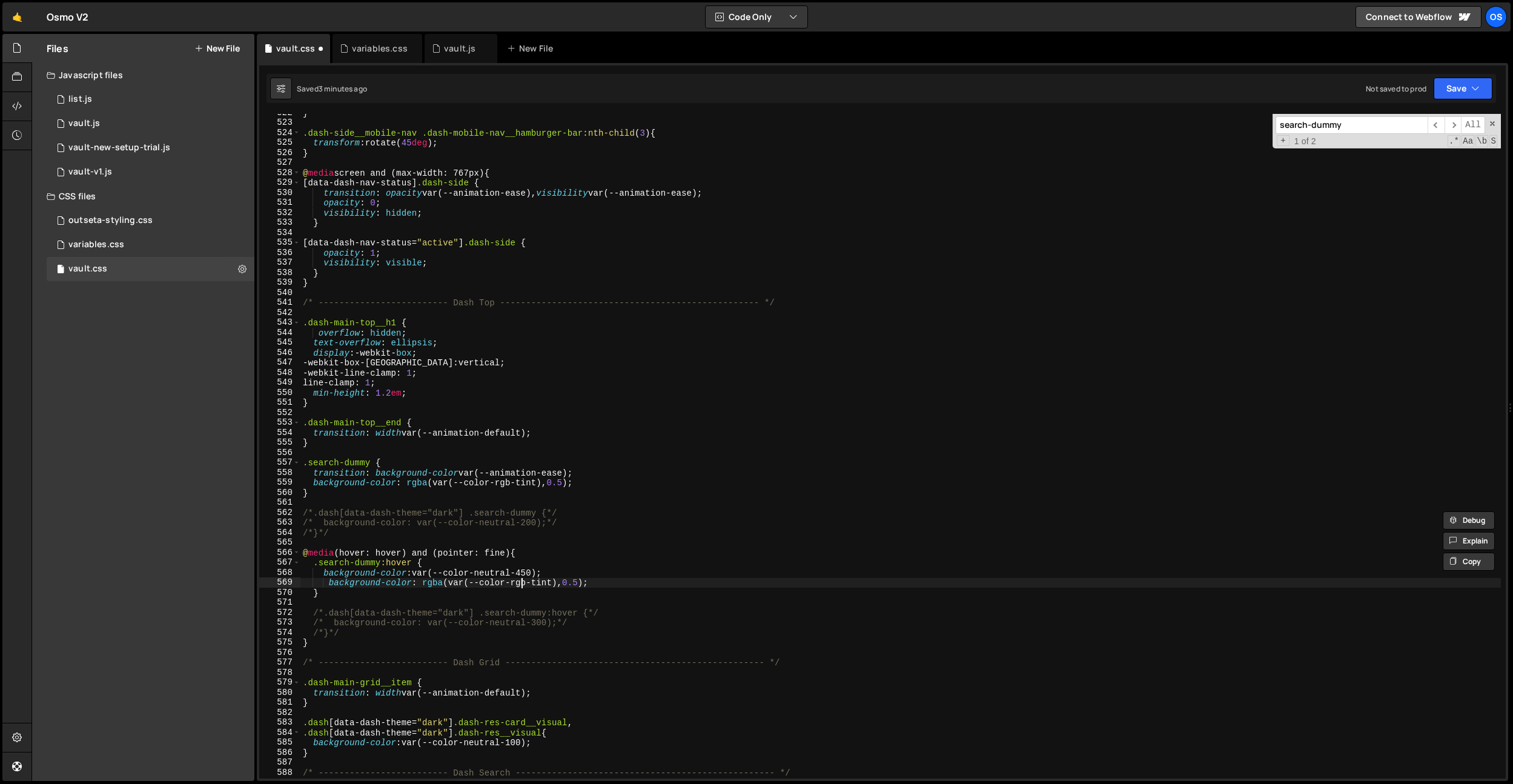
click at [520, 585] on div "} .dash-side__mobile-nav .dash-mobile-nav__hamburger-bar :nth-child ( 3 ) { tra…" at bounding box center [900, 450] width 1201 height 684
click at [583, 583] on div "} .dash-side__mobile-nav .dash-mobile-nav__hamburger-bar :nth-child ( 3 ) { tra…" at bounding box center [900, 450] width 1201 height 684
click at [570, 487] on div "} .dash-side__mobile-nav .dash-mobile-nav__hamburger-bar :nth-child ( 3 ) { tra…" at bounding box center [900, 450] width 1201 height 684
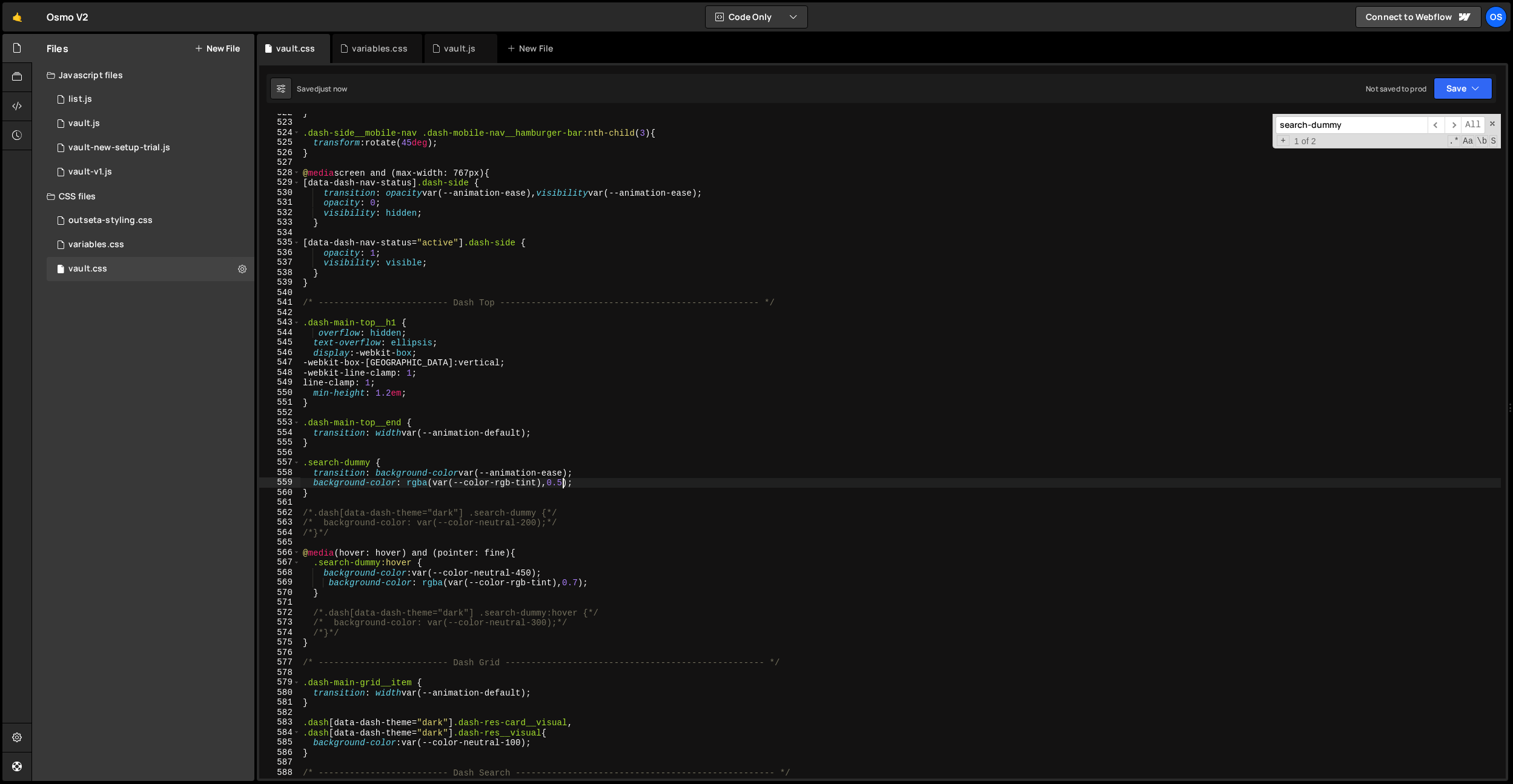
type textarea "background-color: rgba(var(--color-rgb-tint), 0.05);"
drag, startPoint x: 547, startPoint y: 676, endPoint x: 576, endPoint y: 620, distance: 63.1
click at [553, 669] on div "} .dash-side__mobile-nav .dash-mobile-nav__hamburger-bar :nth-child ( 3 ) { tra…" at bounding box center [900, 450] width 1201 height 684
click at [577, 584] on div "} .dash-side__mobile-nav .dash-mobile-nav__hamburger-bar :nth-child ( 3 ) { tra…" at bounding box center [900, 450] width 1201 height 684
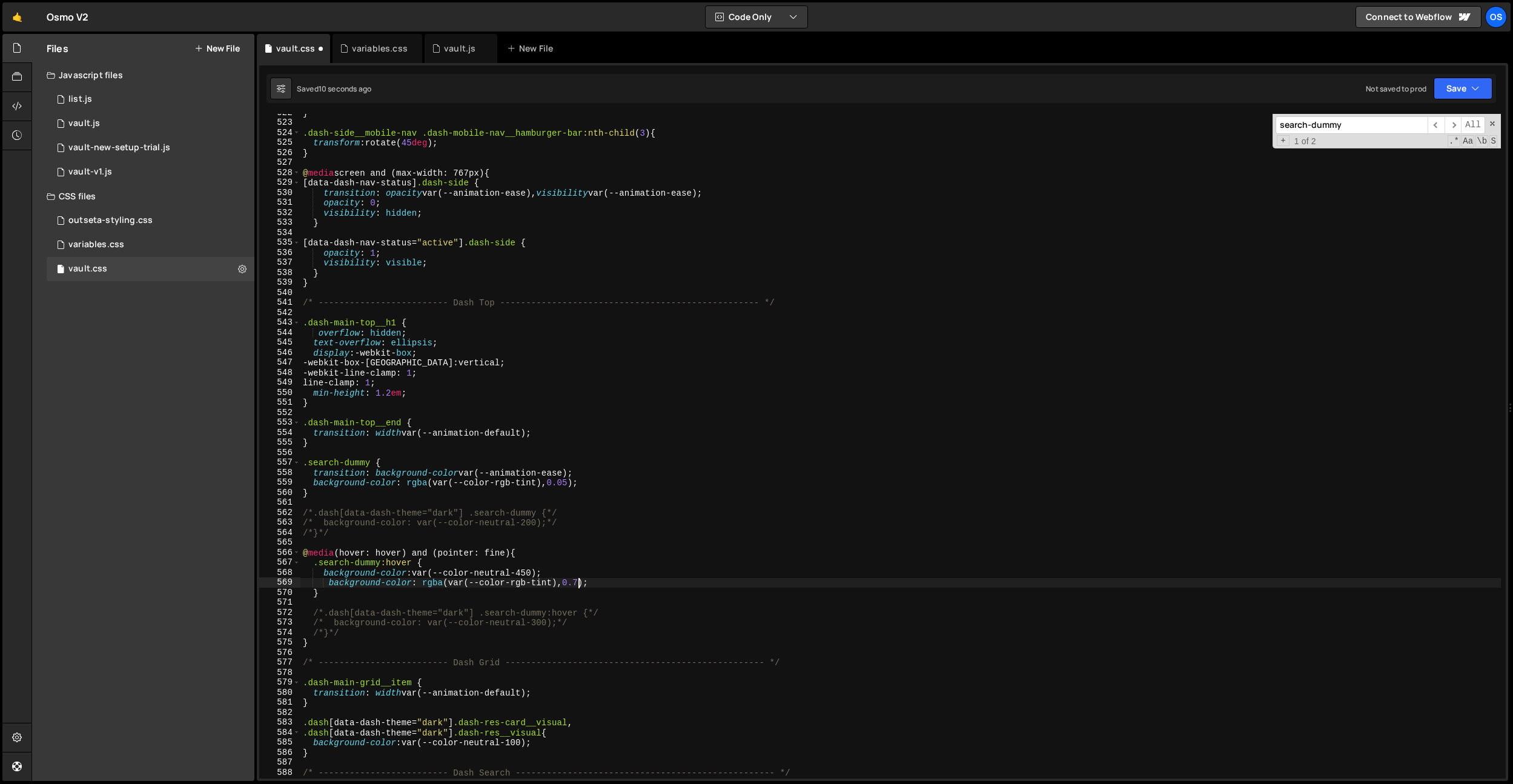
scroll to position [0, 19]
type textarea "background-color: rgba(var(--color-rgb-tint), 0.07);"
click at [363, 40] on div "variables.css" at bounding box center [377, 48] width 90 height 29
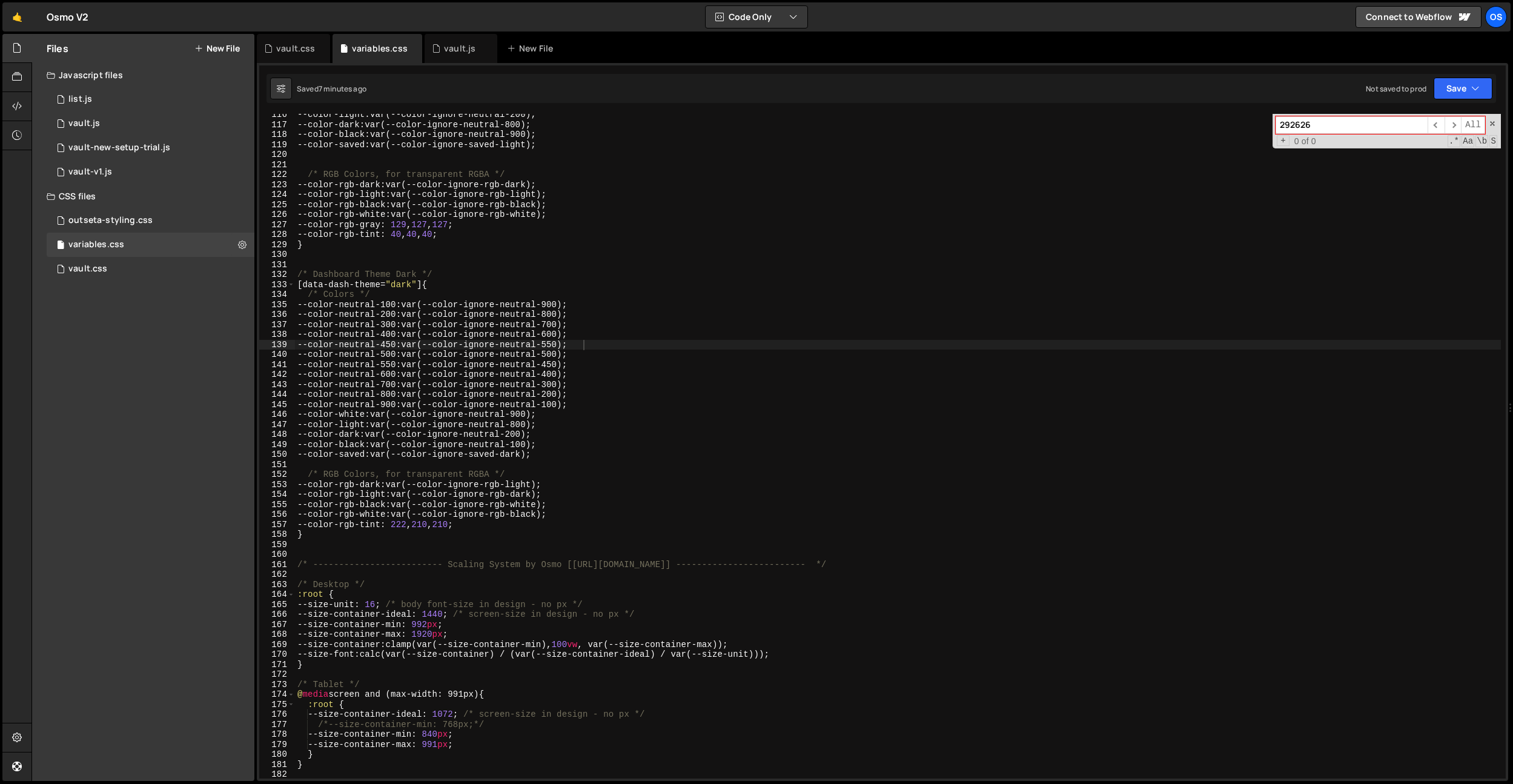
click at [636, 427] on div "--color-light : var(--color-ignore-neutral-200) ; --color-dark : var(--color-ig…" at bounding box center [898, 451] width 1206 height 684
drag, startPoint x: 474, startPoint y: 239, endPoint x: 309, endPoint y: 236, distance: 165.0
click at [309, 236] on div "--color-light : var(--color-ignore-neutral-200) ; --color-dark : var(--color-ig…" at bounding box center [898, 451] width 1206 height 684
type textarea "--color-rgb-tint: 40, 40, 40;"
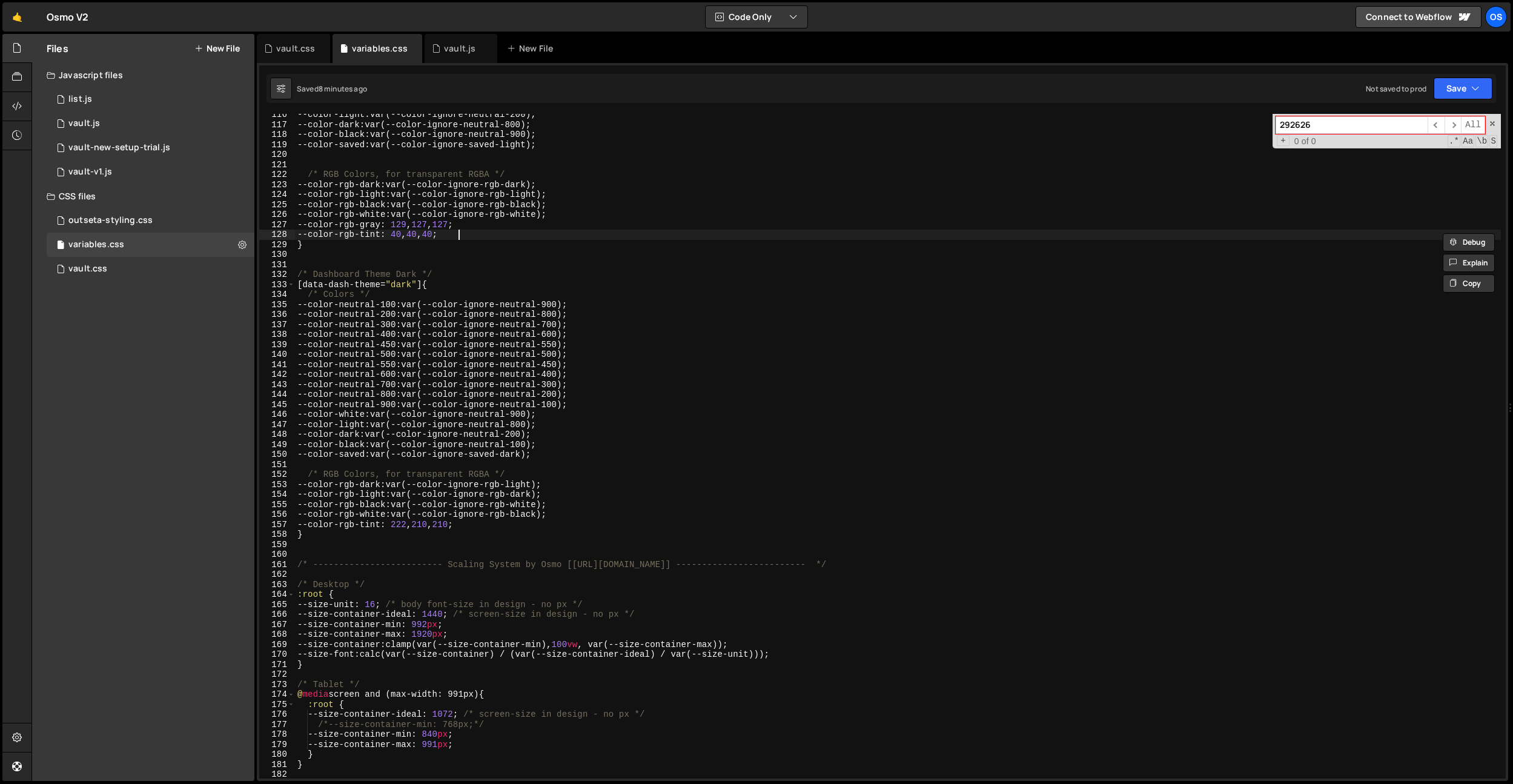
paste textarea "--color-rgb-tint: 40, 40, 40;"
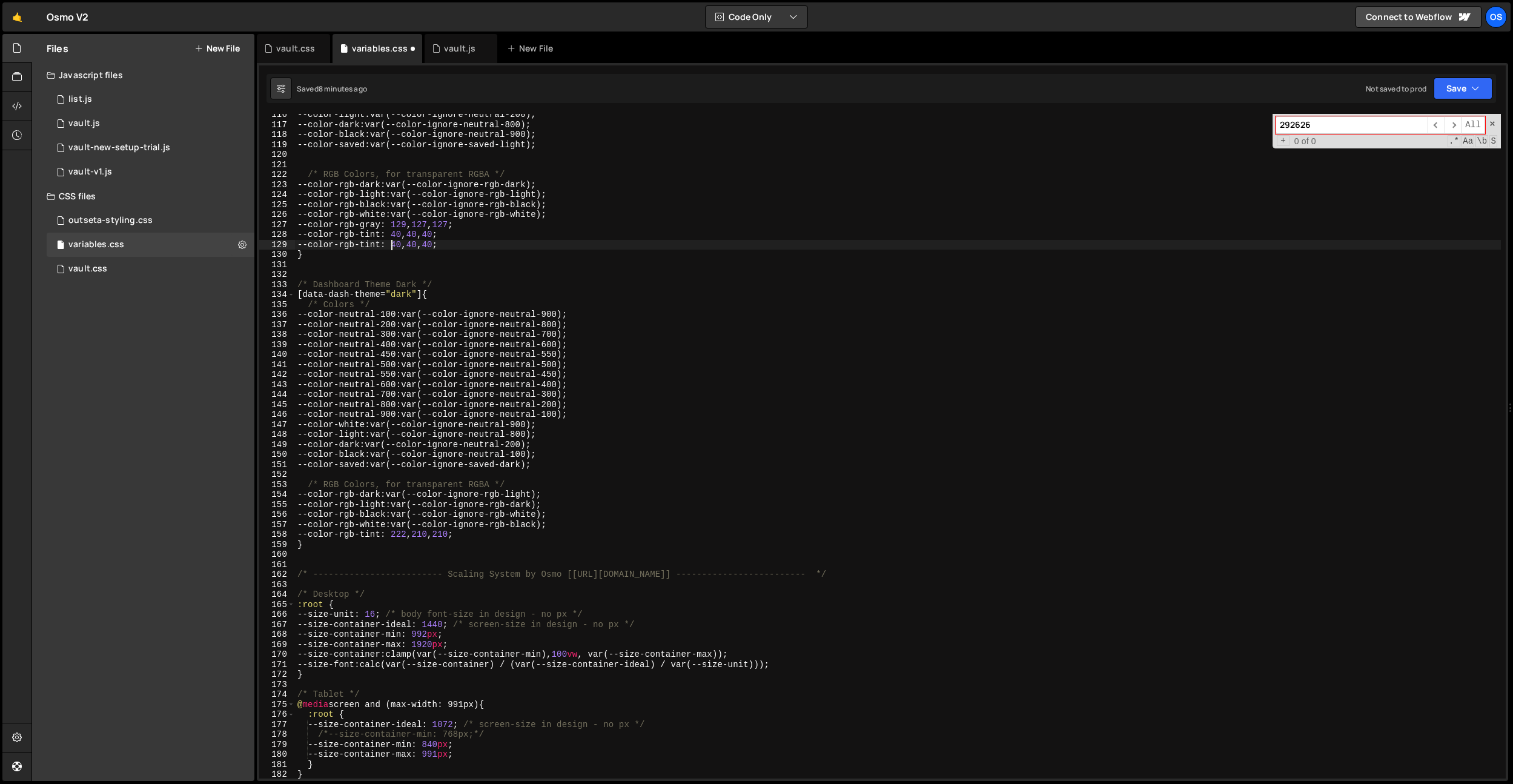
drag, startPoint x: 392, startPoint y: 245, endPoint x: 413, endPoint y: 317, distance: 75.0
click at [392, 245] on div "--color-light : var(--color-ignore-neutral-200) ; --color-dark : var(--color-ig…" at bounding box center [898, 451] width 1206 height 684
type textarea "--color-rgb-tint-plus: 40, 40, 40;"
click at [481, 260] on div "--color-light : var(--color-ignore-neutral-200) ; --color-dark : var(--color-ig…" at bounding box center [898, 451] width 1206 height 684
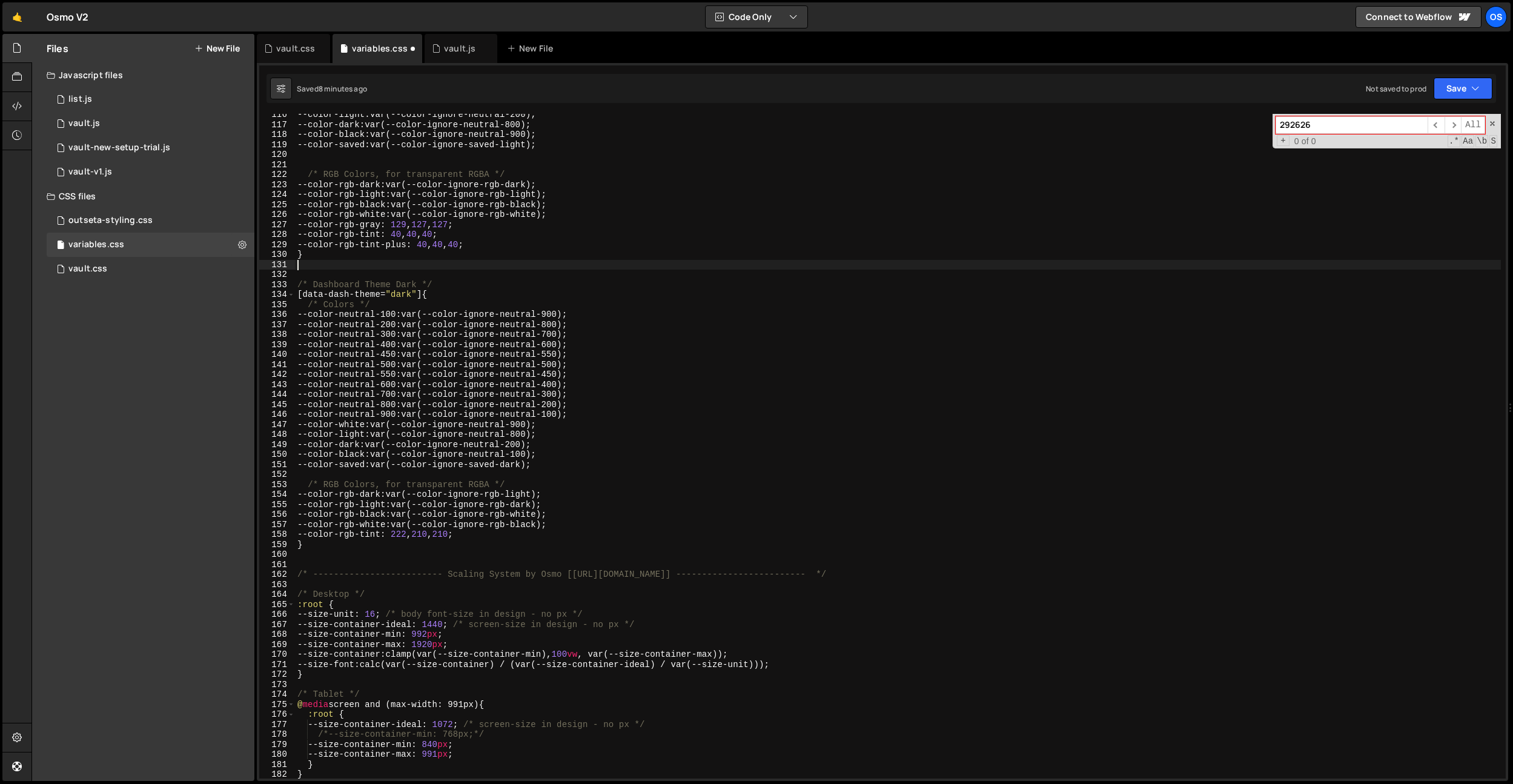
scroll to position [0, 0]
drag, startPoint x: 487, startPoint y: 244, endPoint x: 309, endPoint y: 246, distance: 178.0
click at [309, 246] on div "--color-light : var(--color-ignore-neutral-200) ; --color-dark : var(--color-ig…" at bounding box center [898, 451] width 1206 height 684
click at [499, 538] on div "--color-light : var(--color-ignore-neutral-200) ; --color-dark : var(--color-ig…" at bounding box center [898, 451] width 1206 height 684
type textarea "--color-rgb-tint: 222, 210, 210;"
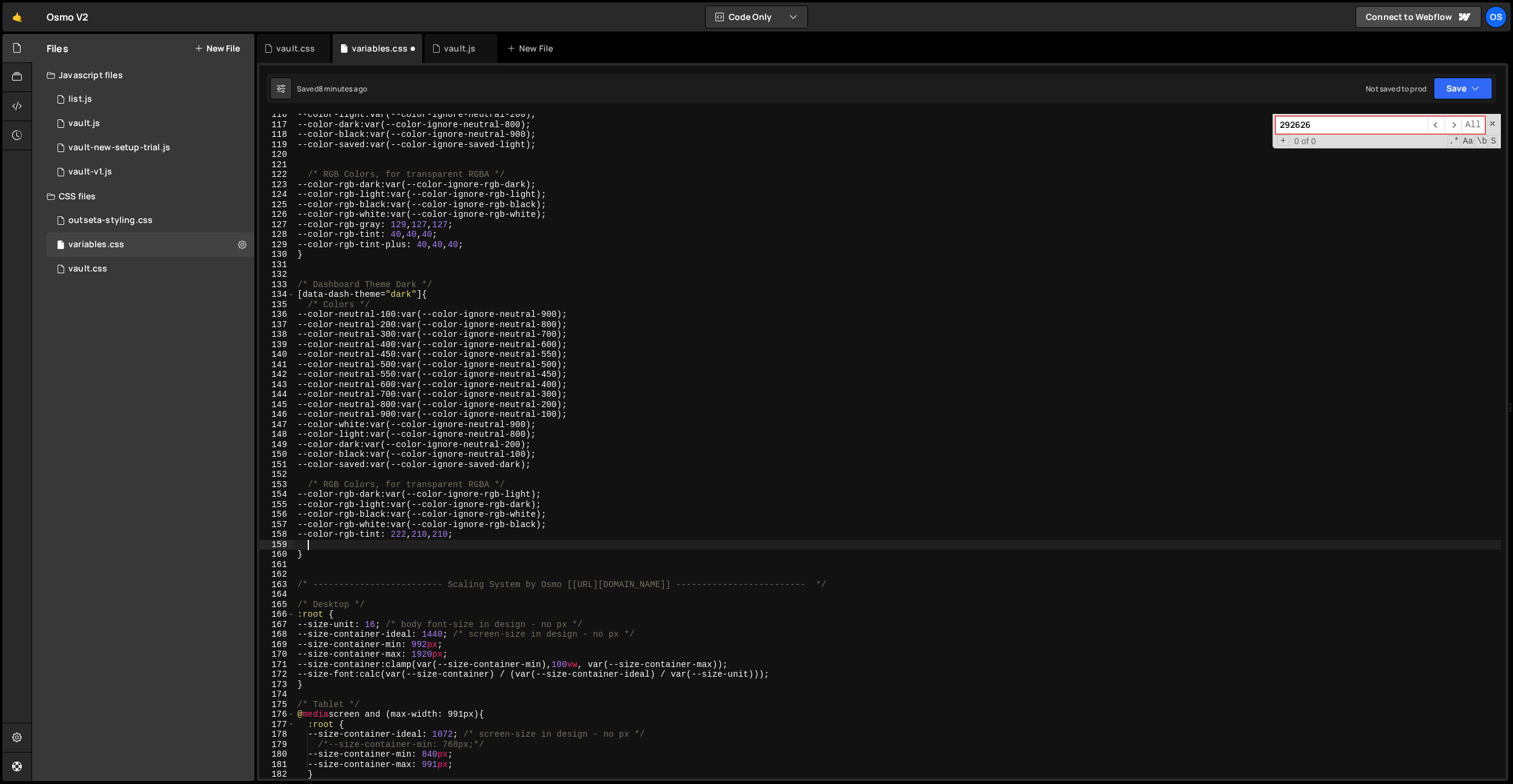
paste textarea "--color-rgb-tint-plus: 40, 40, 40;"
click at [430, 530] on div "--color-light : var(--color-ignore-neutral-200) ; --color-dark : var(--color-ig…" at bounding box center [898, 451] width 1206 height 684
drag, startPoint x: 430, startPoint y: 530, endPoint x: 435, endPoint y: 536, distance: 7.8
click at [430, 530] on div "--color-light : var(--color-ignore-neutral-200) ; --color-dark : var(--color-ig…" at bounding box center [898, 451] width 1206 height 684
click at [454, 543] on div "--color-light : var(--color-ignore-neutral-200) ; --color-dark : var(--color-ig…" at bounding box center [898, 451] width 1206 height 684
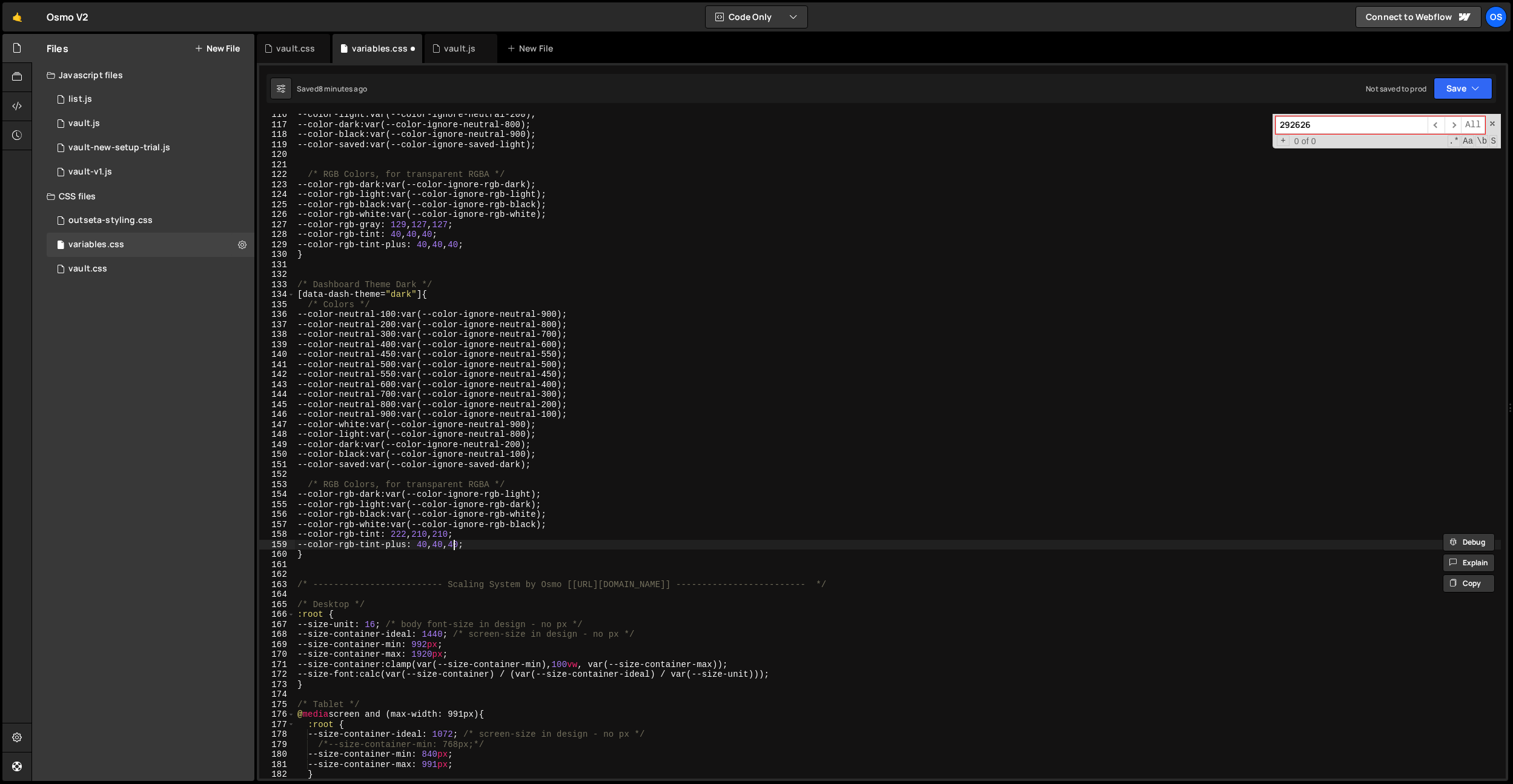
click at [454, 543] on div "--color-light : var(--color-ignore-neutral-200) ; --color-dark : var(--color-ig…" at bounding box center [898, 451] width 1206 height 684
paste textarea "21"
click at [462, 534] on div "--color-light : var(--color-ignore-neutral-200) ; --color-dark : var(--color-ig…" at bounding box center [898, 451] width 1206 height 684
paste textarea "-plus: 40, 210, 4"
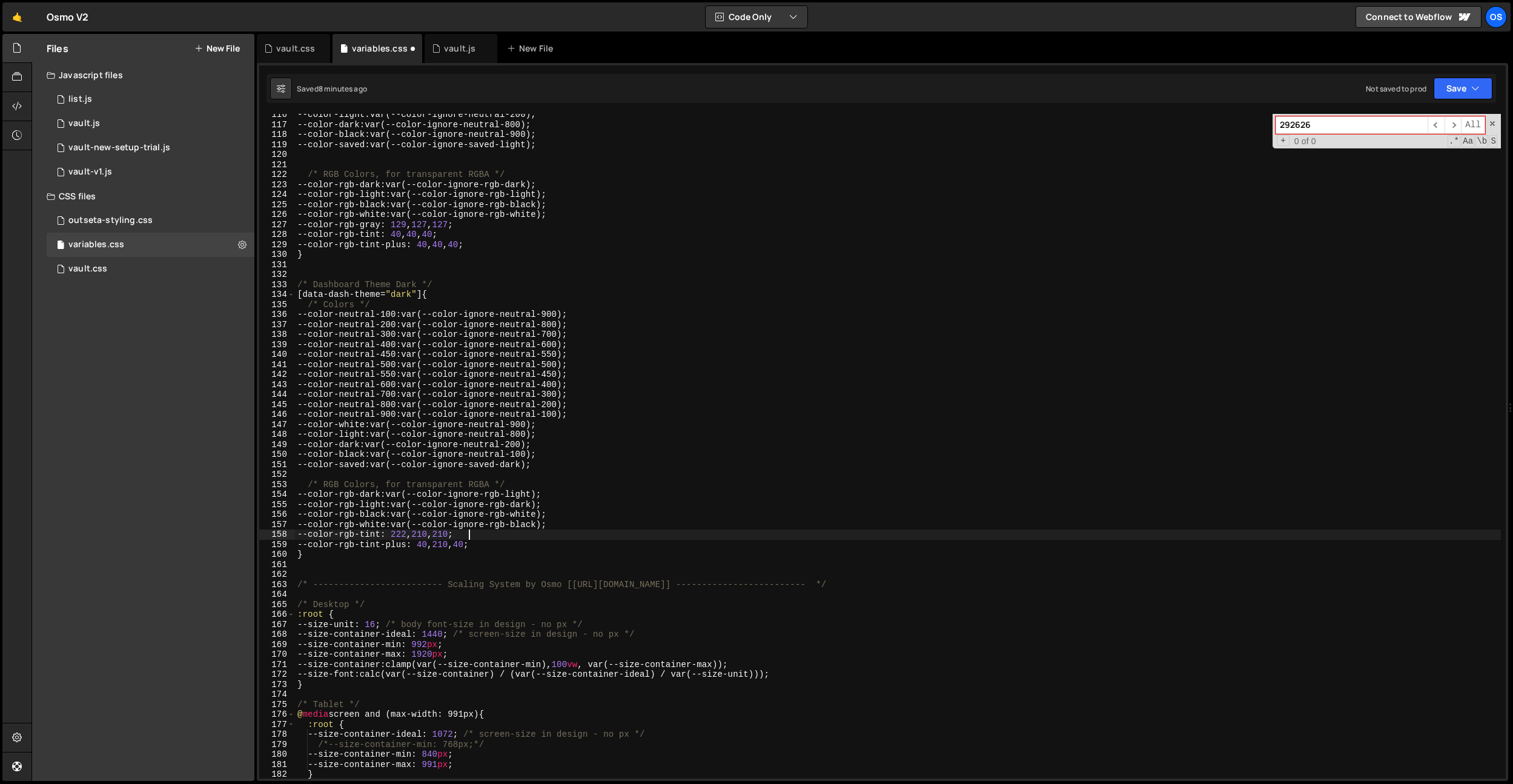
click at [480, 547] on div "--color-light : var(--color-ignore-neutral-200) ; --color-dark : var(--color-ig…" at bounding box center [898, 451] width 1206 height 684
paste textarea "21"
click at [409, 534] on div "--color-light : var(--color-ignore-neutral-200) ; --color-dark : var(--color-ig…" at bounding box center [898, 451] width 1206 height 684
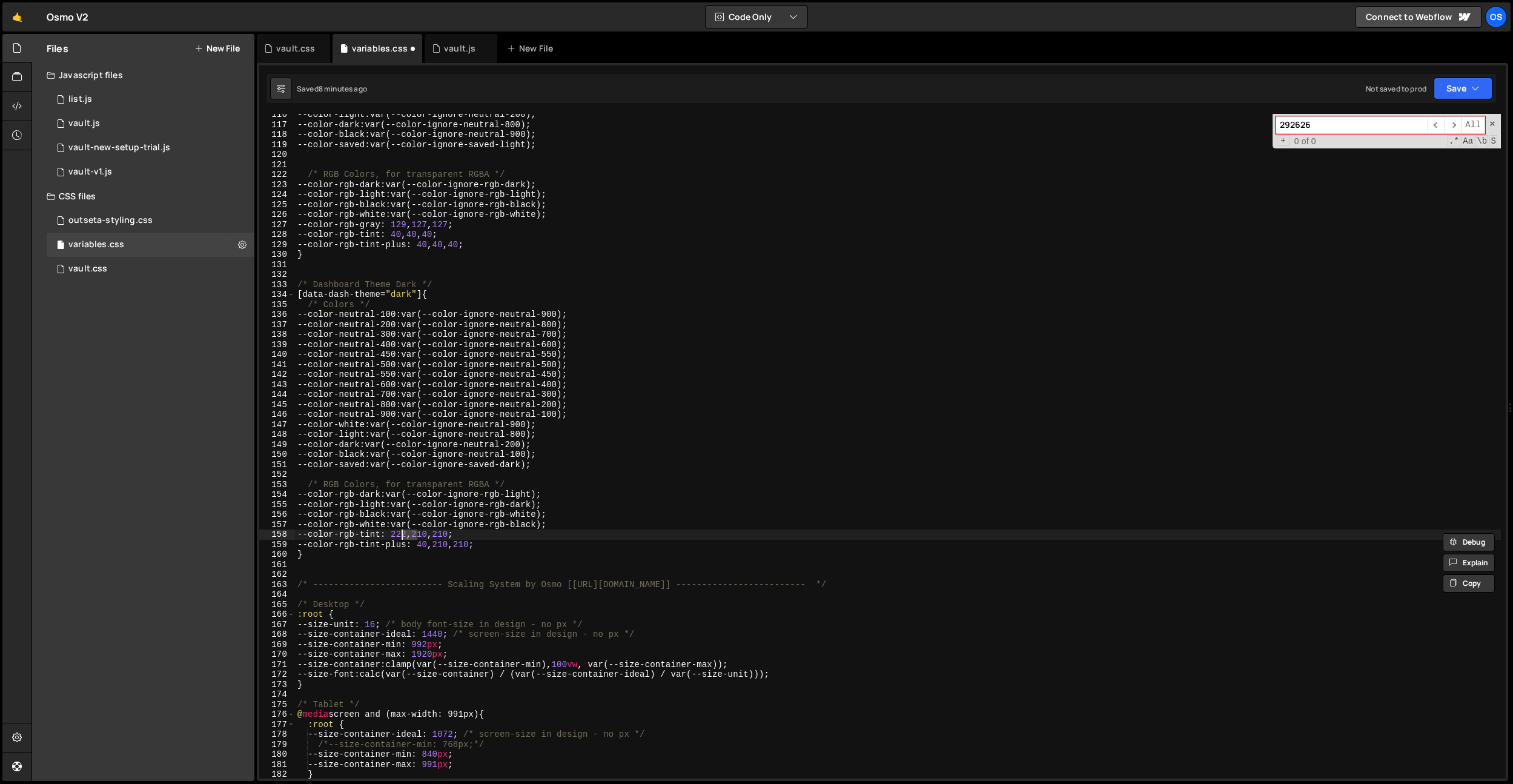
click at [431, 544] on div "--color-light : var(--color-ignore-neutral-200) ; --color-dark : var(--color-ig…" at bounding box center [898, 451] width 1206 height 684
drag, startPoint x: 431, startPoint y: 544, endPoint x: 487, endPoint y: 579, distance: 66.0
click at [431, 544] on div "--color-light : var(--color-ignore-neutral-200) ; --color-dark : var(--color-ig…" at bounding box center [898, 451] width 1206 height 684
paste textarea "222"
type textarea "--color-rgb-tint-plus: 222, 210, 210;"
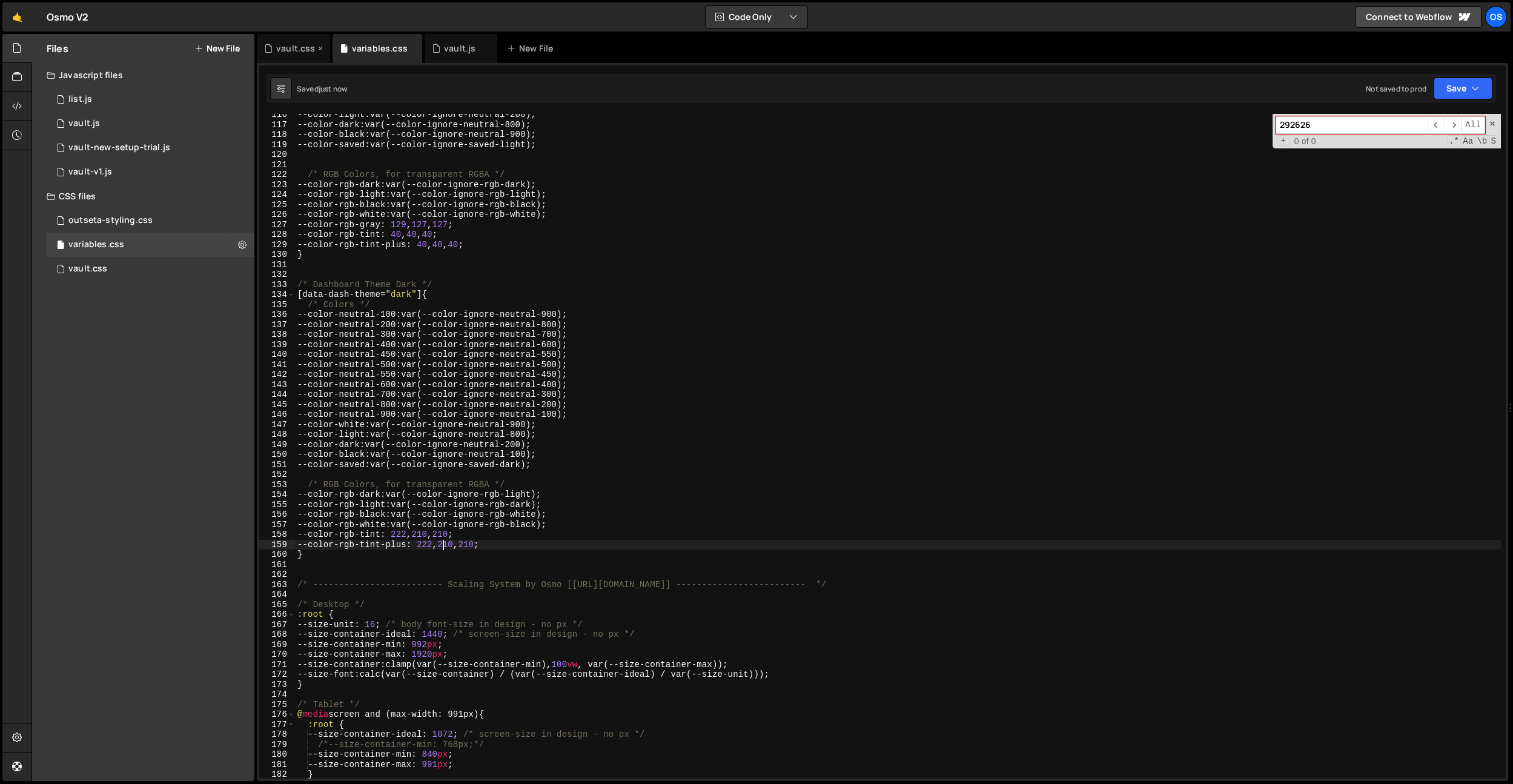
click at [284, 47] on div "vault.css" at bounding box center [295, 48] width 38 height 12
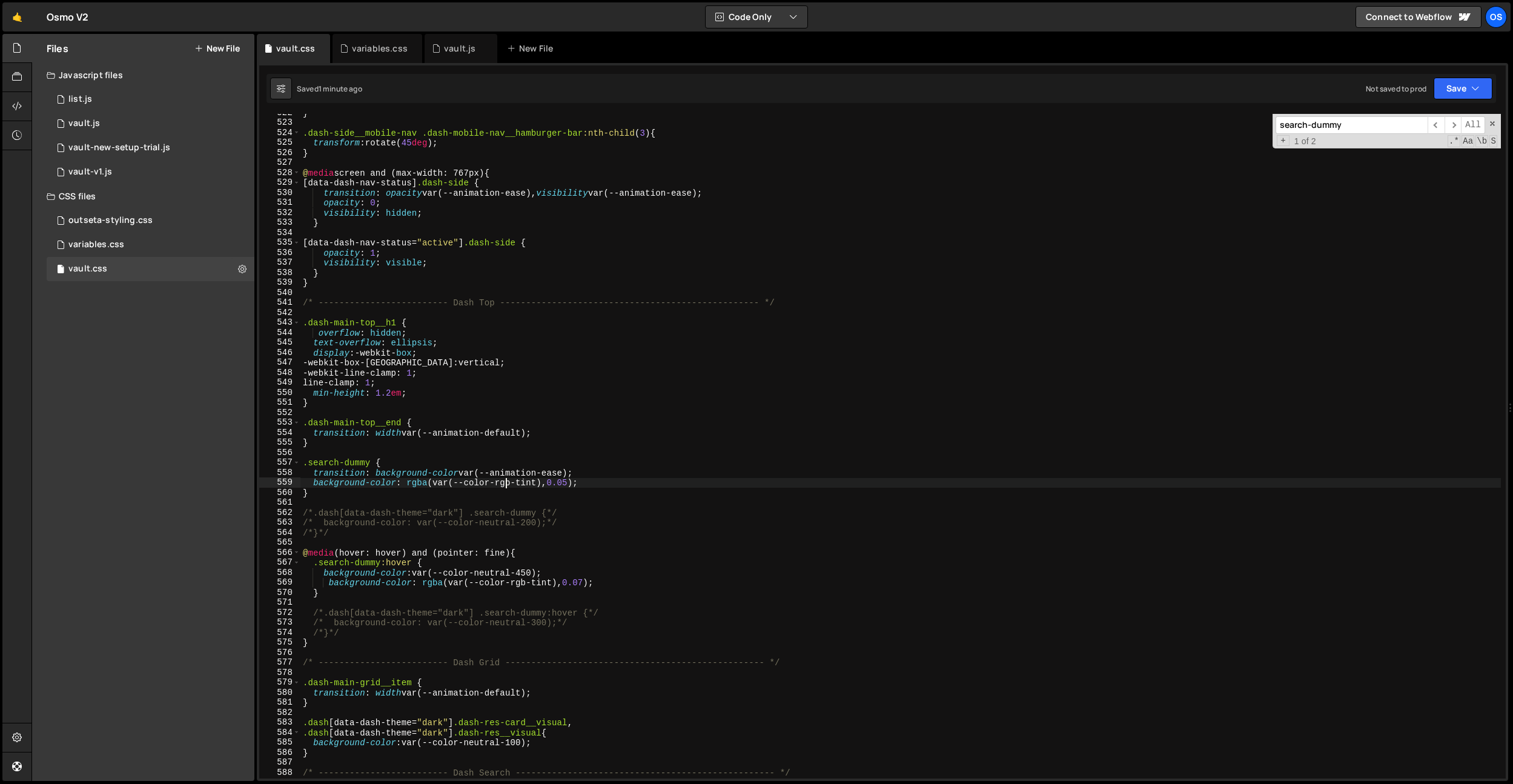
click at [507, 485] on div "} .dash-side__mobile-nav .dash-mobile-nav__hamburger-bar :nth-child ( 3 ) { tra…" at bounding box center [900, 450] width 1201 height 684
click at [539, 480] on div "} .dash-side__mobile-nav .dash-mobile-nav__hamburger-bar :nth-child ( 3 ) { tra…" at bounding box center [900, 450] width 1201 height 684
type textarea "background-color: rgba(var(--color-rgb-tint-plus), 0.05);"
click at [551, 541] on div "} .dash-side__mobile-nav .dash-mobile-nav__hamburger-bar :nth-child ( 3 ) { tra…" at bounding box center [900, 450] width 1201 height 684
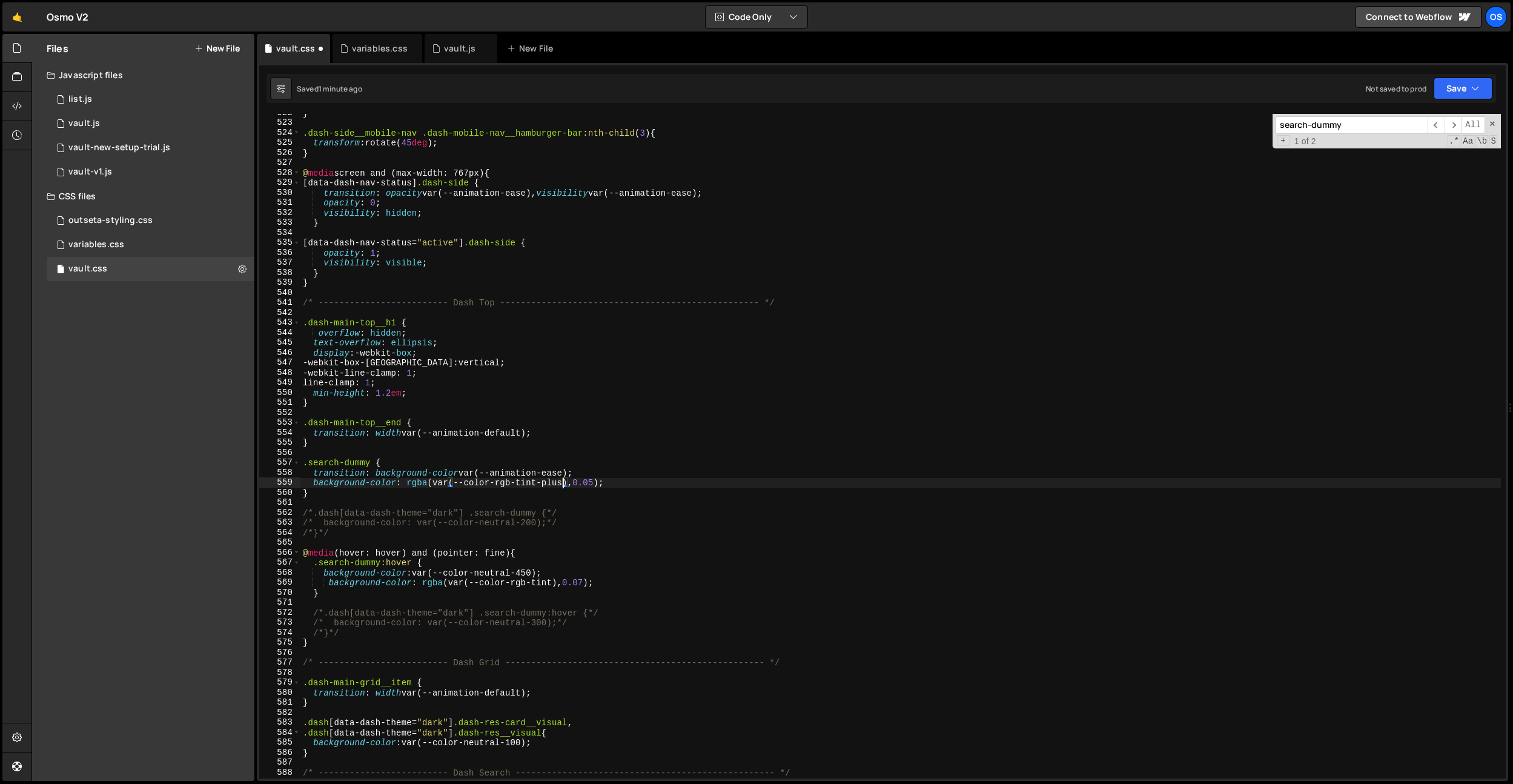
scroll to position [0, 0]
click at [552, 587] on div "} .dash-side__mobile-nav .dash-mobile-nav__hamburger-bar :nth-child ( 3 ) { tra…" at bounding box center [900, 450] width 1201 height 684
click at [550, 584] on div "} .dash-side__mobile-nav .dash-mobile-nav__hamburger-bar :nth-child ( 3 ) { tra…" at bounding box center [900, 450] width 1201 height 684
click at [327, 584] on div "} .dash-side__mobile-nav .dash-mobile-nav__hamburger-bar :nth-child ( 3 ) { tra…" at bounding box center [900, 450] width 1201 height 684
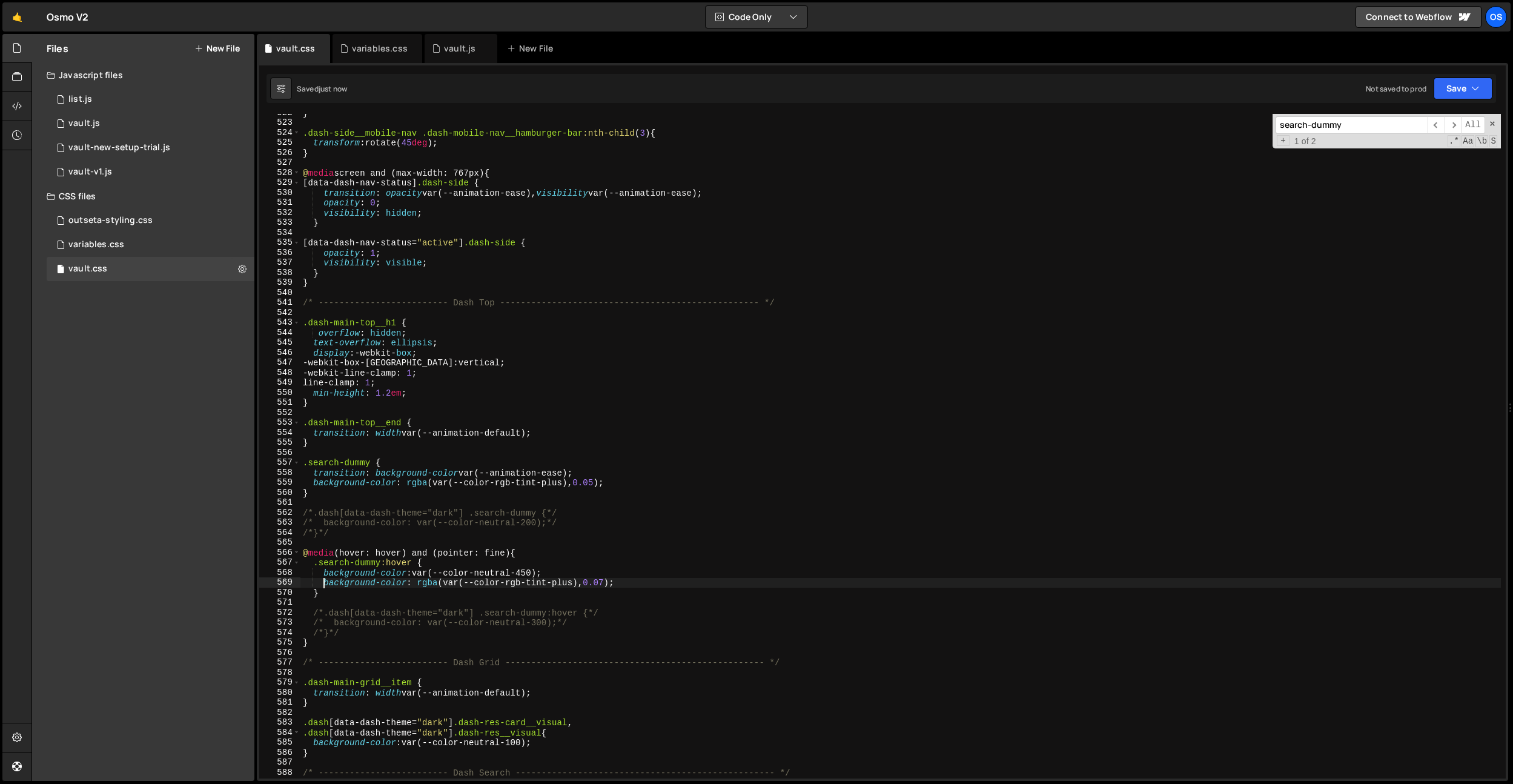
type textarea "background-color: rgba(var(--color-rgb-tint-plus), 0.07);"
click at [378, 40] on div "variables.css" at bounding box center [377, 48] width 90 height 29
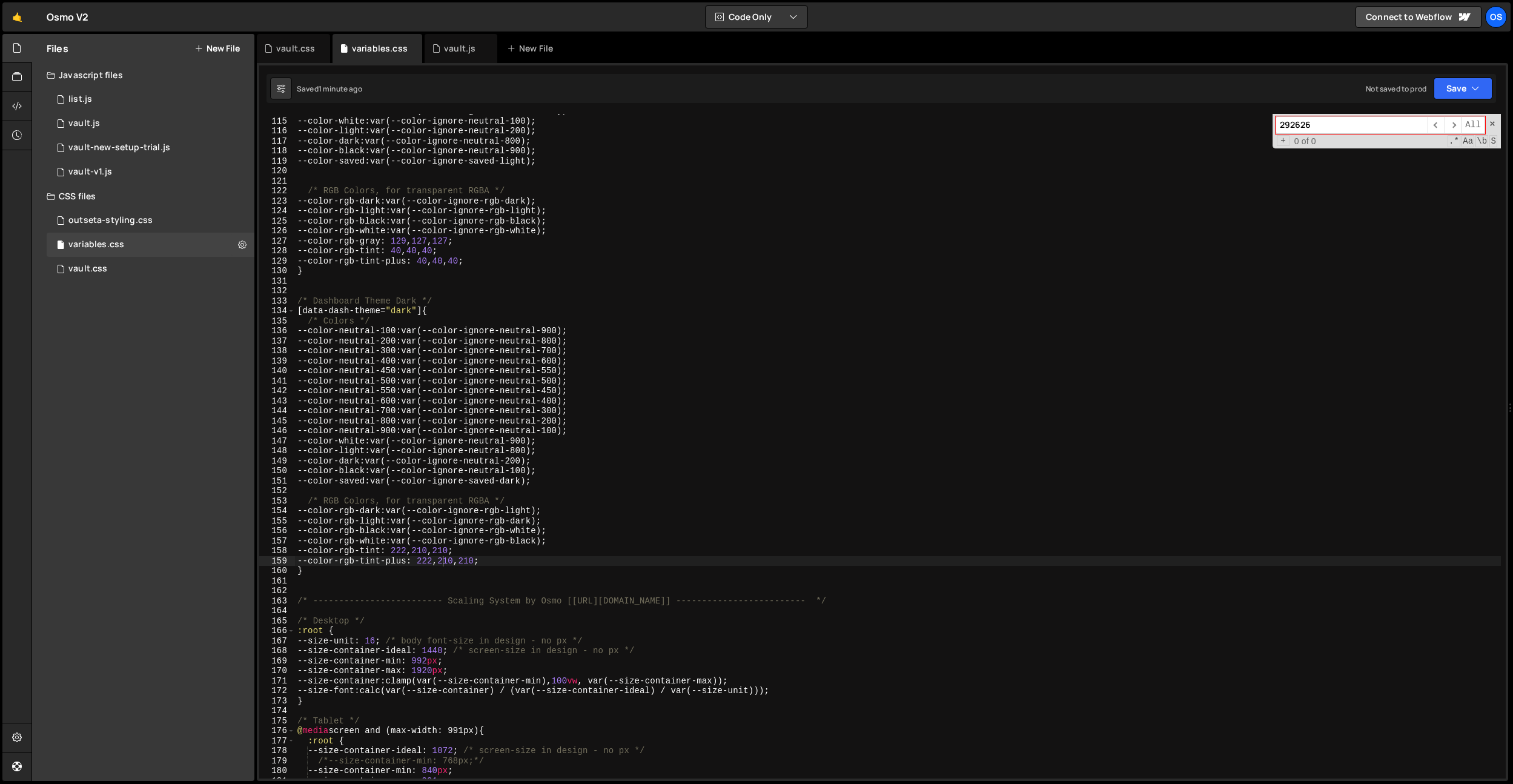
scroll to position [1132, 0]
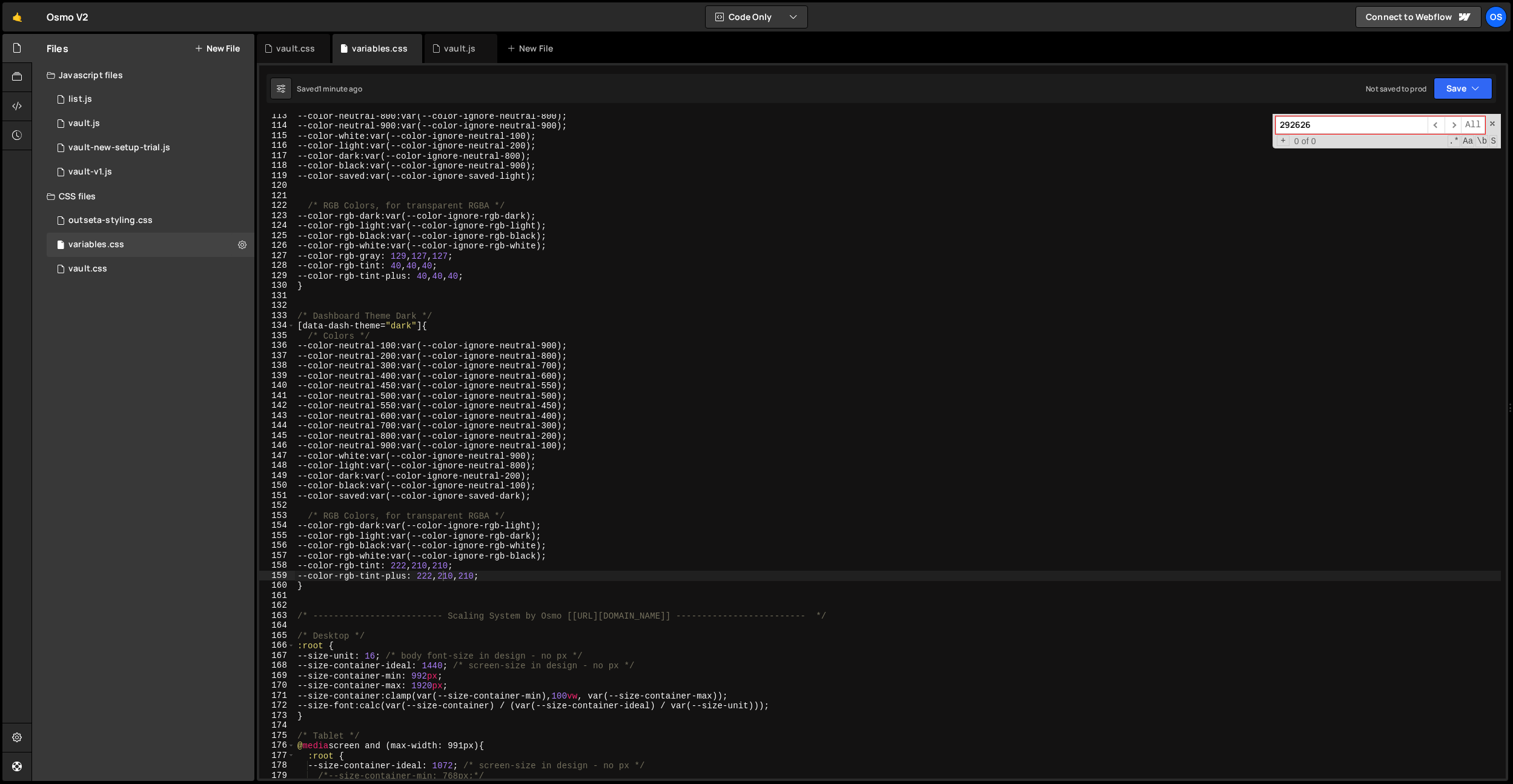
click at [442, 277] on div "--color-neutral-800 : var(--color-ignore-neutral-800) ; --color-neutral-900 : v…" at bounding box center [898, 453] width 1206 height 684
click at [442, 277] on div "--color-neutral-800 : var(--color-ignore-neutral-800) ; --color-neutral-900 : v…" at bounding box center [898, 453] width 1206 height 684
click at [436, 311] on div "--color-neutral-800 : var(--color-ignore-neutral-800) ; --color-neutral-900 : v…" at bounding box center [898, 453] width 1206 height 684
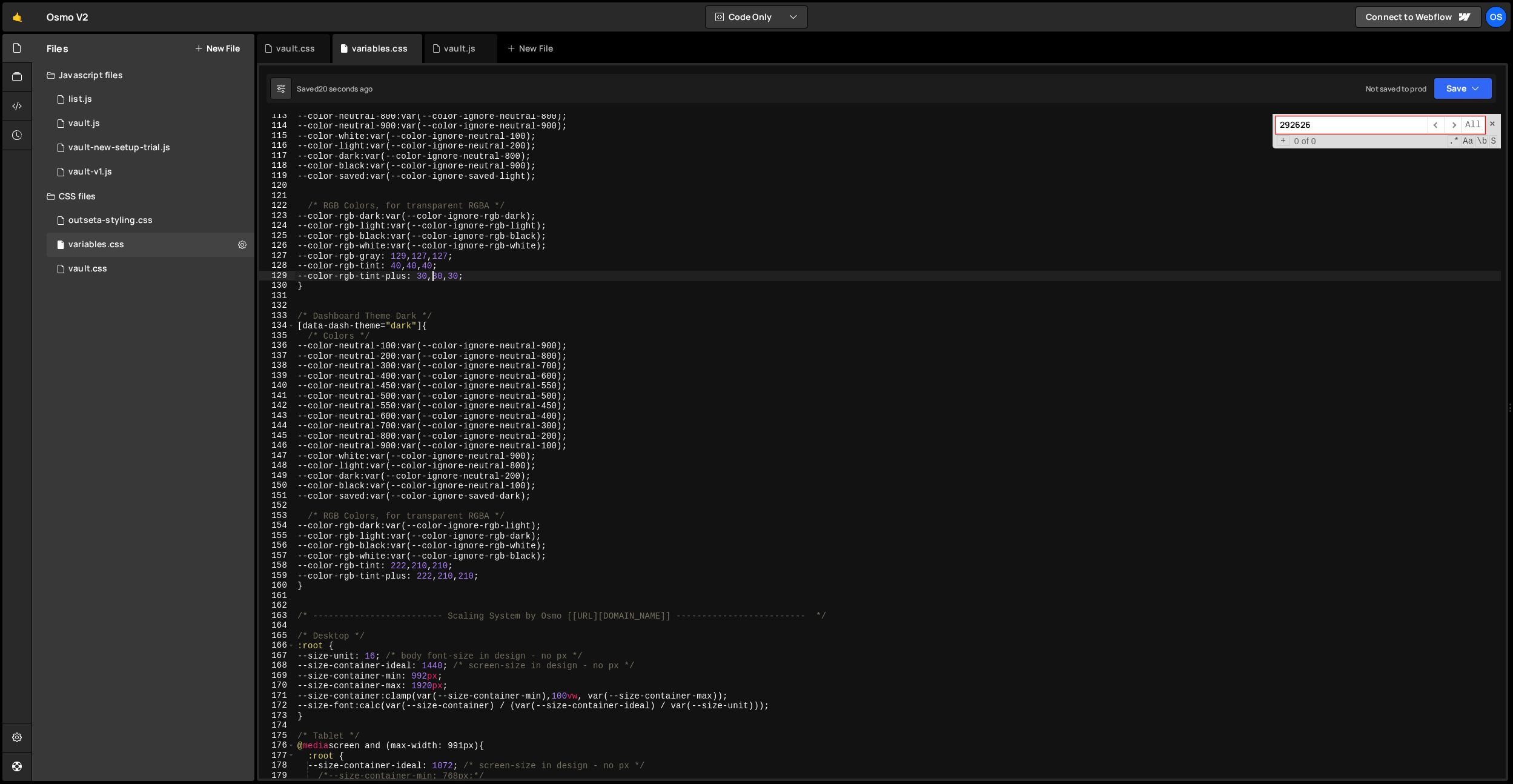
click at [431, 277] on div "--color-neutral-800 : var(--color-ignore-neutral-800) ; --color-neutral-900 : v…" at bounding box center [898, 453] width 1206 height 684
click at [434, 276] on div "--color-neutral-800 : var(--color-ignore-neutral-800) ; --color-neutral-900 : v…" at bounding box center [898, 453] width 1206 height 684
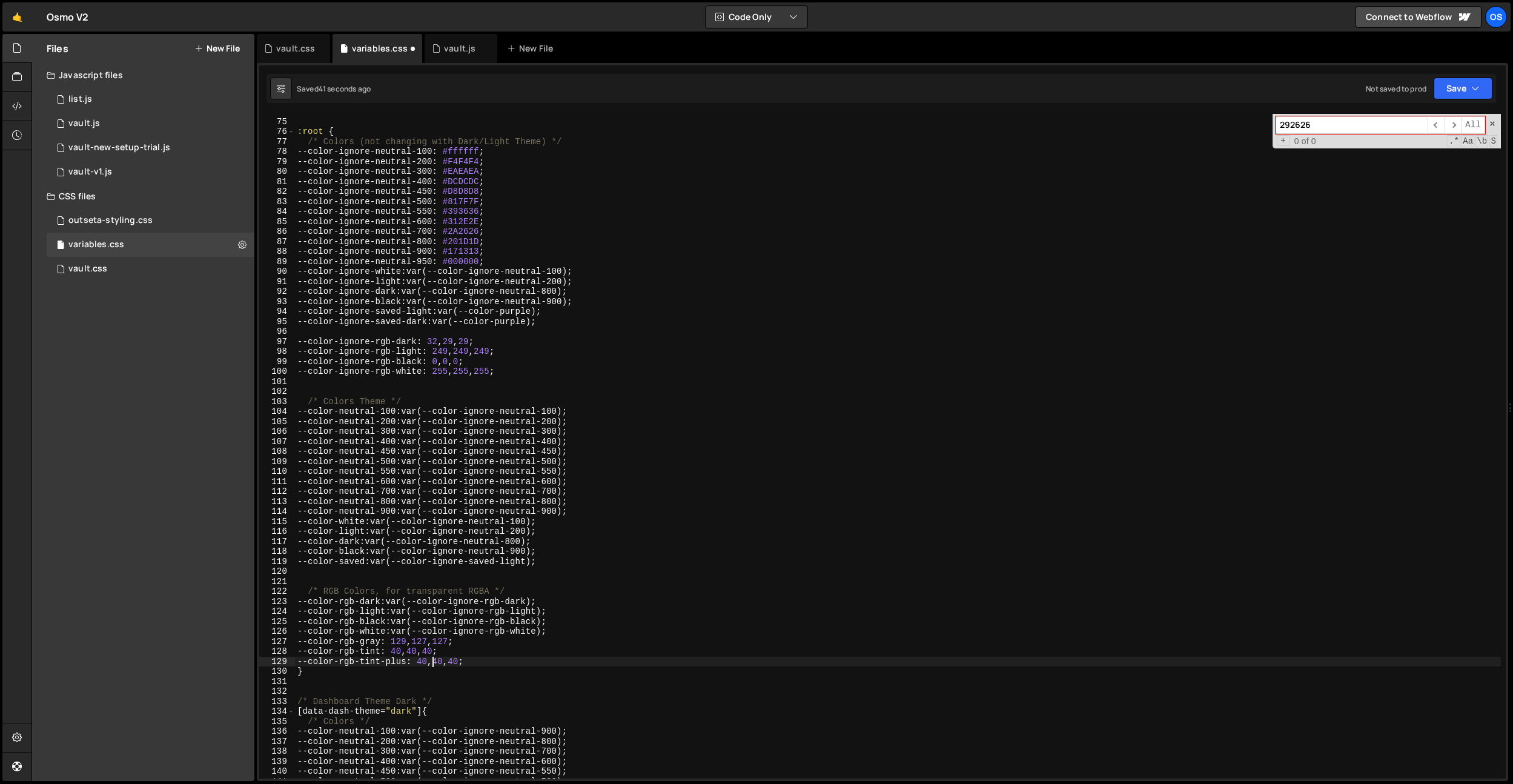
scroll to position [747, 0]
click at [482, 173] on div "/* ------------------------- Variables - Colors -------------------------------…" at bounding box center [898, 448] width 1206 height 684
paste textarea "0E0E0"
click at [485, 182] on div "/* ------------------------- Variables - Colors -------------------------------…" at bounding box center [898, 448] width 1206 height 684
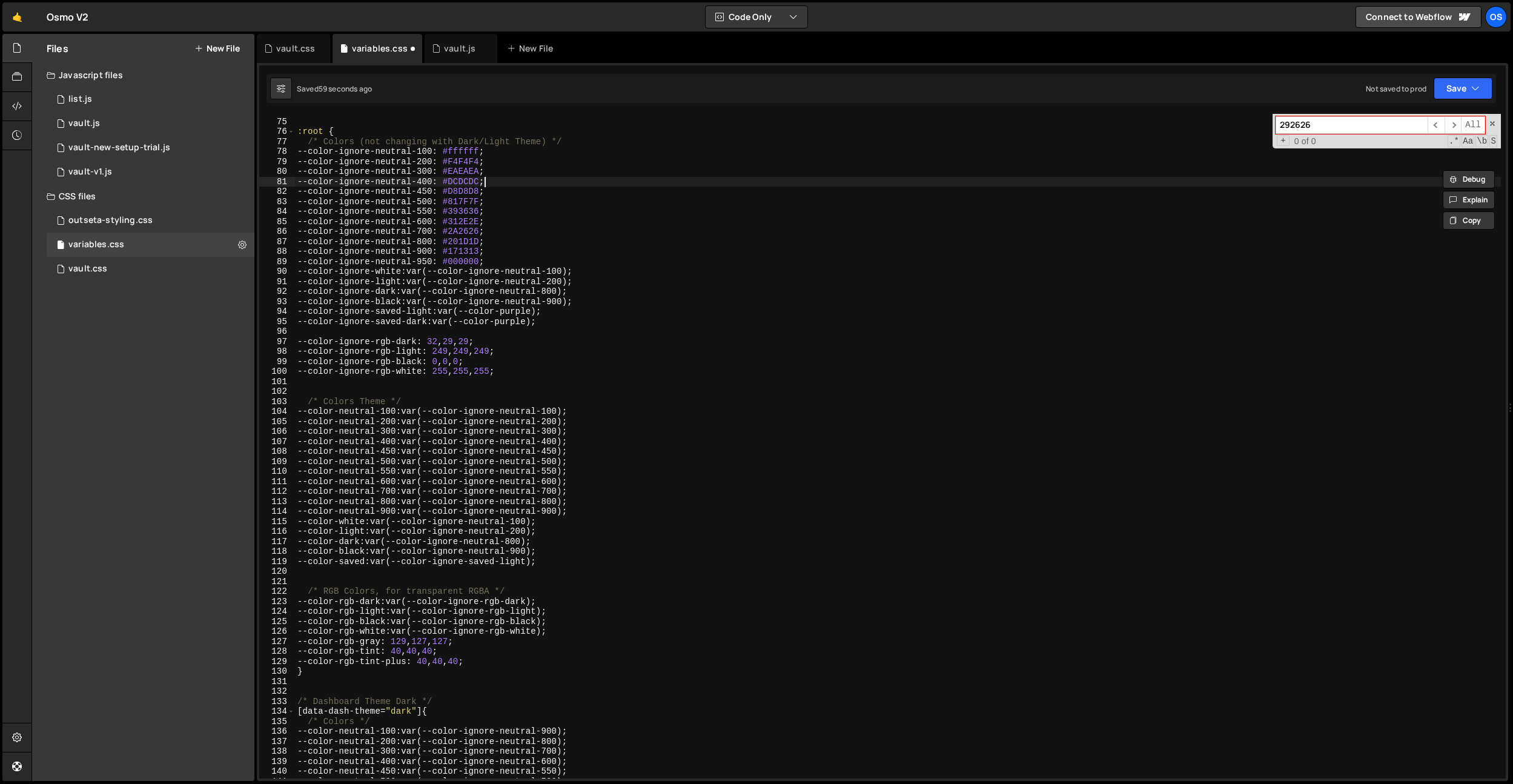
click at [485, 182] on div "/* ------------------------- Variables - Colors -------------------------------…" at bounding box center [898, 448] width 1206 height 684
click at [604, 304] on div "/* ------------------------- Variables - Colors -------------------------------…" at bounding box center [898, 448] width 1206 height 684
click at [546, 339] on div "/* ------------------------- Variables - Colors -------------------------------…" at bounding box center [898, 448] width 1206 height 684
click at [482, 193] on div "/* ------------------------- Variables - Colors -------------------------------…" at bounding box center [898, 448] width 1206 height 684
click at [479, 184] on div "/* ------------------------- Variables - Colors -------------------------------…" at bounding box center [898, 448] width 1206 height 684
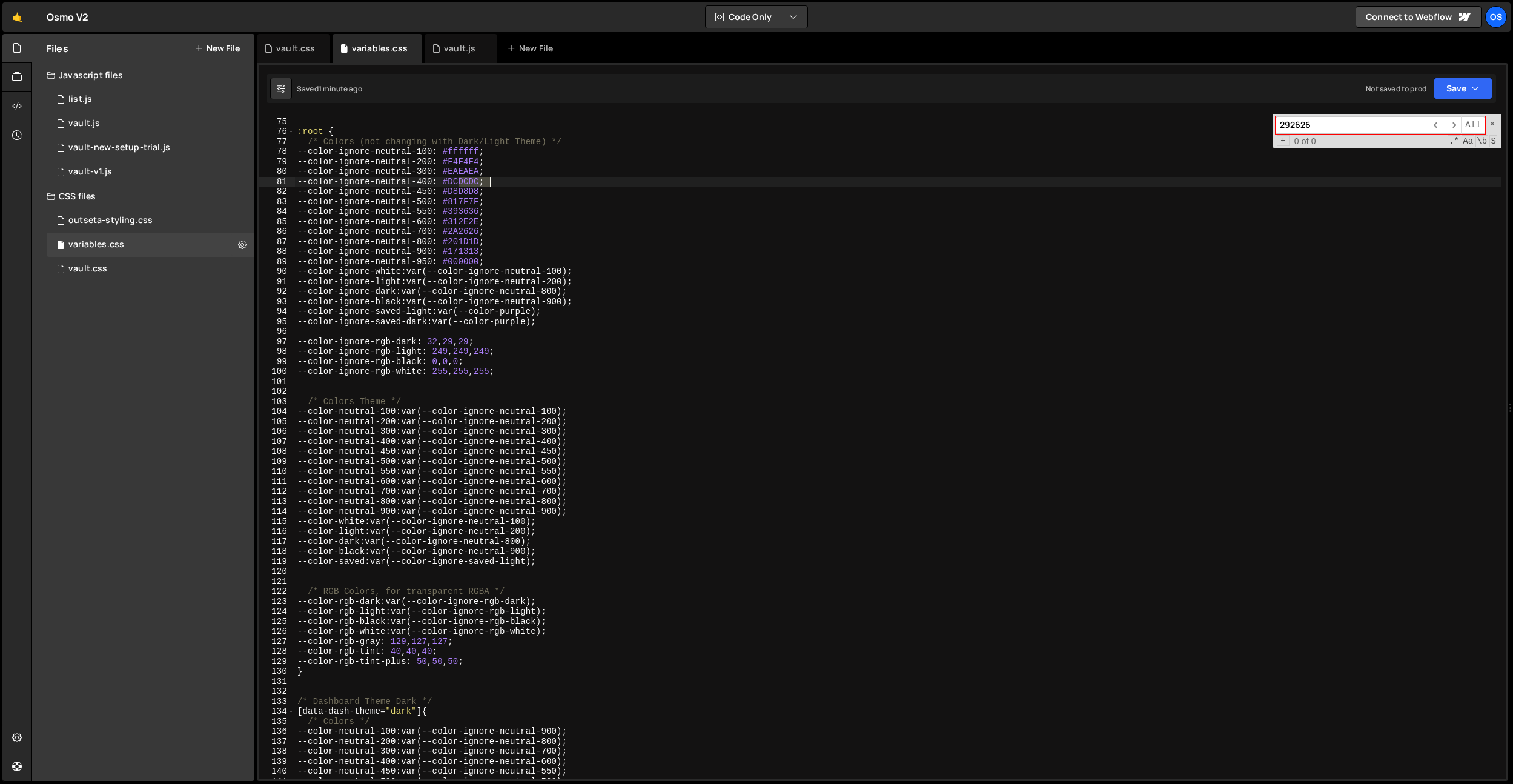
click at [479, 184] on div "/* ------------------------- Variables - Colors -------------------------------…" at bounding box center [898, 448] width 1206 height 684
paste textarea "E1E1E1"
type textarea "--color-ignore-neutral-400: #E1E1E1;"
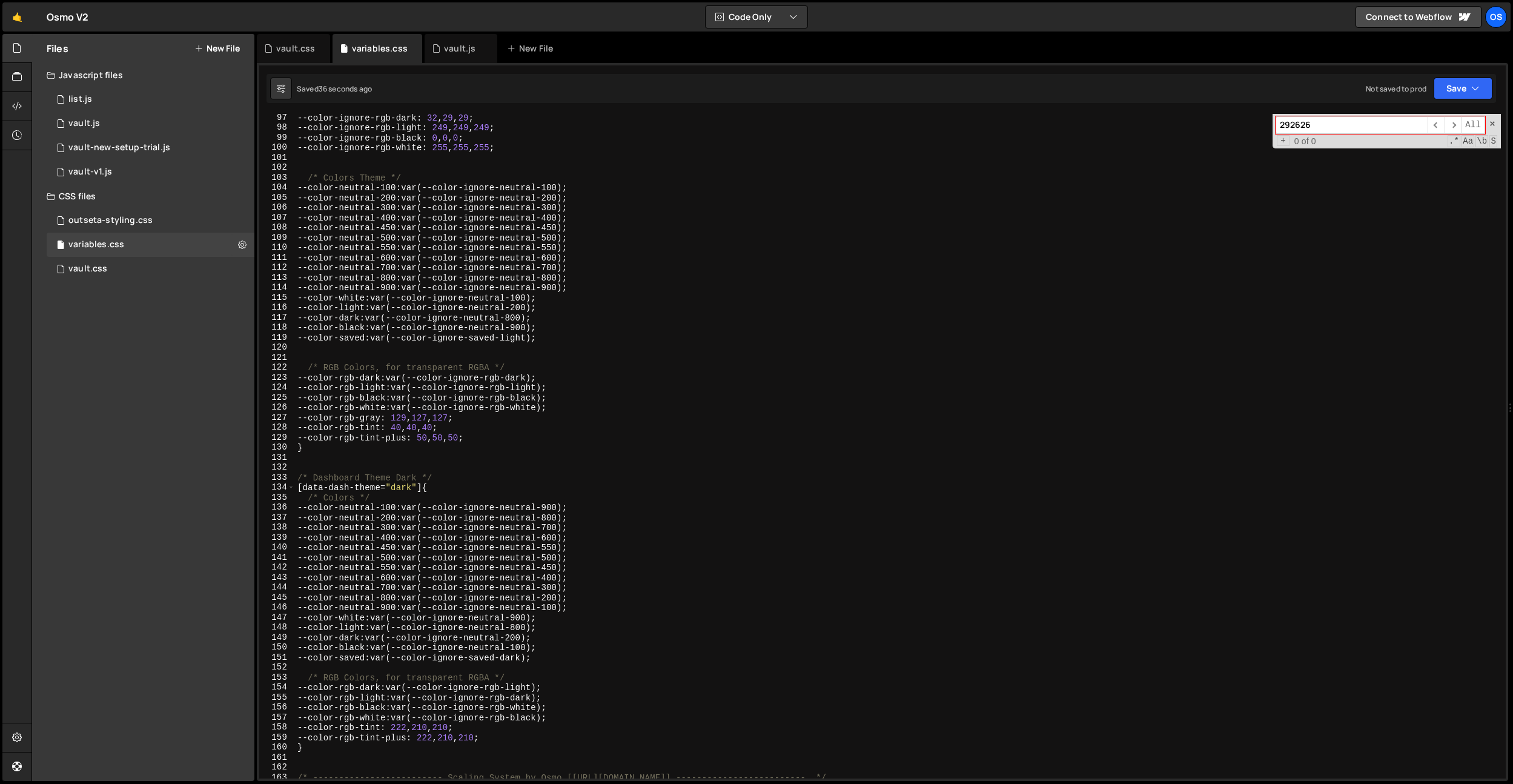
scroll to position [998, 0]
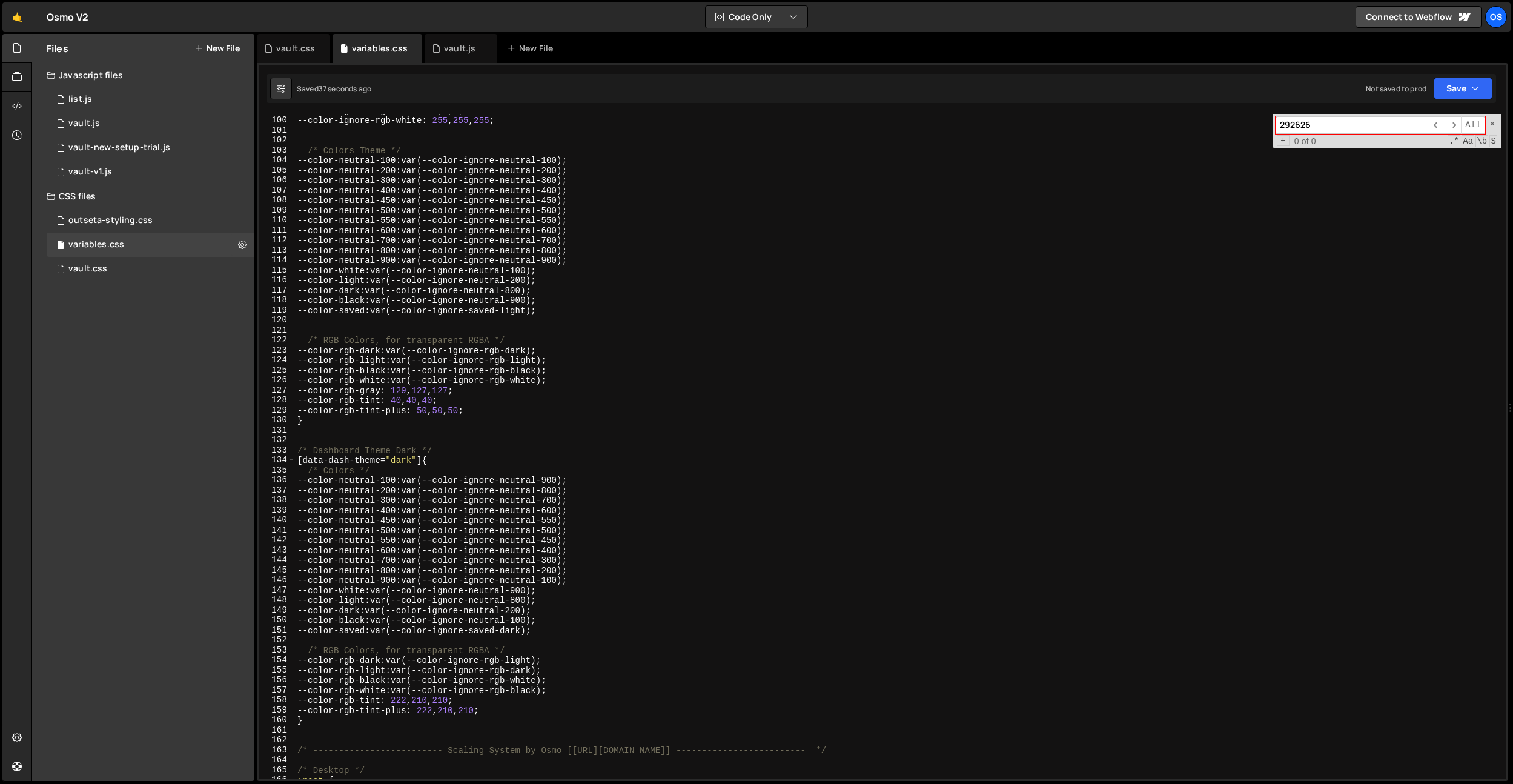
click at [474, 442] on div "--color-ignore-rgb-black : 0 , 0 , 0 ; --color-ignore-rgb-white : 255 , 255 , 2…" at bounding box center [898, 447] width 1206 height 684
click at [461, 429] on div "--color-ignore-rgb-black : 0 , 0 , 0 ; --color-ignore-rgb-white : 255 , 255 , 2…" at bounding box center [898, 447] width 1206 height 684
click at [448, 710] on div "--color-ignore-rgb-black : 0 , 0 , 0 ; --color-ignore-rgb-white : 255 , 255 , 2…" at bounding box center [898, 447] width 1206 height 684
type textarea "--color-rgb-tint-plus: 222, 210, 210;"
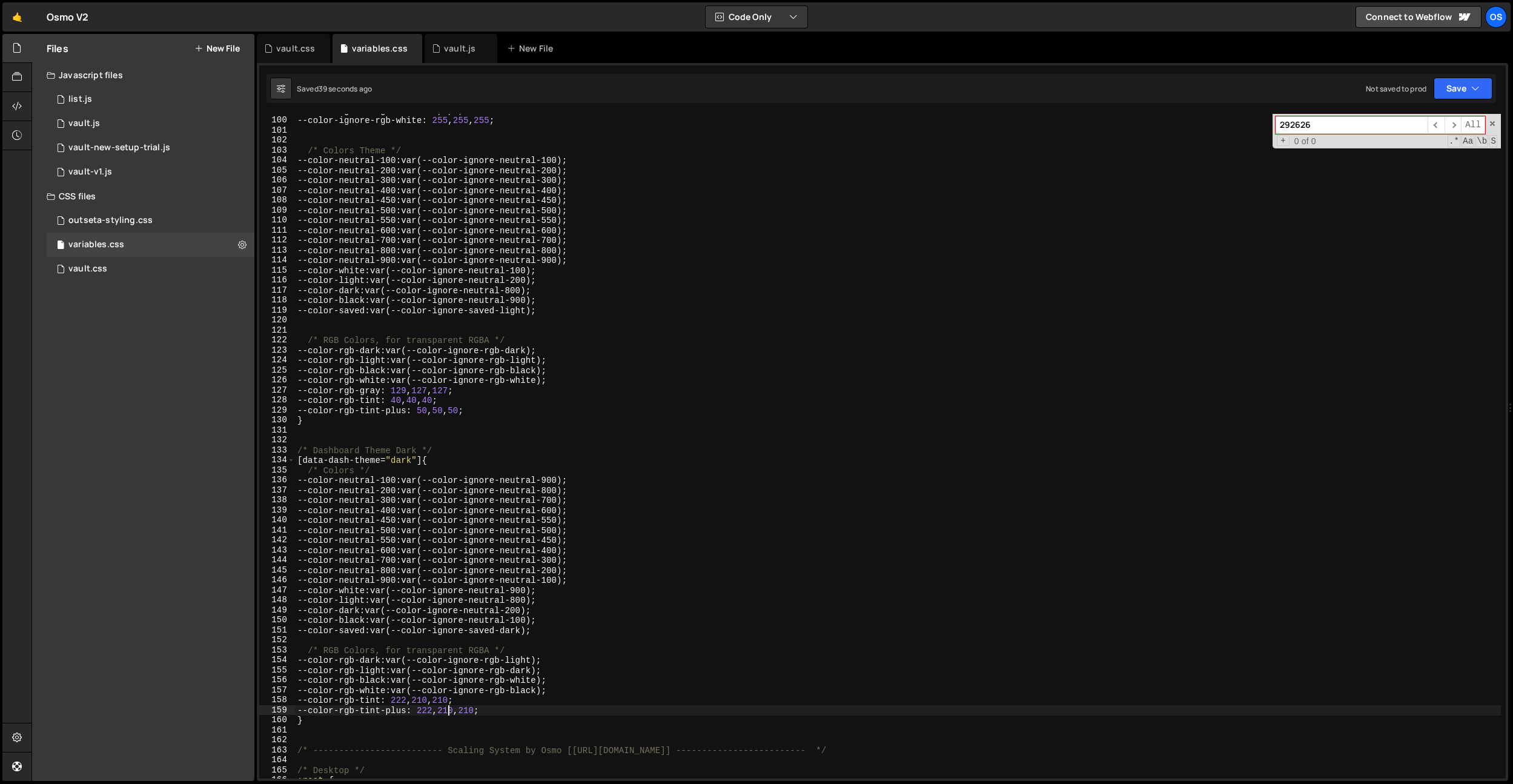
click at [480, 734] on div "--color-ignore-rgb-black : 0 , 0 , 0 ; --color-ignore-rgb-white : 255 , 255 , 2…" at bounding box center [898, 447] width 1206 height 684
click at [476, 723] on div "--color-ignore-rgb-black : 0 , 0 , 0 ; --color-ignore-rgb-white : 255 , 255 , 2…" at bounding box center [898, 447] width 1206 height 684
type textarea "}"
click at [471, 727] on div "--color-ignore-rgb-black : 0 , 0 , 0 ; --color-ignore-rgb-white : 255 , 255 , 2…" at bounding box center [898, 447] width 1206 height 684
click at [436, 712] on div "--color-ignore-rgb-black : 0 , 0 , 0 ; --color-ignore-rgb-white : 255 , 255 , 2…" at bounding box center [898, 447] width 1206 height 684
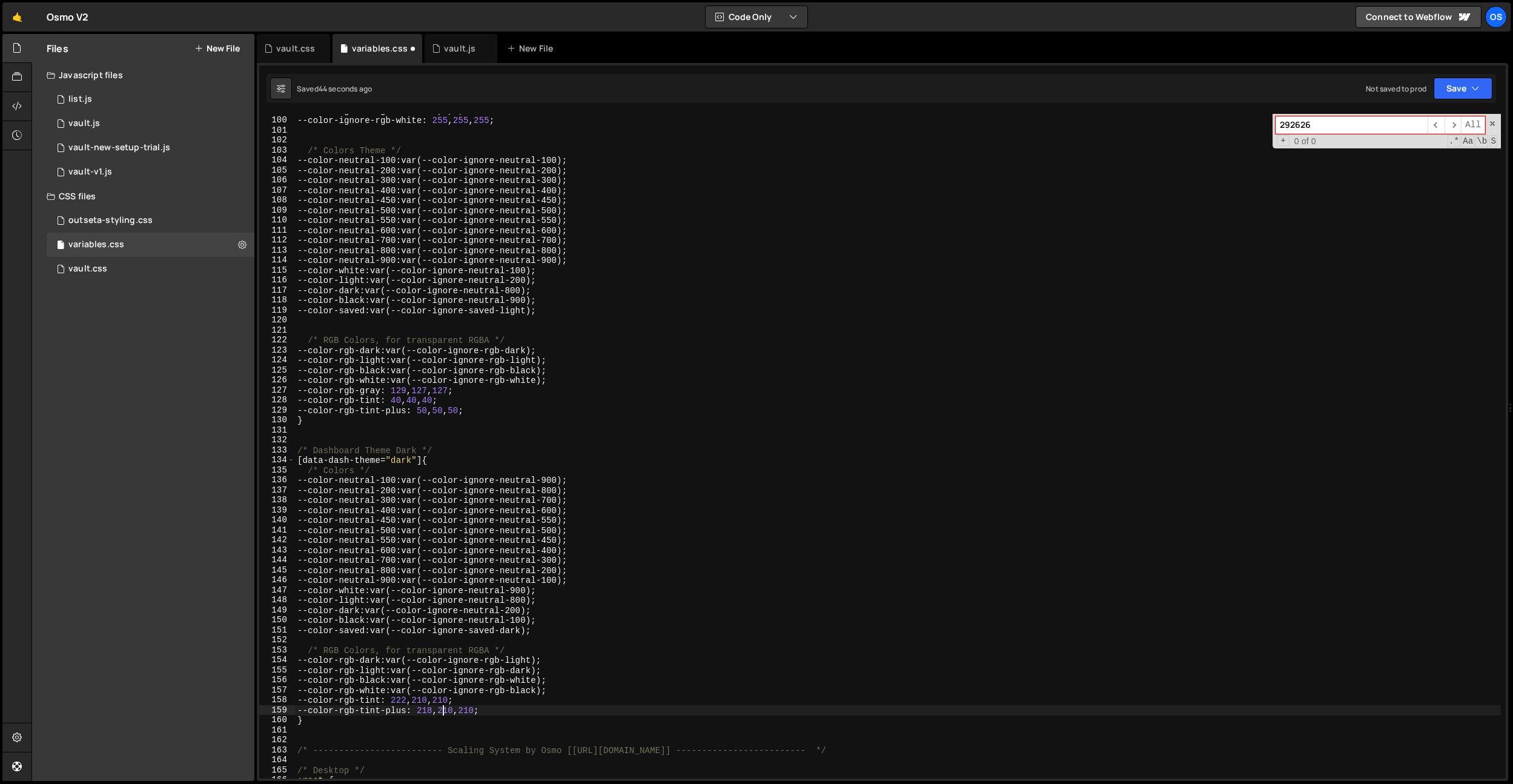
scroll to position [0, 10]
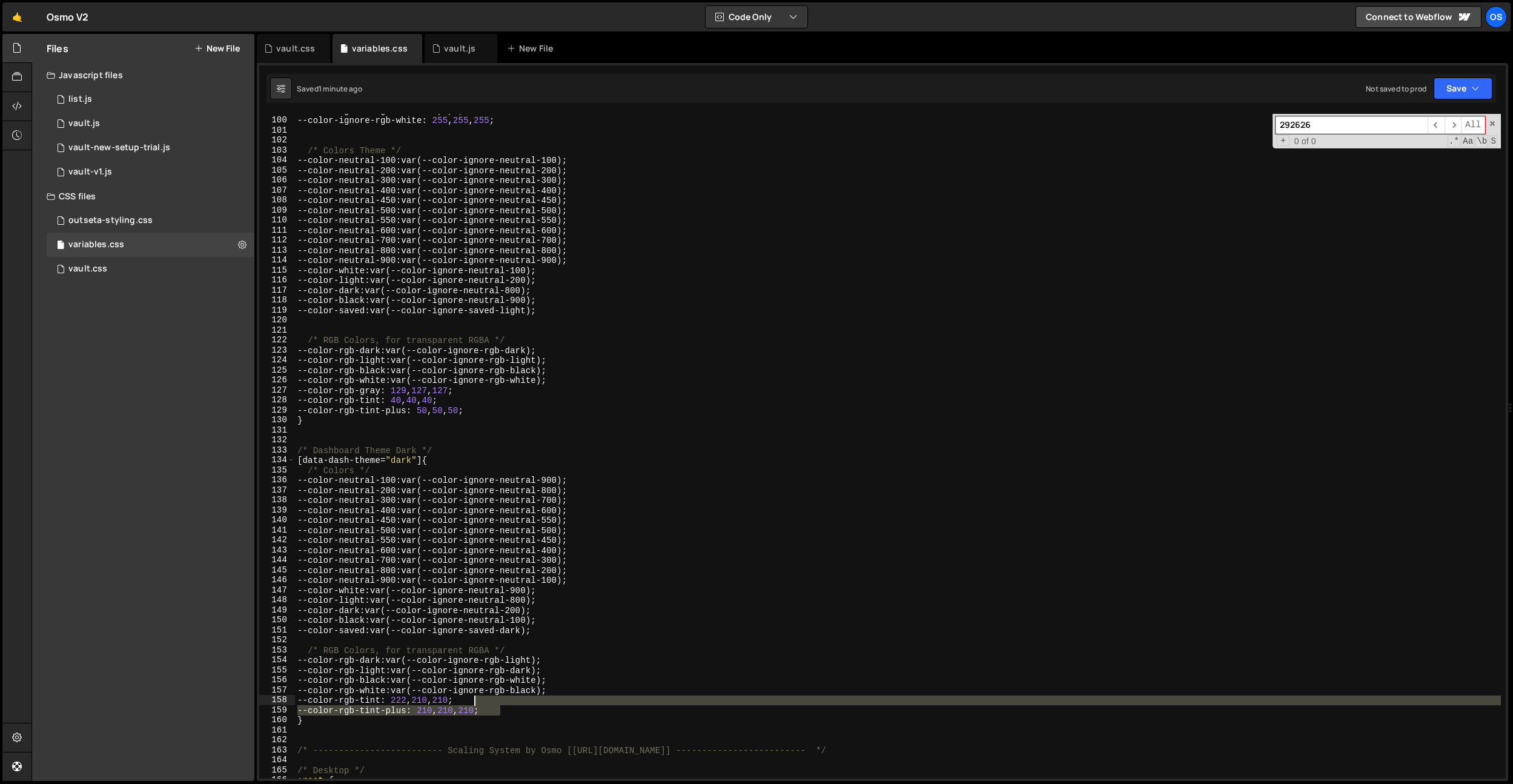
drag, startPoint x: 532, startPoint y: 710, endPoint x: 538, endPoint y: 703, distance: 9.2
click at [538, 703] on div "--color-ignore-rgb-black : 0 , 0 , 0 ; --color-ignore-rgb-white : 255 , 255 , 2…" at bounding box center [898, 447] width 1206 height 684
click at [529, 362] on div "--color-ignore-rgb-black : 0 , 0 , 0 ; --color-ignore-rgb-white : 255 , 255 , 2…" at bounding box center [898, 447] width 1206 height 684
type textarea "--color-rgb-light: var(--color-ignore-rgb-light);"
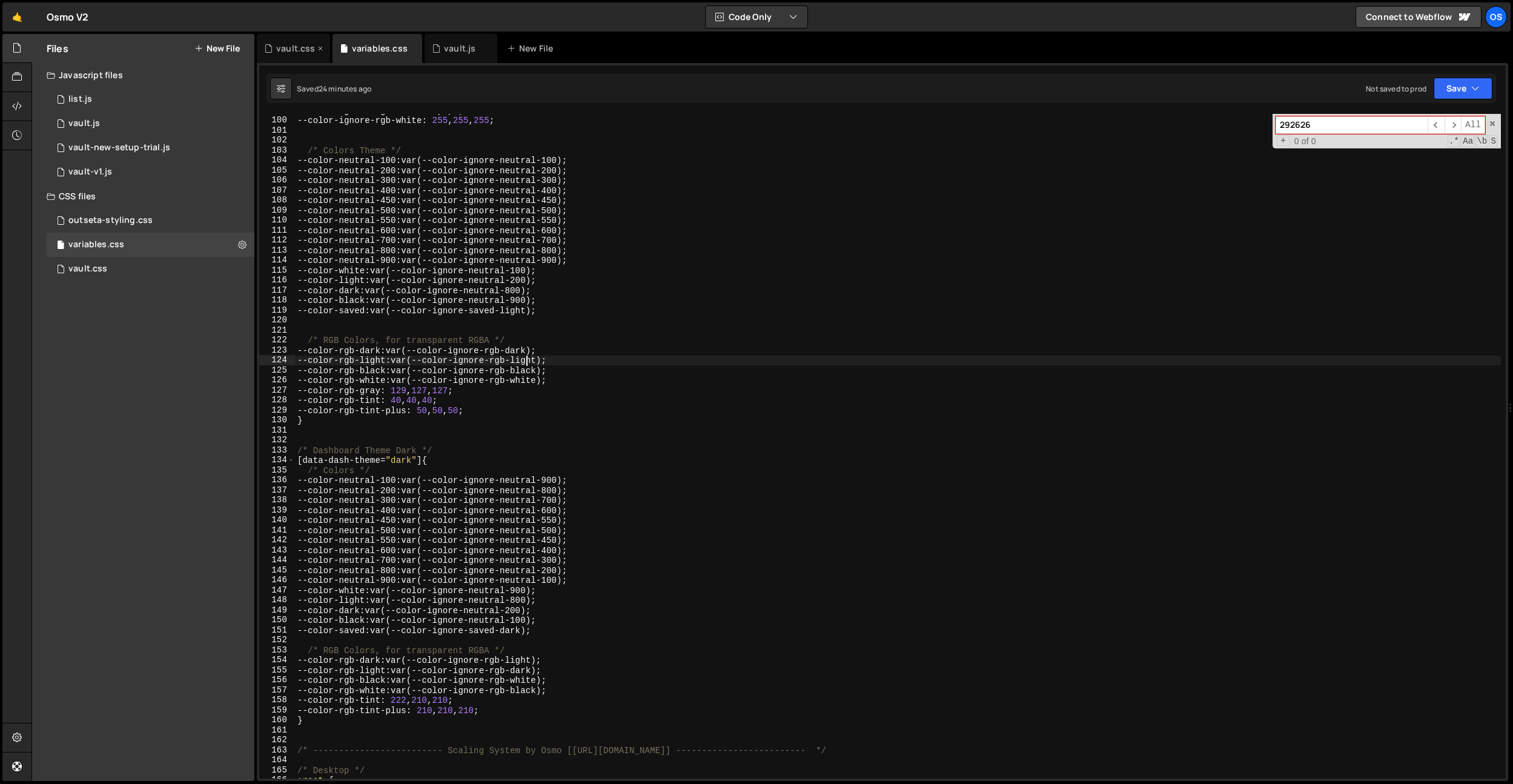
click at [296, 55] on div "vault.css" at bounding box center [293, 48] width 73 height 29
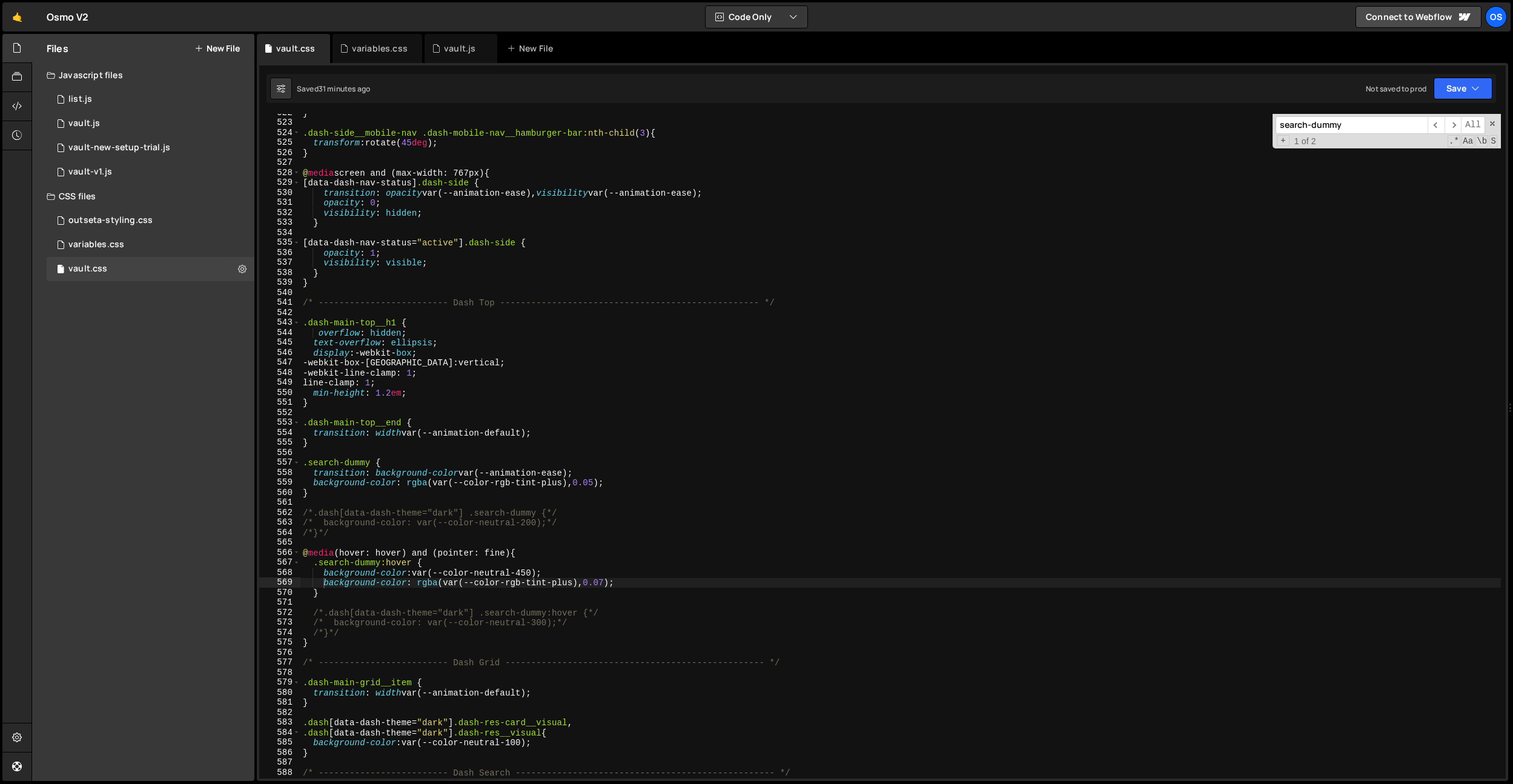
type textarea "visibility: visible;"
click at [430, 258] on div "} .dash-side__mobile-nav .dash-mobile-nav__hamburger-bar :nth-child ( 3 ) { tra…" at bounding box center [900, 450] width 1201 height 684
type input "search-dum"
type textarea "}"
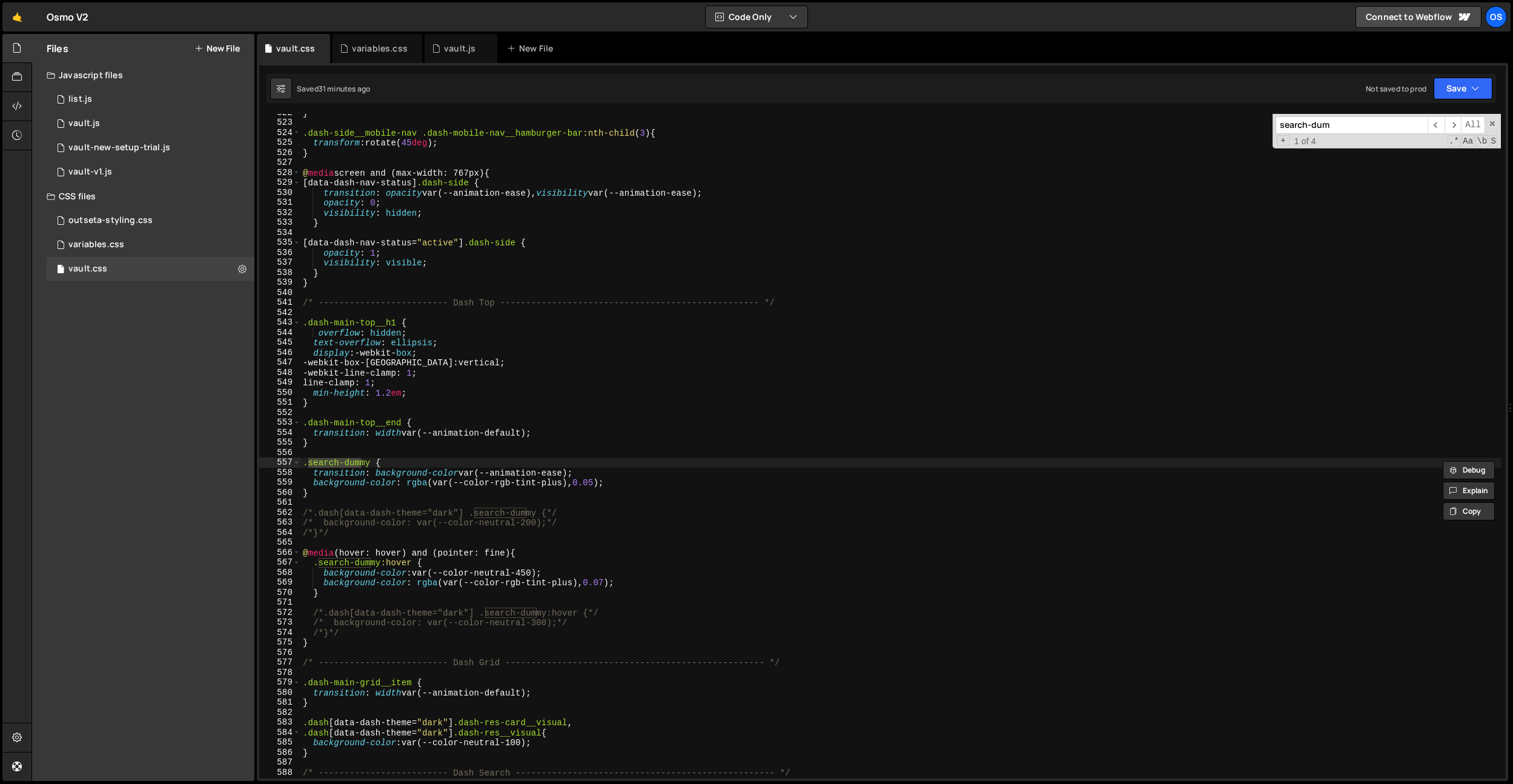
click at [356, 495] on div "} .dash-side__mobile-nav .dash-mobile-nav__hamburger-bar :nth-child ( 3 ) { tra…" at bounding box center [900, 450] width 1201 height 684
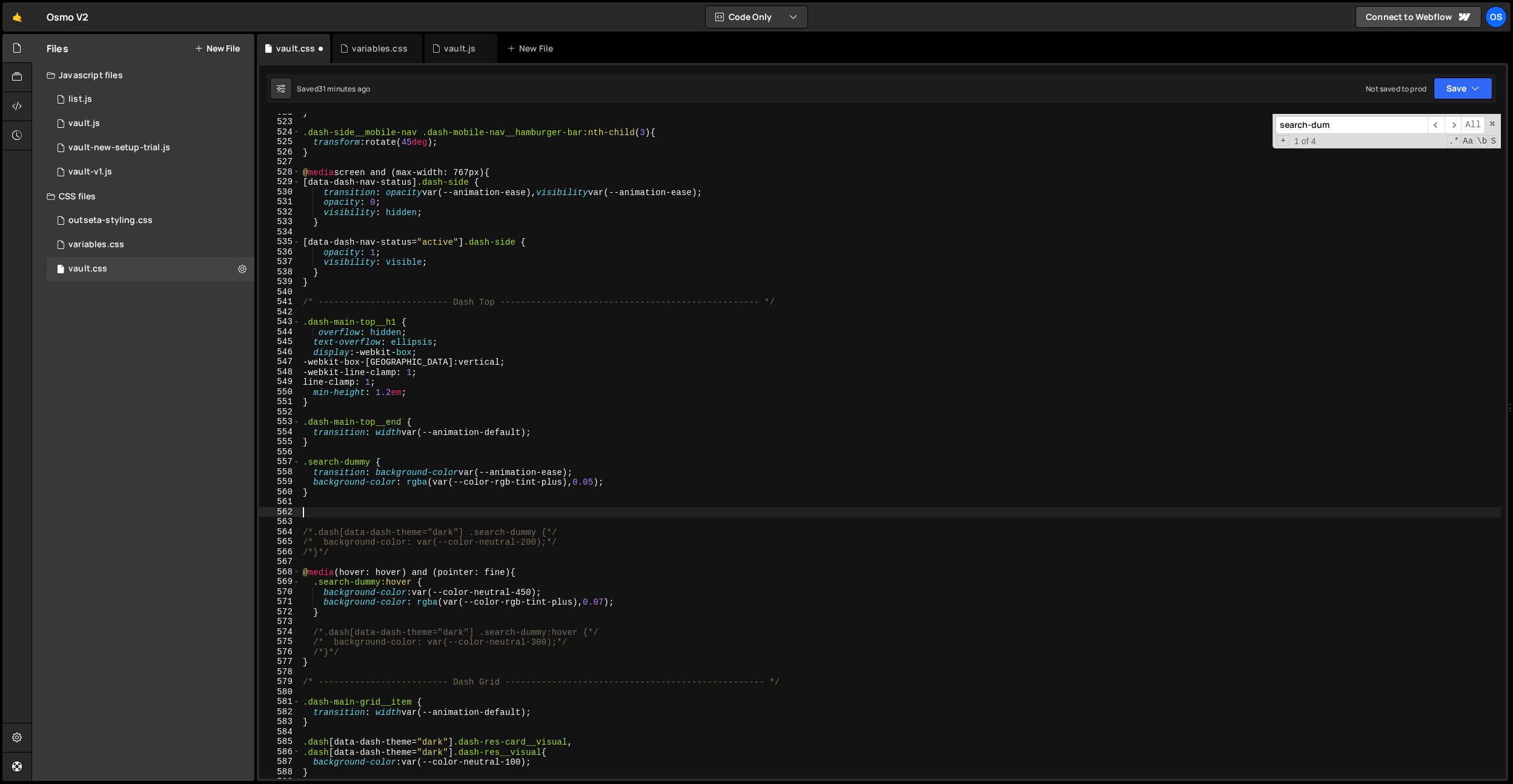
paste textarea "saved-btn"
type textarea ".saved-btn {}"
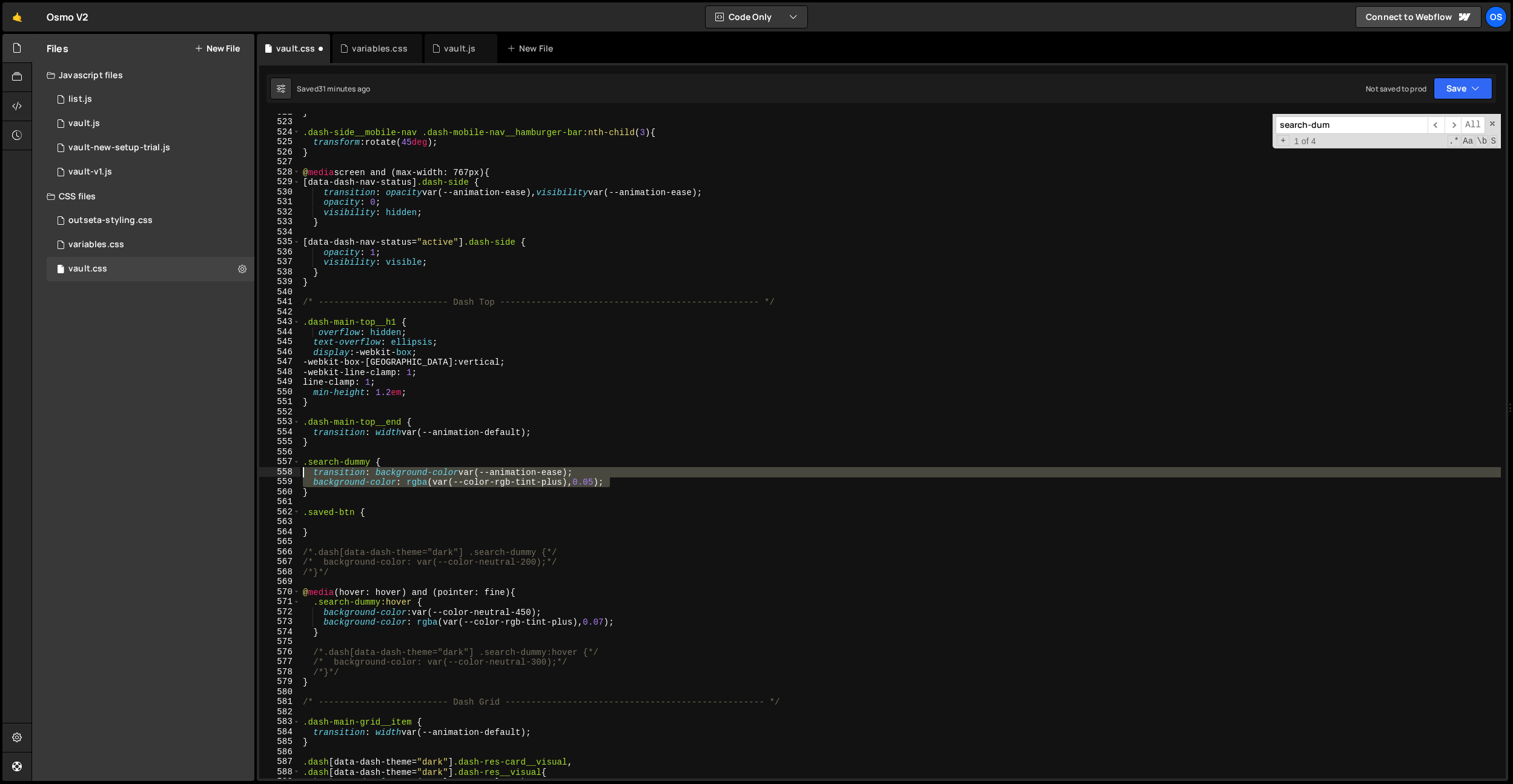
drag, startPoint x: 624, startPoint y: 484, endPoint x: 249, endPoint y: 473, distance: 375.2
click at [249, 473] on div "Files New File Javascript files 0 list.js 0 0 vault.js 0 0 vault-new-setup-tria…" at bounding box center [772, 408] width 1482 height 747
type textarea "transition: background-color var(--animation-ease); background-color: rgba(var(…"
drag, startPoint x: 323, startPoint y: 520, endPoint x: 402, endPoint y: 547, distance: 83.5
click at [323, 520] on div "} .dash-side__mobile-nav .dash-mobile-nav__hamburger-bar :nth-child ( 3 ) { tra…" at bounding box center [900, 449] width 1201 height 684
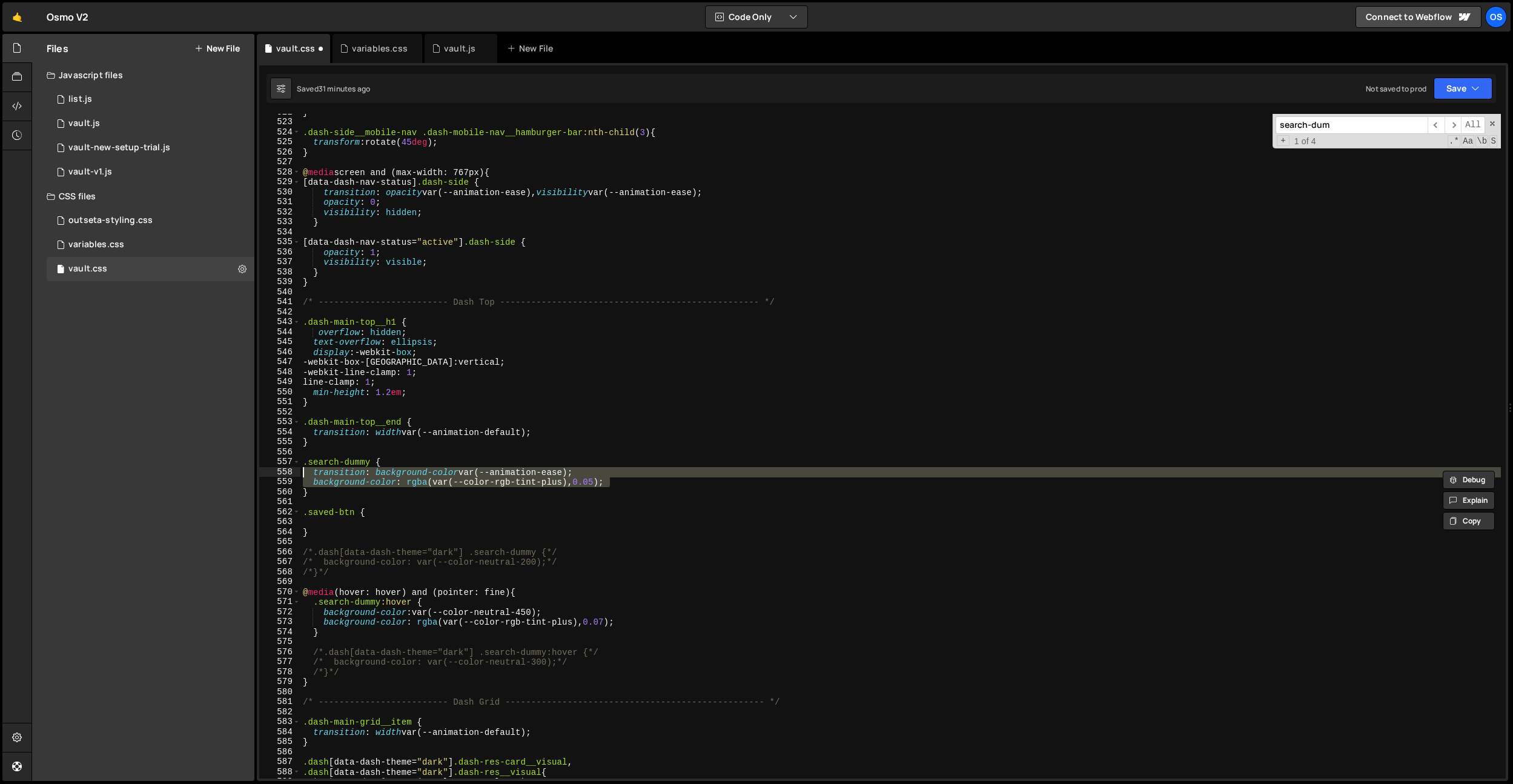
paste textarea "background-color: rgba(var(--color-rgb-tint-plus), 0.05);"
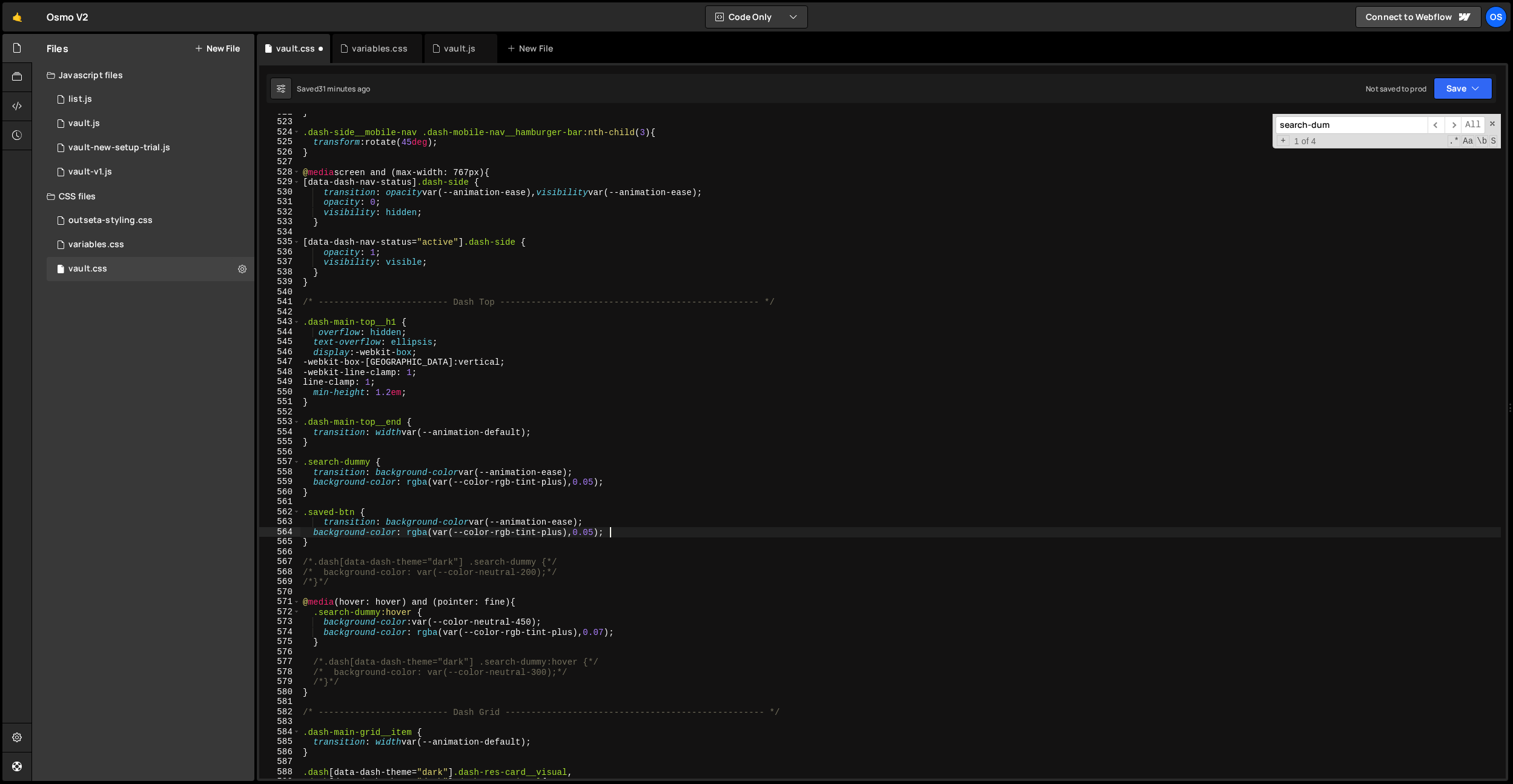
click at [326, 521] on div "} .dash-side__mobile-nav .dash-mobile-nav__hamburger-bar :nth-child ( 3 ) { tra…" at bounding box center [900, 449] width 1201 height 684
drag, startPoint x: 630, startPoint y: 530, endPoint x: 309, endPoint y: 533, distance: 321.0
click at [309, 533] on div "} .dash-side__mobile-nav .dash-mobile-nav__hamburger-bar :nth-child ( 3 ) { tra…" at bounding box center [900, 450] width 1201 height 684
type textarea "background-color: rgba(var(--color-rgb-tint-plus), 0.05);"
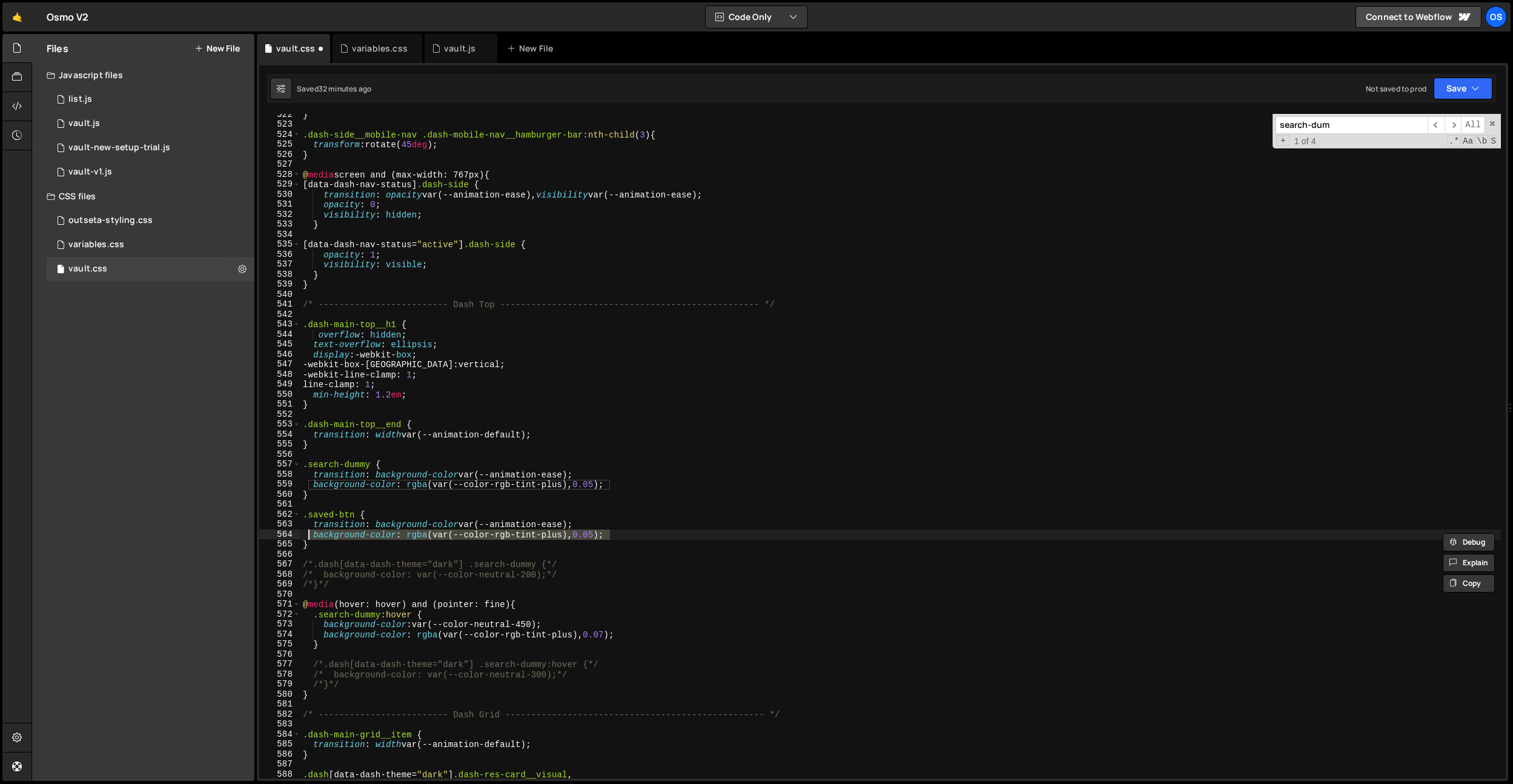
scroll to position [4301, 0]
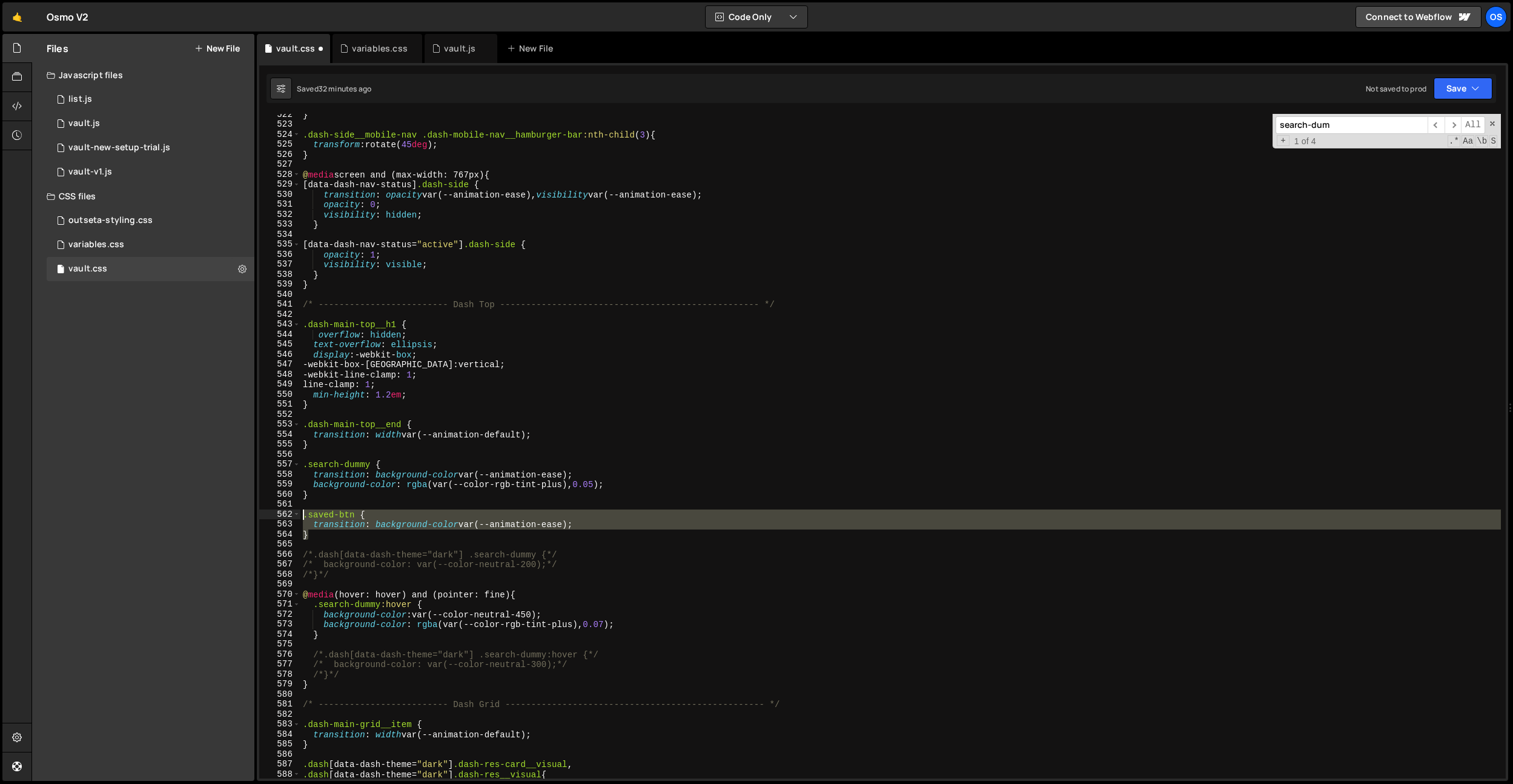
drag, startPoint x: 309, startPoint y: 531, endPoint x: 300, endPoint y: 518, distance: 15.8
click at [300, 518] on div "} .dash-side__mobile-nav .dash-mobile-nav__hamburger-bar :nth-child ( 3 ) { tra…" at bounding box center [900, 451] width 1201 height 684
click at [340, 630] on div "} .dash-side__mobile-nav .dash-mobile-nav__hamburger-bar :nth-child ( 3 ) { tra…" at bounding box center [900, 451] width 1201 height 684
type textarea "}"
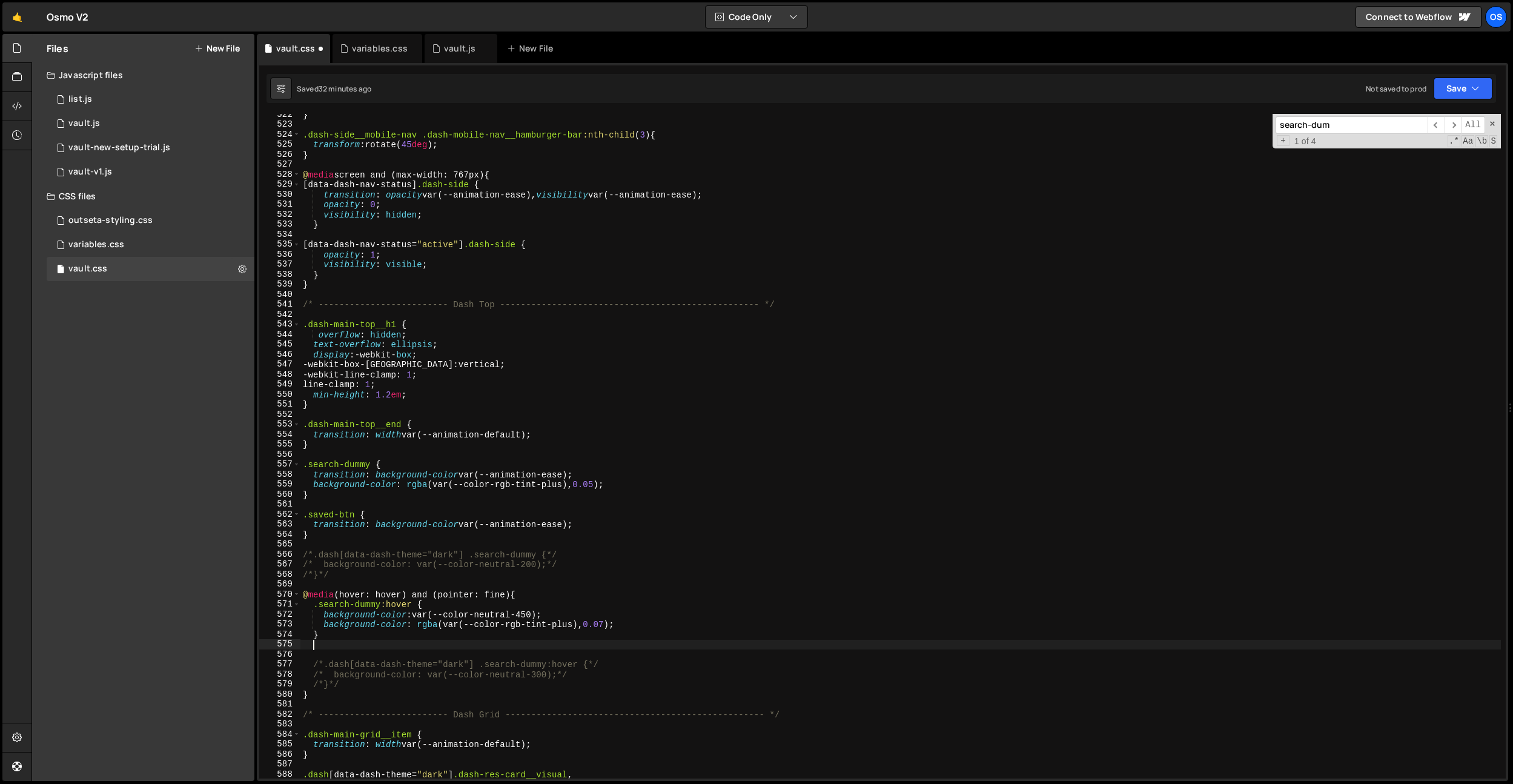
paste textarea "}"
type textarea "}"
click at [363, 648] on div "} .dash-side__mobile-nav .dash-mobile-nav__hamburger-bar :nth-child ( 3 ) { tra…" at bounding box center [900, 451] width 1201 height 684
click at [366, 653] on div "} .dash-side__mobile-nav .dash-mobile-nav__hamburger-bar :nth-child ( 3 ) { tra…" at bounding box center [900, 451] width 1201 height 684
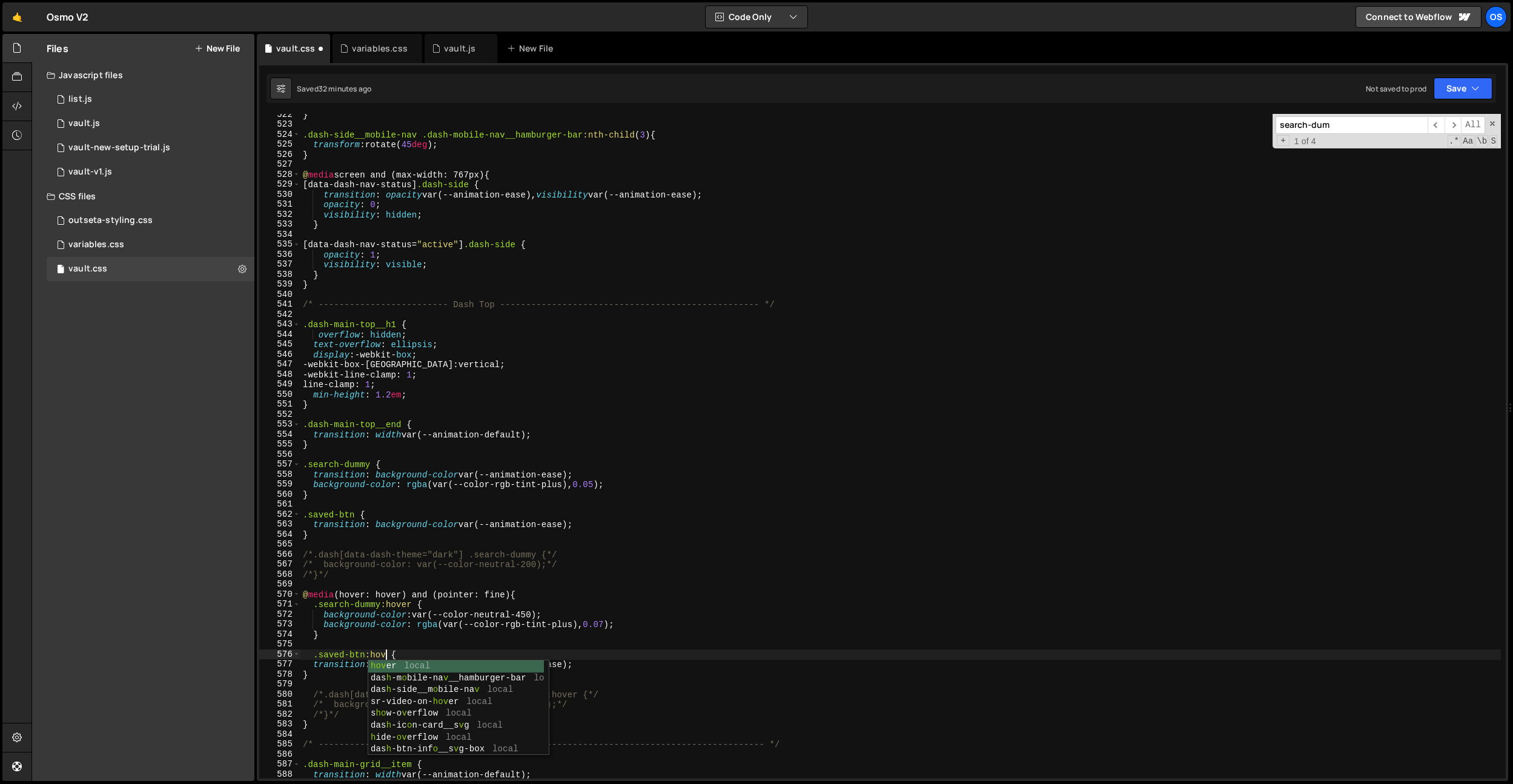
scroll to position [0, 6]
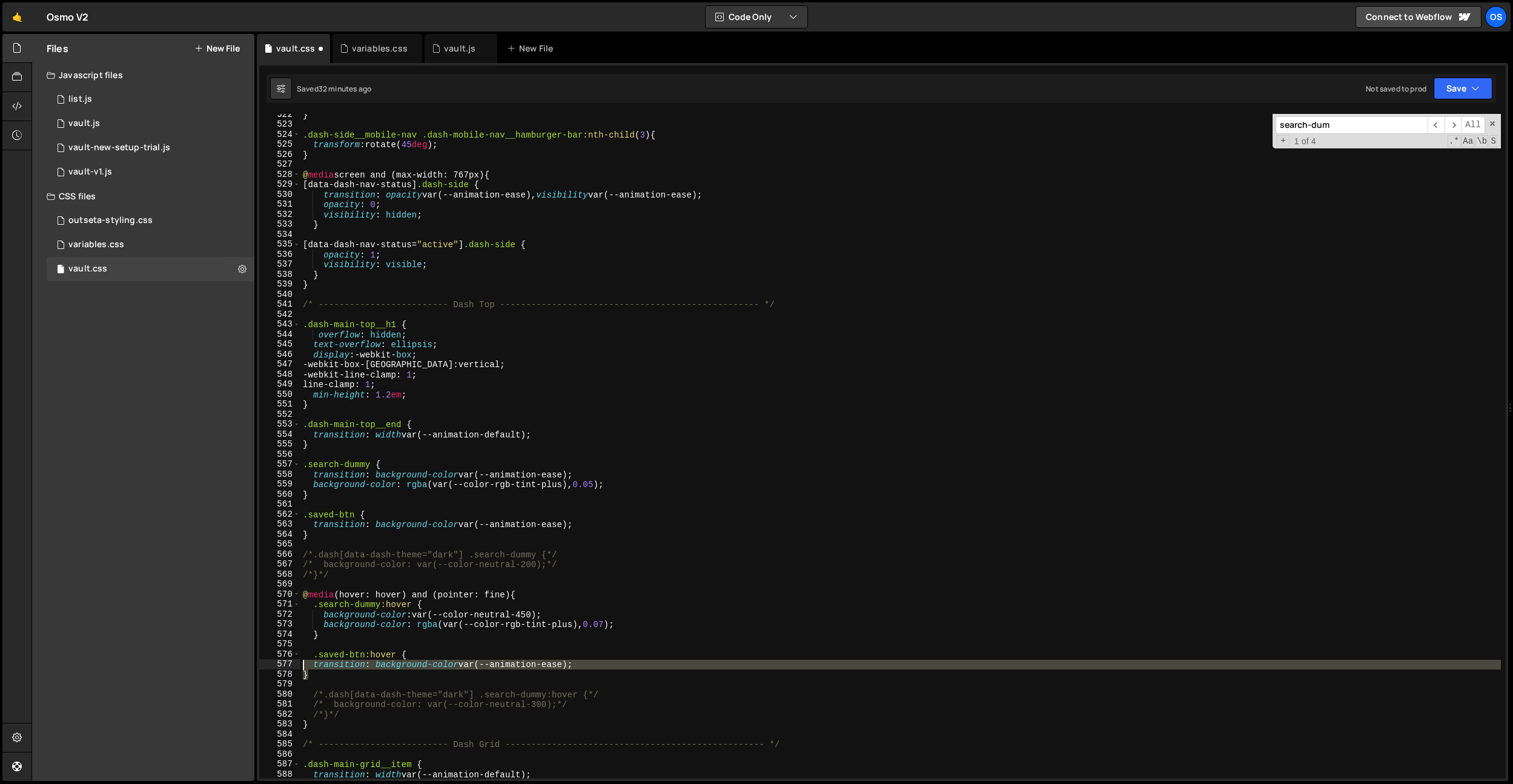
drag, startPoint x: 322, startPoint y: 672, endPoint x: 291, endPoint y: 666, distance: 31.6
click at [291, 666] on div ".saved-btn:hover { 522 523 524 525 526 527 528 529 530 531 532 533 534 535 536 …" at bounding box center [882, 446] width 1247 height 664
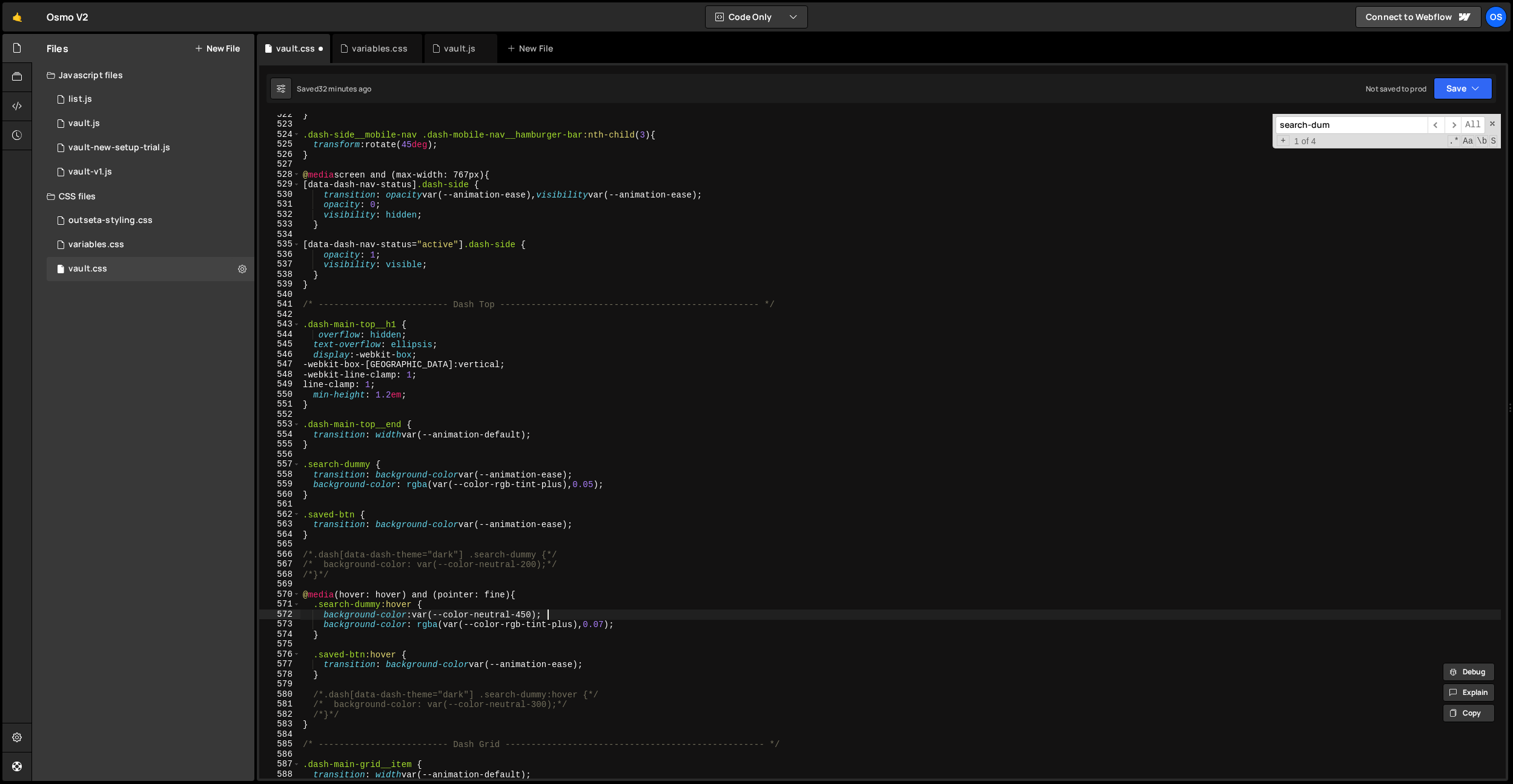
drag, startPoint x: 547, startPoint y: 612, endPoint x: 553, endPoint y: 606, distance: 8.5
click at [553, 606] on div "} .dash-side__mobile-nav .dash-mobile-nav__hamburger-bar :nth-child ( 3 ) { tra…" at bounding box center [900, 451] width 1201 height 684
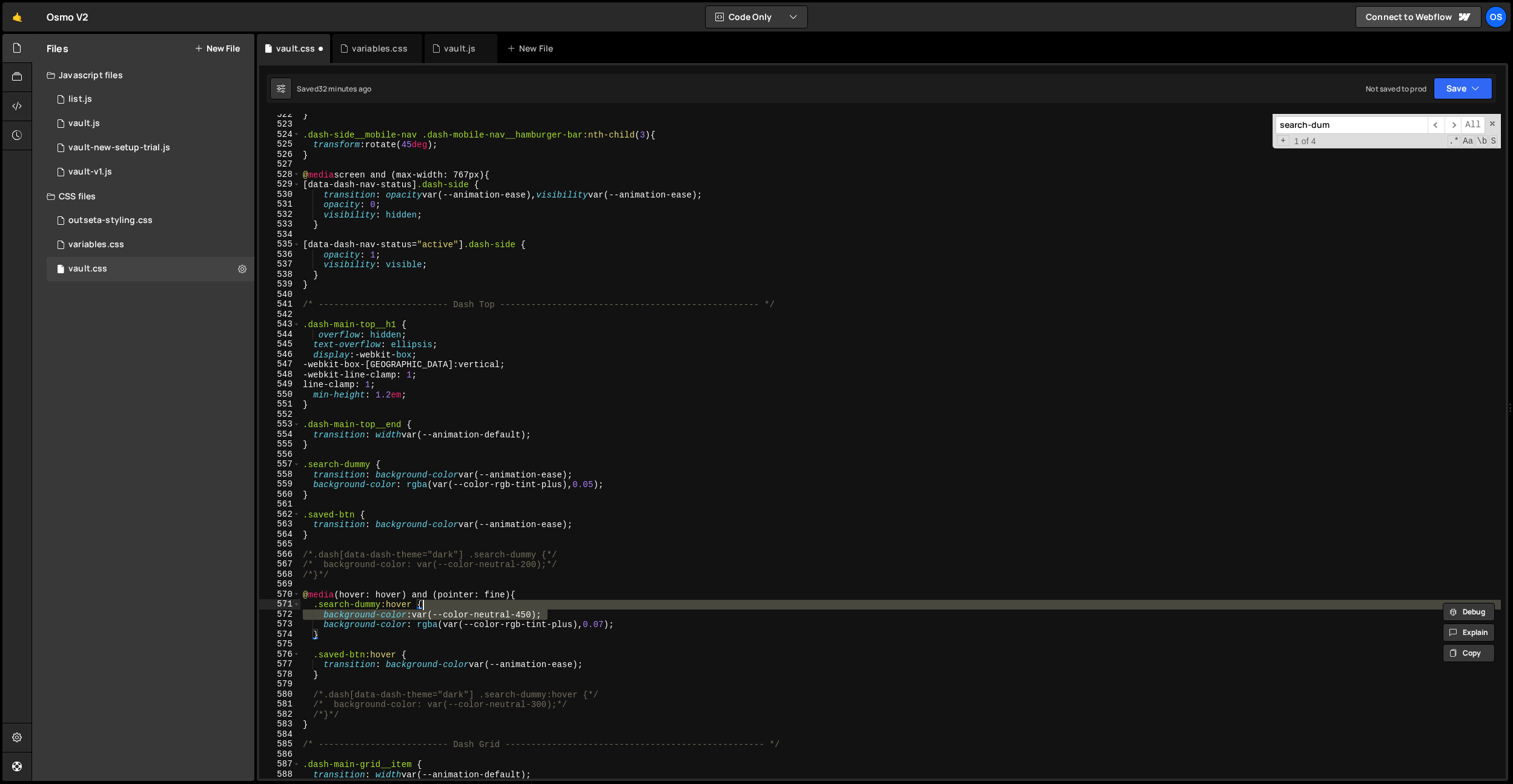
type textarea ".search-dummy:hover {"
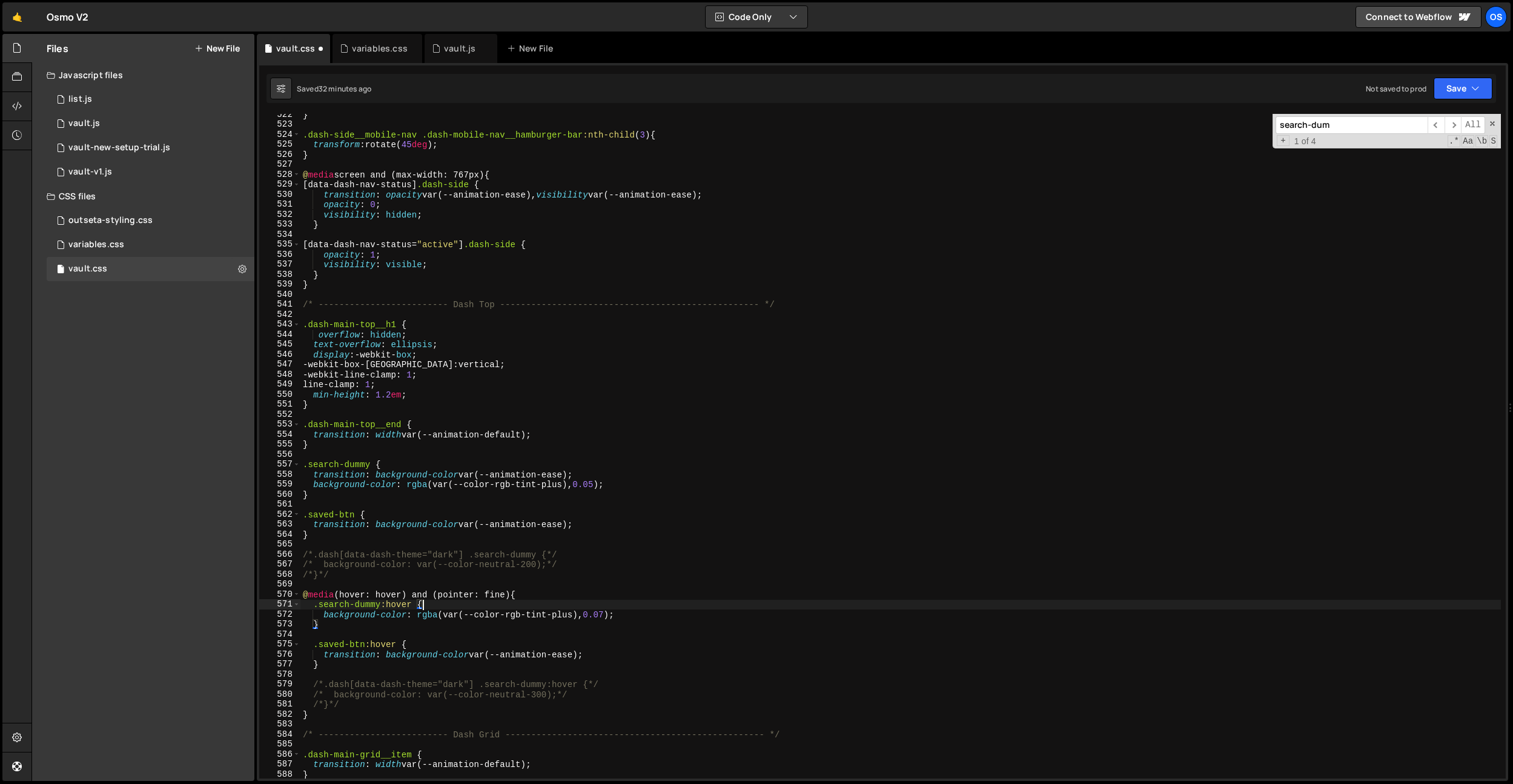
click at [579, 638] on div "} .dash-side__mobile-nav .dash-mobile-nav__hamburger-bar :nth-child ( 3 ) { tra…" at bounding box center [900, 451] width 1201 height 684
click at [581, 652] on div "} .dash-side__mobile-nav .dash-mobile-nav__hamburger-bar :nth-child ( 3 ) { tra…" at bounding box center [900, 451] width 1201 height 684
click at [613, 662] on div "} .dash-side__mobile-nav .dash-mobile-nav__hamburger-bar :nth-child ( 3 ) { tra…" at bounding box center [900, 451] width 1201 height 684
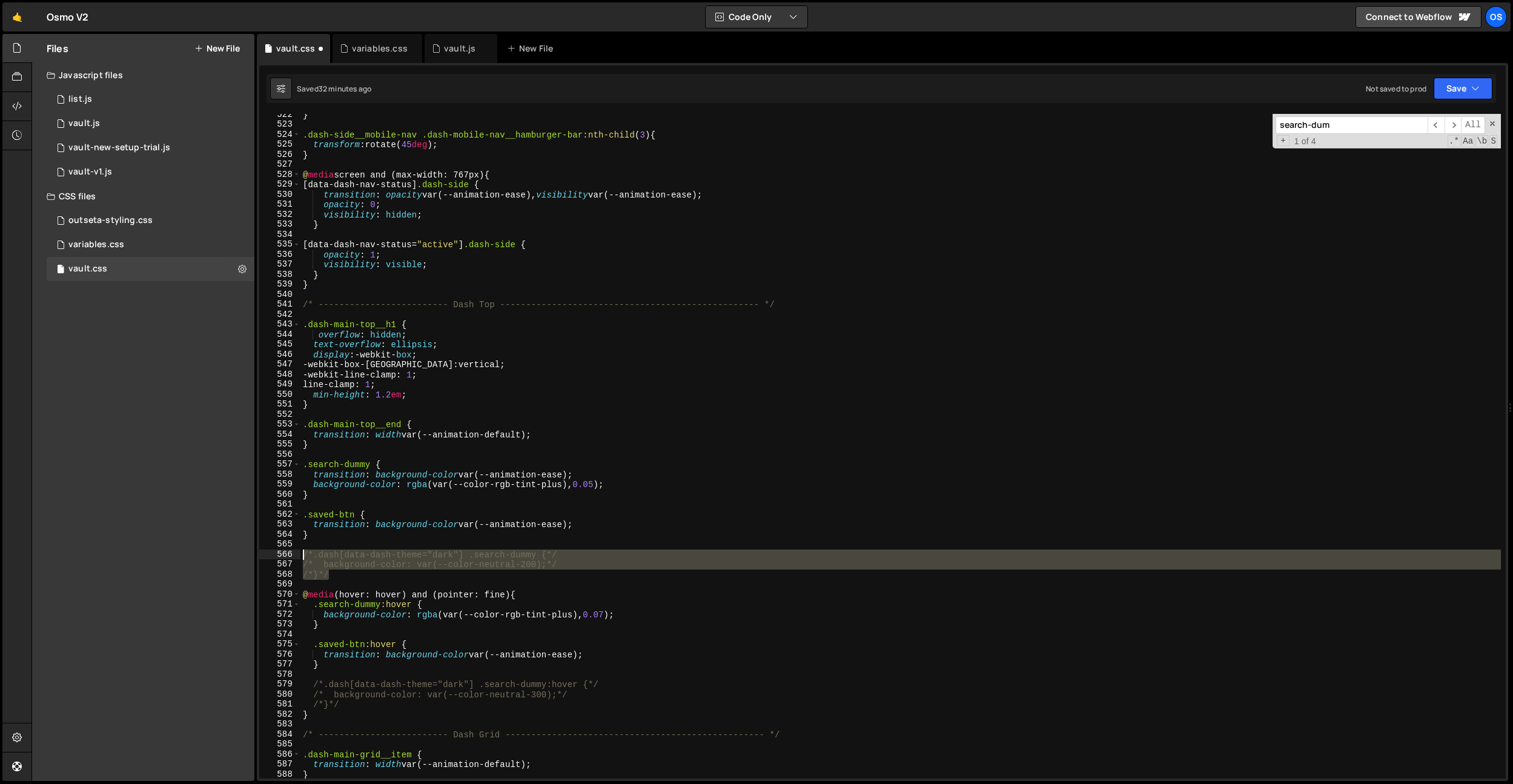
drag, startPoint x: 346, startPoint y: 571, endPoint x: 272, endPoint y: 550, distance: 76.9
click at [272, 550] on div "} 522 523 524 525 526 527 528 529 530 531 532 533 534 535 536 537 538 539 540 5…" at bounding box center [882, 446] width 1247 height 664
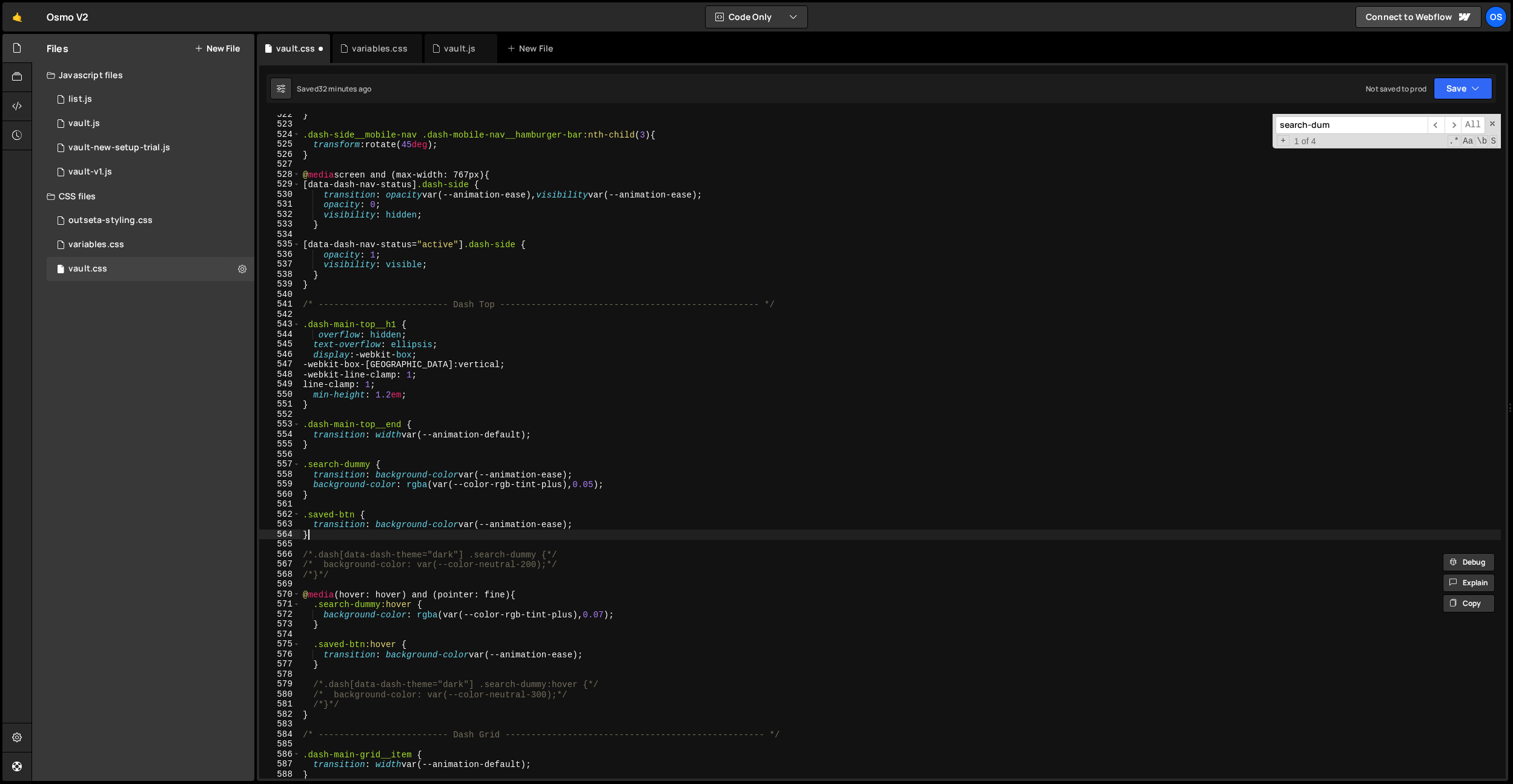
click at [491, 538] on div "} .dash-side__mobile-nav .dash-mobile-nav__hamburger-bar :nth-child ( 3 ) { tra…" at bounding box center [900, 451] width 1201 height 684
click at [474, 663] on div "} .dash-side__mobile-nav .dash-mobile-nav__hamburger-bar :nth-child ( 3 ) { tra…" at bounding box center [900, 451] width 1201 height 684
click at [548, 652] on div "} .dash-side__mobile-nav .dash-mobile-nav__hamburger-bar :nth-child ( 3 ) { tra…" at bounding box center [900, 451] width 1201 height 684
drag, startPoint x: 602, startPoint y: 652, endPoint x: 477, endPoint y: 653, distance: 125.0
click at [476, 654] on div "} .dash-side__mobile-nav .dash-mobile-nav__hamburger-bar :nth-child ( 3 ) { tra…" at bounding box center [900, 451] width 1201 height 684
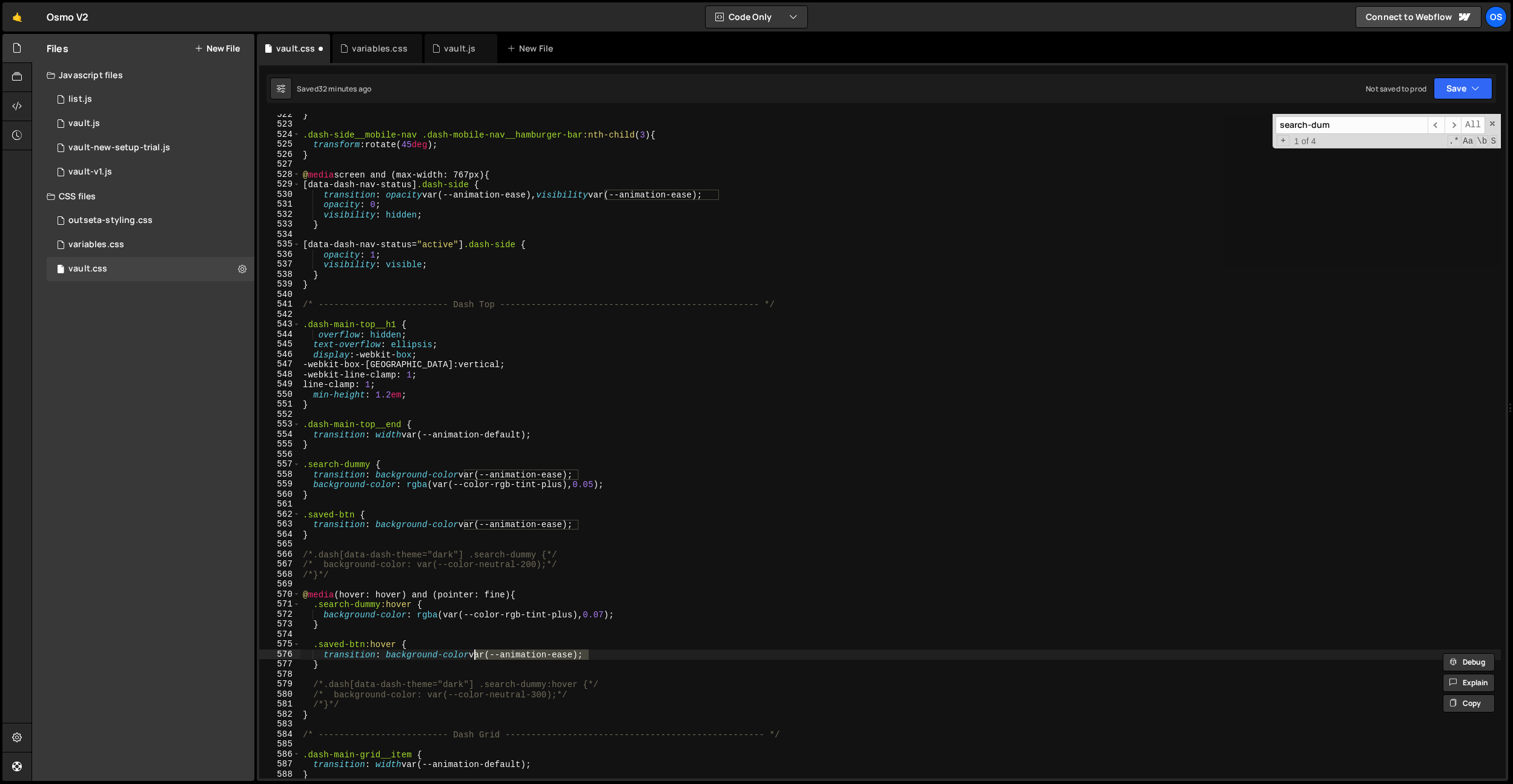
click at [624, 659] on div "} .dash-side__mobile-nav .dash-mobile-nav__hamburger-bar :nth-child ( 3 ) { tra…" at bounding box center [900, 446] width 1201 height 664
drag, startPoint x: 629, startPoint y: 653, endPoint x: 326, endPoint y: 654, distance: 303.0
click at [326, 654] on div "} .dash-side__mobile-nav .dash-mobile-nav__hamburger-bar :nth-child ( 3 ) { tra…" at bounding box center [900, 451] width 1201 height 684
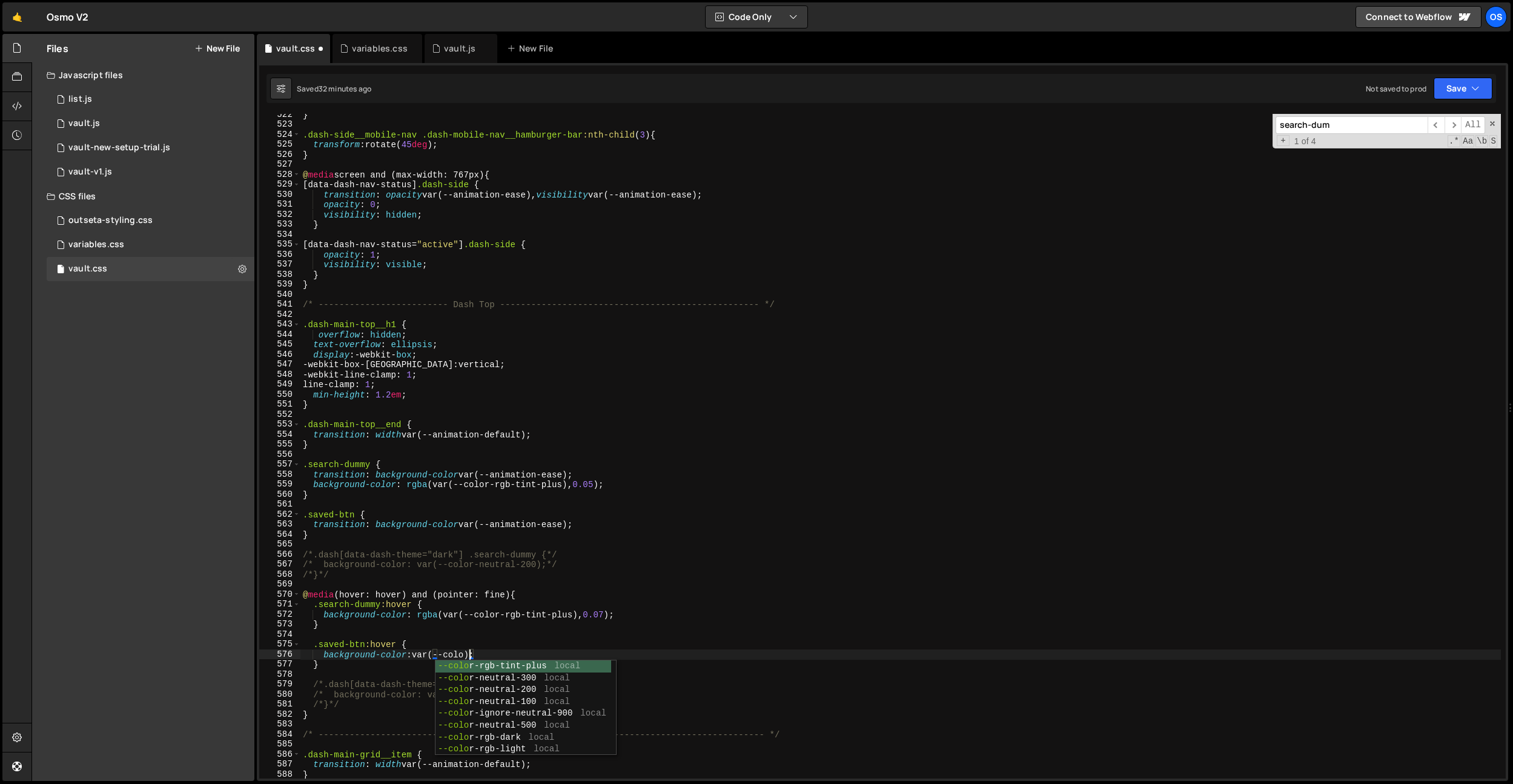
scroll to position [0, 12]
type textarea "background-color: var(--color-neutral-300);"
click at [533, 451] on div "} .dash-side__mobile-nav .dash-mobile-nav__hamburger-bar :nth-child ( 3 ) { tra…" at bounding box center [900, 451] width 1201 height 684
drag, startPoint x: 548, startPoint y: 654, endPoint x: 417, endPoint y: 657, distance: 131.0
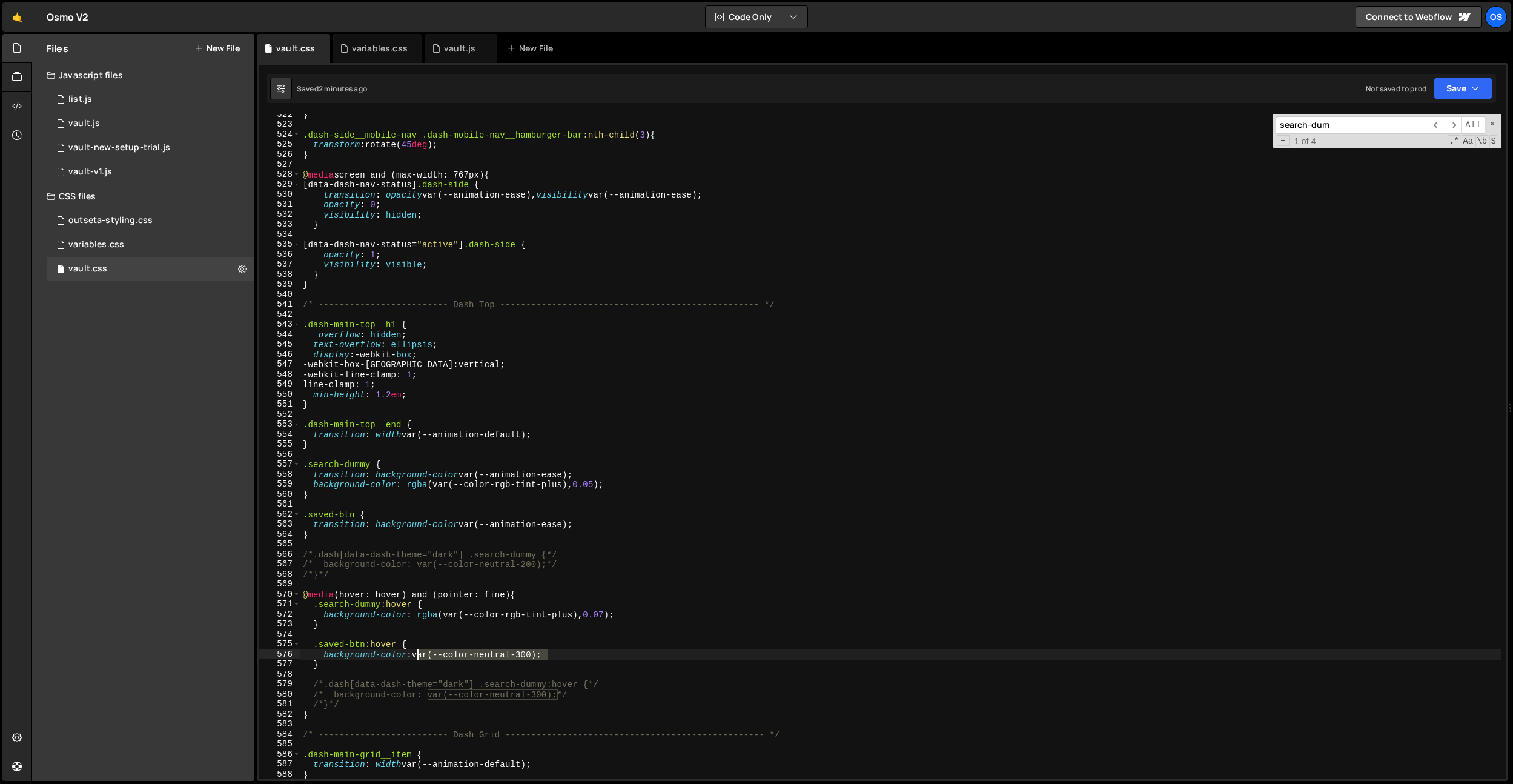
click at [417, 657] on div "} .dash-side__mobile-nav .dash-mobile-nav__hamburger-bar :nth-child ( 3 ) { tra…" at bounding box center [900, 451] width 1201 height 684
paste textarea "rgba(var(--color-rgb-white), 0.75)"
type textarea "background-color: rgba(var(--color-rgb-white), 0.75);"
